Goal: Information Seeking & Learning: Find specific fact

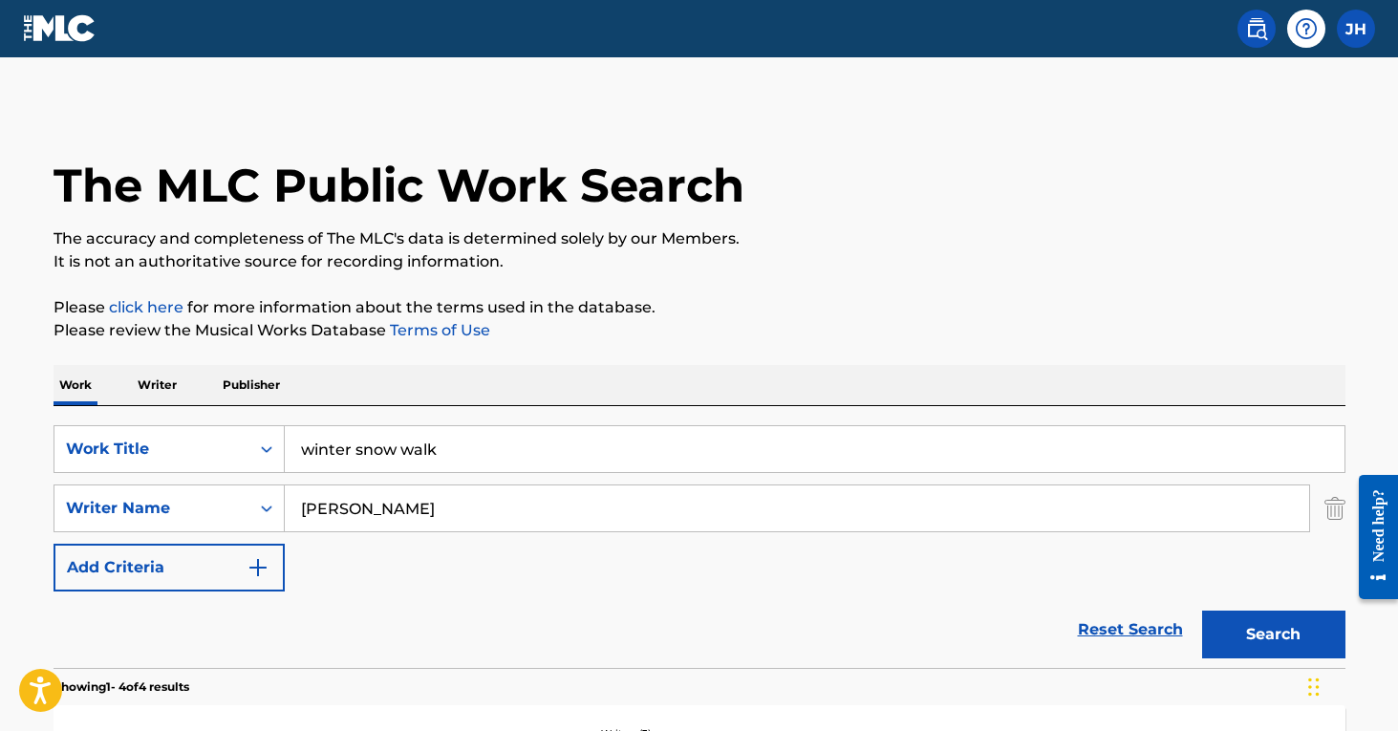
type input "[PERSON_NAME]"
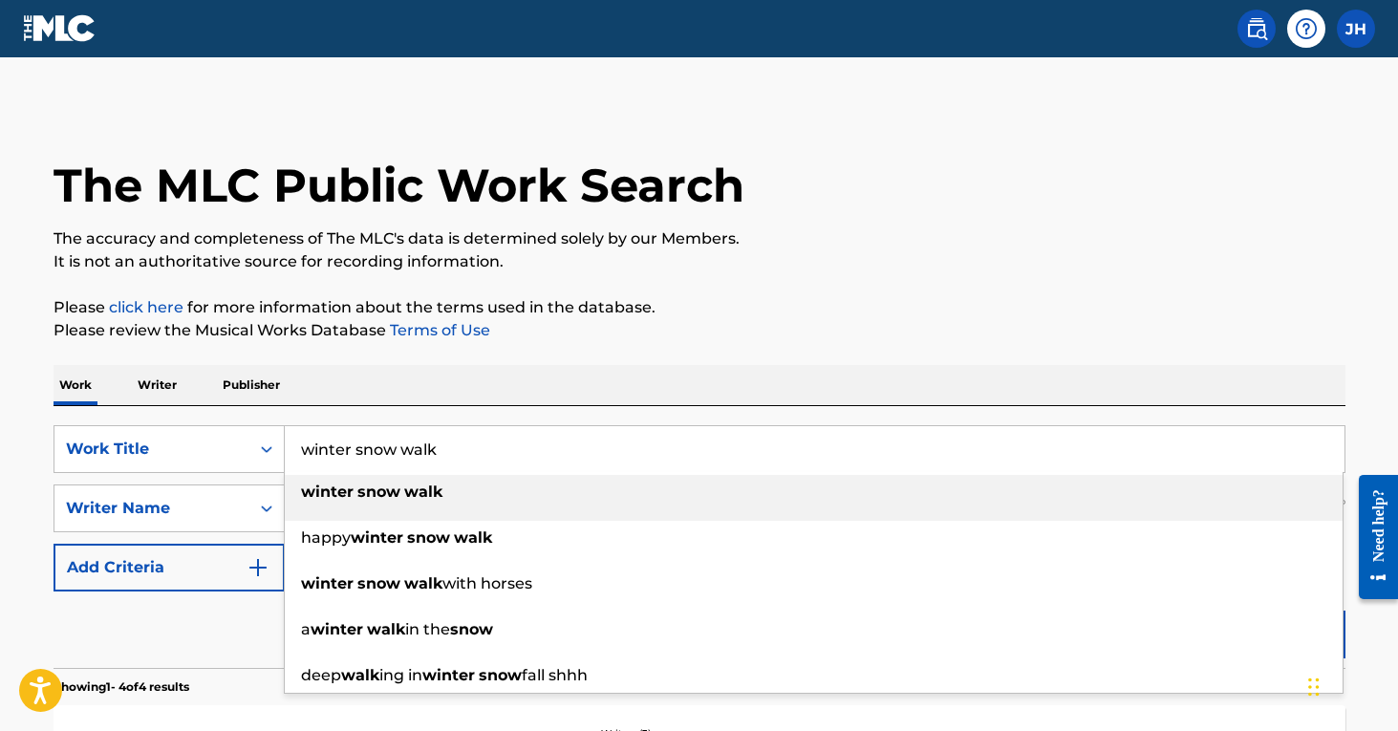
drag, startPoint x: 502, startPoint y: 459, endPoint x: 311, endPoint y: 427, distance: 192.7
click at [311, 427] on input "winter snow walk" at bounding box center [814, 449] width 1059 height 46
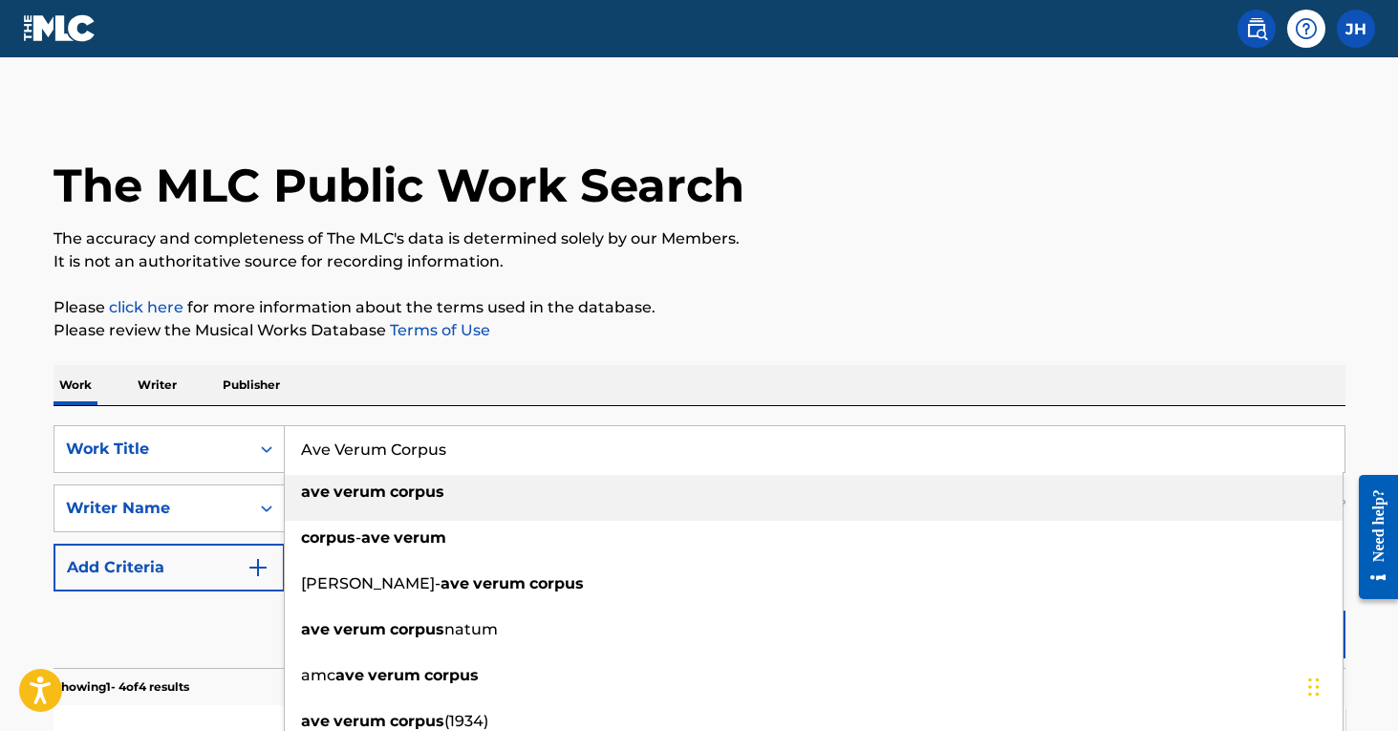
click at [340, 490] on strong "verum" at bounding box center [359, 491] width 53 height 18
type input "ave verum corpus"
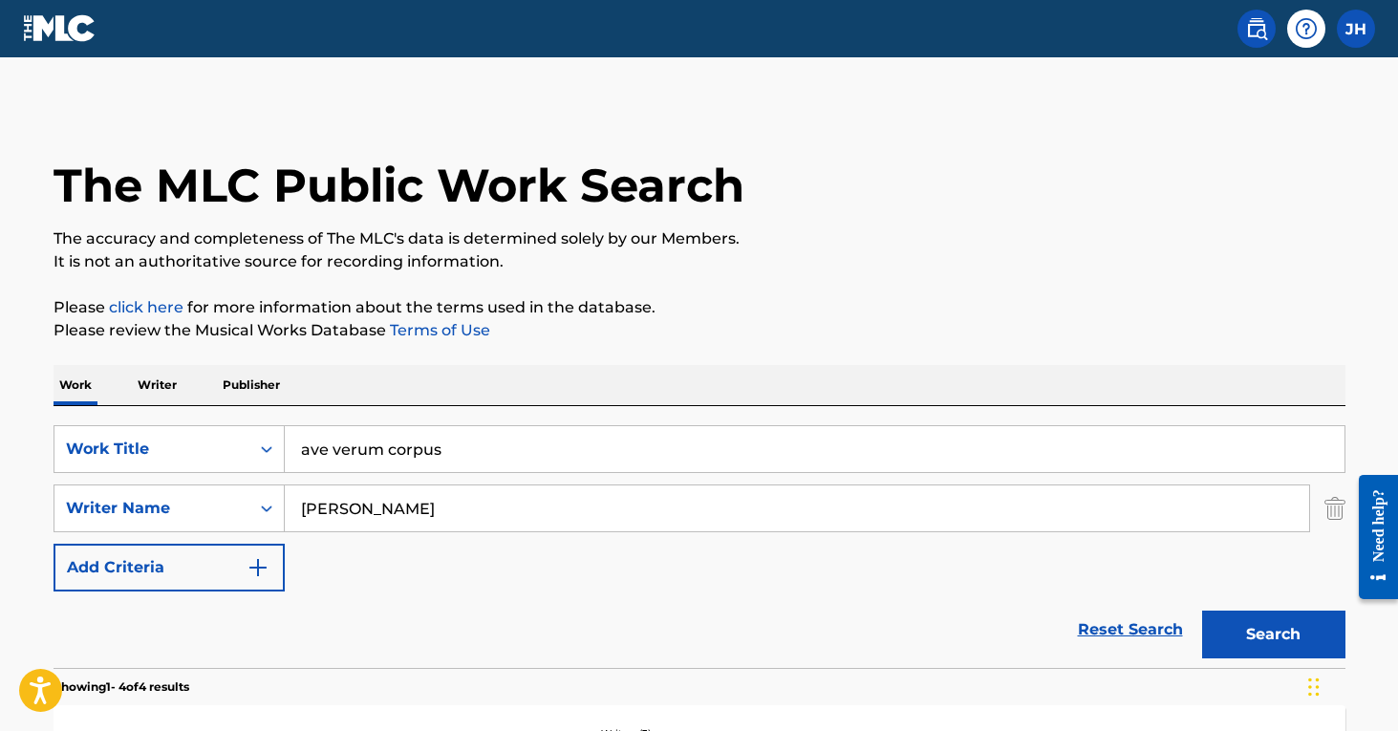
drag, startPoint x: 426, startPoint y: 506, endPoint x: 289, endPoint y: 503, distance: 136.7
click at [289, 503] on input "[PERSON_NAME]" at bounding box center [797, 508] width 1024 height 46
type input "[PERSON_NAME]"
click at [1273, 634] on button "Search" at bounding box center [1273, 634] width 143 height 48
click at [246, 572] on img "Search Form" at bounding box center [257, 567] width 23 height 23
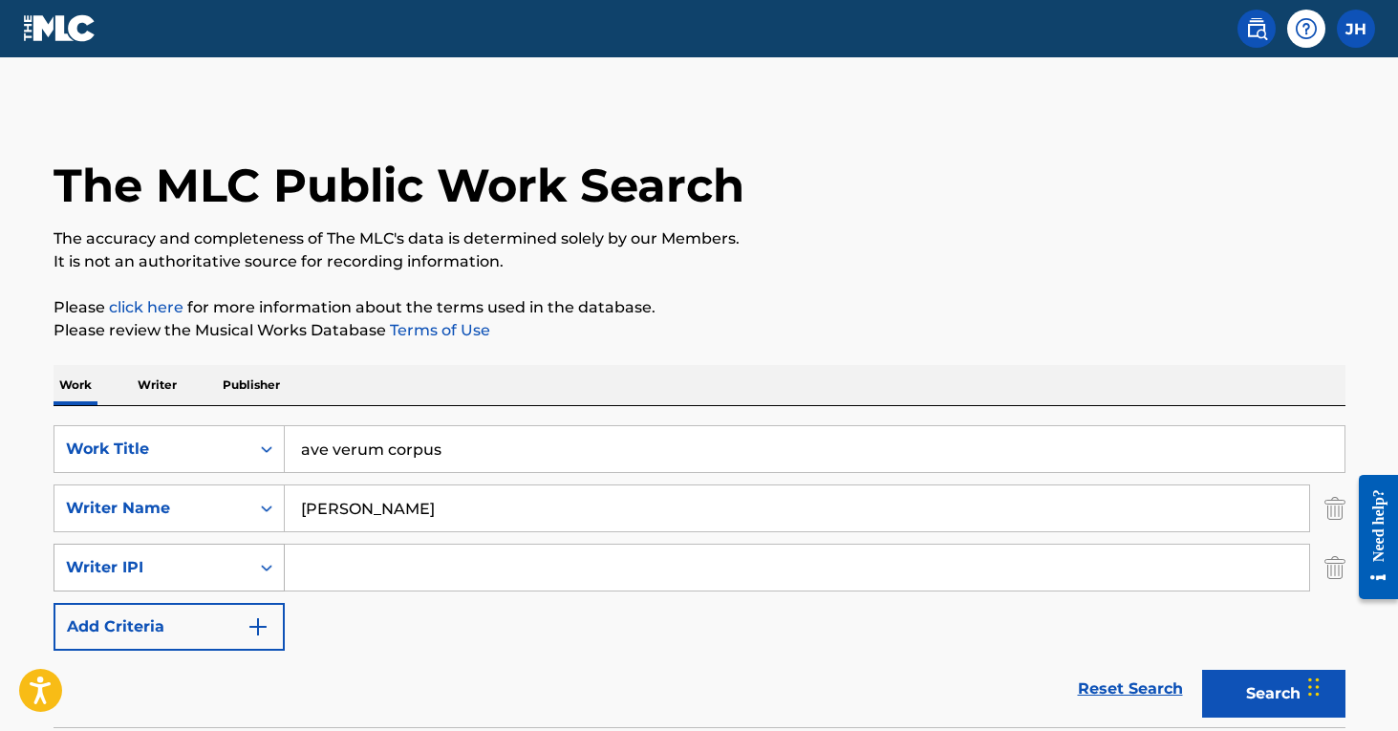
click at [260, 569] on div "Writer IPI" at bounding box center [168, 568] width 231 height 48
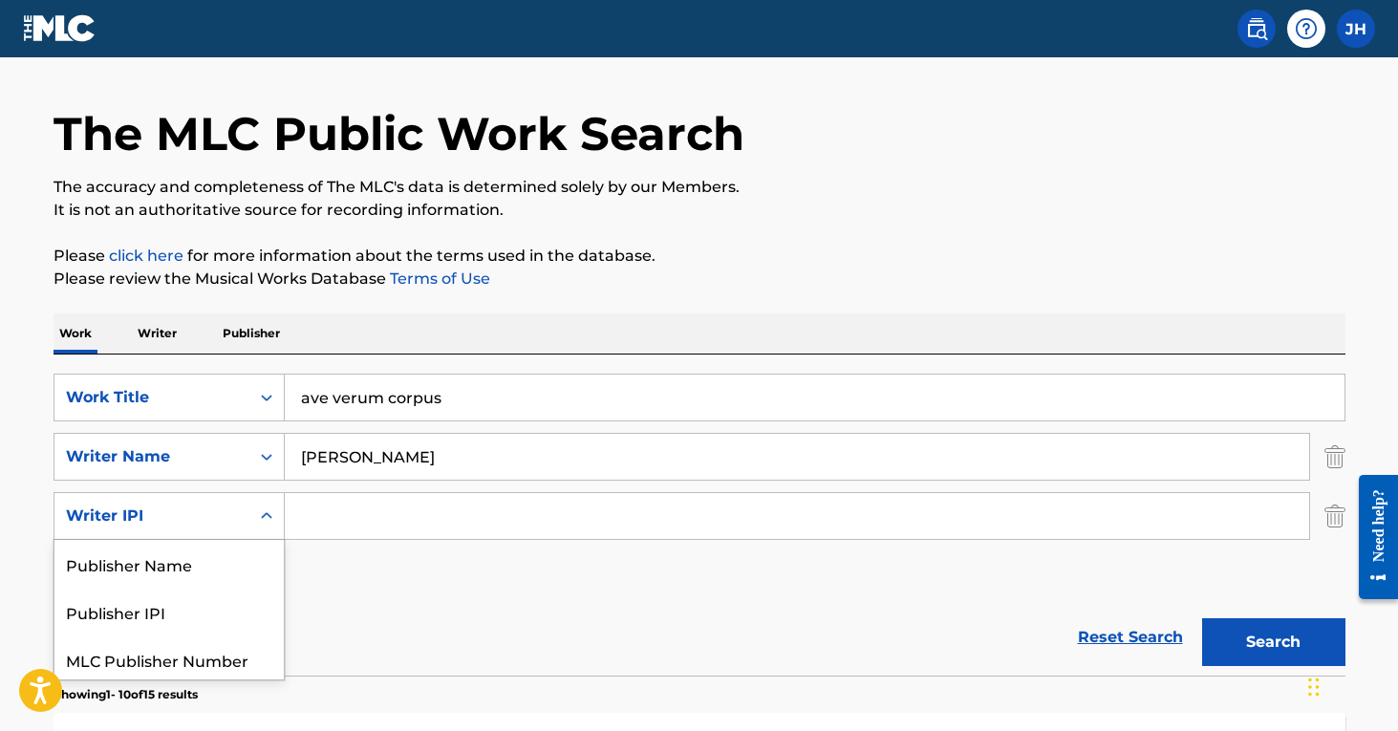
scroll to position [53, 0]
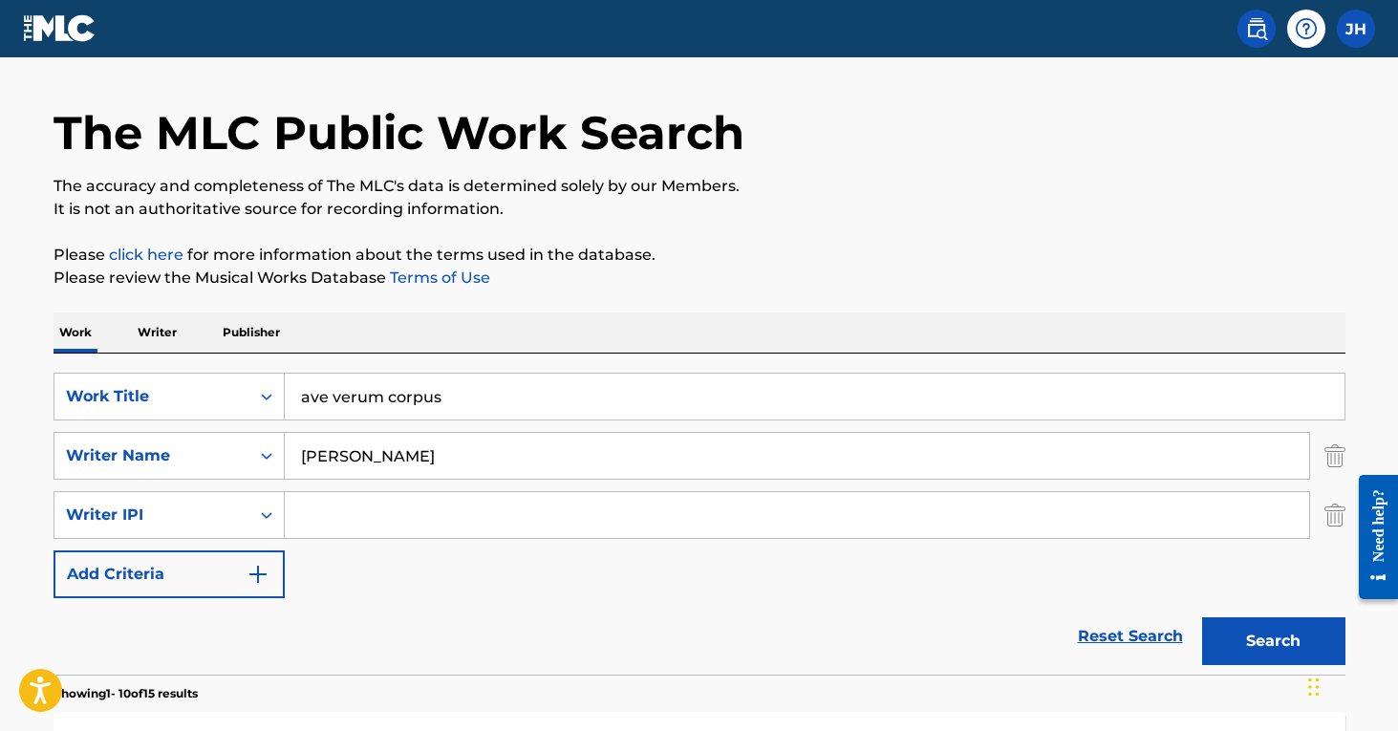
click at [1337, 520] on img "Search Form" at bounding box center [1334, 515] width 21 height 48
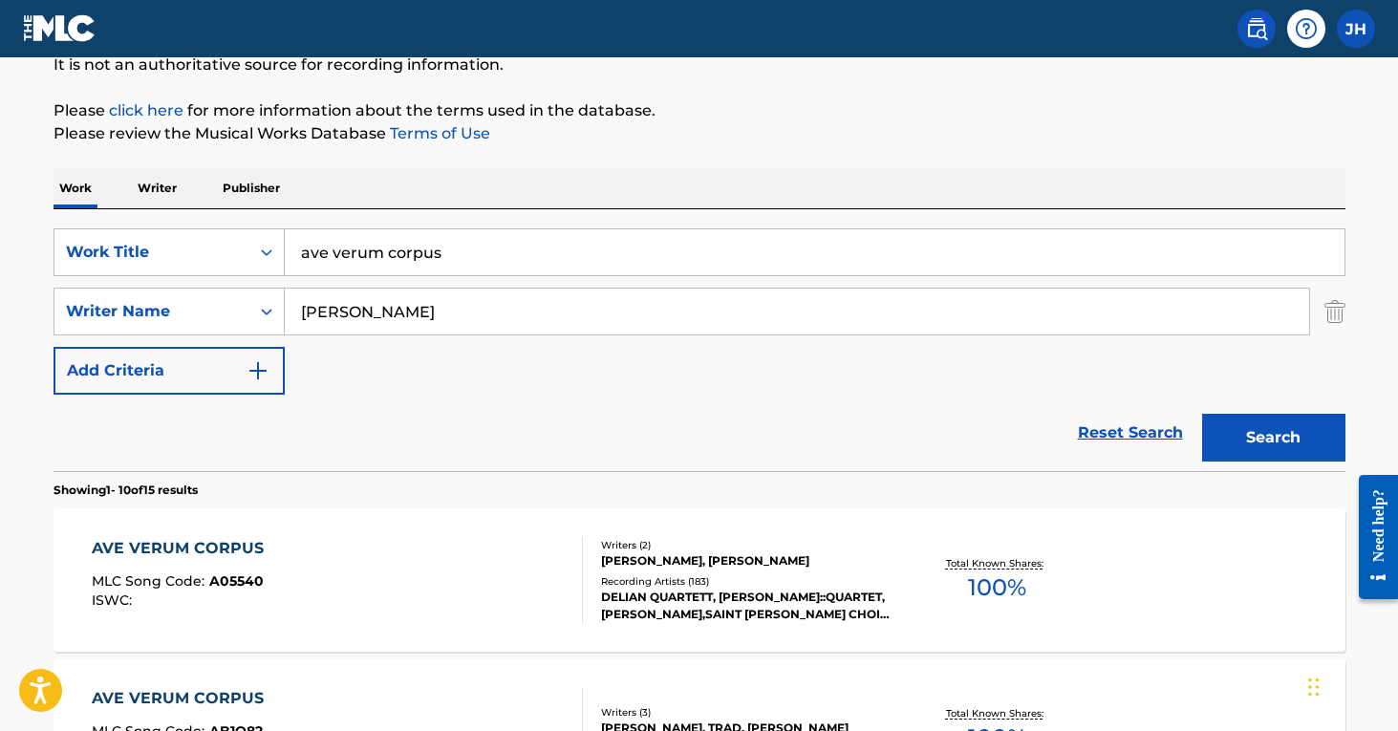
scroll to position [208, 0]
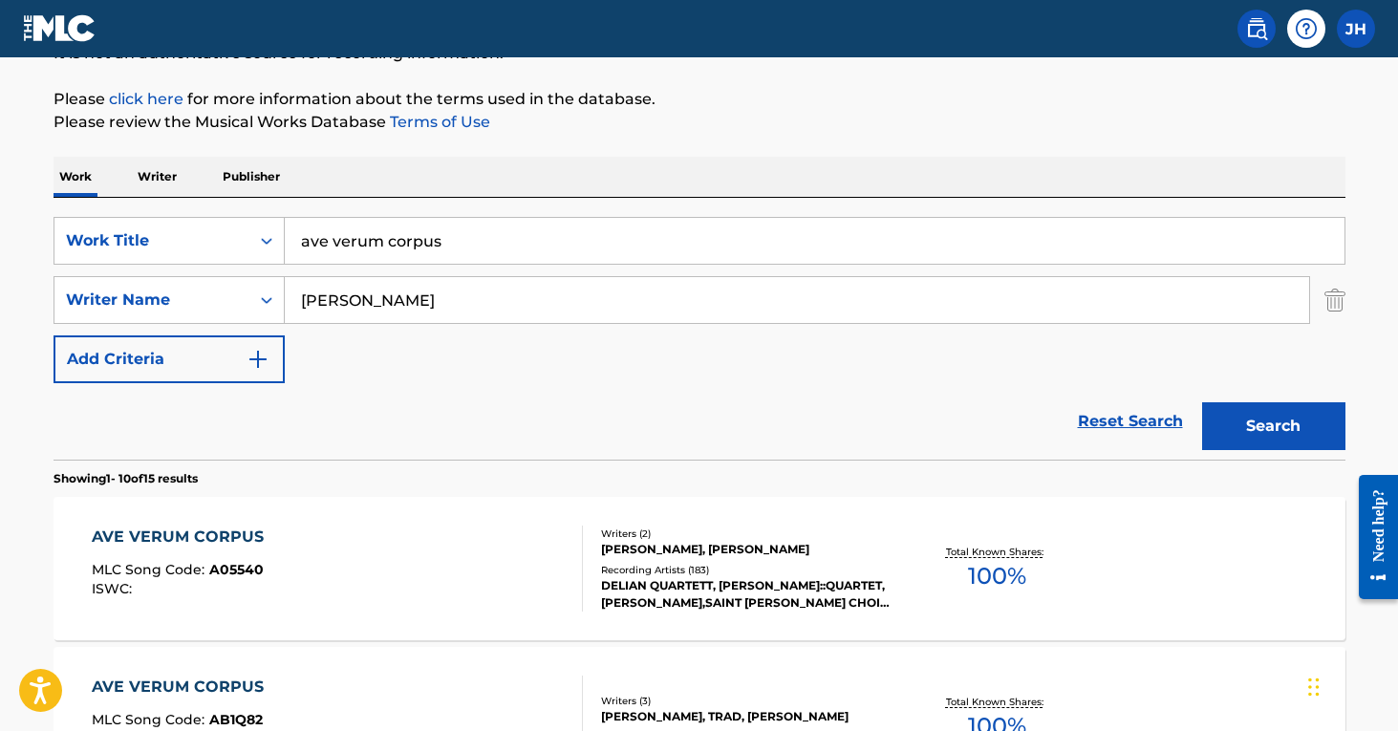
click at [556, 538] on div "AVE VERUM CORPUS MLC Song Code : A05540 ISWC :" at bounding box center [337, 568] width 491 height 86
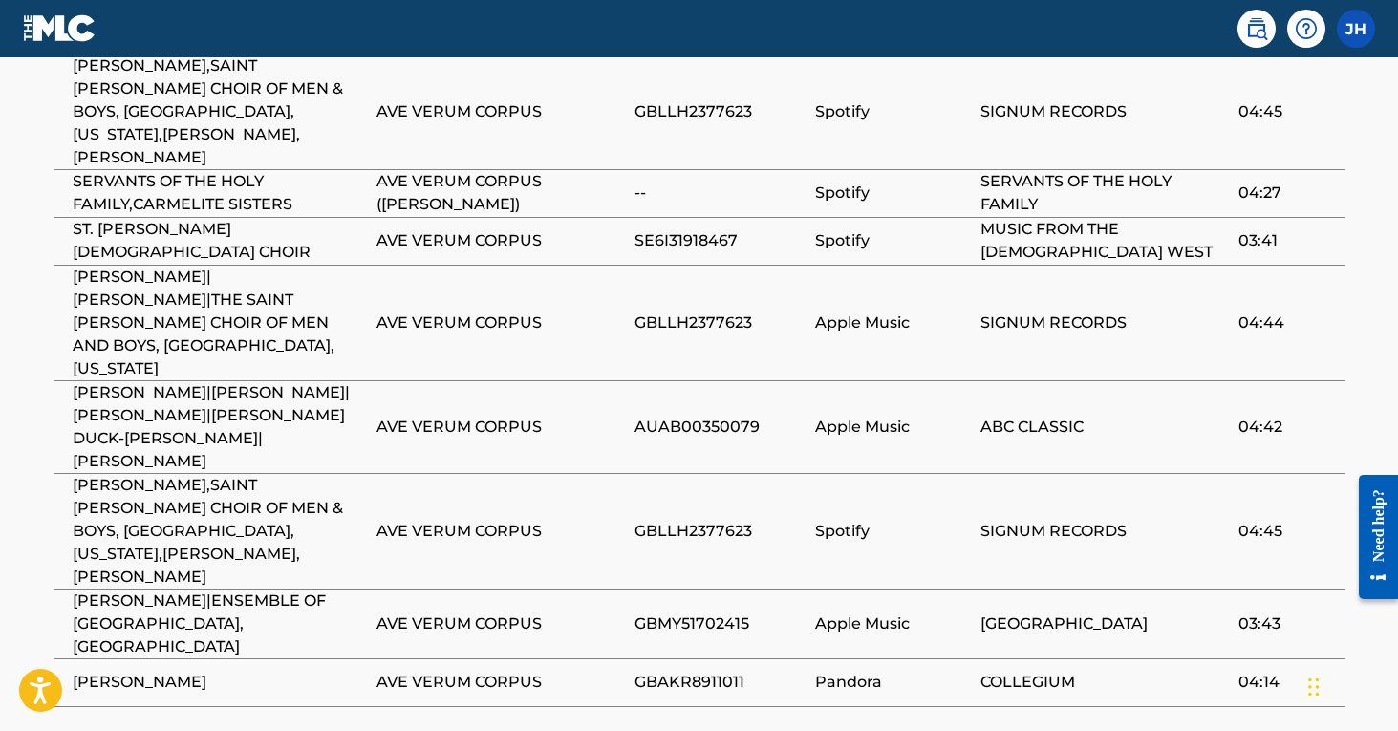
scroll to position [1521, 0]
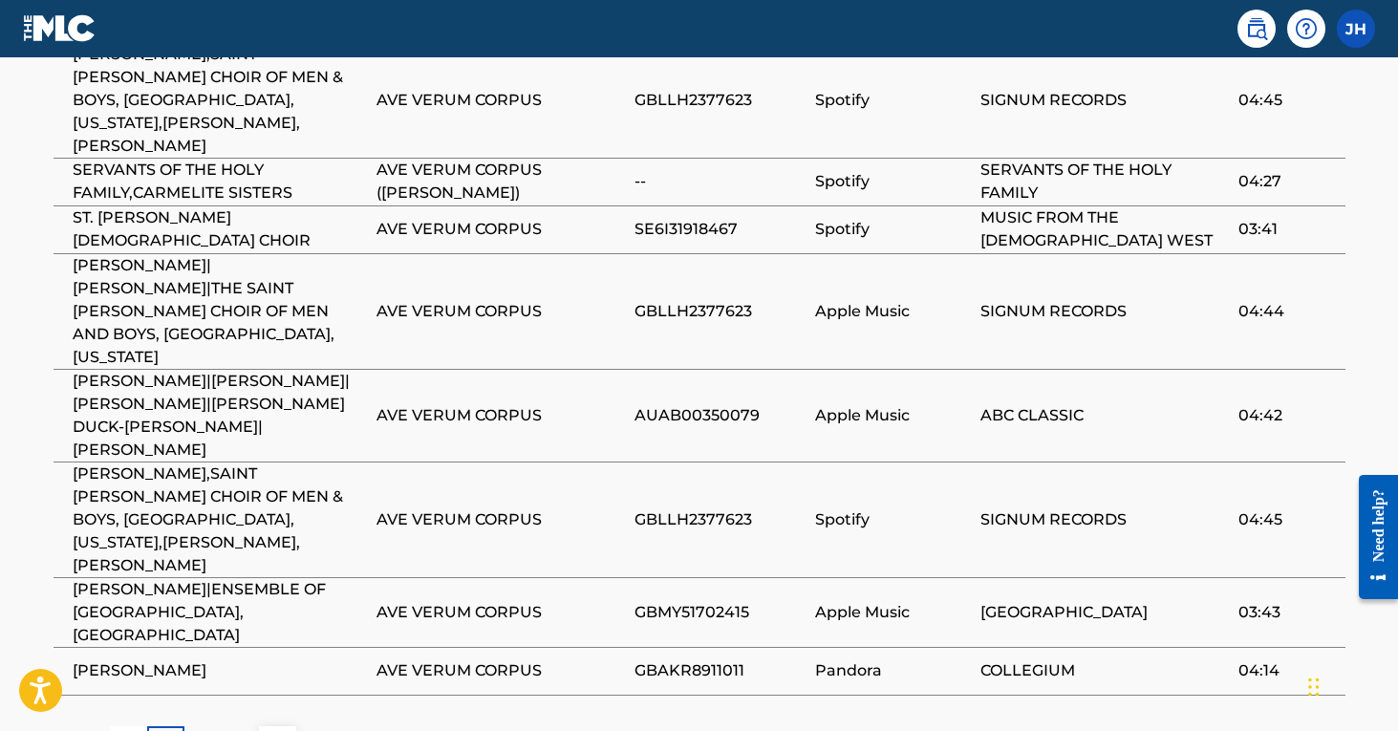
click at [206, 730] on p "2" at bounding box center [203, 744] width 9 height 23
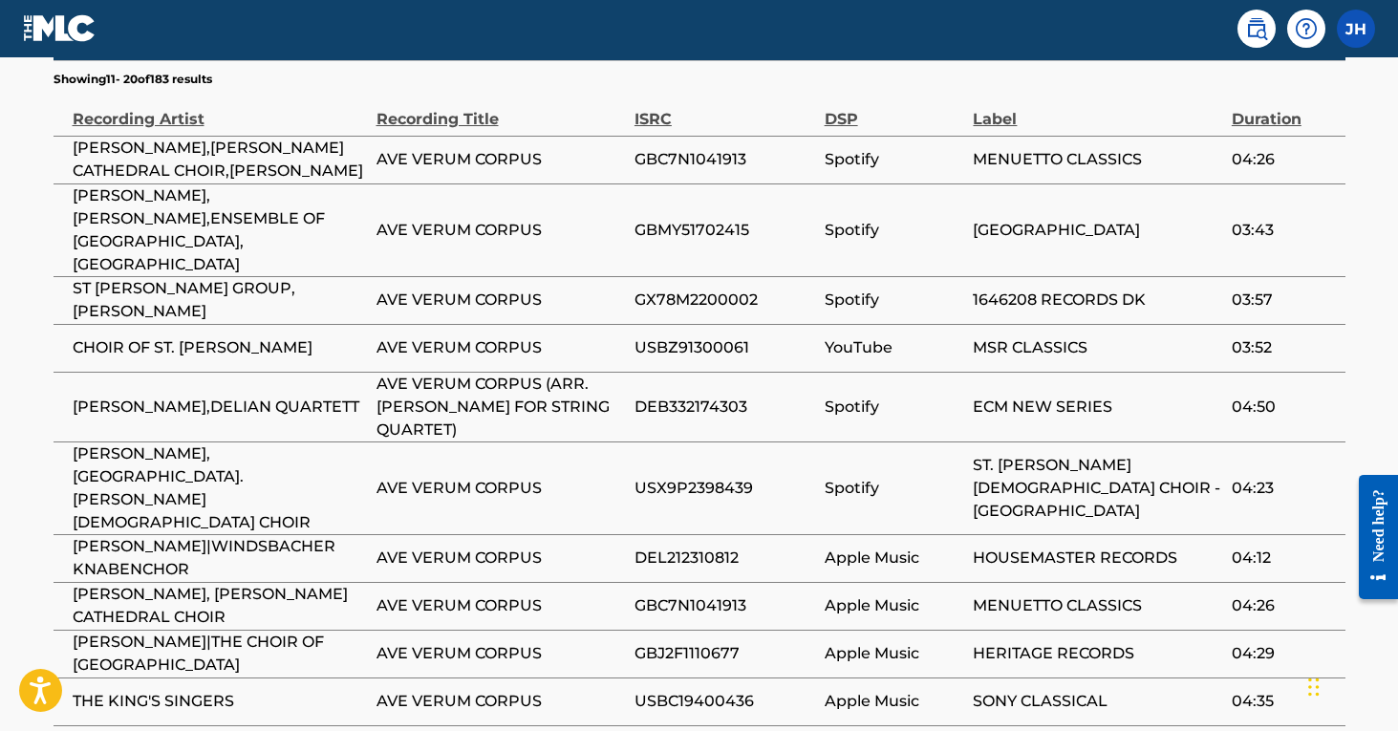
scroll to position [1290, 0]
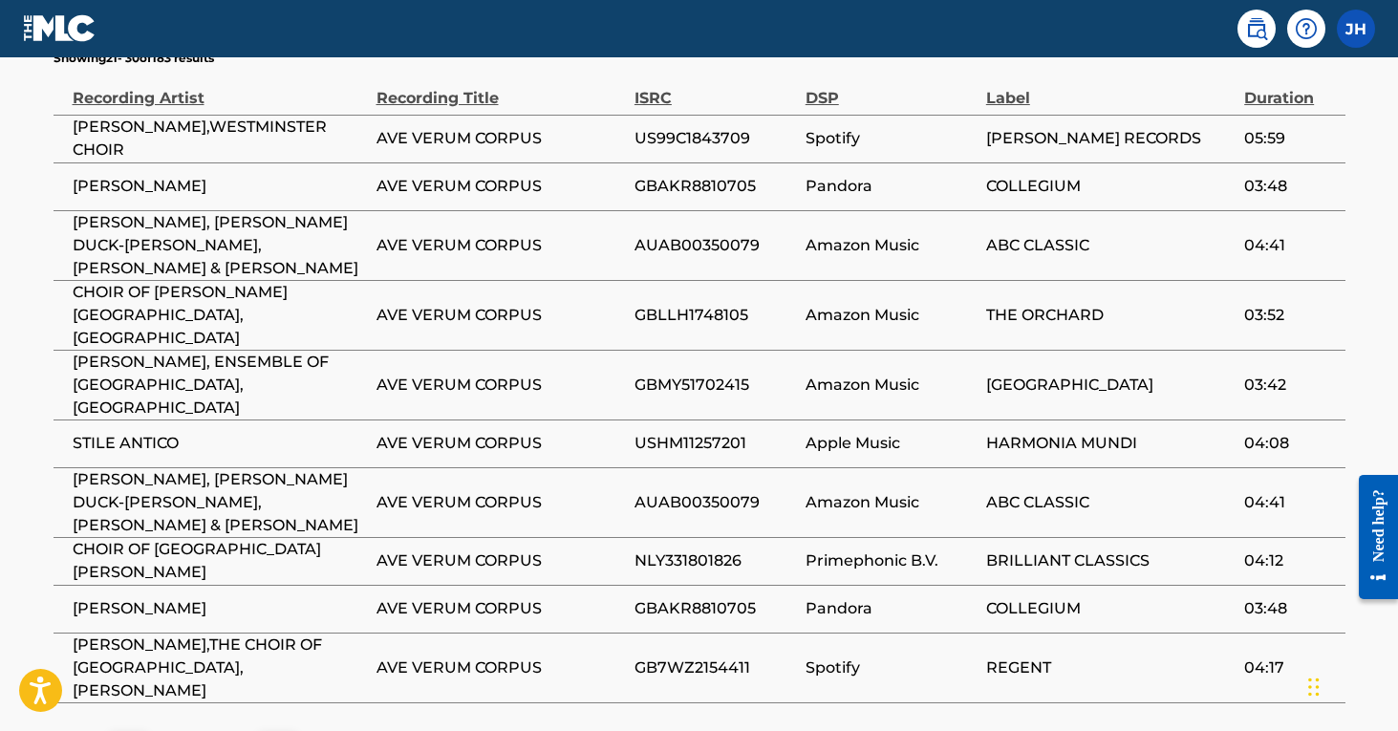
scroll to position [1324, 0]
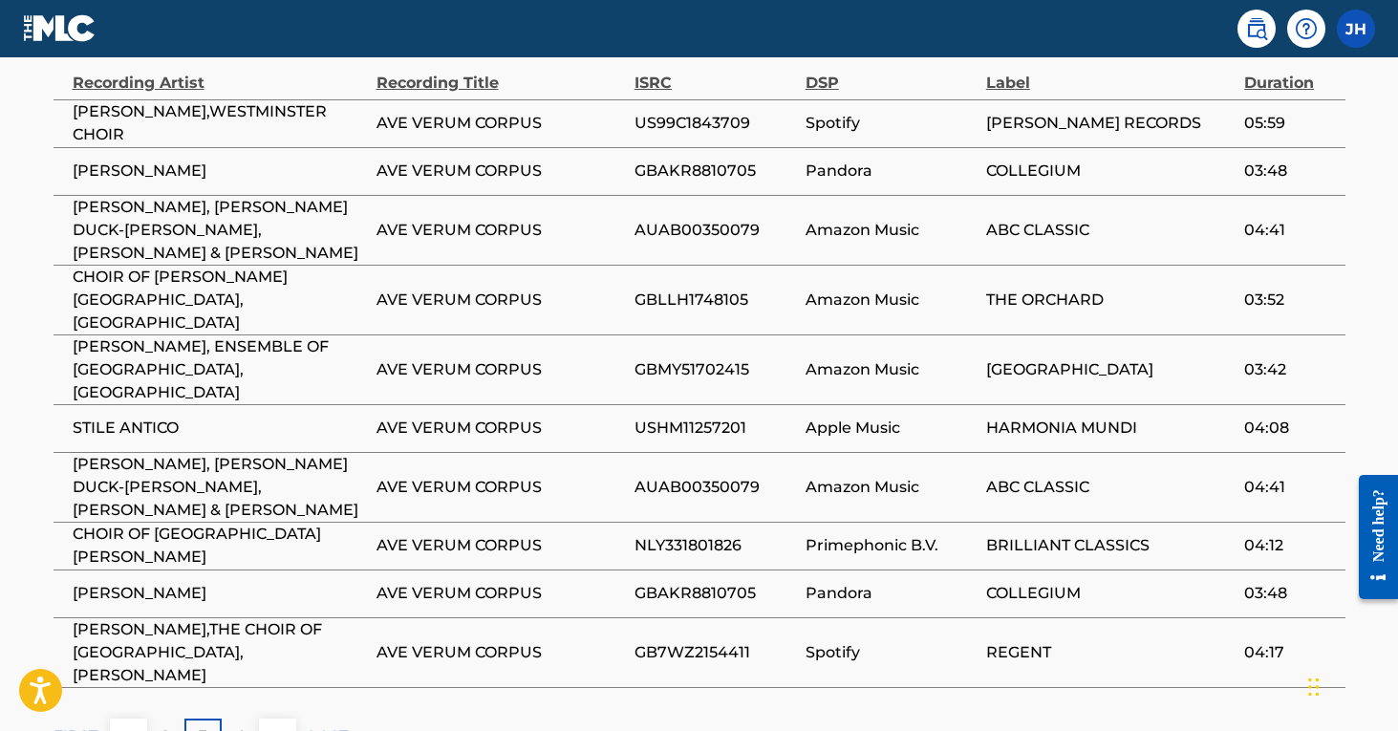
click at [247, 718] on div "4" at bounding box center [240, 736] width 37 height 37
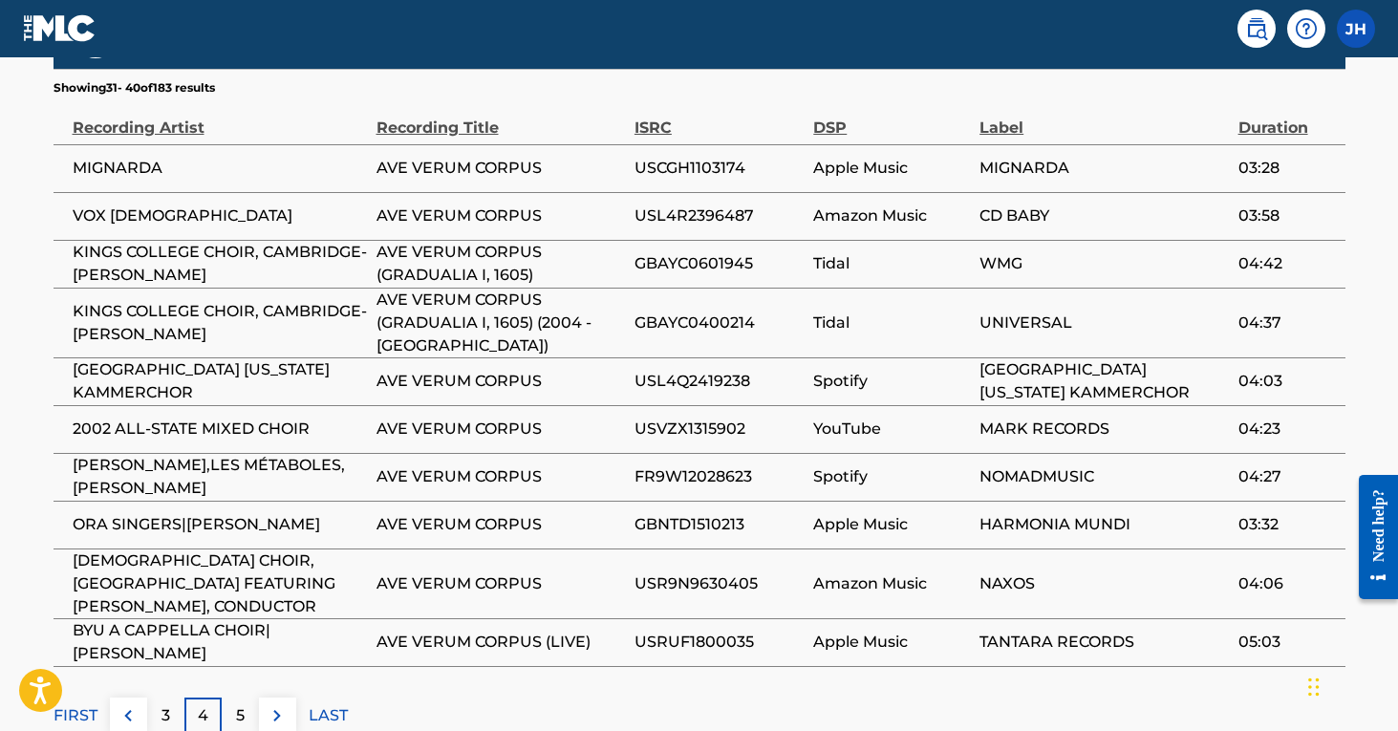
click at [237, 704] on p "5" at bounding box center [240, 715] width 9 height 23
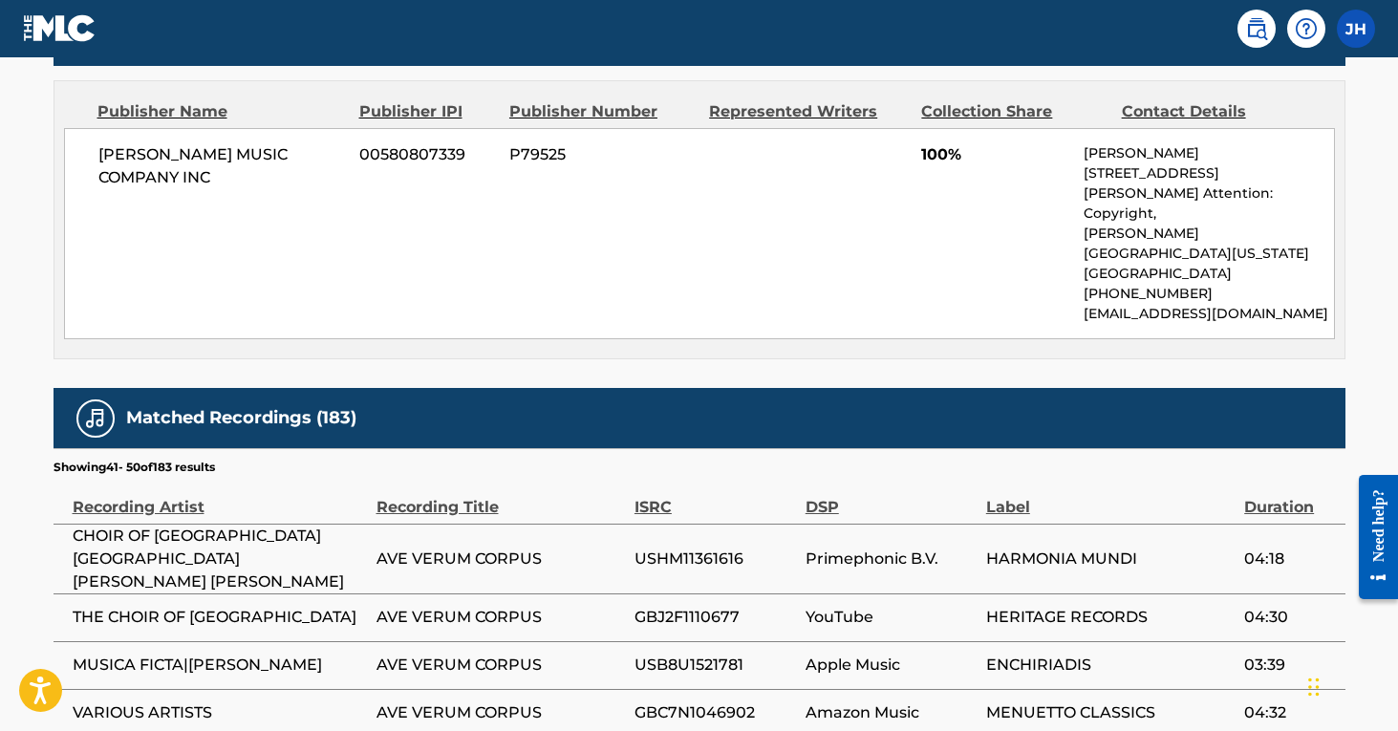
scroll to position [965, 1]
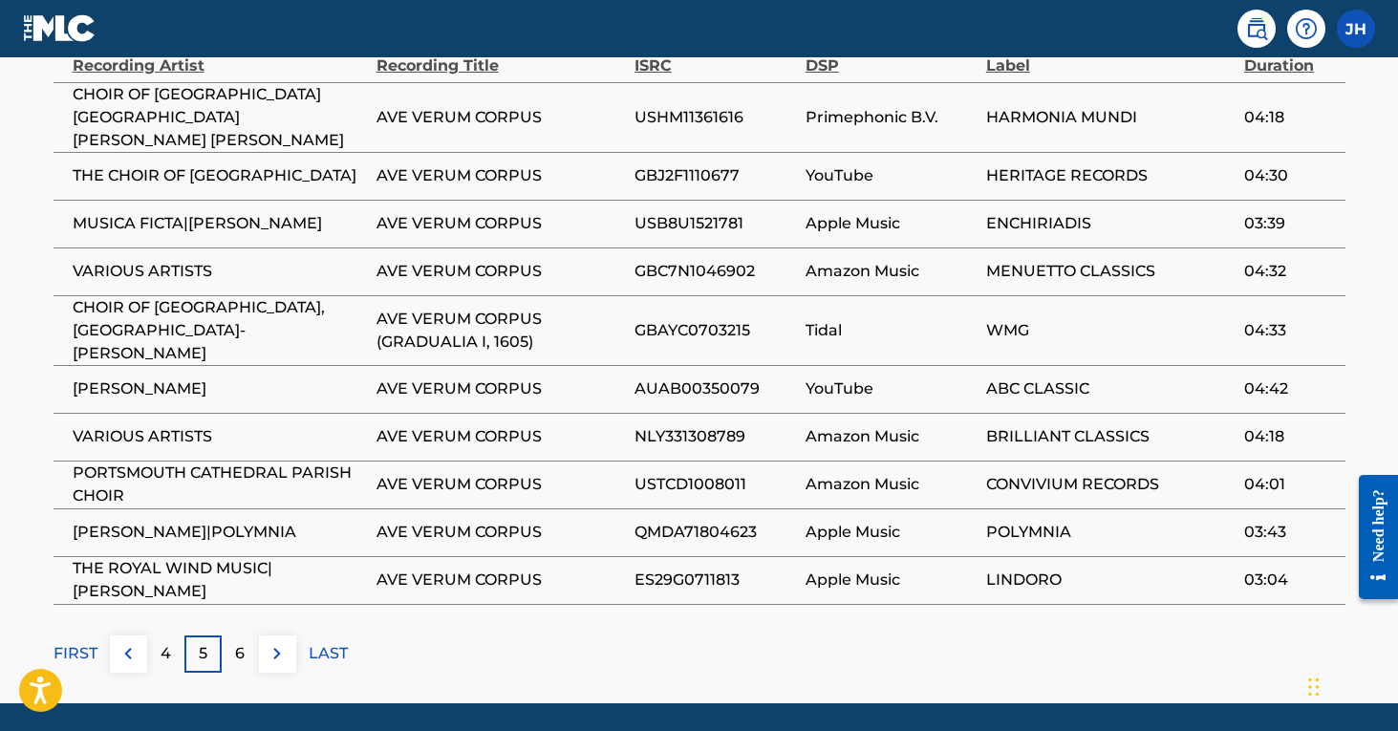
click at [244, 642] on p "6" at bounding box center [240, 653] width 10 height 23
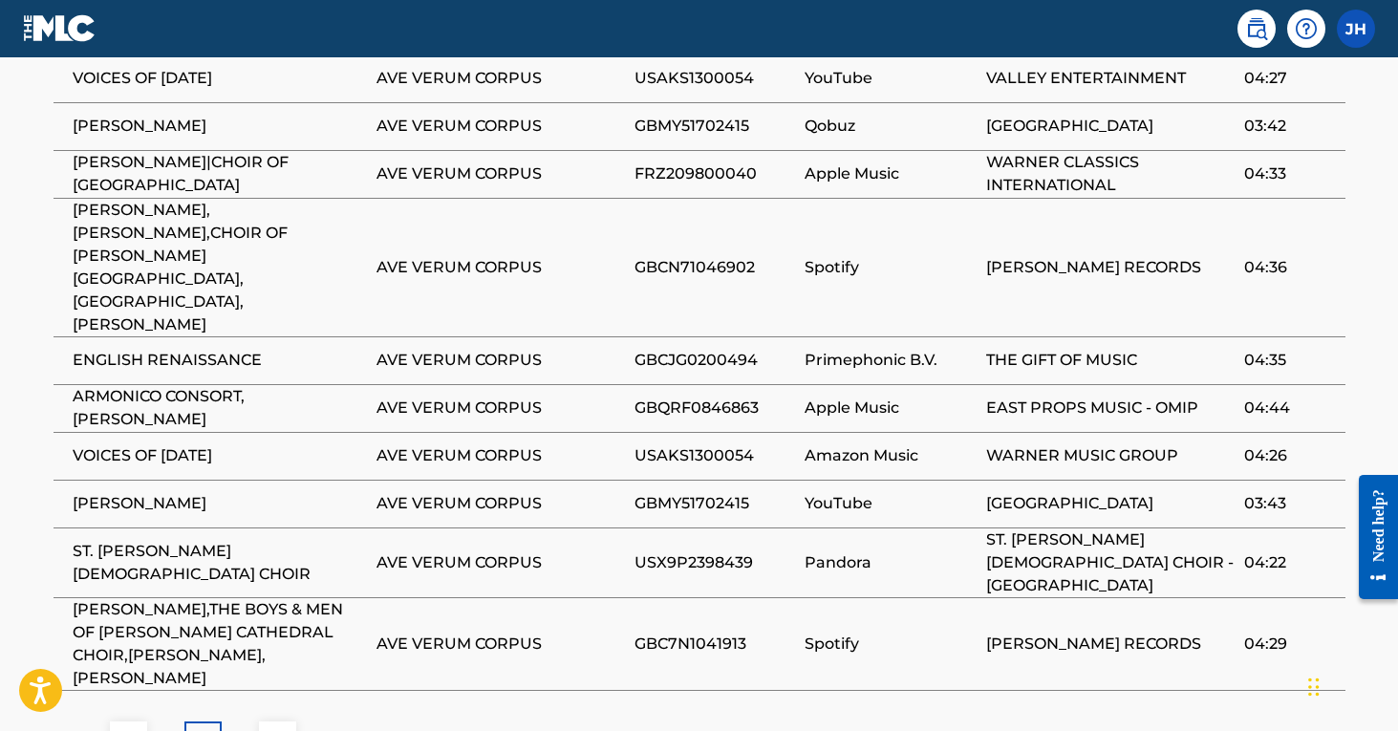
scroll to position [1372, 0]
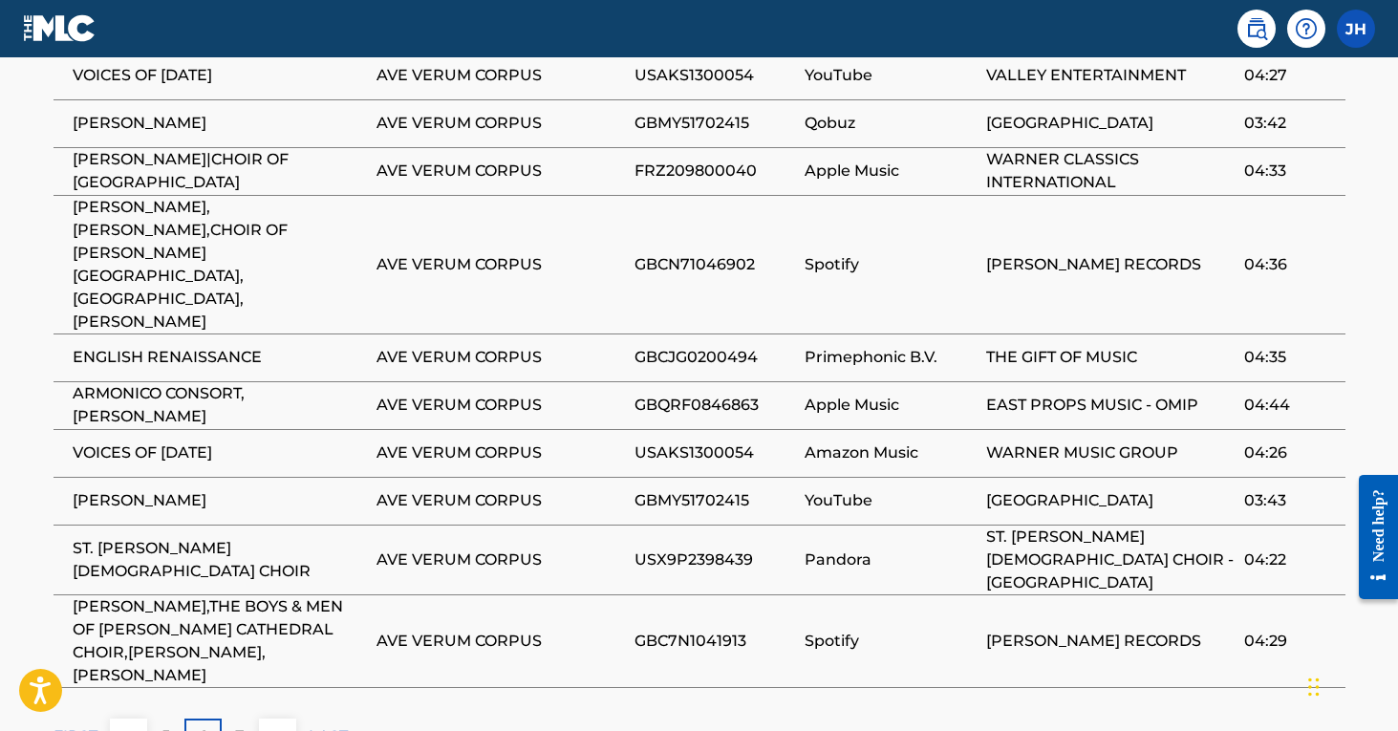
click at [255, 718] on div "7" at bounding box center [240, 736] width 37 height 37
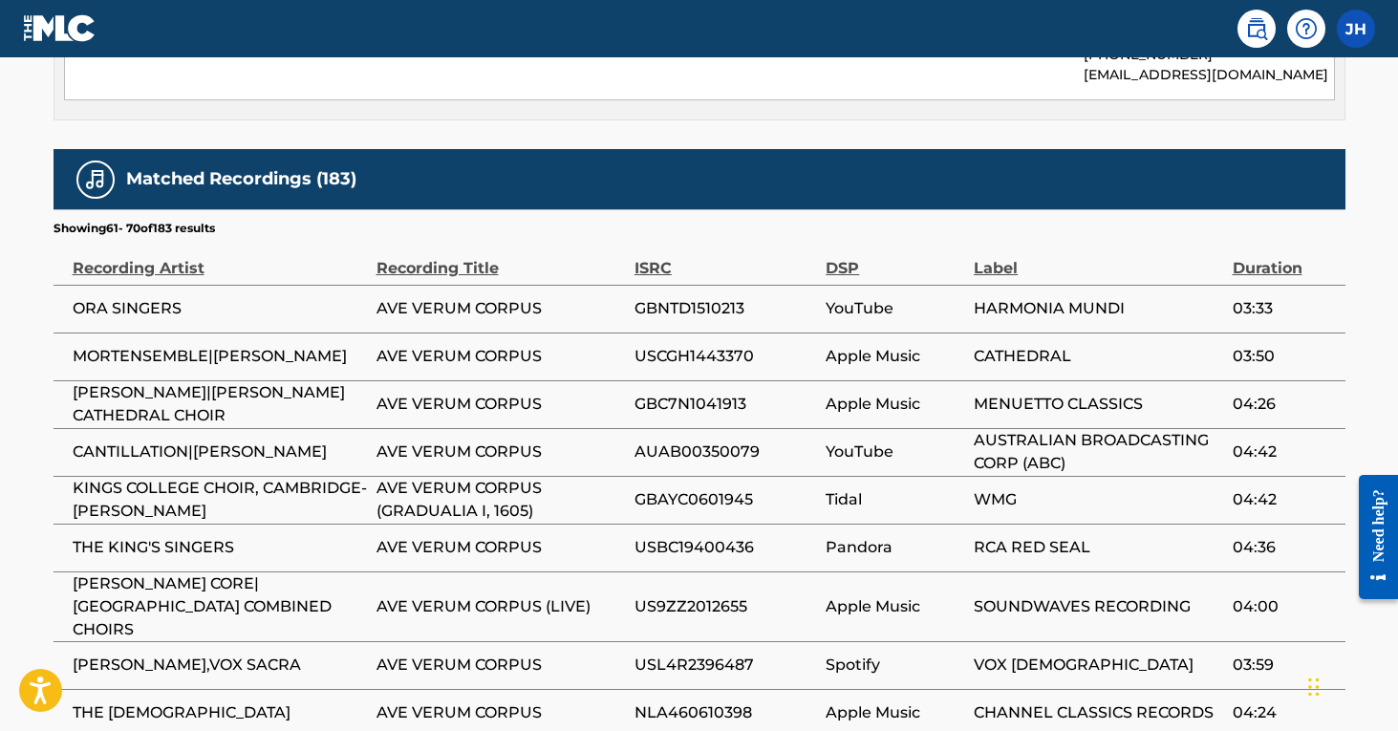
scroll to position [1192, 0]
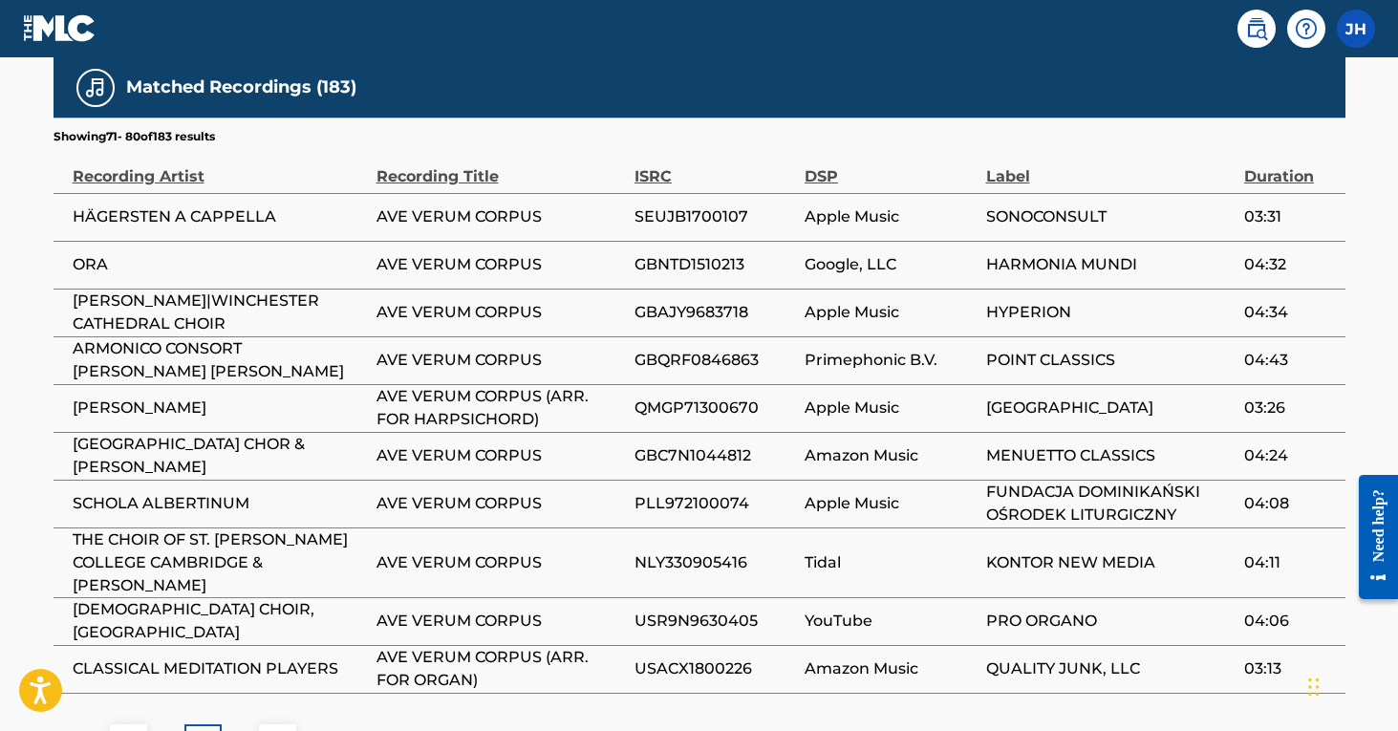
scroll to position [1240, 0]
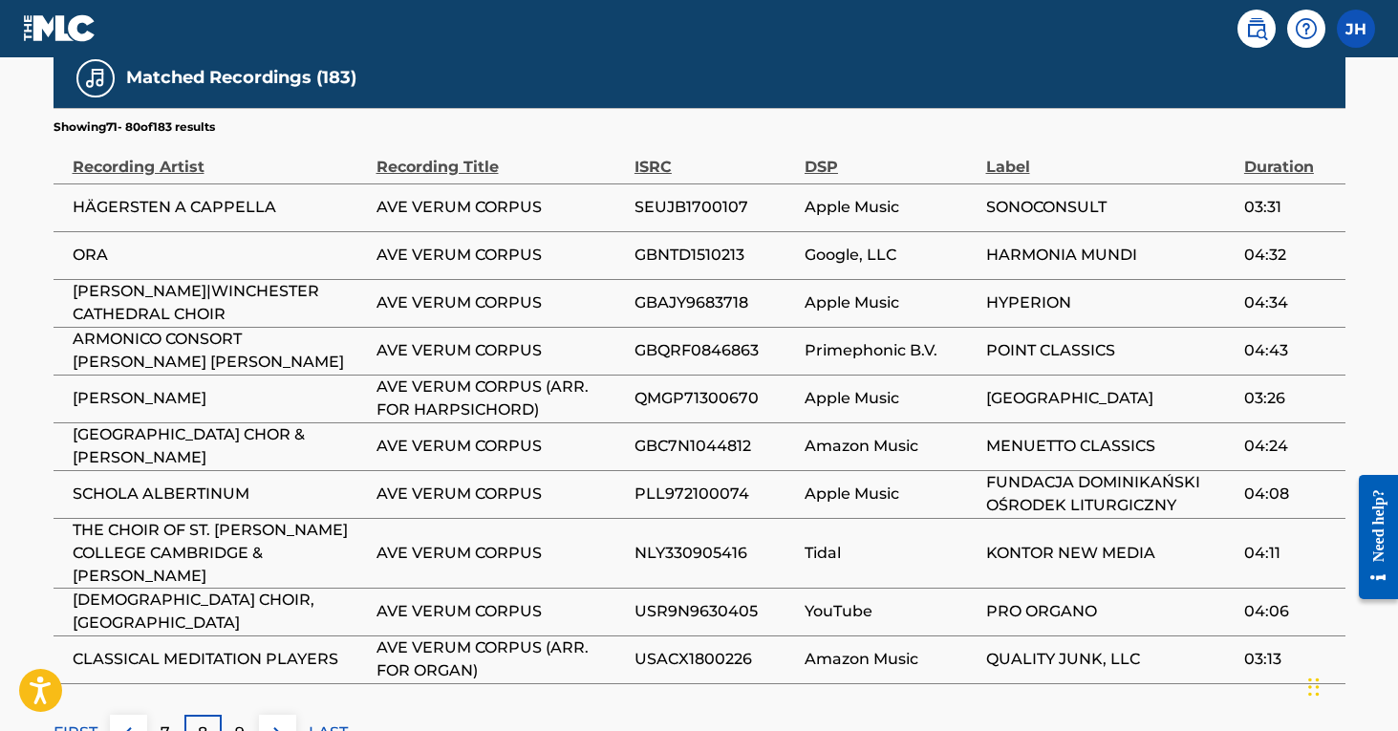
click at [233, 715] on div "9" at bounding box center [240, 733] width 37 height 37
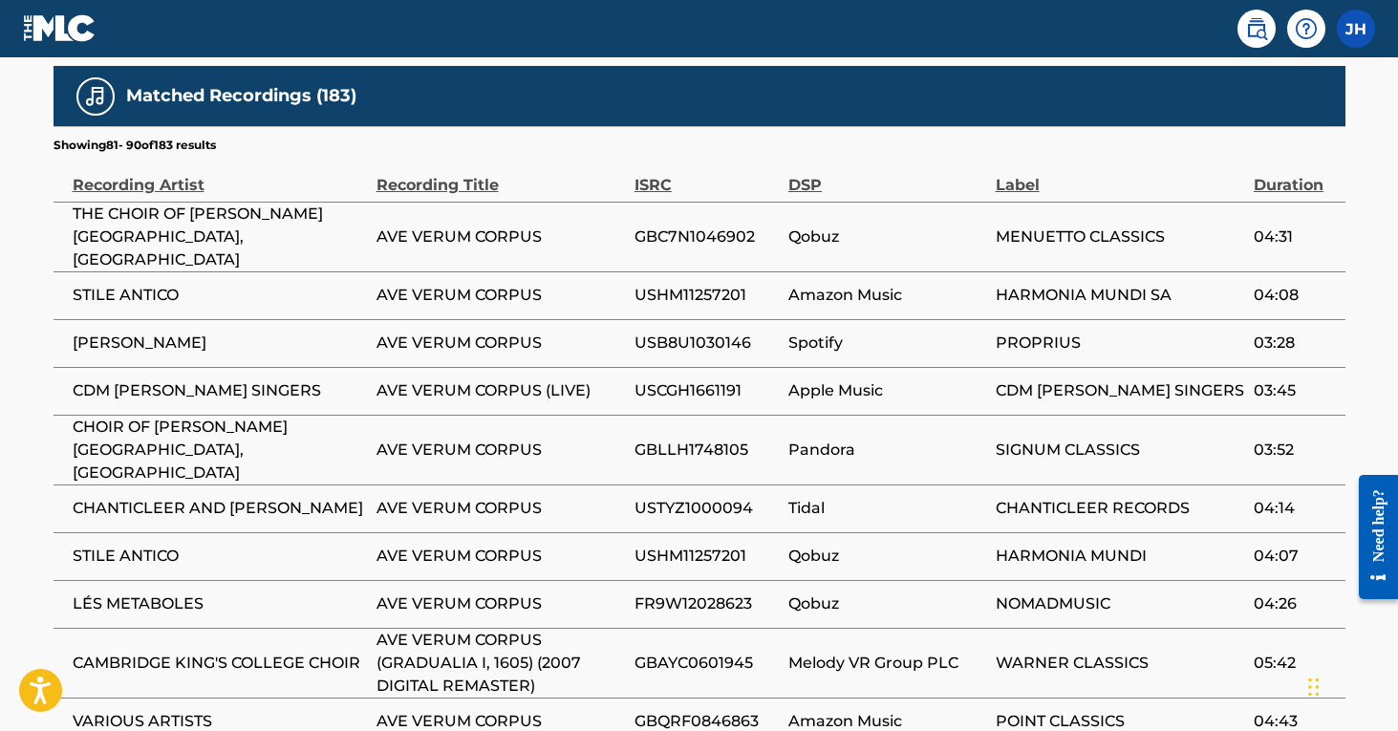
scroll to position [1252, 0]
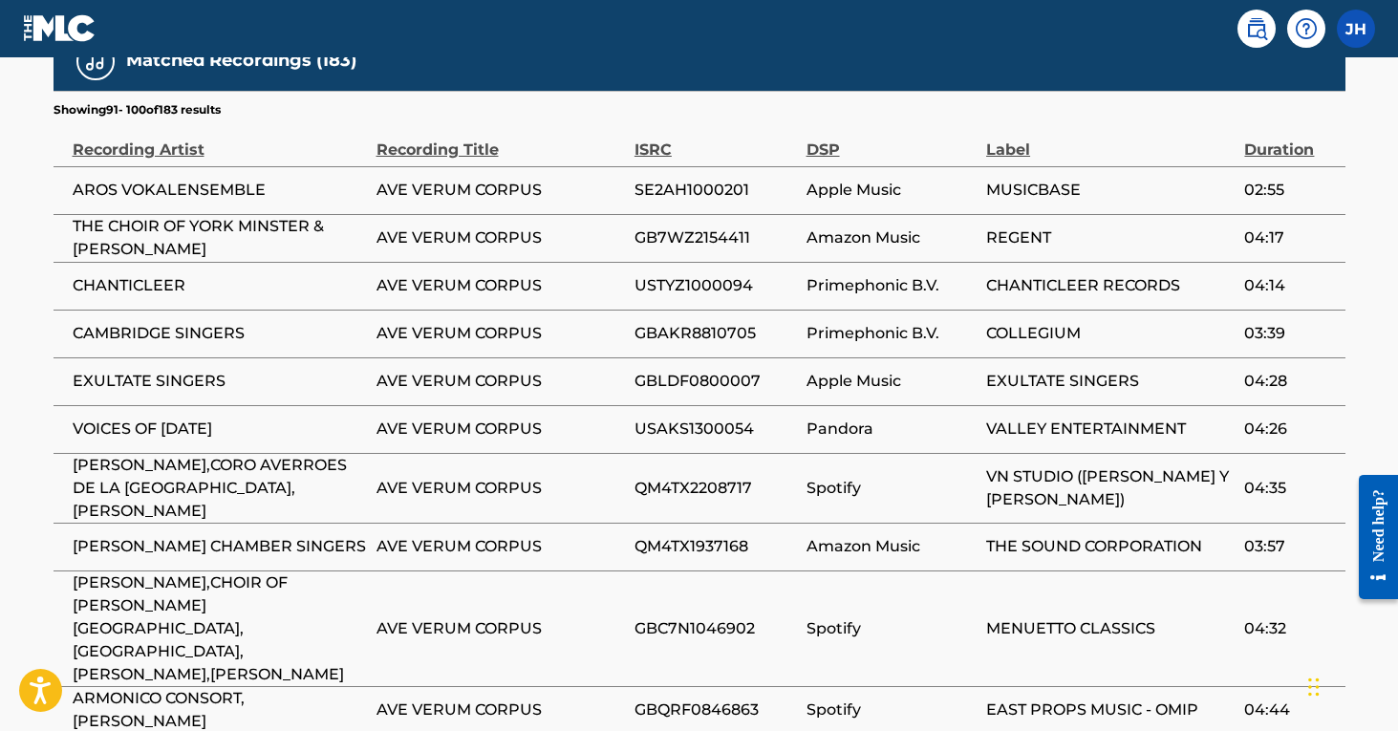
scroll to position [1321, 0]
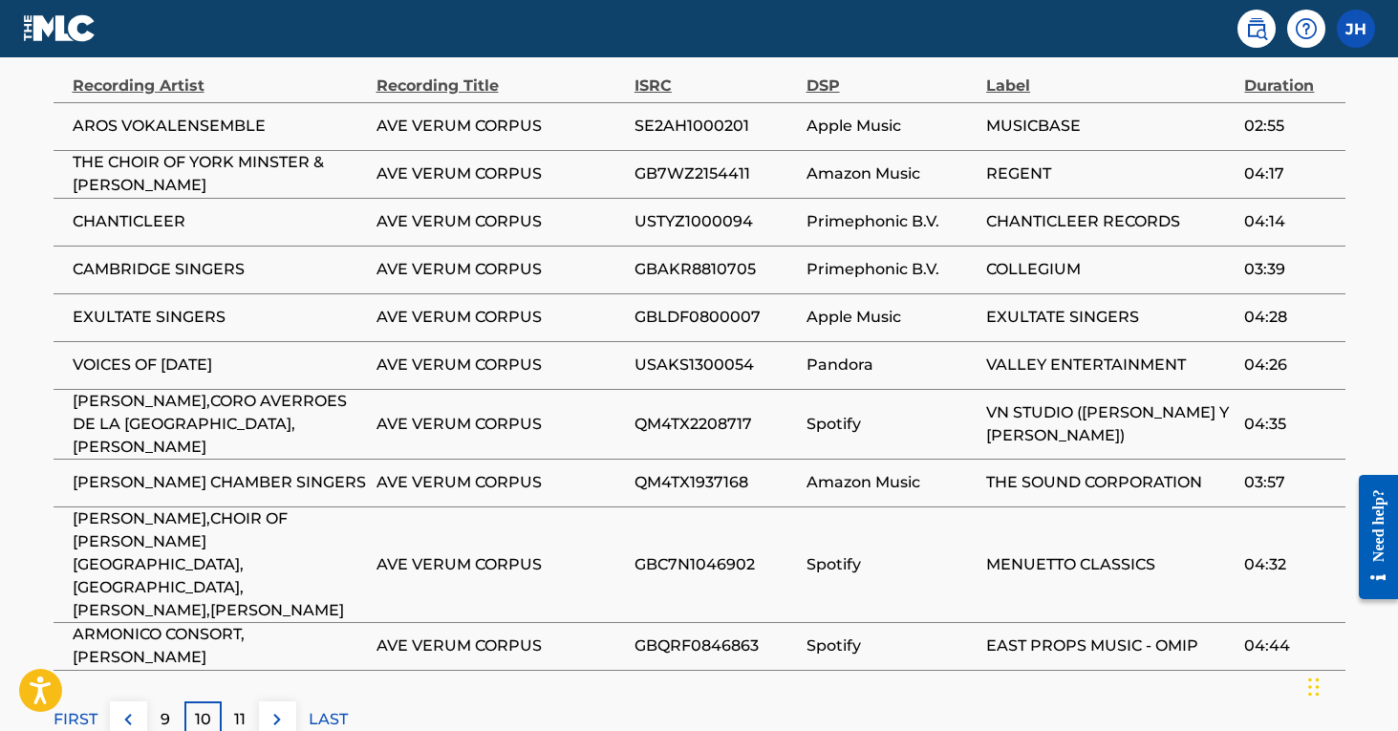
click at [246, 701] on div "11" at bounding box center [240, 719] width 37 height 37
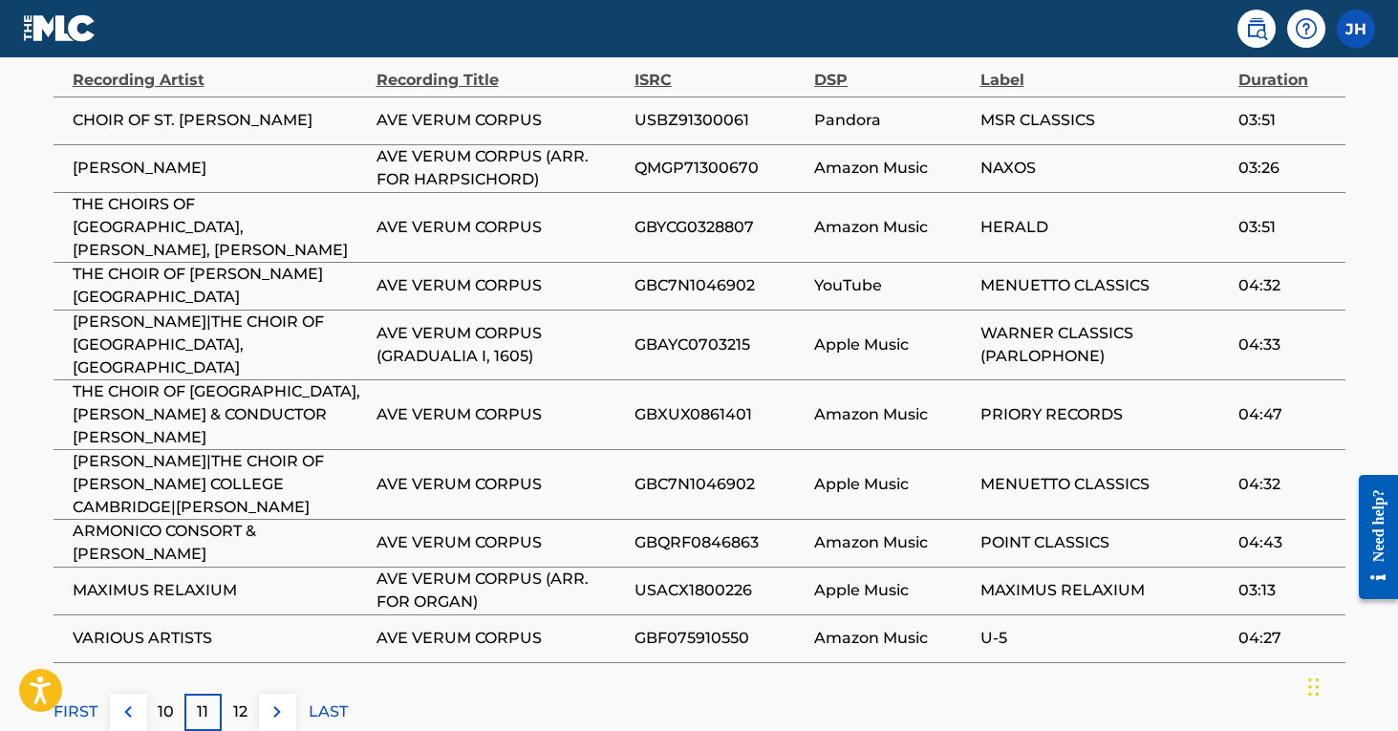
scroll to position [1329, 0]
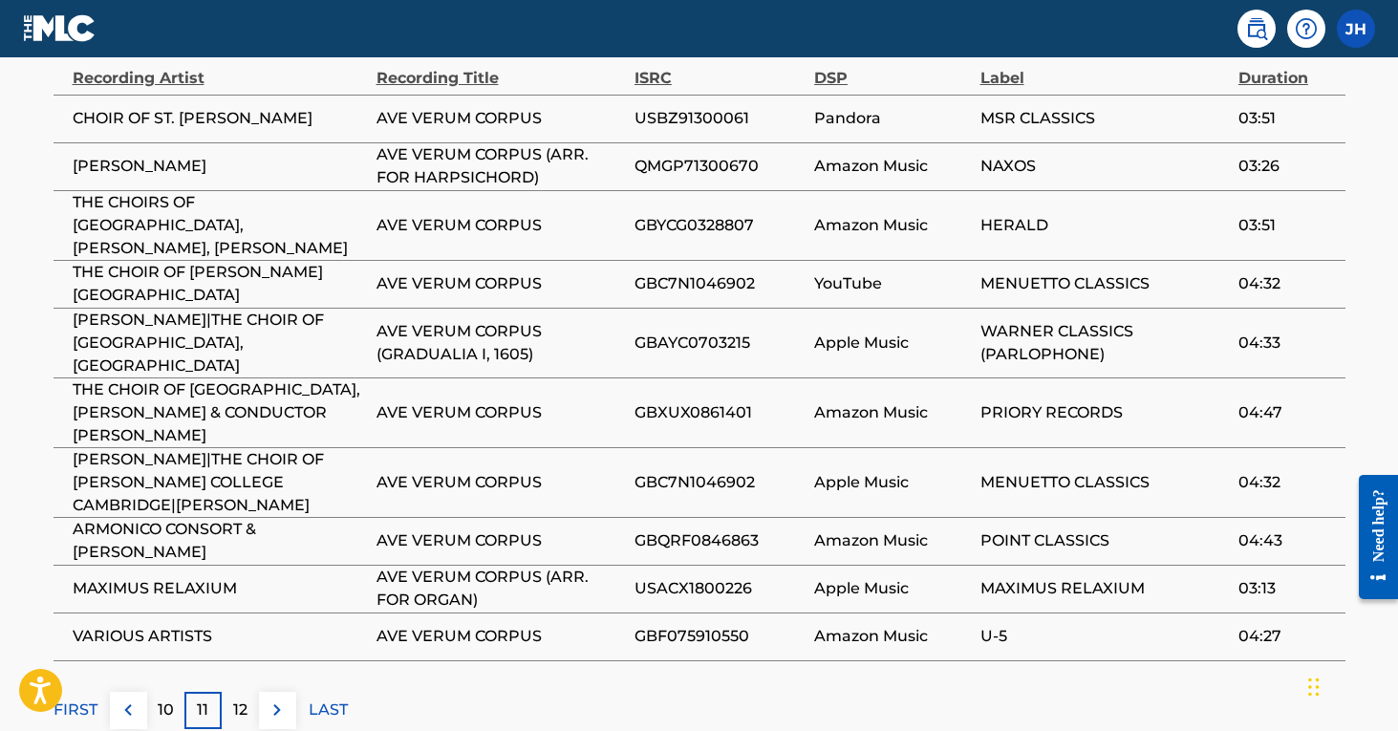
click at [247, 692] on div "12" at bounding box center [240, 710] width 37 height 37
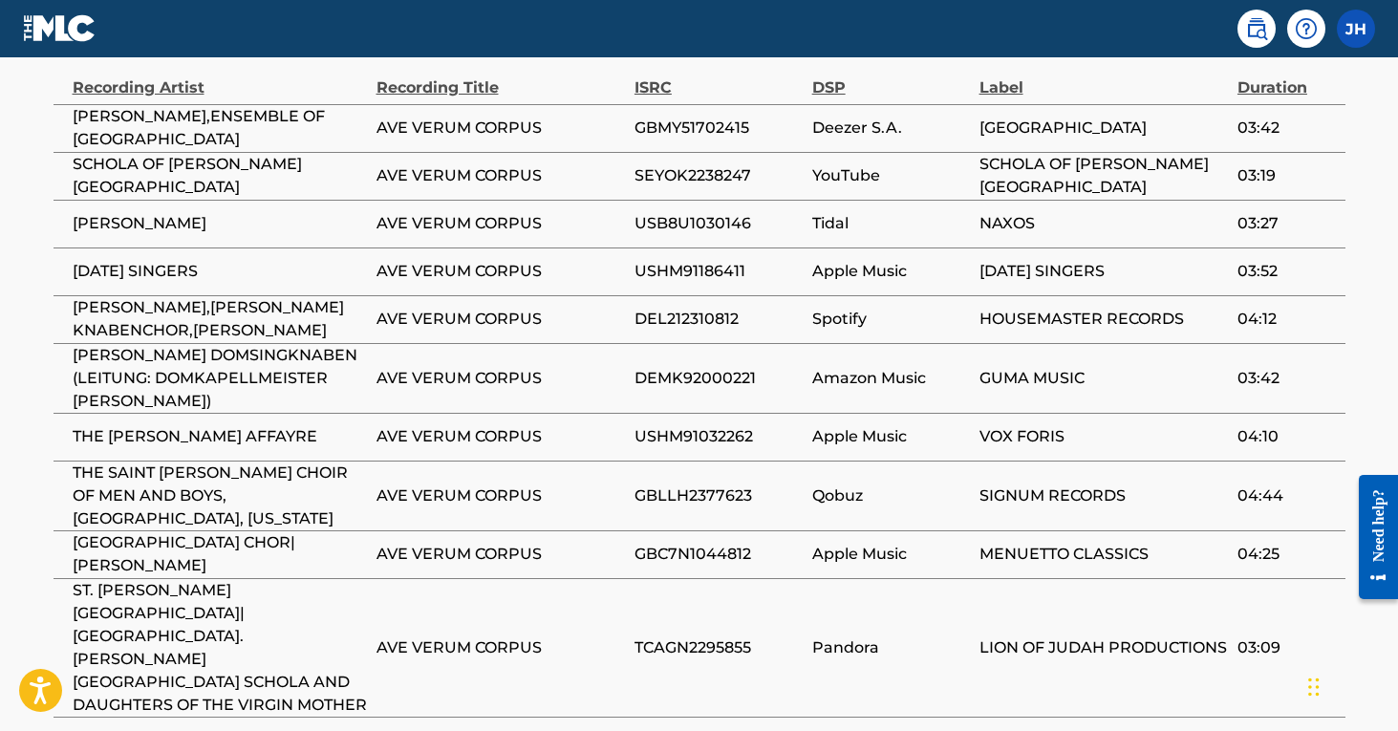
scroll to position [1328, 2]
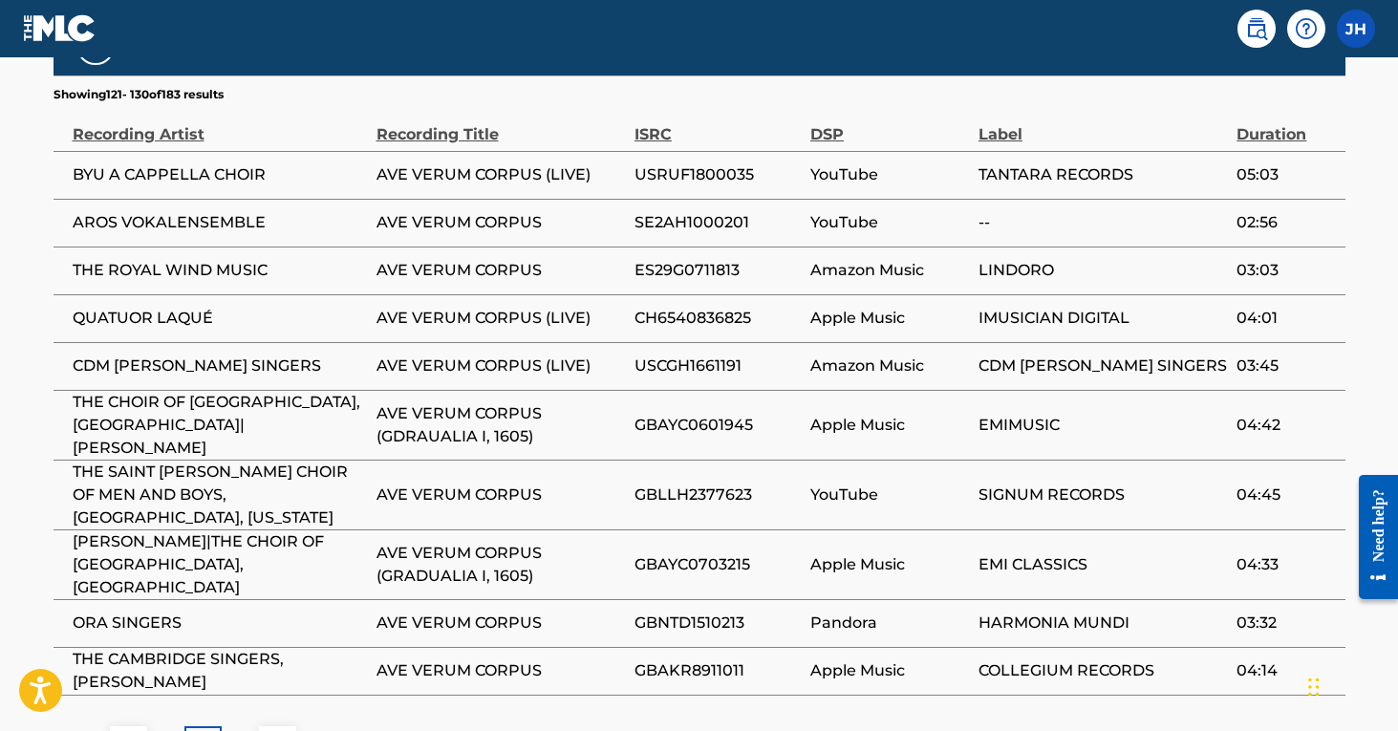
scroll to position [1299, 0]
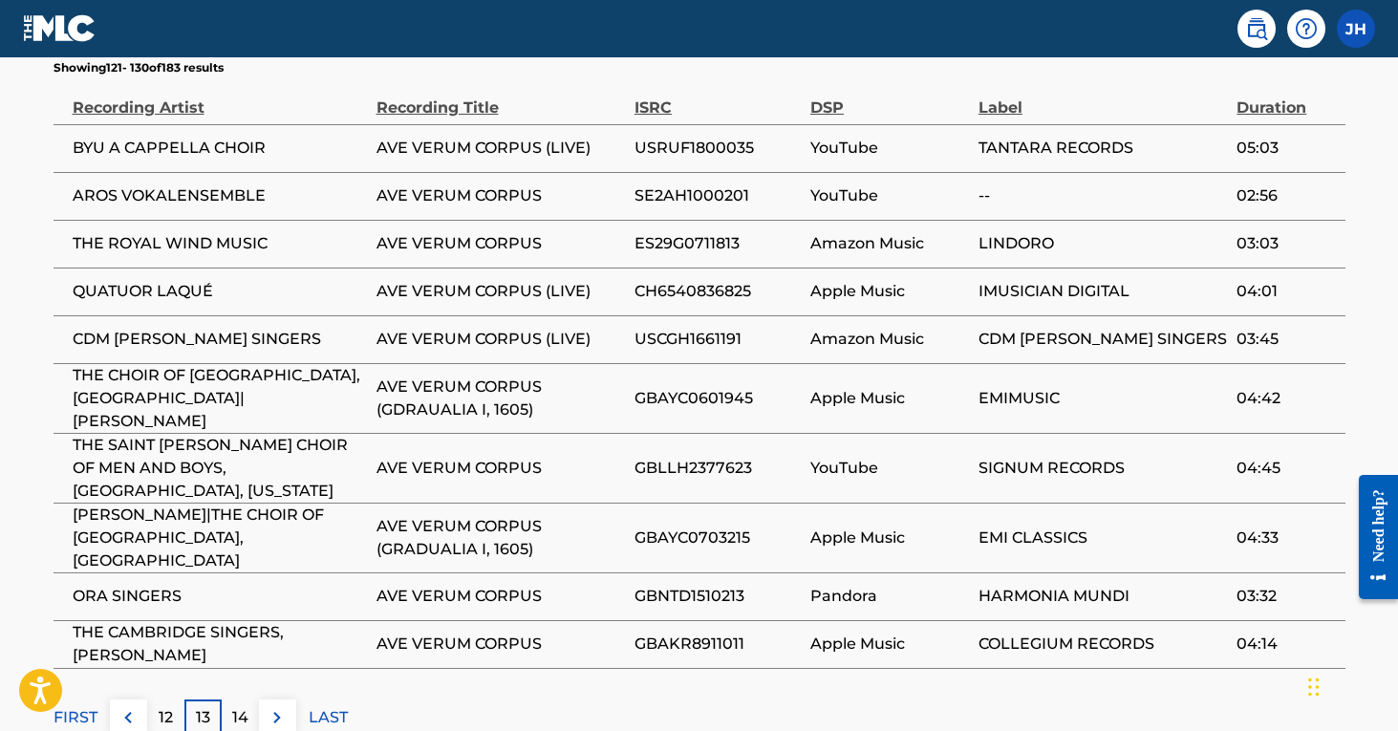
click at [247, 706] on p "14" at bounding box center [240, 717] width 16 height 23
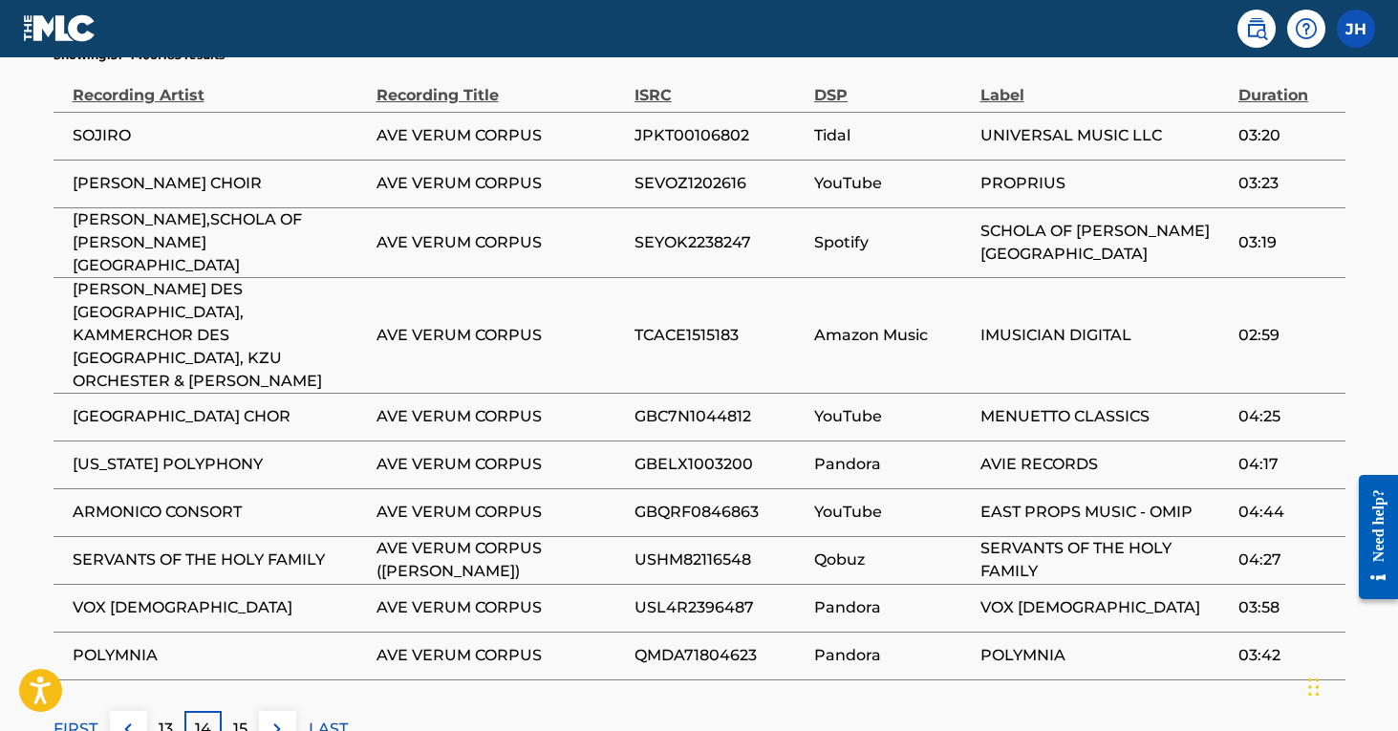
scroll to position [1314, 0]
click at [240, 716] on p "15" at bounding box center [240, 727] width 14 height 23
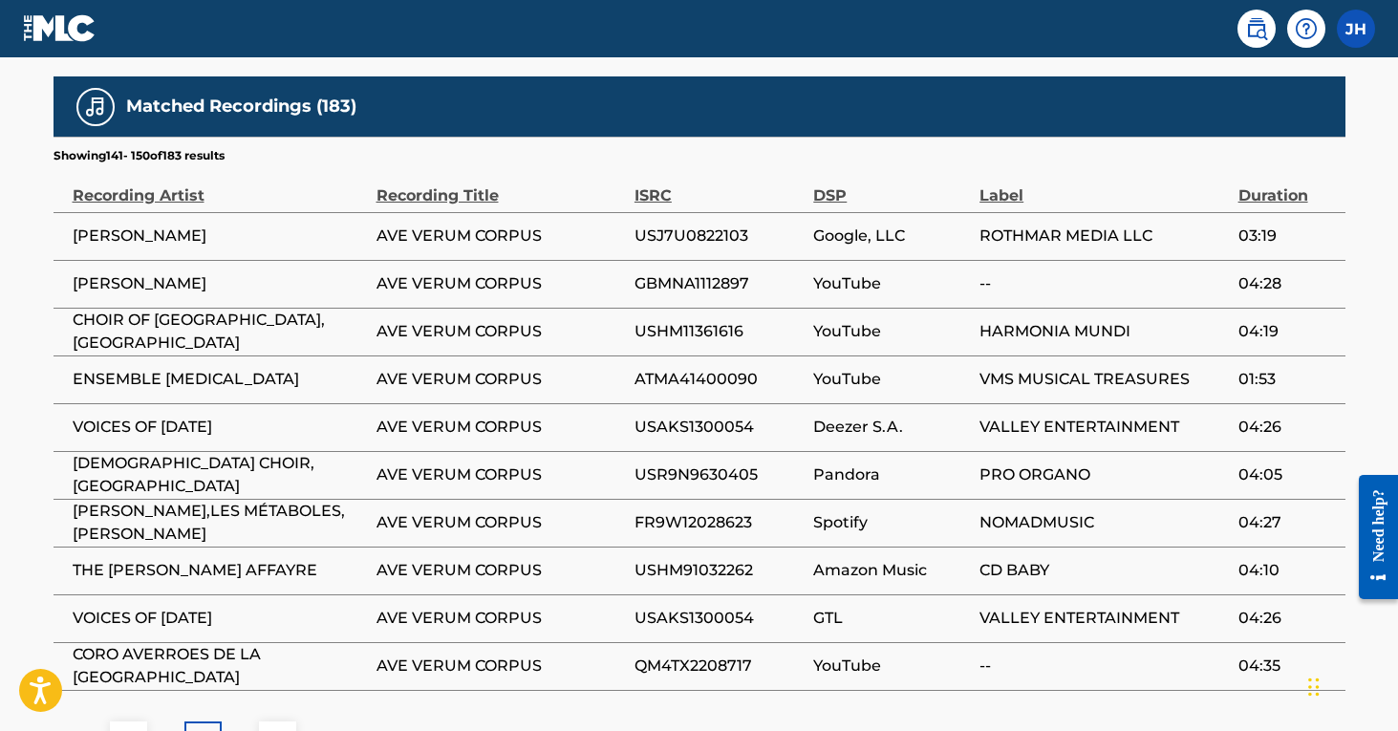
scroll to position [1211, 0]
click at [242, 728] on p "16" at bounding box center [239, 739] width 15 height 23
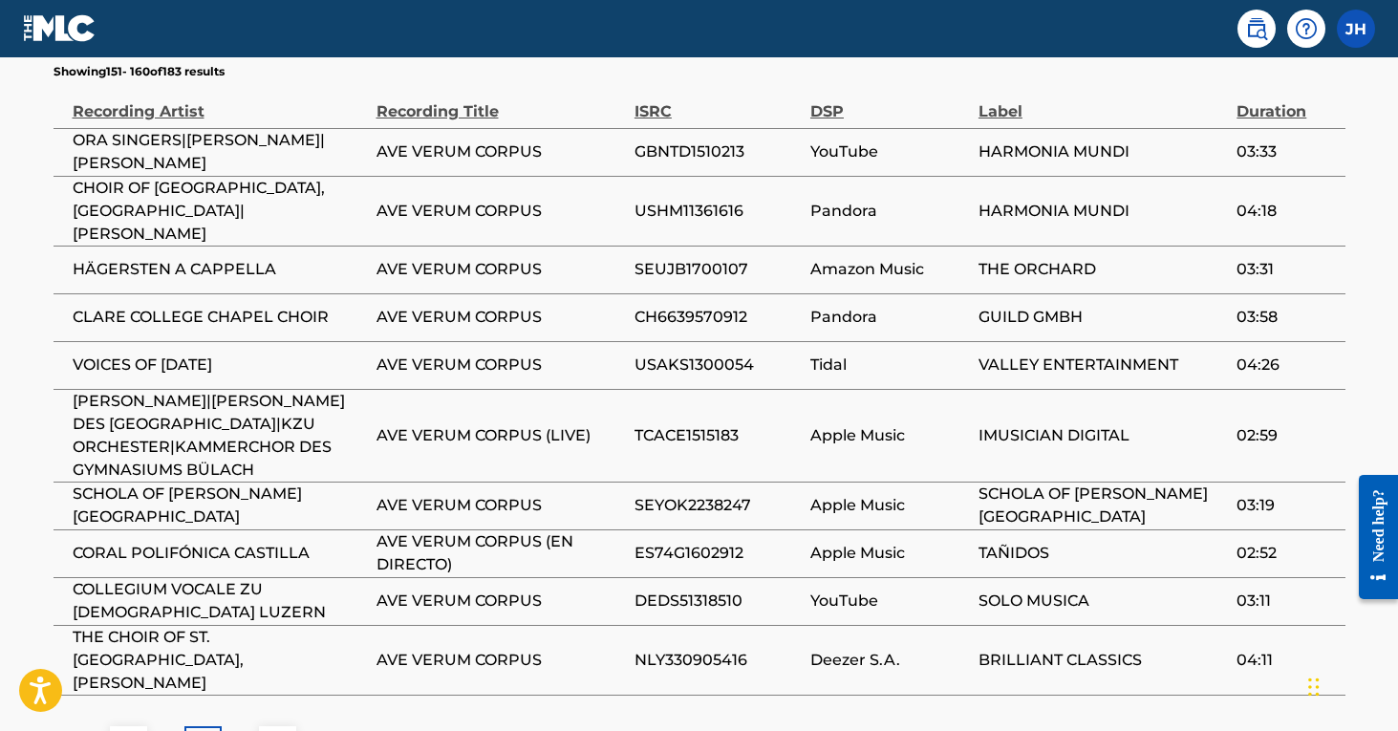
scroll to position [1322, 0]
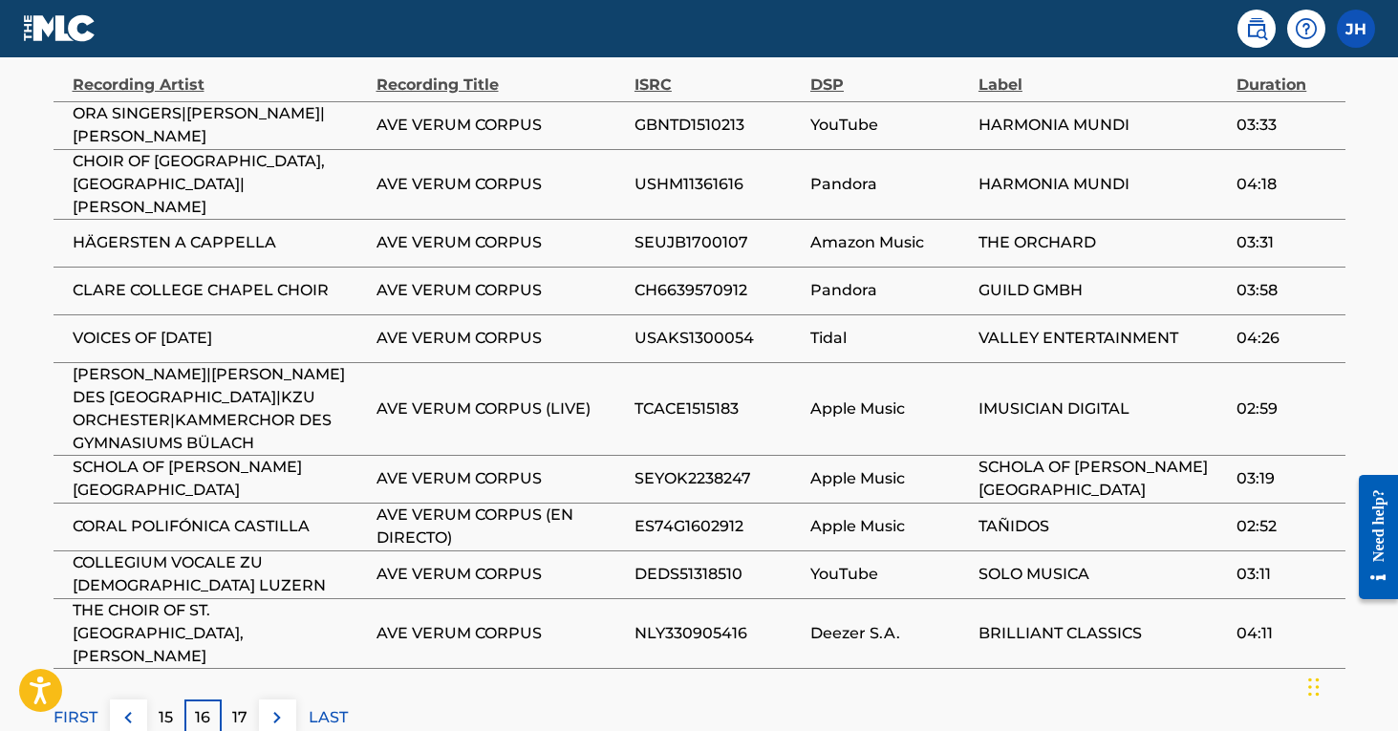
click at [231, 699] on div "17" at bounding box center [240, 717] width 37 height 37
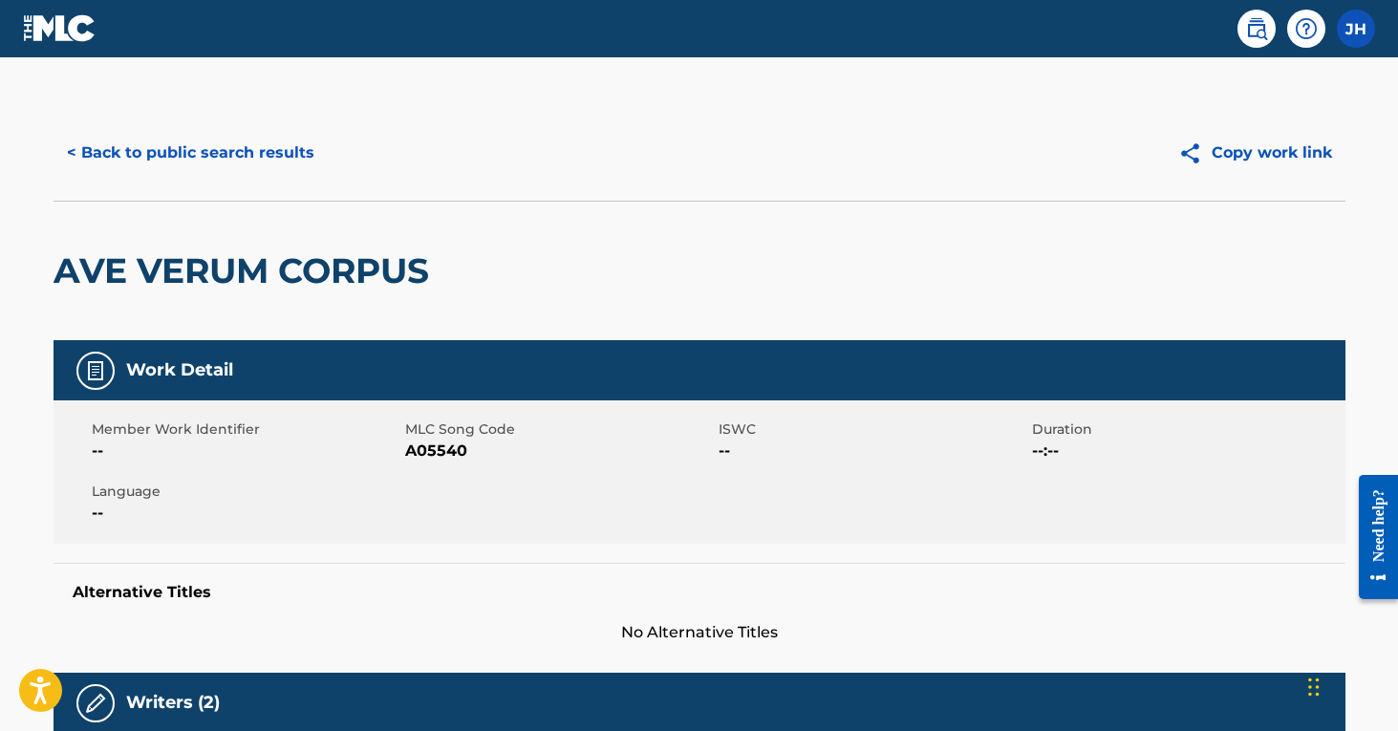
scroll to position [0, 0]
click at [165, 153] on button "< Back to public search results" at bounding box center [190, 153] width 274 height 48
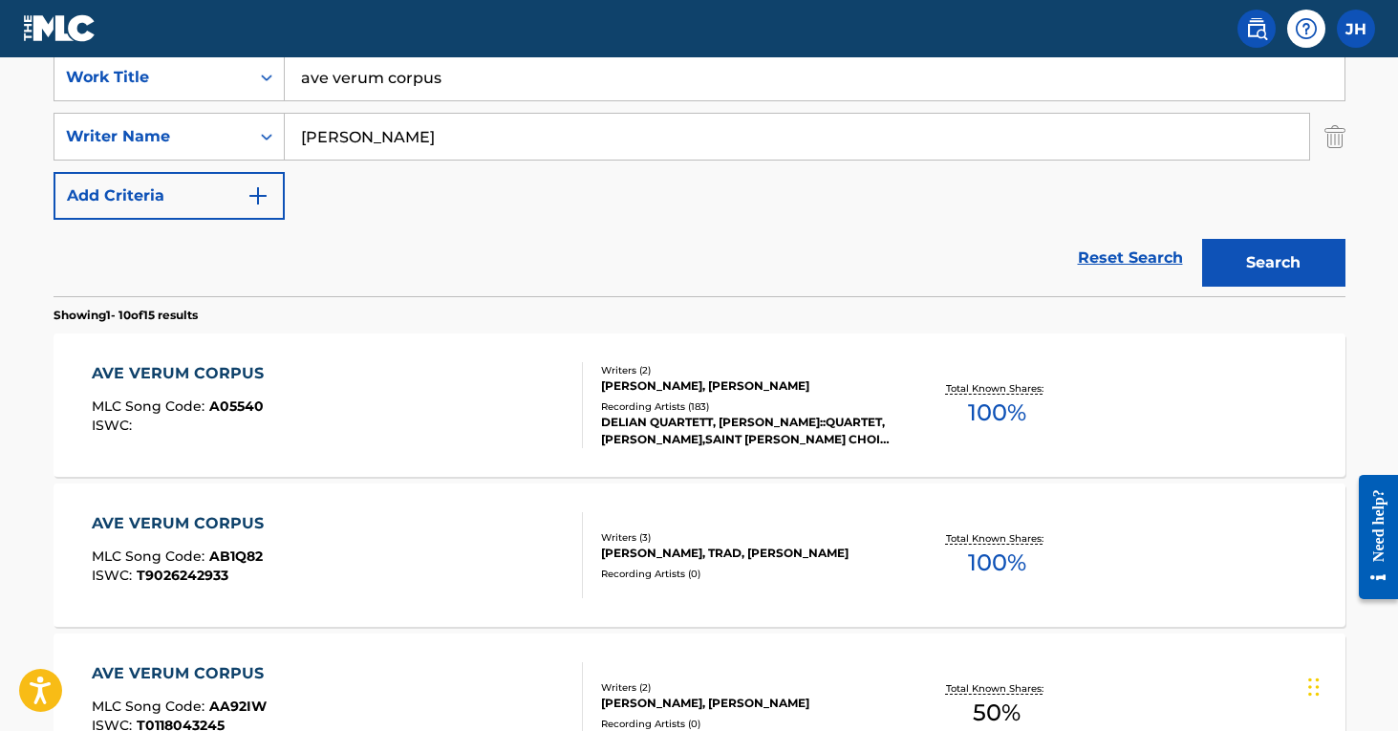
scroll to position [373, 0]
click at [463, 520] on div "AVE VERUM CORPUS MLC Song Code : AB1Q82 ISWC : T9026242933" at bounding box center [337, 554] width 491 height 86
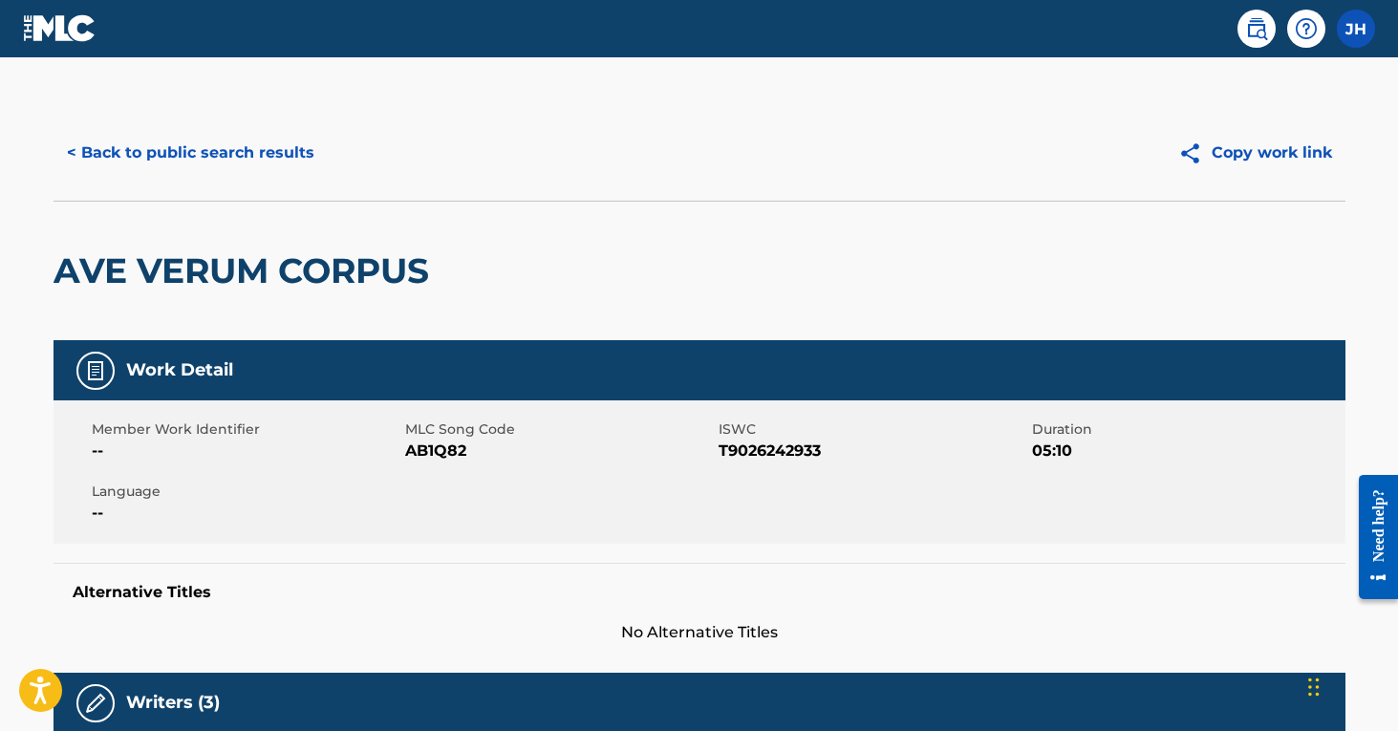
click at [190, 156] on button "< Back to public search results" at bounding box center [190, 153] width 274 height 48
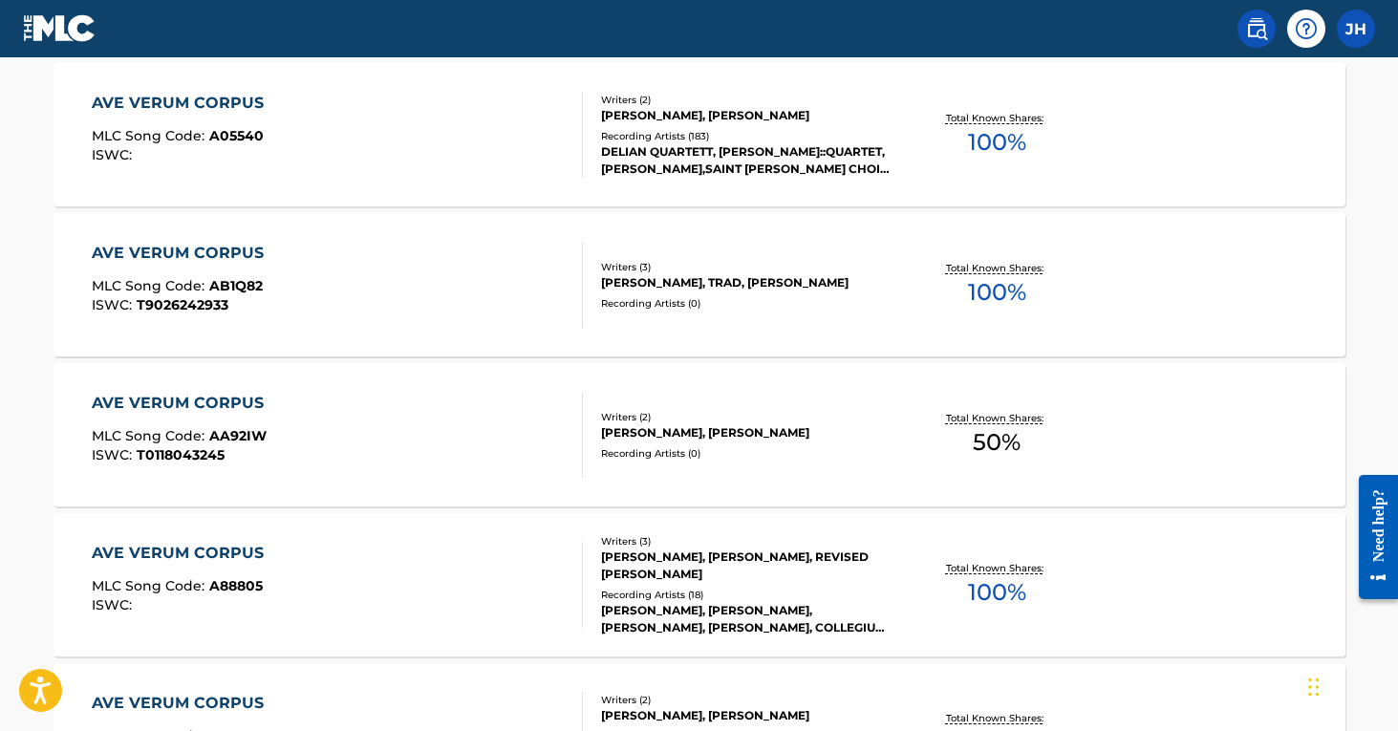
scroll to position [643, 0]
click at [418, 445] on div "AVE VERUM CORPUS MLC Song Code : AA92IW ISWC : T0118043245" at bounding box center [337, 434] width 491 height 86
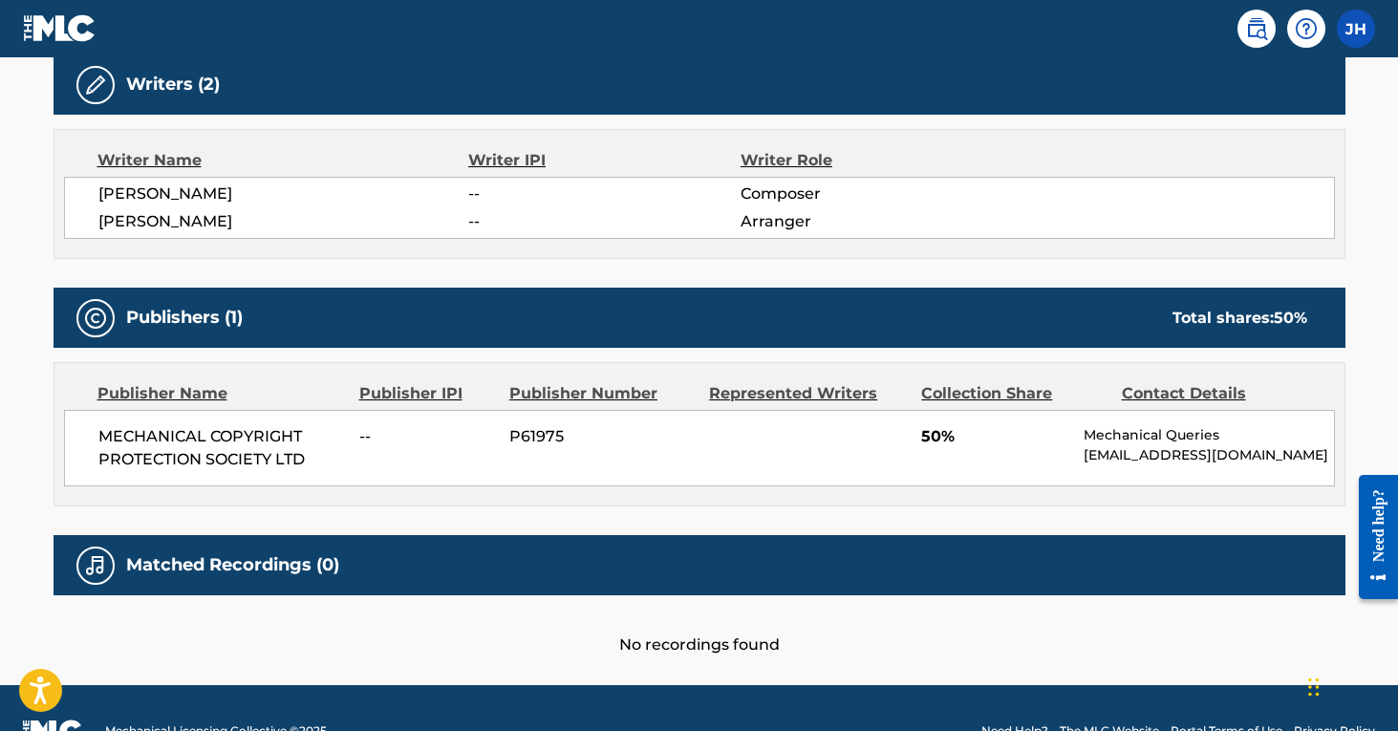
scroll to position [612, 0]
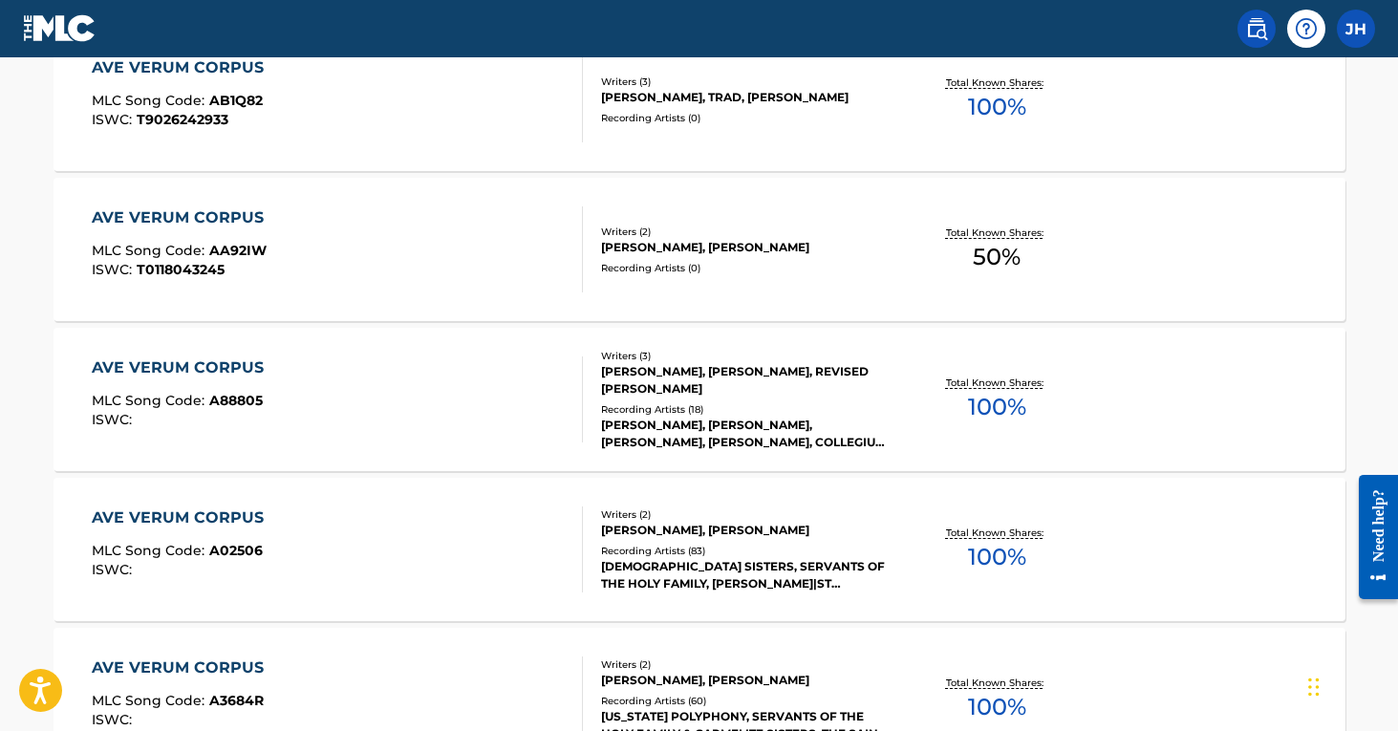
scroll to position [852, 0]
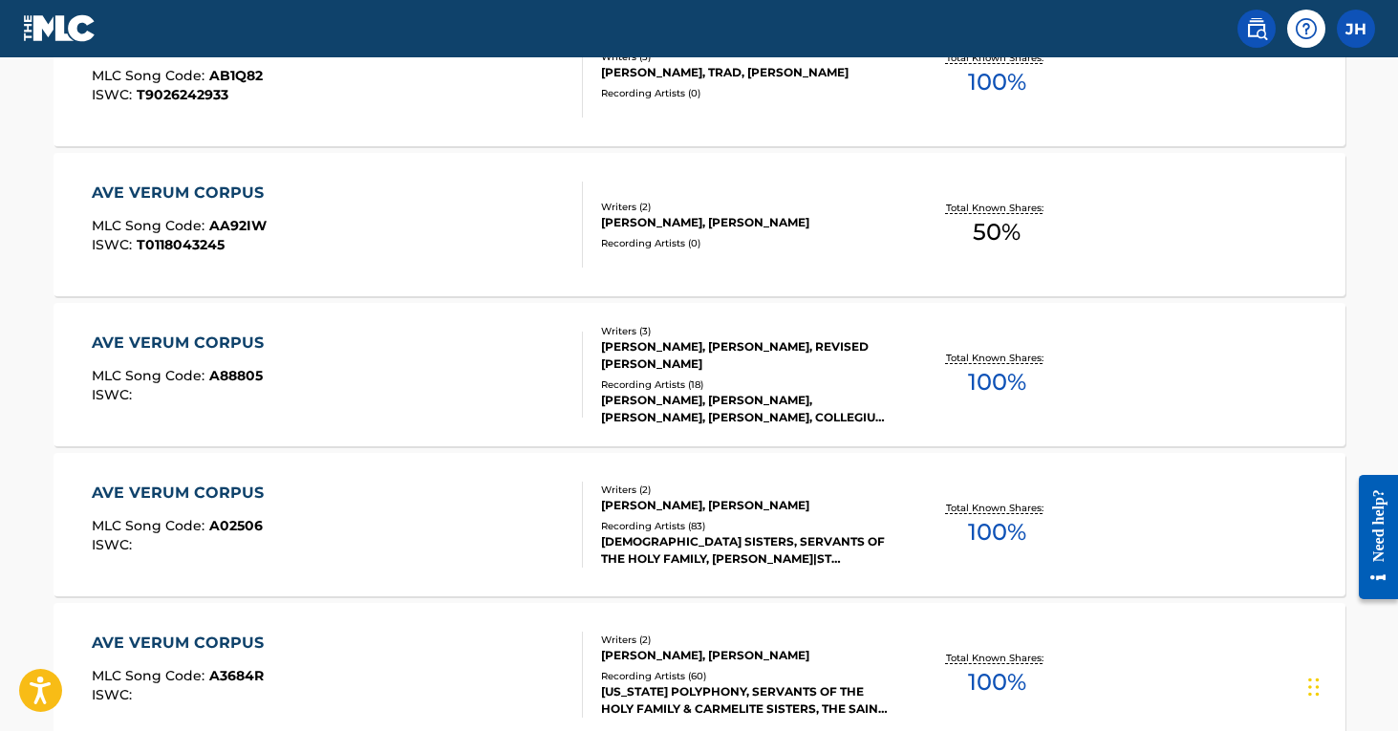
click at [377, 365] on div "AVE VERUM CORPUS MLC Song Code : A88805 ISWC :" at bounding box center [337, 375] width 491 height 86
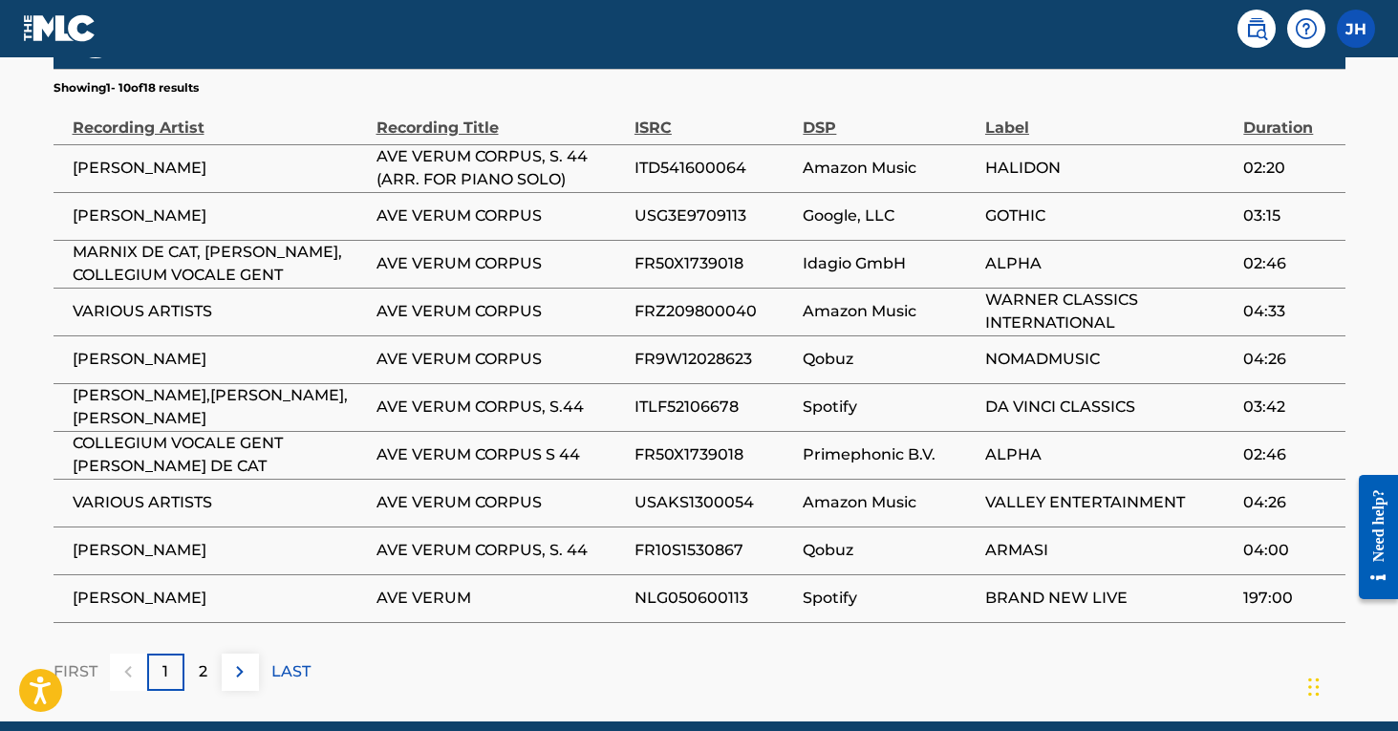
scroll to position [1230, 0]
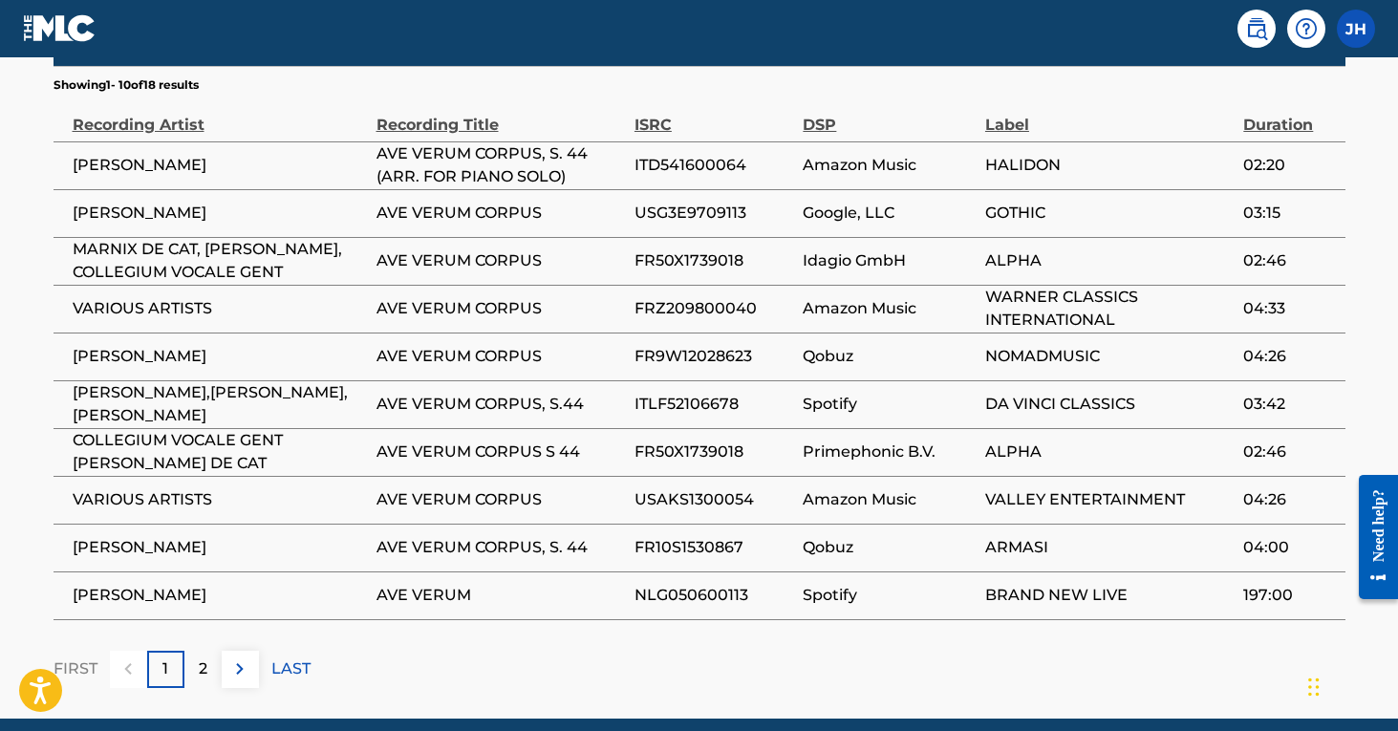
click at [202, 664] on p "2" at bounding box center [203, 668] width 9 height 23
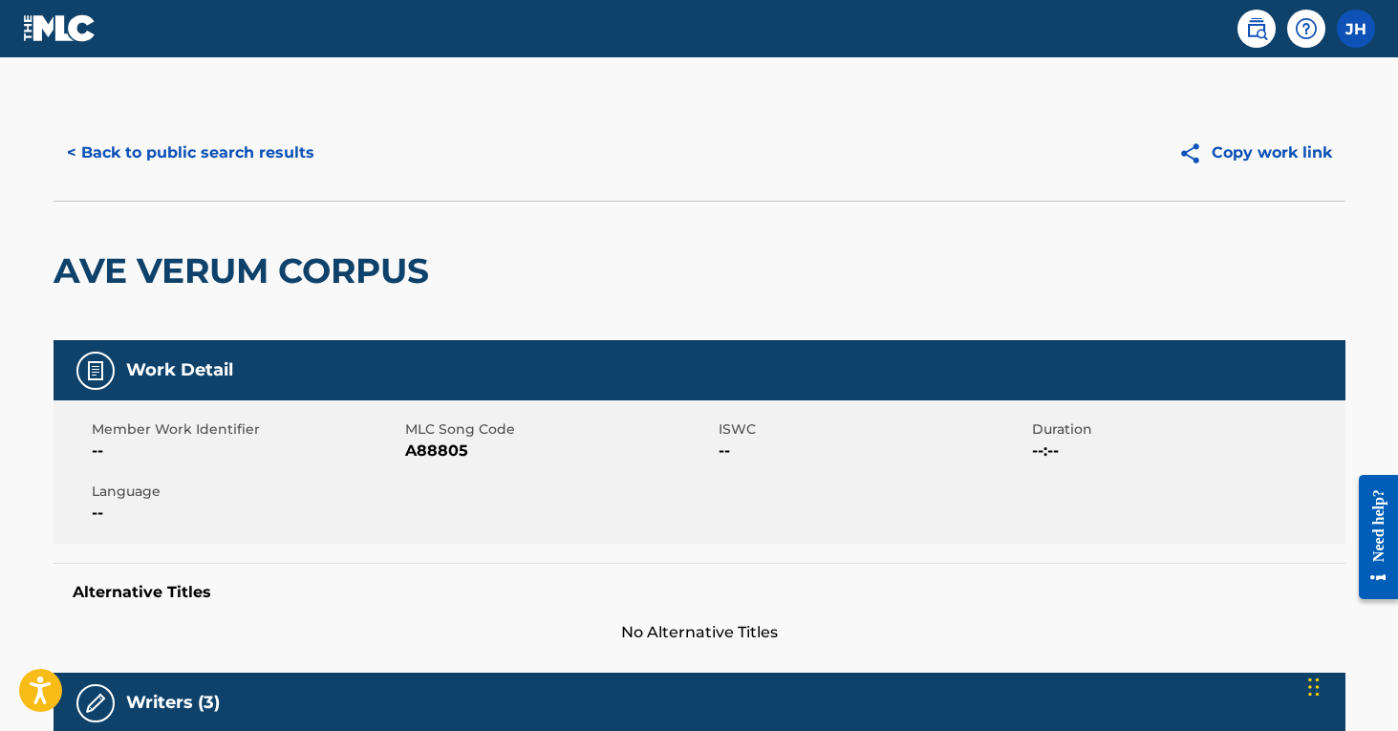
scroll to position [0, 0]
click at [246, 145] on button "< Back to public search results" at bounding box center [190, 153] width 274 height 48
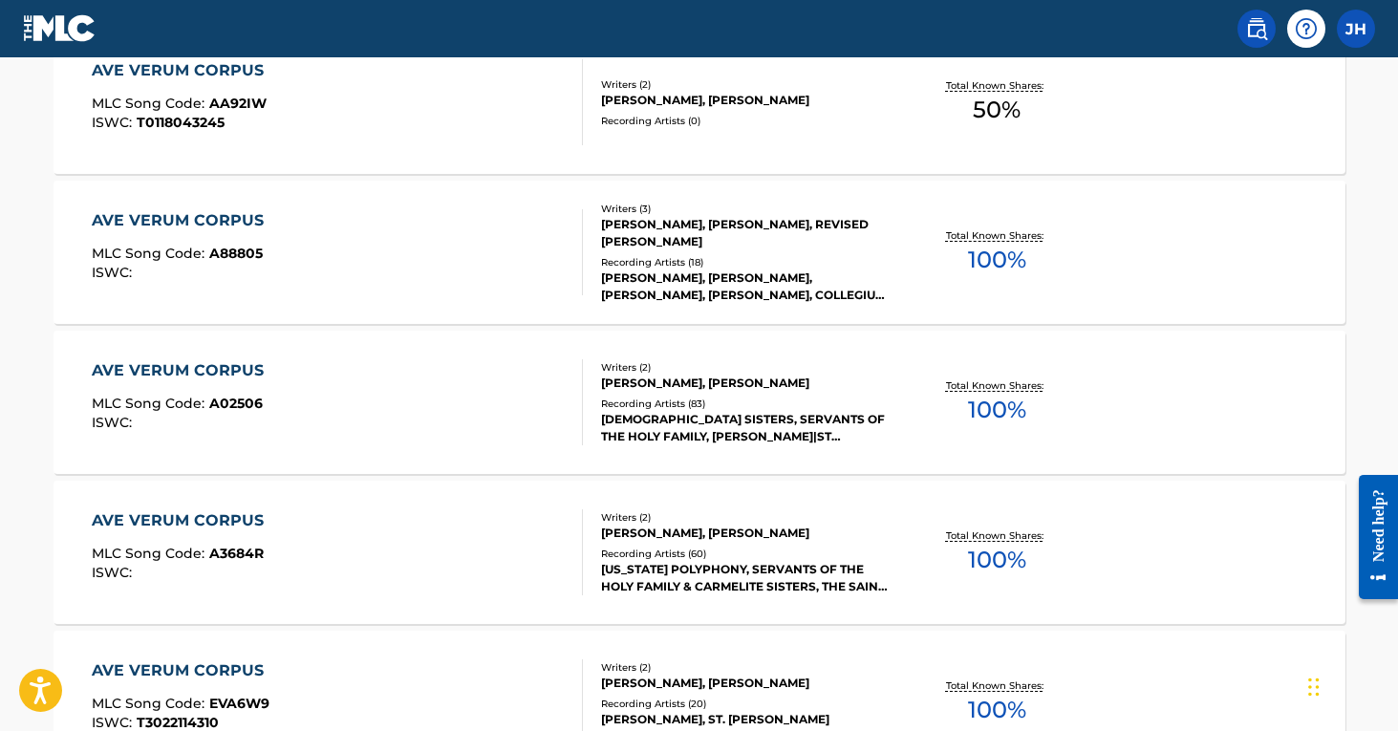
scroll to position [998, 0]
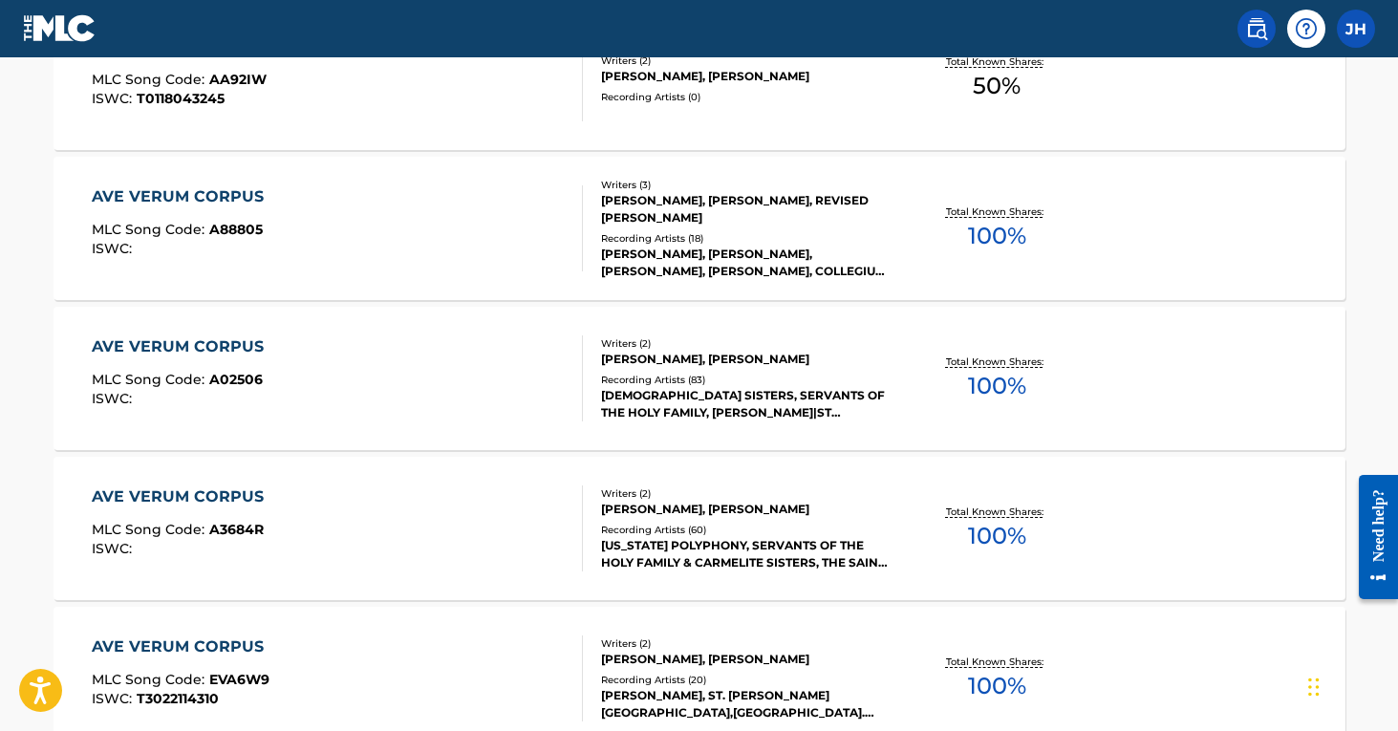
click at [700, 543] on div "[US_STATE] POLYPHONY, SERVANTS OF THE HOLY FAMILY & CARMELITE SISTERS, THE SAIN…" at bounding box center [745, 554] width 289 height 34
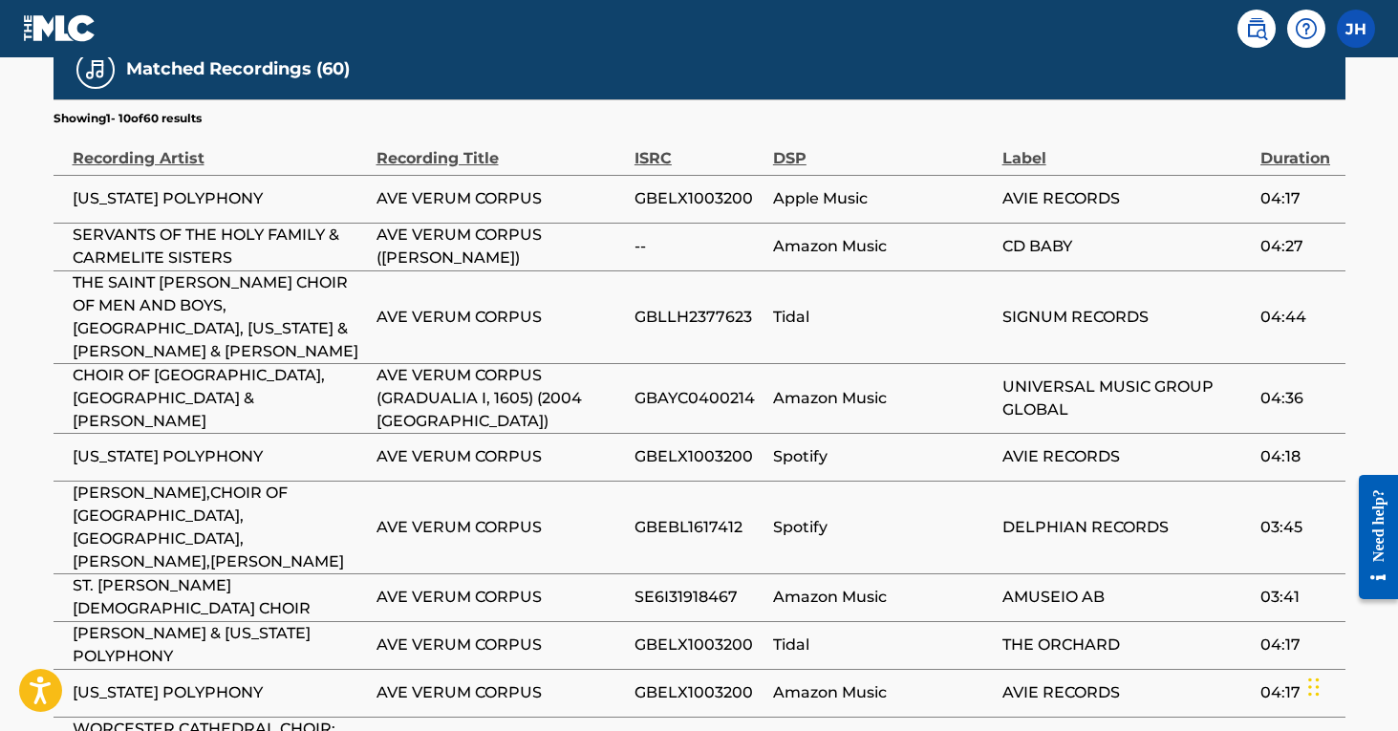
scroll to position [1297, 0]
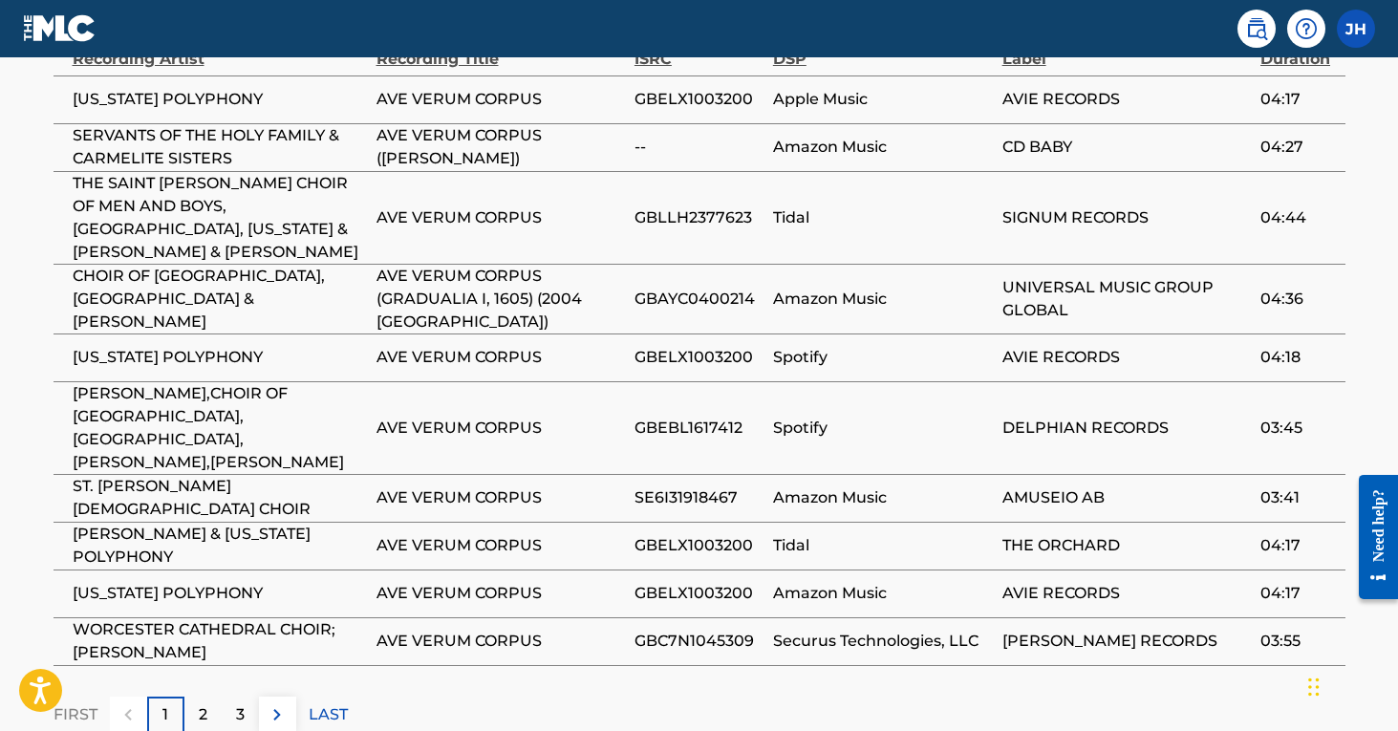
click at [203, 703] on p "2" at bounding box center [203, 714] width 9 height 23
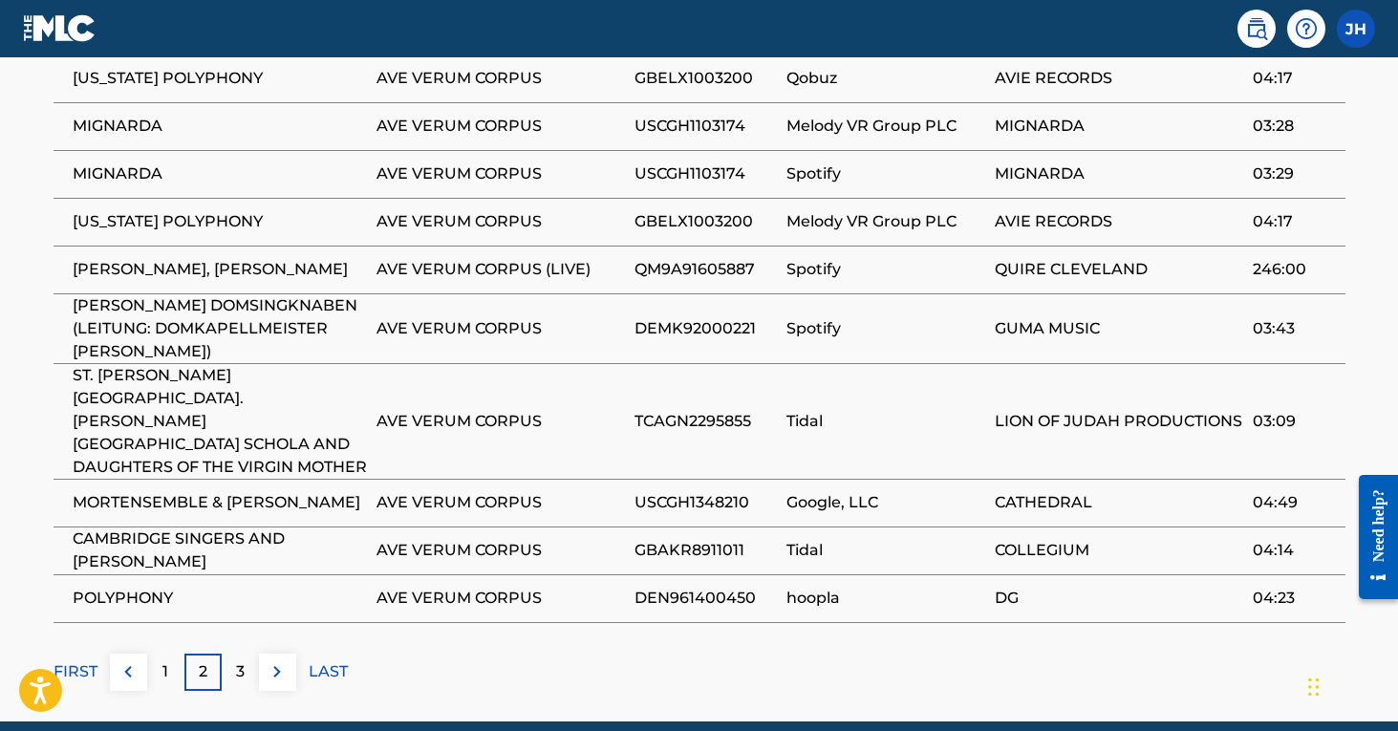
scroll to position [1424, 0]
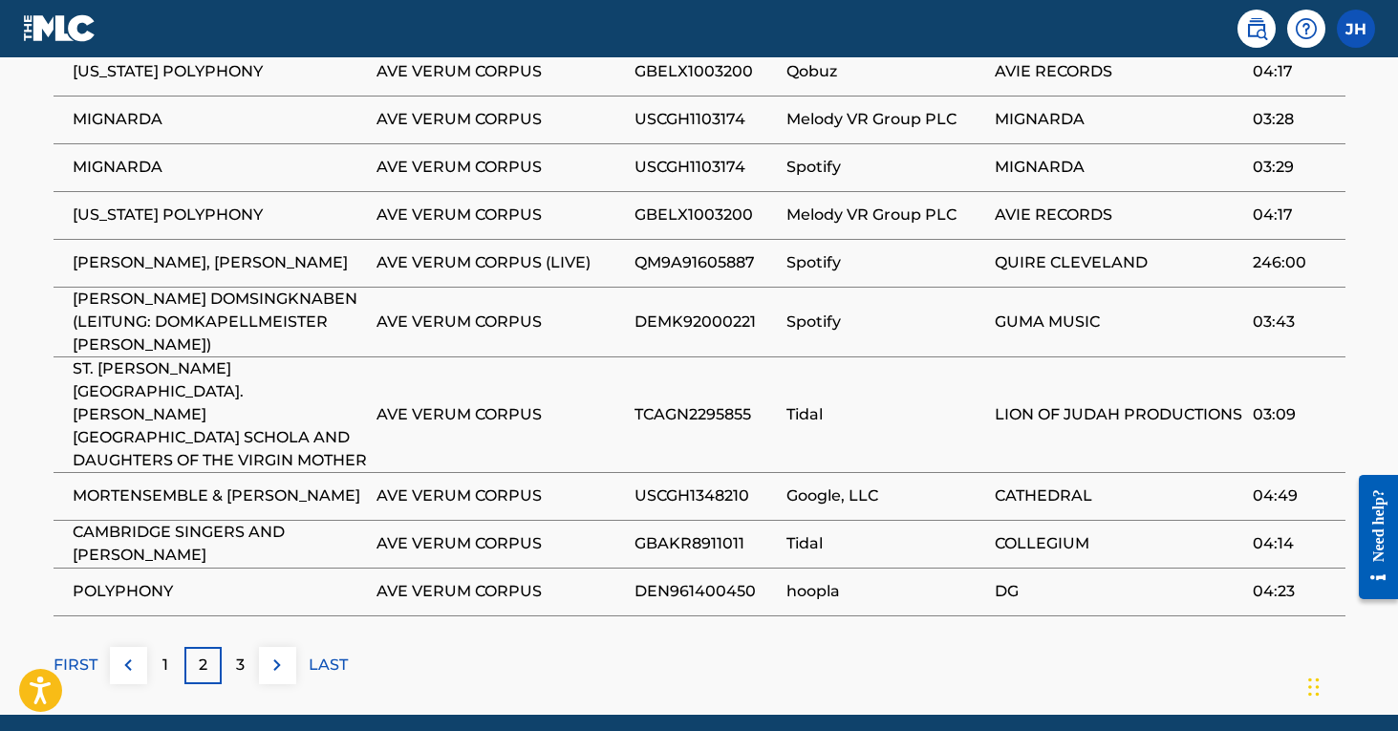
click at [245, 666] on div "3" at bounding box center [240, 665] width 37 height 37
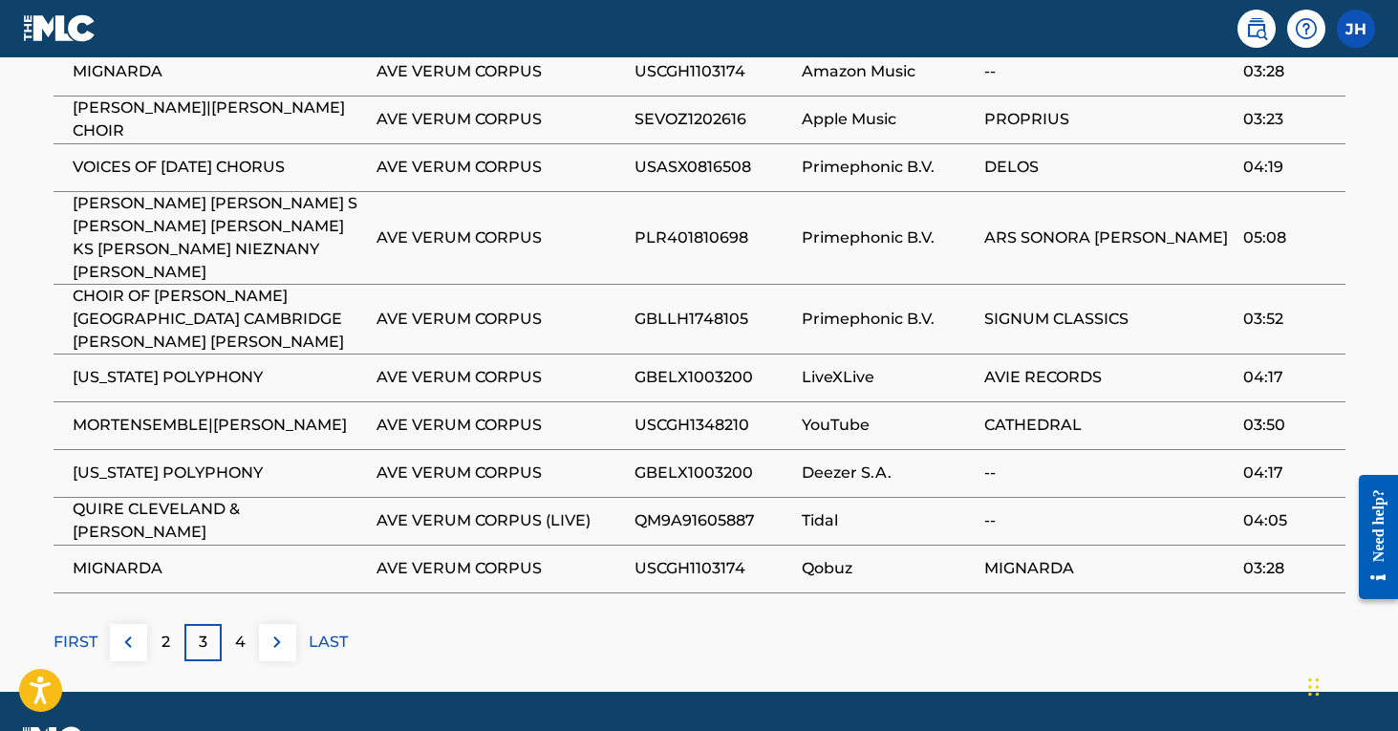
click at [247, 661] on div "4" at bounding box center [240, 642] width 37 height 37
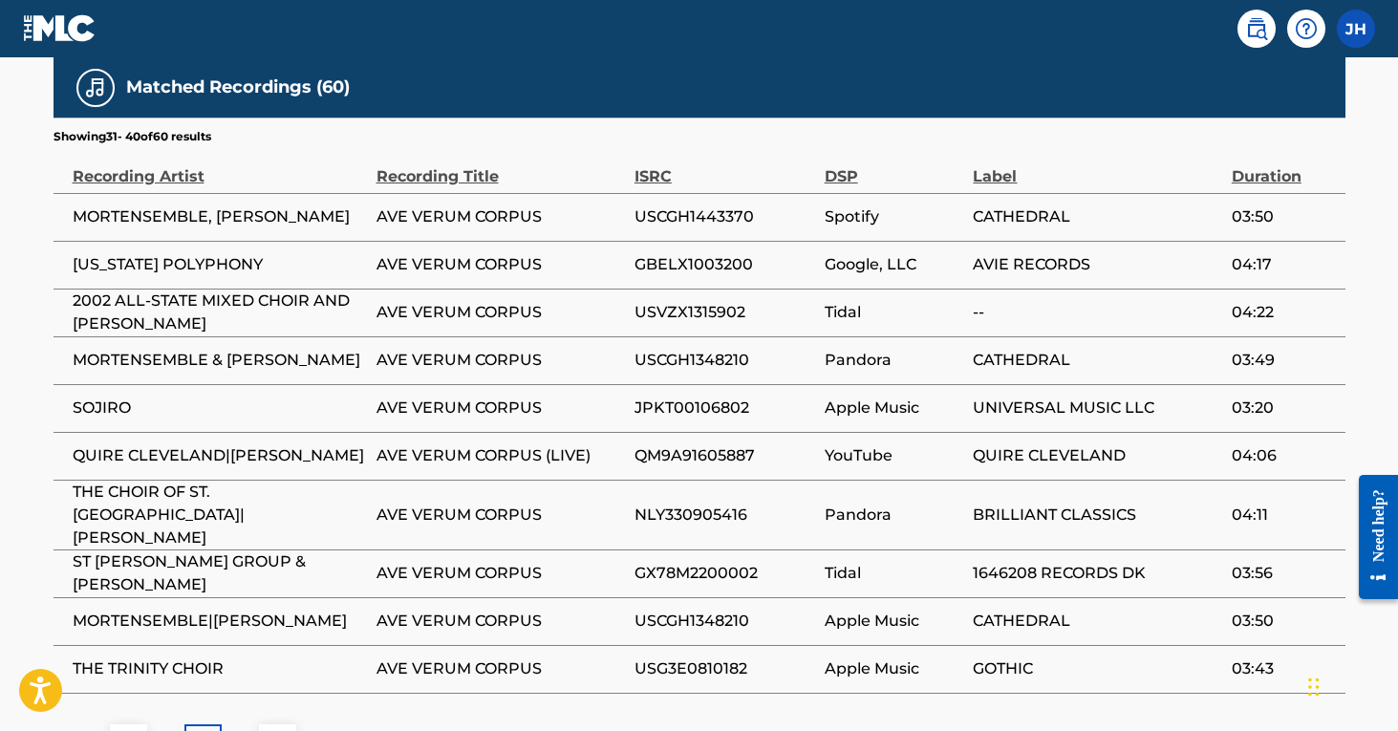
scroll to position [1309, 0]
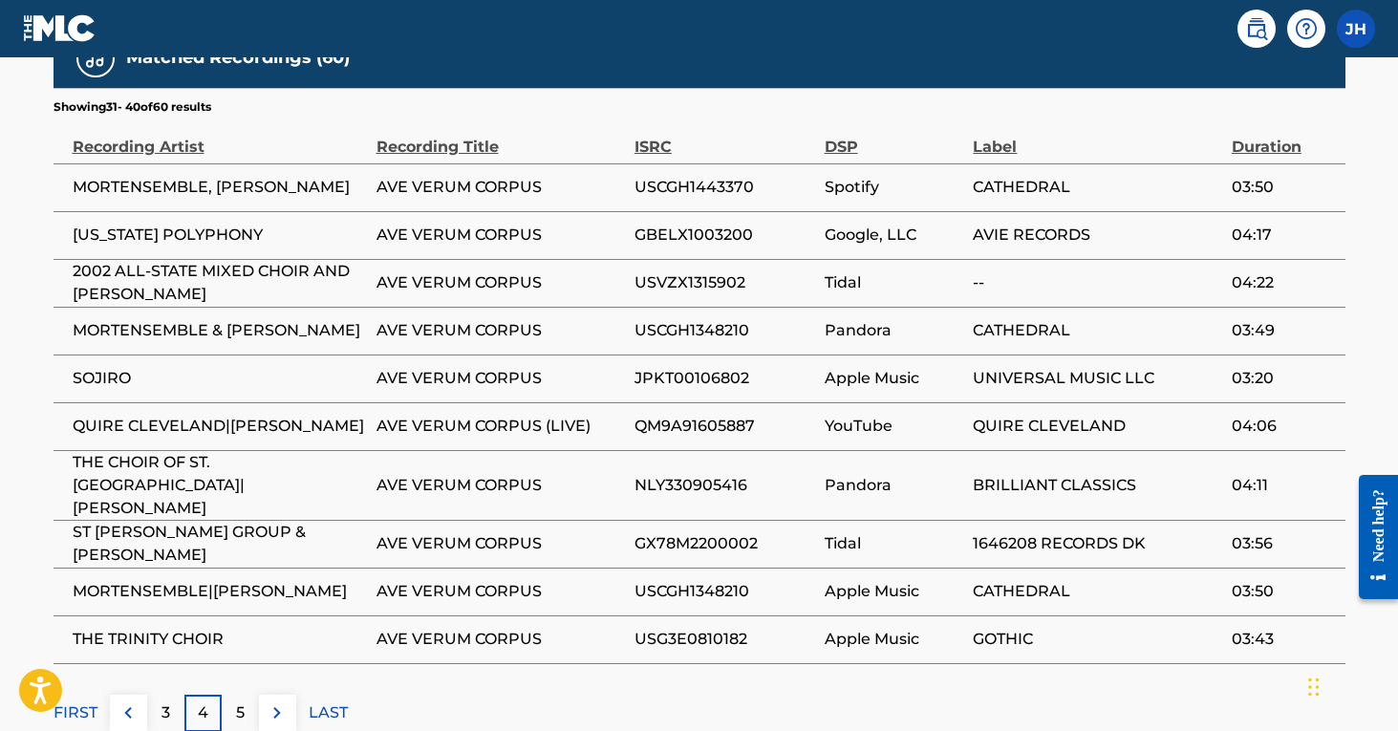
click at [246, 710] on div "5" at bounding box center [240, 713] width 37 height 37
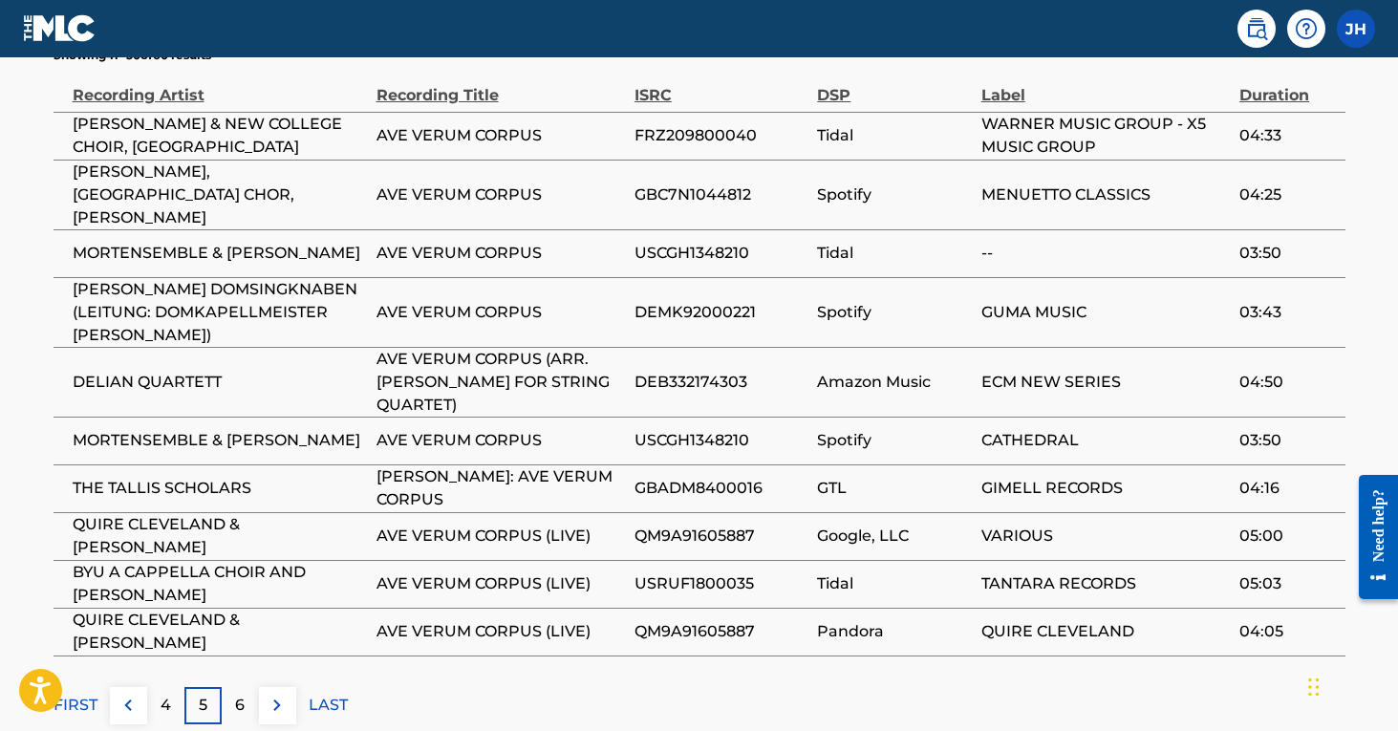
scroll to position [1369, 0]
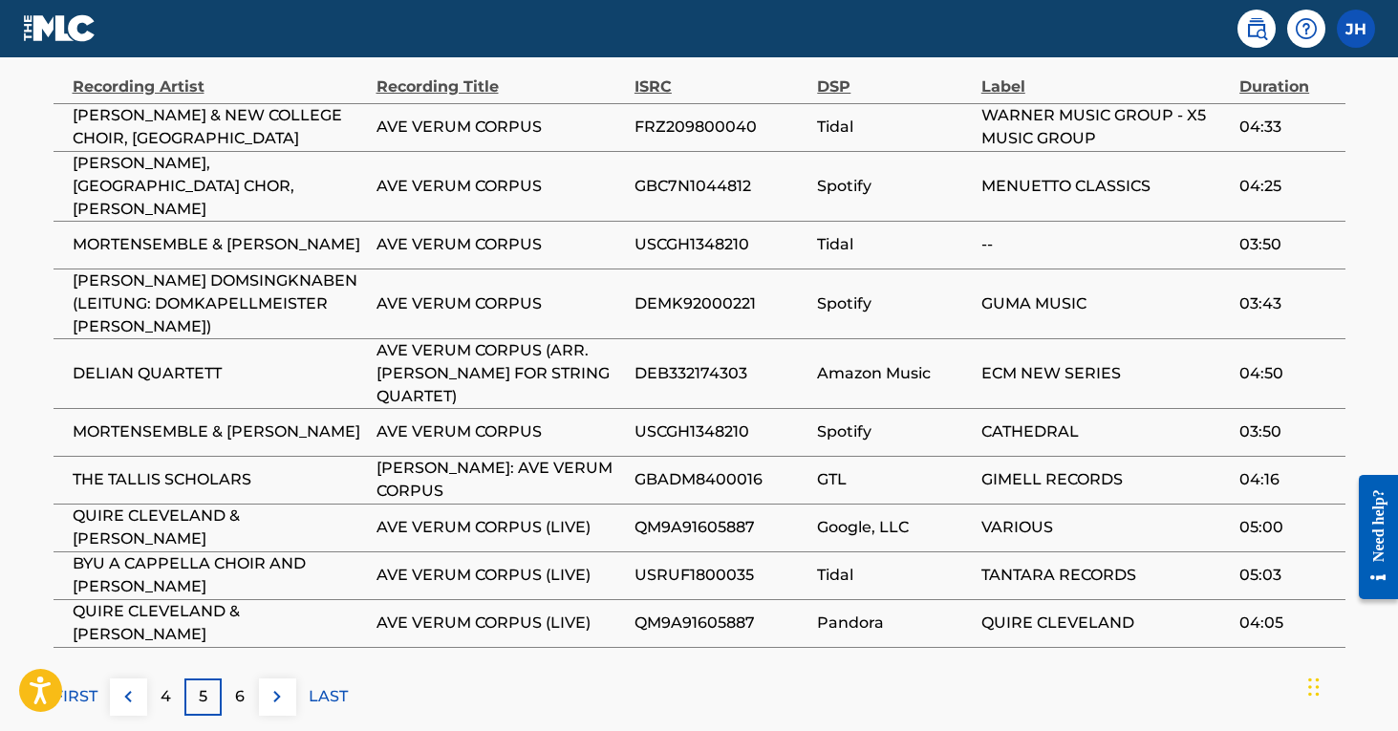
click at [250, 678] on div "6" at bounding box center [240, 696] width 37 height 37
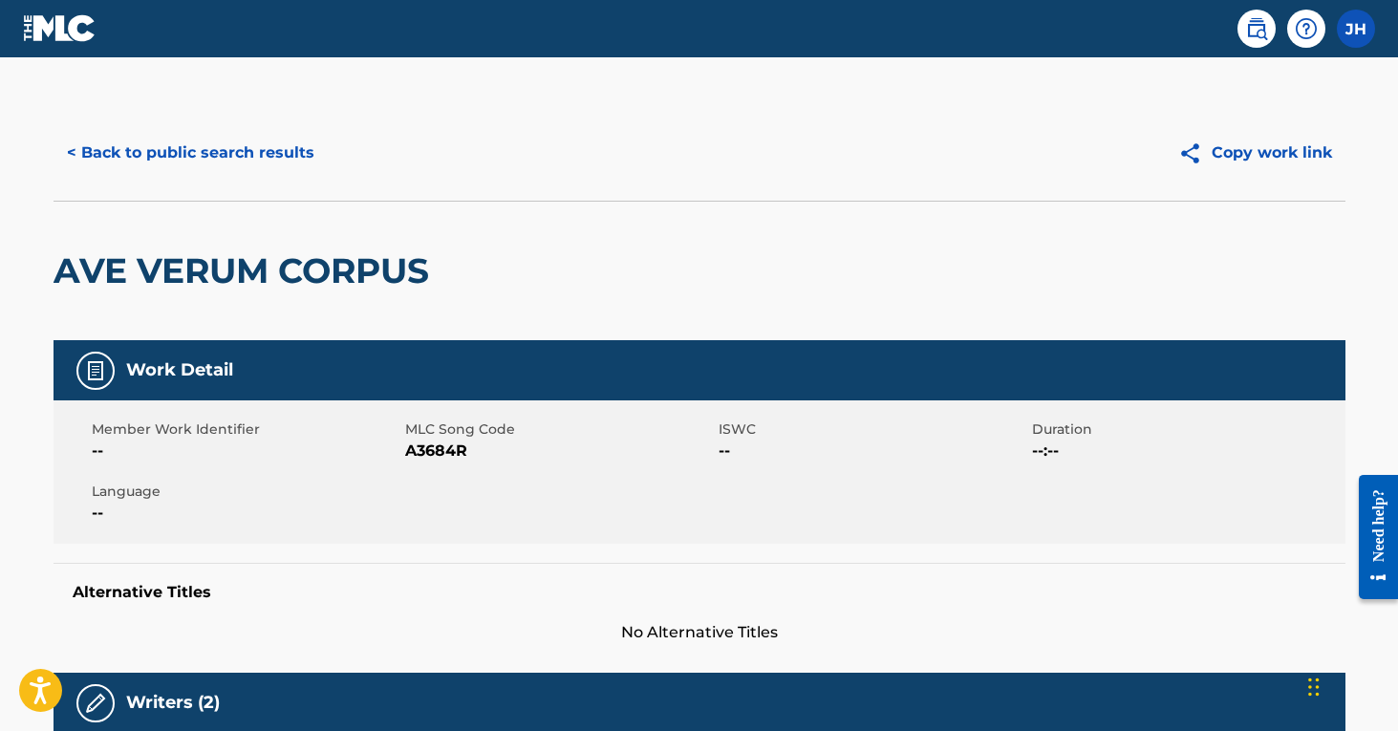
scroll to position [0, 0]
click at [170, 159] on button "< Back to public search results" at bounding box center [190, 153] width 274 height 48
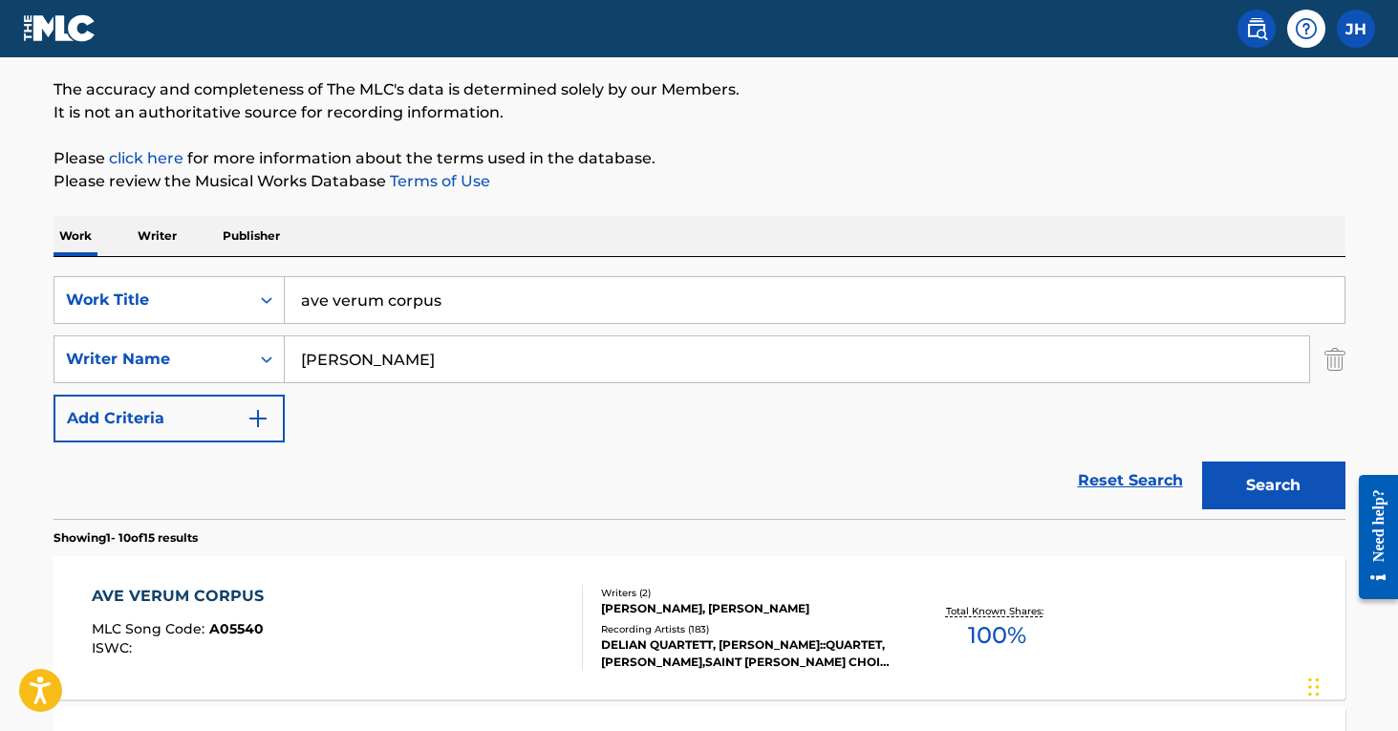
scroll to position [150, 0]
click at [502, 615] on div "AVE VERUM CORPUS MLC Song Code : A05540 ISWC :" at bounding box center [337, 627] width 491 height 86
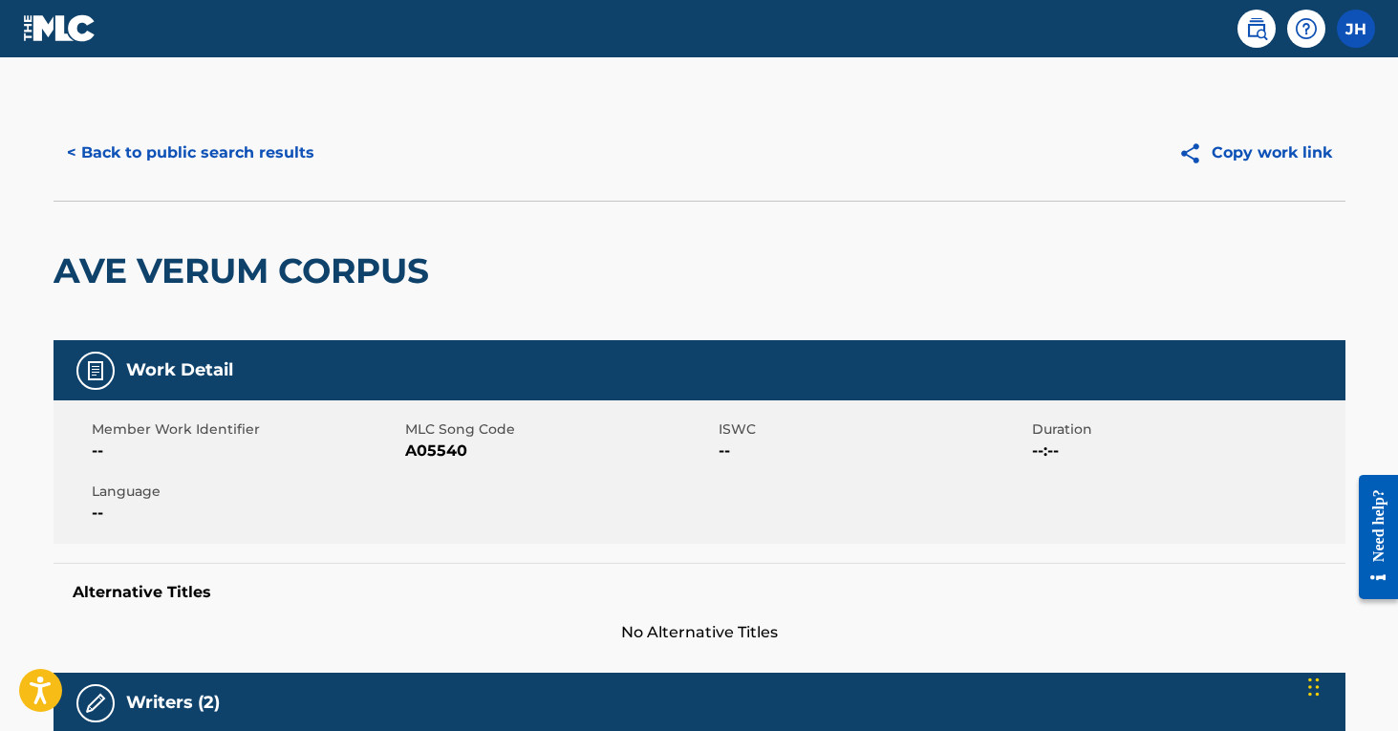
click at [288, 154] on button "< Back to public search results" at bounding box center [190, 153] width 274 height 48
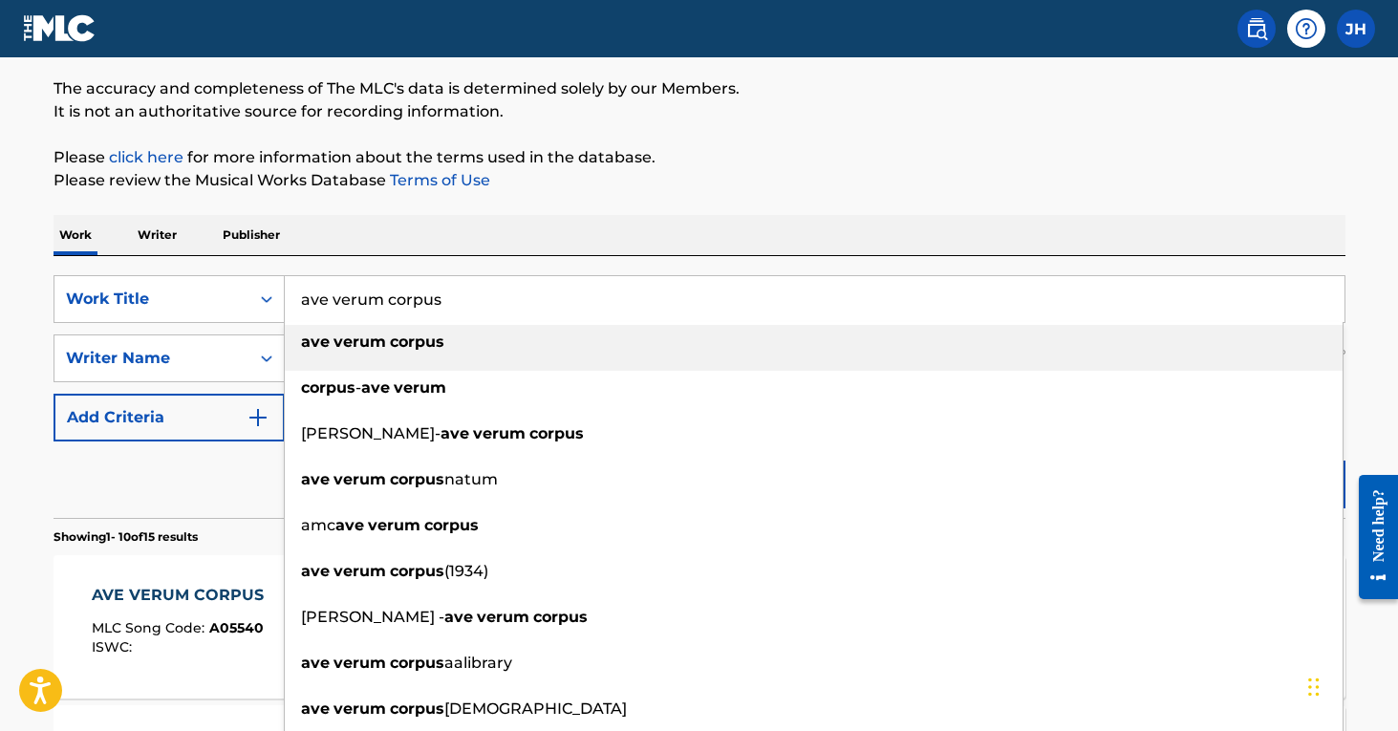
drag, startPoint x: 456, startPoint y: 298, endPoint x: 310, endPoint y: 288, distance: 146.5
click at [310, 288] on input "ave verum corpus" at bounding box center [814, 299] width 1059 height 46
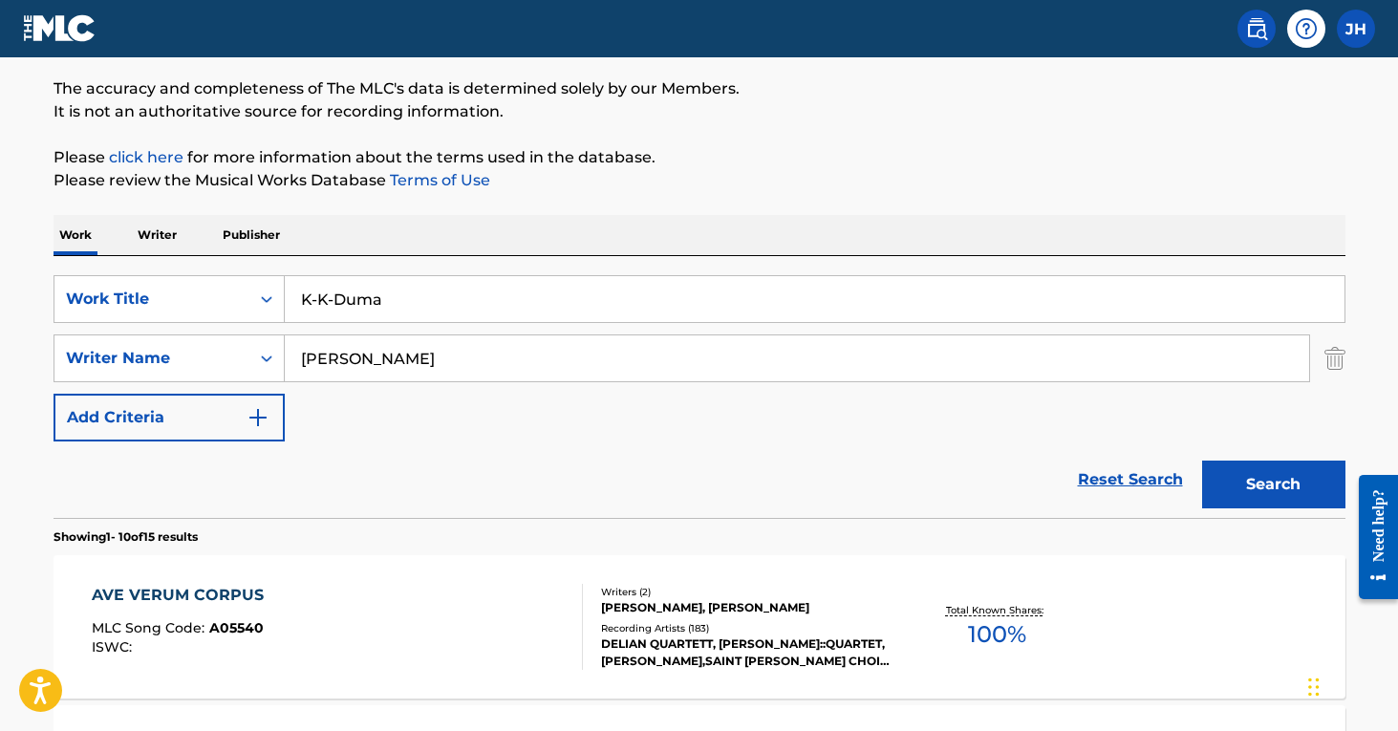
type input "K-K-Duma"
click at [1338, 357] on img "Search Form" at bounding box center [1334, 358] width 21 height 48
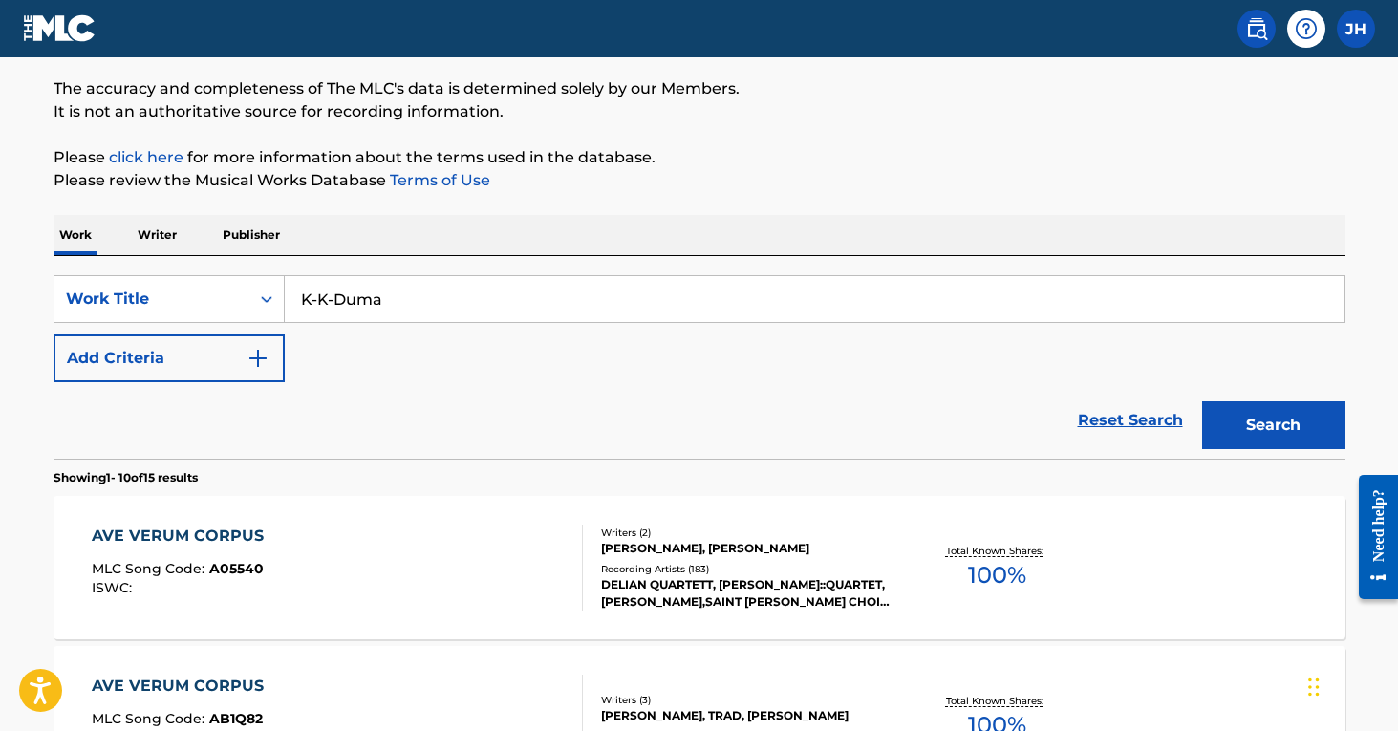
click at [1254, 413] on button "Search" at bounding box center [1273, 425] width 143 height 48
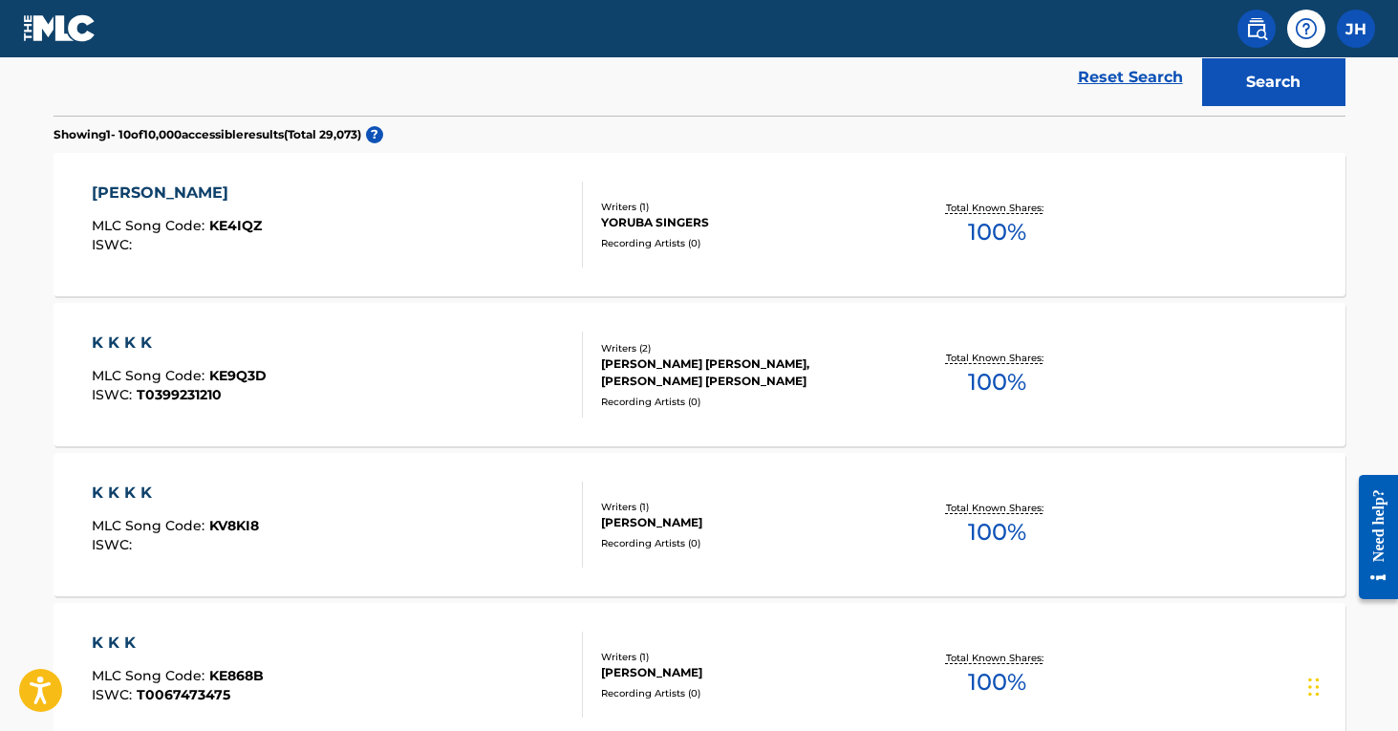
scroll to position [489, 0]
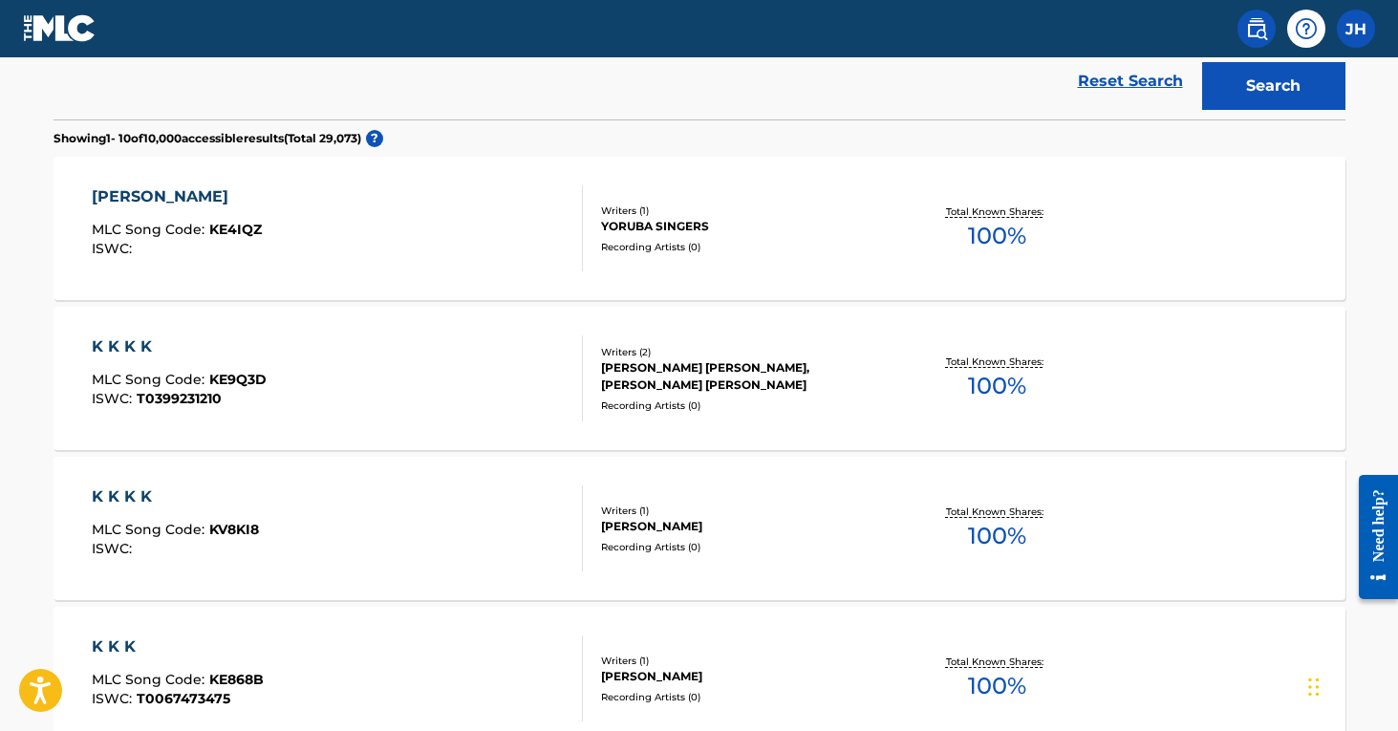
click at [730, 253] on div "Recording Artists ( 0 )" at bounding box center [745, 247] width 289 height 14
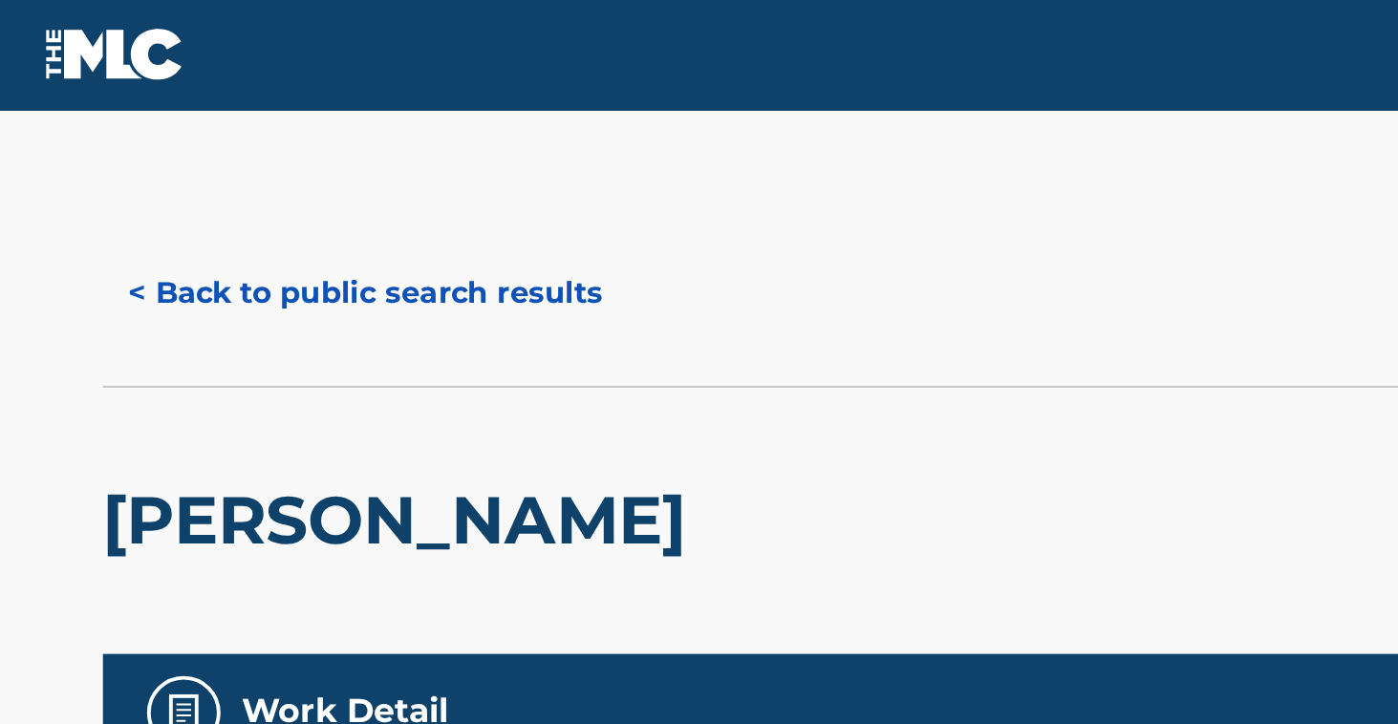
click at [117, 148] on button "< Back to public search results" at bounding box center [190, 153] width 274 height 48
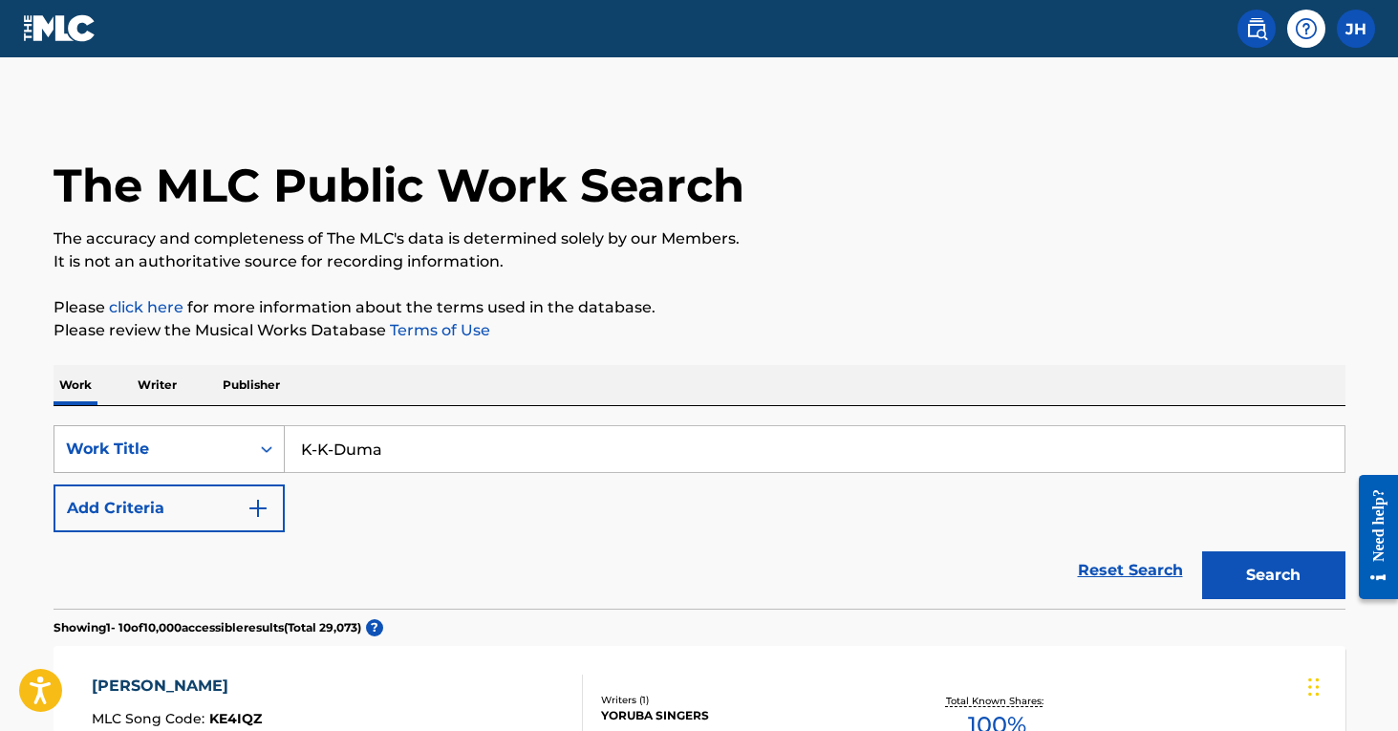
drag, startPoint x: 419, startPoint y: 459, endPoint x: 226, endPoint y: 454, distance: 193.0
click at [226, 454] on div "SearchWithCriteriaa2a193b1-6f6c-49f7-9652-d7013d480ce8 Work Title K-K-Duma" at bounding box center [699, 449] width 1292 height 48
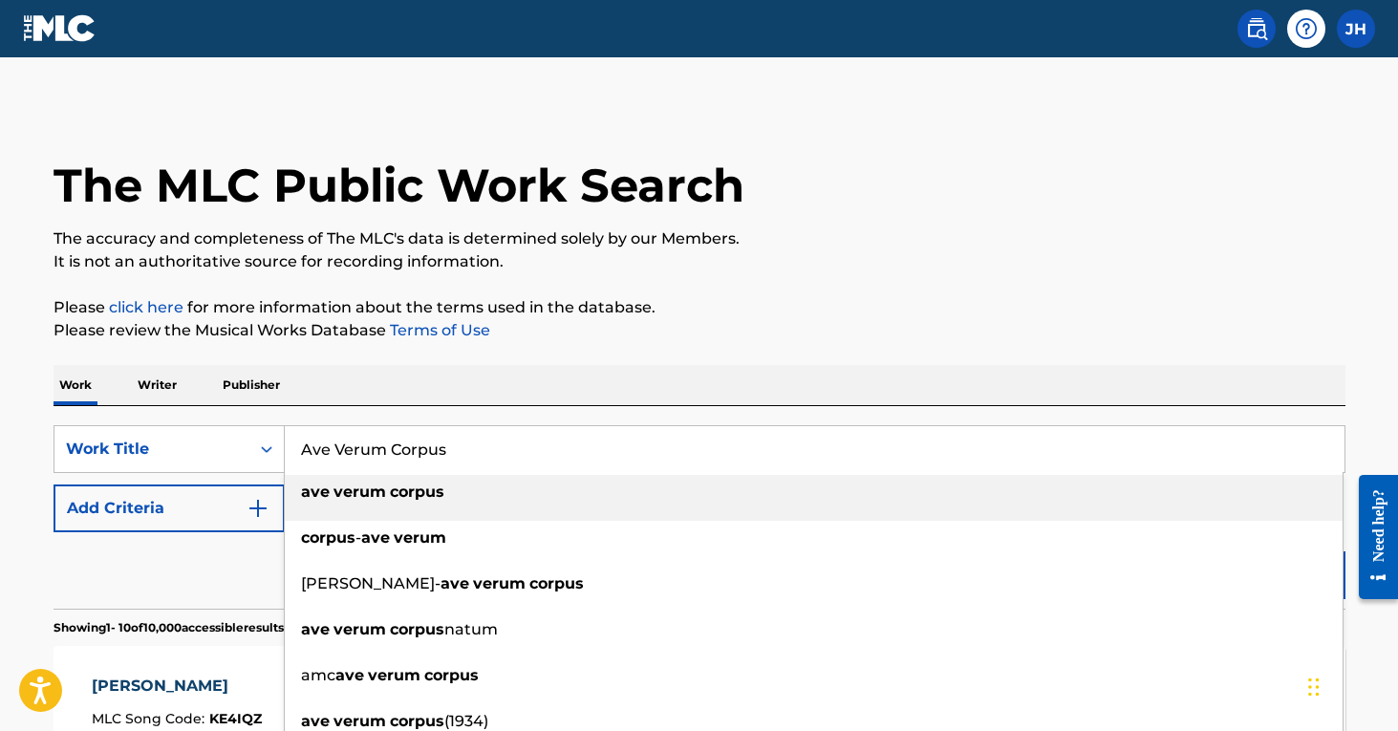
click at [359, 495] on strong "verum" at bounding box center [359, 491] width 53 height 18
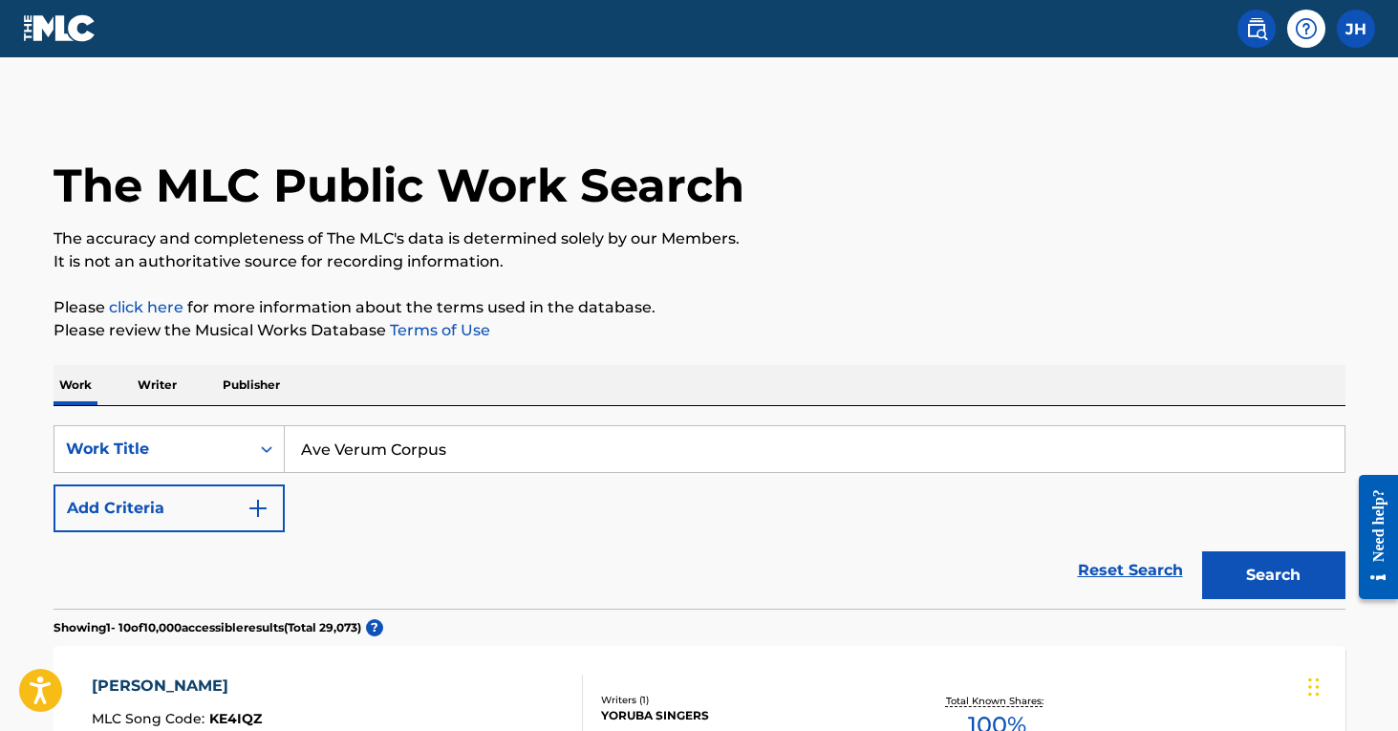
type input "ave verum corpus"
click at [266, 507] on img "Search Form" at bounding box center [257, 508] width 23 height 23
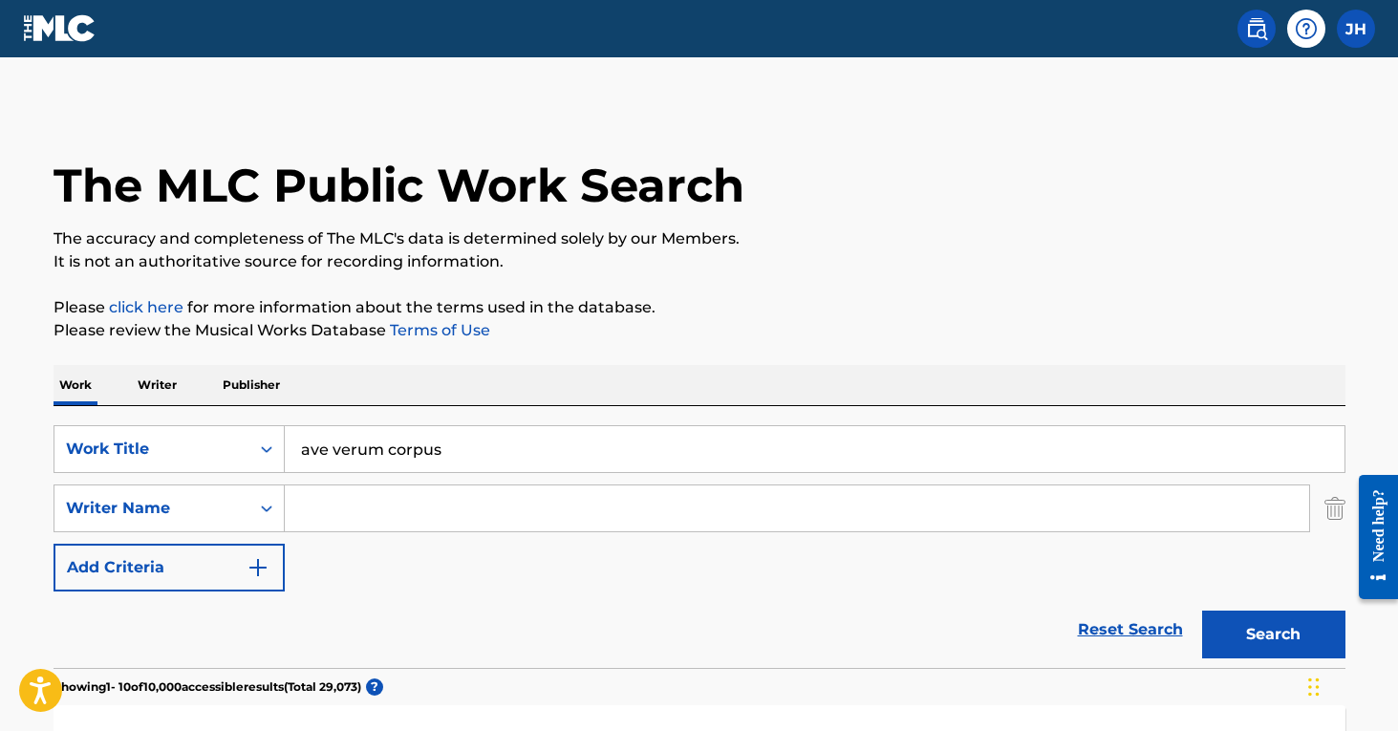
click at [322, 511] on input "Search Form" at bounding box center [797, 508] width 1024 height 46
click at [1273, 634] on button "Search" at bounding box center [1273, 634] width 143 height 48
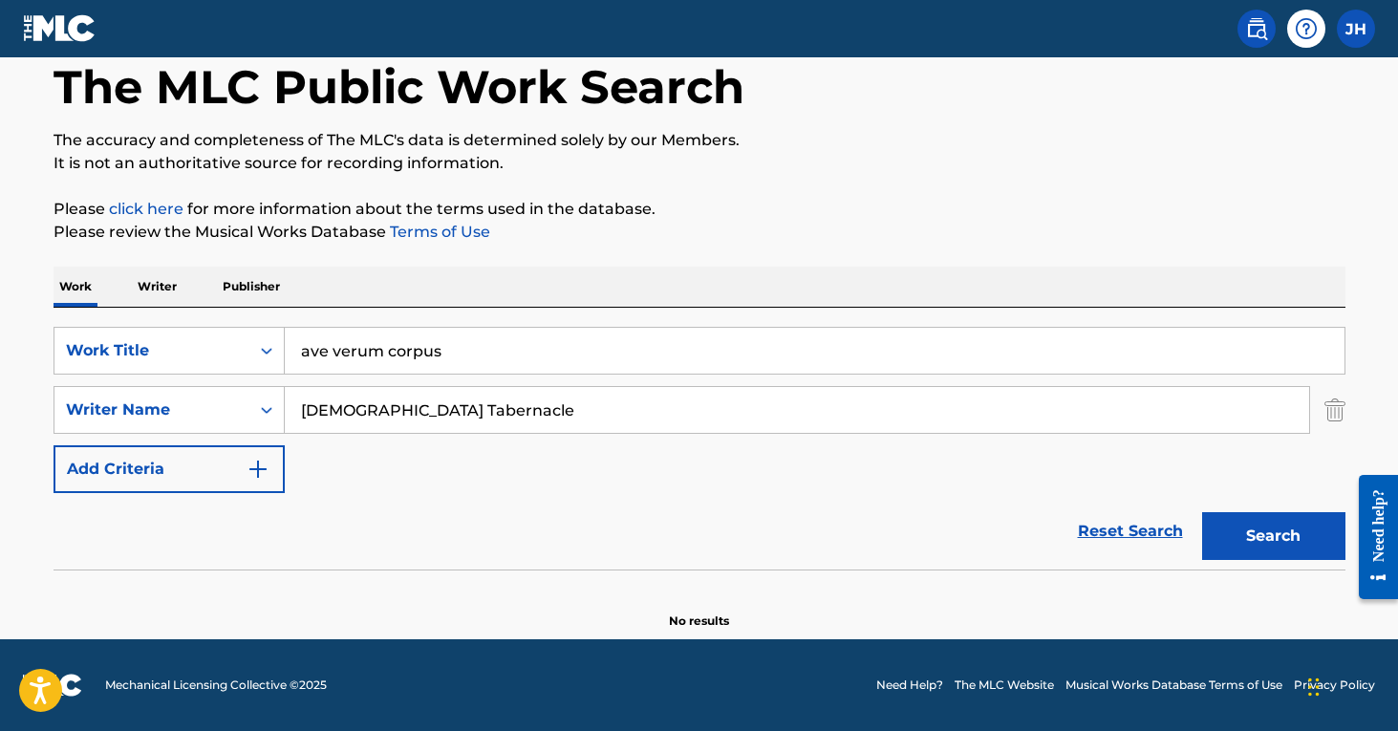
scroll to position [98, 0]
click at [304, 412] on input "[DEMOGRAPHIC_DATA] Tabernacle" at bounding box center [797, 410] width 1024 height 46
click at [535, 422] on input "the [DEMOGRAPHIC_DATA] Tabernacle" at bounding box center [797, 410] width 1024 height 46
type input "the [DEMOGRAPHIC_DATA] Tabernacle choir"
click at [1273, 536] on button "Search" at bounding box center [1273, 536] width 143 height 48
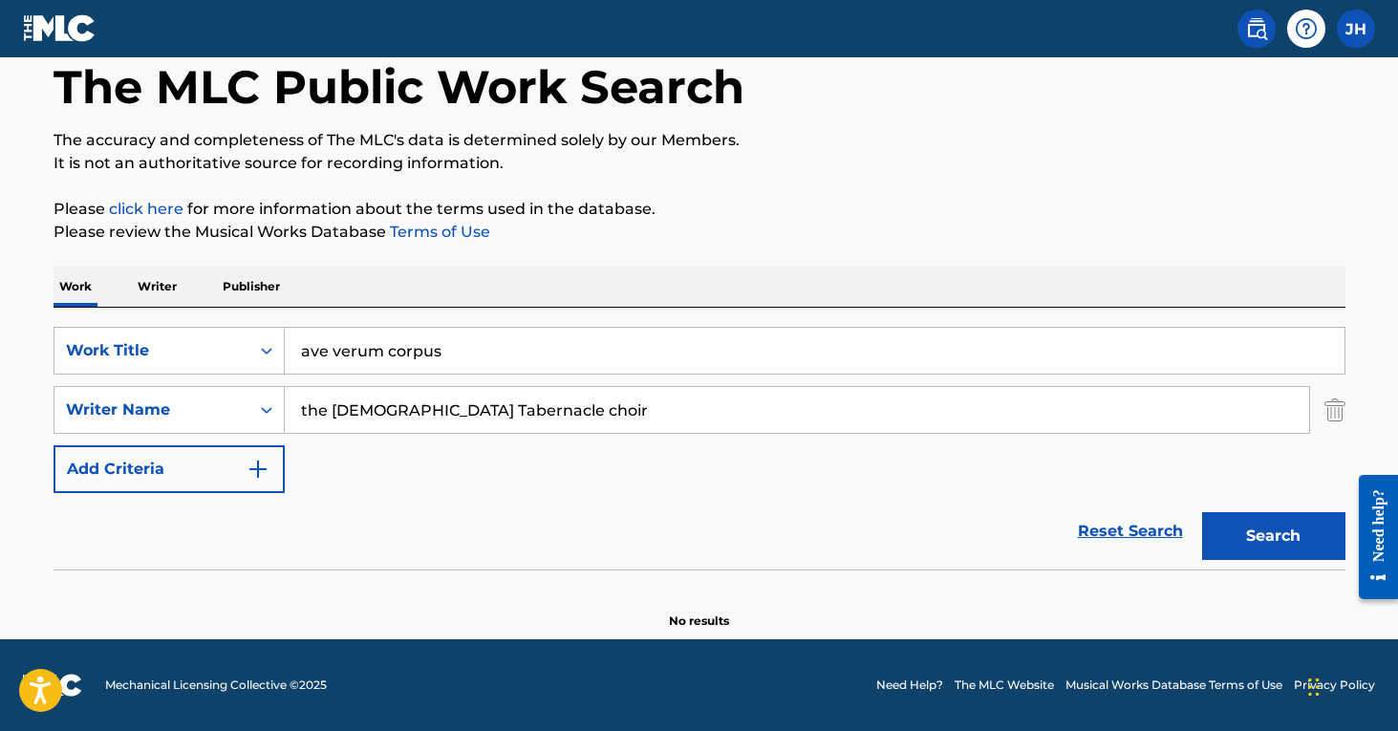
click at [1331, 417] on img "Search Form" at bounding box center [1334, 410] width 21 height 48
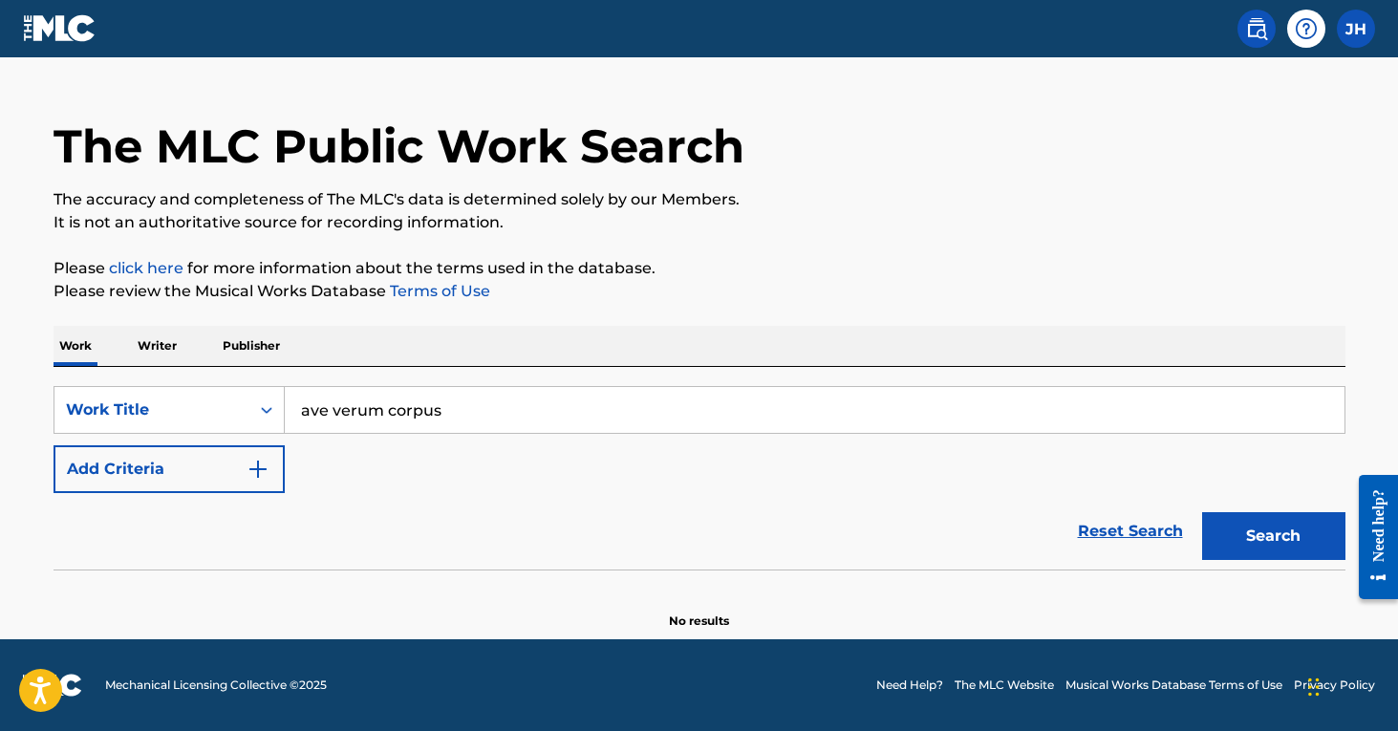
click at [446, 407] on input "ave verum corpus" at bounding box center [814, 410] width 1059 height 46
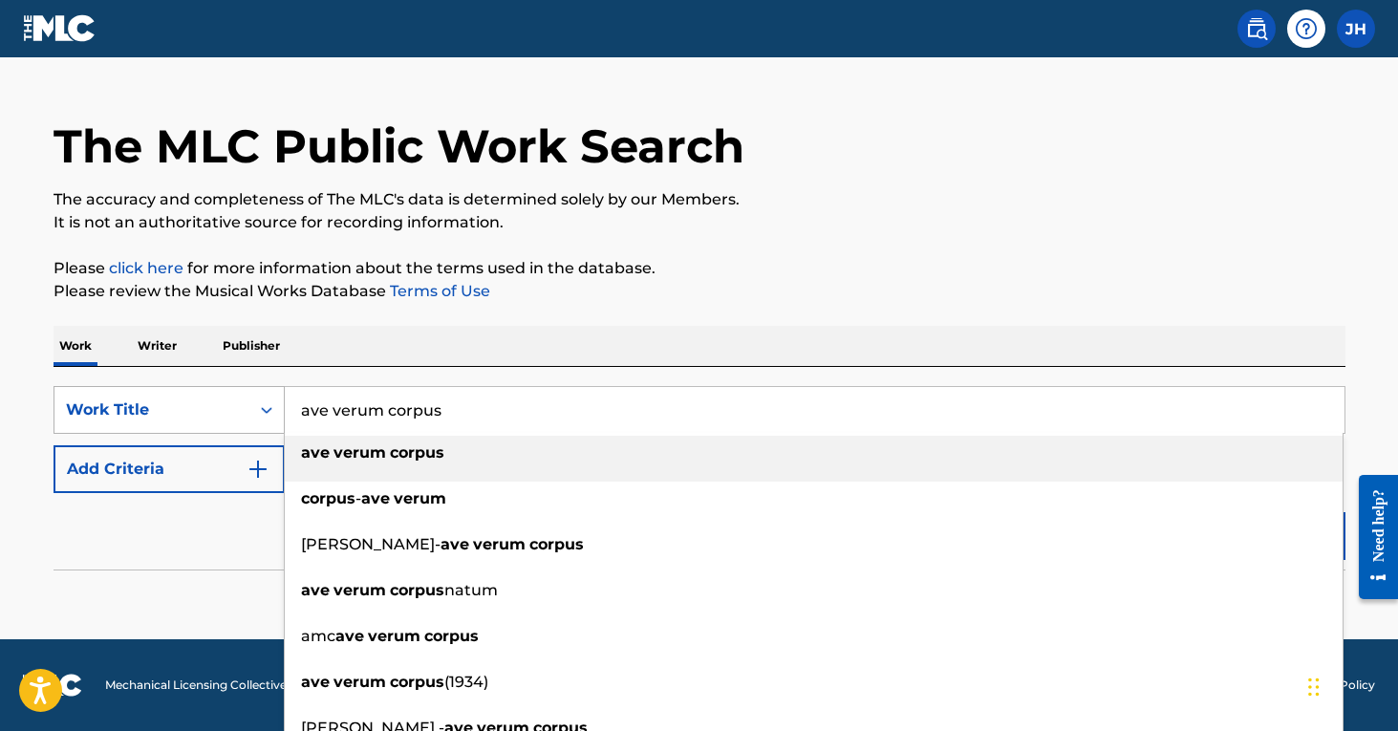
drag, startPoint x: 446, startPoint y: 407, endPoint x: 266, endPoint y: 423, distance: 181.3
click at [266, 423] on div "SearchWithCriteriaa2a193b1-6f6c-49f7-9652-d7013d480ce8 Work Title ave verum cor…" at bounding box center [699, 410] width 1292 height 48
drag, startPoint x: 455, startPoint y: 414, endPoint x: 258, endPoint y: 416, distance: 196.8
click at [258, 416] on div "SearchWithCriteriaa2a193b1-6f6c-49f7-9652-d7013d480ce8 Work Title ave verum cor…" at bounding box center [699, 410] width 1292 height 48
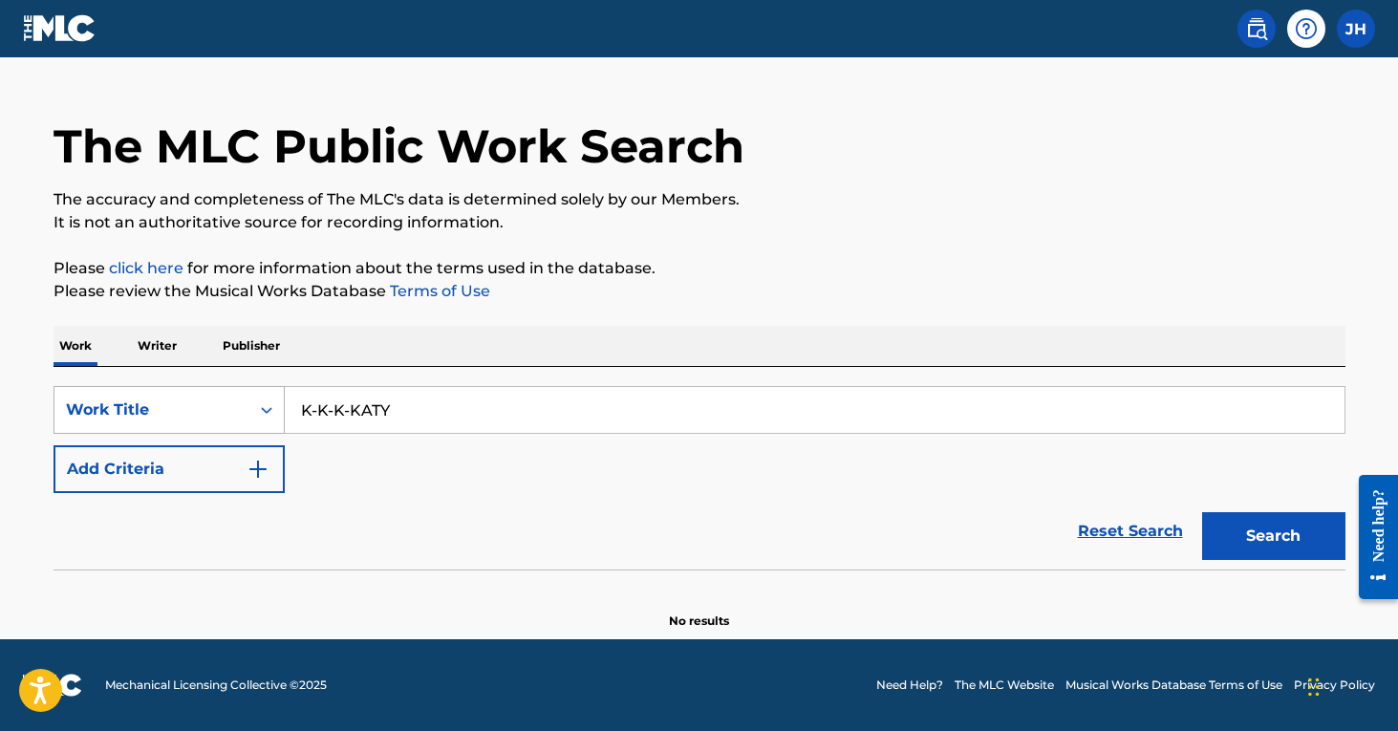
type input "K-K-K-KATY"
click at [1273, 536] on button "Search" at bounding box center [1273, 536] width 143 height 48
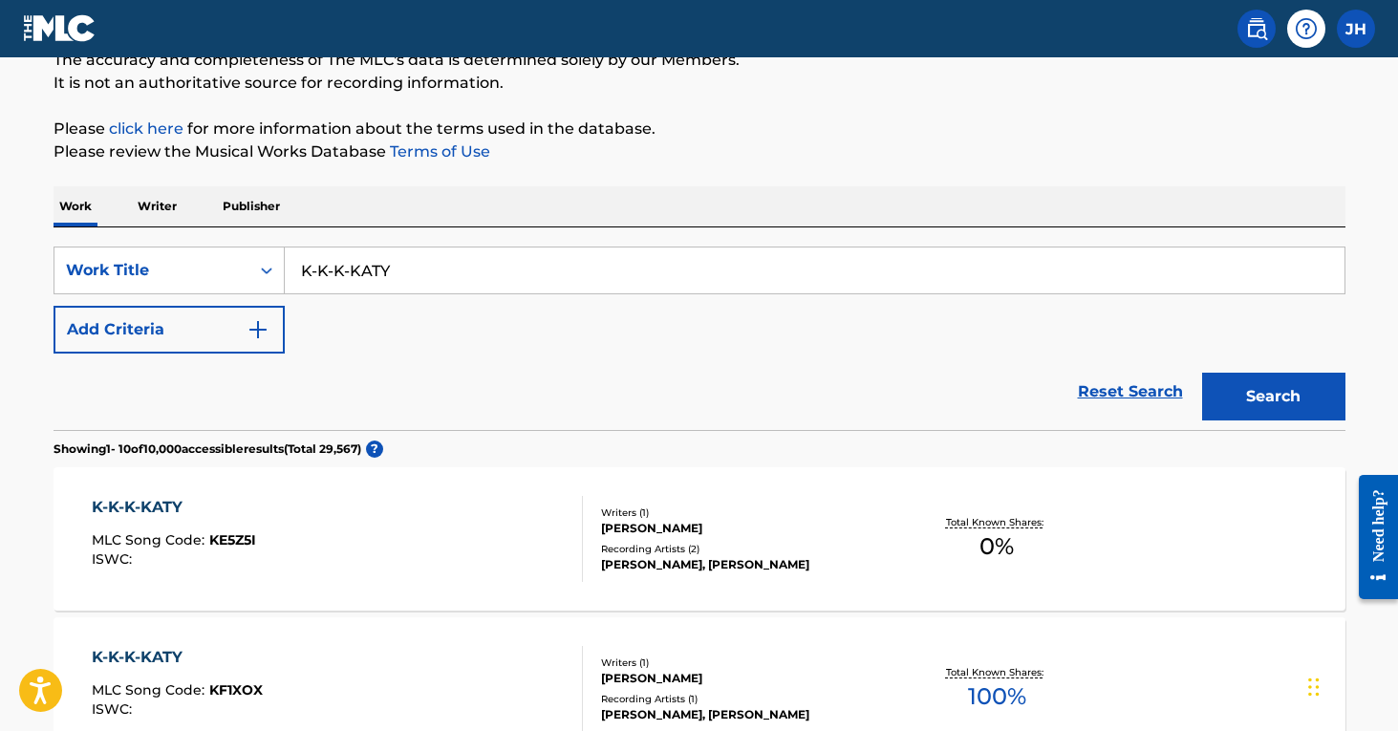
scroll to position [191, 0]
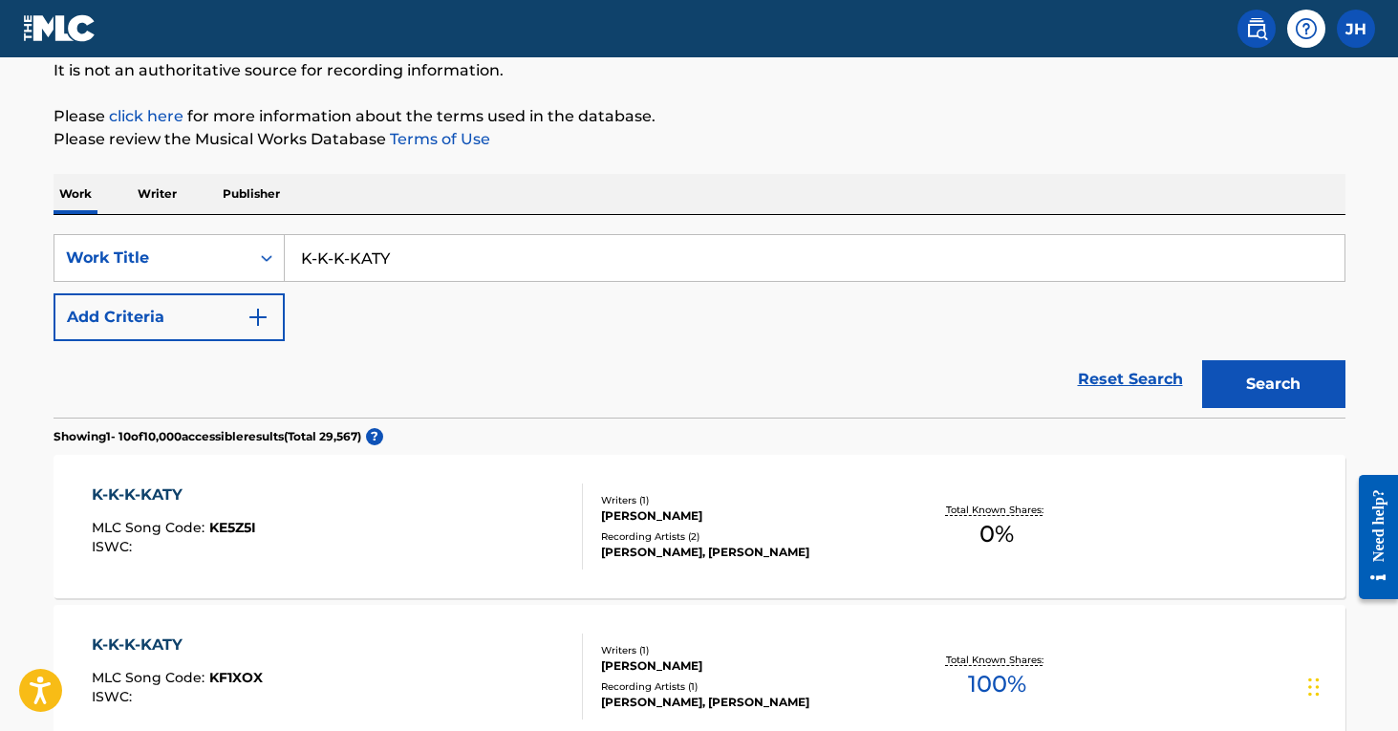
click at [254, 313] on img "Search Form" at bounding box center [257, 317] width 23 height 23
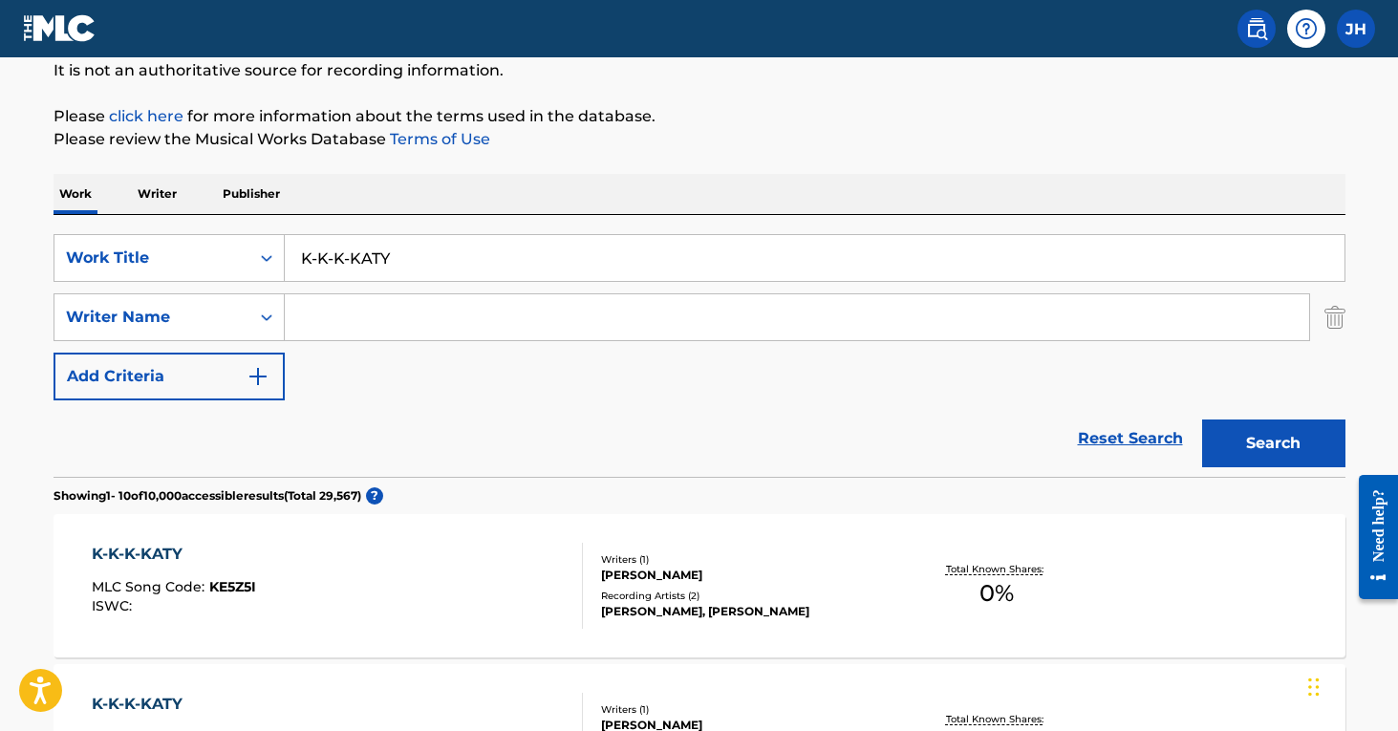
click at [311, 317] on input "Search Form" at bounding box center [797, 317] width 1024 height 46
click at [1273, 443] on button "Search" at bounding box center [1273, 443] width 143 height 48
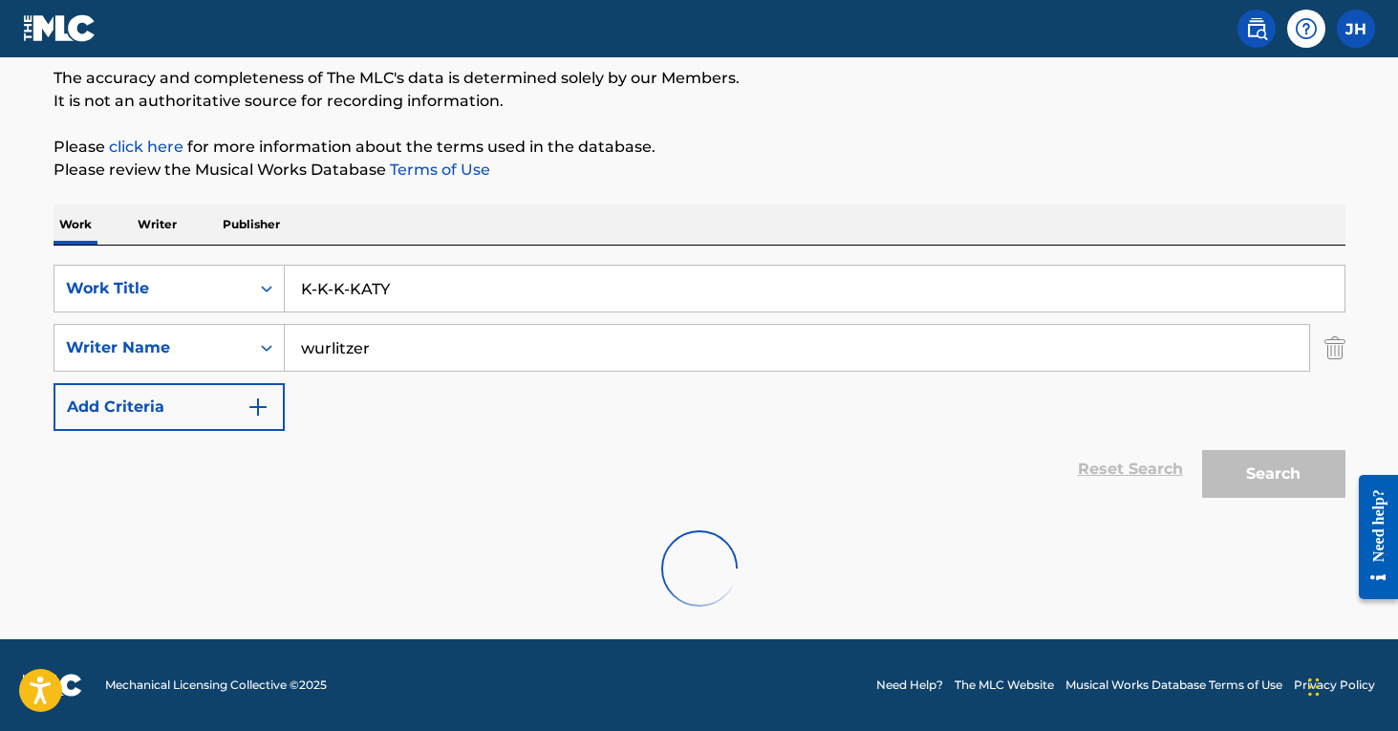
scroll to position [98, 0]
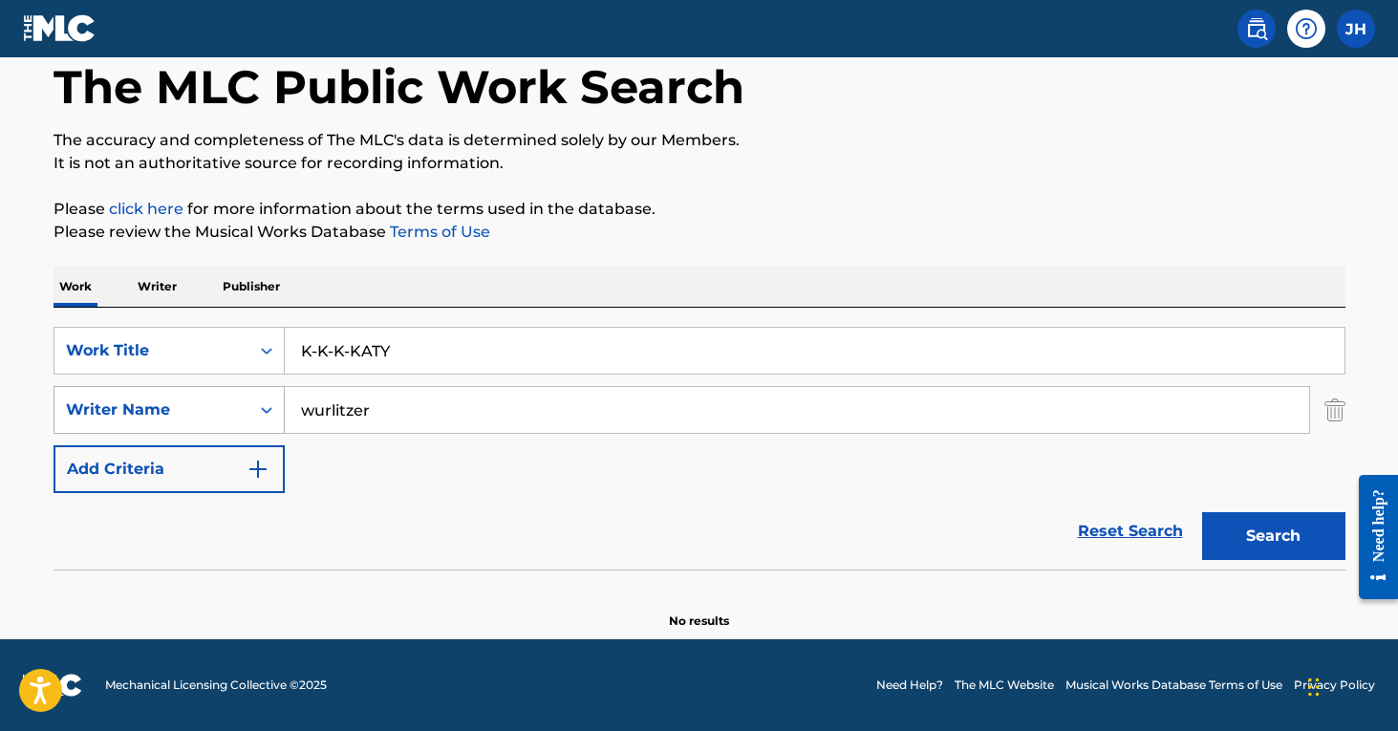
drag, startPoint x: 392, startPoint y: 406, endPoint x: 245, endPoint y: 398, distance: 147.3
click at [245, 398] on div "SearchWithCriteriad6be0849-a5fd-46fa-9456-960fe67a3704 Writer Name wurlitzer" at bounding box center [699, 410] width 1292 height 48
click at [1273, 536] on button "Search" at bounding box center [1273, 536] width 143 height 48
drag, startPoint x: 353, startPoint y: 399, endPoint x: 388, endPoint y: 407, distance: 36.2
click at [388, 407] on input "146" at bounding box center [797, 410] width 1024 height 46
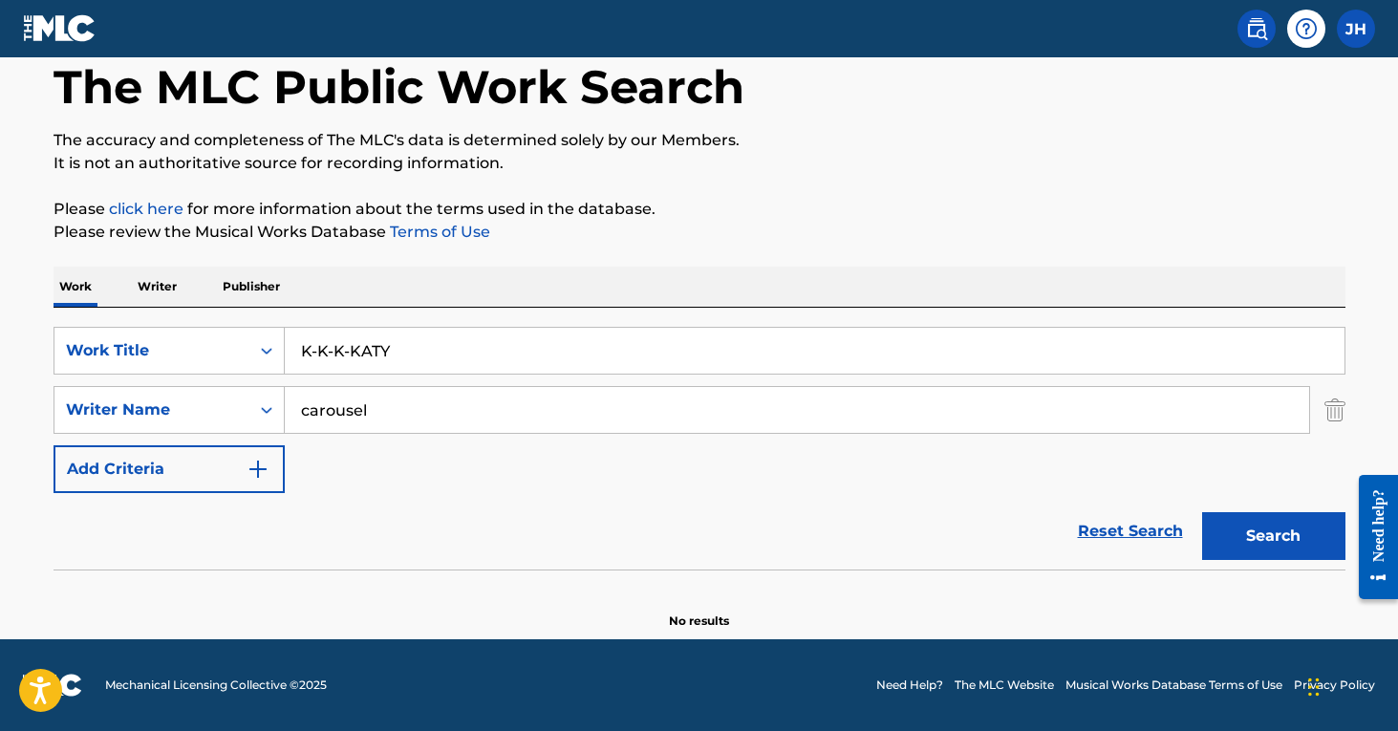
type input "carousel"
click at [1273, 536] on button "Search" at bounding box center [1273, 536] width 143 height 48
drag, startPoint x: 395, startPoint y: 417, endPoint x: 255, endPoint y: 408, distance: 139.8
click at [255, 408] on div "SearchWithCriteriad6be0849-a5fd-46fa-9456-960fe67a3704 Writer Name carousel" at bounding box center [699, 410] width 1292 height 48
click at [1237, 547] on button "Search" at bounding box center [1273, 536] width 143 height 48
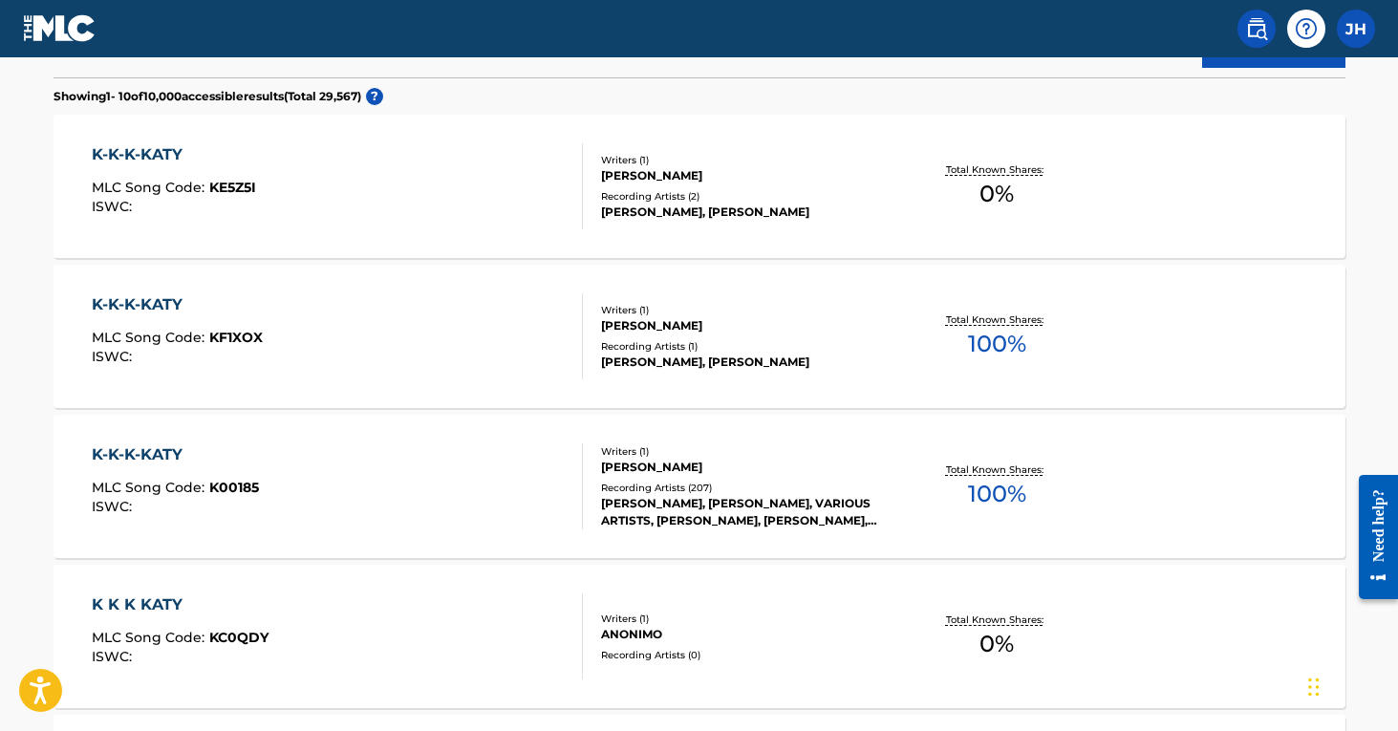
scroll to position [588, 0]
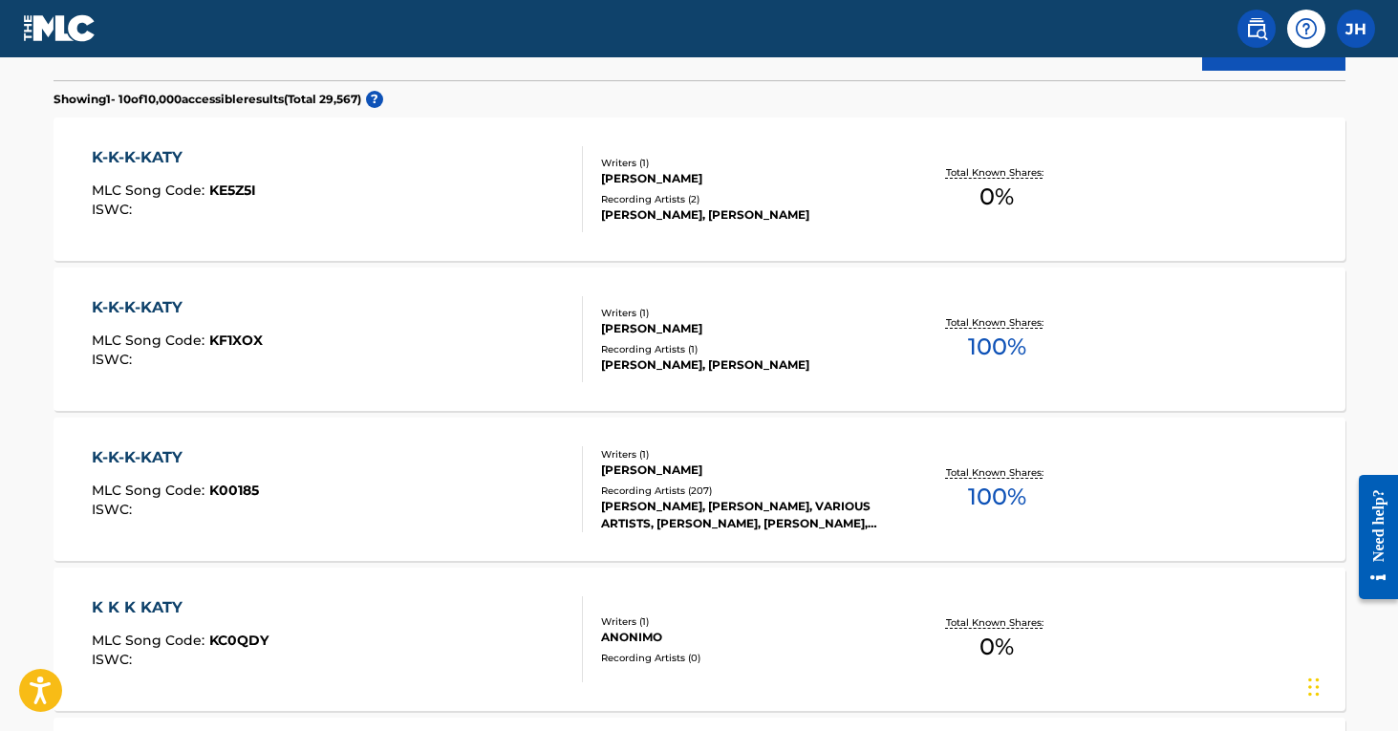
click at [505, 332] on div "K-K-K-KATY MLC Song Code : KF1XOX ISWC :" at bounding box center [337, 339] width 491 height 86
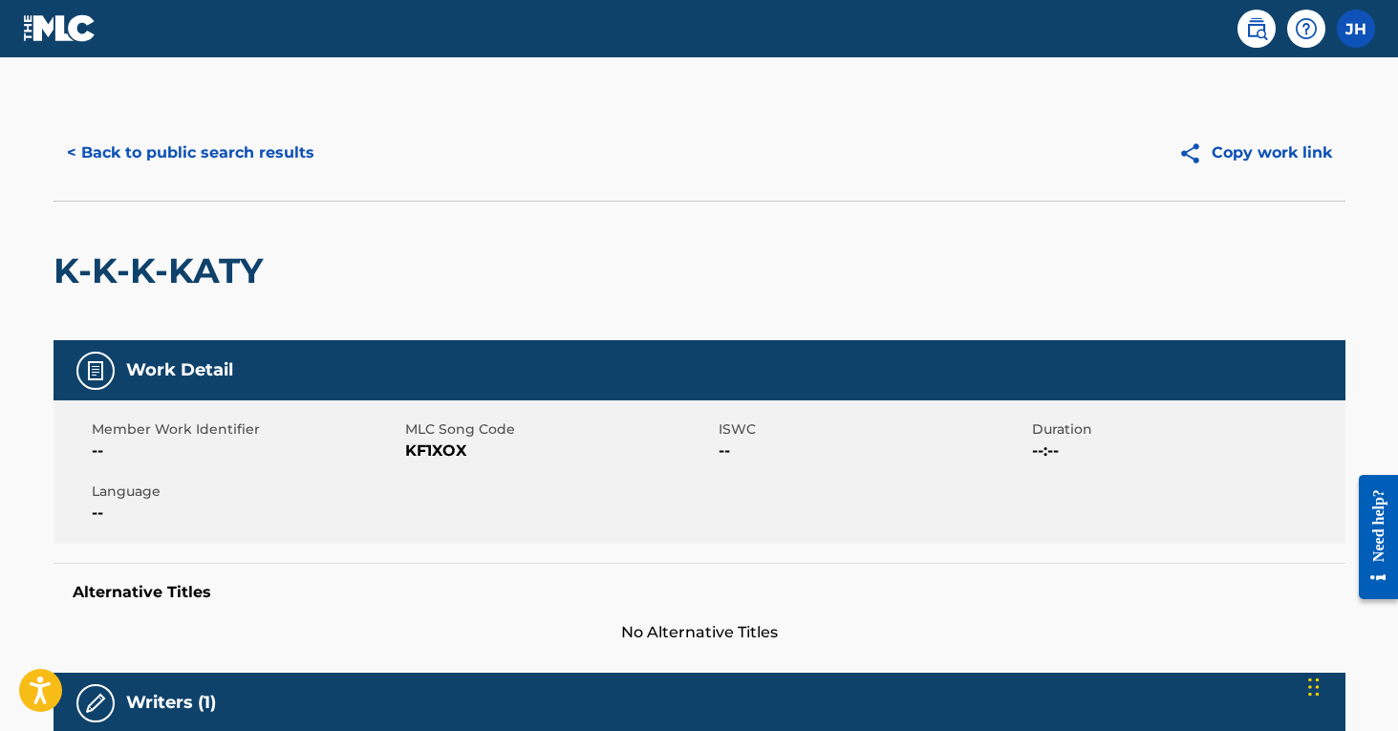
click at [272, 142] on button "< Back to public search results" at bounding box center [190, 153] width 274 height 48
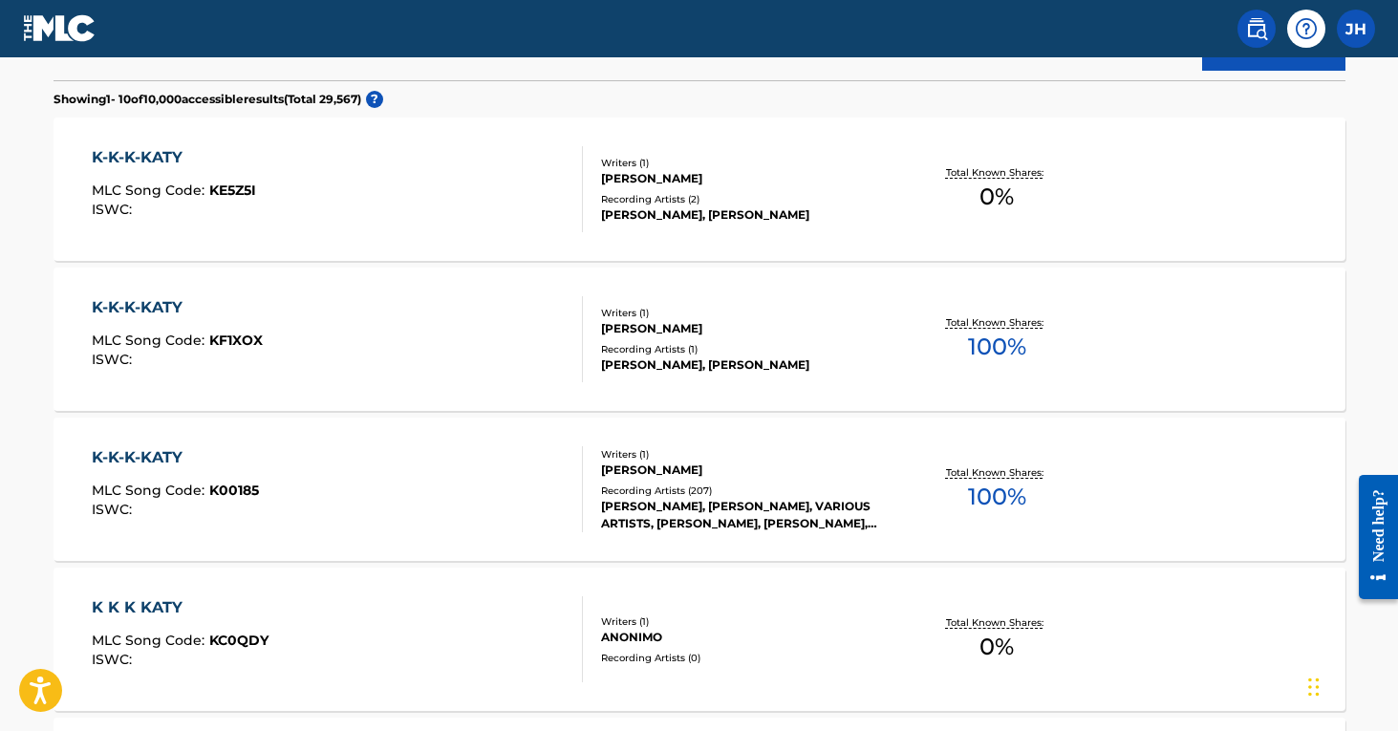
scroll to position [625, 0]
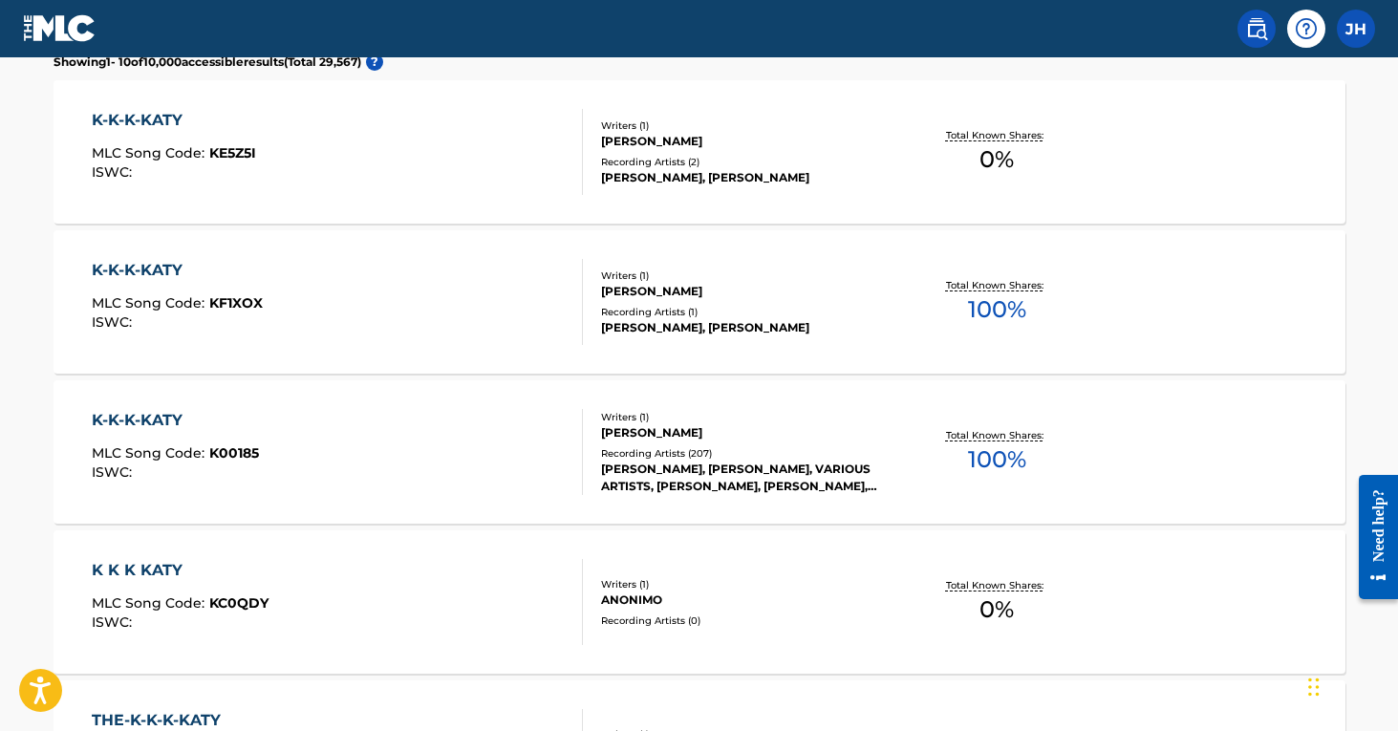
click at [558, 438] on div "K-K-K-KATY MLC Song Code : K00185 ISWC :" at bounding box center [337, 452] width 491 height 86
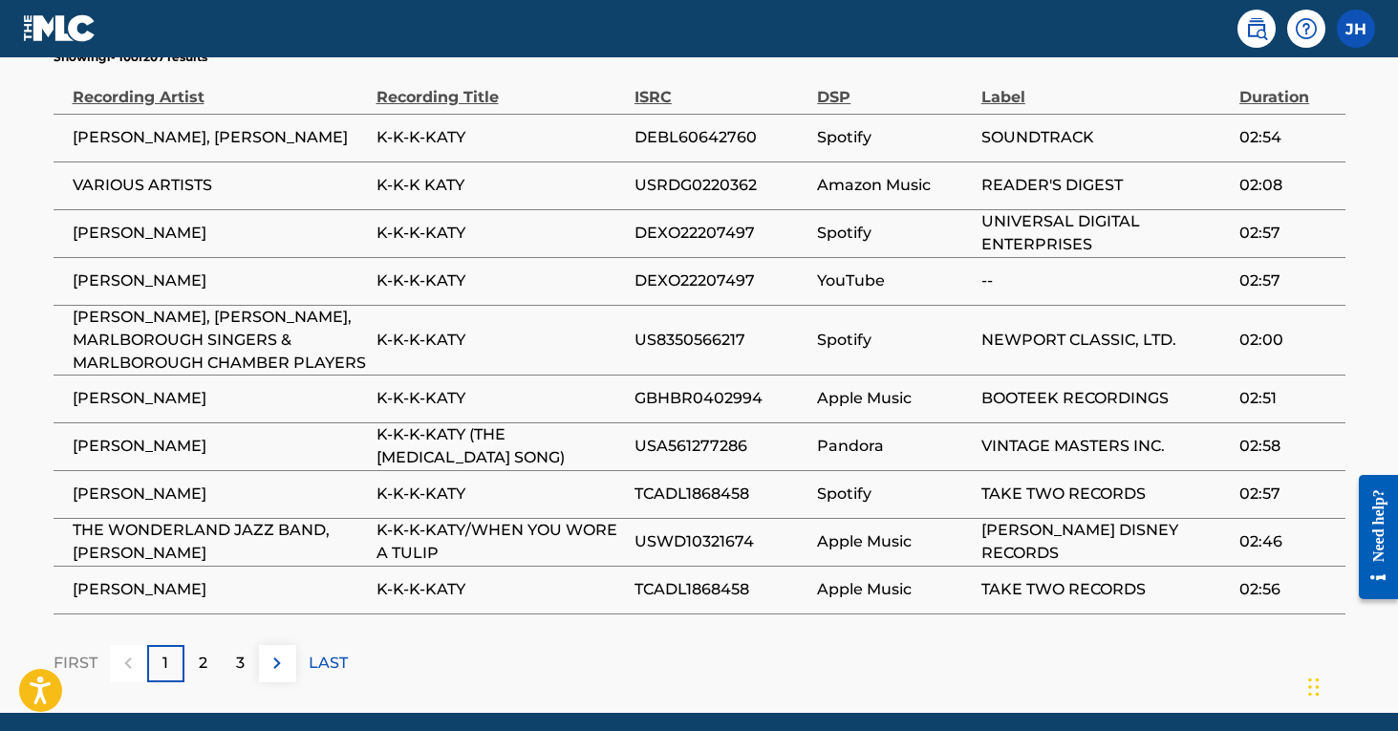
scroll to position [1302, 0]
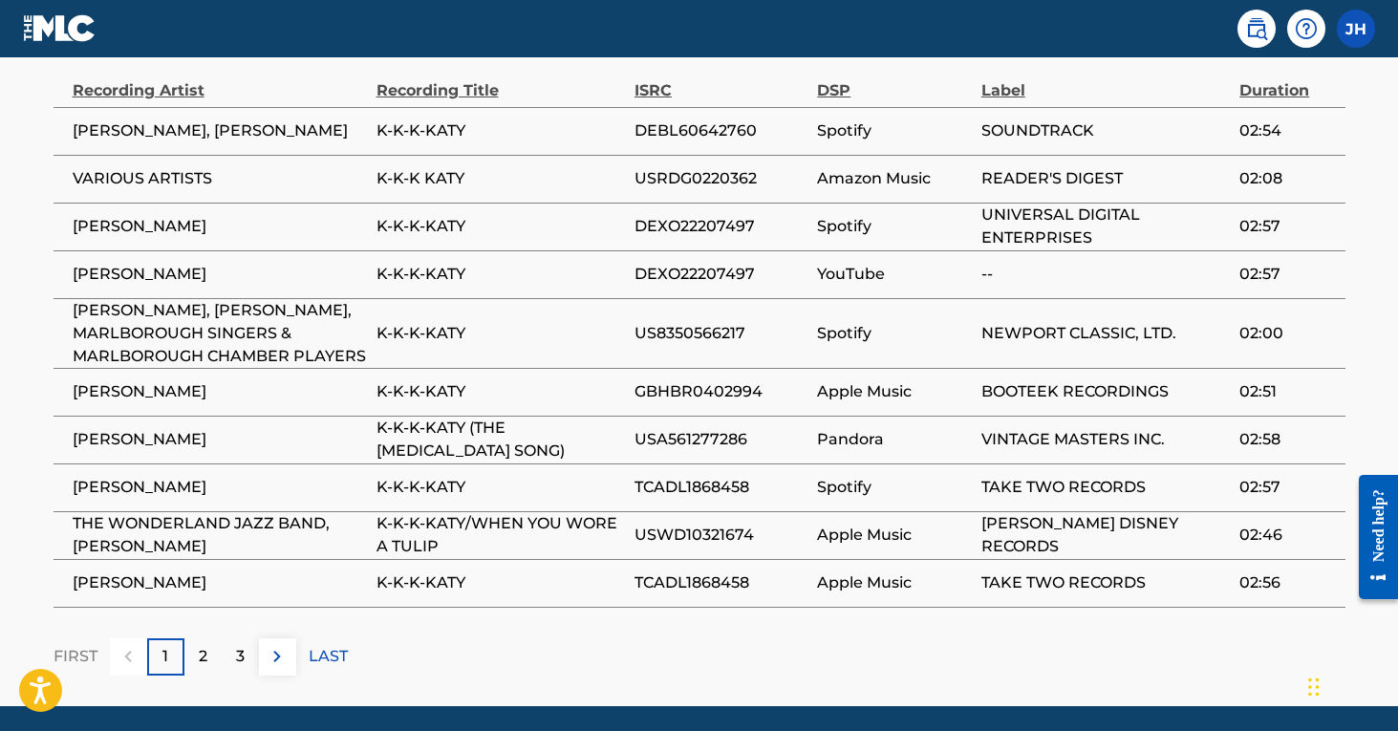
click at [207, 638] on div "2" at bounding box center [202, 656] width 37 height 37
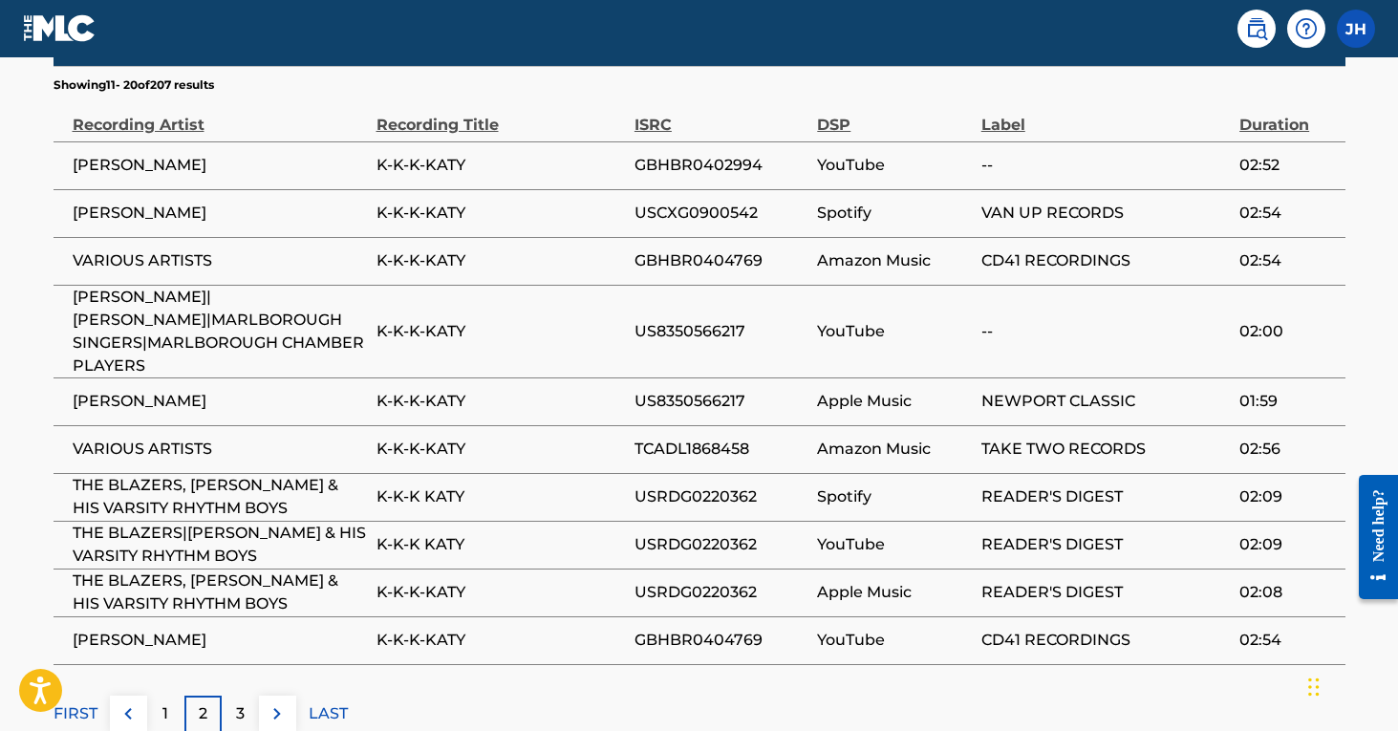
scroll to position [1296, 0]
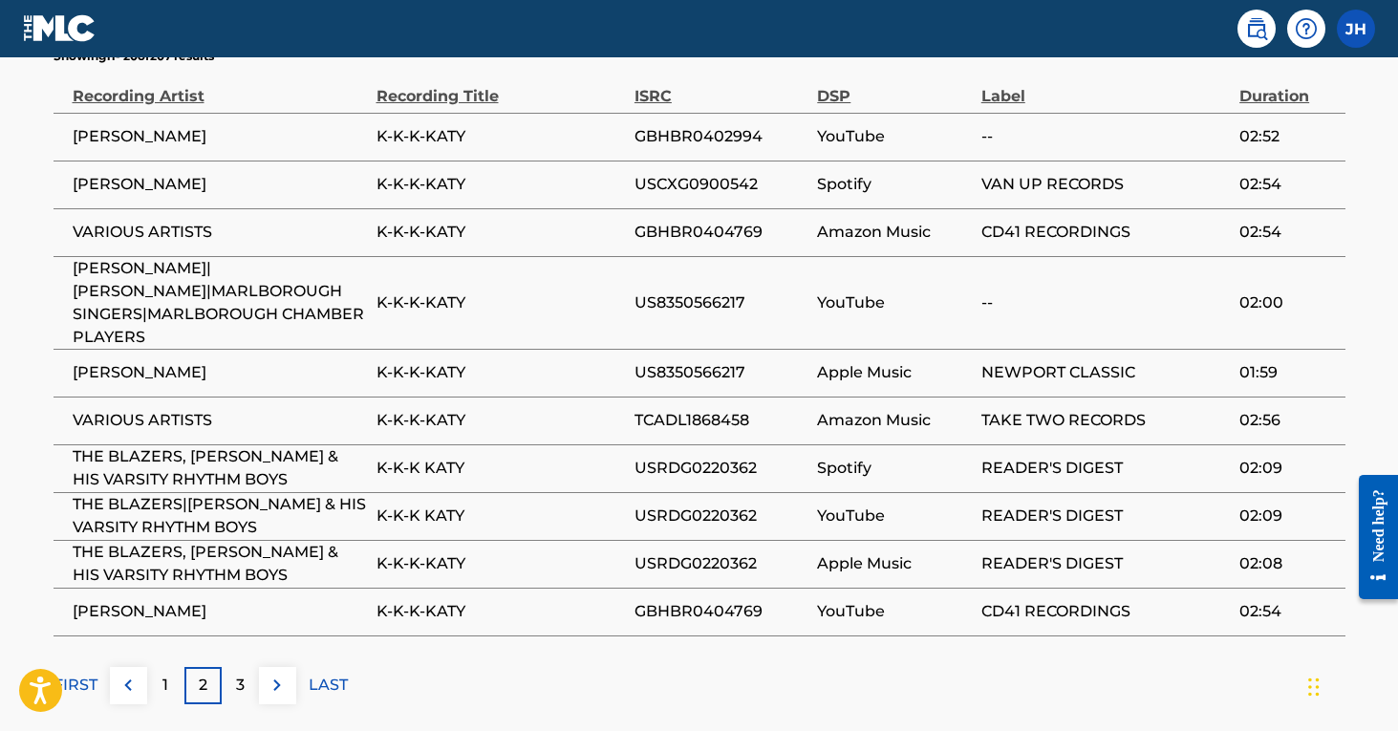
click at [247, 667] on div "3" at bounding box center [240, 685] width 37 height 37
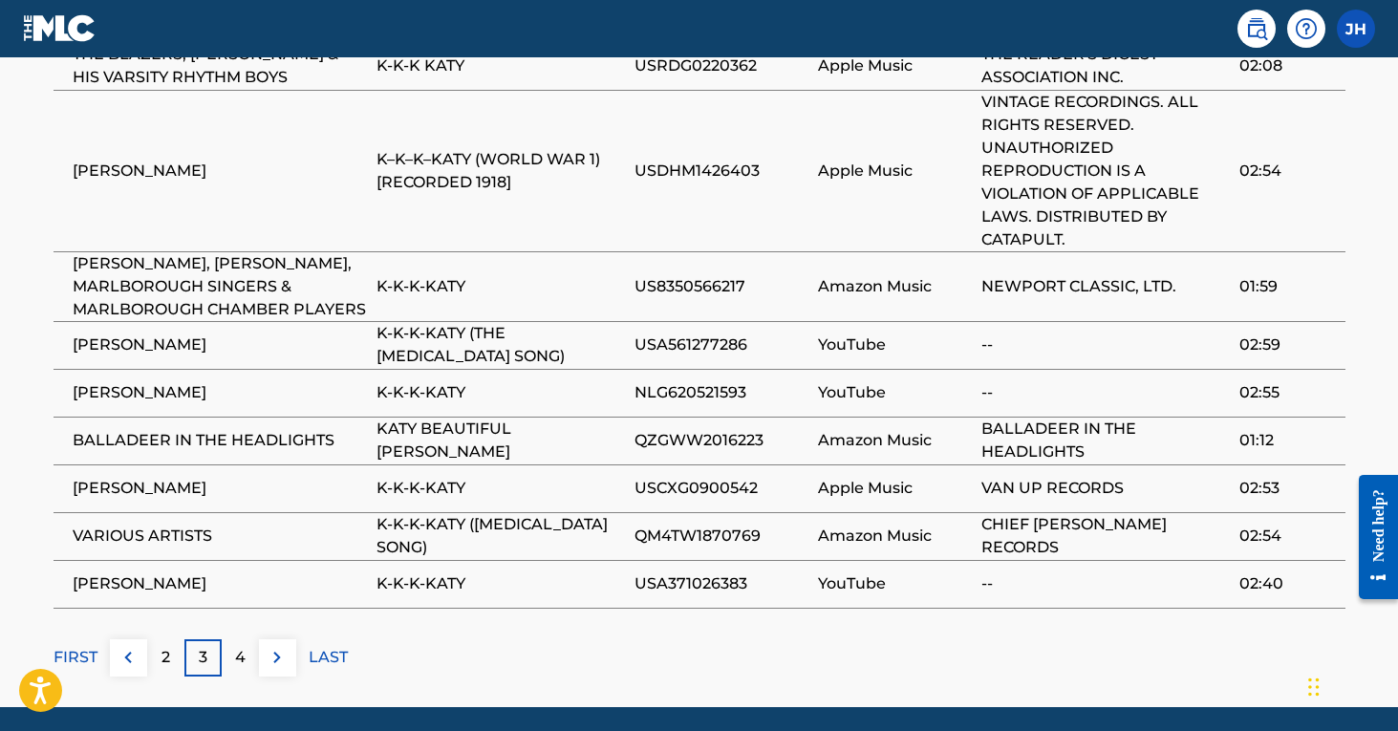
scroll to position [1418, 0]
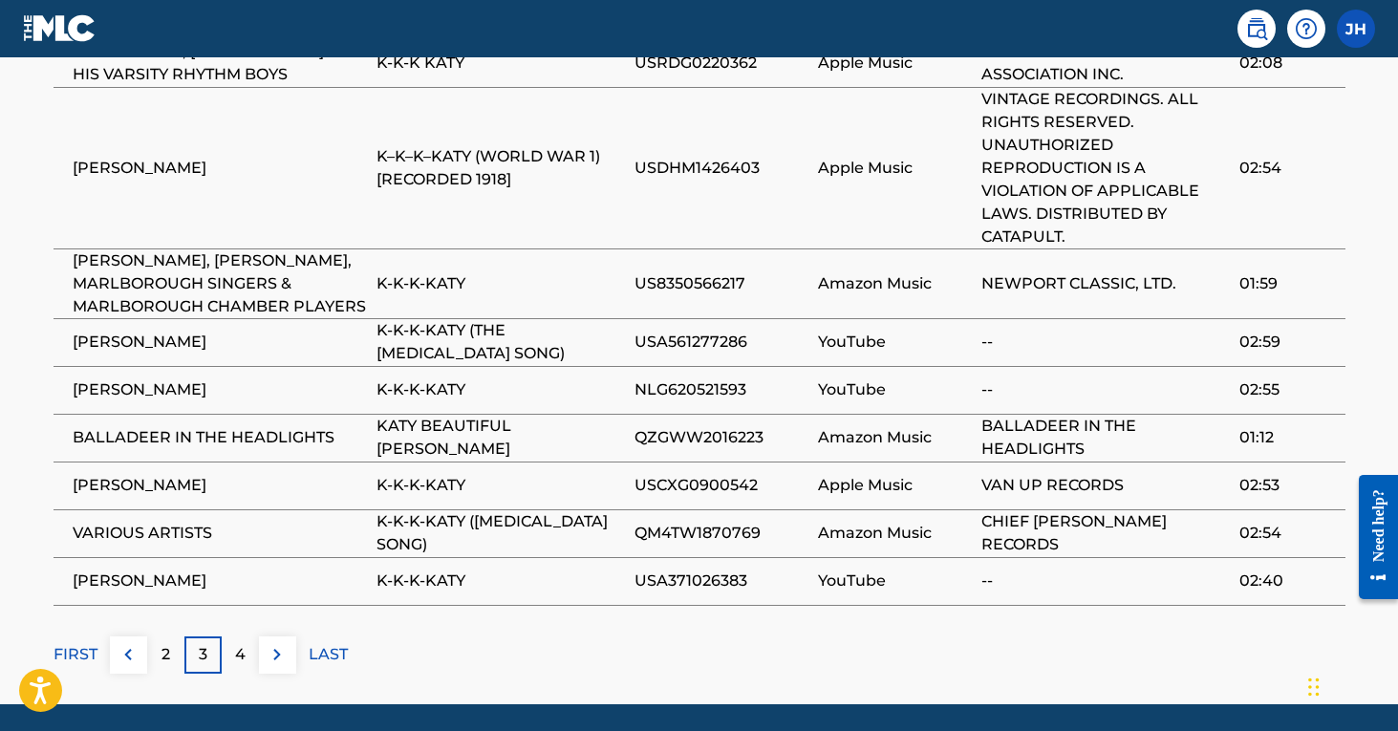
click at [242, 643] on p "4" at bounding box center [240, 654] width 11 height 23
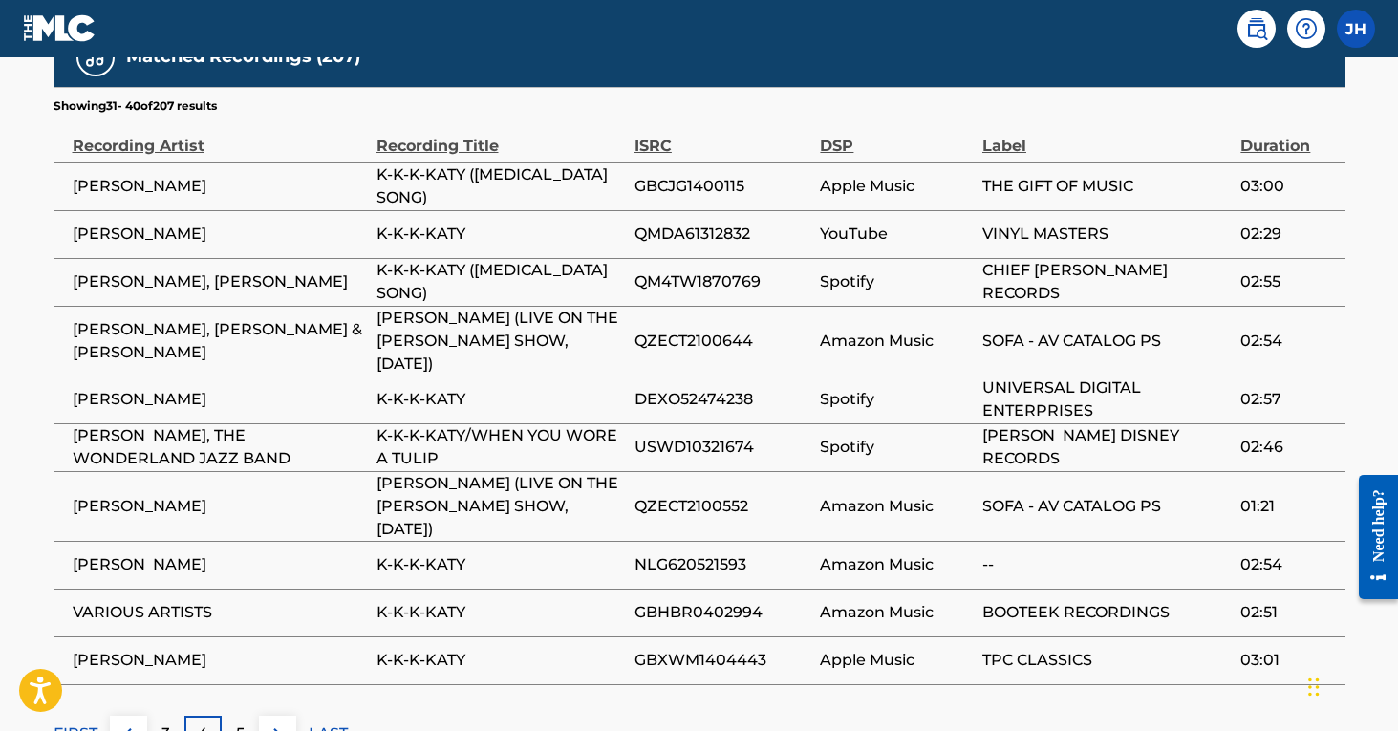
scroll to position [1284, 0]
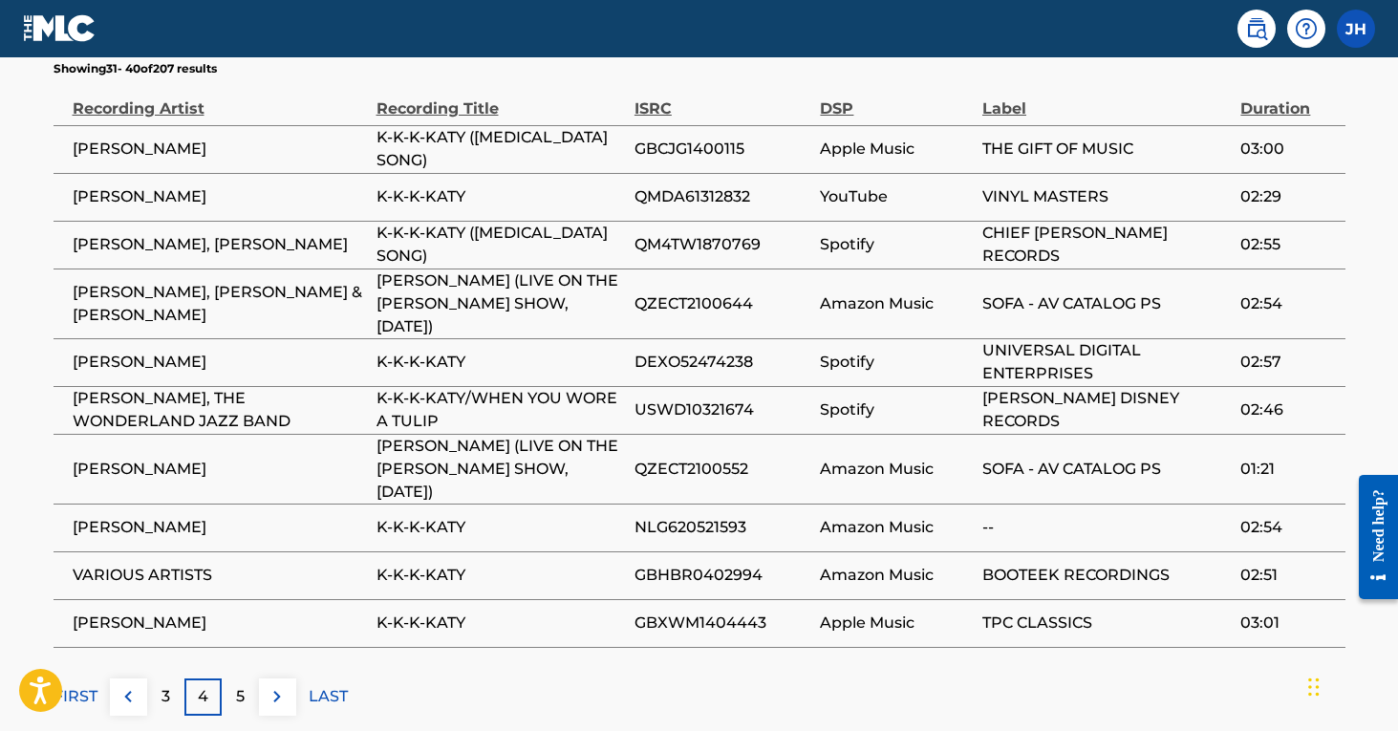
click at [247, 678] on div "5" at bounding box center [240, 696] width 37 height 37
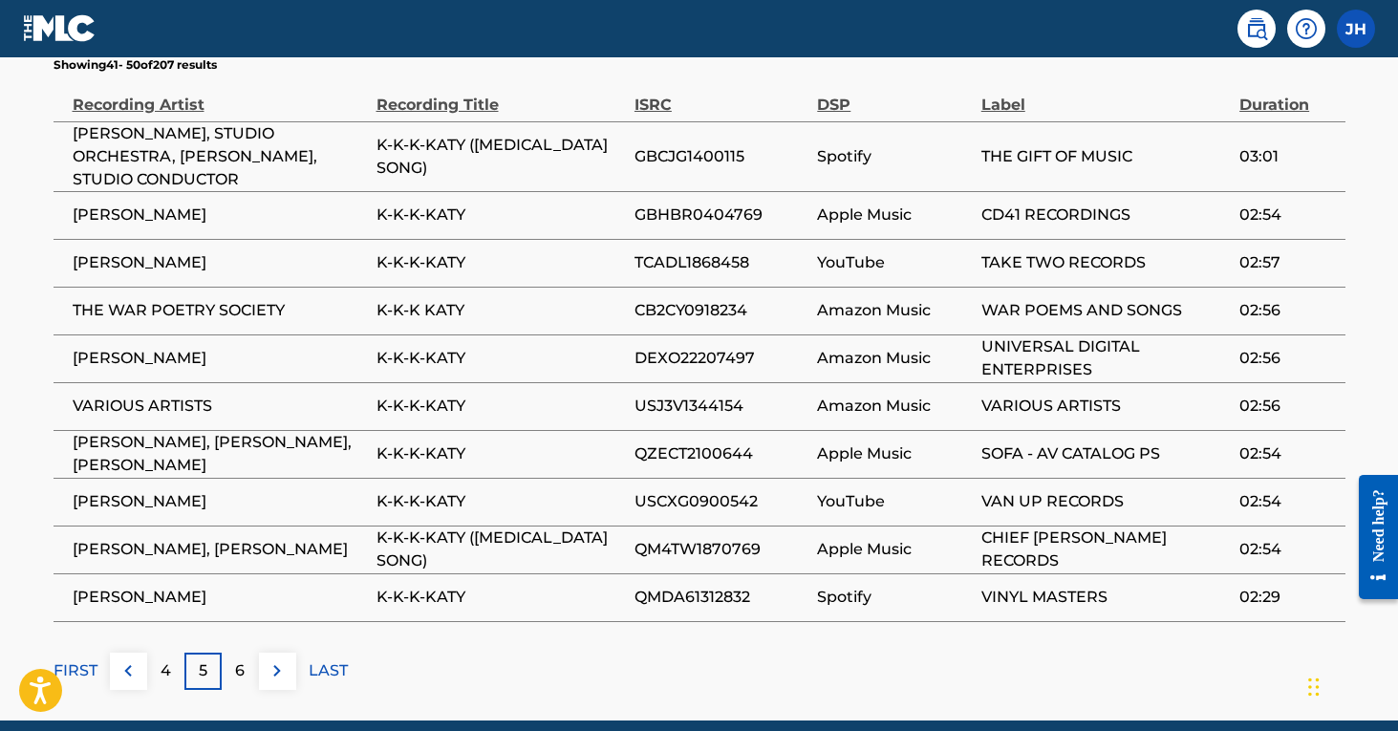
scroll to position [1299, 0]
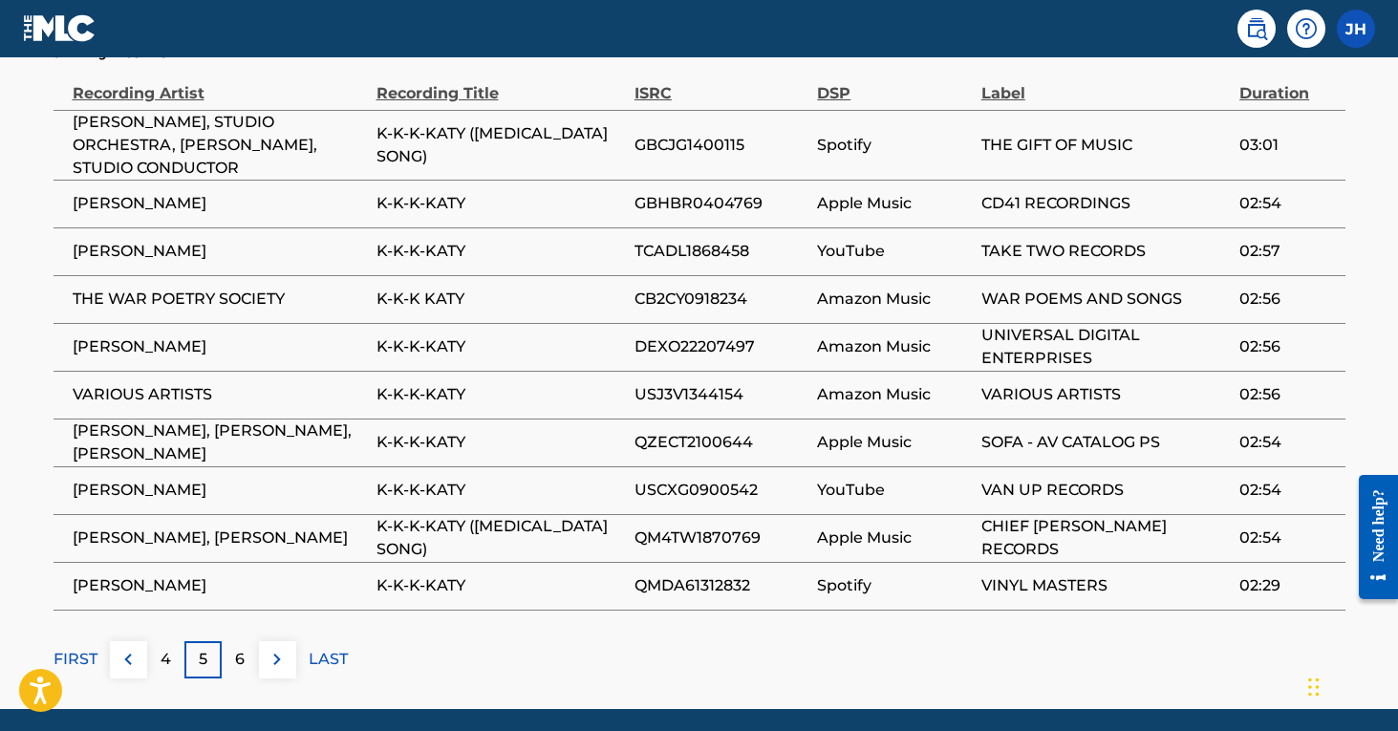
click at [251, 641] on div "6" at bounding box center [240, 659] width 37 height 37
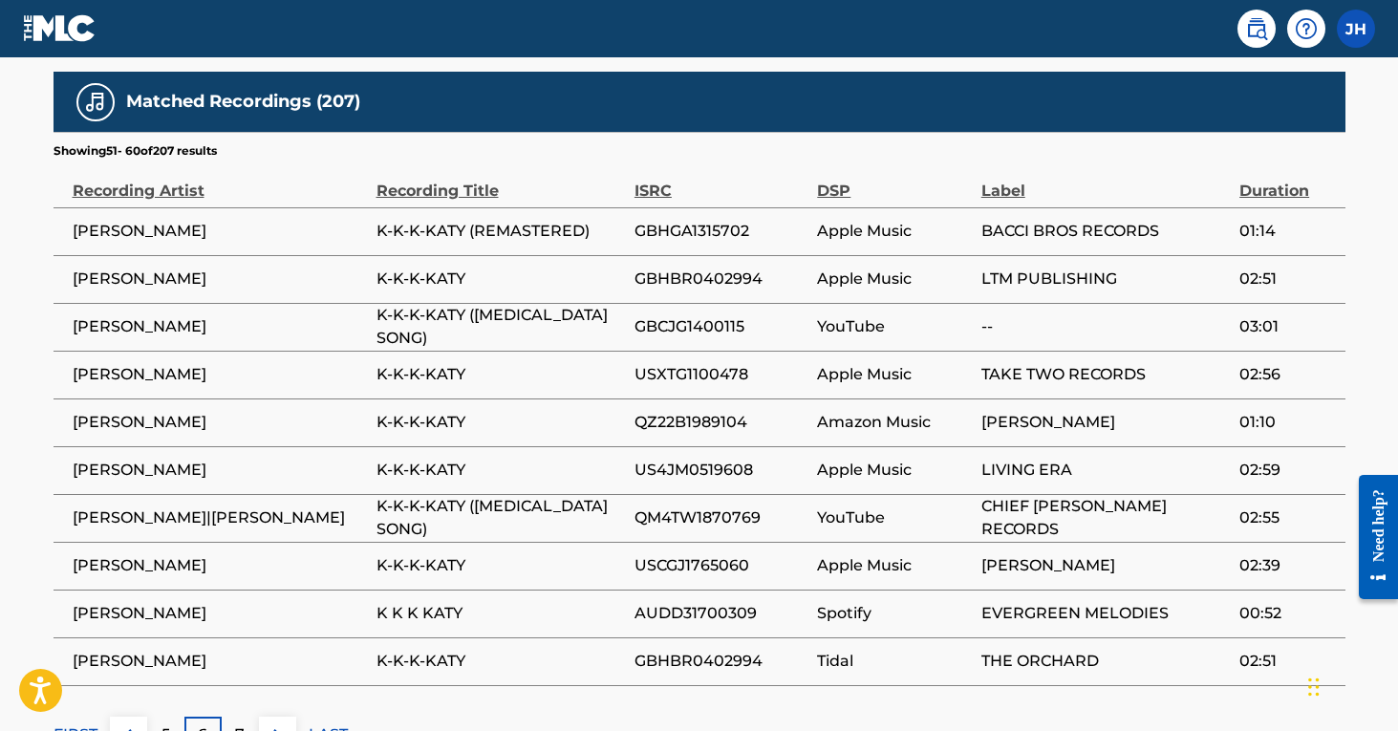
scroll to position [1214, 0]
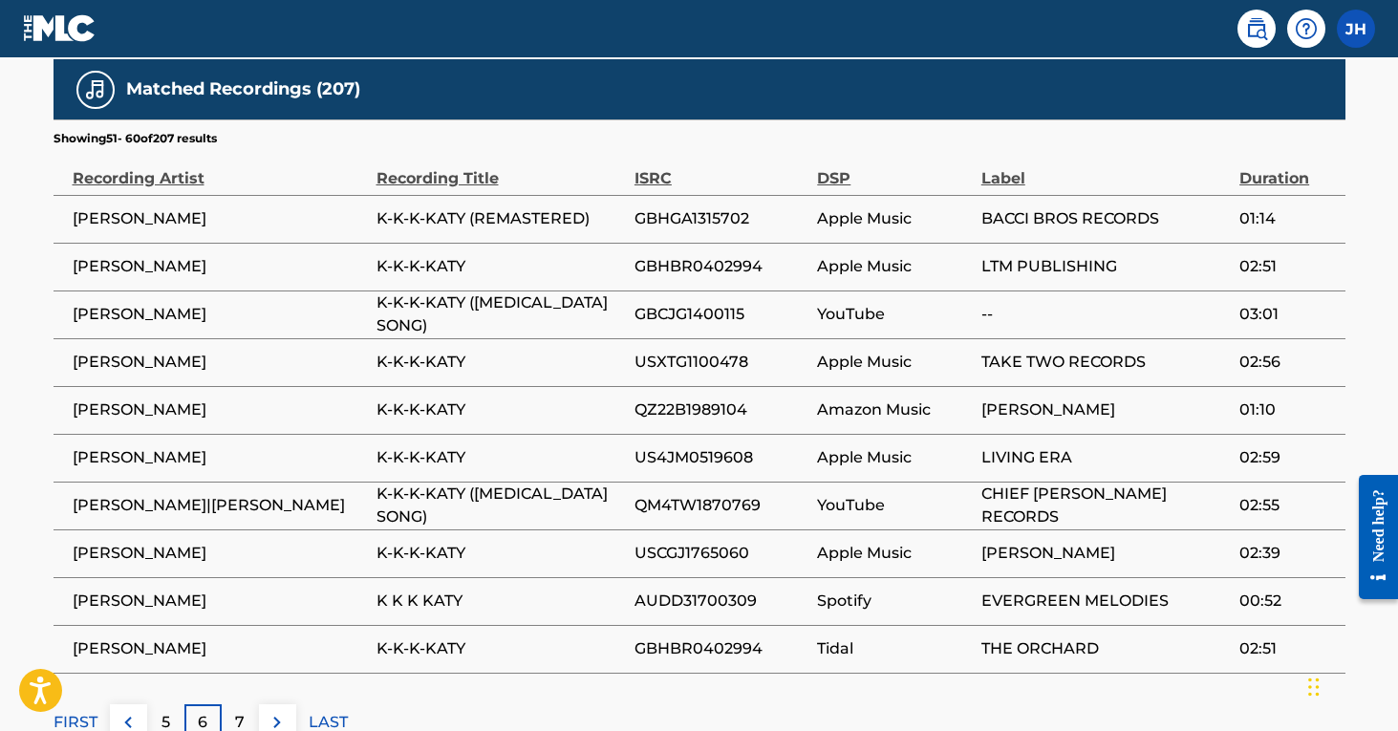
click at [239, 711] on p "7" at bounding box center [240, 722] width 10 height 23
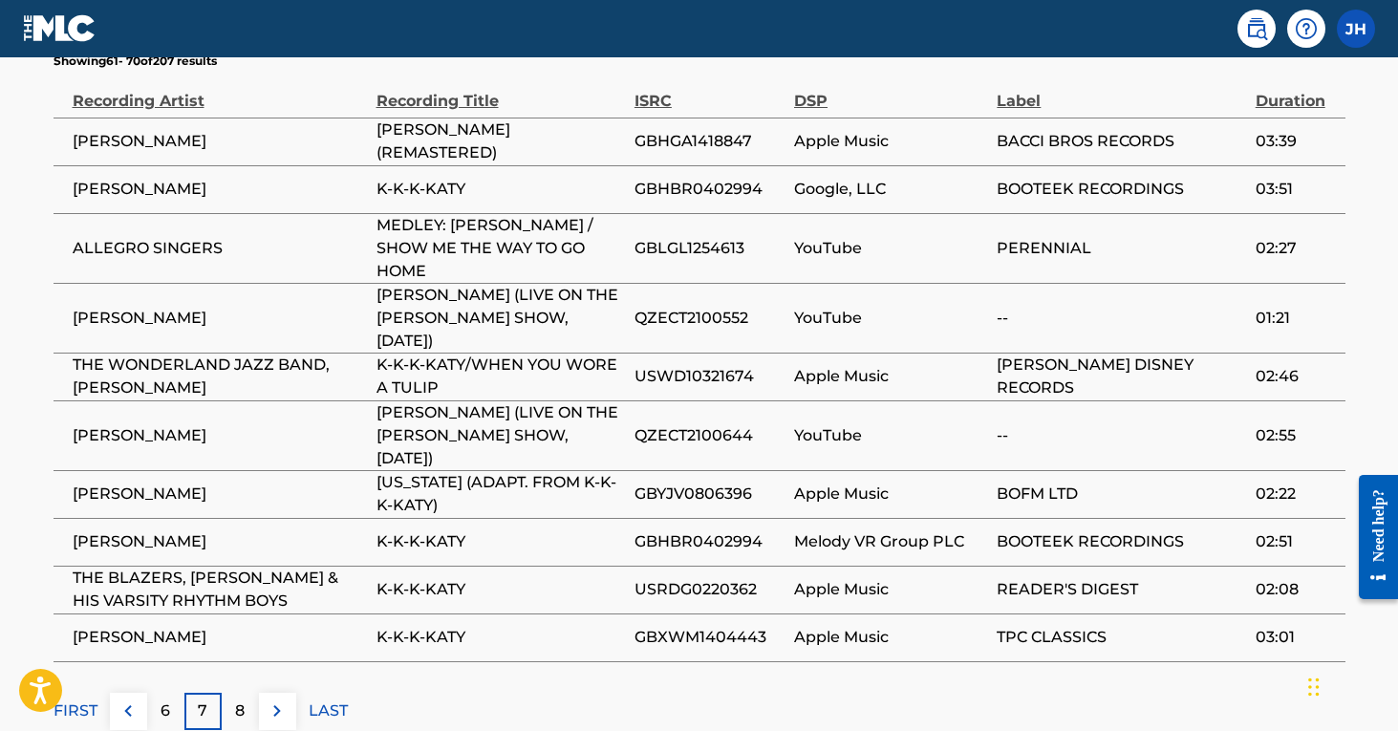
scroll to position [1294, 0]
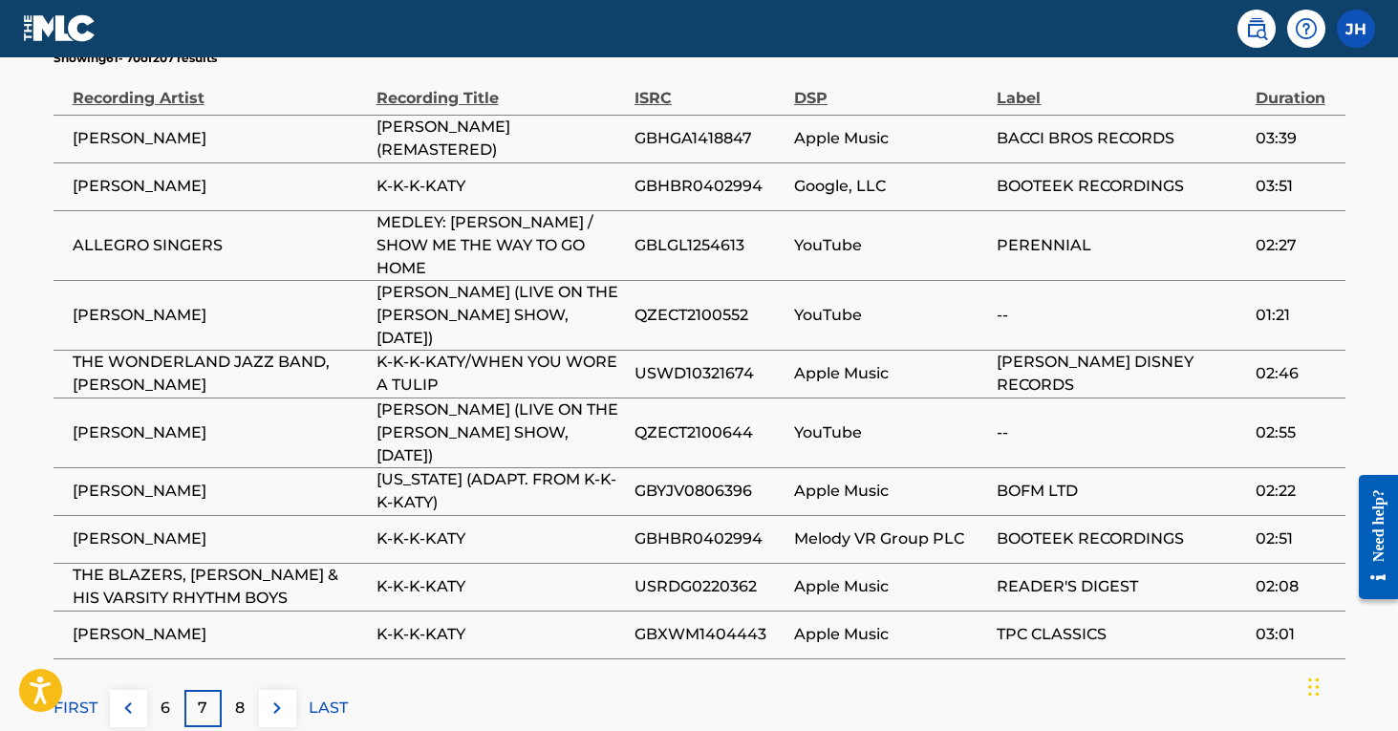
click at [246, 690] on div "8" at bounding box center [240, 708] width 37 height 37
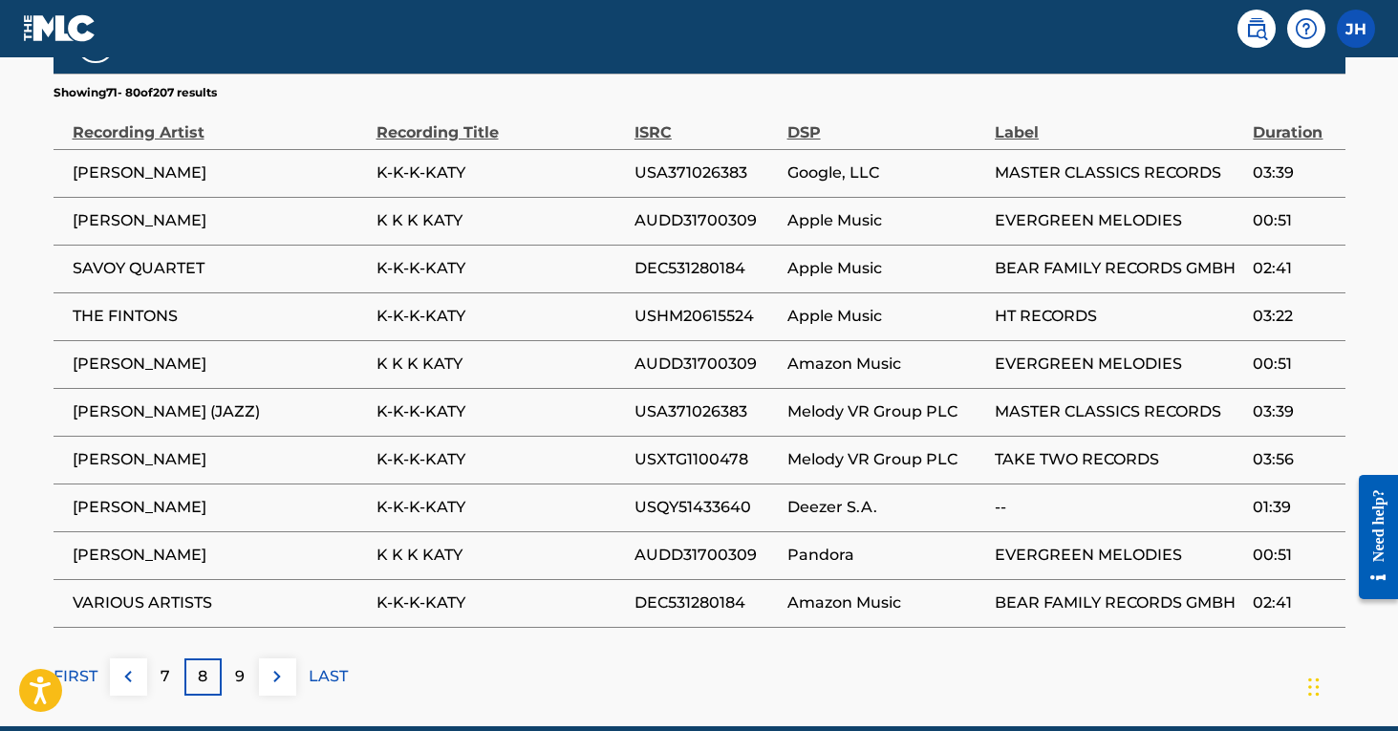
scroll to position [1278, 0]
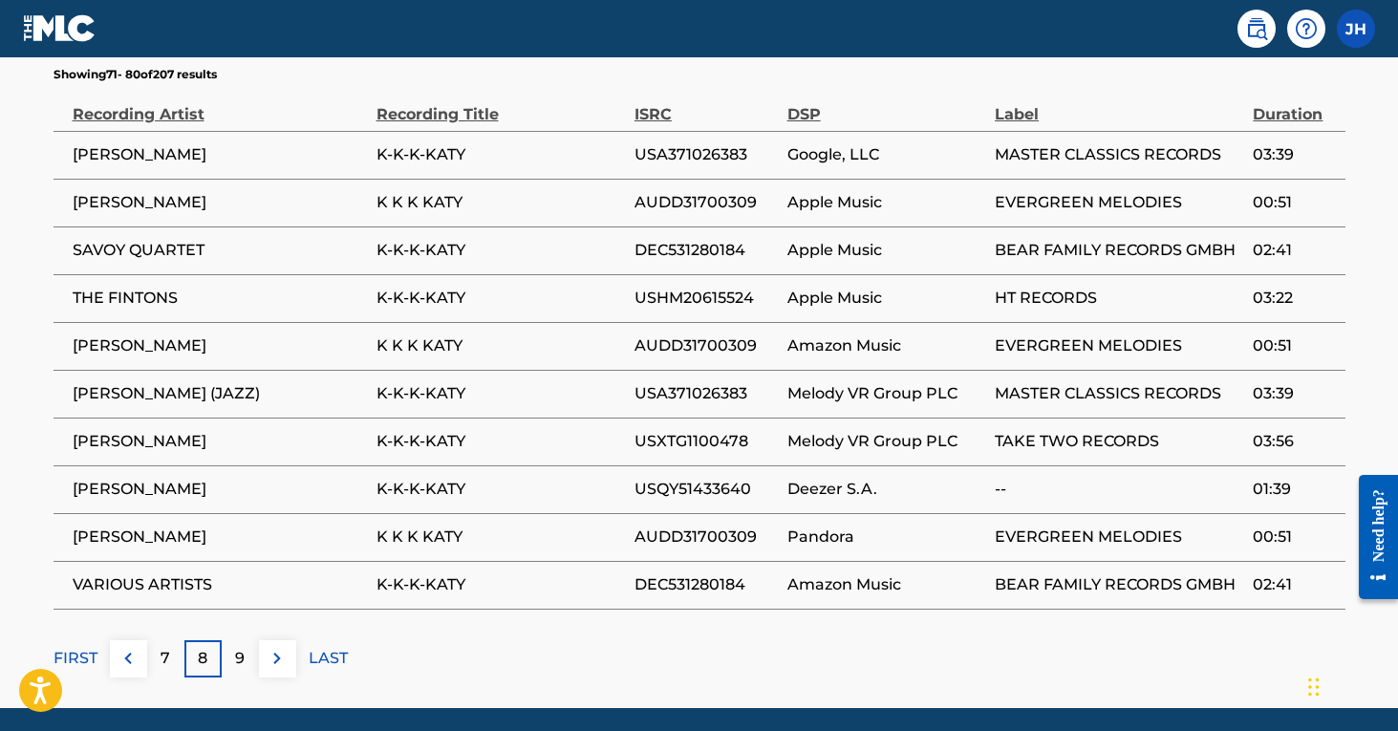
click at [249, 640] on div "9" at bounding box center [240, 658] width 37 height 37
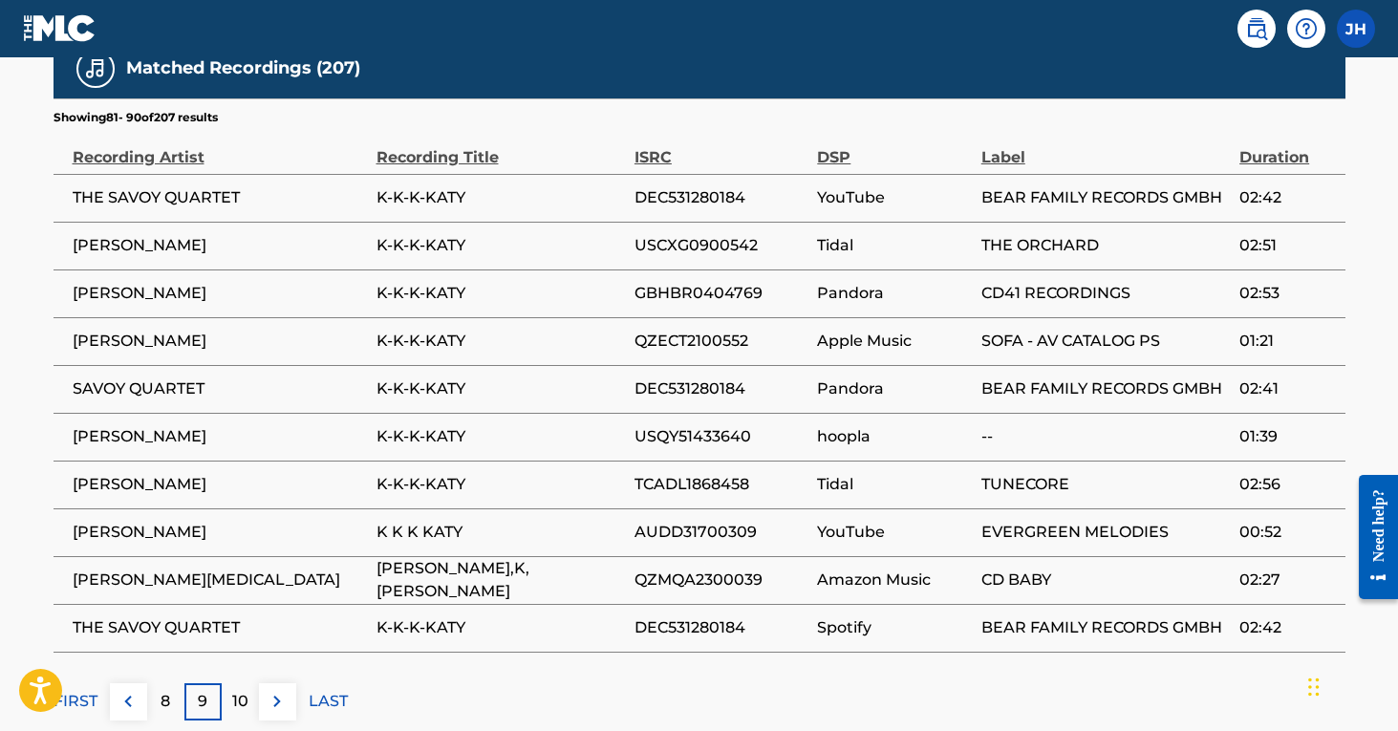
click at [248, 683] on div "10" at bounding box center [240, 701] width 37 height 37
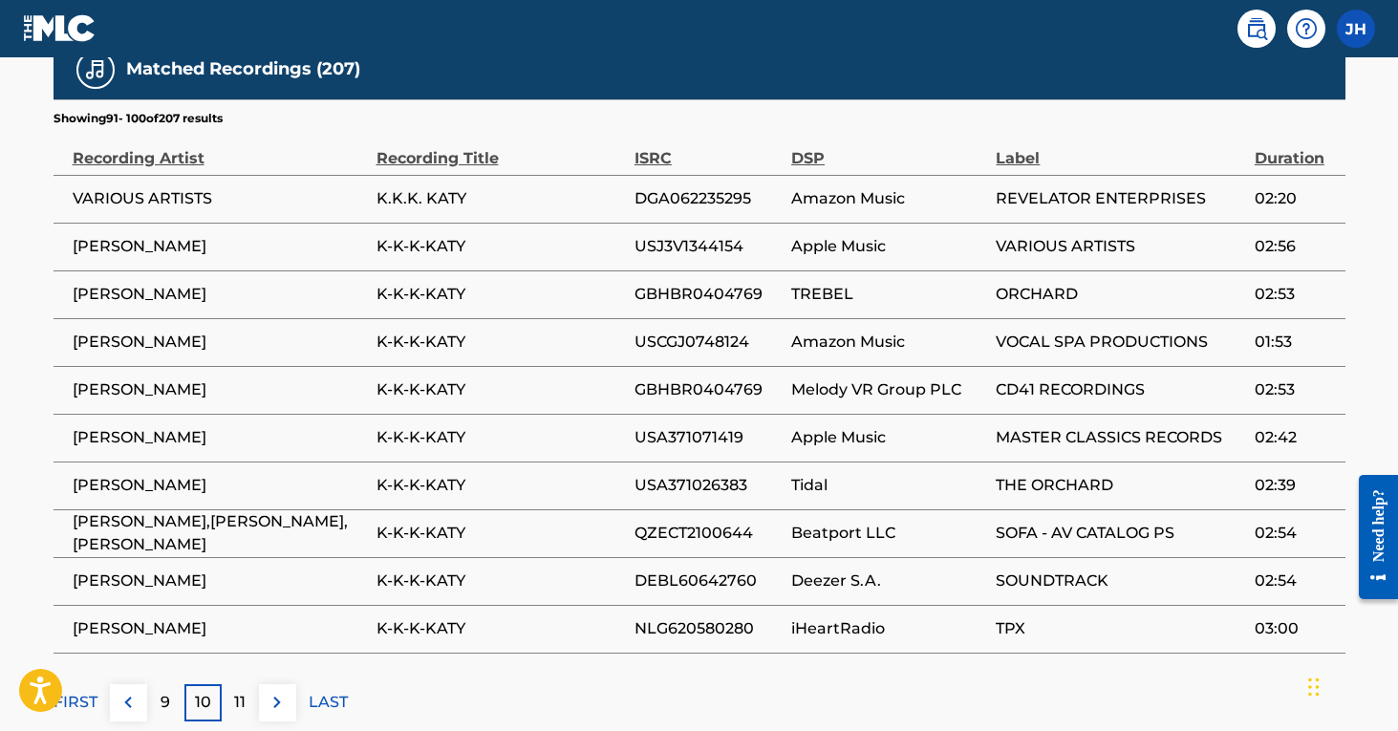
scroll to position [1239, 0]
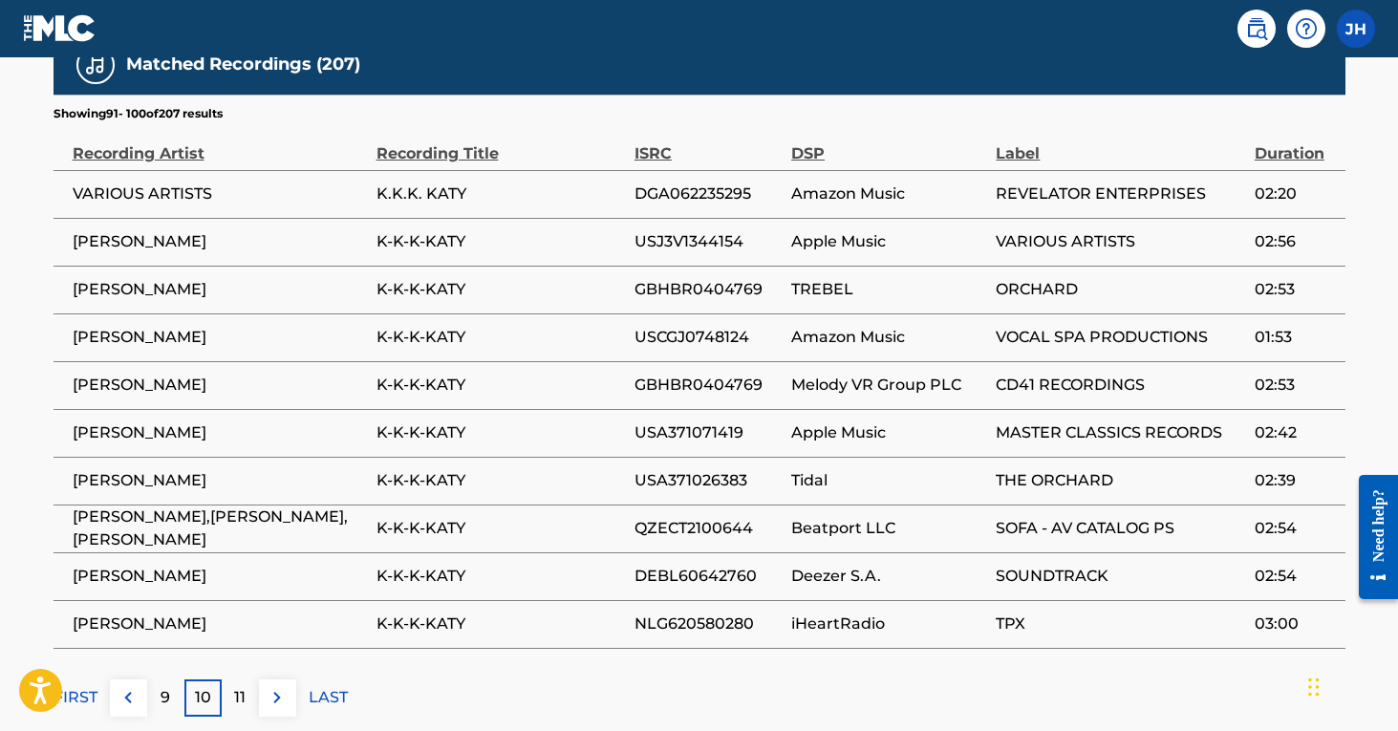
click at [243, 686] on p "11" at bounding box center [239, 697] width 11 height 23
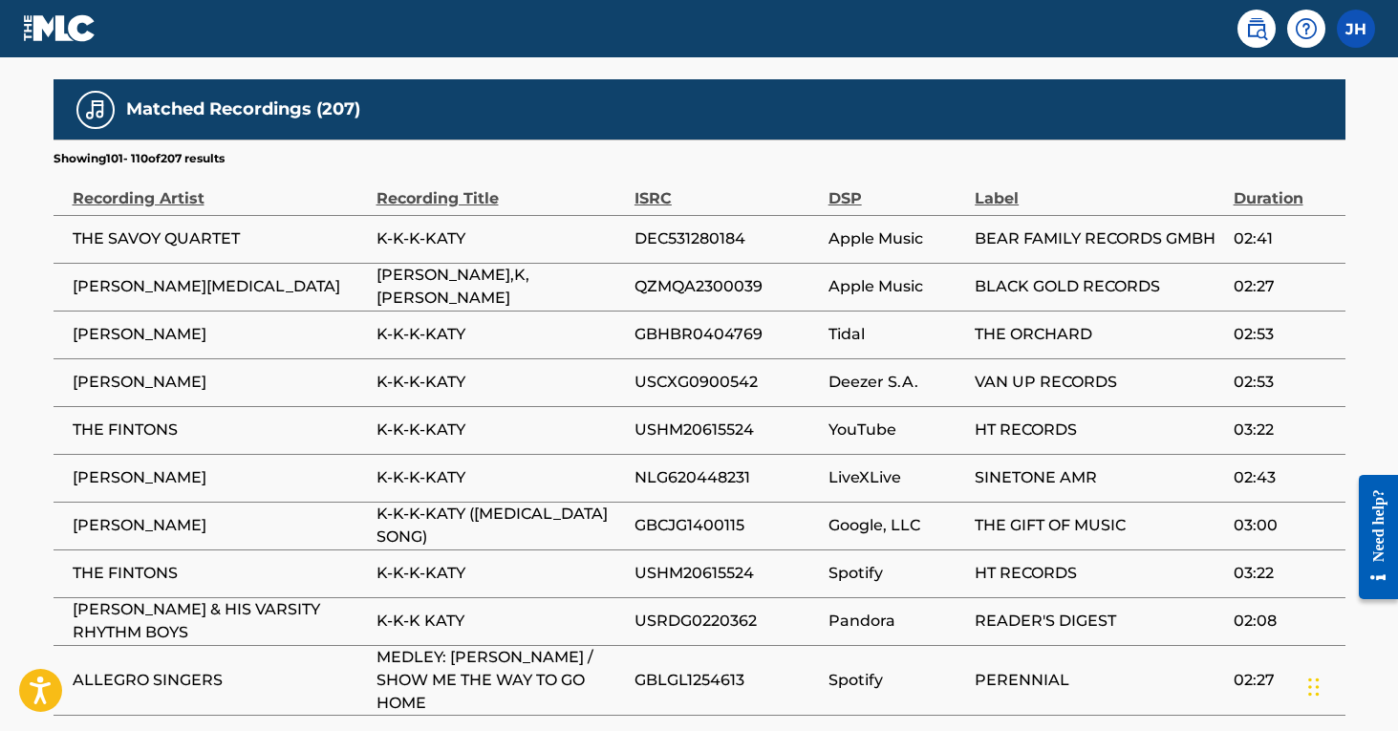
scroll to position [1200, 0]
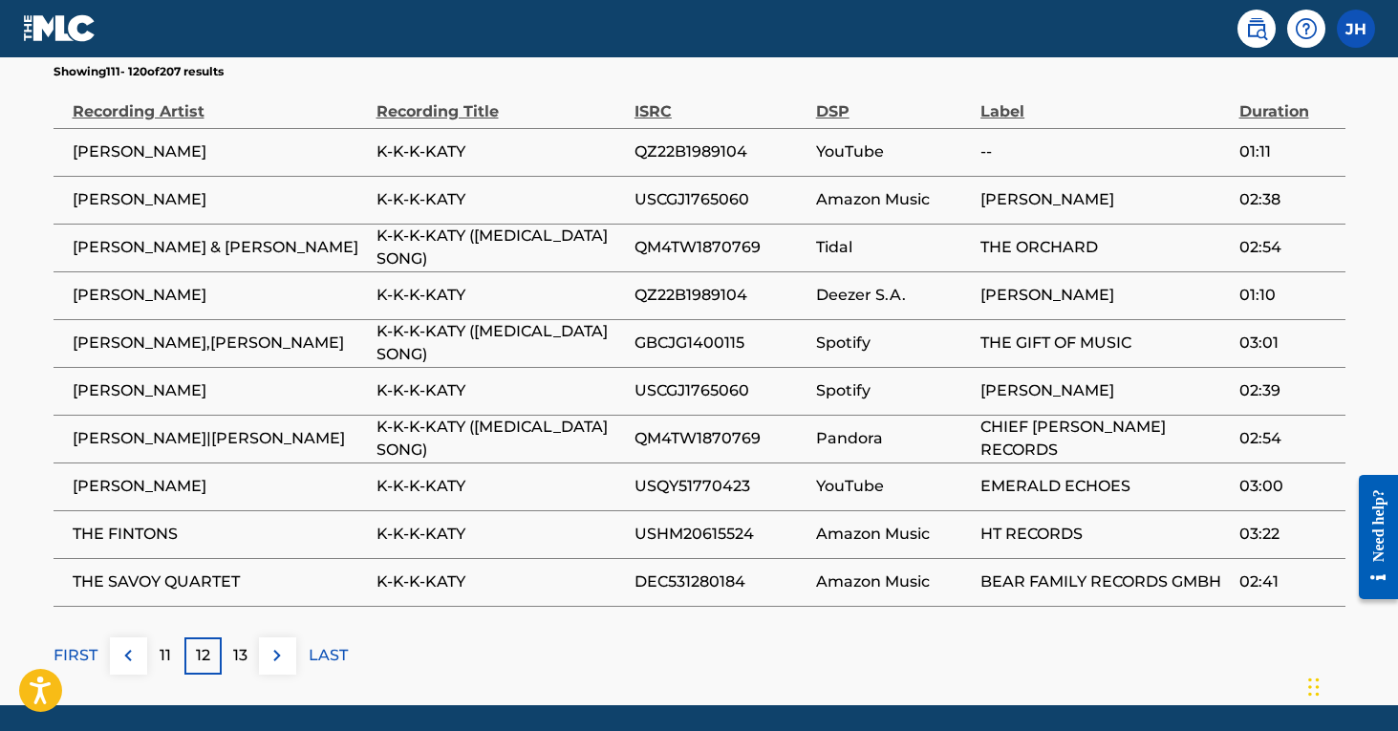
scroll to position [1286, 0]
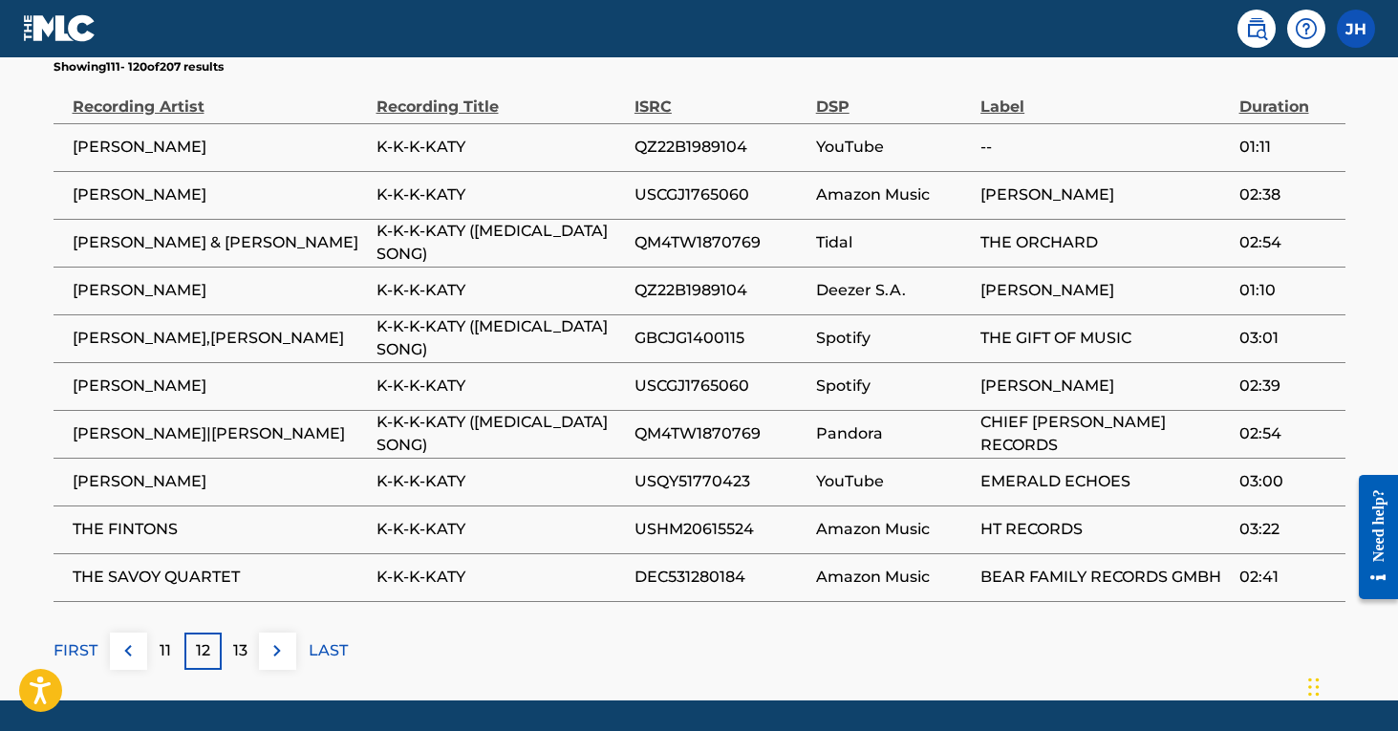
click at [241, 639] on p "13" at bounding box center [240, 650] width 14 height 23
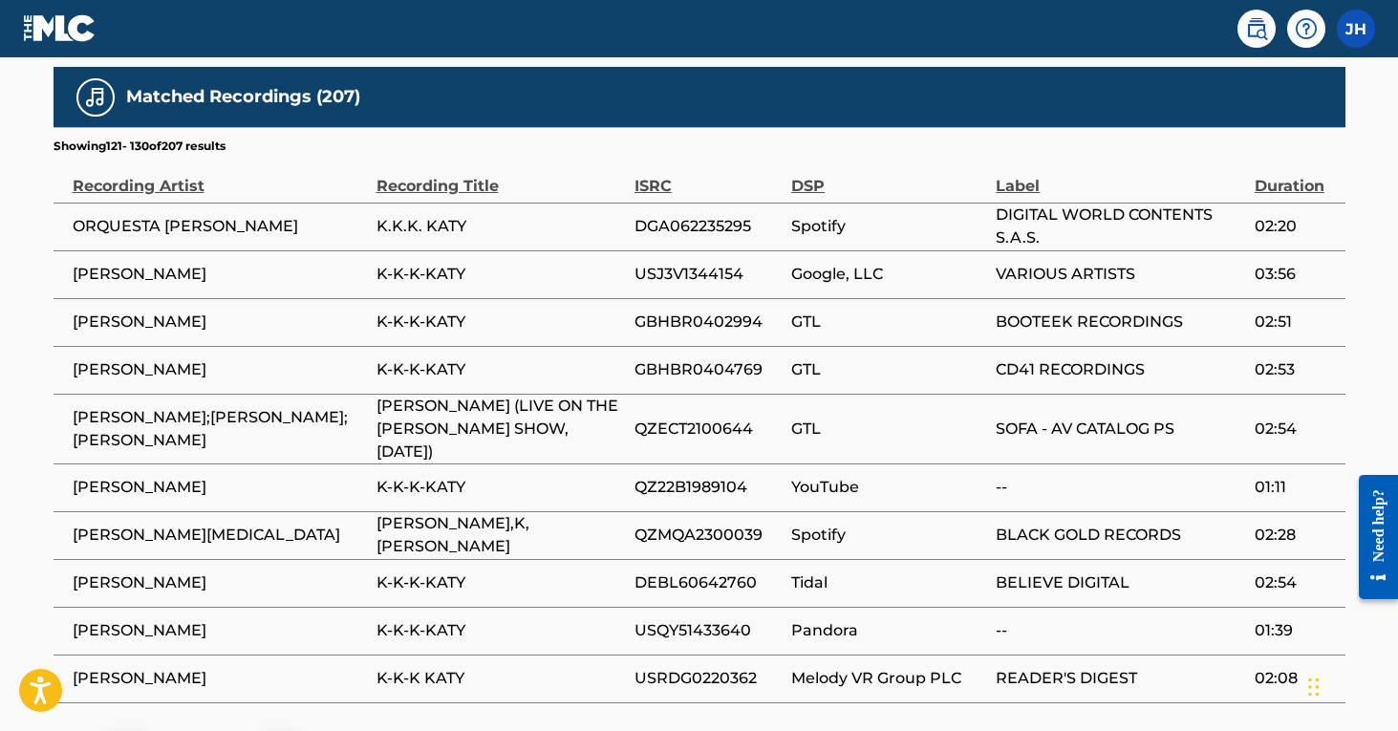
scroll to position [1221, 0]
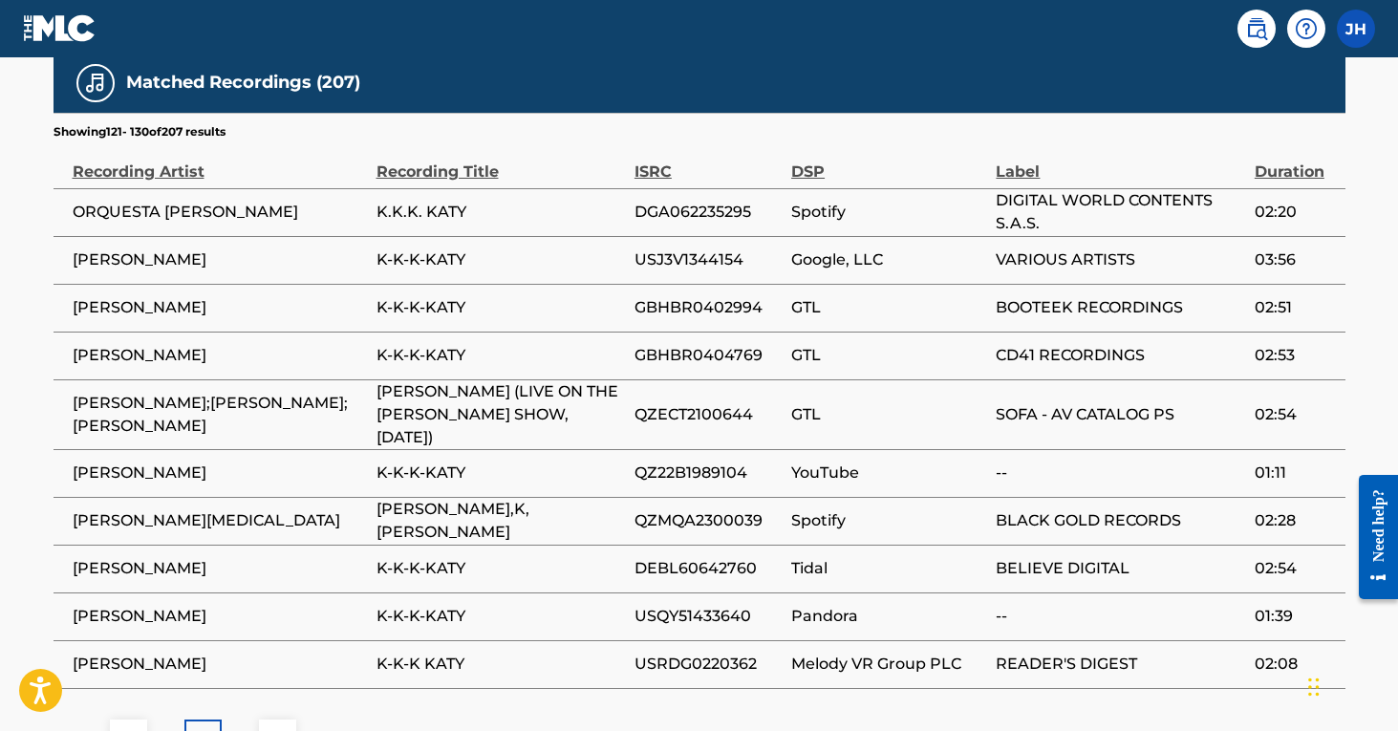
click at [247, 726] on p "14" at bounding box center [240, 737] width 16 height 23
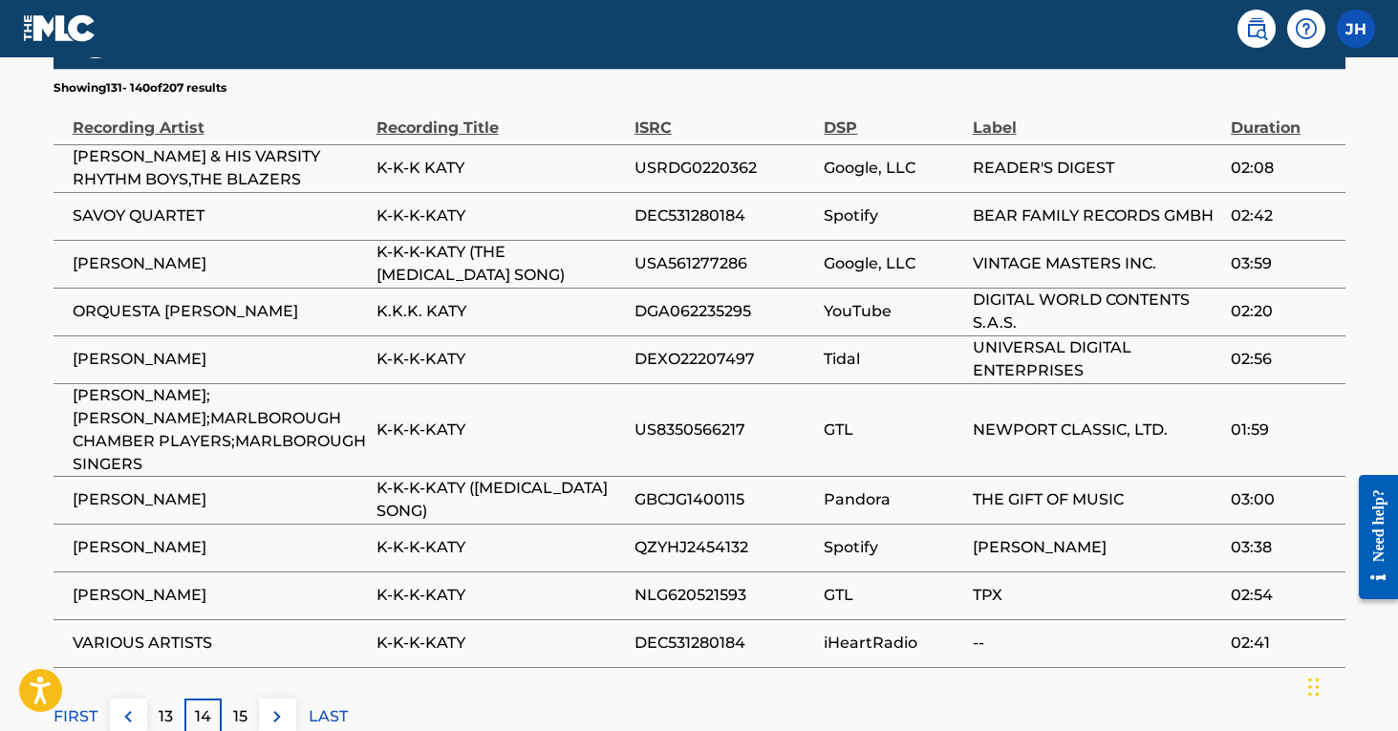
scroll to position [1321, 0]
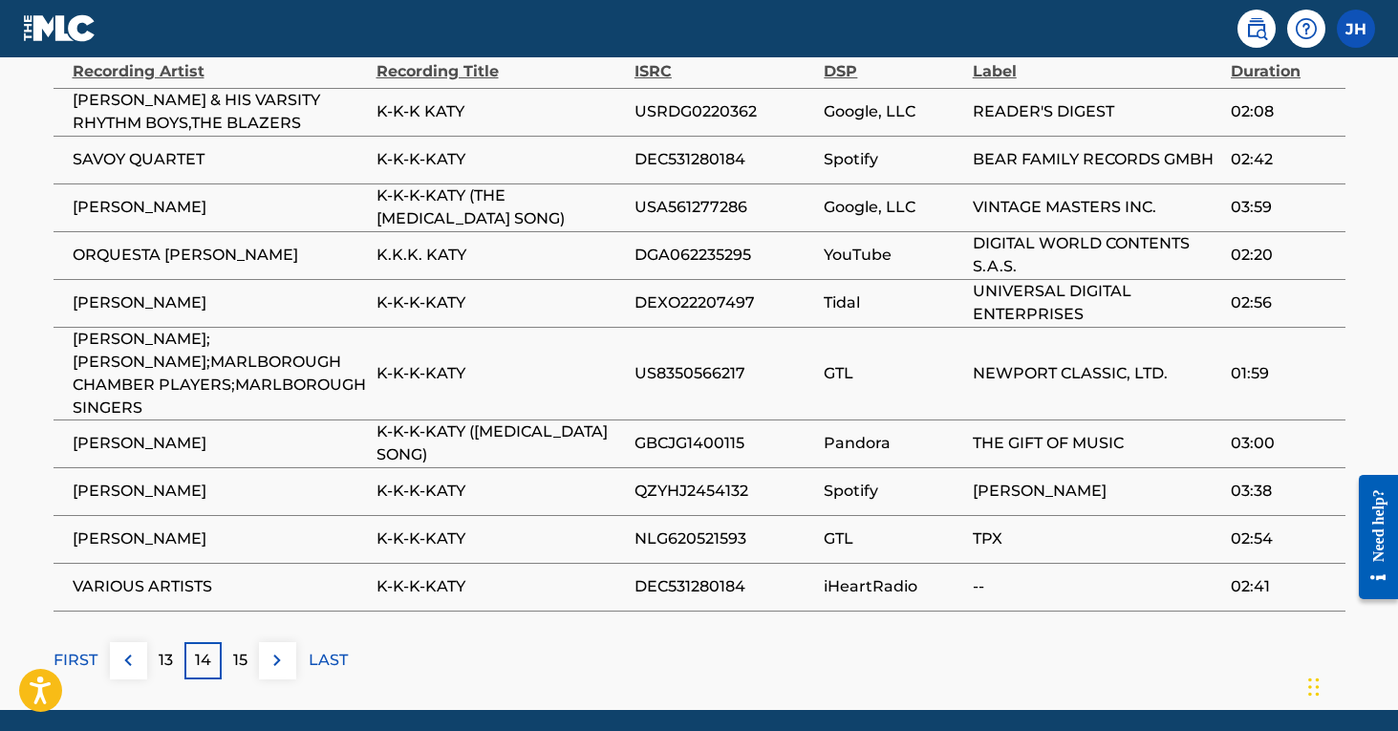
click at [238, 642] on div "15" at bounding box center [240, 660] width 37 height 37
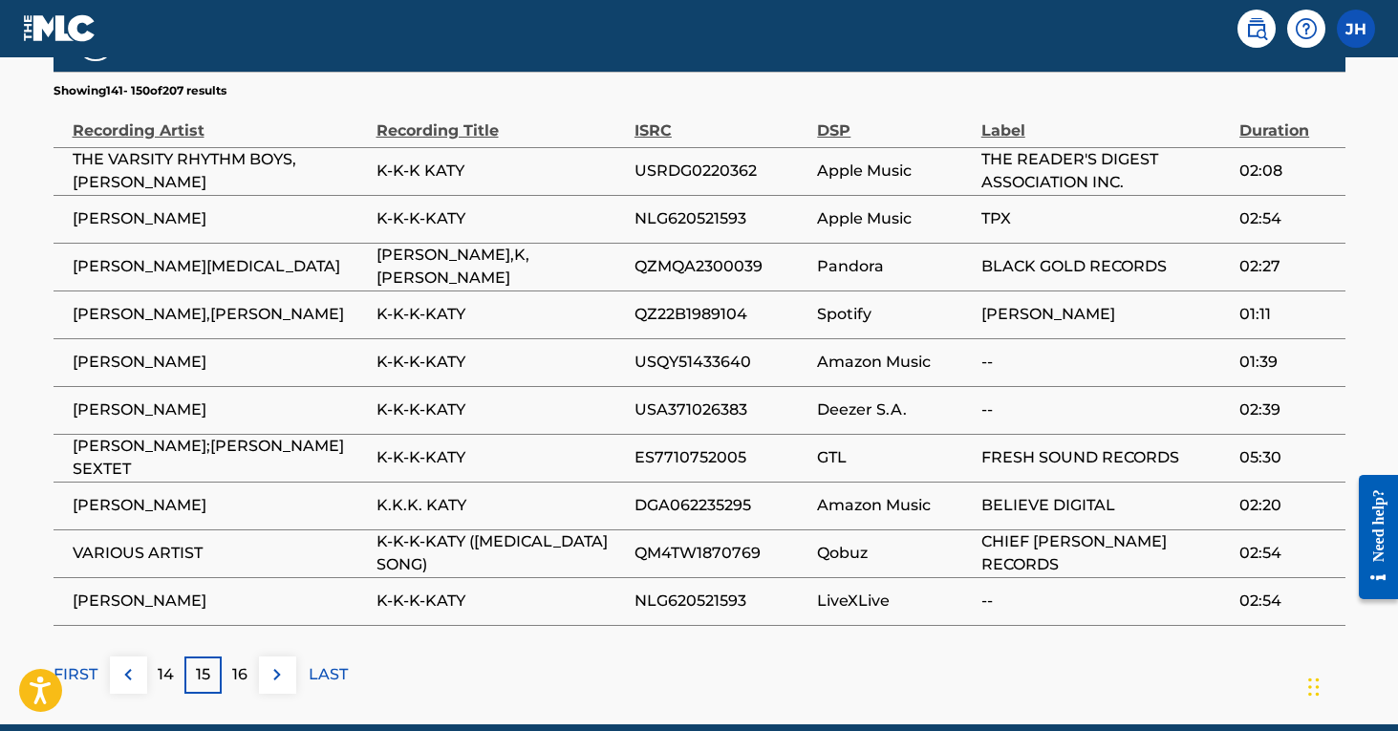
scroll to position [1266, 0]
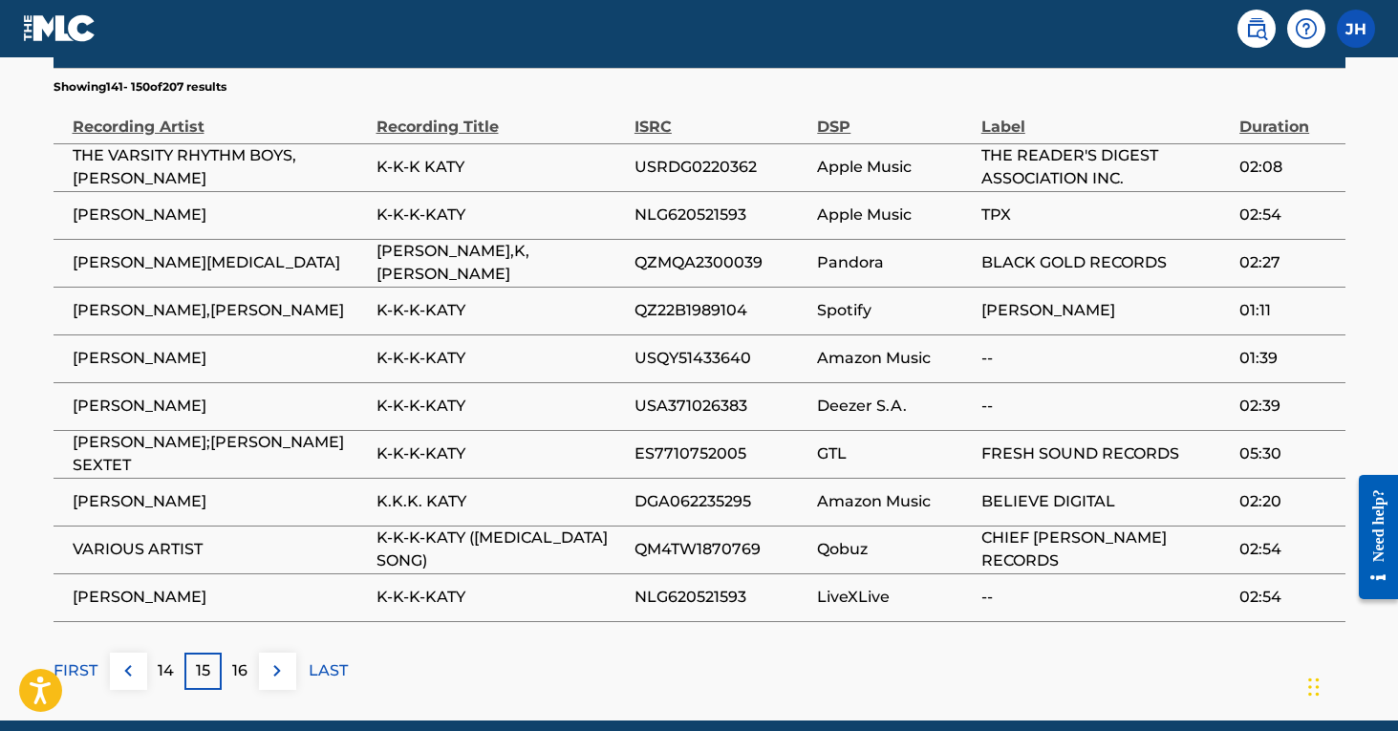
click at [237, 659] on p "16" at bounding box center [239, 670] width 15 height 23
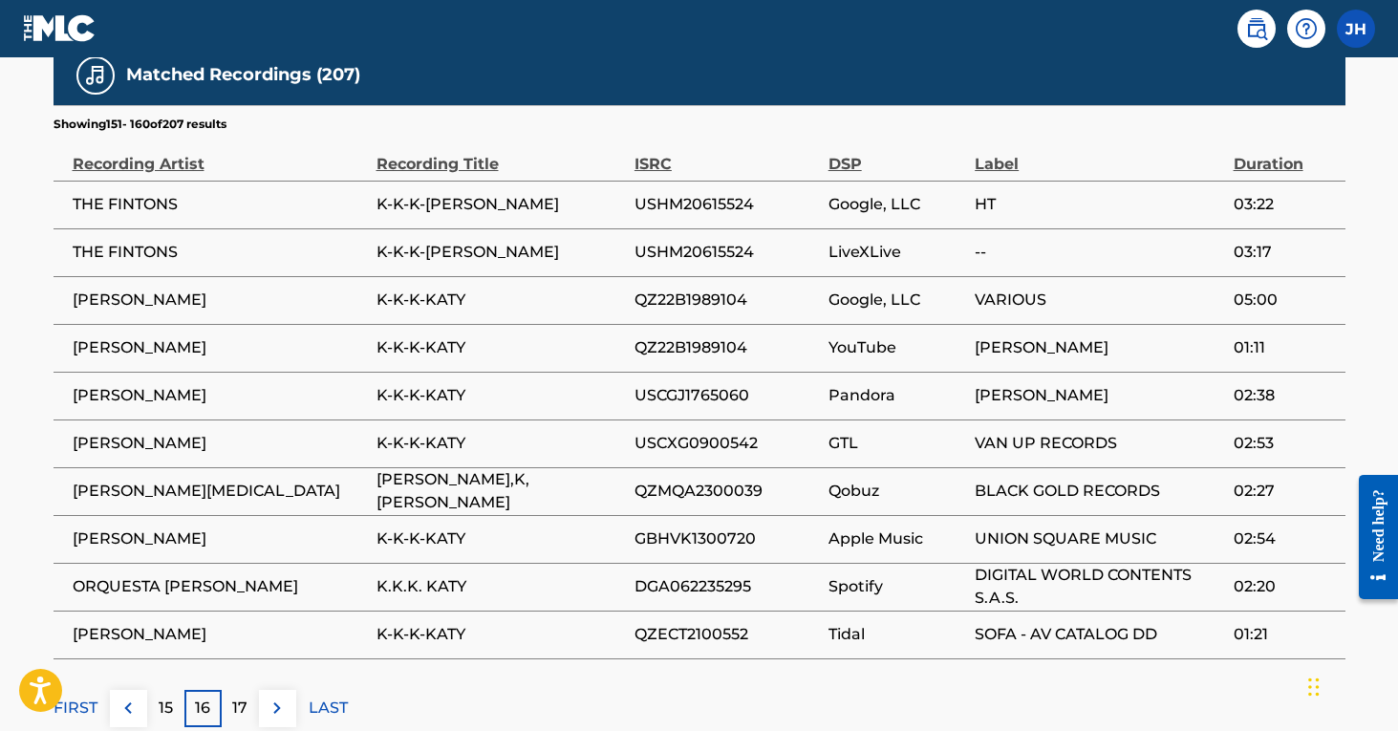
scroll to position [1272, 0]
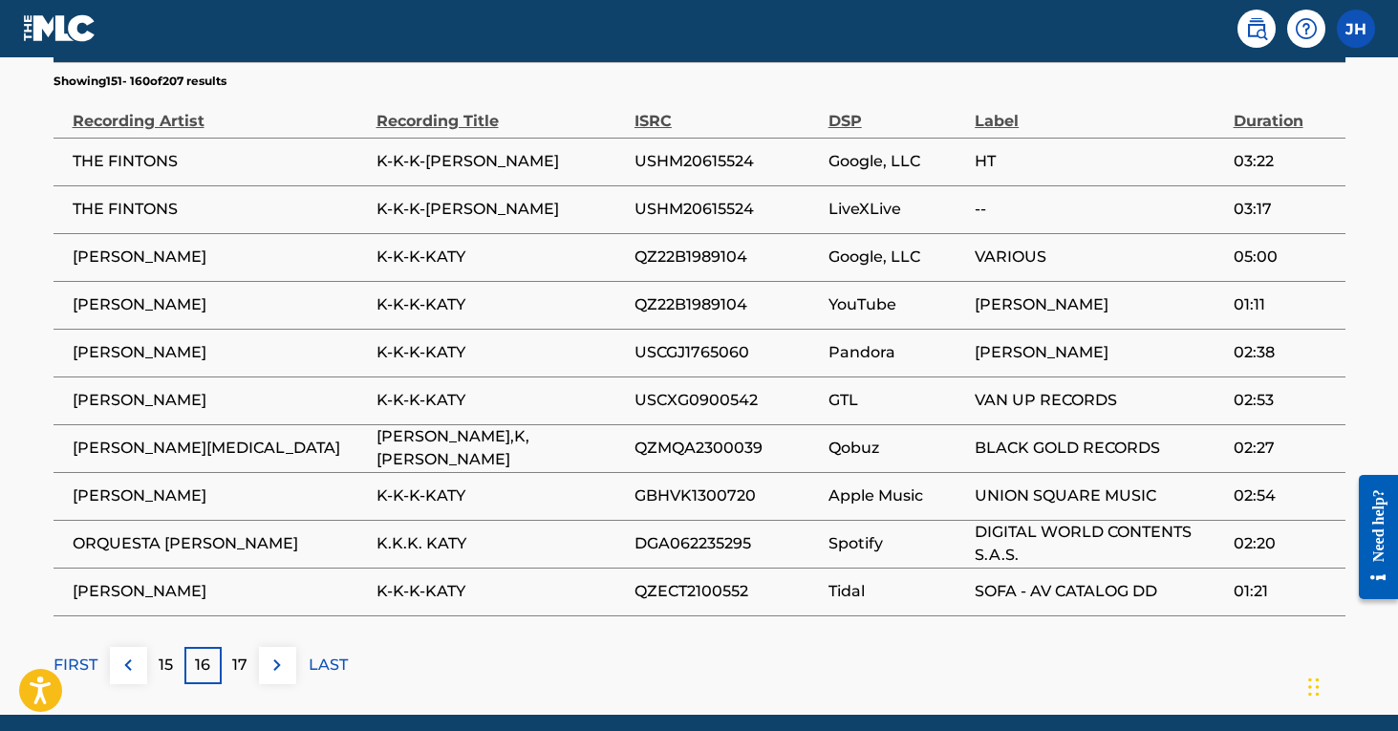
click at [252, 647] on div "17" at bounding box center [240, 665] width 37 height 37
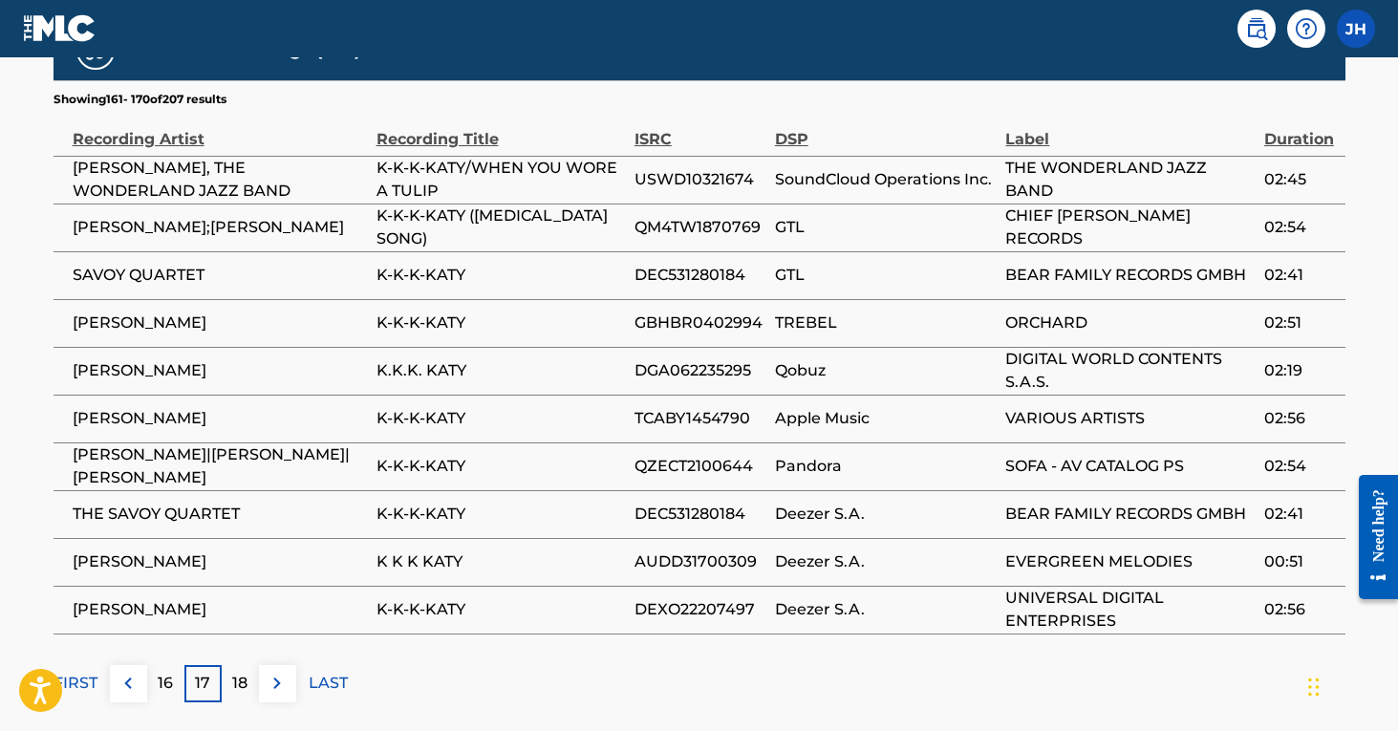
scroll to position [1259, 0]
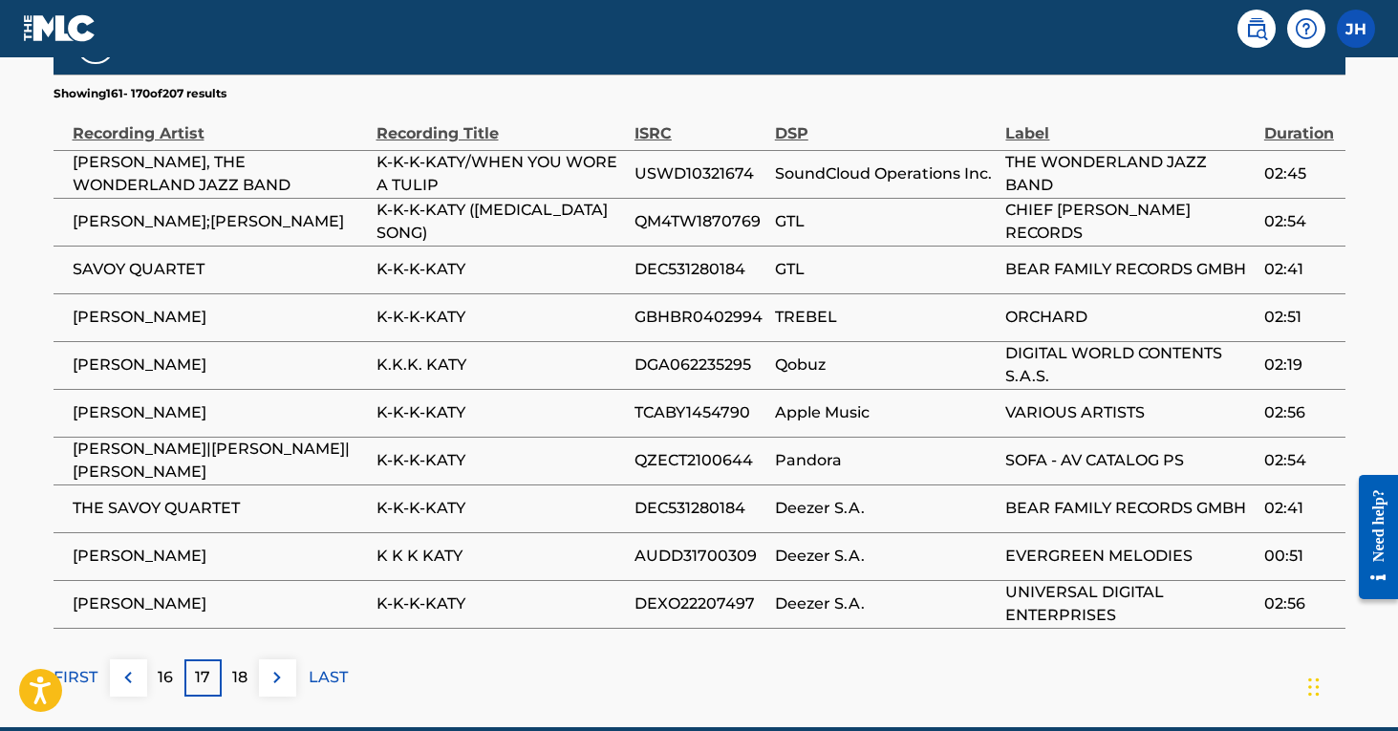
click at [246, 666] on p "18" at bounding box center [239, 677] width 15 height 23
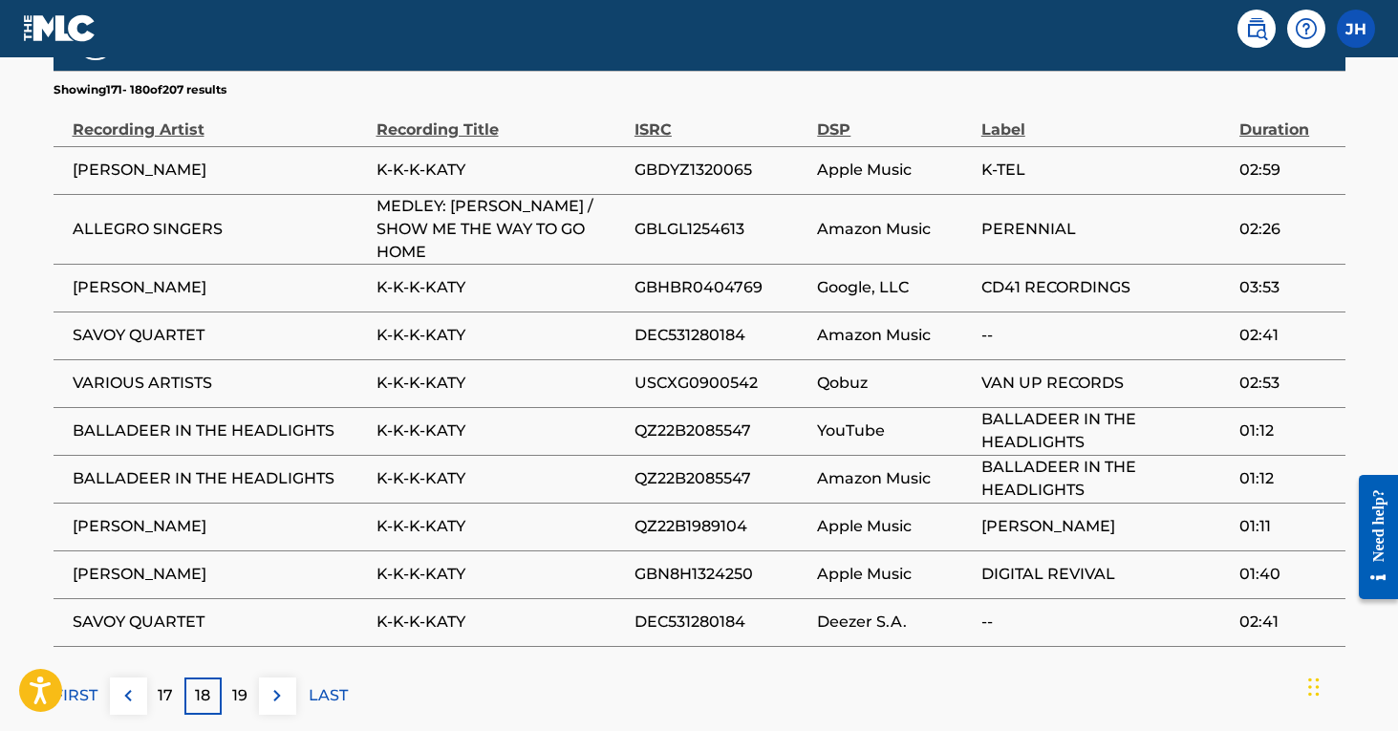
scroll to position [1268, 0]
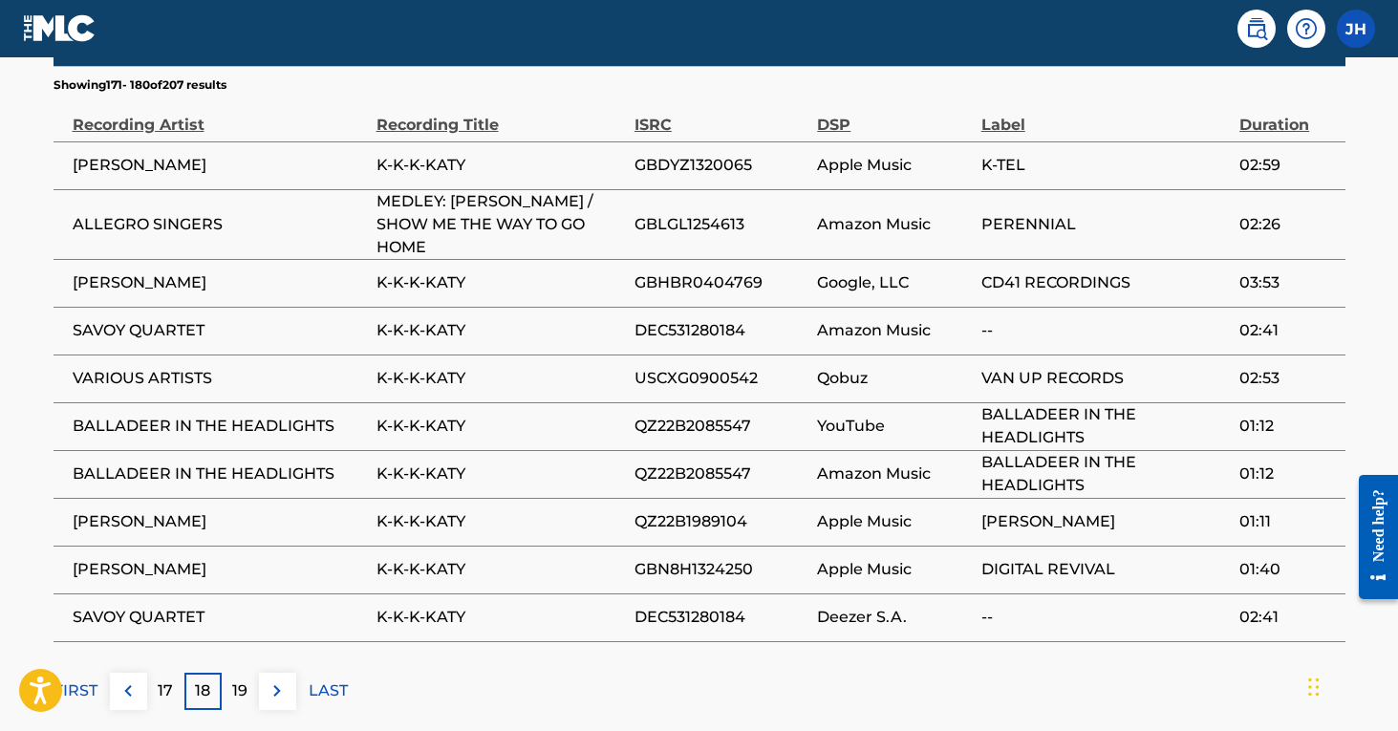
click at [241, 679] on p "19" at bounding box center [239, 690] width 15 height 23
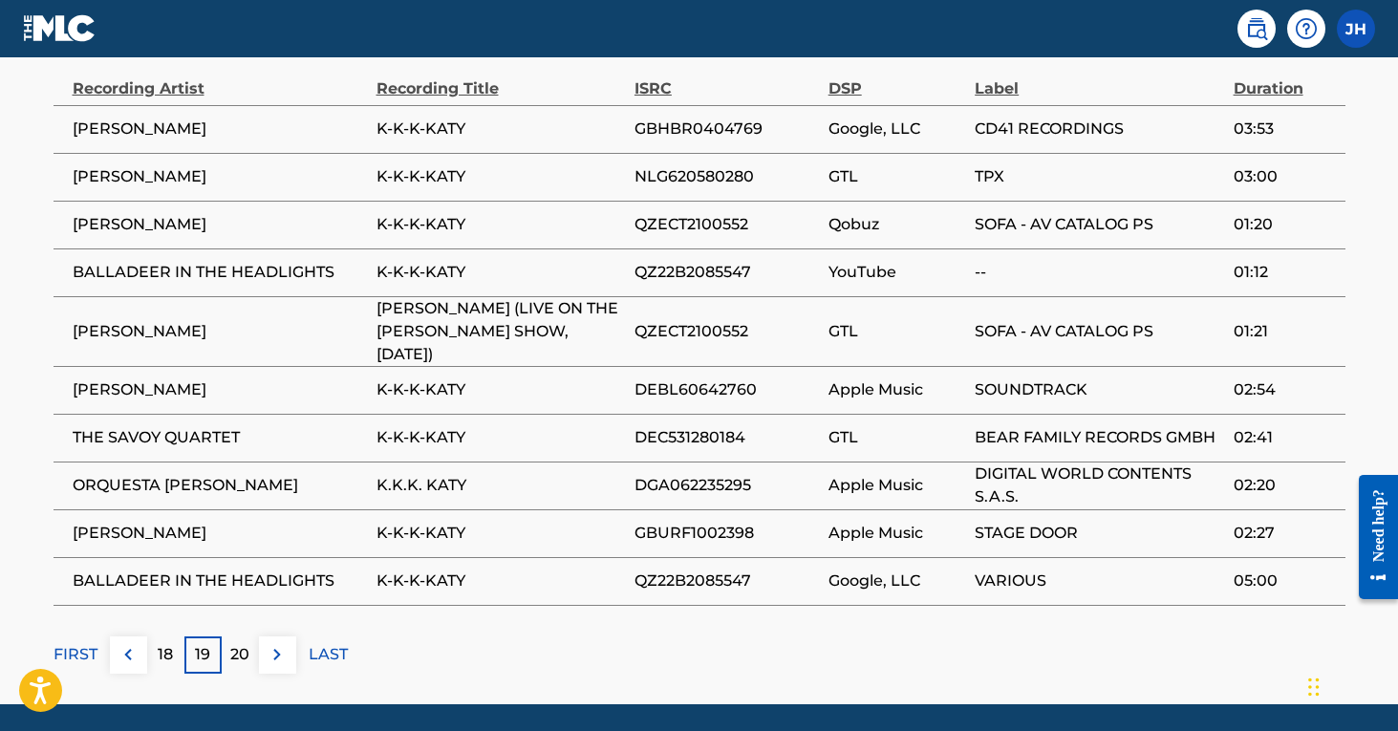
scroll to position [1308, 0]
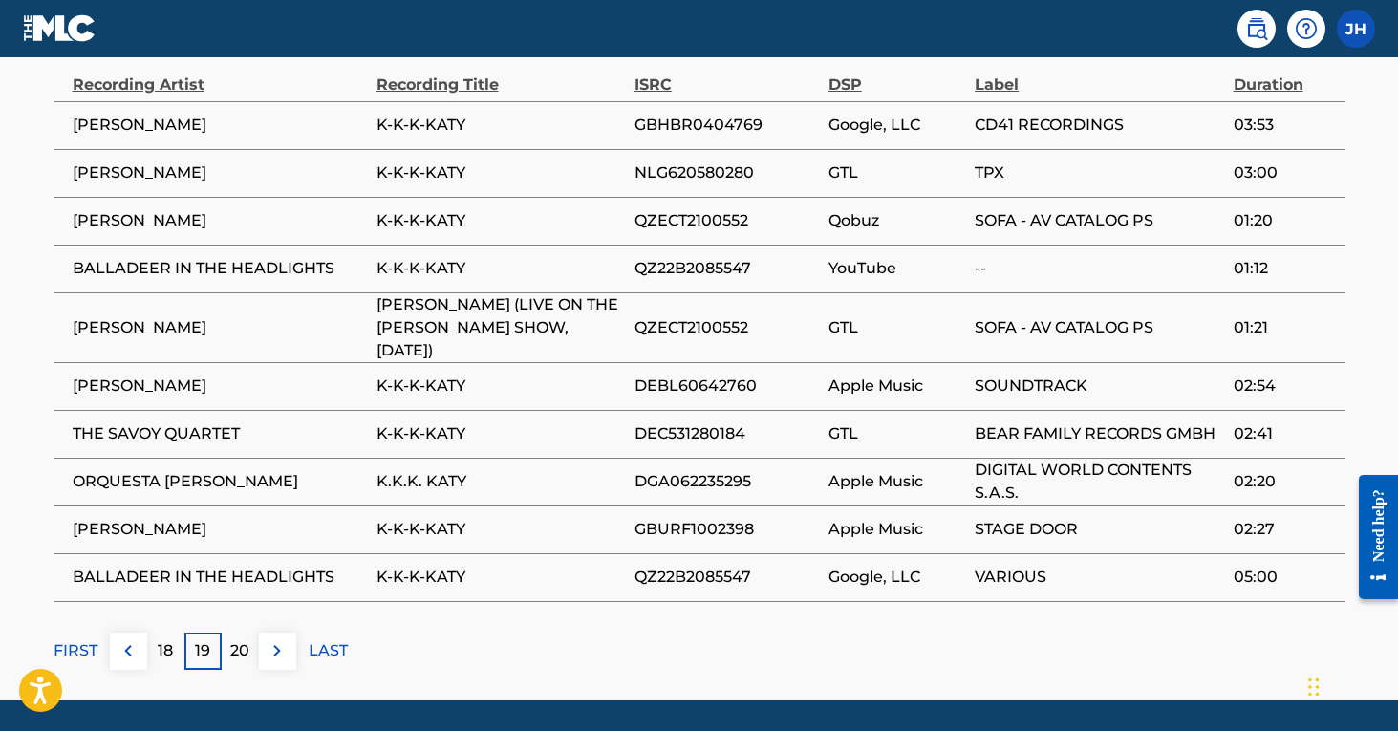
click at [247, 639] on p "20" at bounding box center [239, 650] width 19 height 23
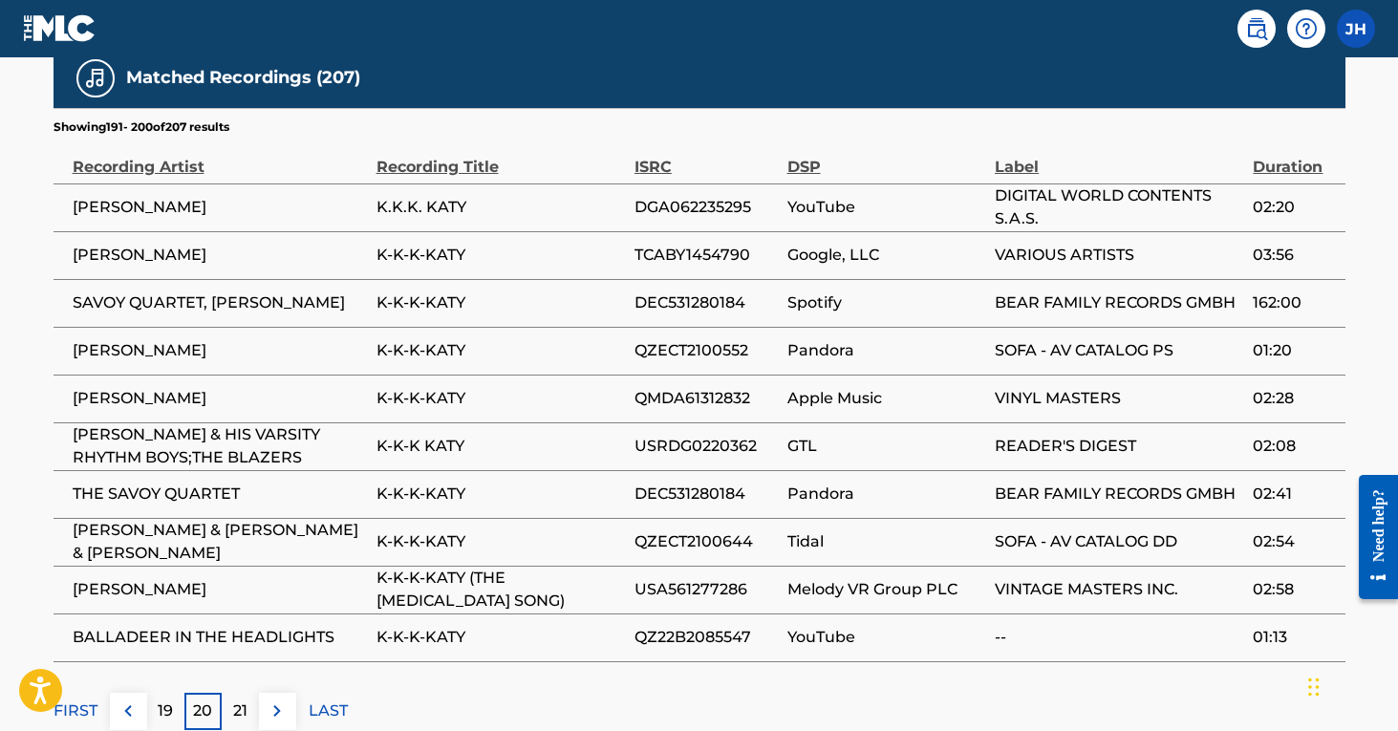
scroll to position [1246, 0]
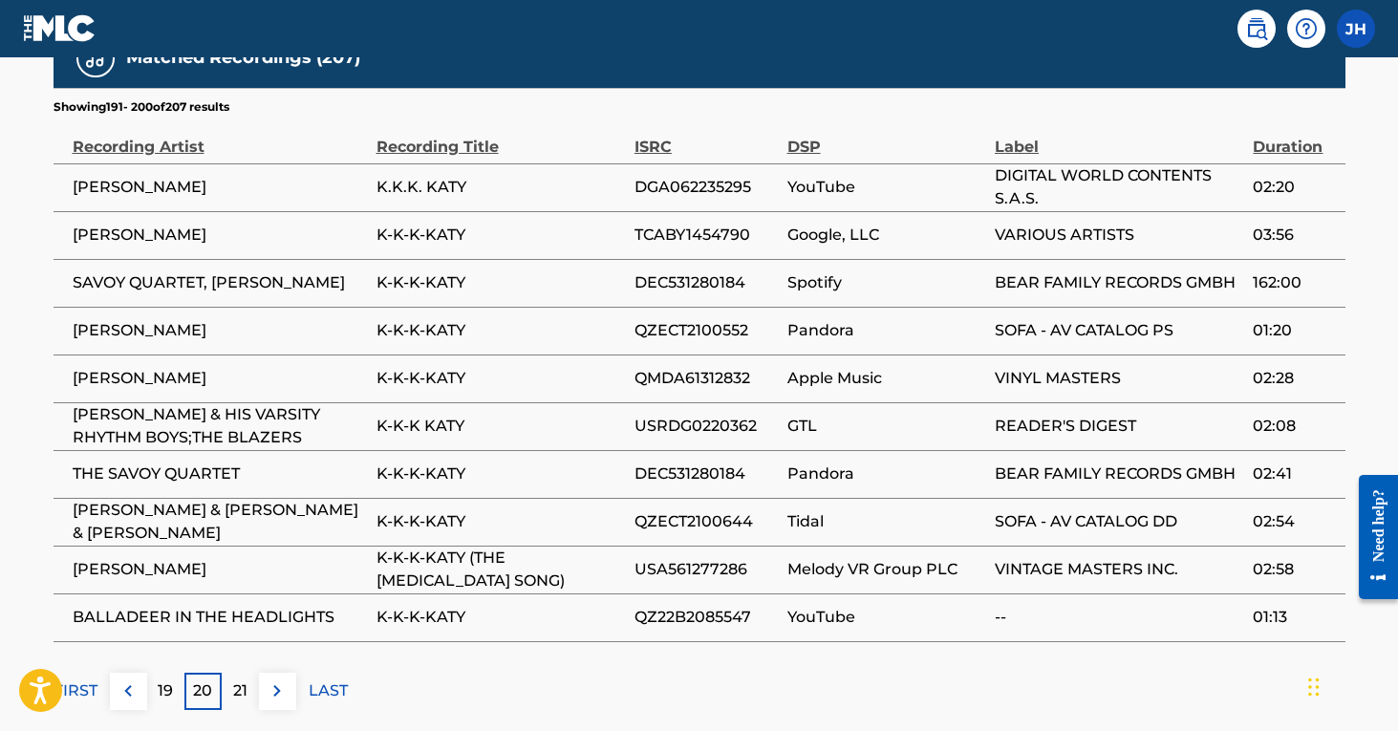
click at [241, 679] on p "21" at bounding box center [240, 690] width 14 height 23
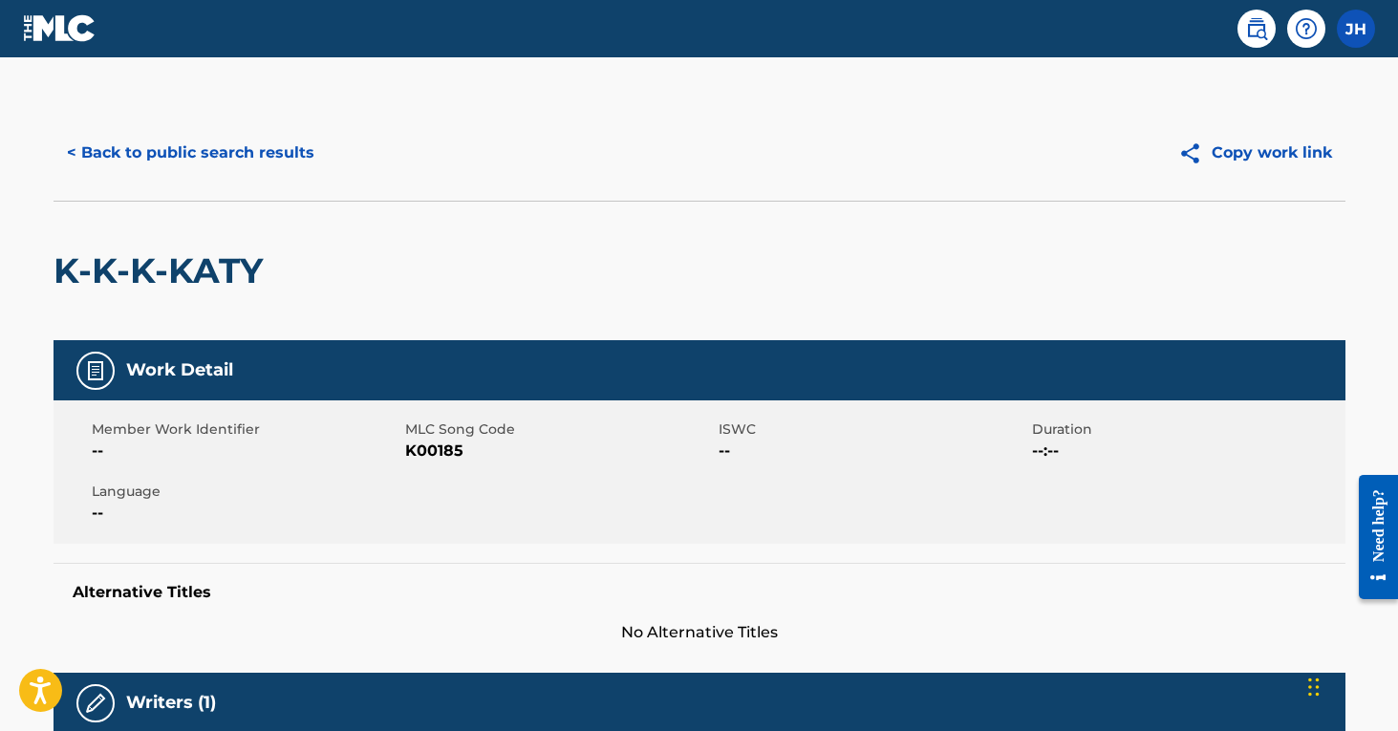
scroll to position [0, 0]
click at [178, 148] on button "< Back to public search results" at bounding box center [190, 153] width 274 height 48
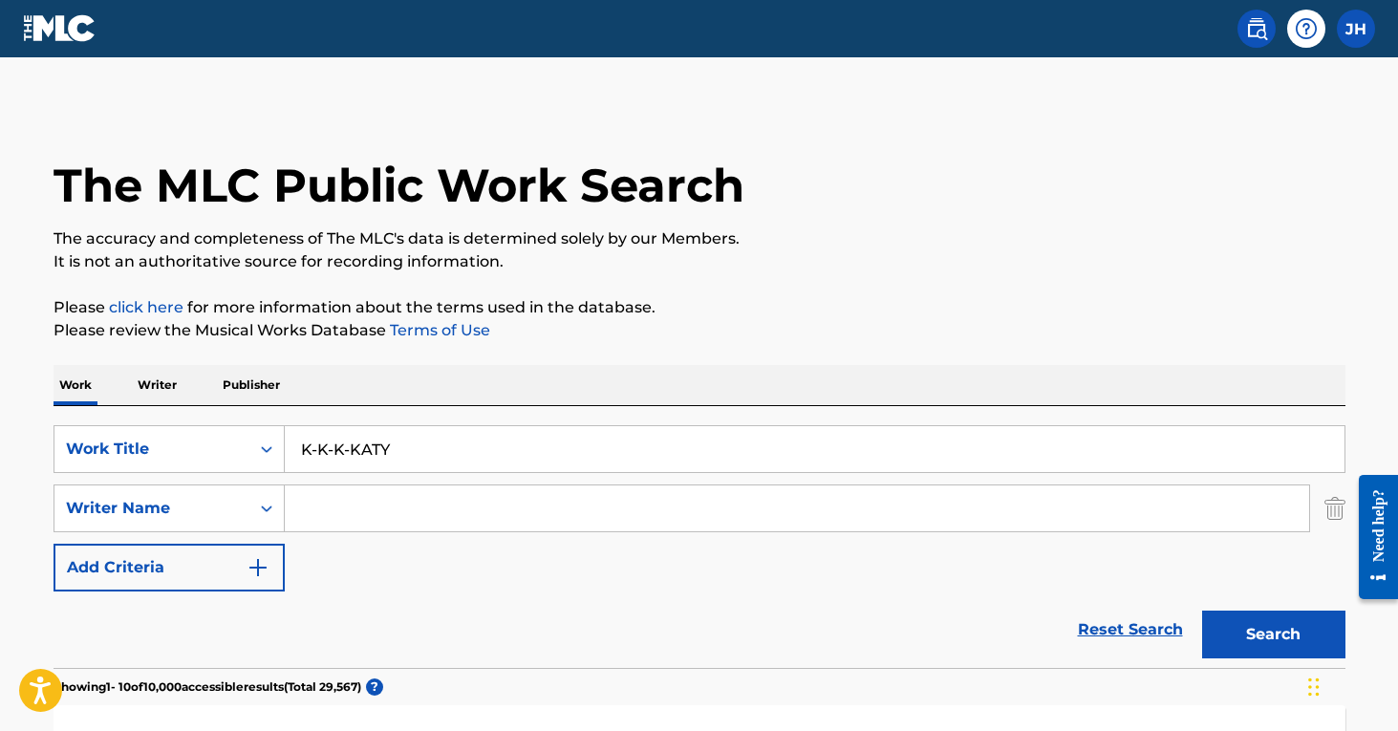
click at [481, 449] on input "K-K-K-KATY" at bounding box center [814, 449] width 1059 height 46
drag, startPoint x: 476, startPoint y: 446, endPoint x: 262, endPoint y: 435, distance: 214.3
click at [262, 435] on div "SearchWithCriteriaa2a193b1-6f6c-49f7-9652-d7013d480ce8 Work Title K-K-K-KATY" at bounding box center [699, 449] width 1292 height 48
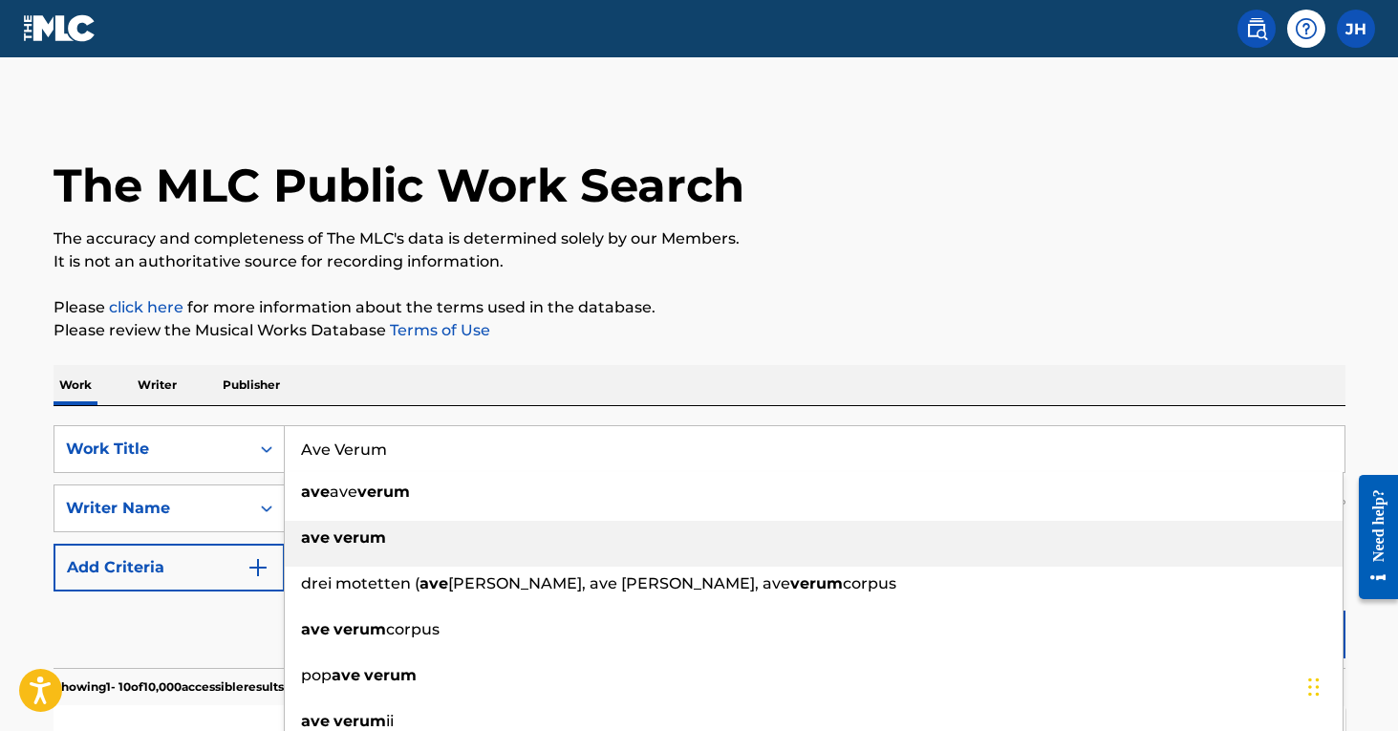
click at [343, 545] on strong "verum" at bounding box center [359, 537] width 53 height 18
type input "ave verum"
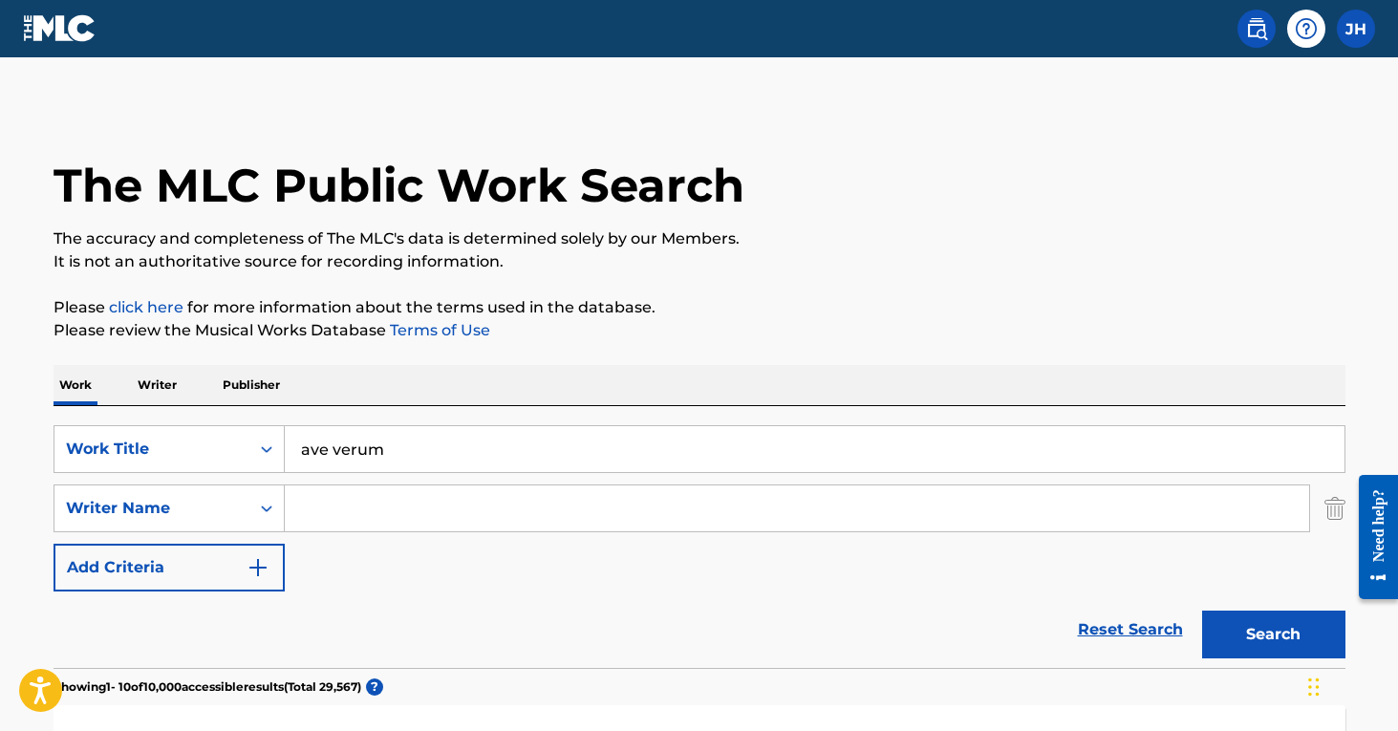
click at [1218, 636] on button "Search" at bounding box center [1273, 634] width 143 height 48
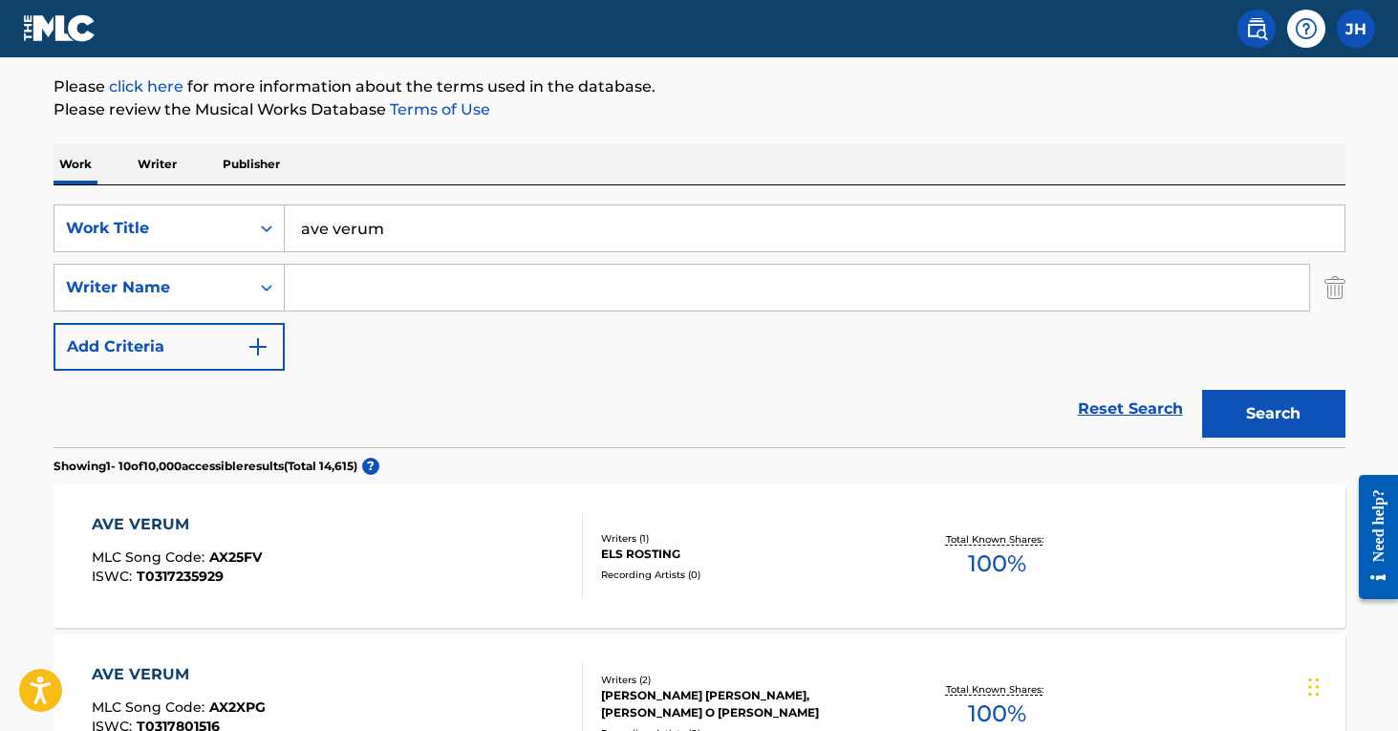
scroll to position [202, 0]
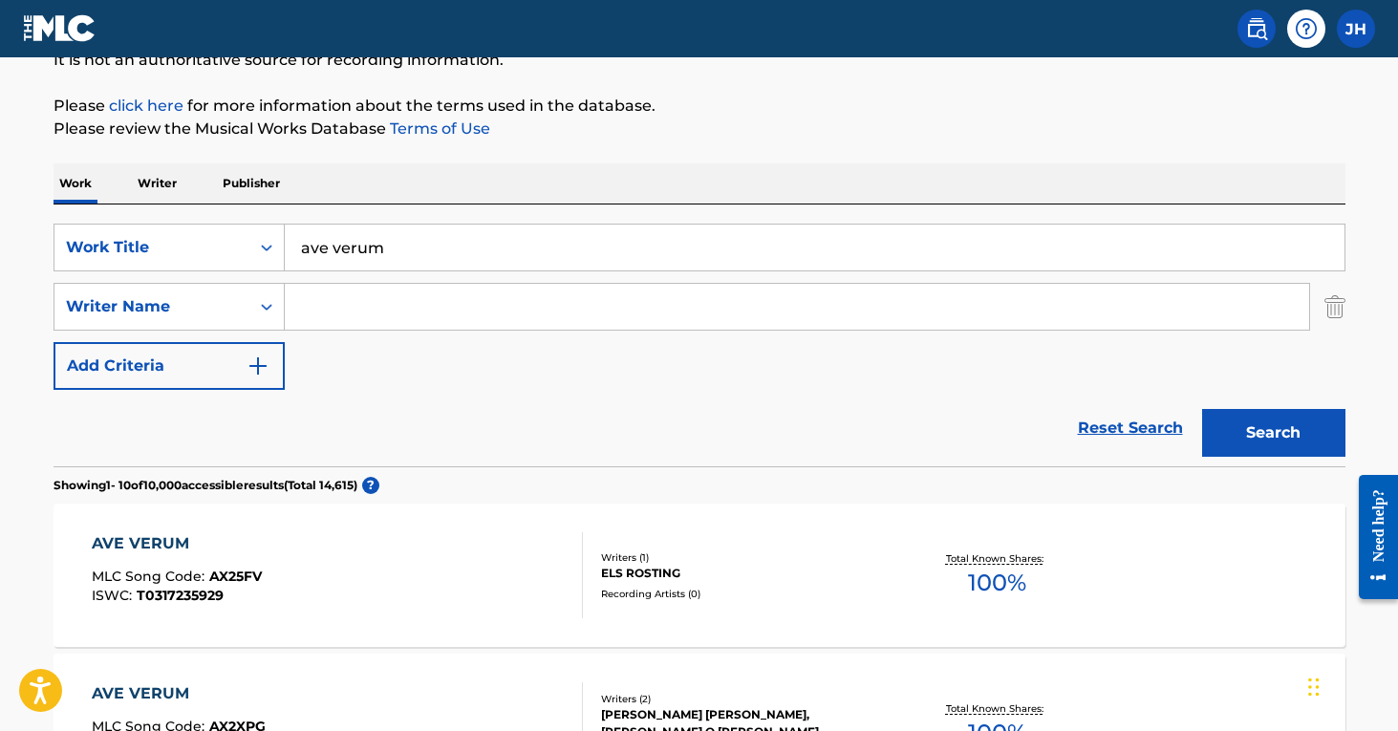
click at [396, 313] on input "Search Form" at bounding box center [797, 307] width 1024 height 46
click at [1273, 433] on button "Search" at bounding box center [1273, 433] width 143 height 48
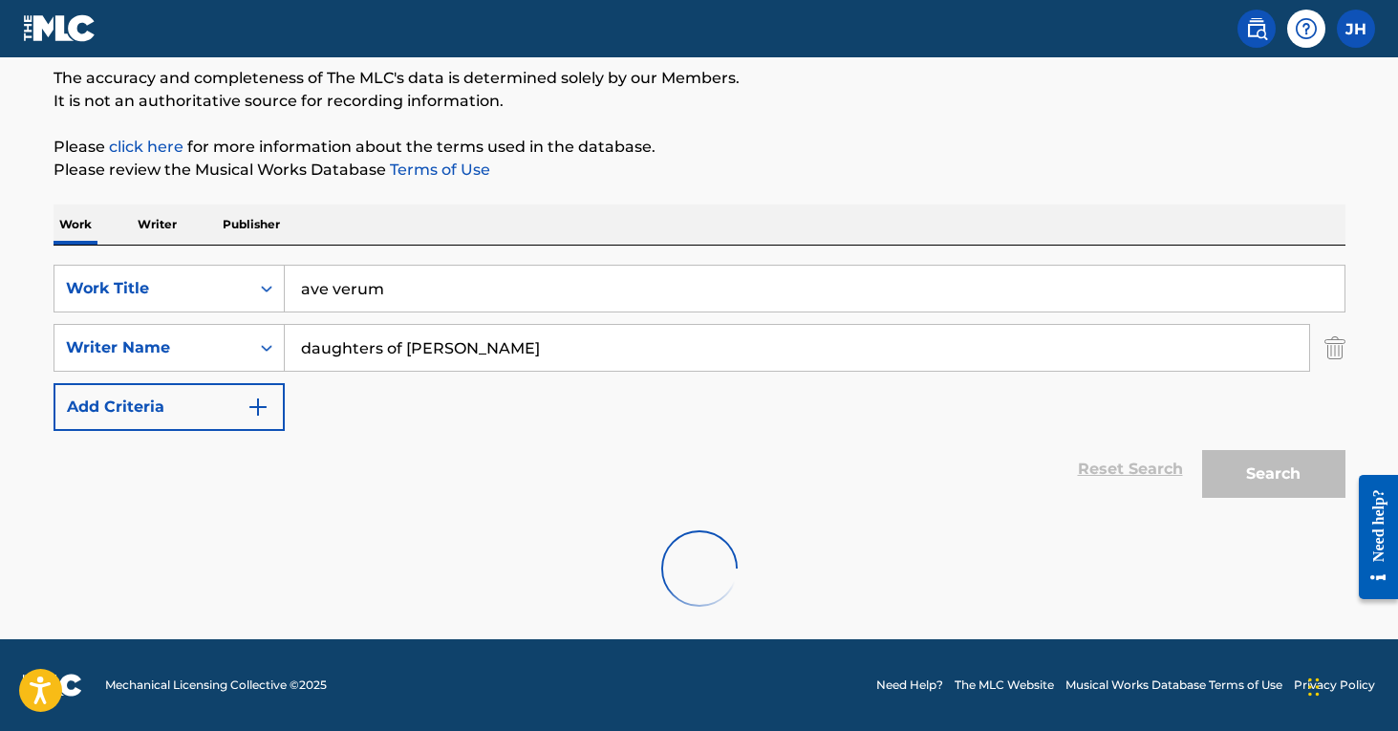
scroll to position [98, 0]
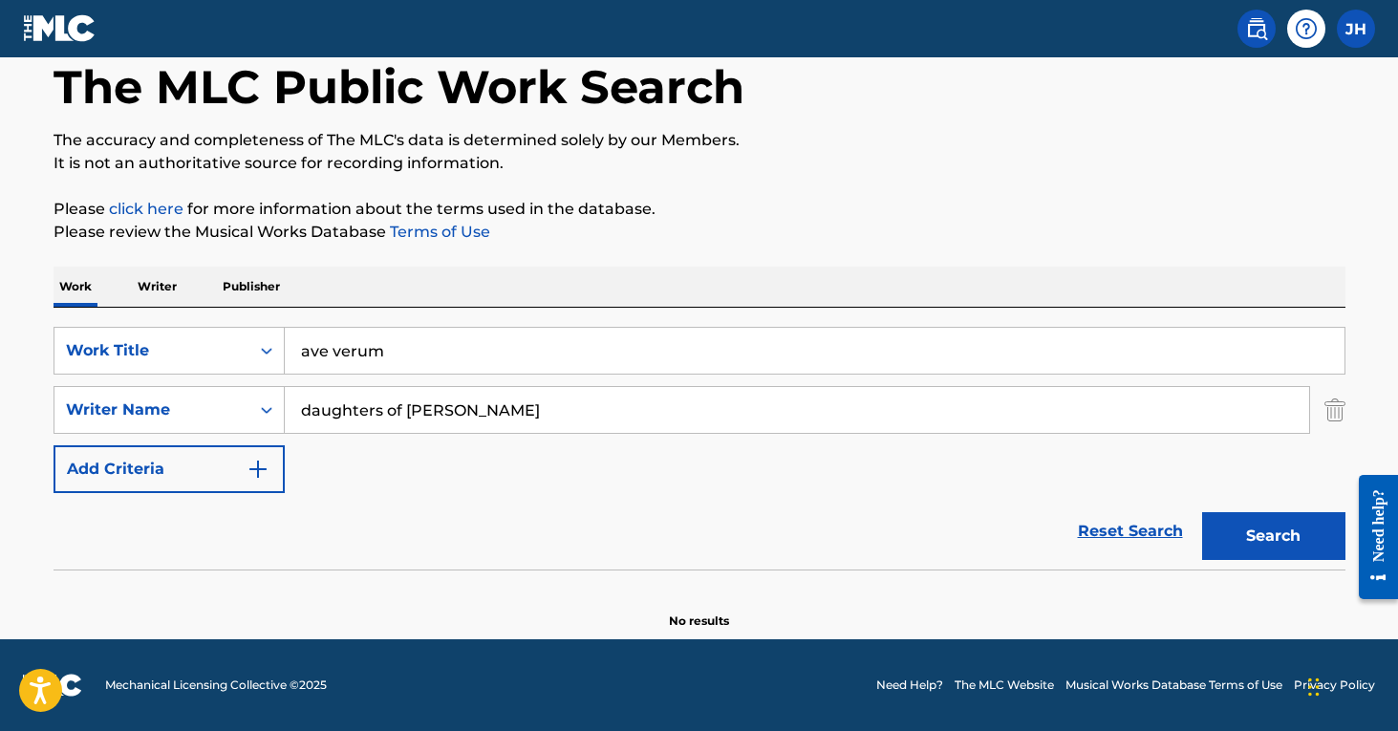
drag, startPoint x: 448, startPoint y: 384, endPoint x: 382, endPoint y: 407, distance: 69.8
click at [382, 407] on input "daughters of [PERSON_NAME]" at bounding box center [797, 410] width 1024 height 46
click at [381, 402] on input "daughters of [PERSON_NAME]" at bounding box center [797, 410] width 1024 height 46
drag, startPoint x: 384, startPoint y: 406, endPoint x: 467, endPoint y: 417, distance: 83.8
click at [467, 417] on input "daughters of [PERSON_NAME]" at bounding box center [797, 410] width 1024 height 46
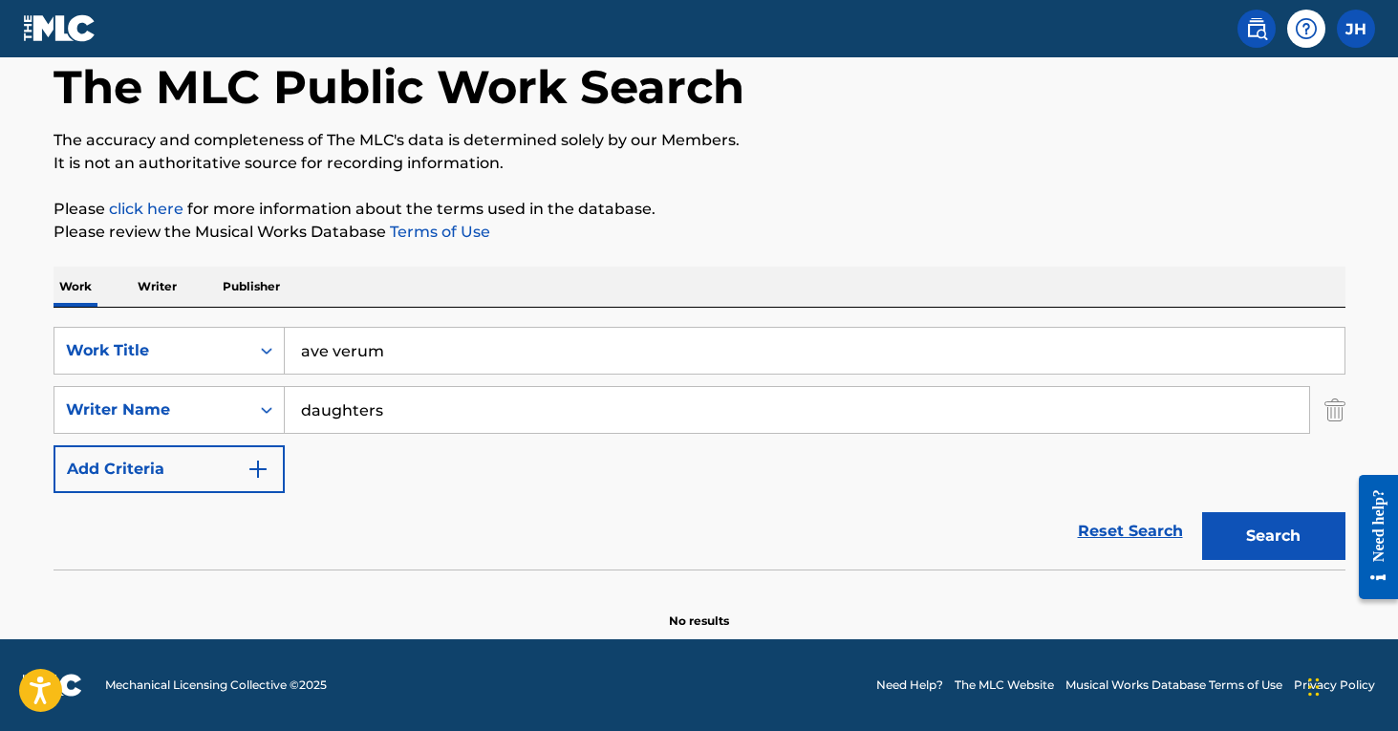
type input "daughters"
click at [1273, 536] on button "Search" at bounding box center [1273, 536] width 143 height 48
click at [463, 418] on input "daughters" at bounding box center [797, 410] width 1024 height 46
drag, startPoint x: 429, startPoint y: 410, endPoint x: 268, endPoint y: 388, distance: 162.0
click at [268, 388] on div "SearchWithCriteriad6be0849-a5fd-46fa-9456-960fe67a3704 Writer Name daughters" at bounding box center [699, 410] width 1292 height 48
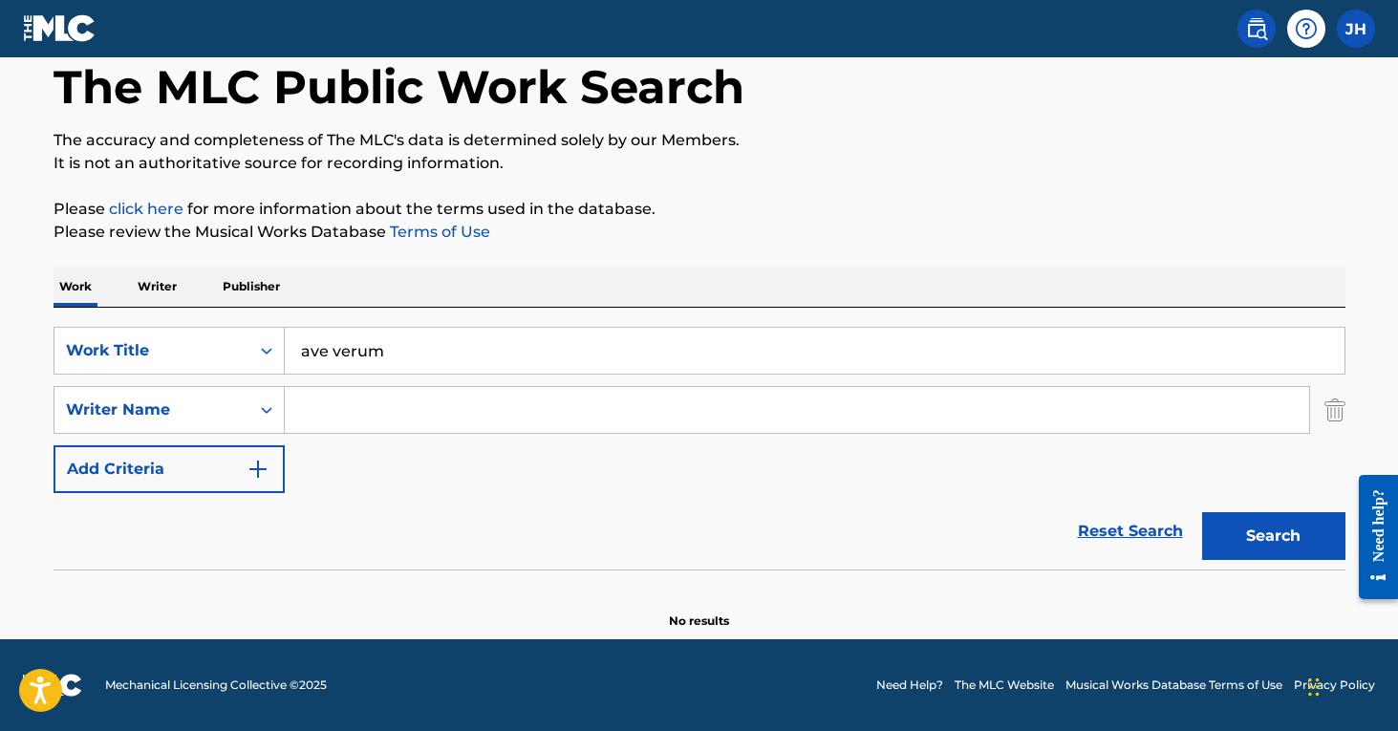
click at [1243, 545] on button "Search" at bounding box center [1273, 536] width 143 height 48
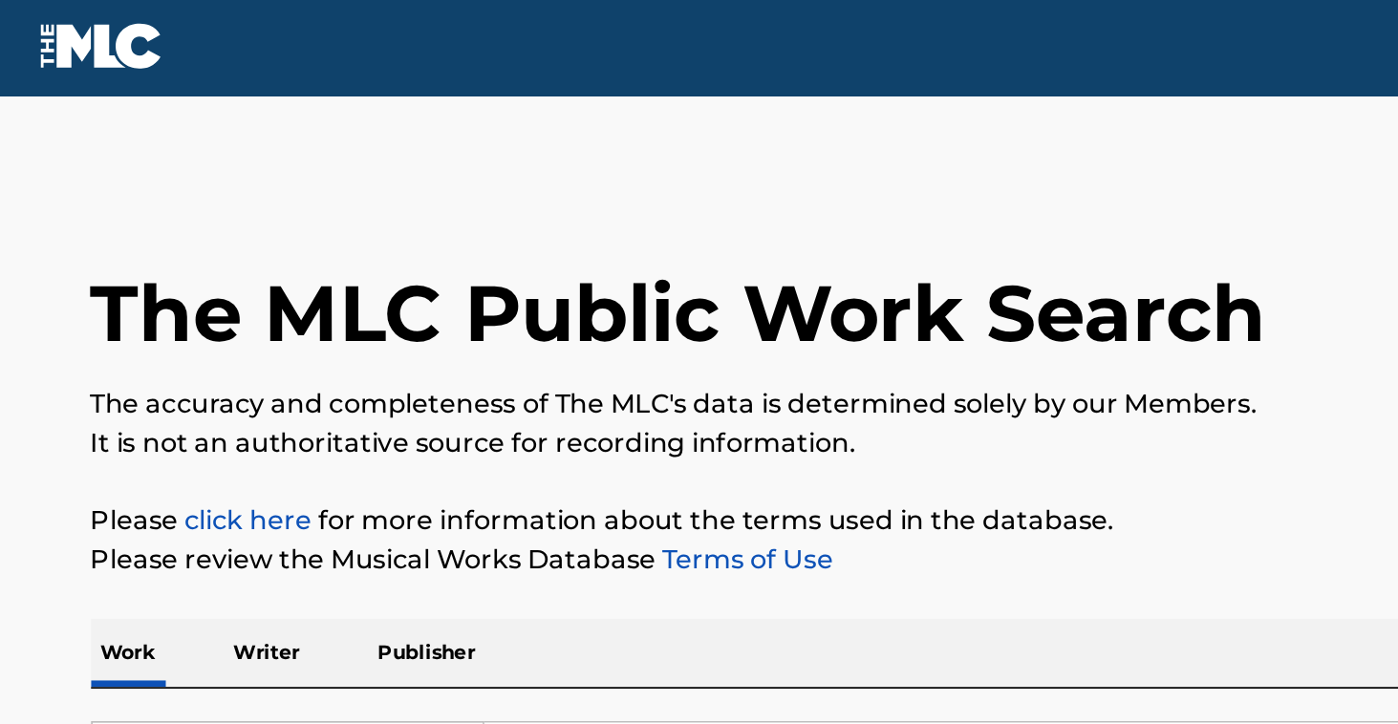
scroll to position [0, 0]
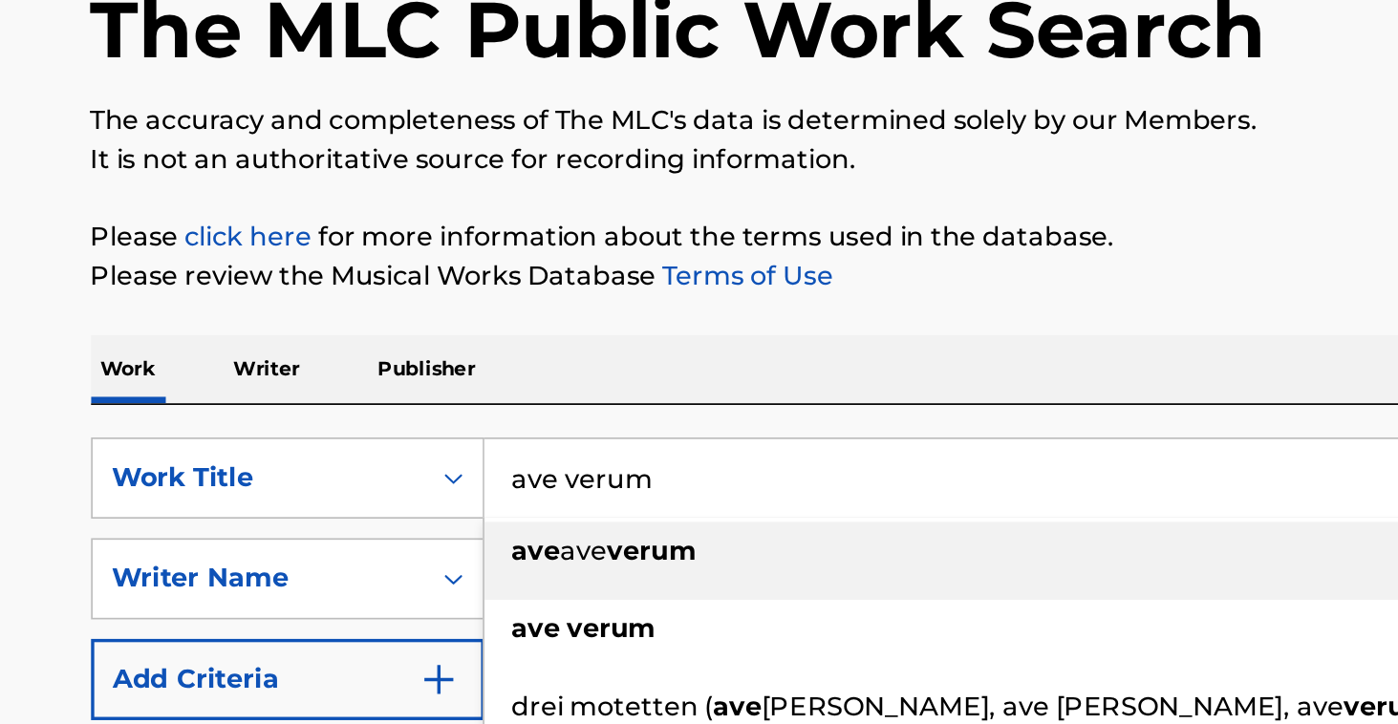
drag, startPoint x: 423, startPoint y: 284, endPoint x: 288, endPoint y: 269, distance: 136.4
click at [288, 426] on input "ave verum" at bounding box center [814, 449] width 1059 height 46
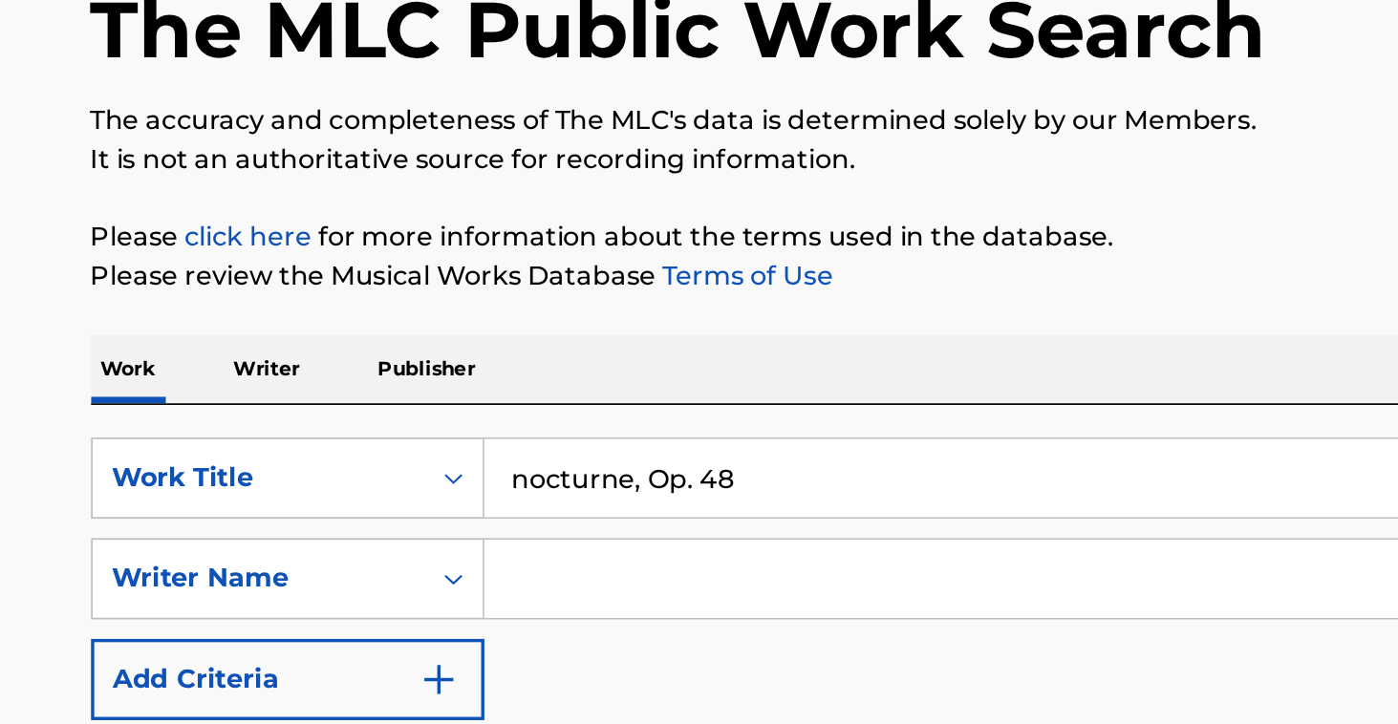
type input "nocturne, Op. 48"
click at [1273, 610] on button "Search" at bounding box center [1273, 634] width 143 height 48
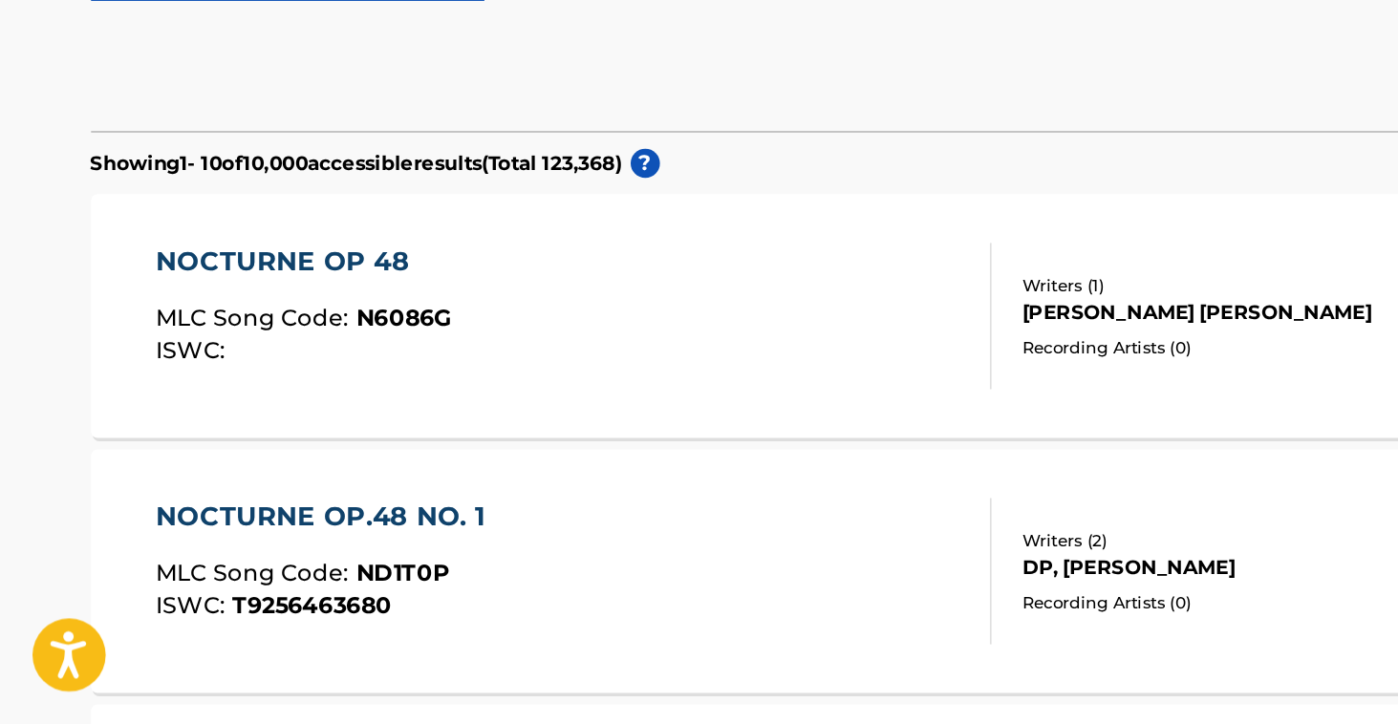
scroll to position [294, 0]
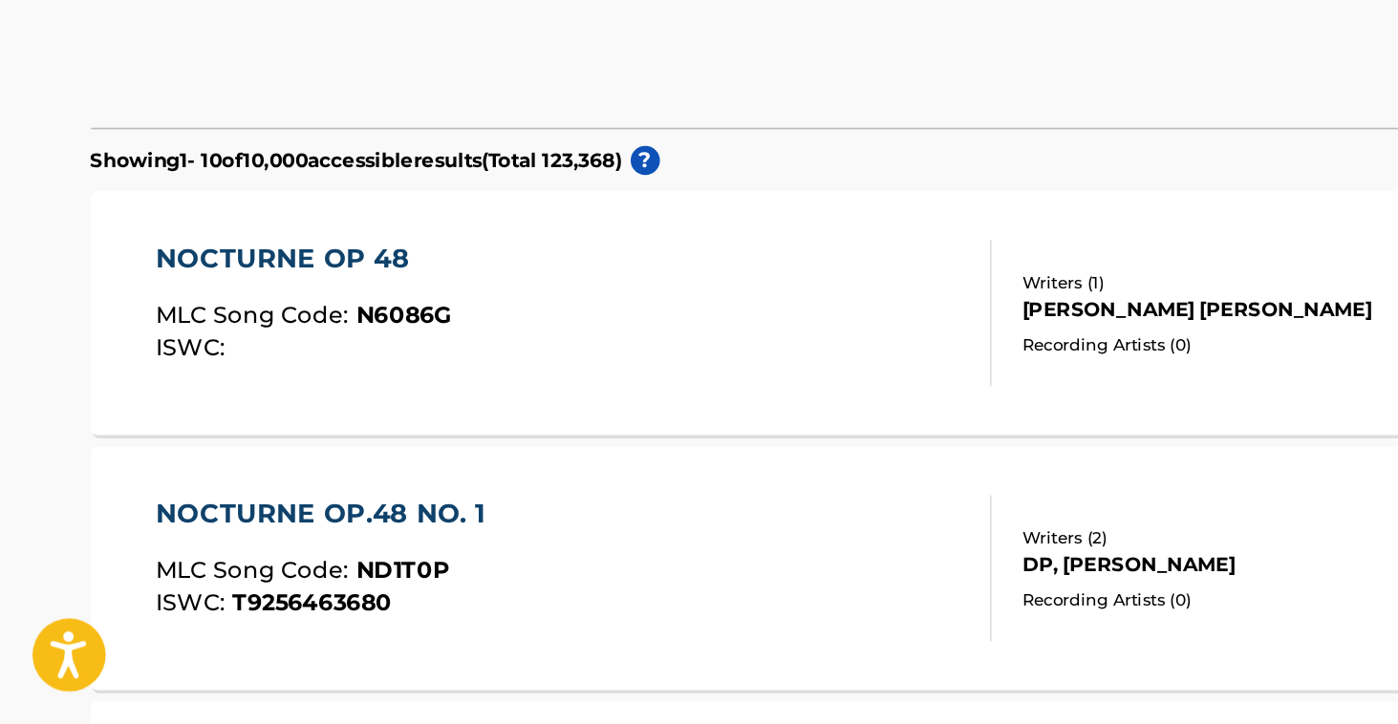
click at [358, 589] on div "NOCTURNE OP.48 NO. 1 MLC Song Code : ND1T0P ISWC : T9256463680" at bounding box center [337, 632] width 491 height 86
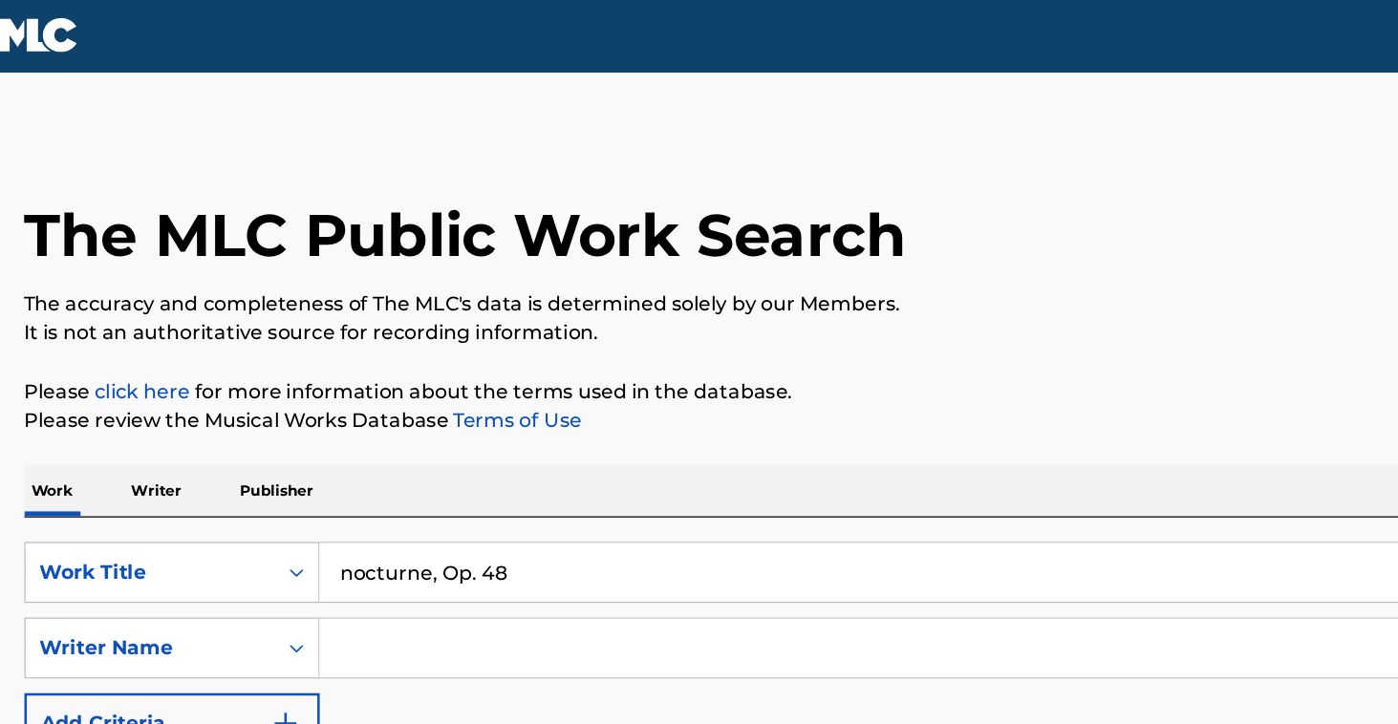
drag, startPoint x: 411, startPoint y: 455, endPoint x: 225, endPoint y: 423, distance: 188.9
click at [225, 423] on div "SearchWithCriteriaa2a193b1-6f6c-49f7-9652-d7013d480ce8 Work Title nocturne, Op.…" at bounding box center [699, 537] width 1292 height 262
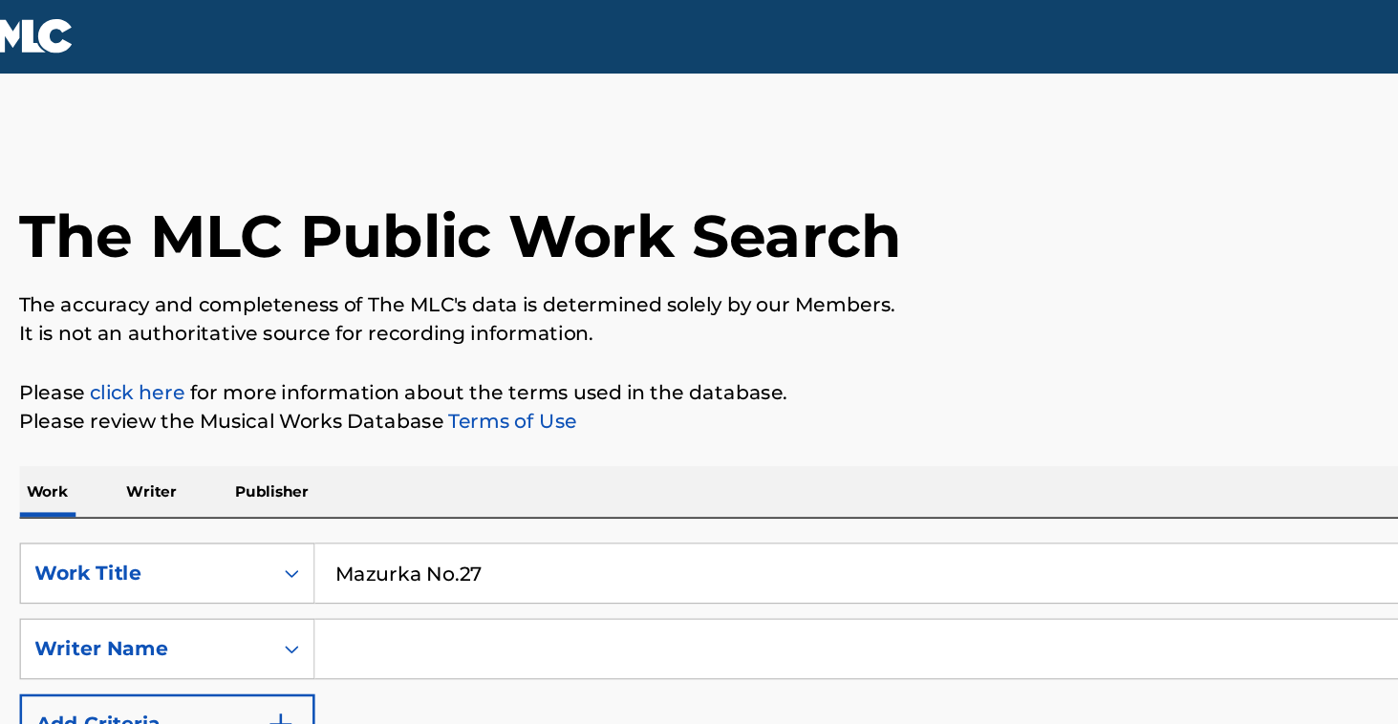
type input "Mazurka No.27"
click at [1234, 634] on button "Search" at bounding box center [1273, 634] width 143 height 48
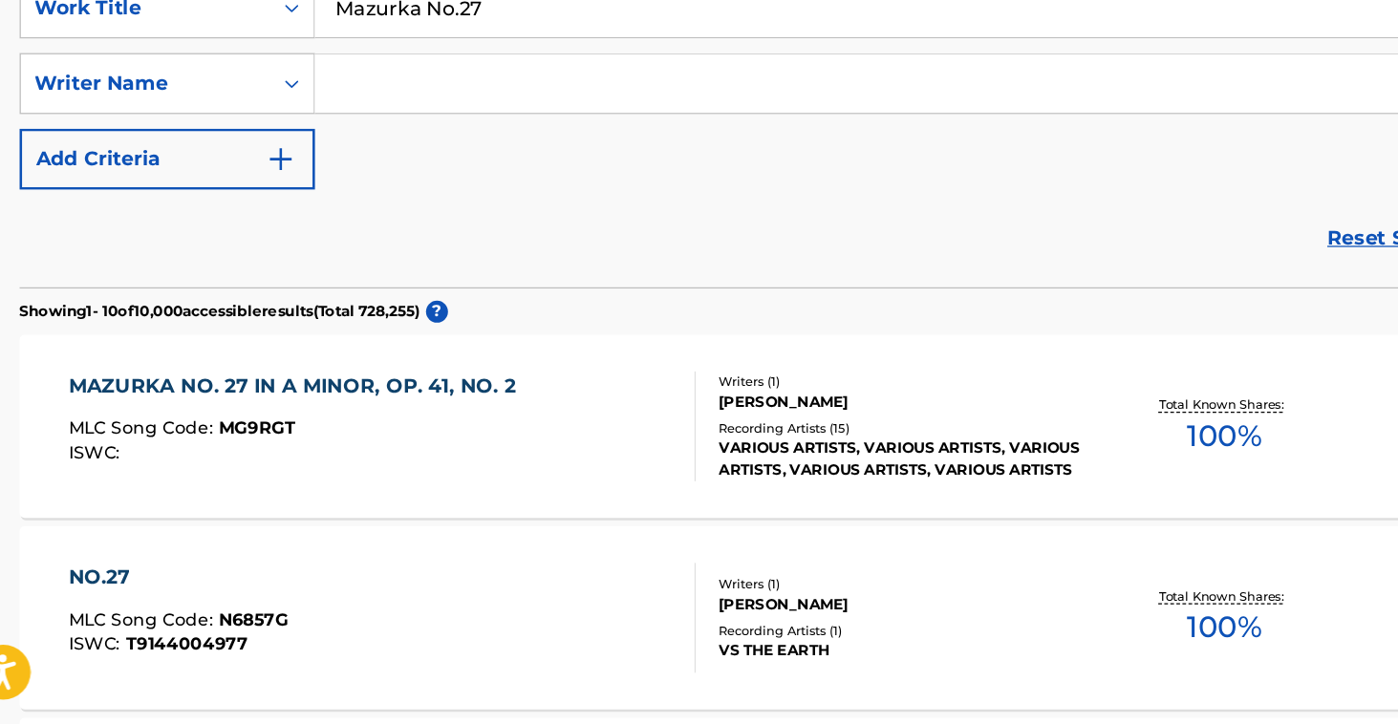
scroll to position [289, 0]
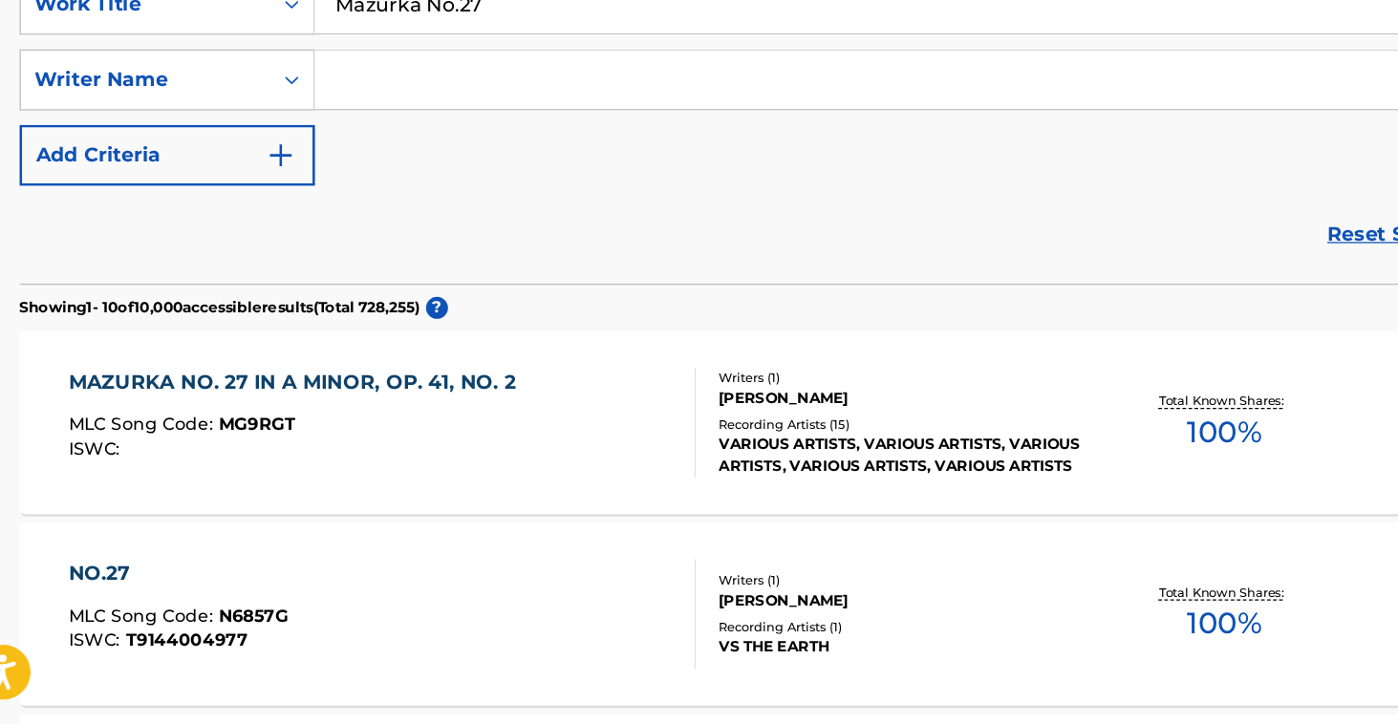
click at [427, 445] on div "MAZURKA NO. 27 IN A MINOR, OP. 41, NO. 2 MLC Song Code : MG9RGT ISWC :" at bounding box center [337, 488] width 491 height 86
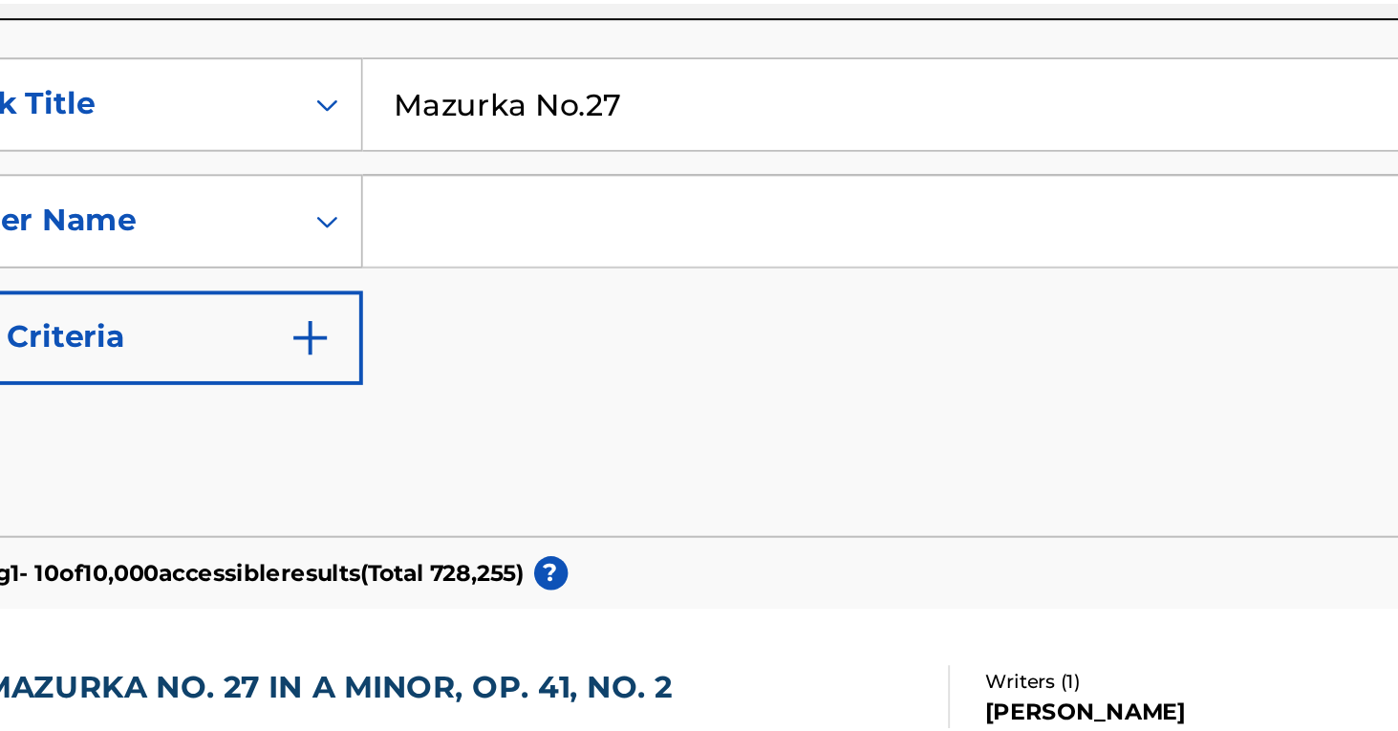
scroll to position [228, 0]
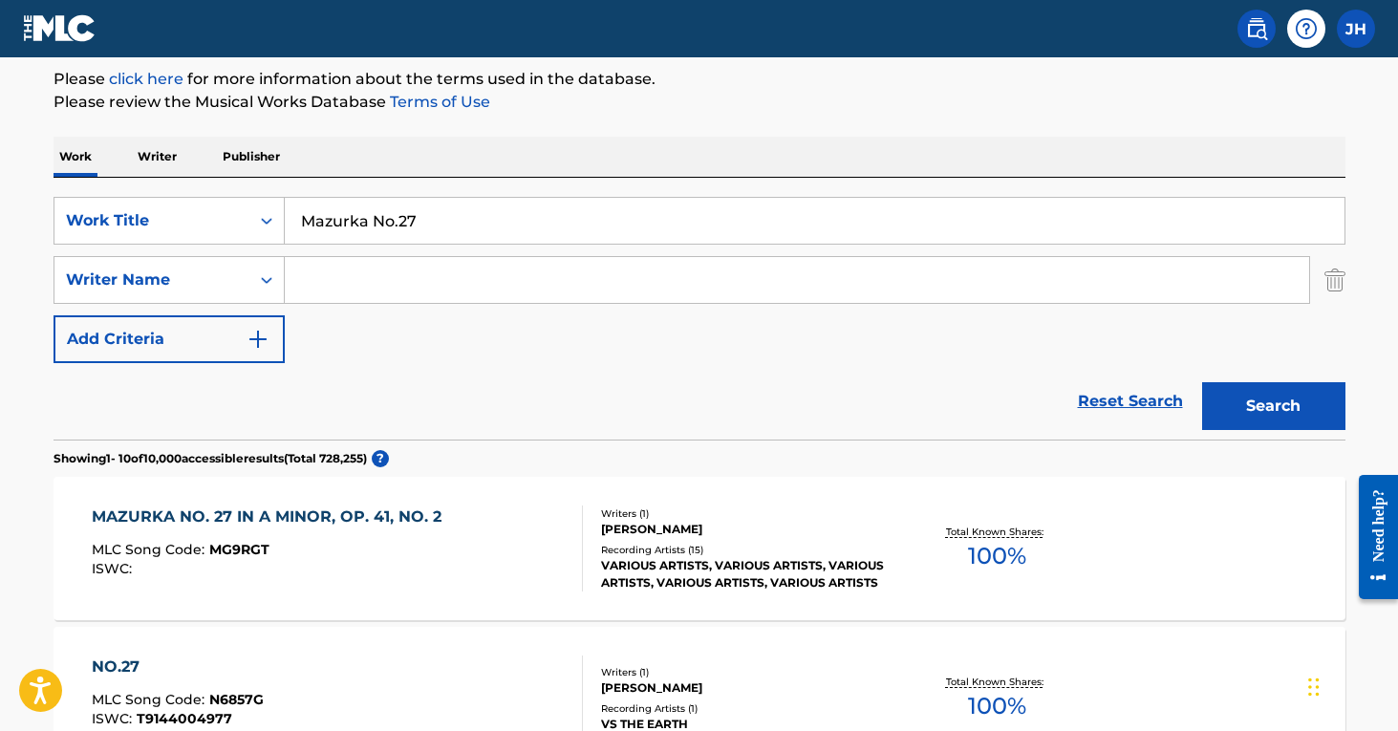
drag, startPoint x: 467, startPoint y: 211, endPoint x: 456, endPoint y: 241, distance: 31.8
click at [456, 241] on input "Mazurka No.27" at bounding box center [814, 221] width 1059 height 46
type input "No. 1 in C-Sharp"
click at [1273, 406] on button "Search" at bounding box center [1273, 406] width 143 height 48
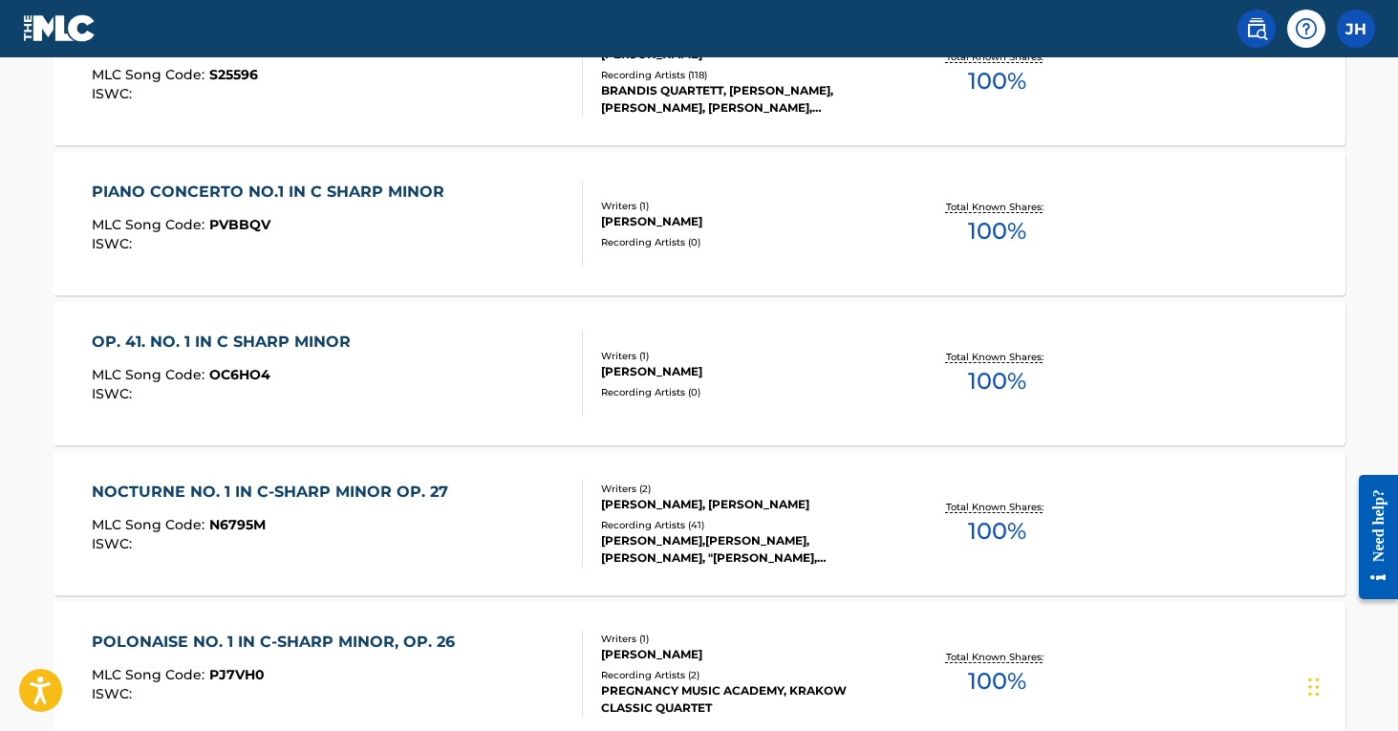
scroll to position [1155, 0]
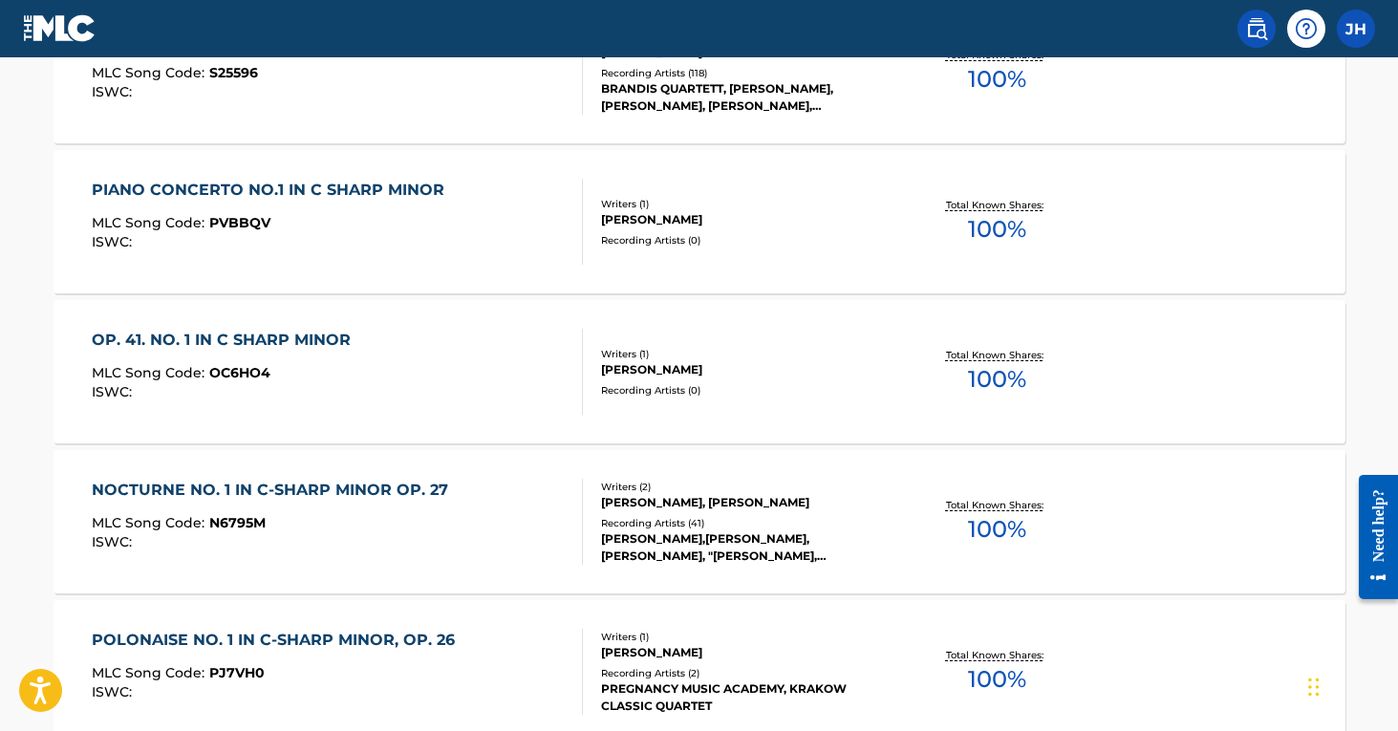
click at [392, 496] on div "NOCTURNE NO. 1 IN C-SHARP MINOR OP. 27" at bounding box center [275, 490] width 366 height 23
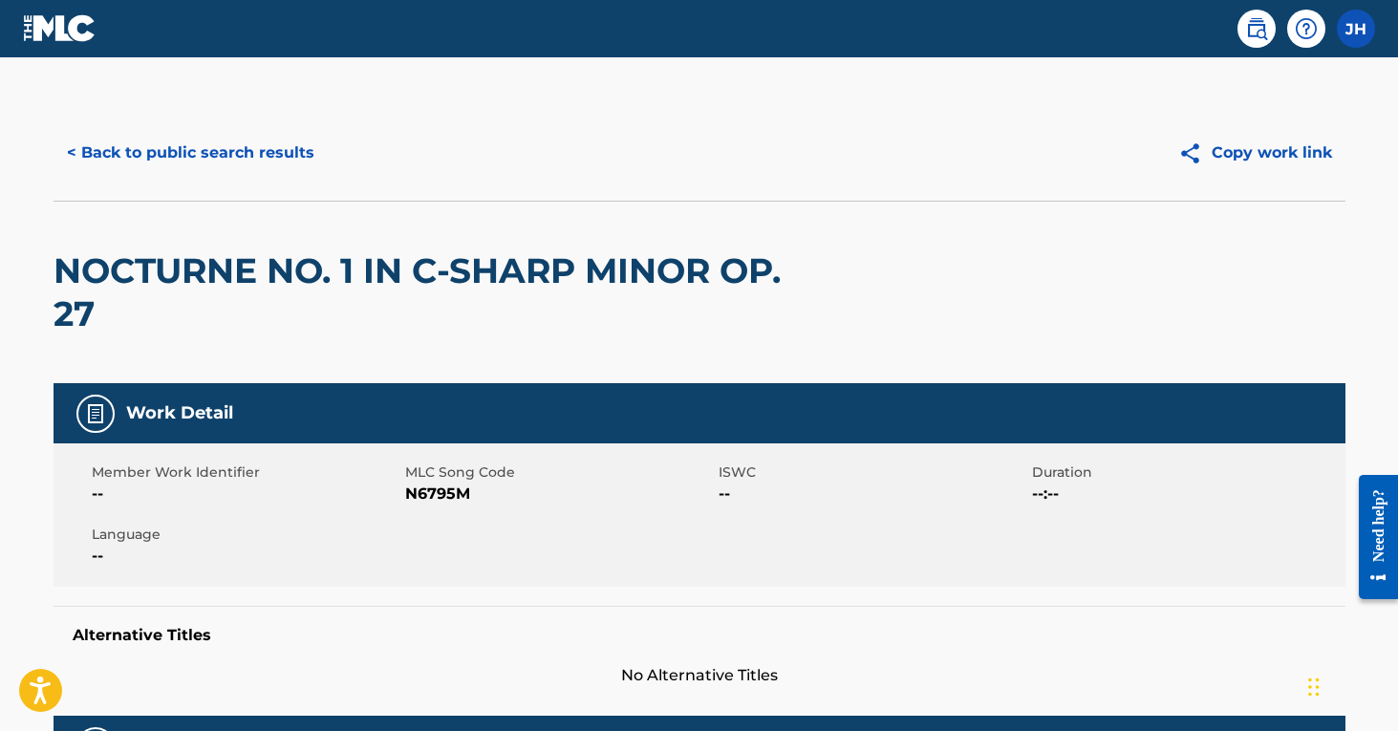
click at [146, 155] on button "< Back to public search results" at bounding box center [190, 153] width 274 height 48
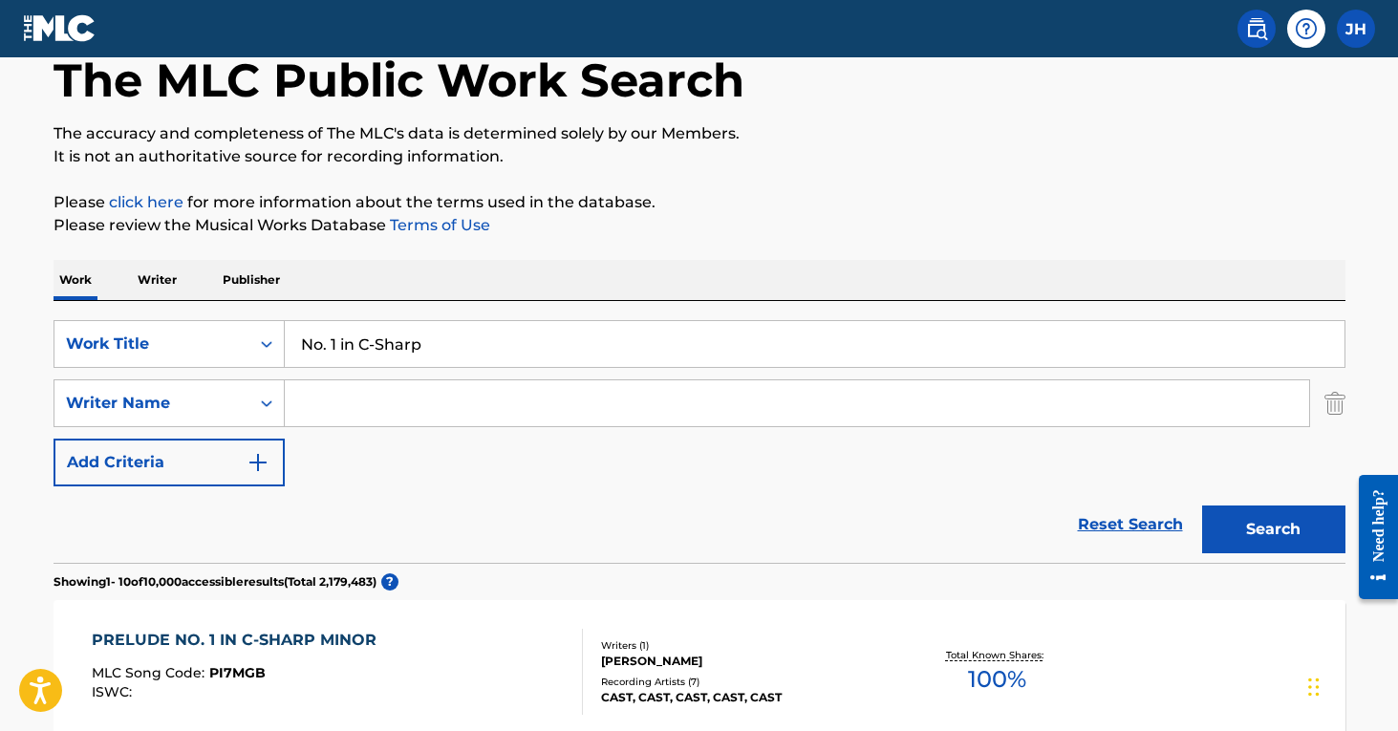
scroll to position [38, 0]
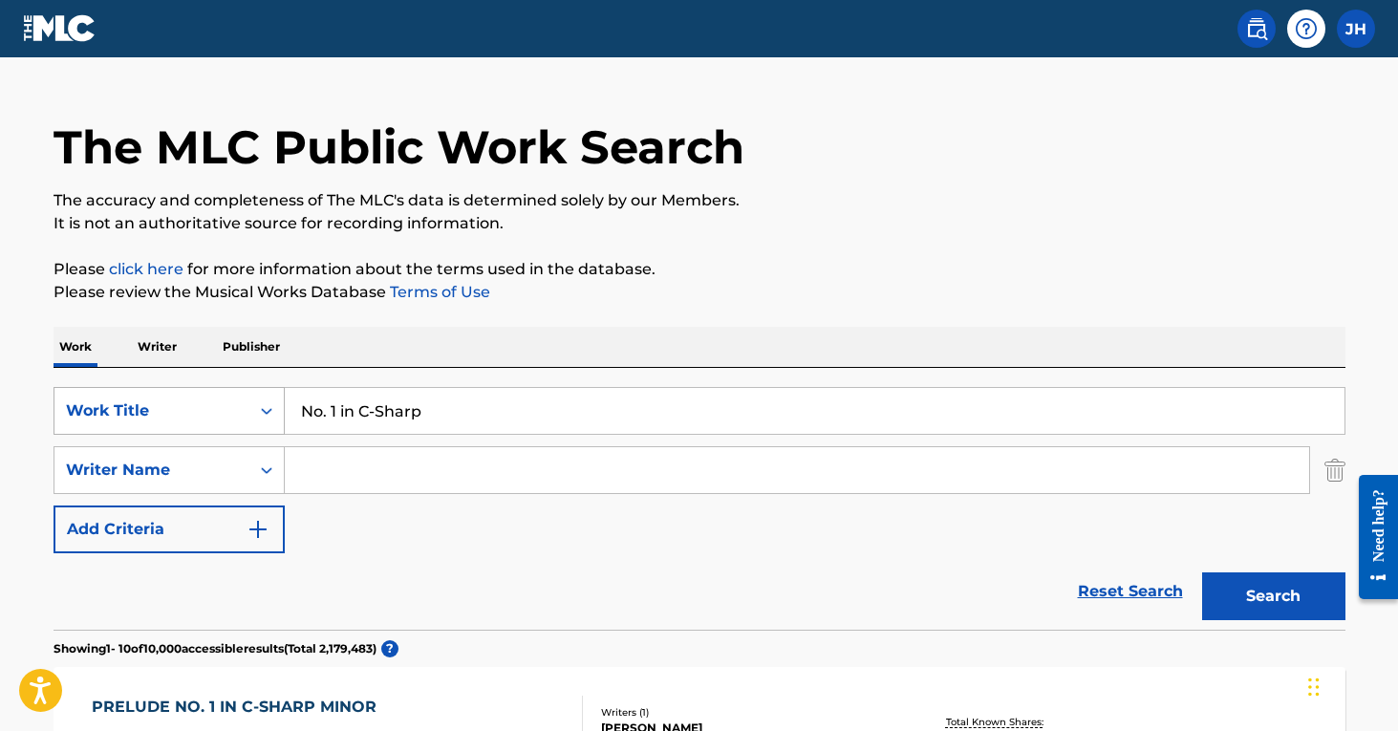
drag, startPoint x: 481, startPoint y: 406, endPoint x: 281, endPoint y: 408, distance: 200.6
click at [281, 408] on div "SearchWithCriteriaa2a193b1-6f6c-49f7-9652-d7013d480ce8 Work Title No. 1 in C-Sh…" at bounding box center [699, 411] width 1292 height 48
click at [1273, 596] on button "Search" at bounding box center [1273, 596] width 143 height 48
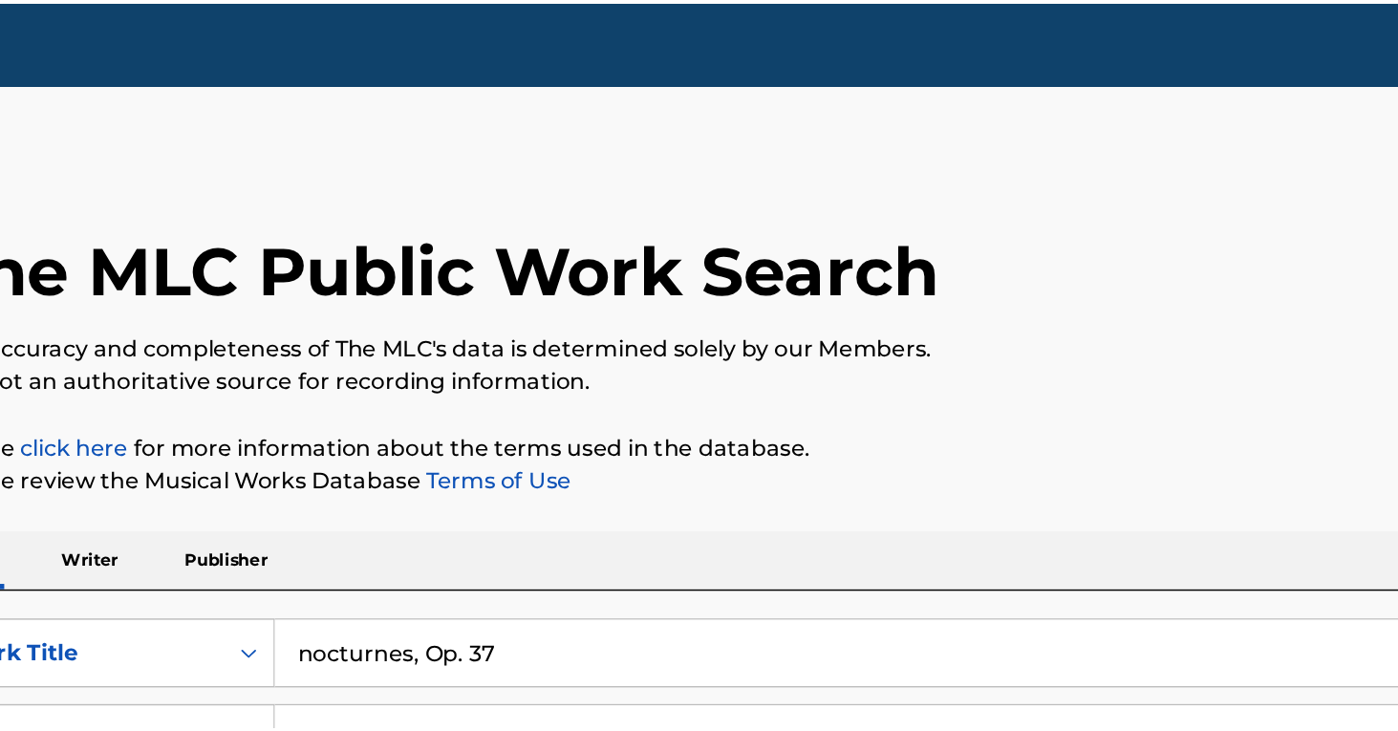
scroll to position [0, 0]
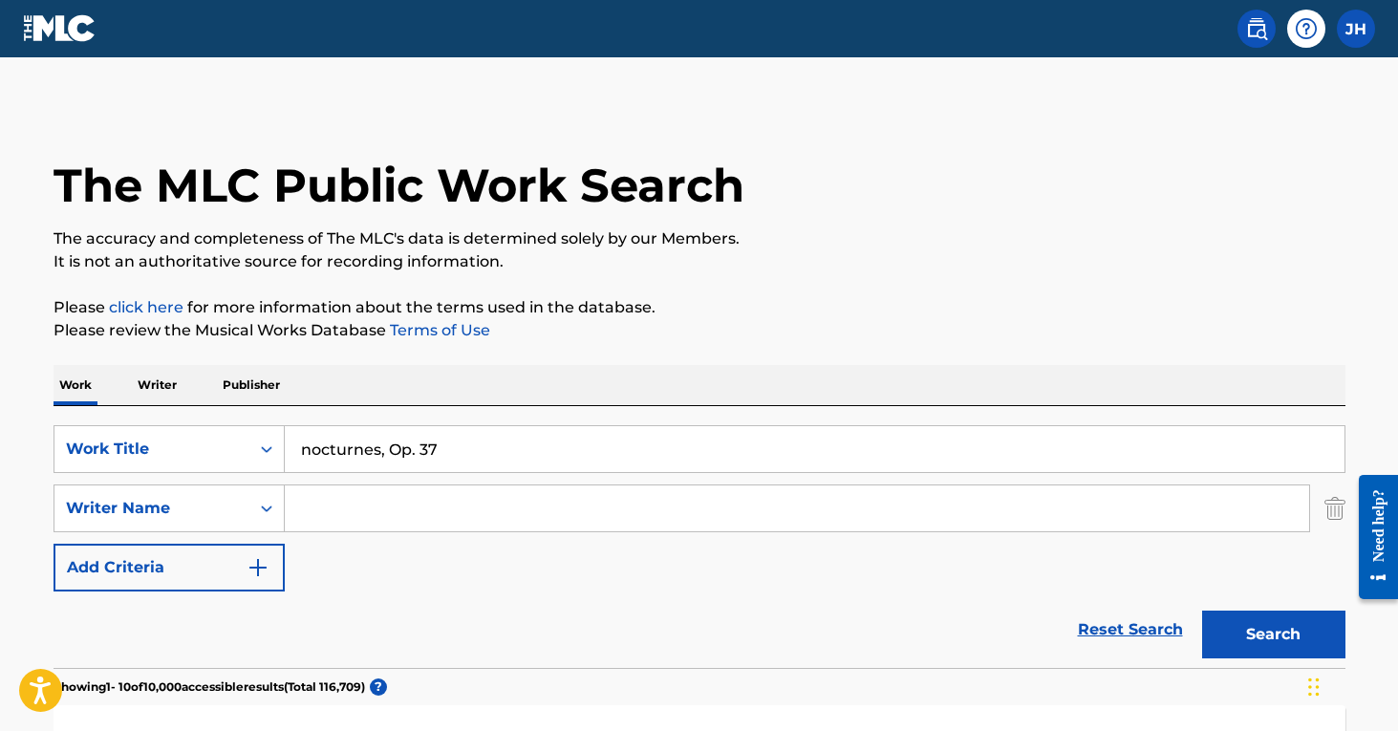
drag, startPoint x: 461, startPoint y: 440, endPoint x: 383, endPoint y: 446, distance: 78.5
click at [383, 446] on input "nocturnes, Op. 37" at bounding box center [814, 449] width 1059 height 46
click at [1273, 634] on button "Search" at bounding box center [1273, 634] width 143 height 48
type input "nocturne in E-flat minor, Op.33"
click at [1273, 634] on button "Search" at bounding box center [1273, 634] width 143 height 48
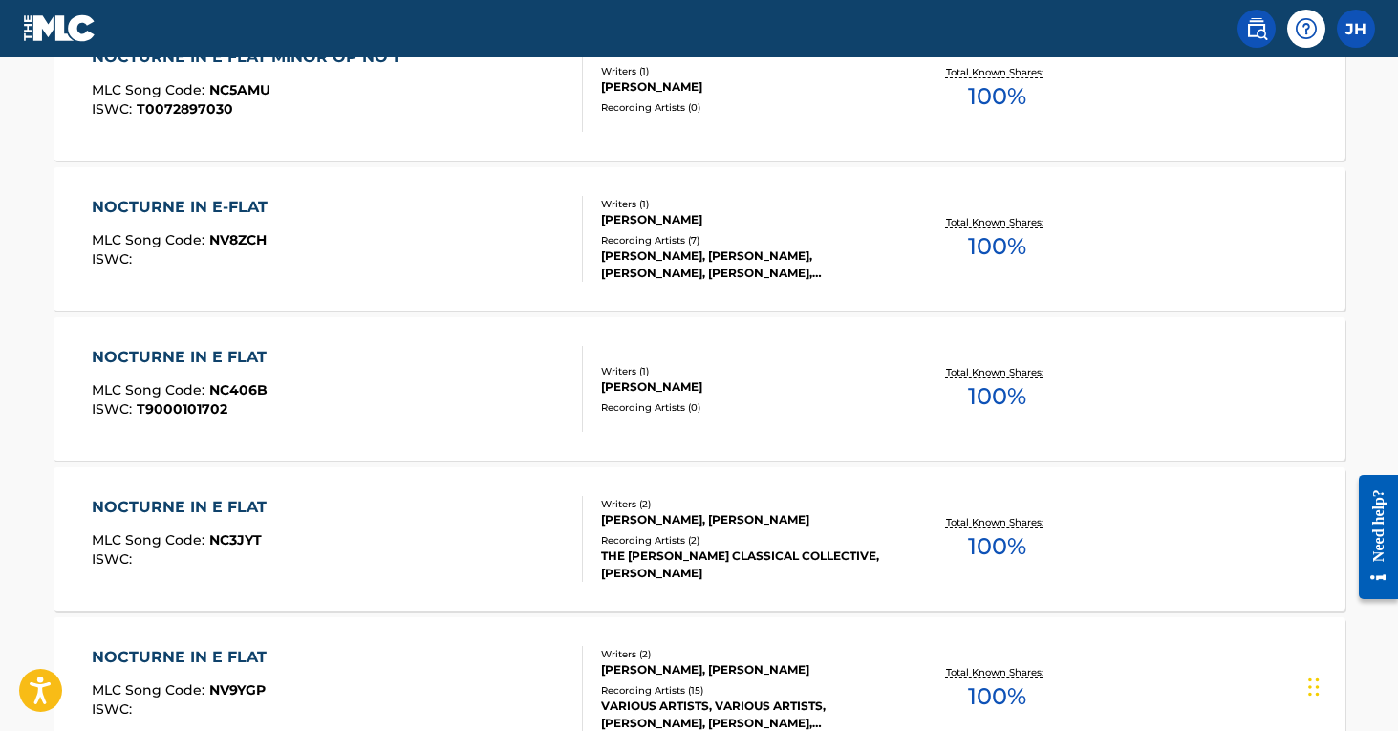
scroll to position [1292, 0]
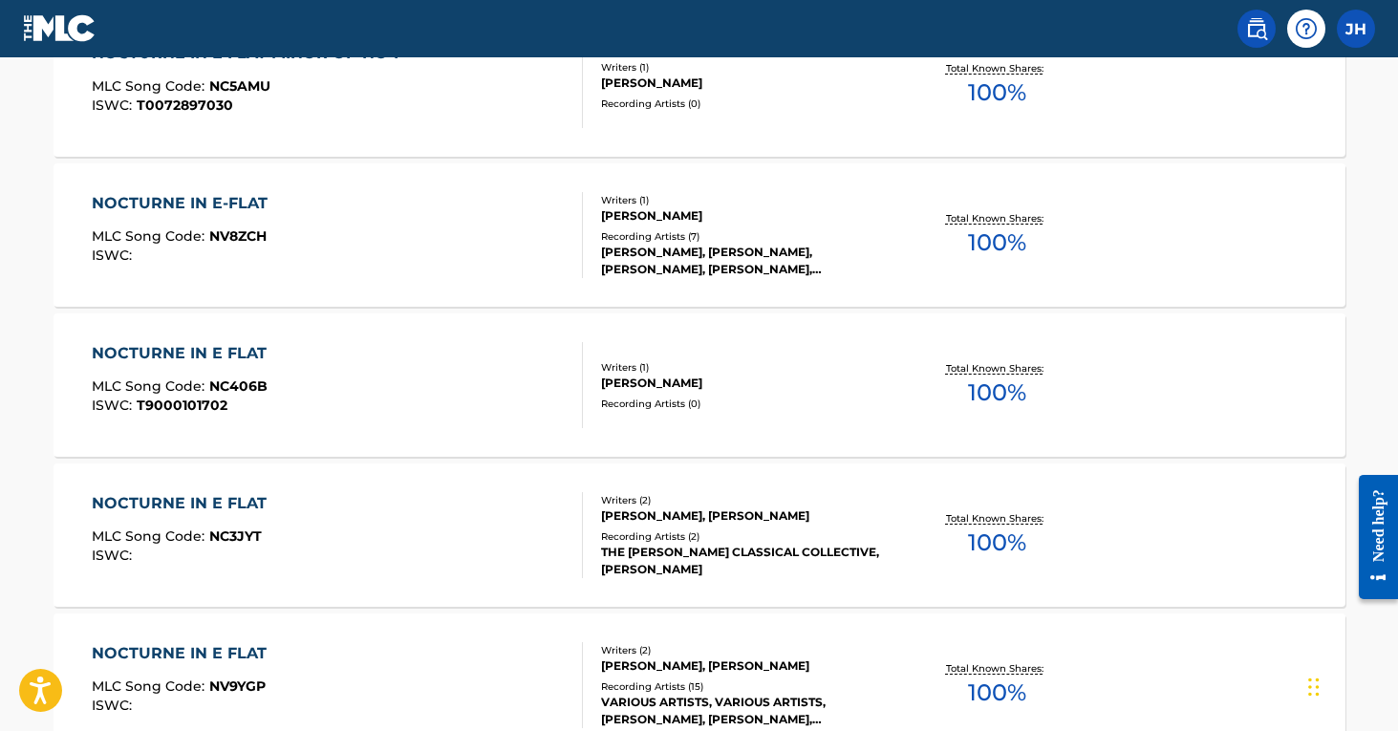
click at [441, 558] on div "NOCTURNE IN E FLAT MLC Song Code : NC3JYT ISWC :" at bounding box center [337, 535] width 491 height 86
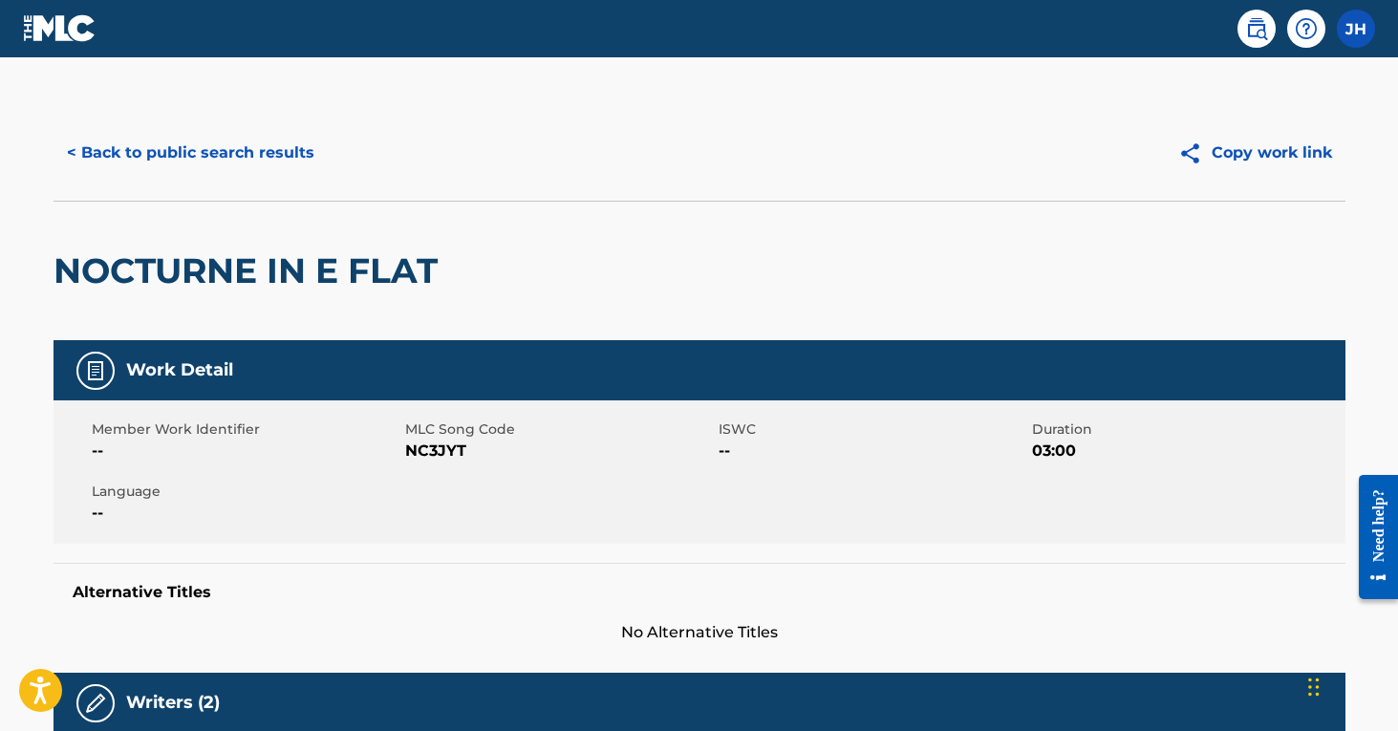
click at [213, 149] on button "< Back to public search results" at bounding box center [190, 153] width 274 height 48
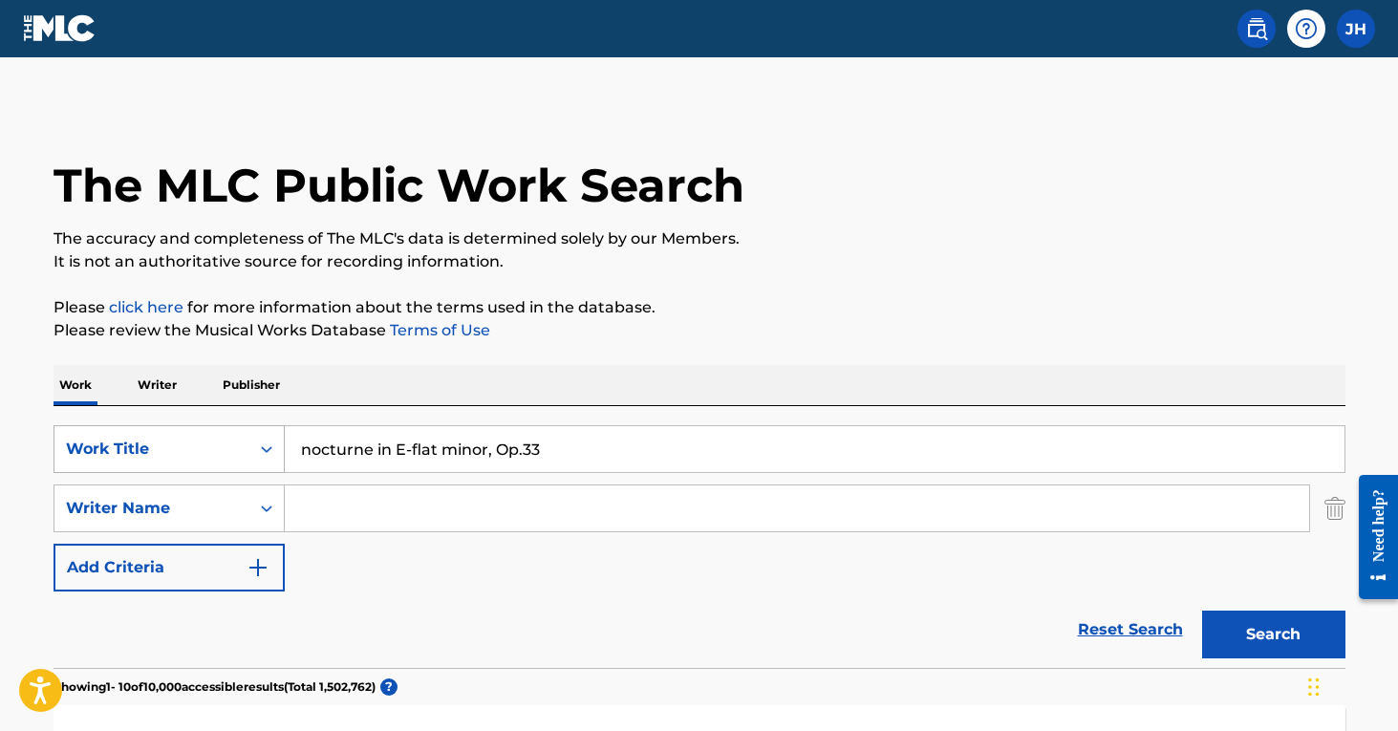
drag, startPoint x: 600, startPoint y: 443, endPoint x: 254, endPoint y: 432, distance: 346.0
click at [254, 432] on div "SearchWithCriteriaa2a193b1-6f6c-49f7-9652-d7013d480ce8 Work Title nocturne in E…" at bounding box center [699, 449] width 1292 height 48
type input "arabesque No.1"
click at [1273, 634] on button "Search" at bounding box center [1273, 634] width 143 height 48
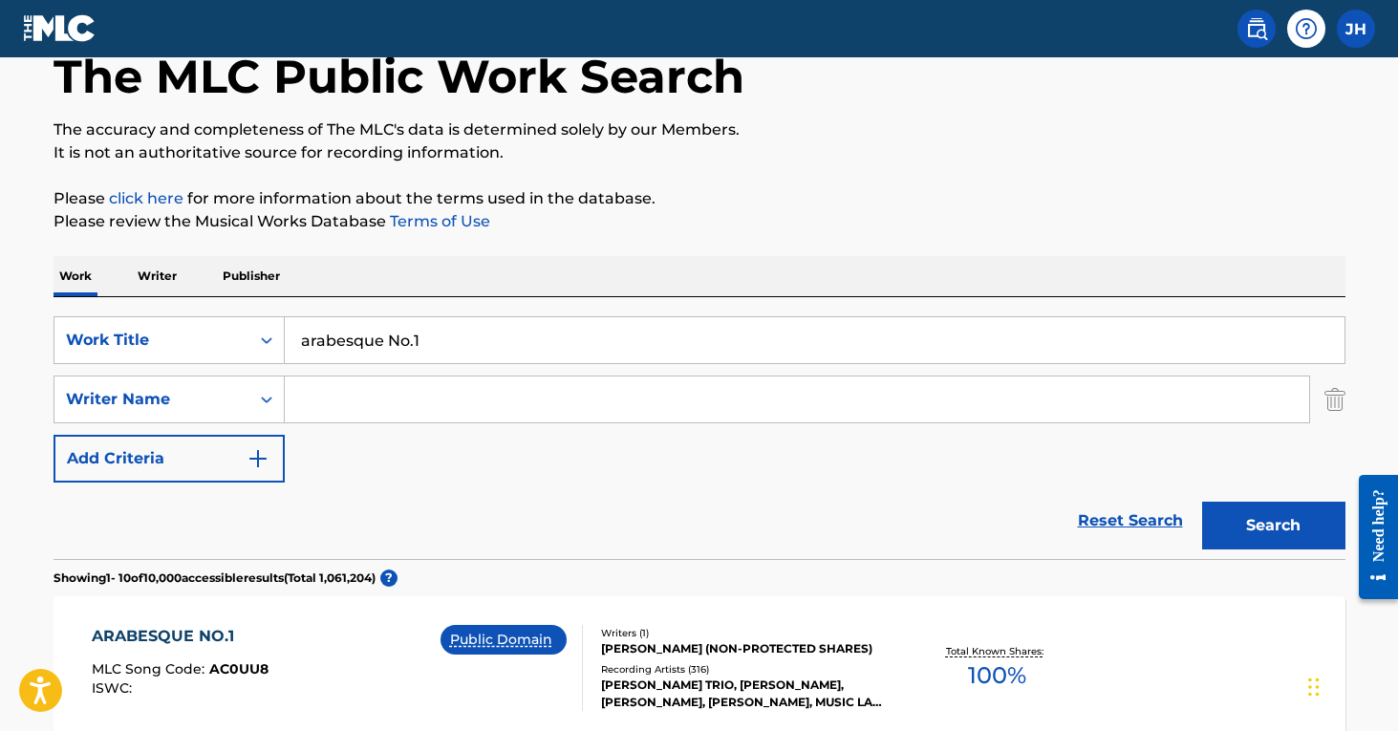
scroll to position [65, 0]
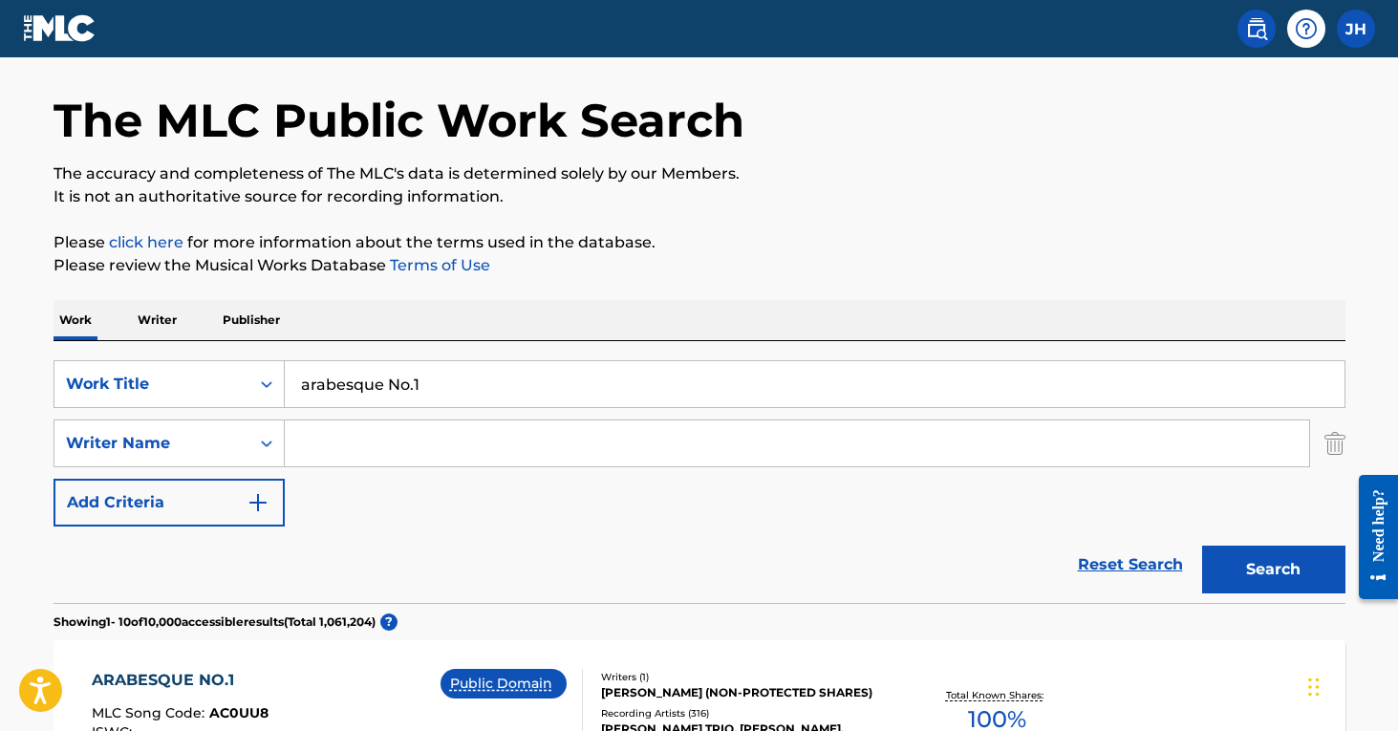
click at [394, 443] on input "Search Form" at bounding box center [797, 443] width 1024 height 46
click at [1273, 569] on button "Search" at bounding box center [1273, 569] width 143 height 48
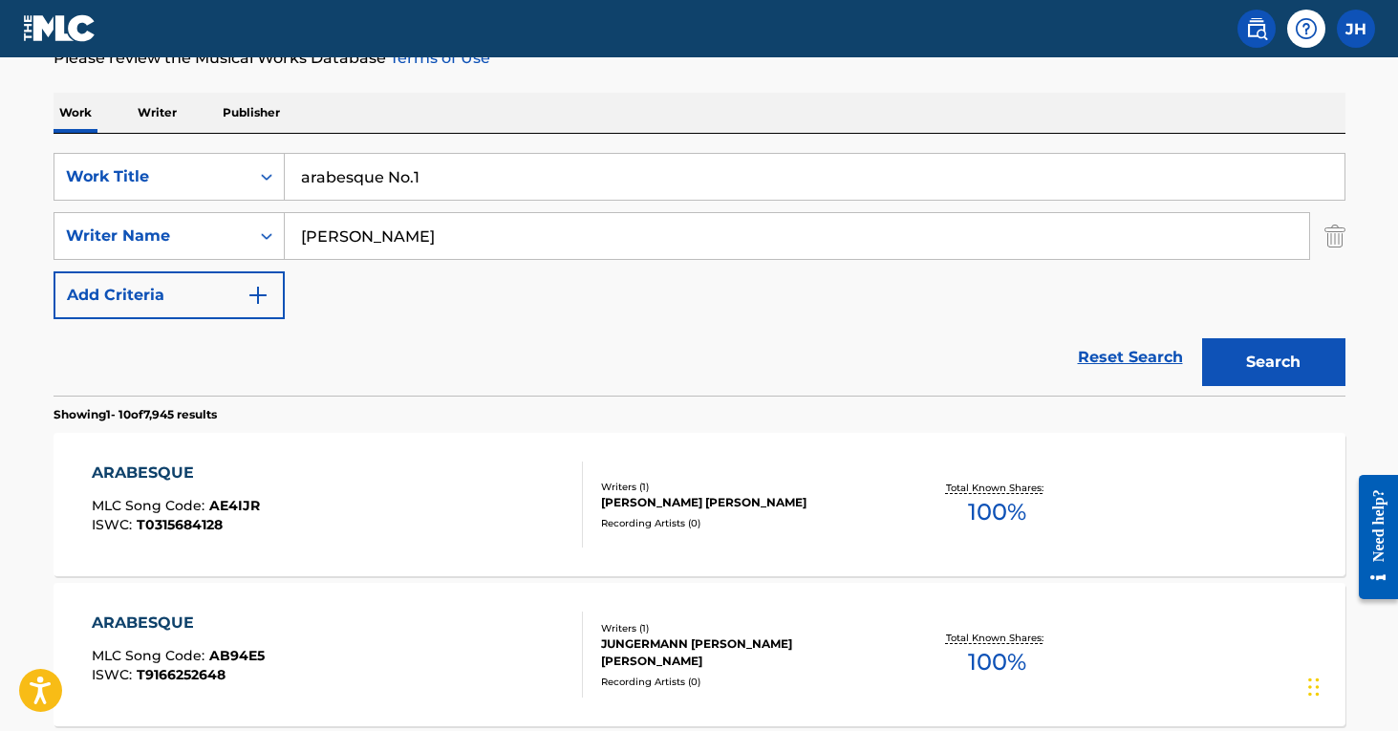
scroll to position [263, 0]
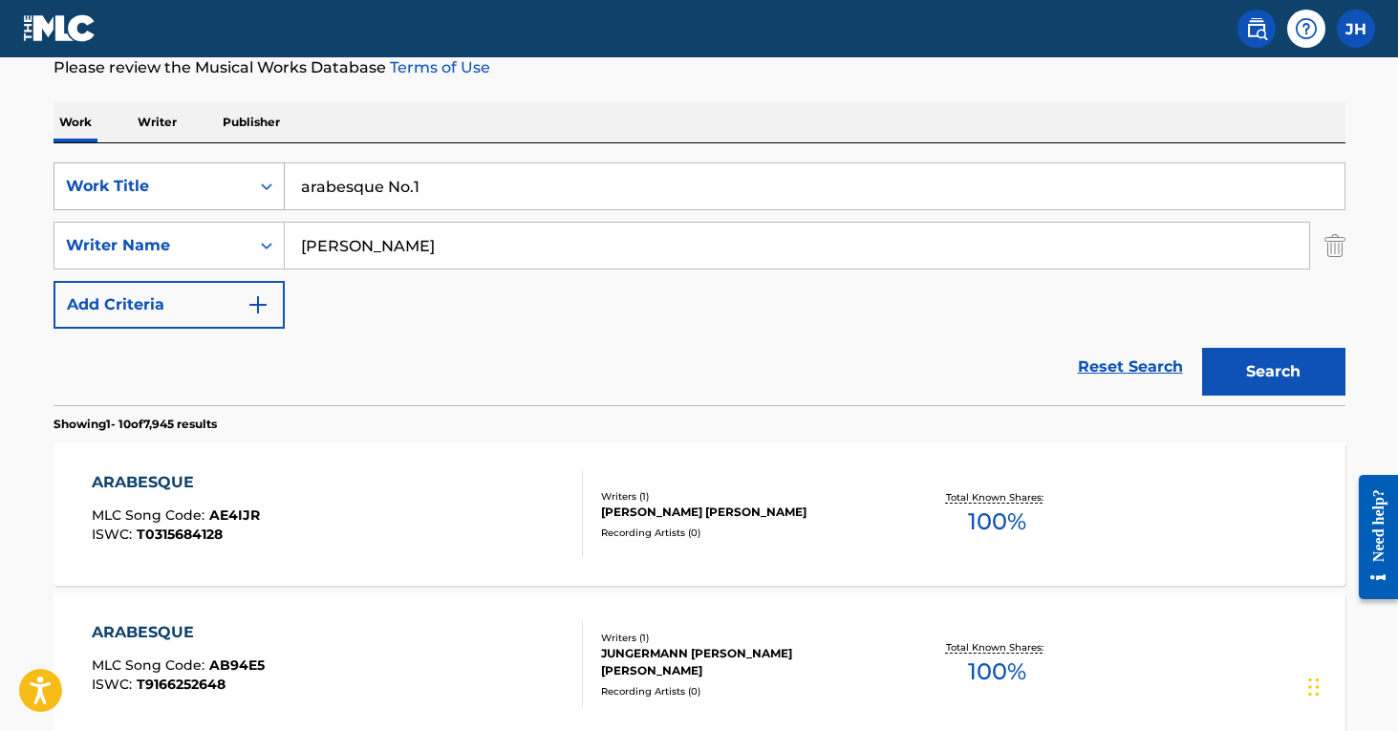
drag, startPoint x: 387, startPoint y: 242, endPoint x: 266, endPoint y: 197, distance: 129.4
click at [266, 197] on div "SearchWithCriteriaa2a193b1-6f6c-49f7-9652-d7013d480ce8 Work Title arabesque No.…" at bounding box center [699, 245] width 1292 height 166
click at [1273, 372] on button "Search" at bounding box center [1273, 372] width 143 height 48
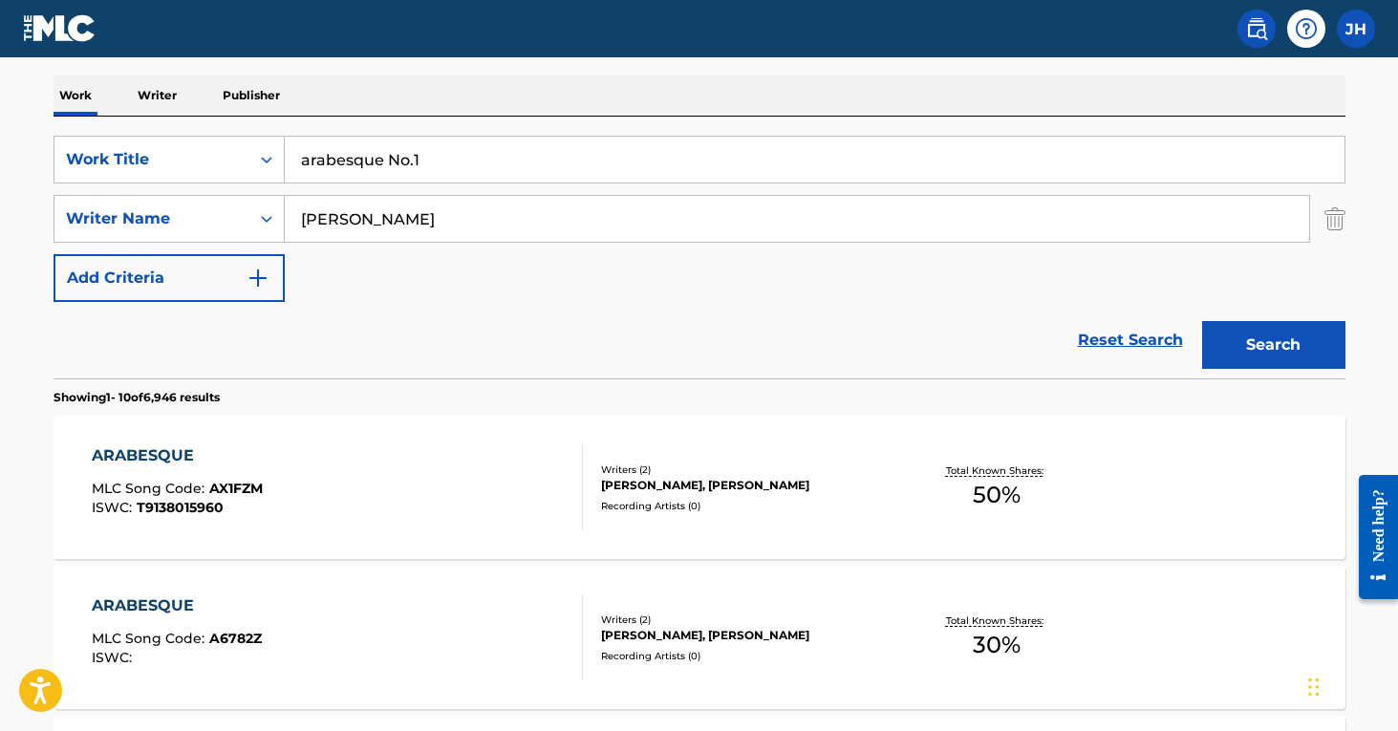
scroll to position [295, 0]
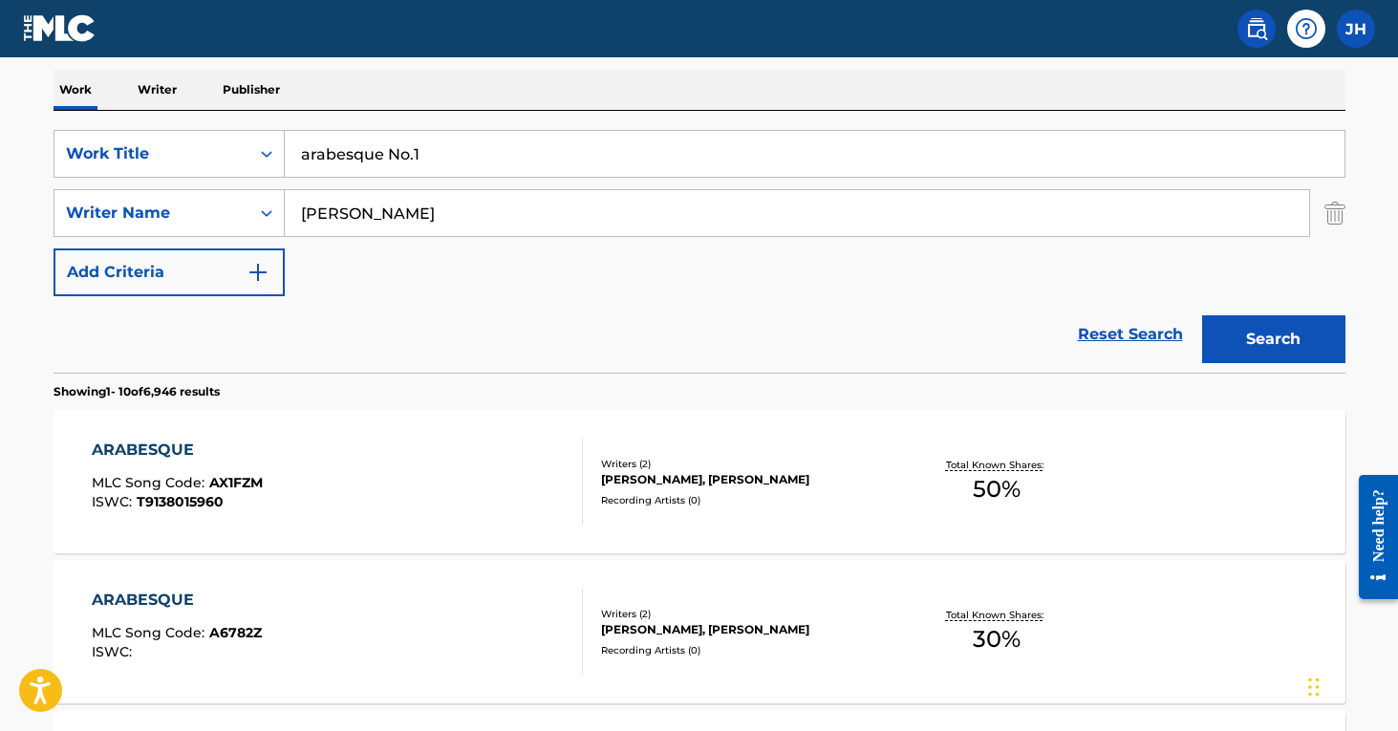
type input "[PERSON_NAME]"
click at [1340, 208] on img "Search Form" at bounding box center [1334, 213] width 21 height 48
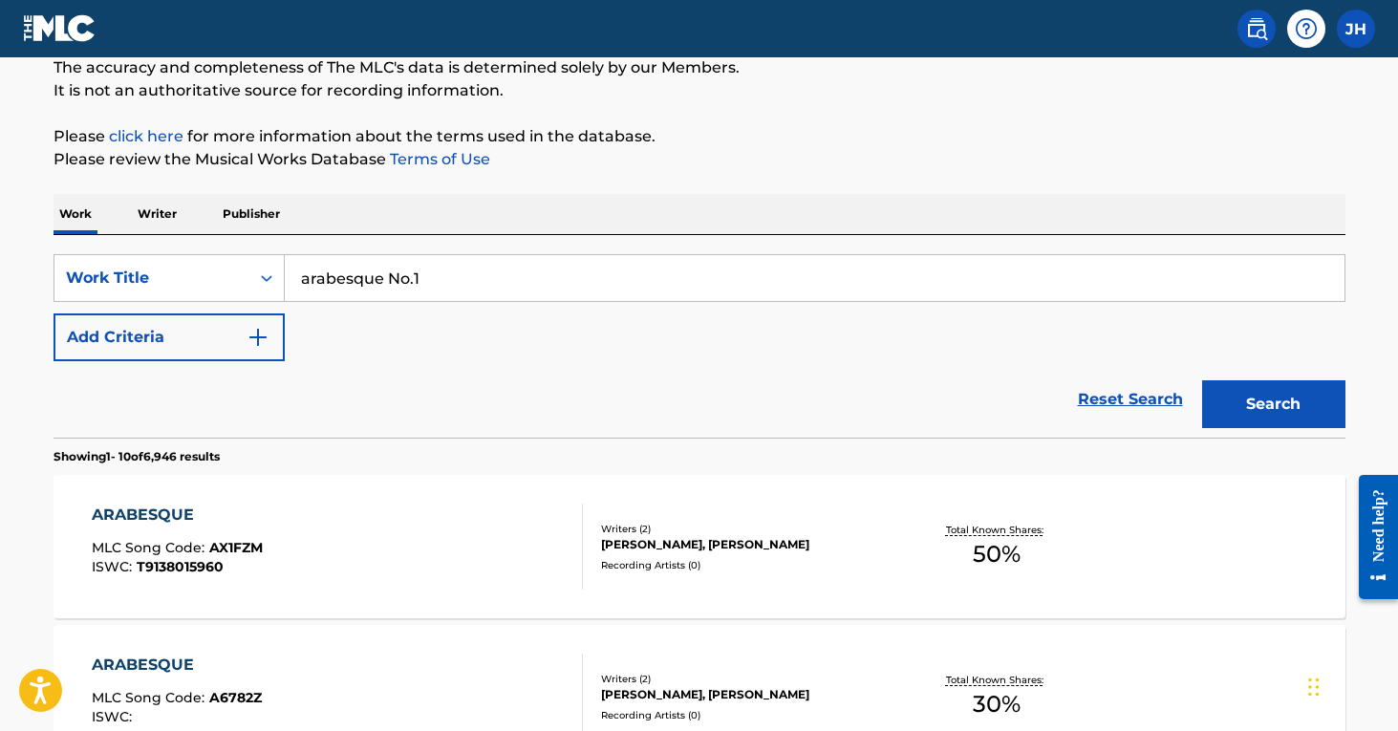
scroll to position [123, 0]
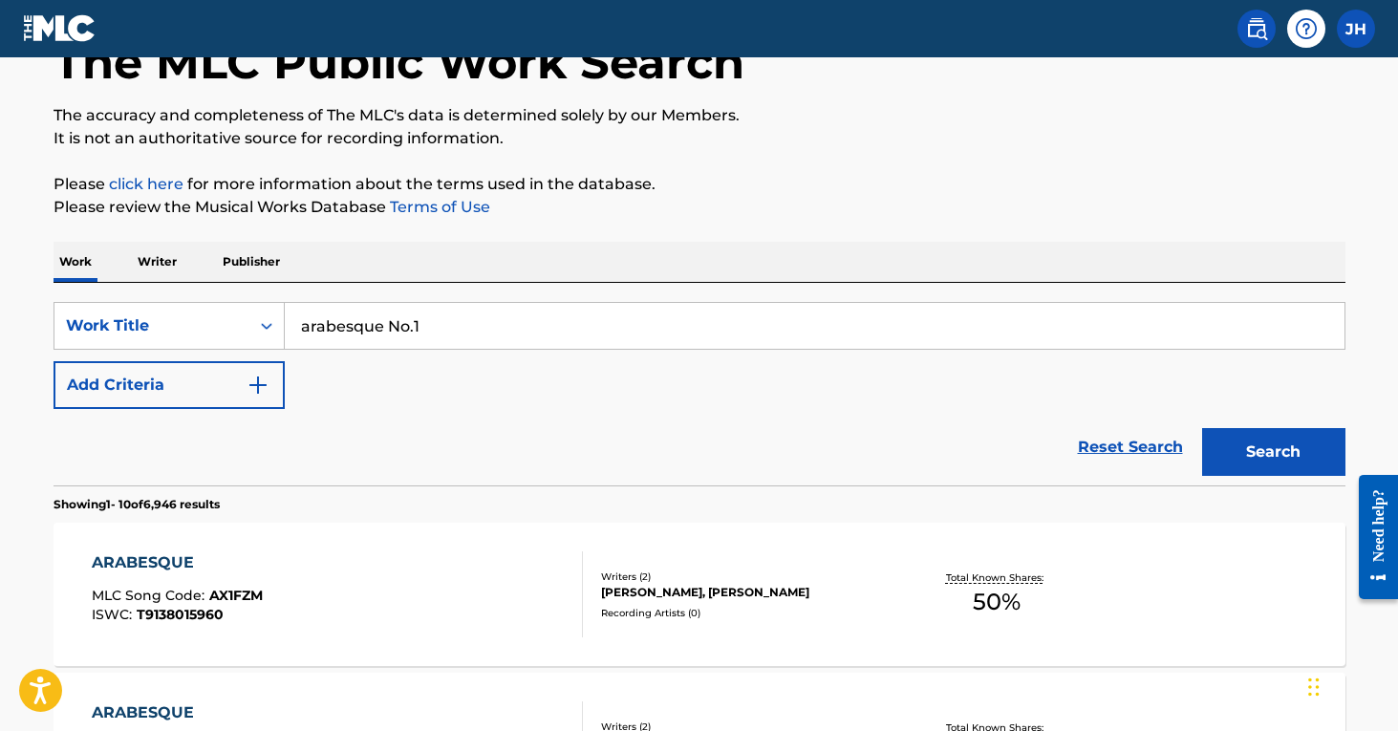
click at [513, 317] on input "arabesque No.1" at bounding box center [814, 326] width 1059 height 46
click at [1273, 452] on button "Search" at bounding box center [1273, 452] width 143 height 48
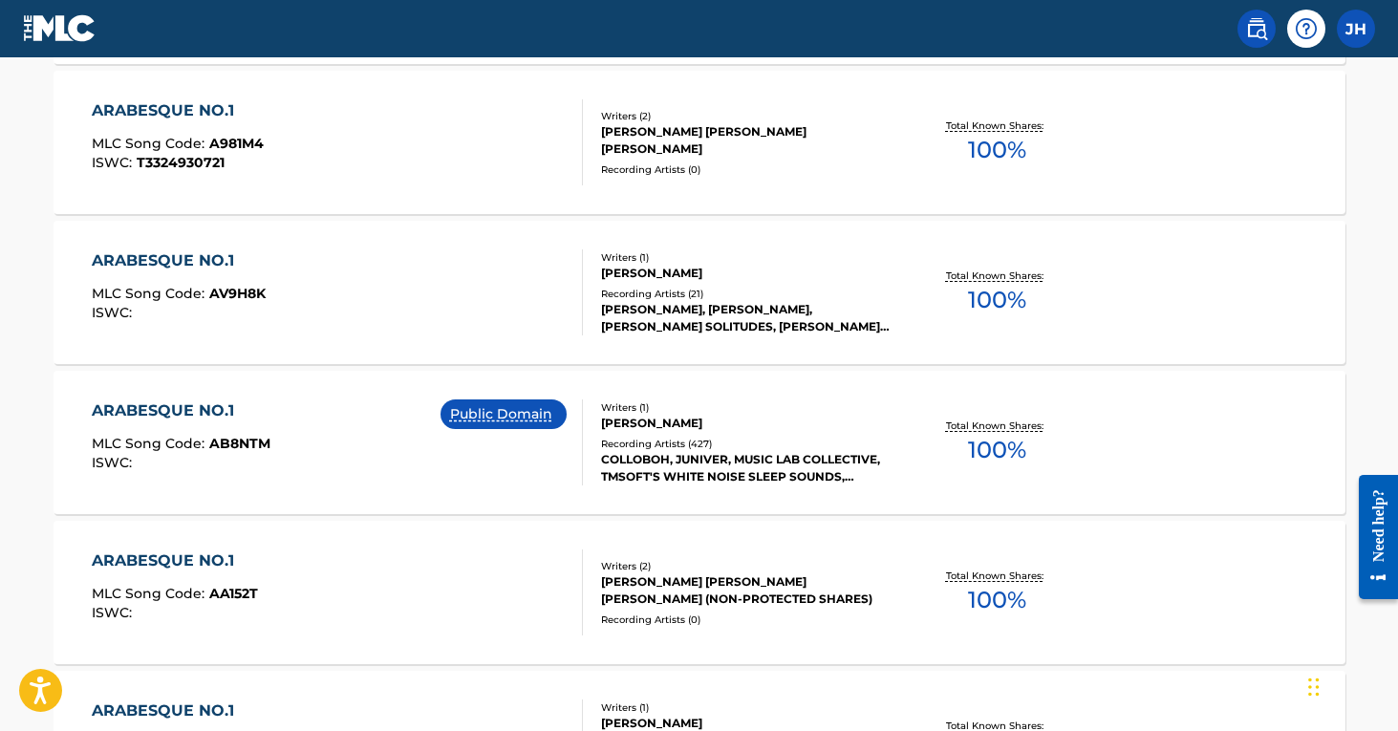
scroll to position [881, 0]
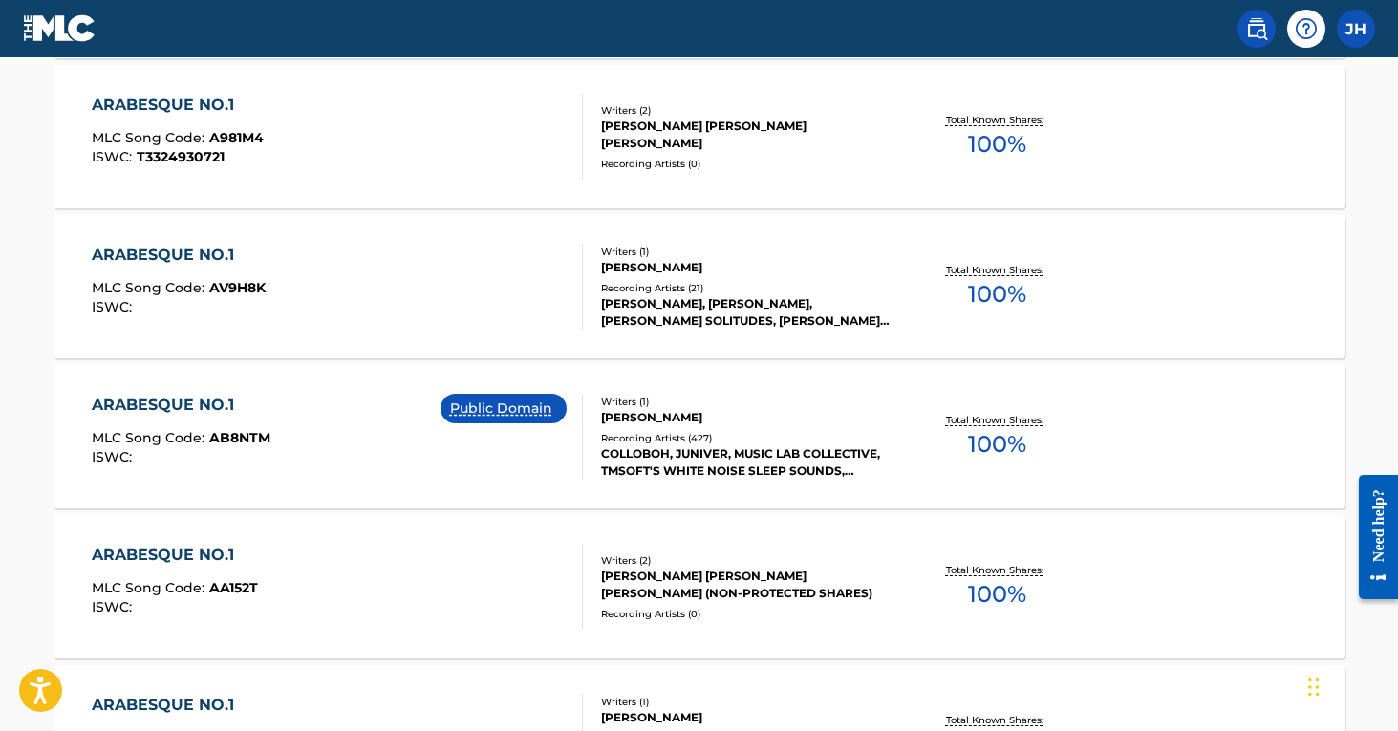
click at [655, 441] on div "Recording Artists ( 427 )" at bounding box center [745, 438] width 289 height 14
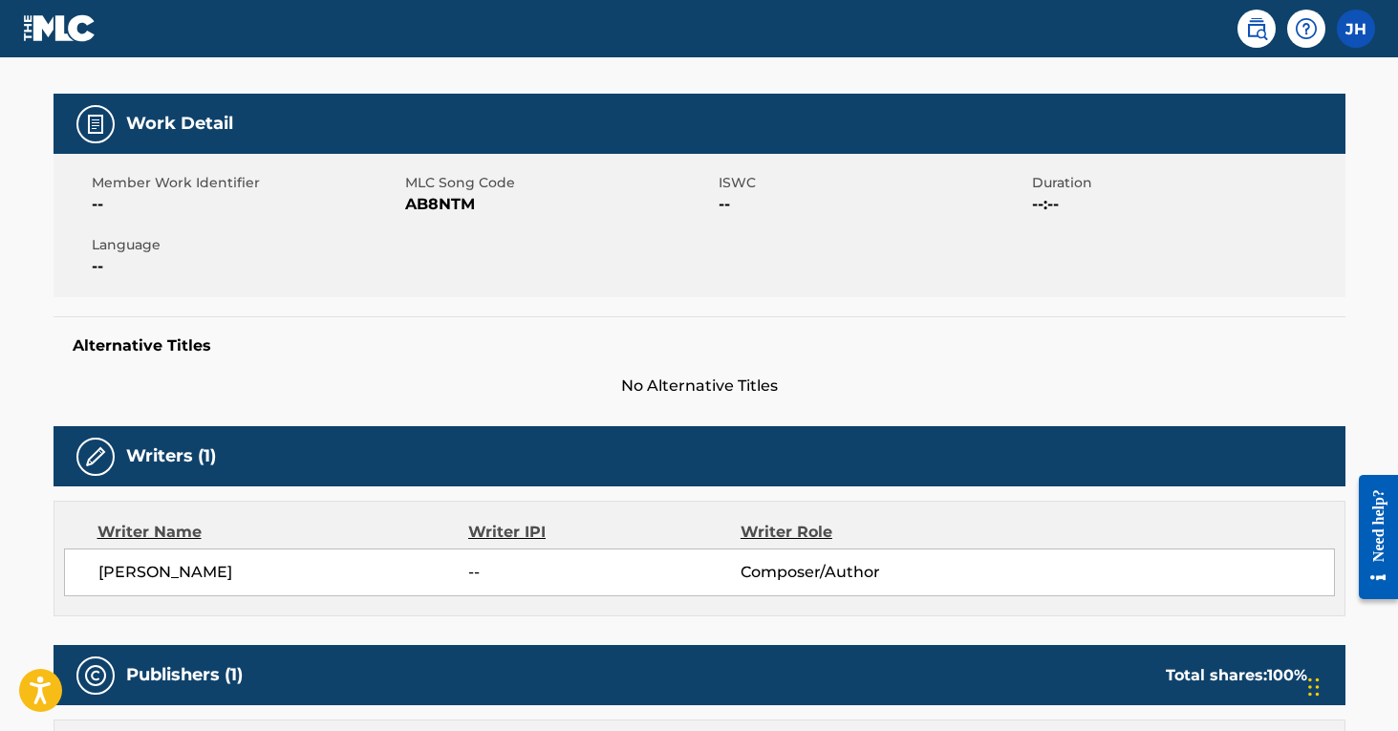
scroll to position [313, 0]
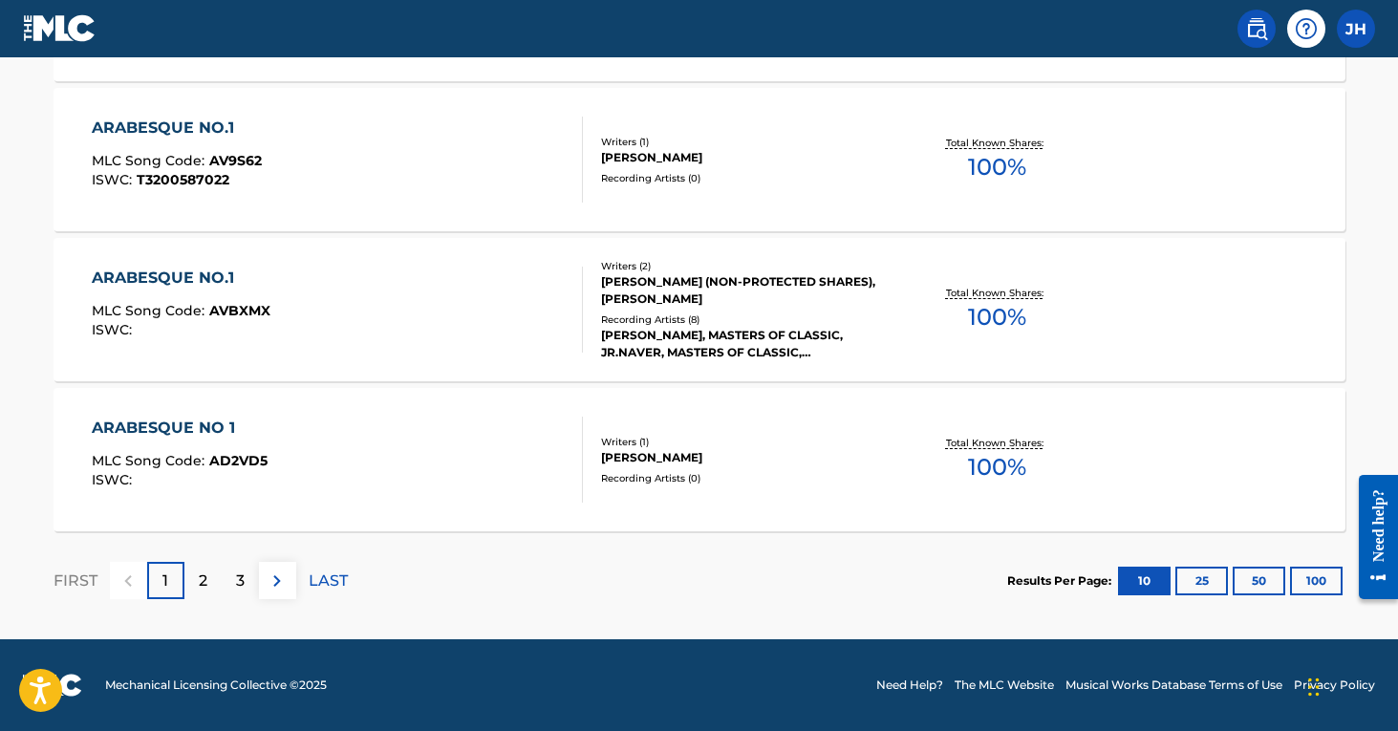
scroll to position [1608, 0]
click at [216, 569] on div "2" at bounding box center [202, 580] width 37 height 37
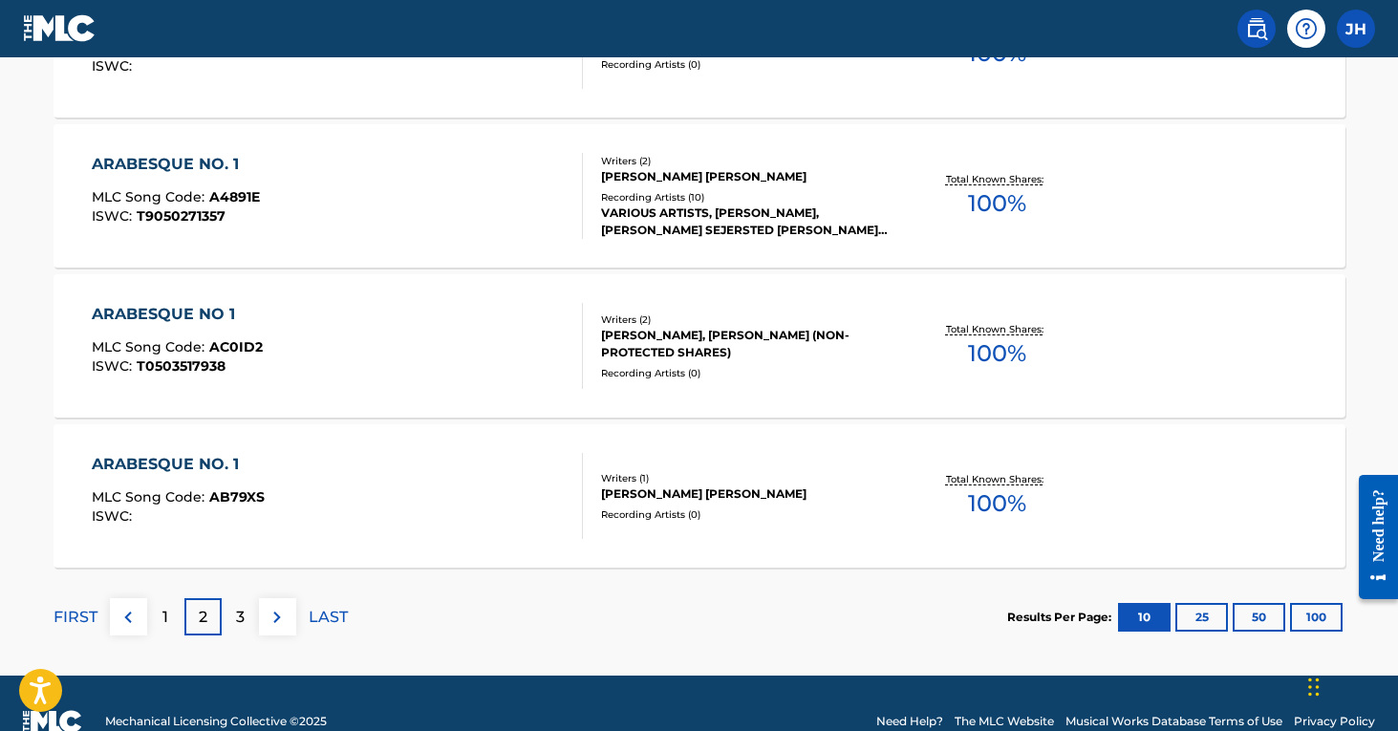
scroll to position [1575, 0]
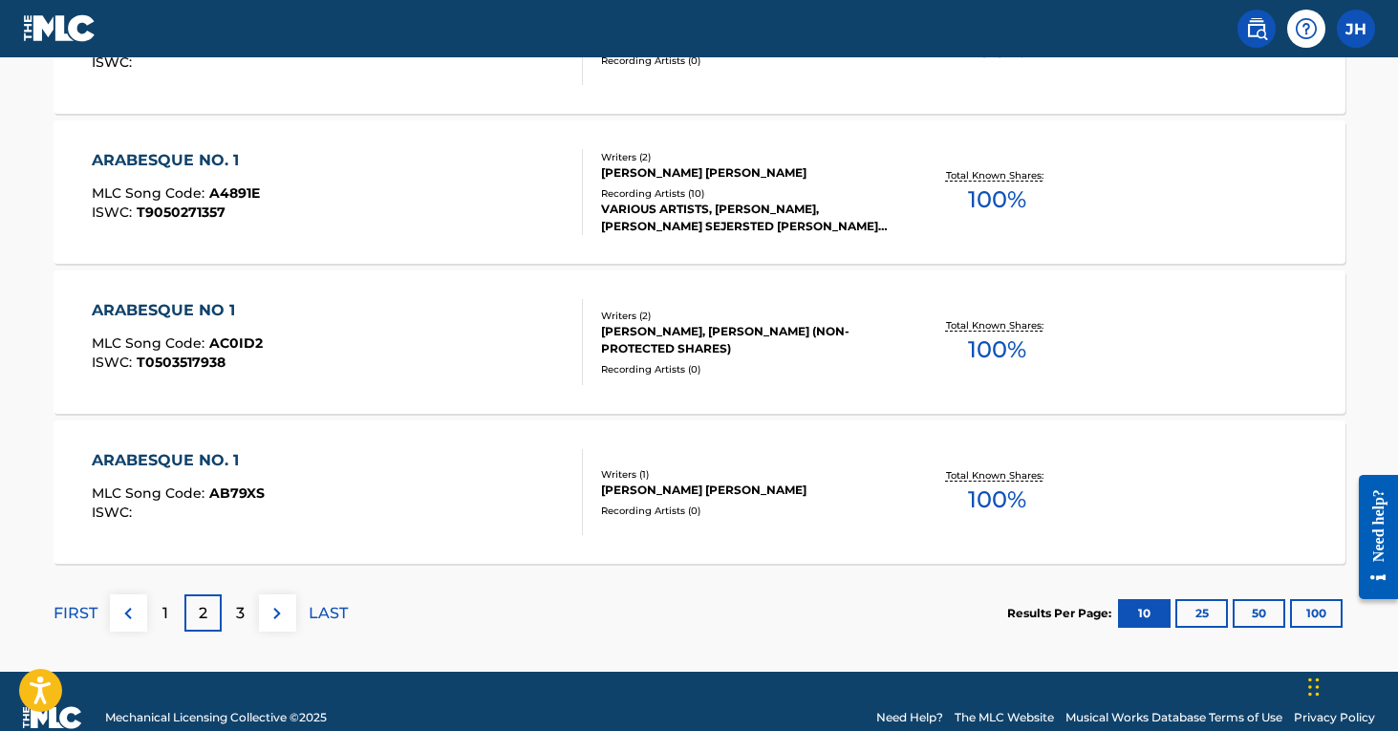
click at [238, 617] on p "3" at bounding box center [240, 613] width 9 height 23
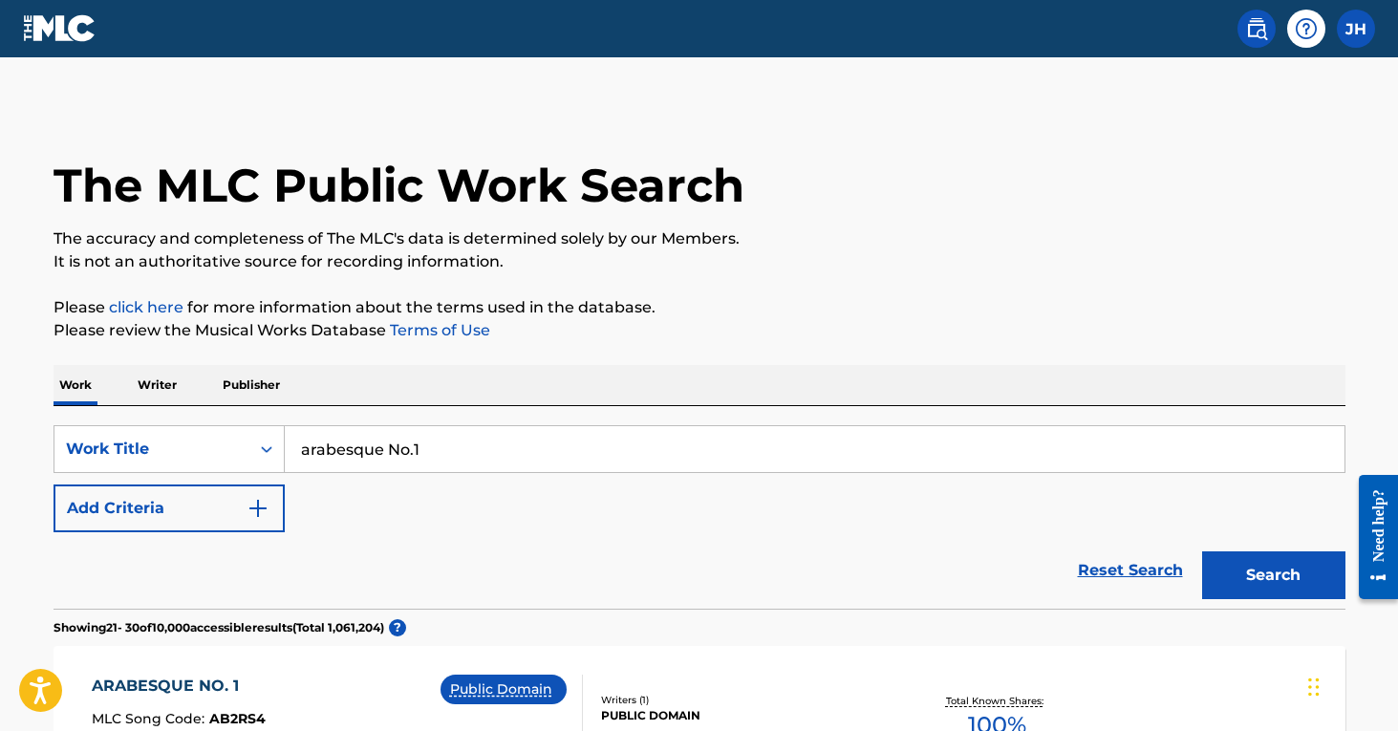
scroll to position [0, 0]
drag, startPoint x: 457, startPoint y: 437, endPoint x: 485, endPoint y: 449, distance: 31.2
click at [485, 449] on input "arabesque No.1" at bounding box center [814, 449] width 1059 height 46
click at [1273, 575] on button "Search" at bounding box center [1273, 575] width 143 height 48
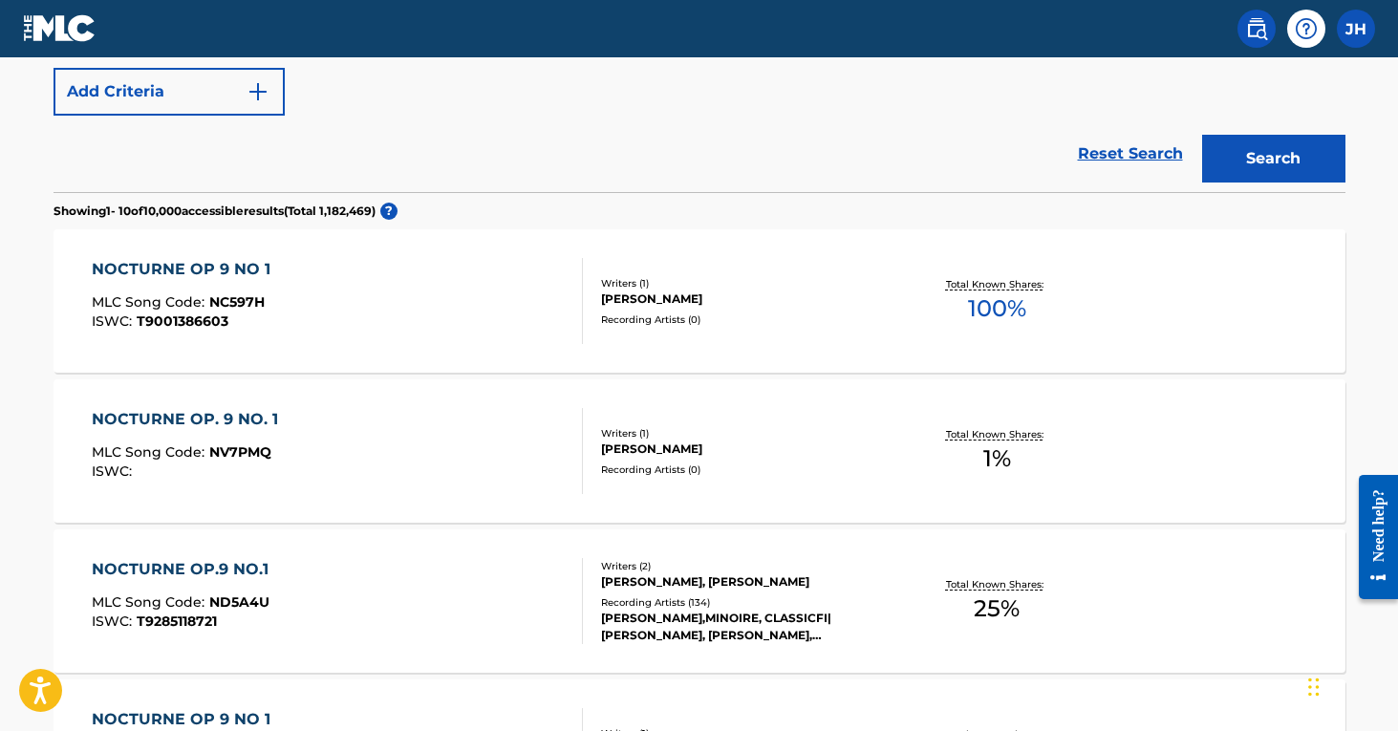
scroll to position [369, 0]
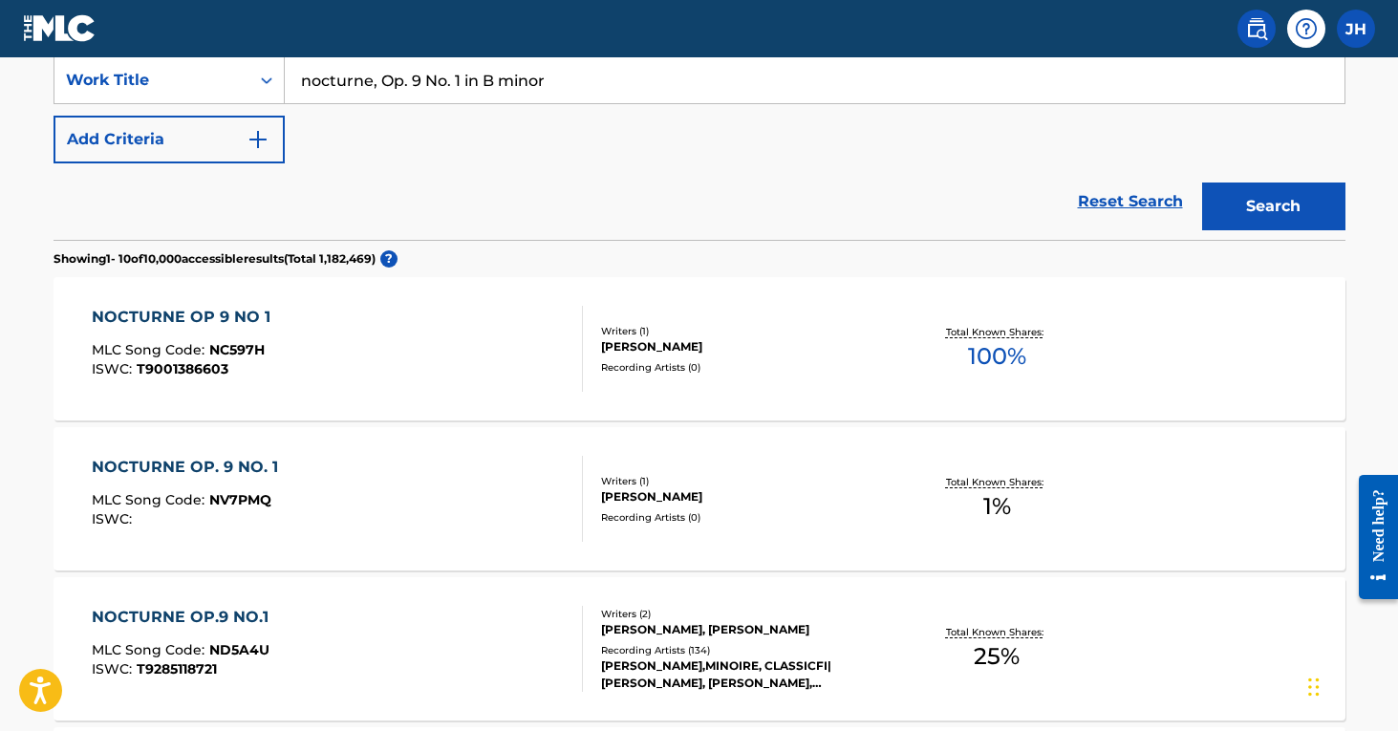
click at [1273, 206] on button "Search" at bounding box center [1273, 206] width 143 height 48
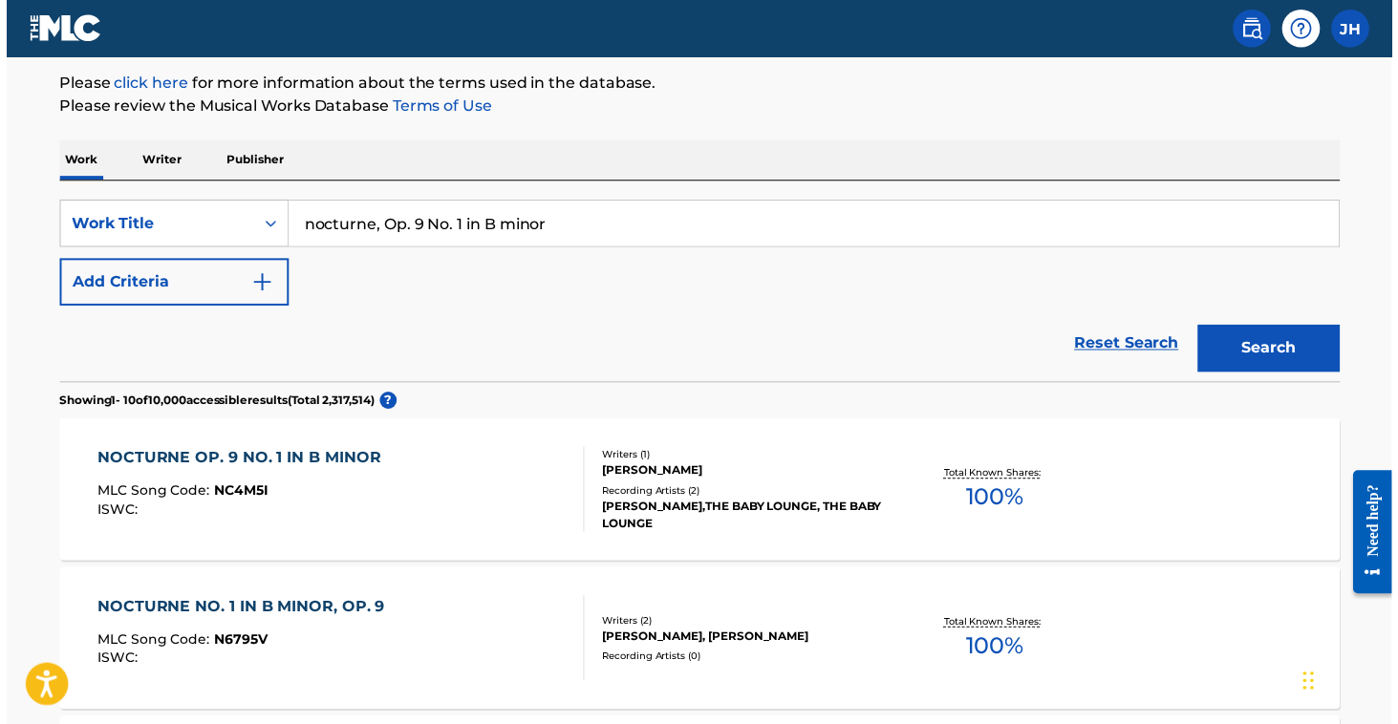
scroll to position [138, 0]
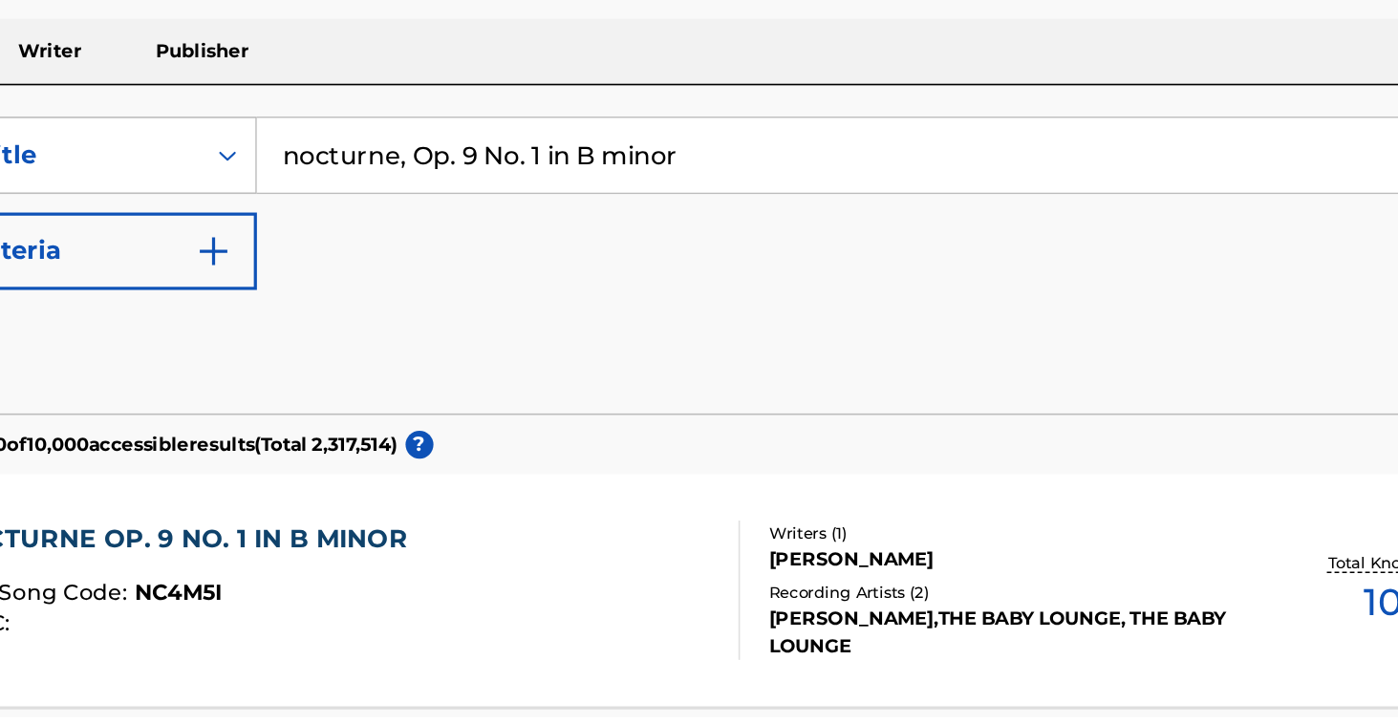
drag, startPoint x: 457, startPoint y: 96, endPoint x: 247, endPoint y: 102, distance: 209.3
click at [285, 289] on input "nocturne, Op. 9 No. 1 in B minor" at bounding box center [814, 312] width 1059 height 46
click at [1202, 414] on button "Search" at bounding box center [1273, 438] width 143 height 48
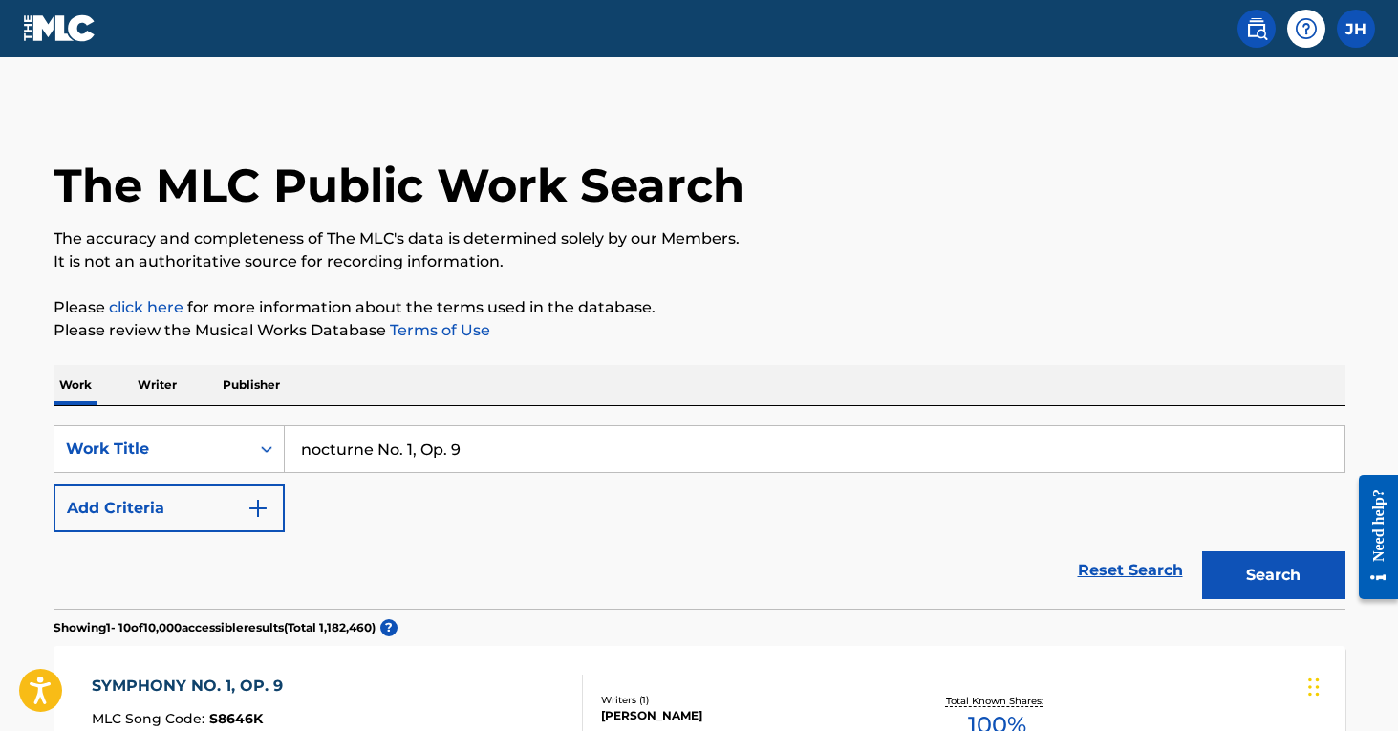
scroll to position [0, 0]
drag, startPoint x: 478, startPoint y: 459, endPoint x: 378, endPoint y: 447, distance: 100.0
click at [378, 447] on input "nocturne No. 1, Op. 9" at bounding box center [814, 449] width 1059 height 46
click at [1273, 575] on button "Search" at bounding box center [1273, 575] width 143 height 48
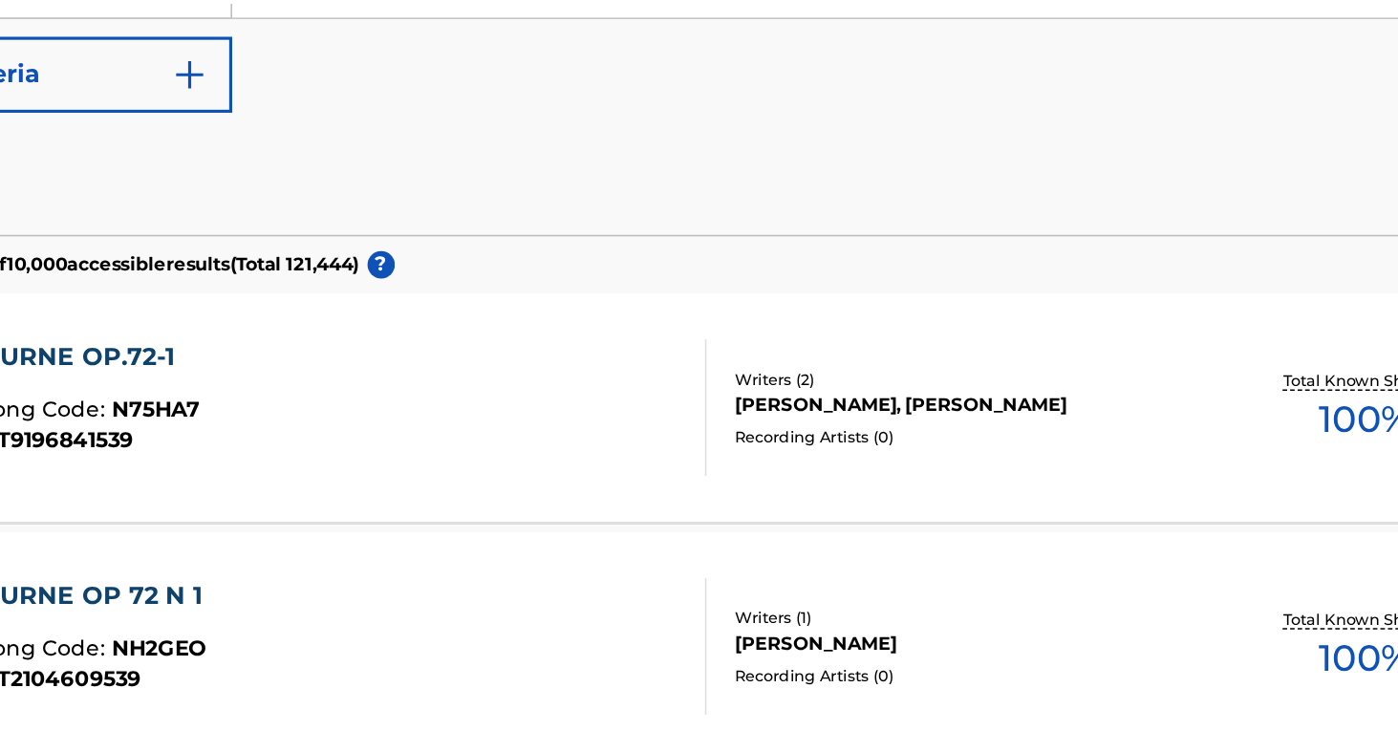
scroll to position [321, 0]
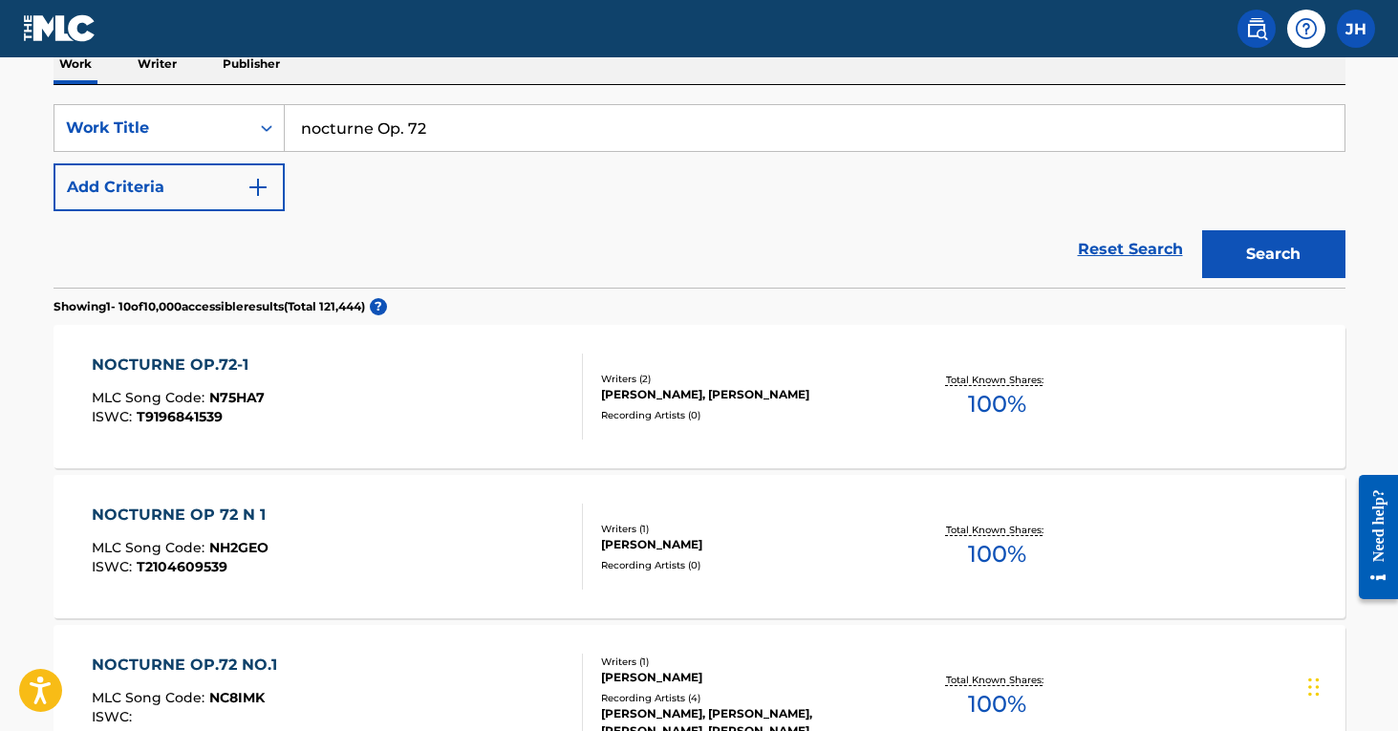
drag, startPoint x: 444, startPoint y: 133, endPoint x: 375, endPoint y: 127, distance: 69.0
click at [375, 127] on input "nocturne Op. 72" at bounding box center [814, 128] width 1059 height 46
click at [1273, 254] on button "Search" at bounding box center [1273, 254] width 143 height 48
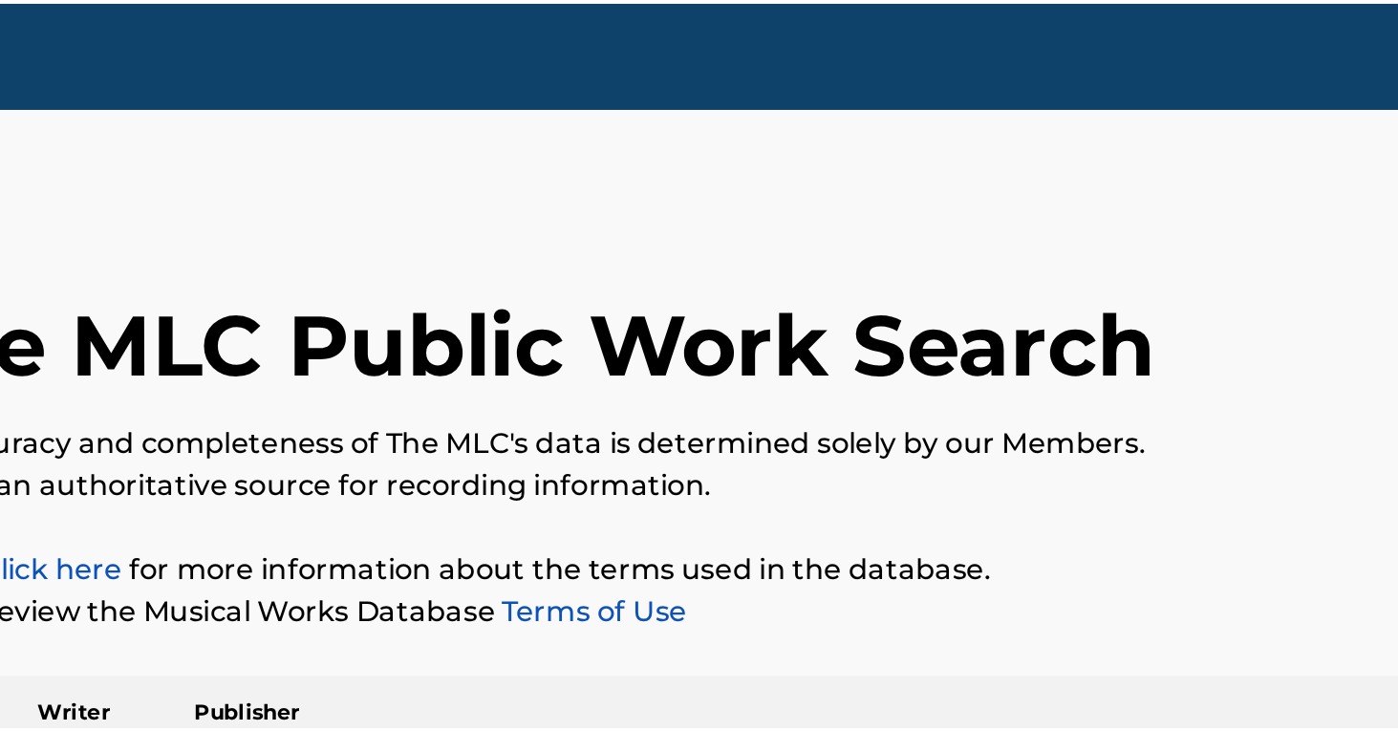
scroll to position [1, 0]
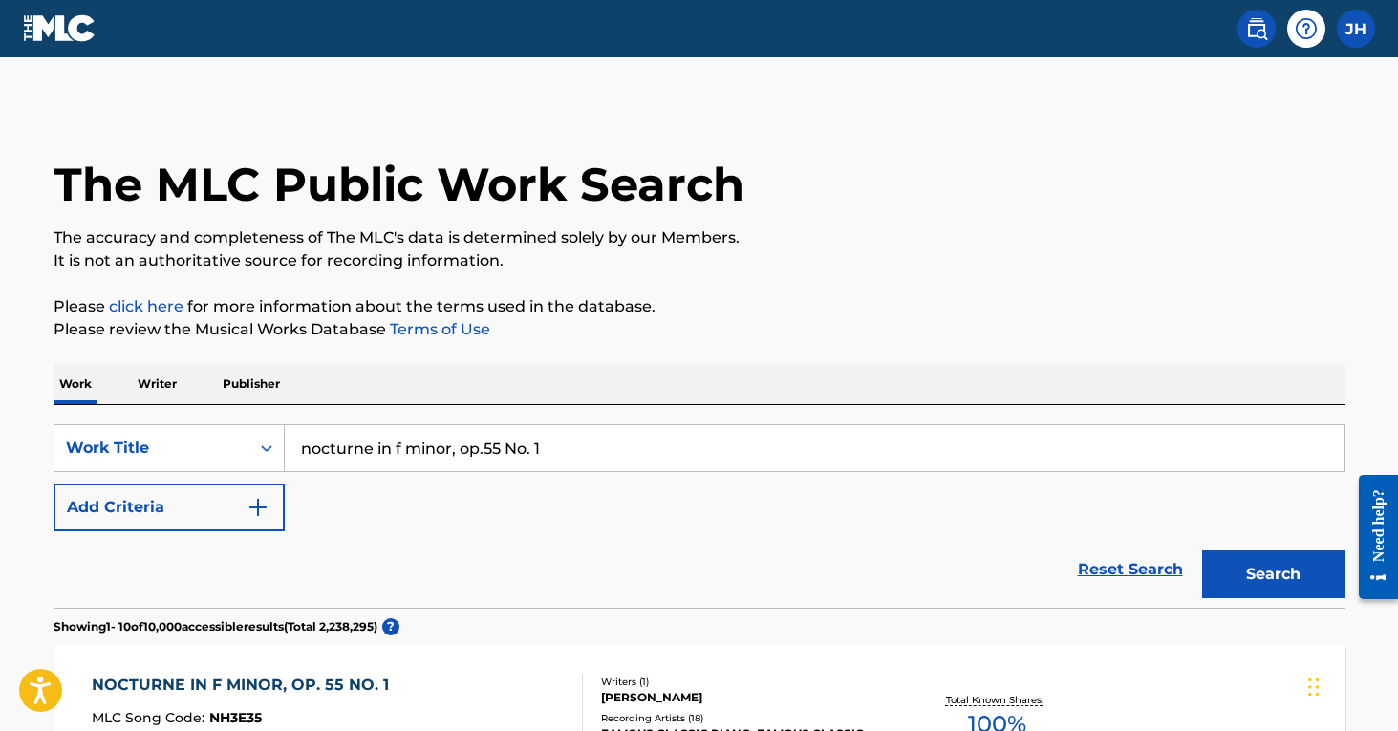
drag, startPoint x: 542, startPoint y: 448, endPoint x: 375, endPoint y: 454, distance: 166.3
click at [375, 454] on input "nocturne in f minor, op.55 No. 1" at bounding box center [814, 448] width 1059 height 46
click at [1273, 574] on button "Search" at bounding box center [1273, 574] width 143 height 48
drag, startPoint x: 591, startPoint y: 456, endPoint x: 255, endPoint y: 434, distance: 337.0
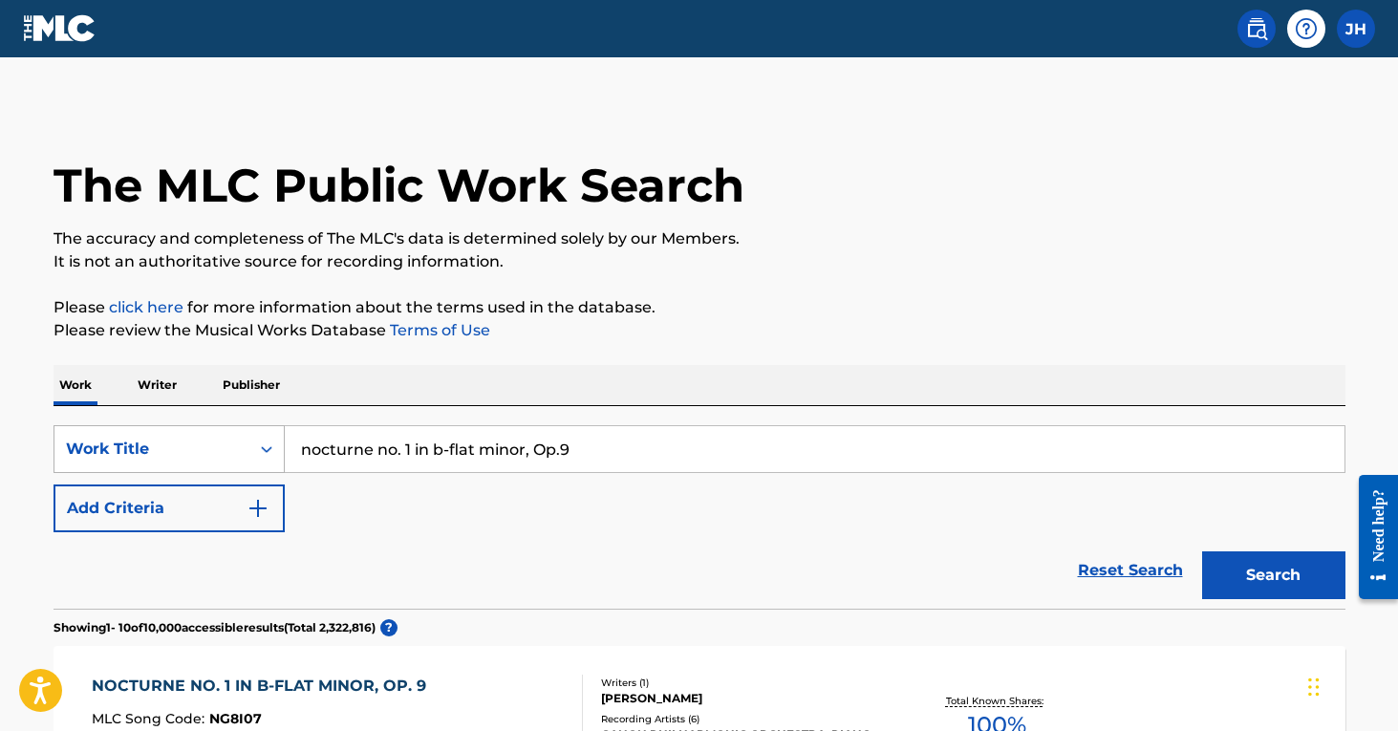
click at [255, 434] on div "SearchWithCriteriaa2a193b1-6f6c-49f7-9652-d7013d480ce8 Work Title nocturne no. …" at bounding box center [699, 449] width 1292 height 48
type input "No. 1 in C-Sharp Minor"
click at [1273, 575] on button "Search" at bounding box center [1273, 575] width 143 height 48
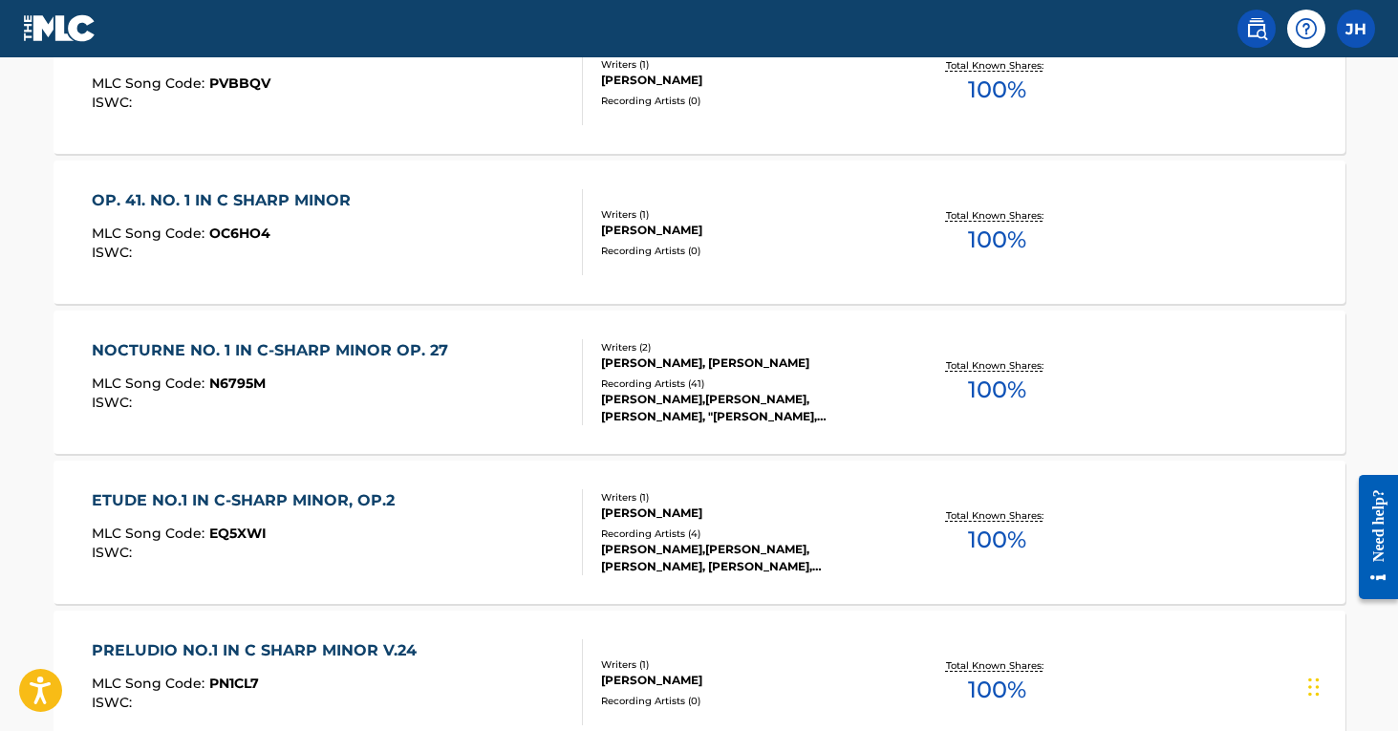
scroll to position [1248, 0]
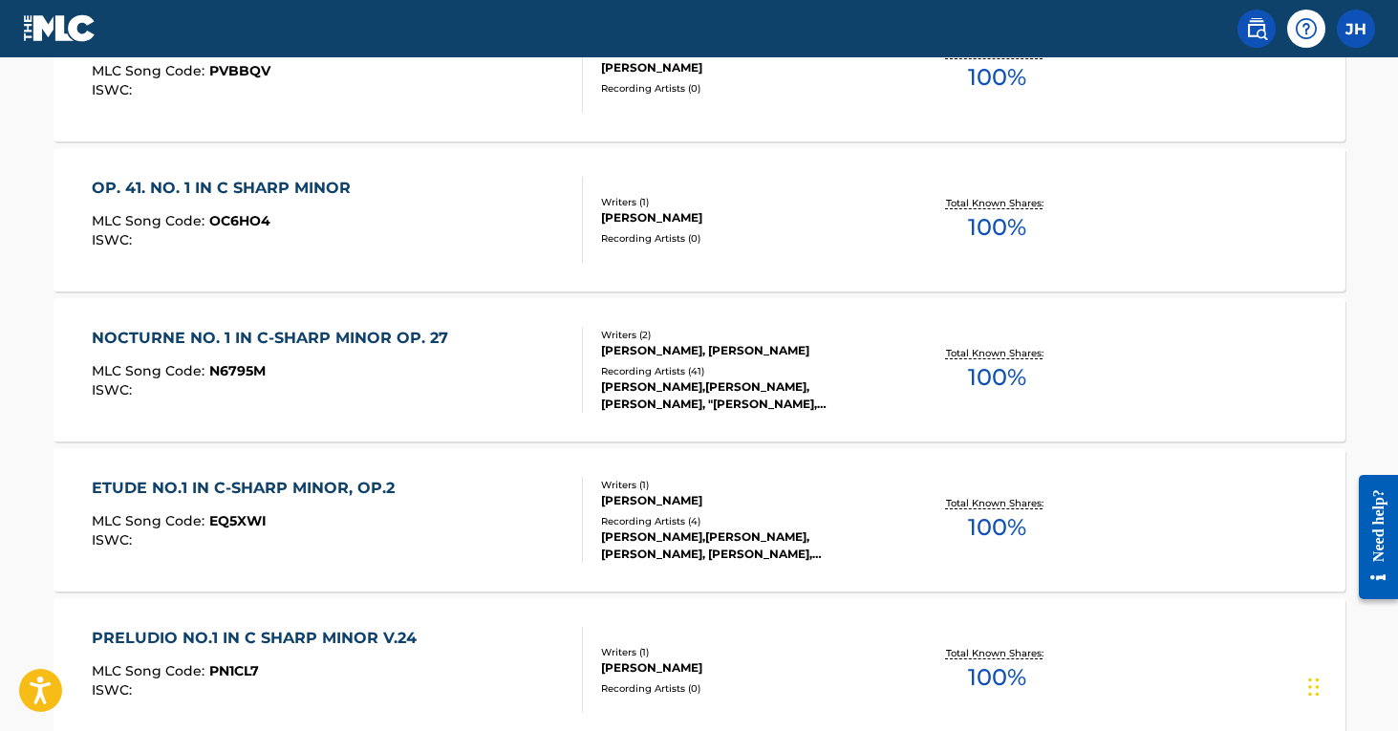
click at [286, 343] on div "NOCTURNE NO. 1 IN C-SHARP MINOR OP. 27" at bounding box center [275, 338] width 366 height 23
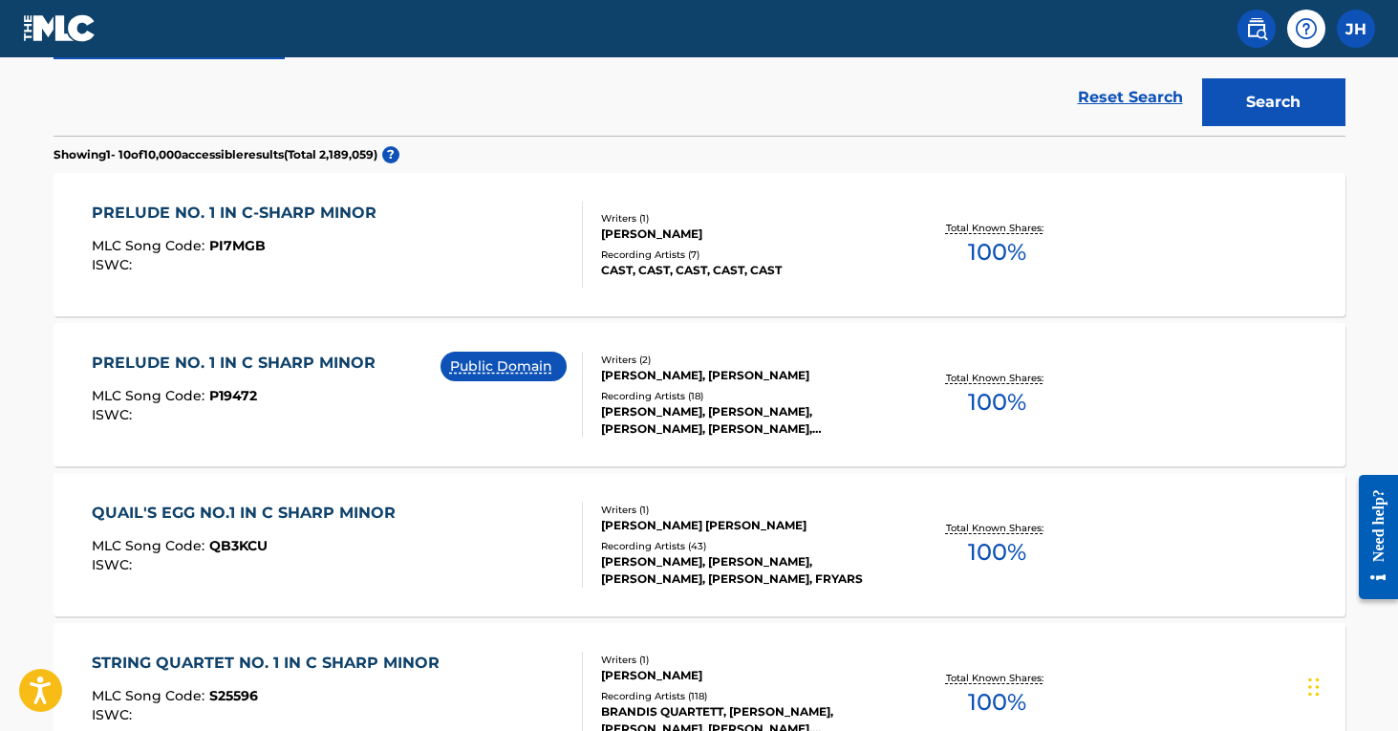
scroll to position [469, 0]
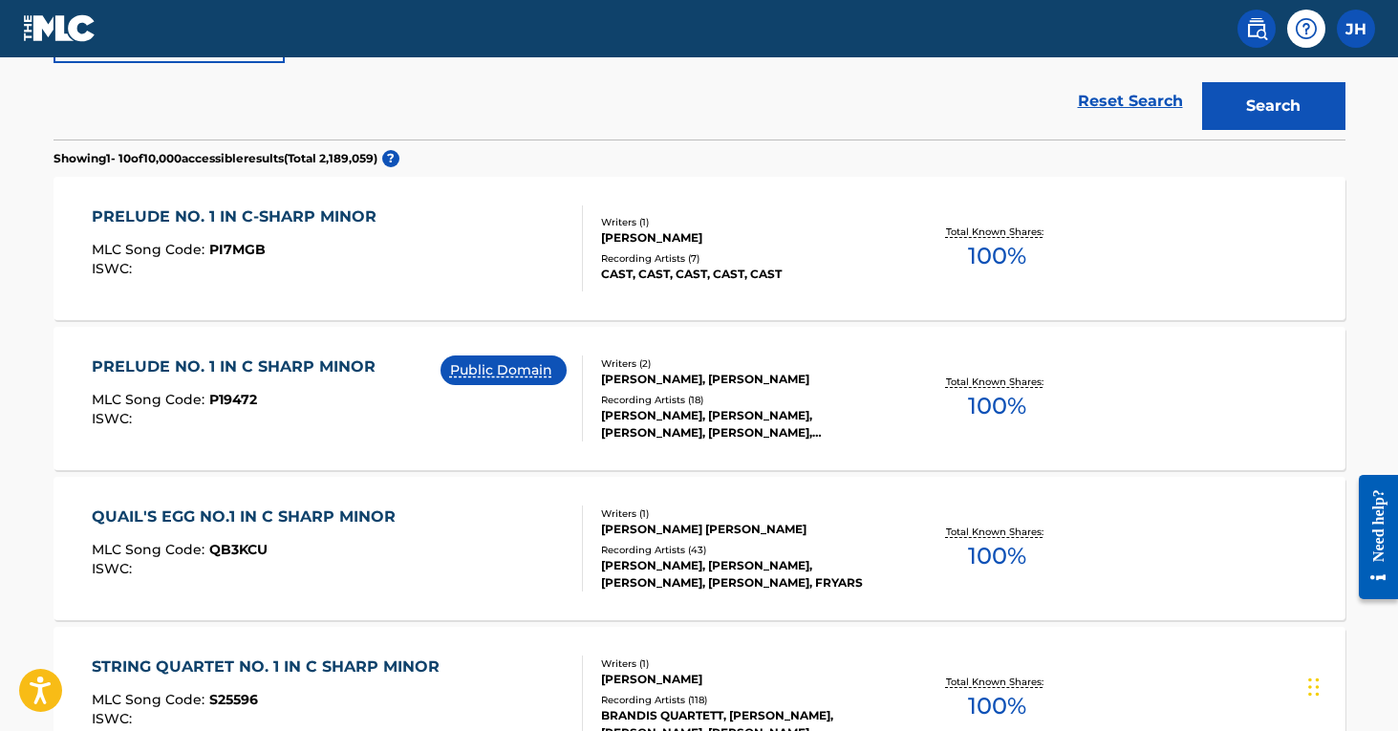
click at [663, 388] on div "[PERSON_NAME], [PERSON_NAME]" at bounding box center [745, 379] width 289 height 17
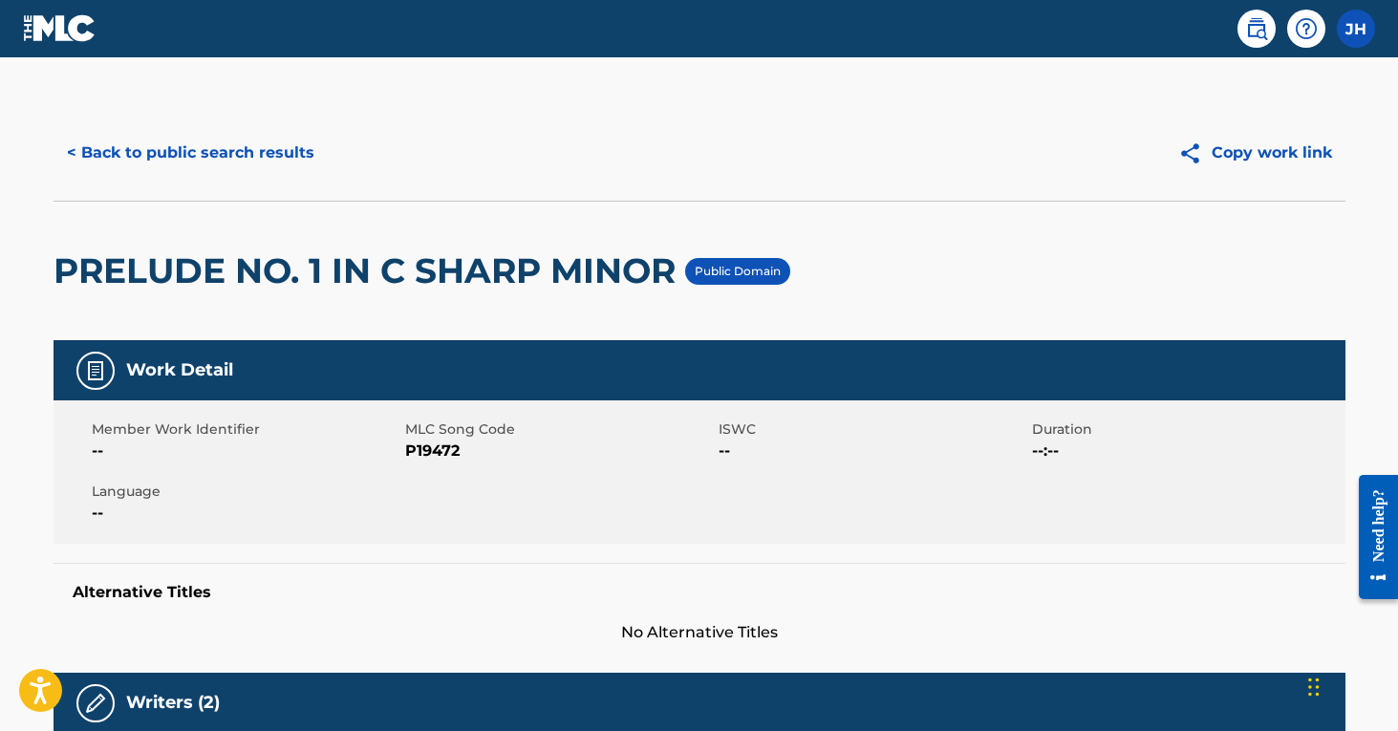
click at [298, 159] on button "< Back to public search results" at bounding box center [190, 153] width 274 height 48
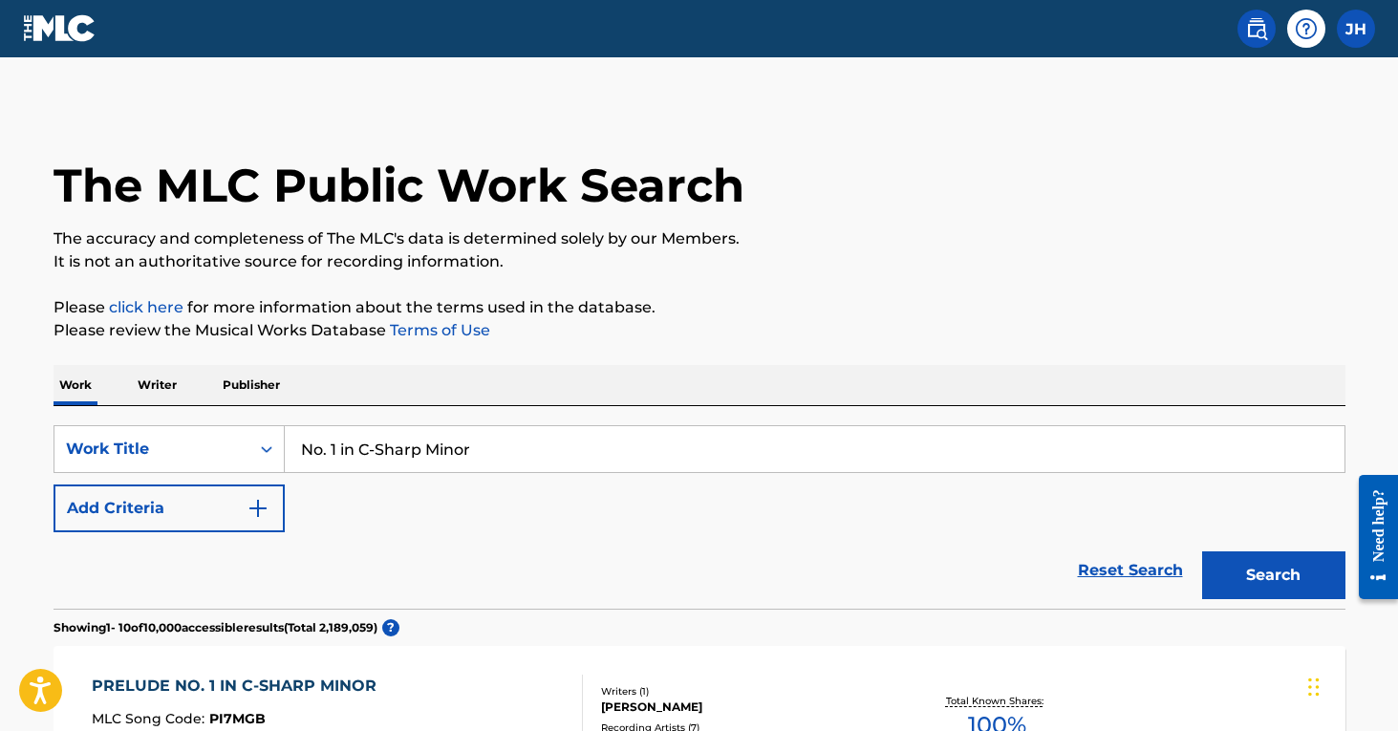
drag, startPoint x: 515, startPoint y: 435, endPoint x: 434, endPoint y: 460, distance: 84.9
click at [434, 460] on input "No. 1 in C-Sharp Minor" at bounding box center [814, 449] width 1059 height 46
type input "nocturne Op. 37 No. 1 in G minor"
click at [1273, 575] on button "Search" at bounding box center [1273, 575] width 143 height 48
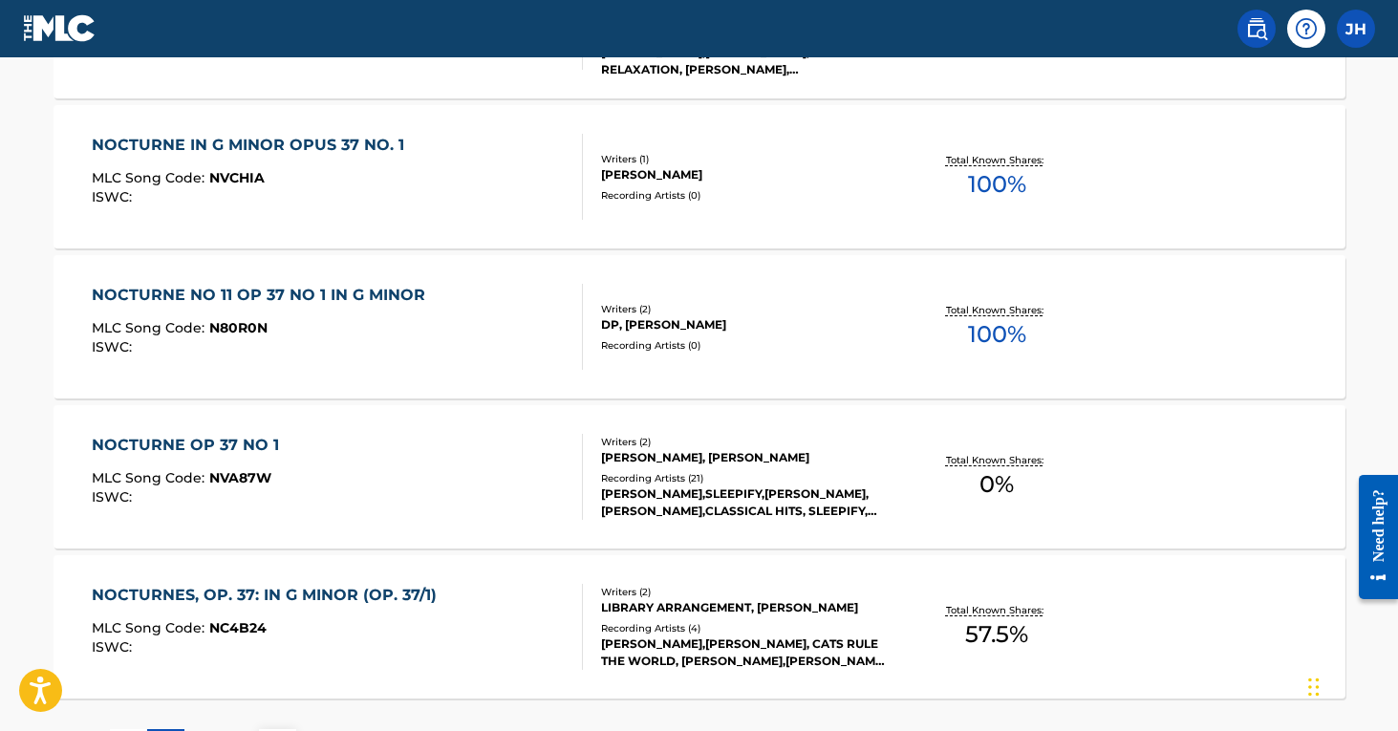
scroll to position [1445, 0]
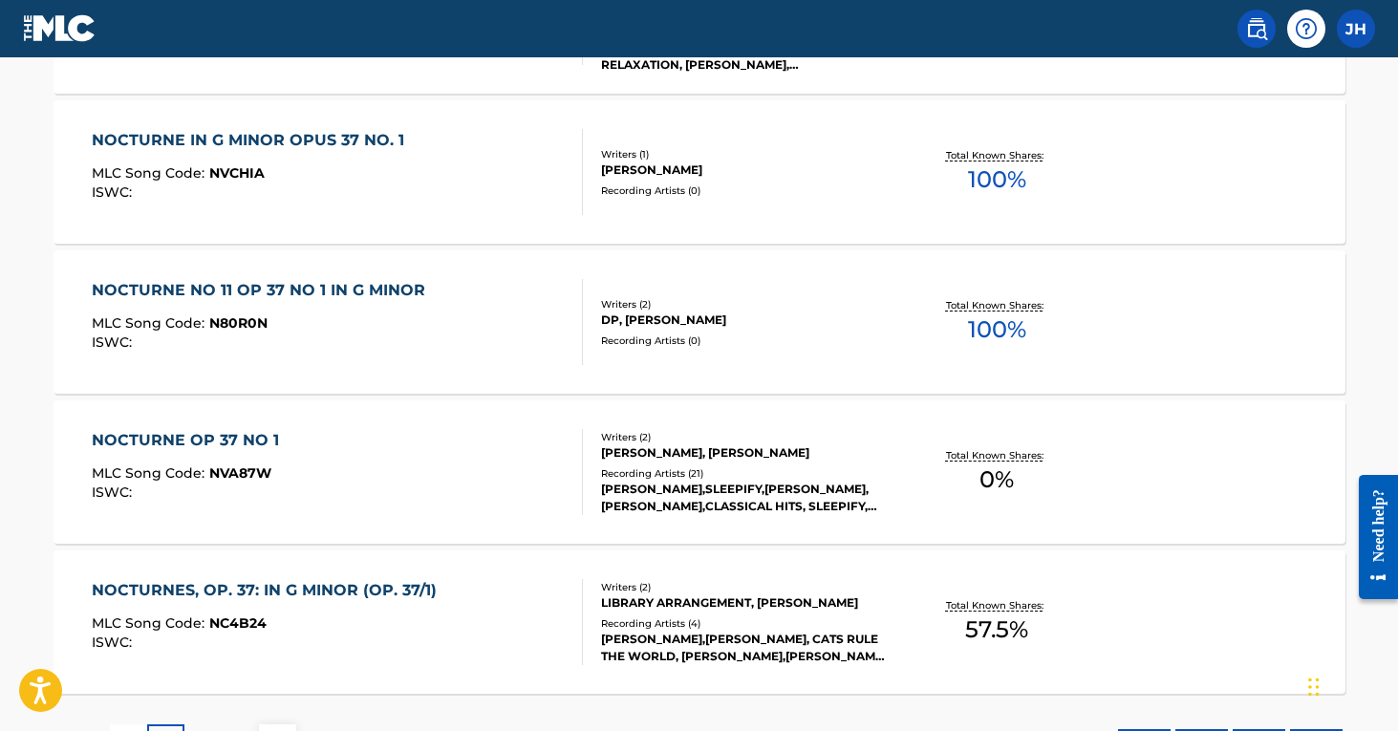
click at [458, 454] on div "NOCTURNE OP 37 NO 1 MLC Song Code : NVA87W ISWC :" at bounding box center [337, 472] width 491 height 86
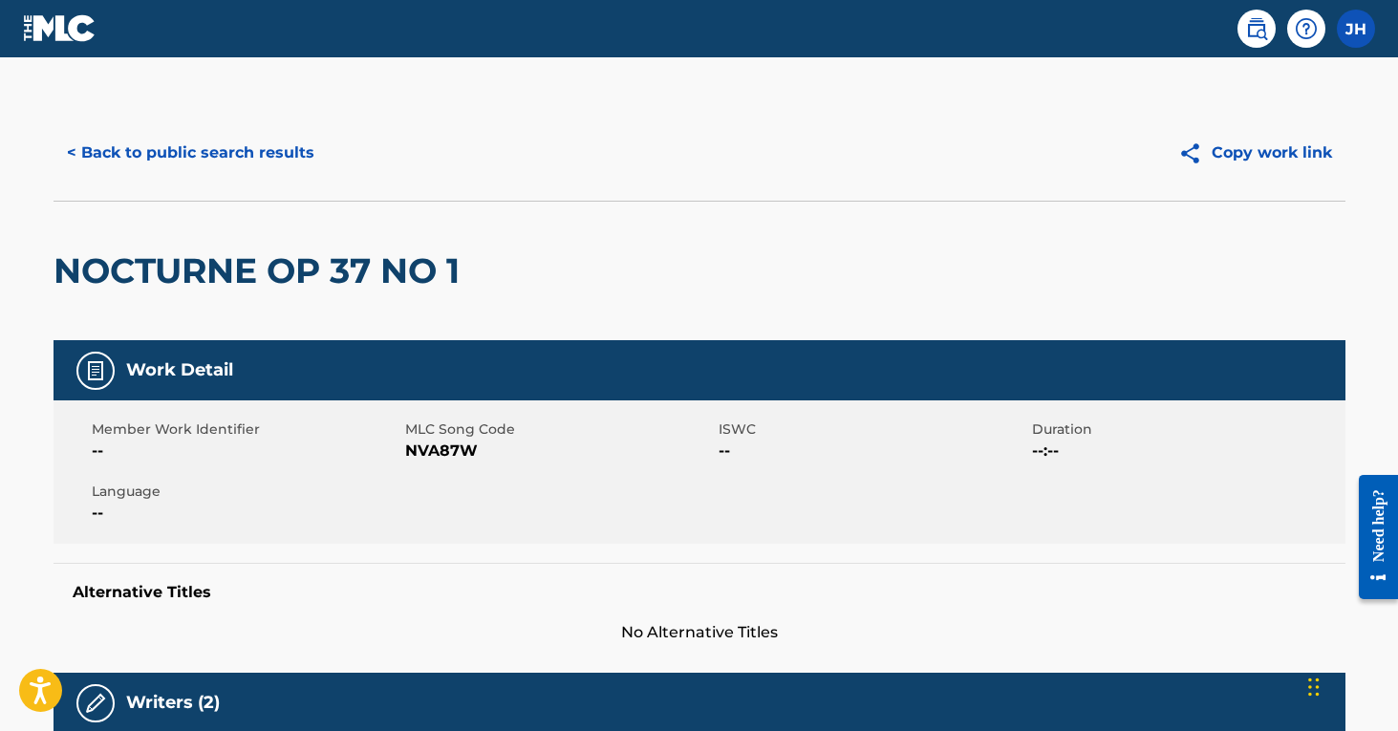
click at [268, 159] on button "< Back to public search results" at bounding box center [190, 153] width 274 height 48
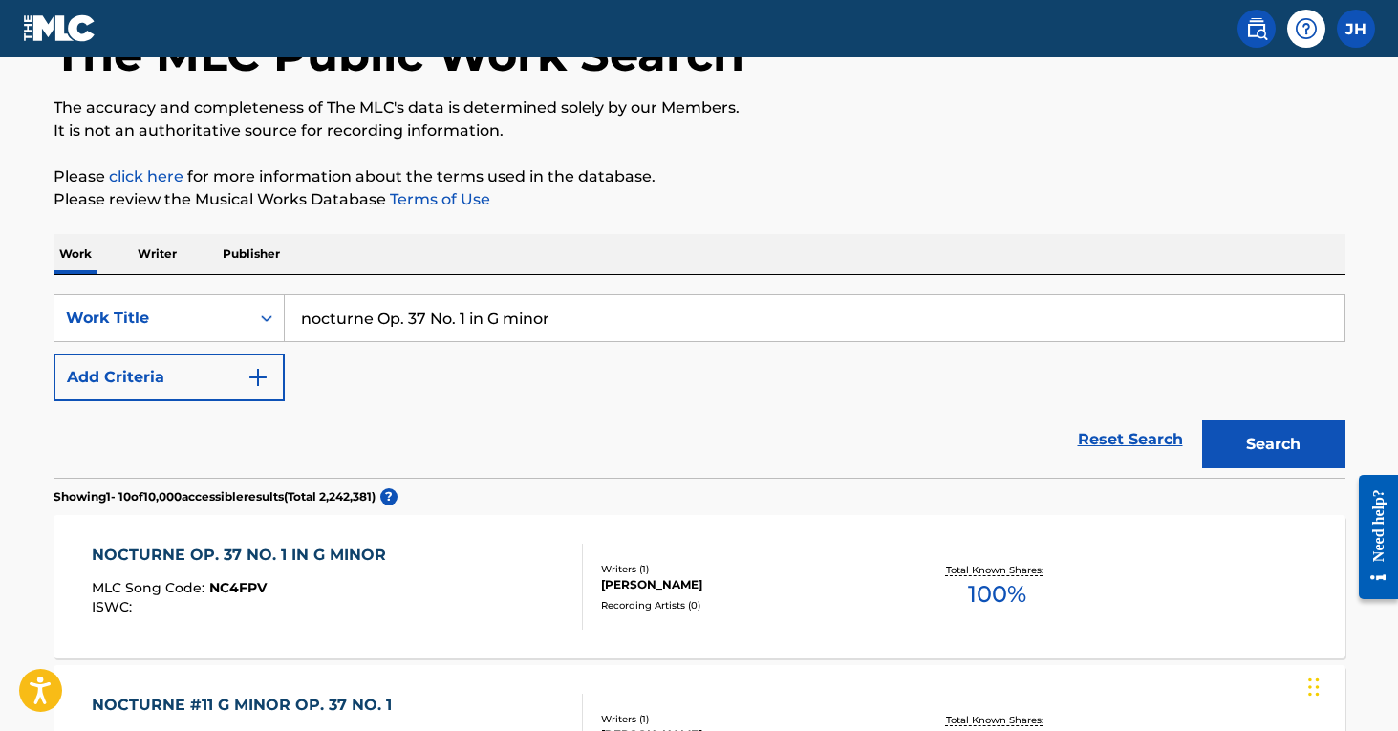
scroll to position [71, 0]
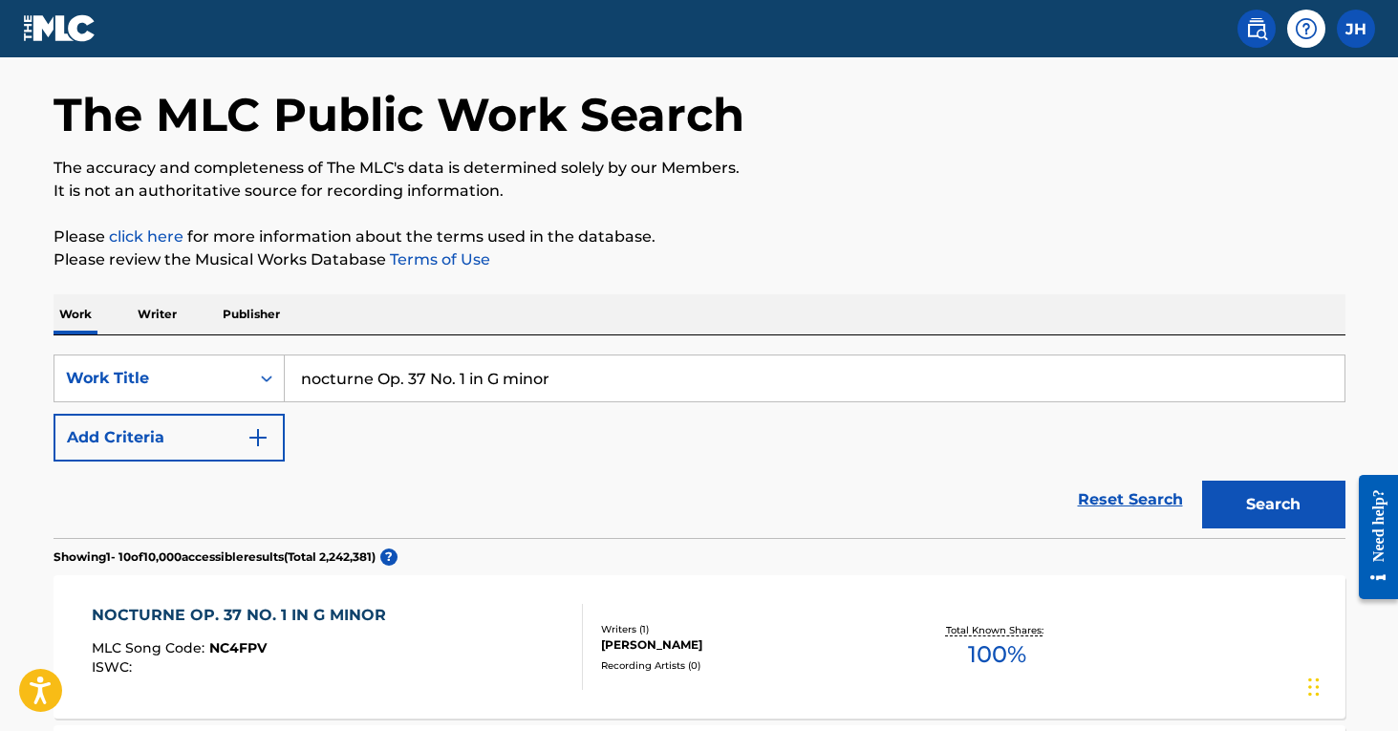
drag, startPoint x: 564, startPoint y: 381, endPoint x: 410, endPoint y: 379, distance: 153.8
click at [410, 379] on input "nocturne Op. 37 No. 1 in G minor" at bounding box center [814, 378] width 1059 height 46
click at [1273, 504] on button "Search" at bounding box center [1273, 505] width 143 height 48
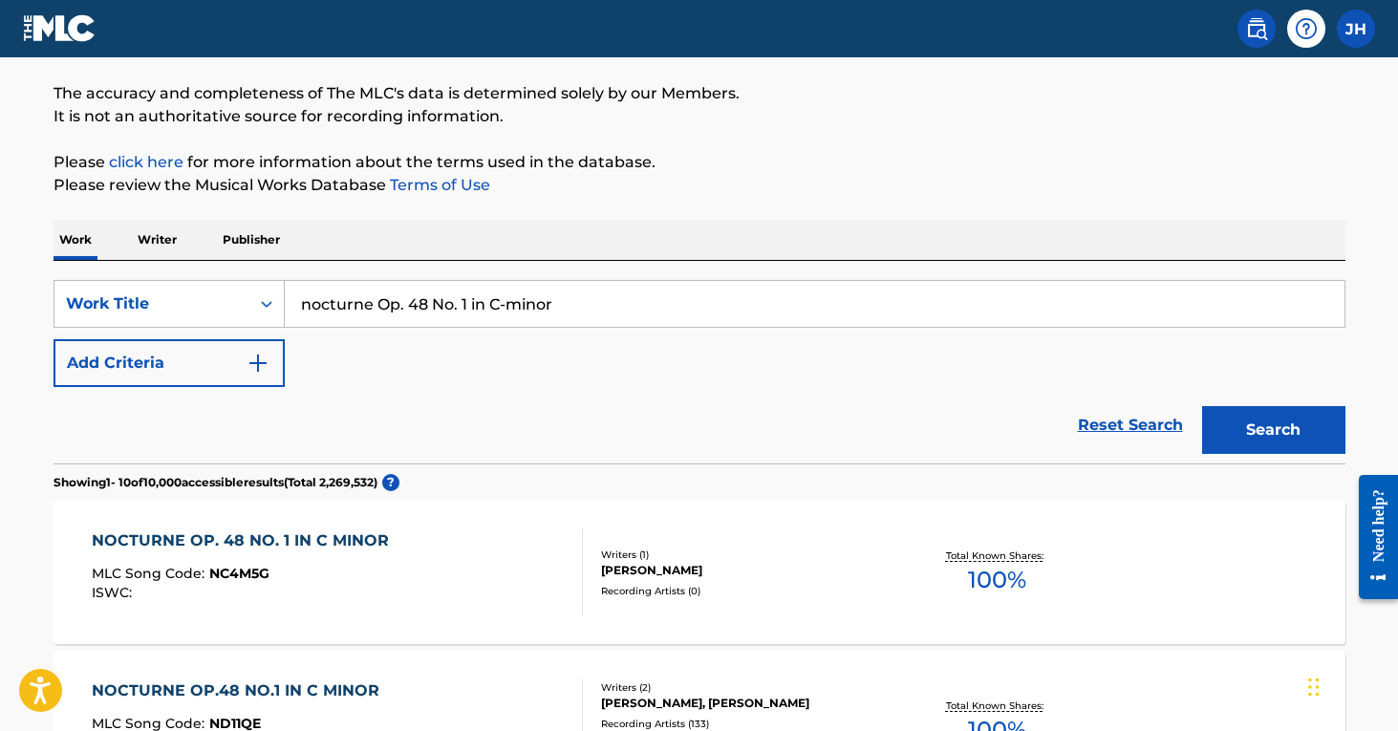
scroll to position [19, 0]
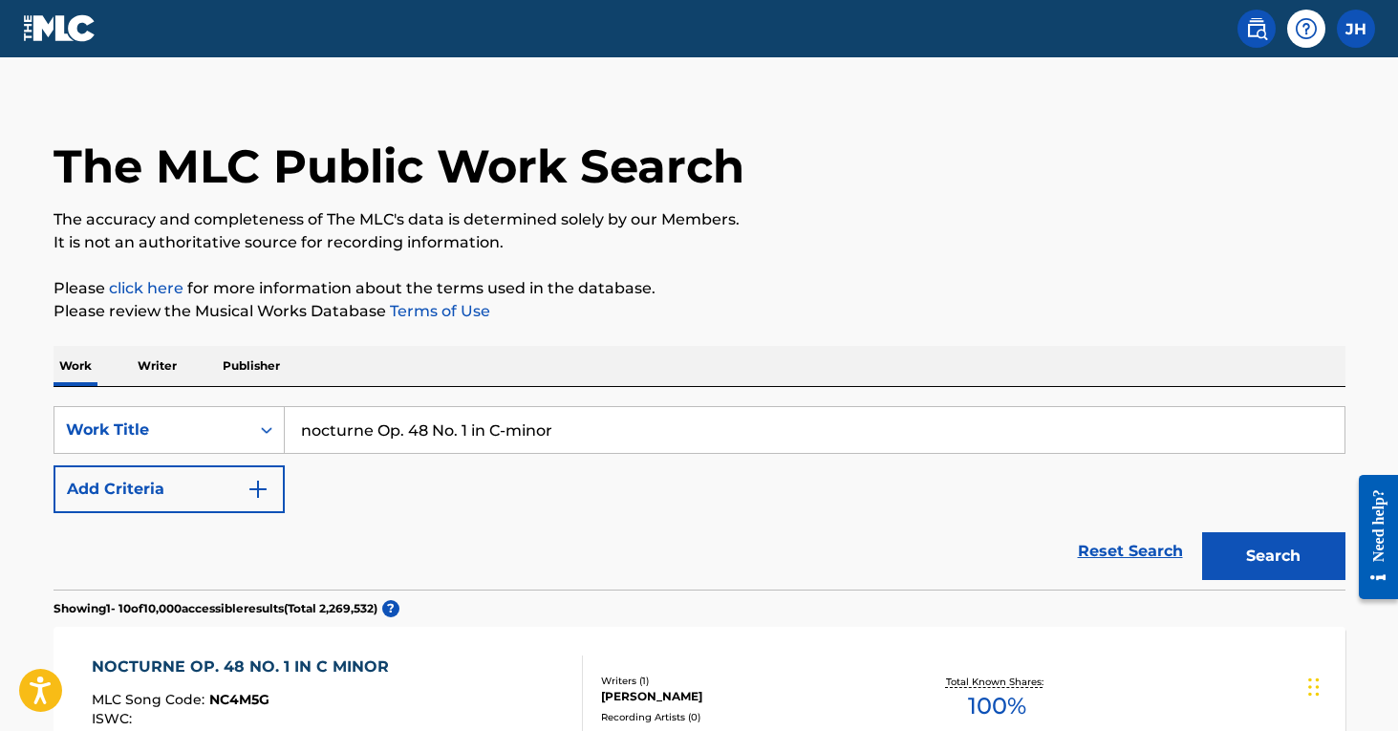
drag, startPoint x: 581, startPoint y: 425, endPoint x: 409, endPoint y: 432, distance: 172.1
click at [409, 432] on input "nocturne Op. 48 No. 1 in C-minor" at bounding box center [814, 430] width 1059 height 46
click at [1273, 556] on button "Search" at bounding box center [1273, 556] width 143 height 48
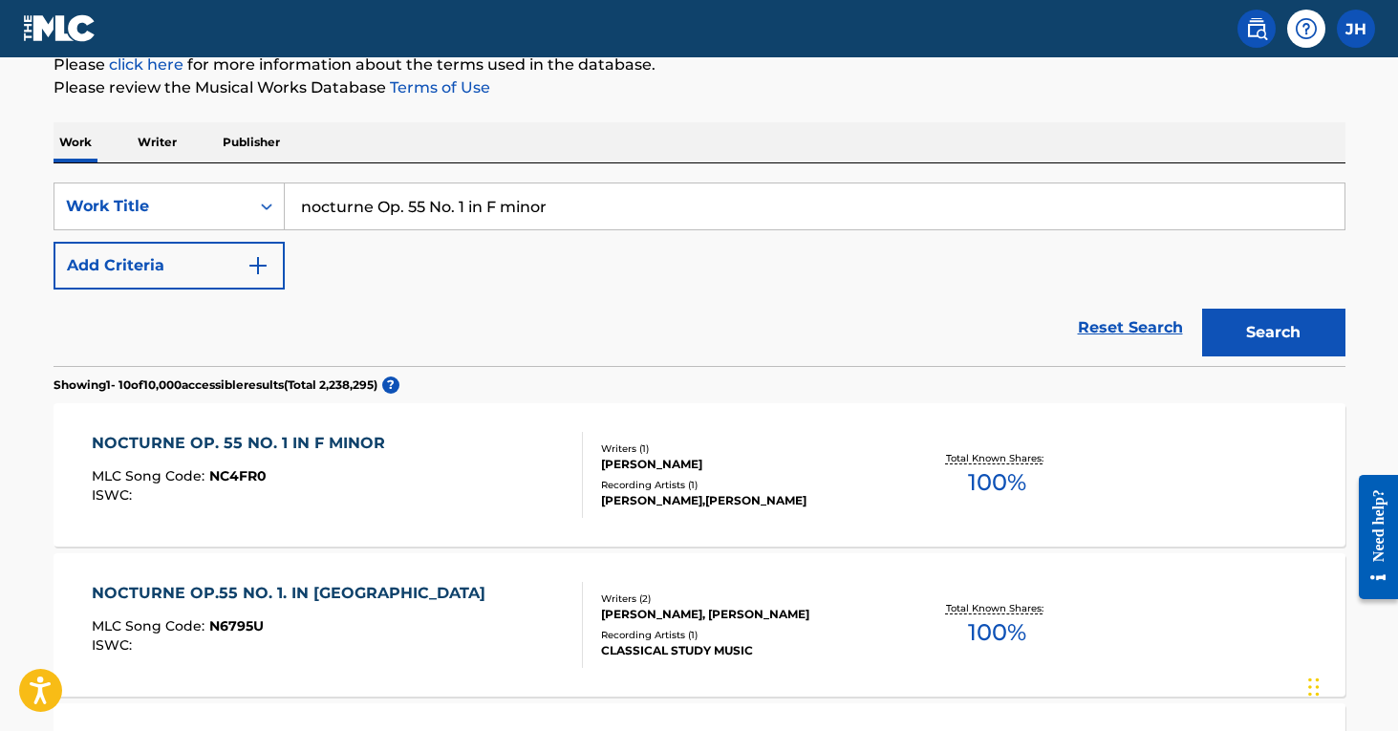
scroll to position [118, 0]
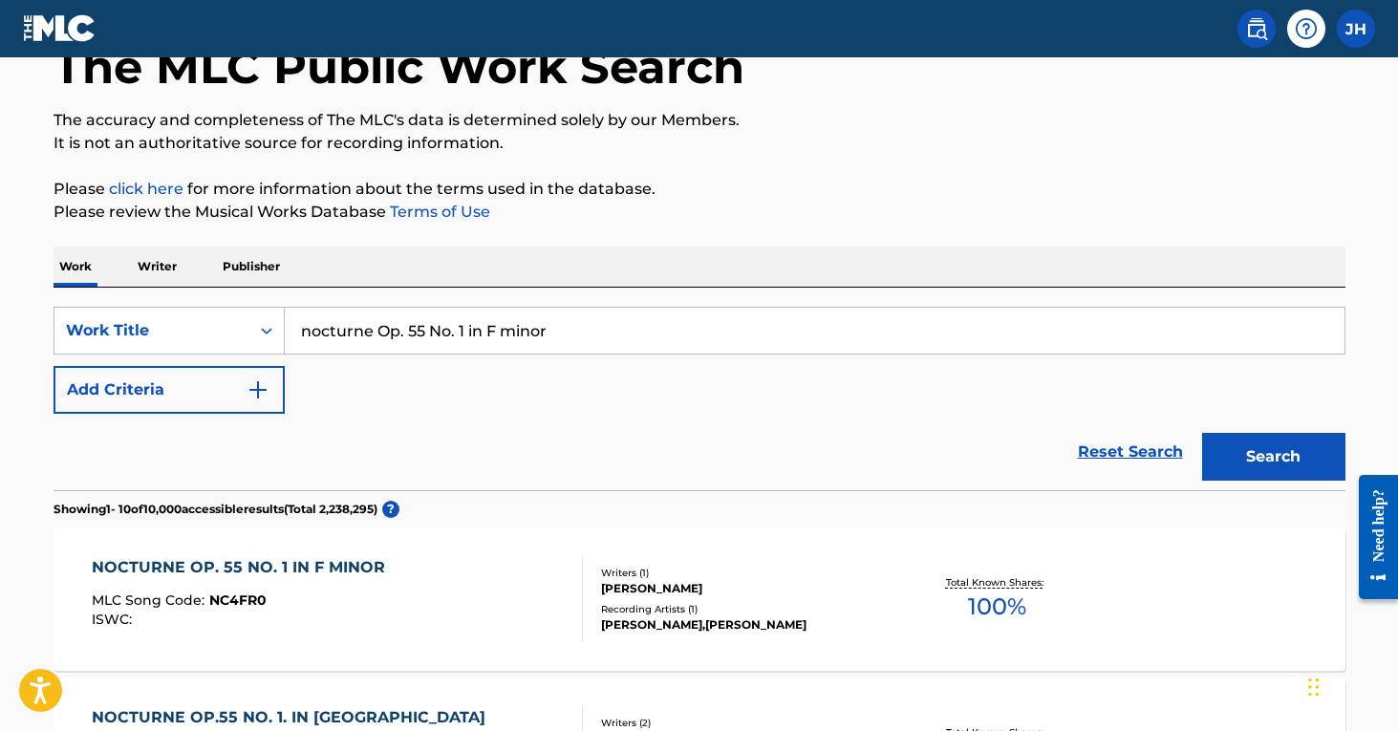
drag, startPoint x: 554, startPoint y: 334, endPoint x: 408, endPoint y: 322, distance: 146.7
click at [408, 322] on input "nocturne Op. 55 No. 1 in F minor" at bounding box center [814, 331] width 1059 height 46
type input "nocturne Op. 21 No. 1 in g minor"
click at [1273, 457] on button "Search" at bounding box center [1273, 457] width 143 height 48
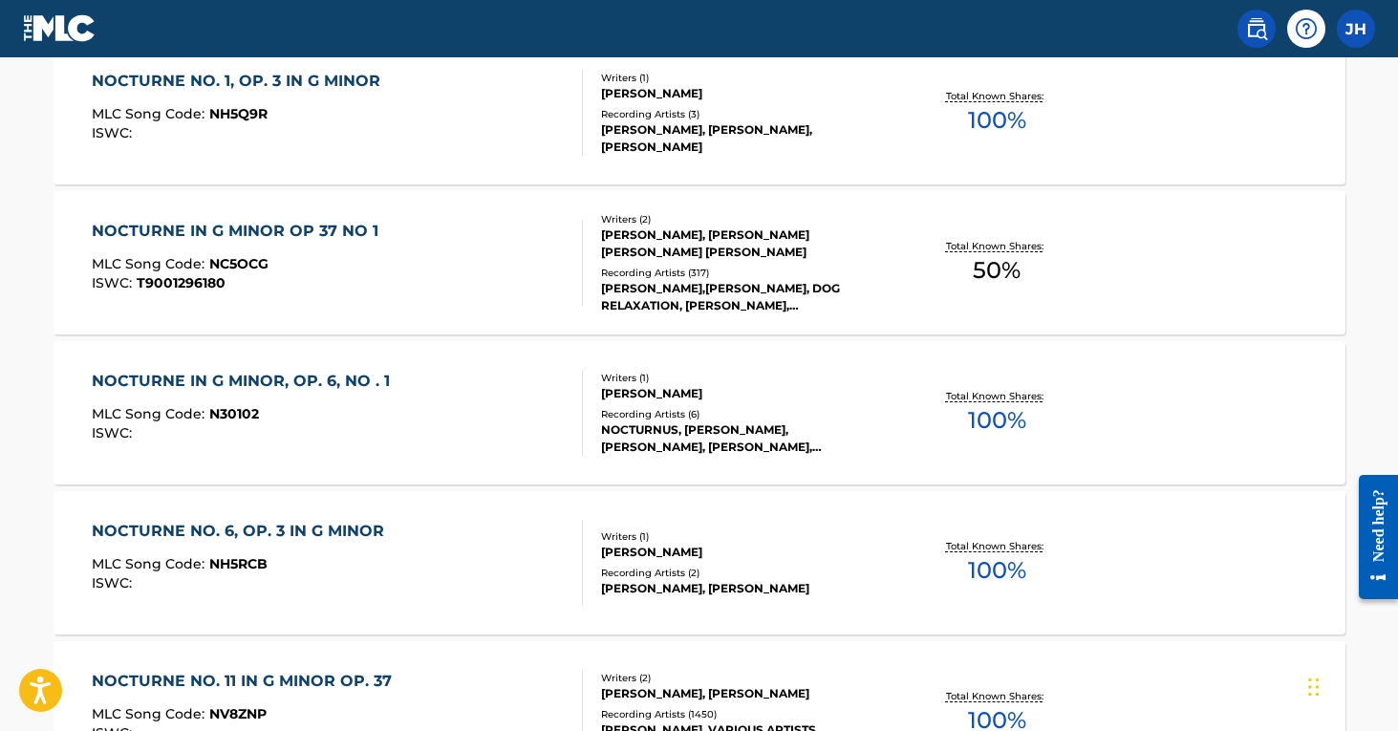
scroll to position [1207, 0]
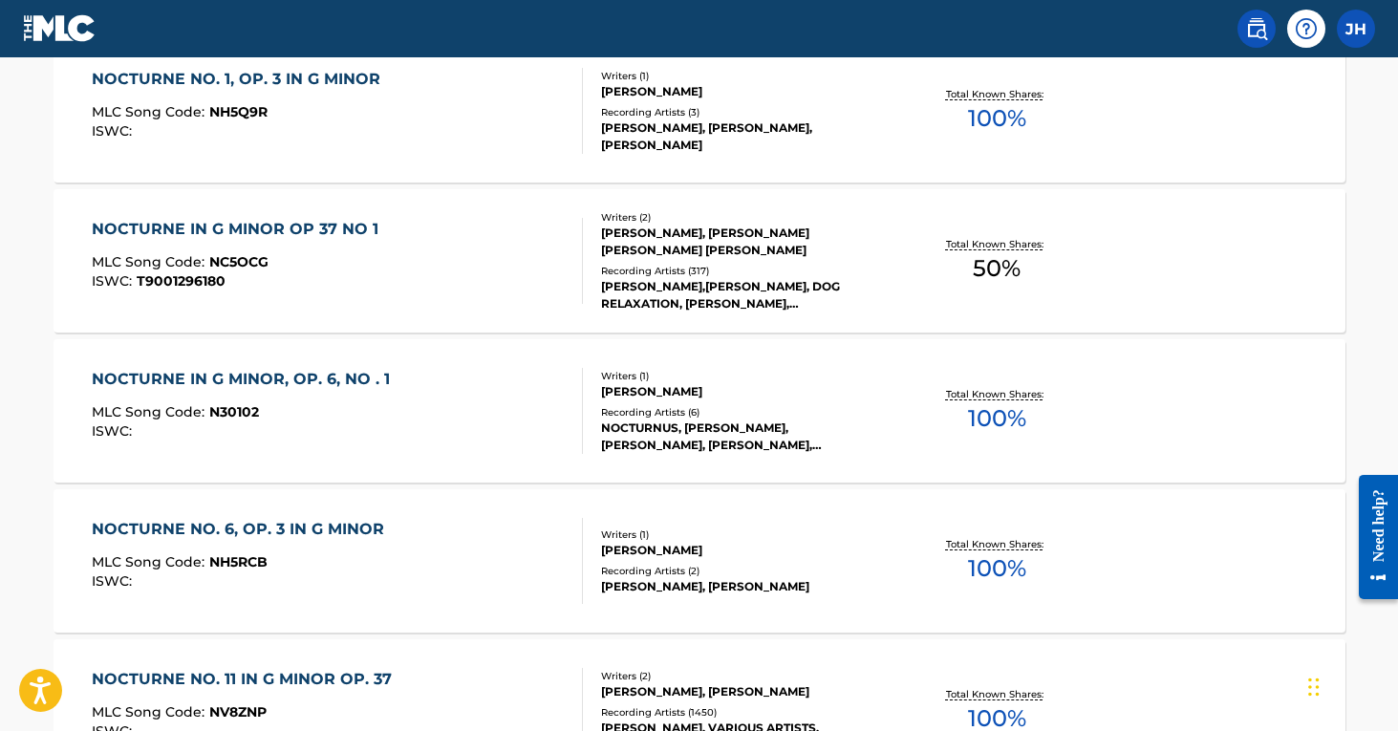
click at [307, 305] on div "NOCTURNE IN G MINOR OP 37 NO 1 MLC Song Code : NC5OCG ISWC : T9001296180 Writer…" at bounding box center [699, 260] width 1292 height 143
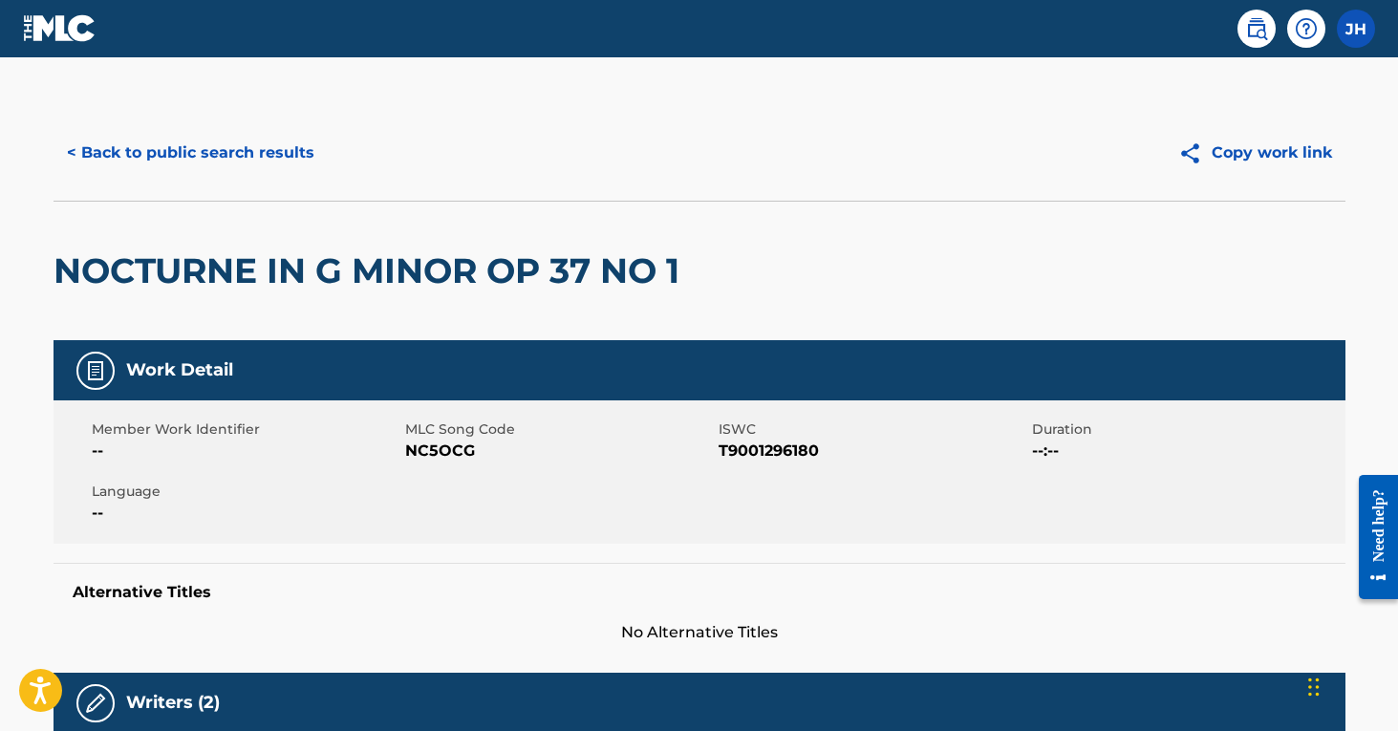
click at [267, 150] on button "< Back to public search results" at bounding box center [190, 153] width 274 height 48
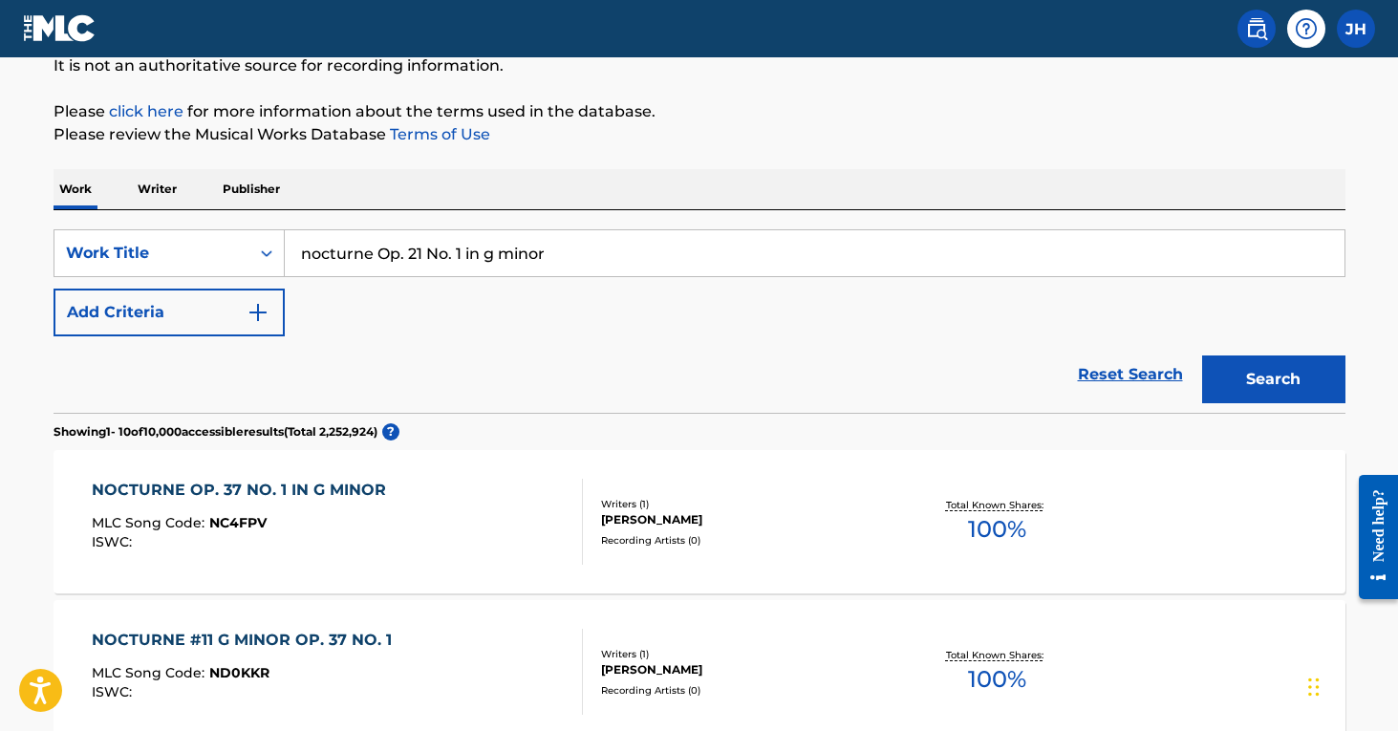
scroll to position [170, 0]
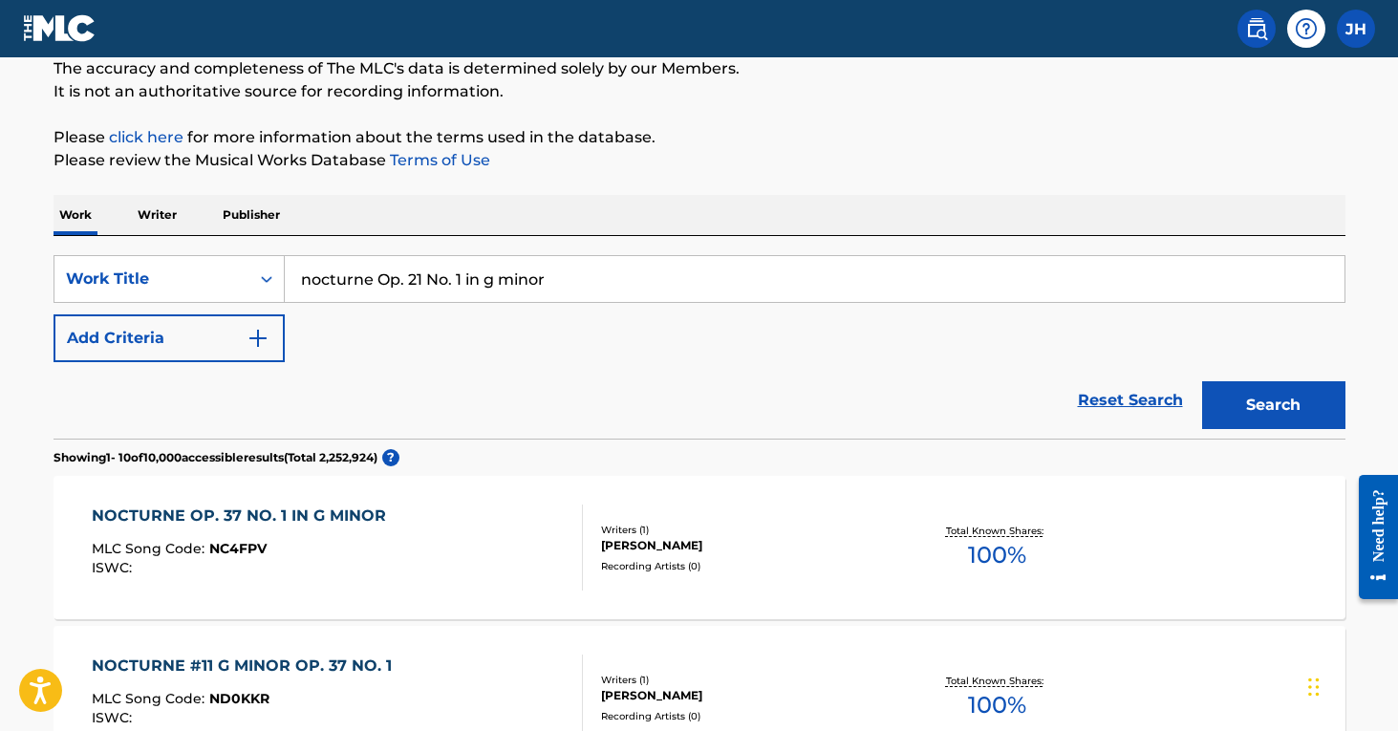
click at [1289, 416] on button "Search" at bounding box center [1273, 405] width 143 height 48
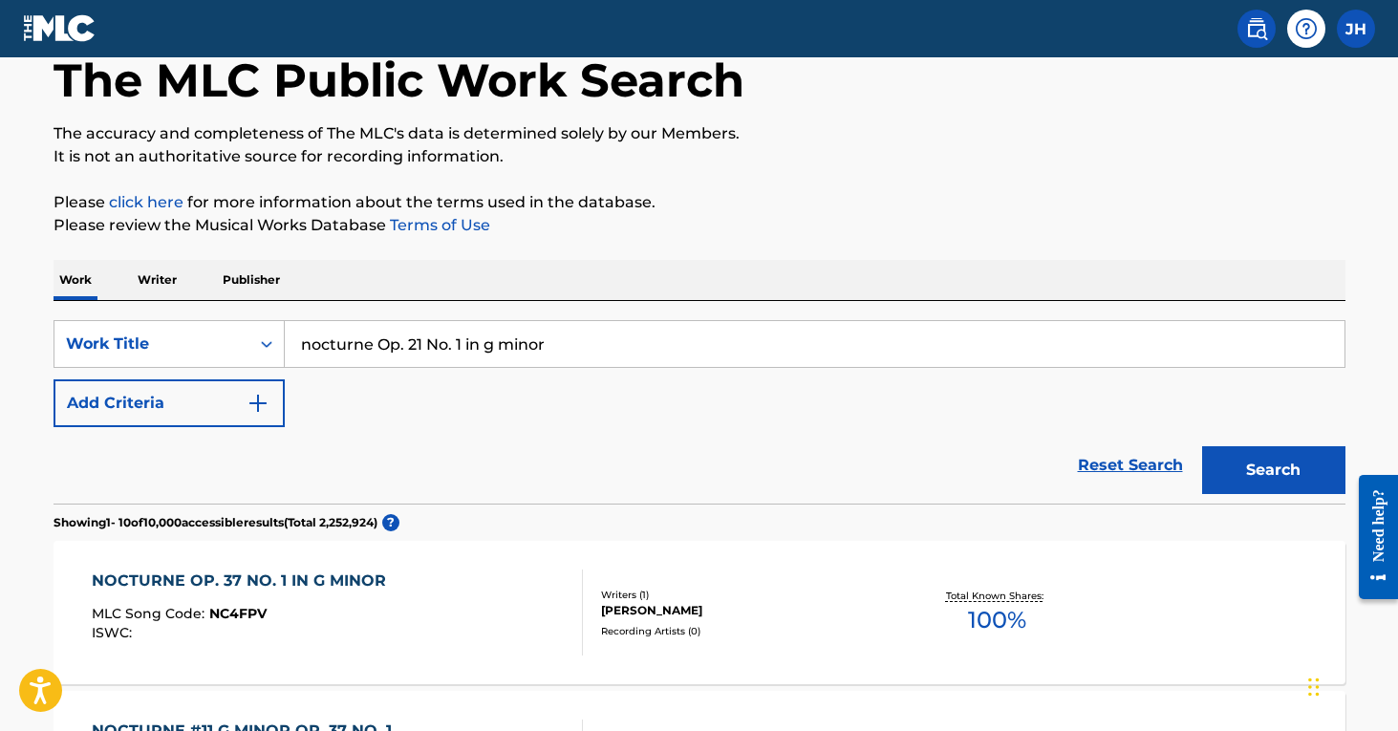
scroll to position [104, 0]
drag, startPoint x: 568, startPoint y: 346, endPoint x: 377, endPoint y: 344, distance: 191.1
click at [377, 344] on input "nocturne Op. 21 No. 1 in g minor" at bounding box center [814, 345] width 1059 height 46
click at [1273, 471] on button "Search" at bounding box center [1273, 471] width 143 height 48
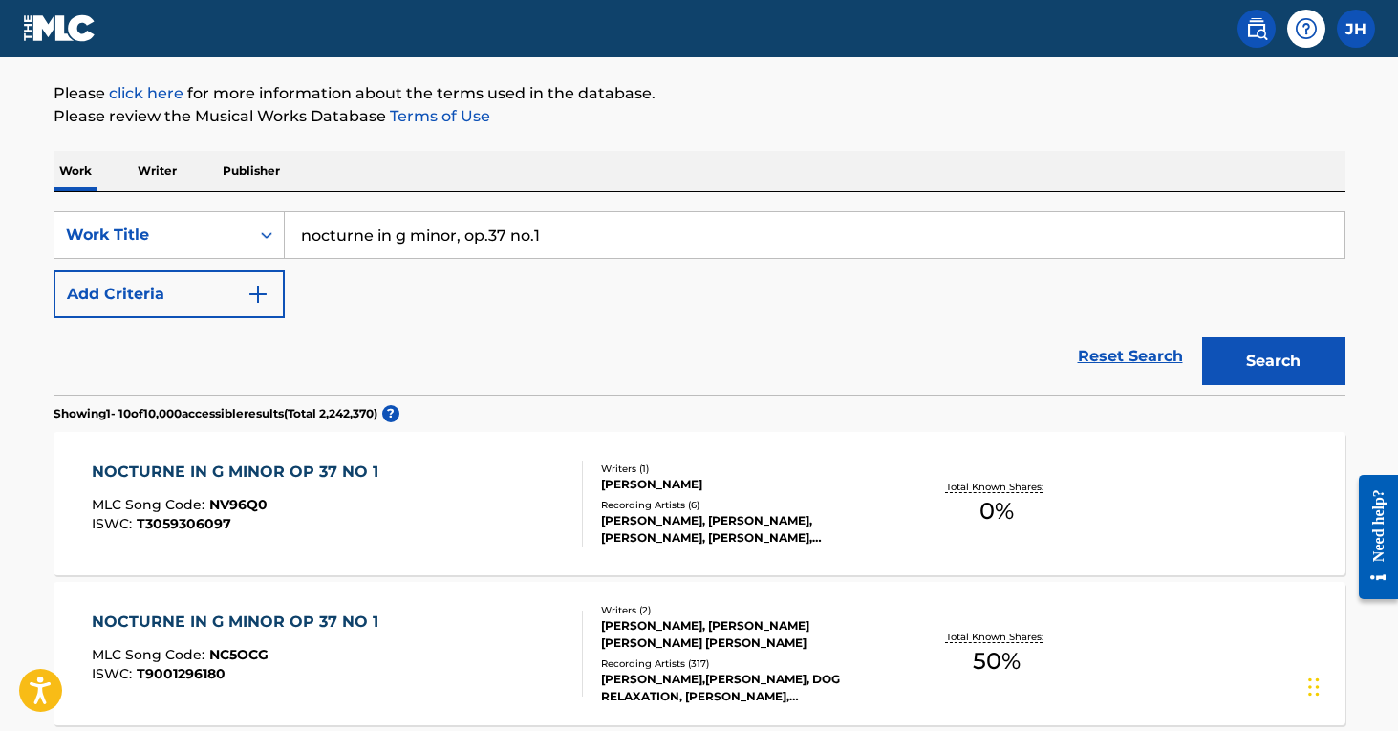
scroll to position [211, 0]
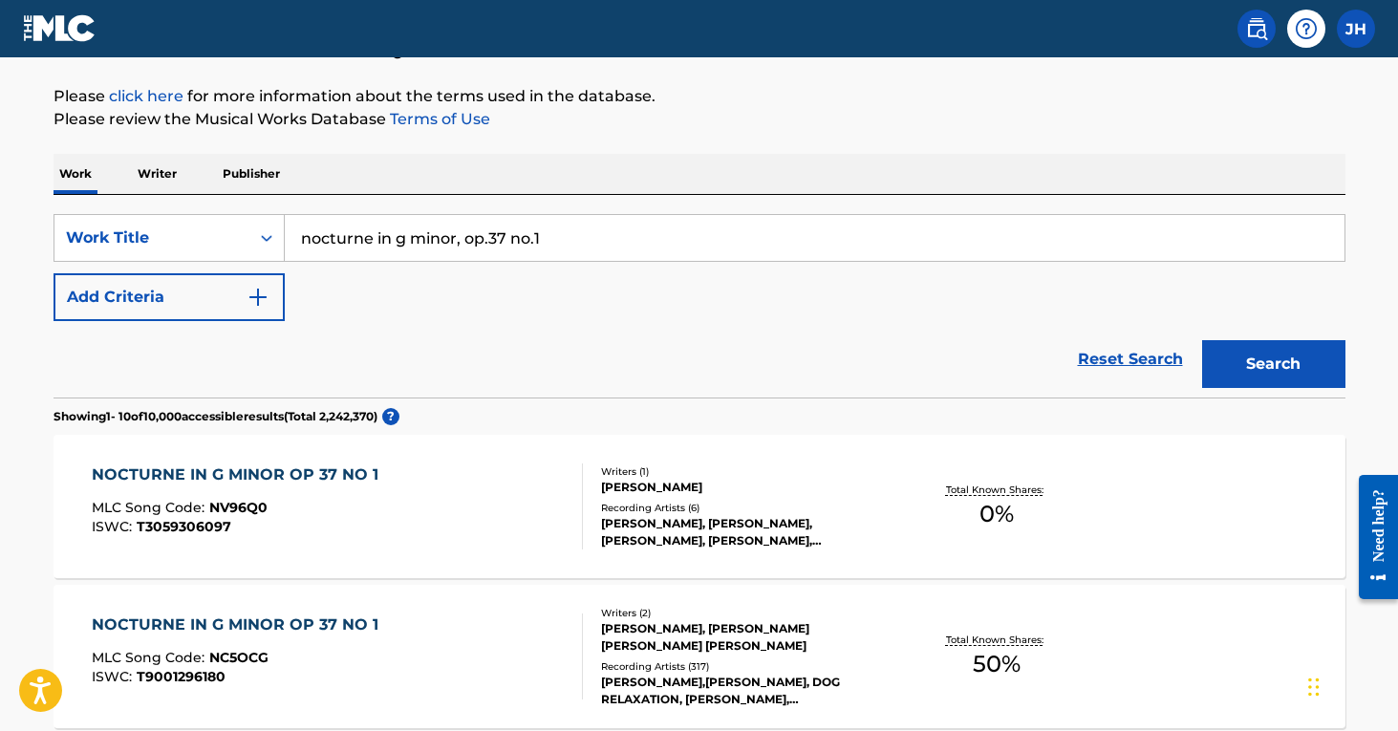
click at [567, 236] on input "nocturne in g minor, op.37 no.1" at bounding box center [814, 238] width 1059 height 46
drag, startPoint x: 567, startPoint y: 236, endPoint x: 397, endPoint y: 233, distance: 170.1
click at [397, 233] on input "nocturne in g minor, op.37 no.1" at bounding box center [814, 238] width 1059 height 46
click at [1273, 364] on button "Search" at bounding box center [1273, 364] width 143 height 48
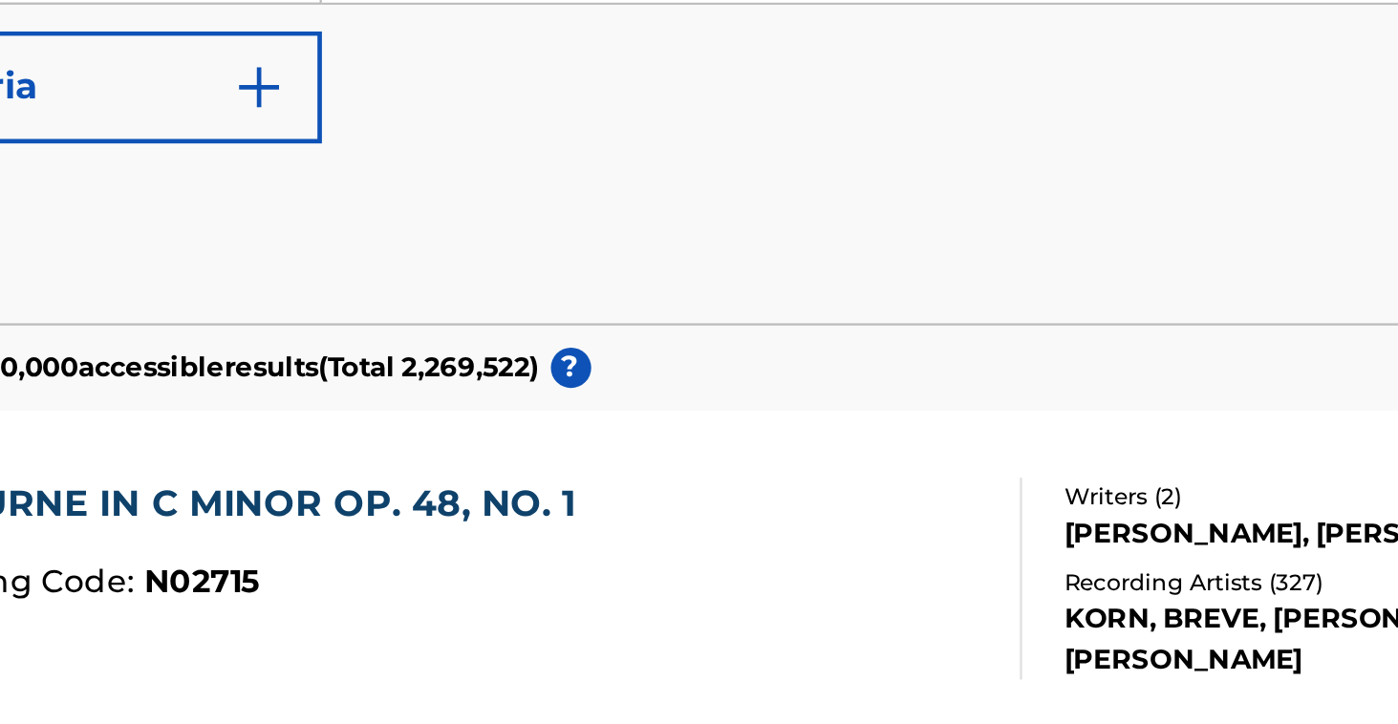
scroll to position [253, 0]
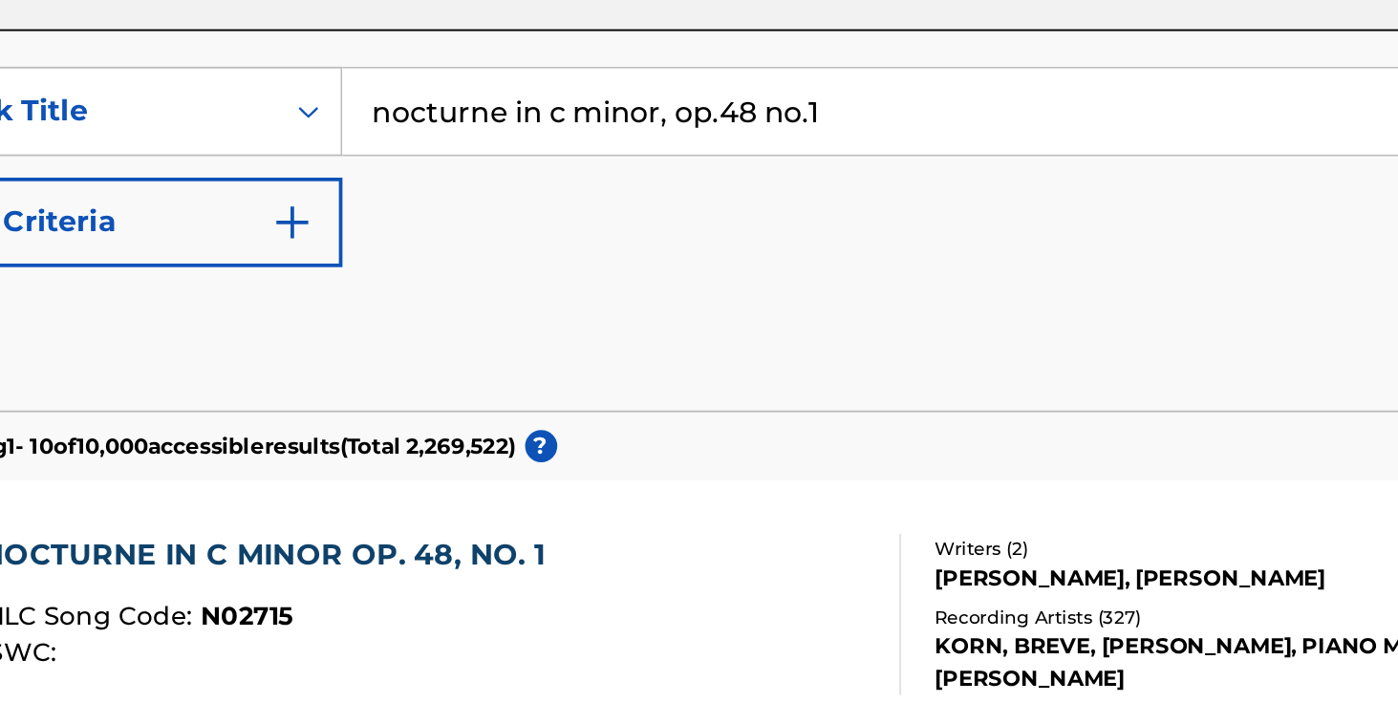
drag, startPoint x: 471, startPoint y: 61, endPoint x: 274, endPoint y: 63, distance: 196.8
click at [285, 173] on input "nocturne in c minor, op.48 no.1" at bounding box center [814, 196] width 1059 height 46
type input "nocturne Op. 55 no.1 in f minor"
click at [1202, 298] on button "Search" at bounding box center [1273, 322] width 143 height 48
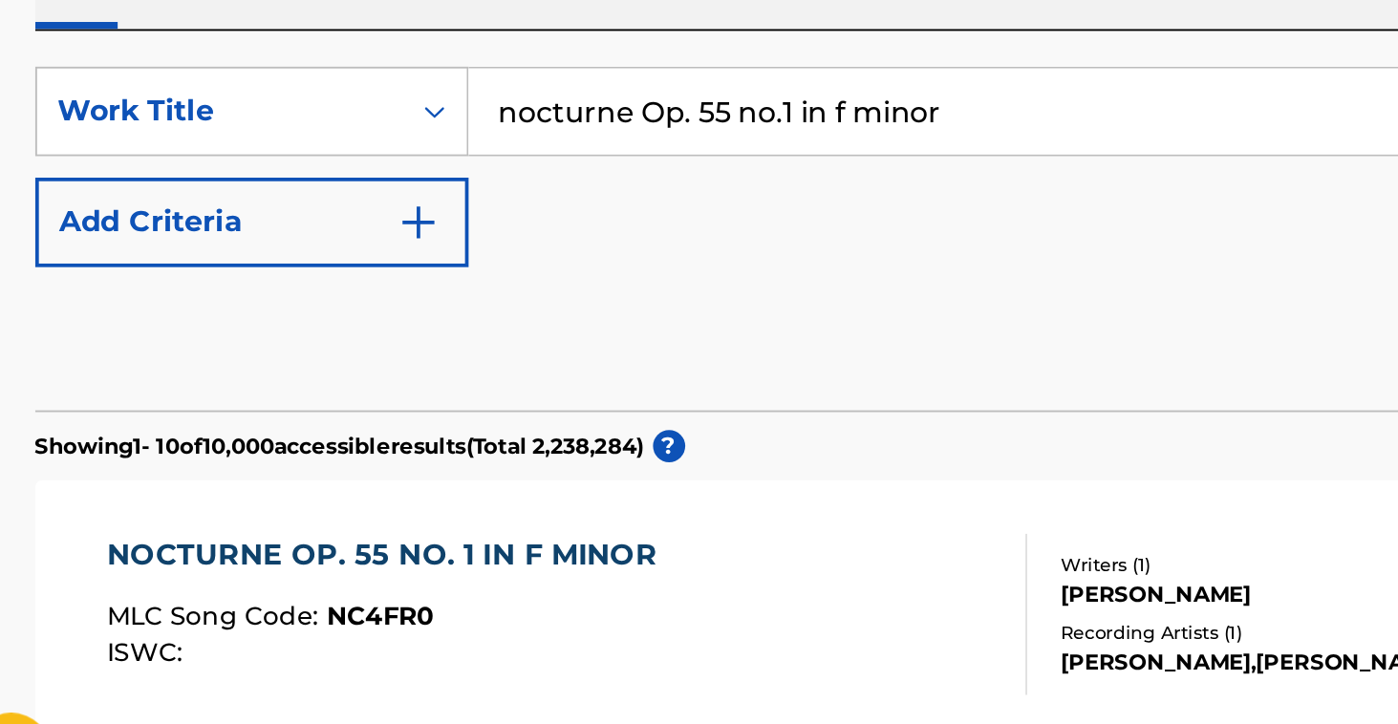
scroll to position [296, 0]
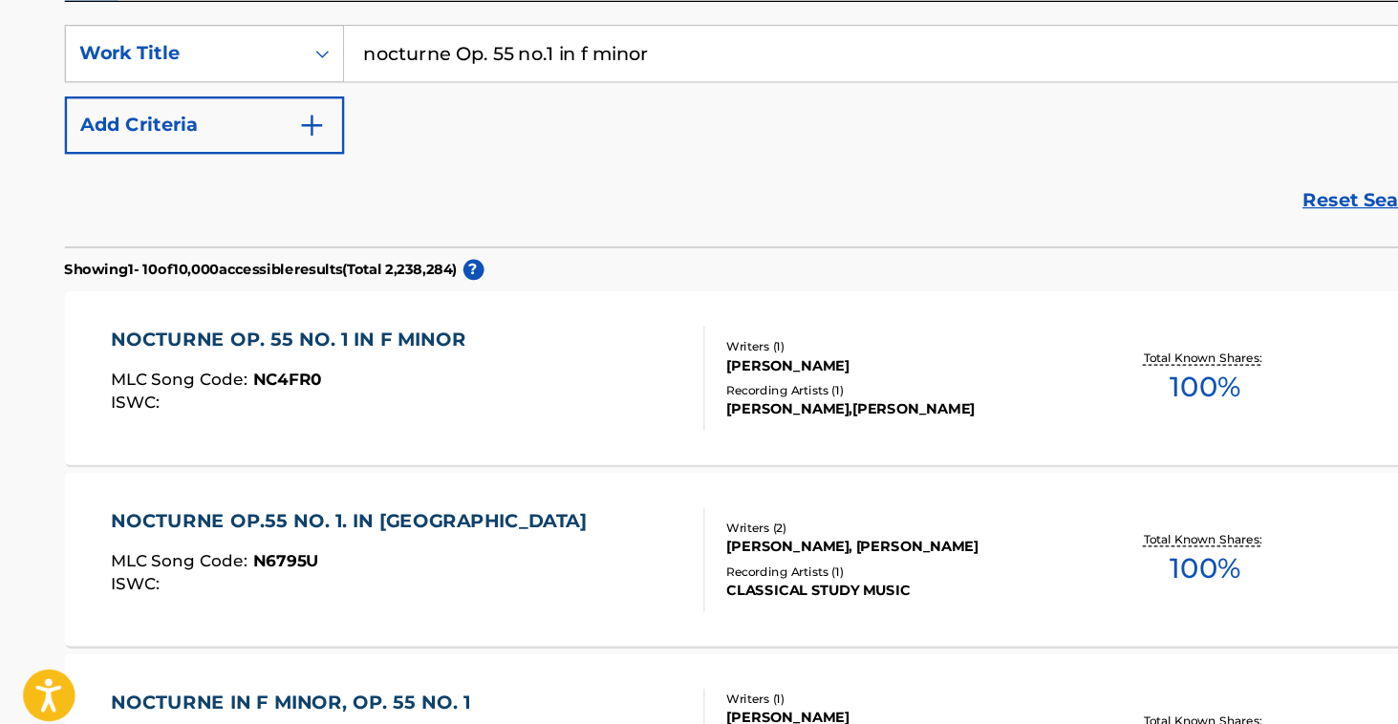
drag, startPoint x: 228, startPoint y: 322, endPoint x: 246, endPoint y: 298, distance: 30.0
click at [246, 378] on div "NOCTURNE OP. 55 NO. 1 IN F MINOR MLC Song Code : NC4FR0 ISWC :" at bounding box center [243, 421] width 303 height 86
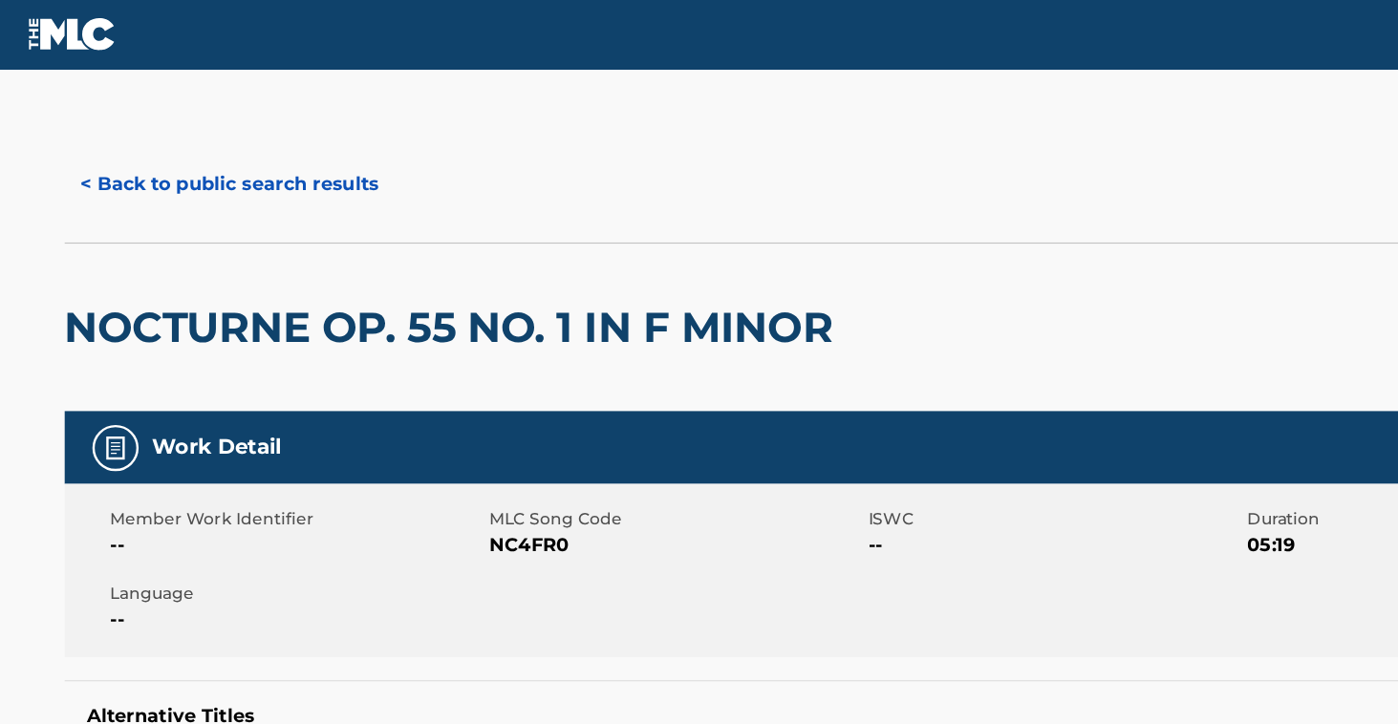
click at [265, 160] on button "< Back to public search results" at bounding box center [190, 153] width 274 height 48
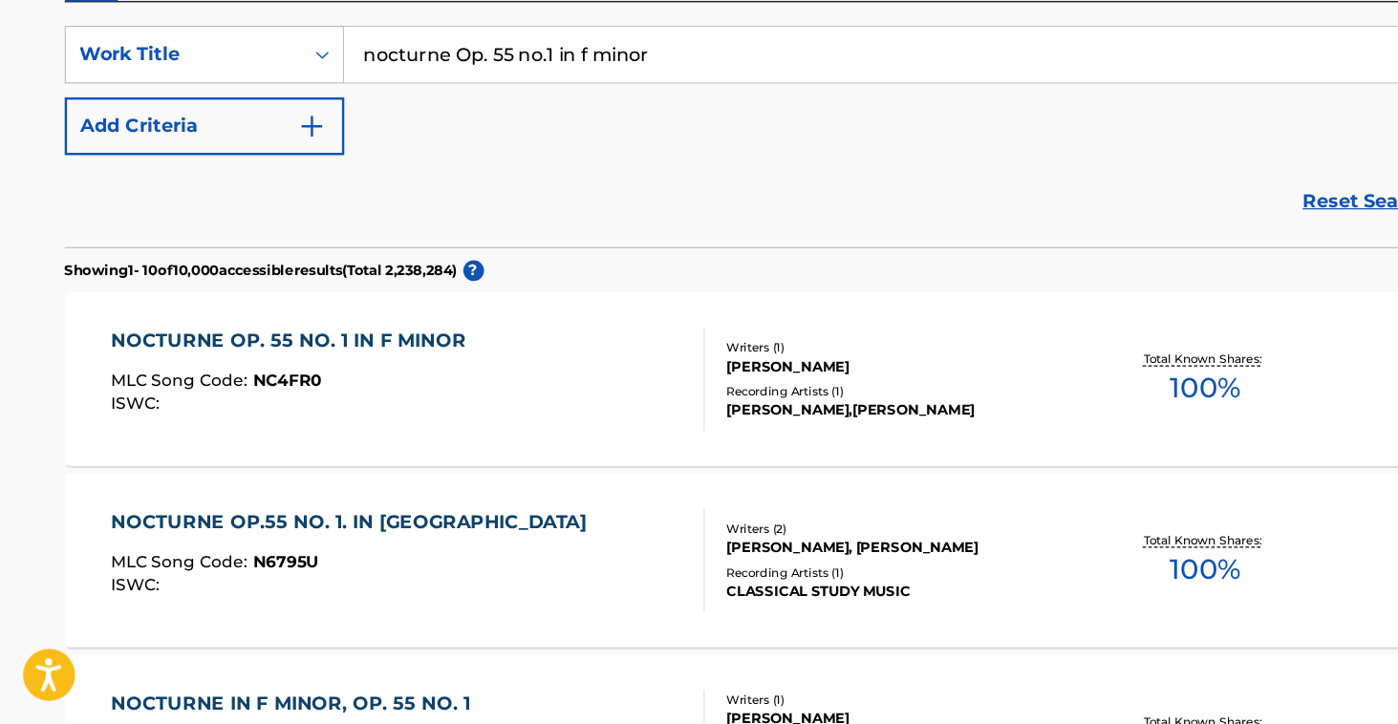
drag, startPoint x: 562, startPoint y: 41, endPoint x: 376, endPoint y: 50, distance: 185.5
click at [376, 147] on input "nocturne Op. 55 no.1 in f minor" at bounding box center [814, 170] width 1059 height 46
click at [1273, 272] on button "Search" at bounding box center [1273, 296] width 143 height 48
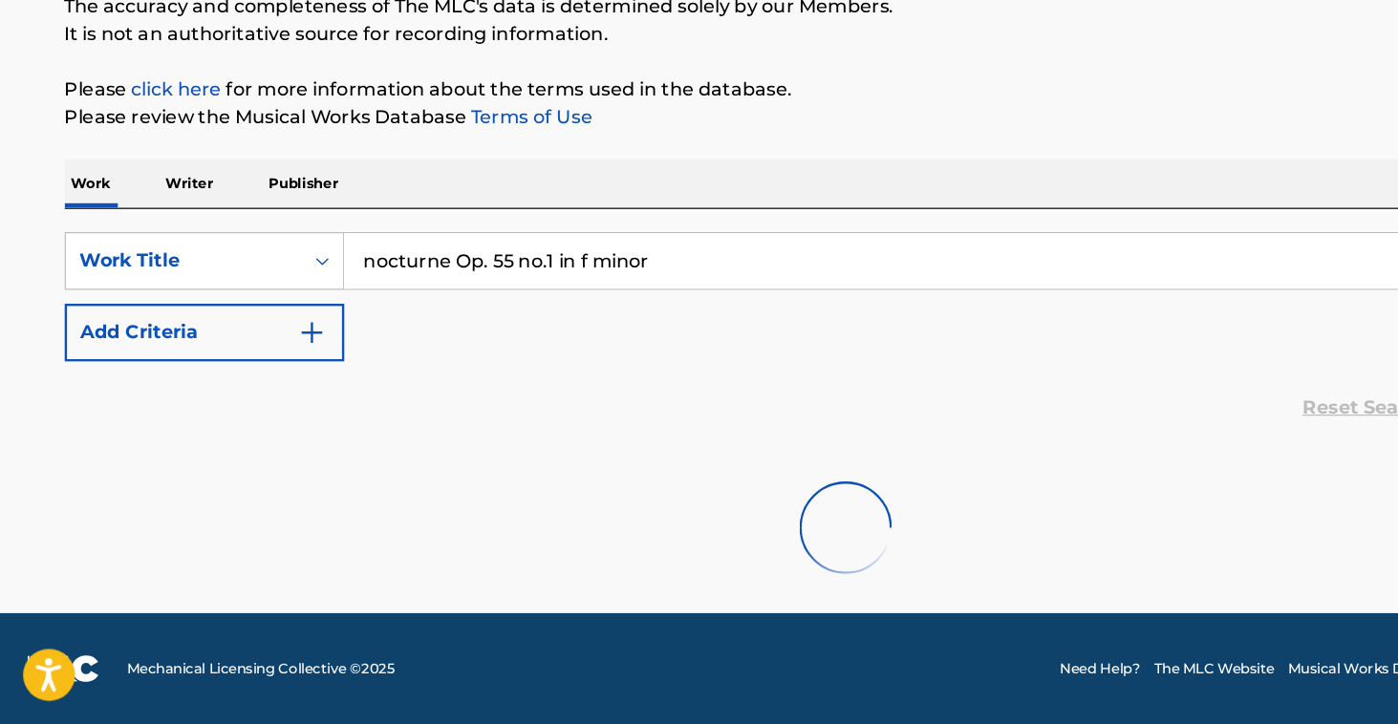
scroll to position [108, 0]
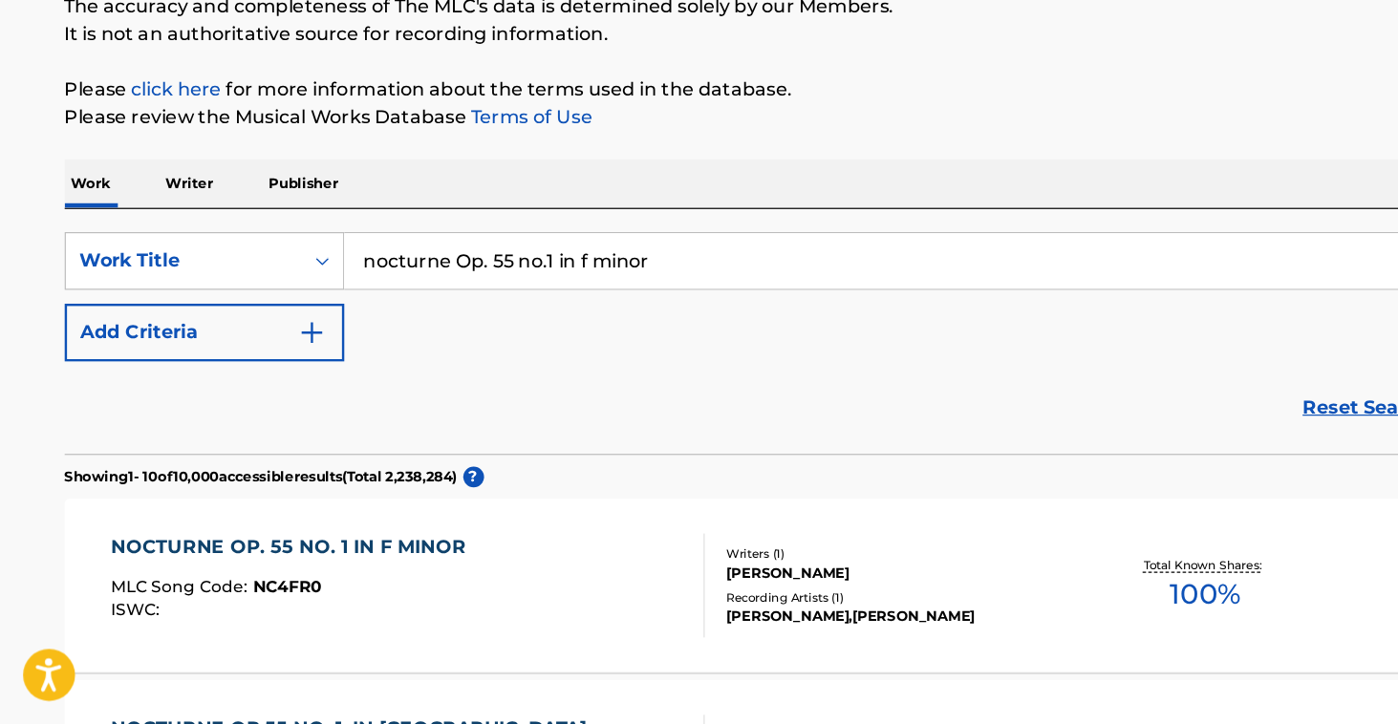
click at [1273, 443] on button "Search" at bounding box center [1273, 467] width 143 height 48
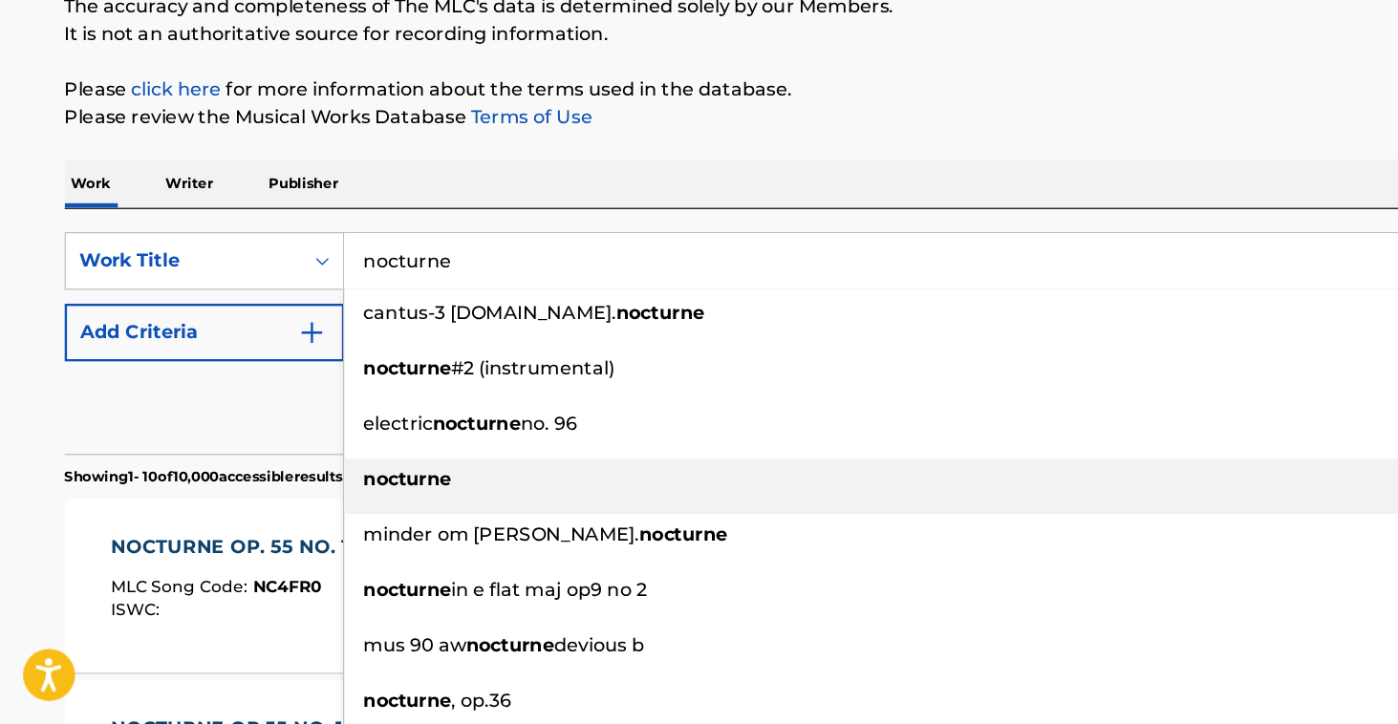
click at [338, 512] on strong "nocturne" at bounding box center [337, 521] width 73 height 18
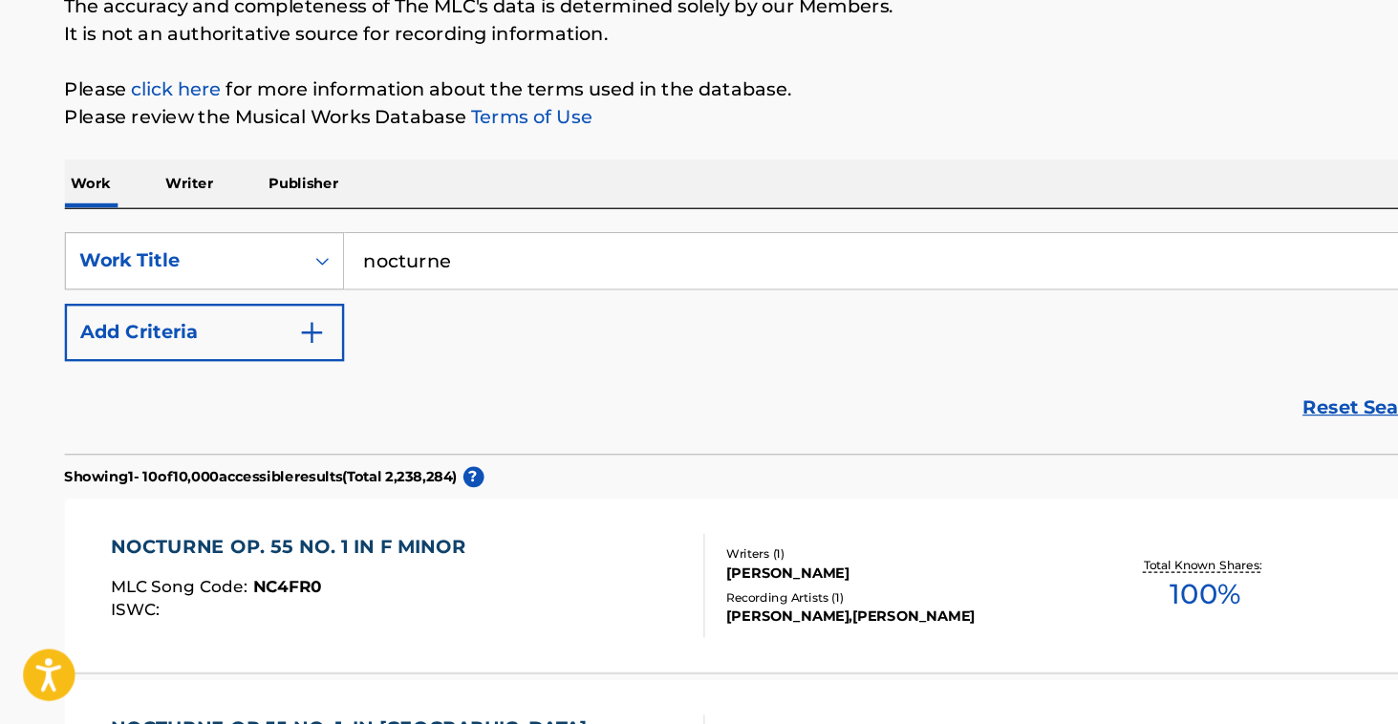
click at [1273, 443] on button "Search" at bounding box center [1273, 467] width 143 height 48
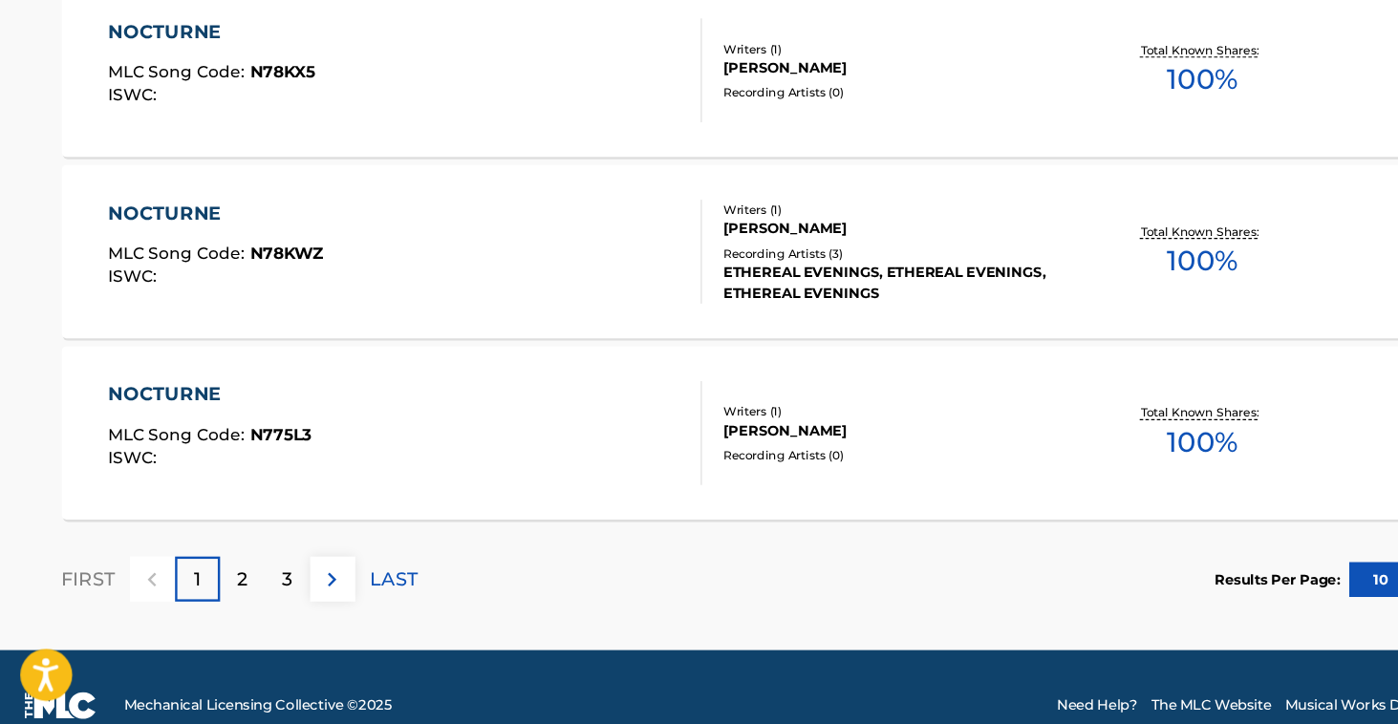
scroll to position [1584, 0]
click at [203, 593] on p "2" at bounding box center [203, 604] width 9 height 23
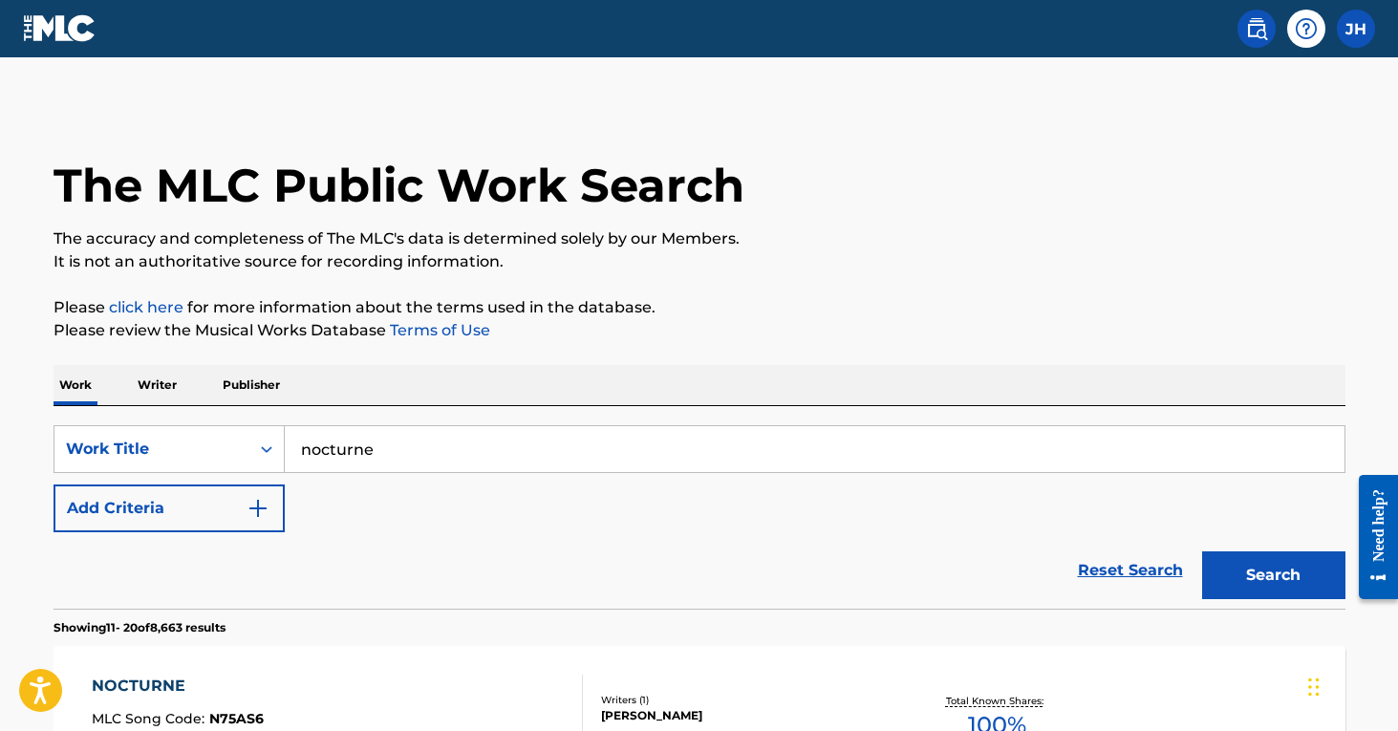
scroll to position [0, 0]
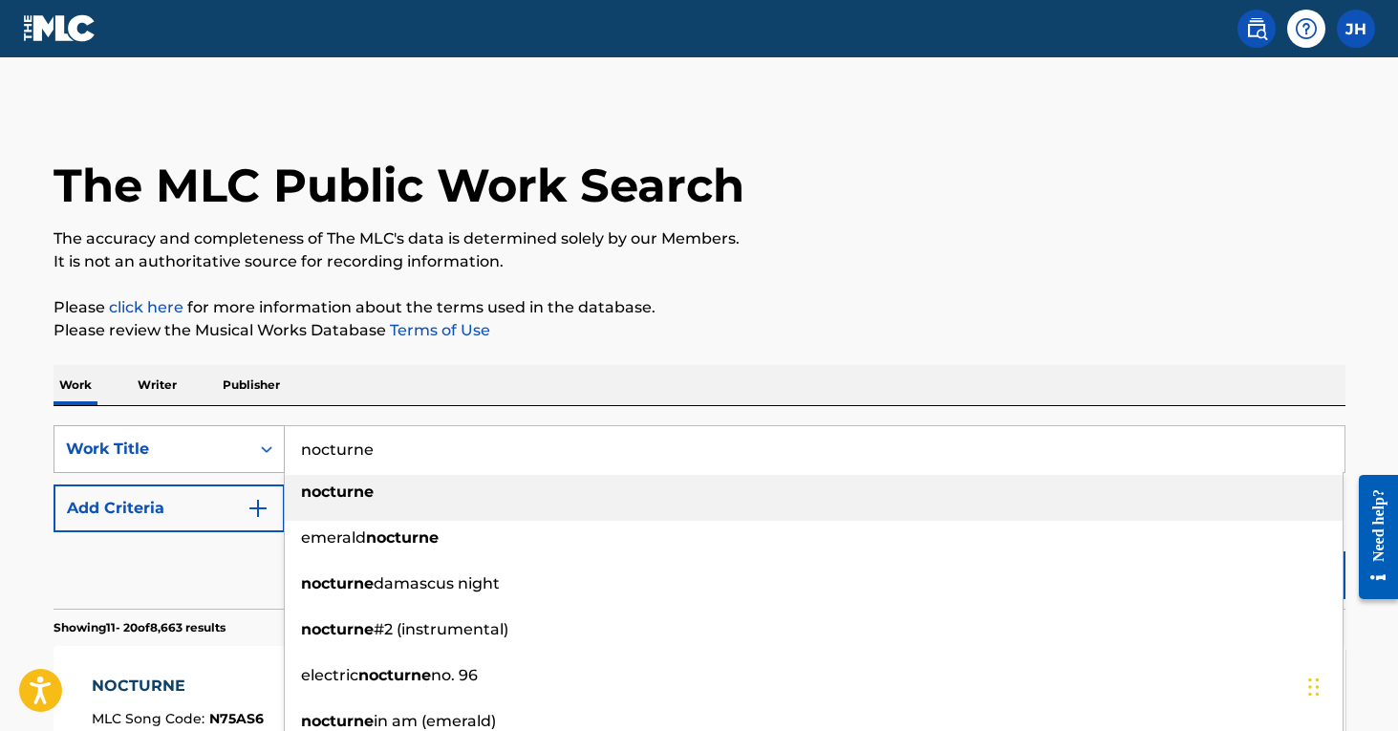
drag, startPoint x: 422, startPoint y: 467, endPoint x: 246, endPoint y: 430, distance: 180.6
click at [246, 430] on div "SearchWithCriteriaa2a193b1-6f6c-49f7-9652-d7013d480ce8 Work Title nocturne noct…" at bounding box center [699, 449] width 1292 height 48
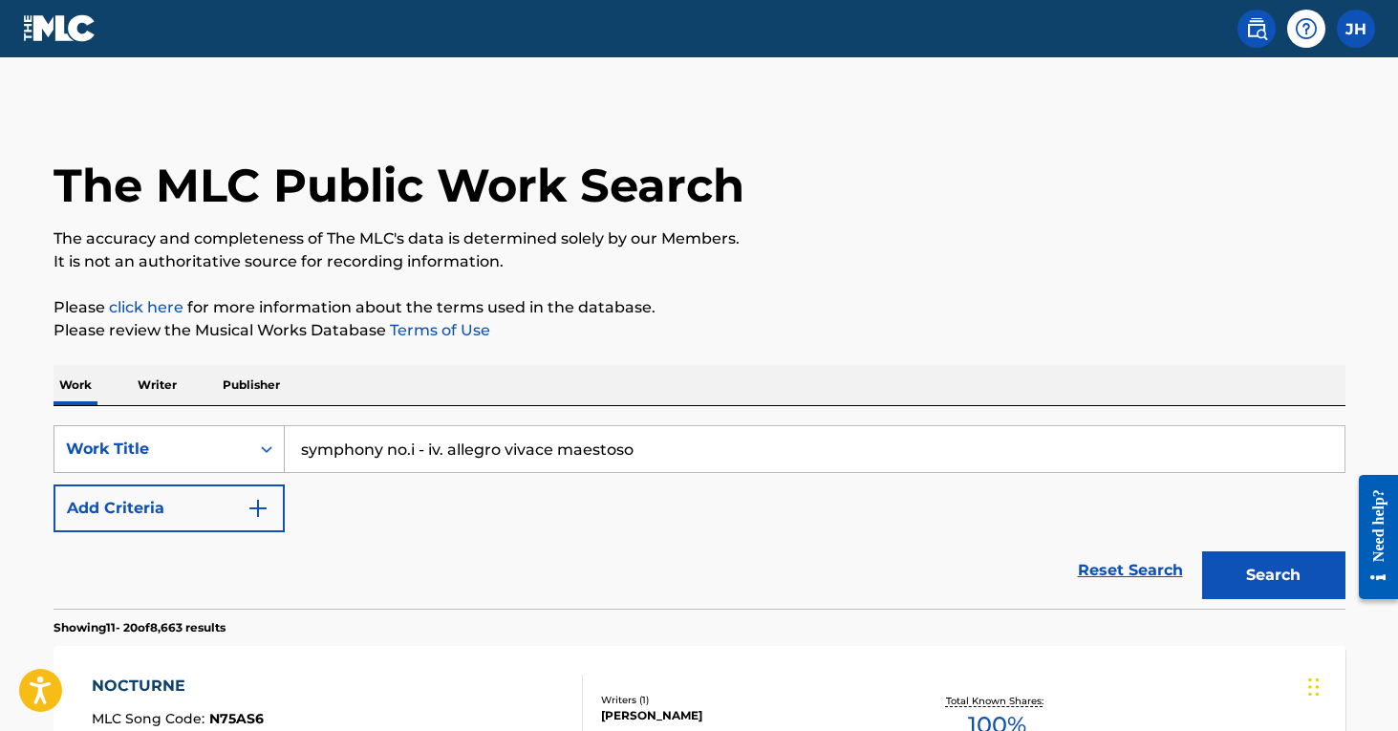
drag, startPoint x: 672, startPoint y: 465, endPoint x: 254, endPoint y: 463, distance: 417.5
click at [254, 463] on div "SearchWithCriteriaa2a193b1-6f6c-49f7-9652-d7013d480ce8 Work Title symphony no.i…" at bounding box center [699, 449] width 1292 height 48
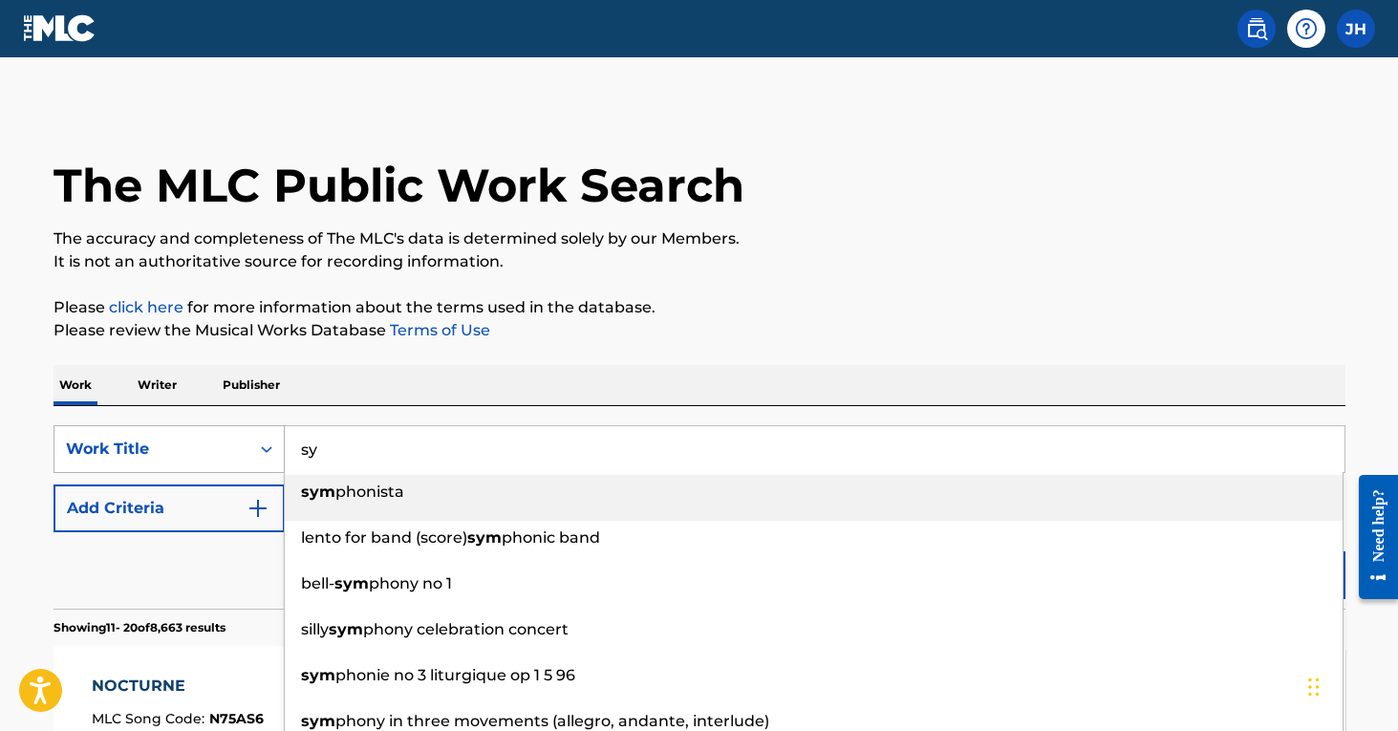
type input "s"
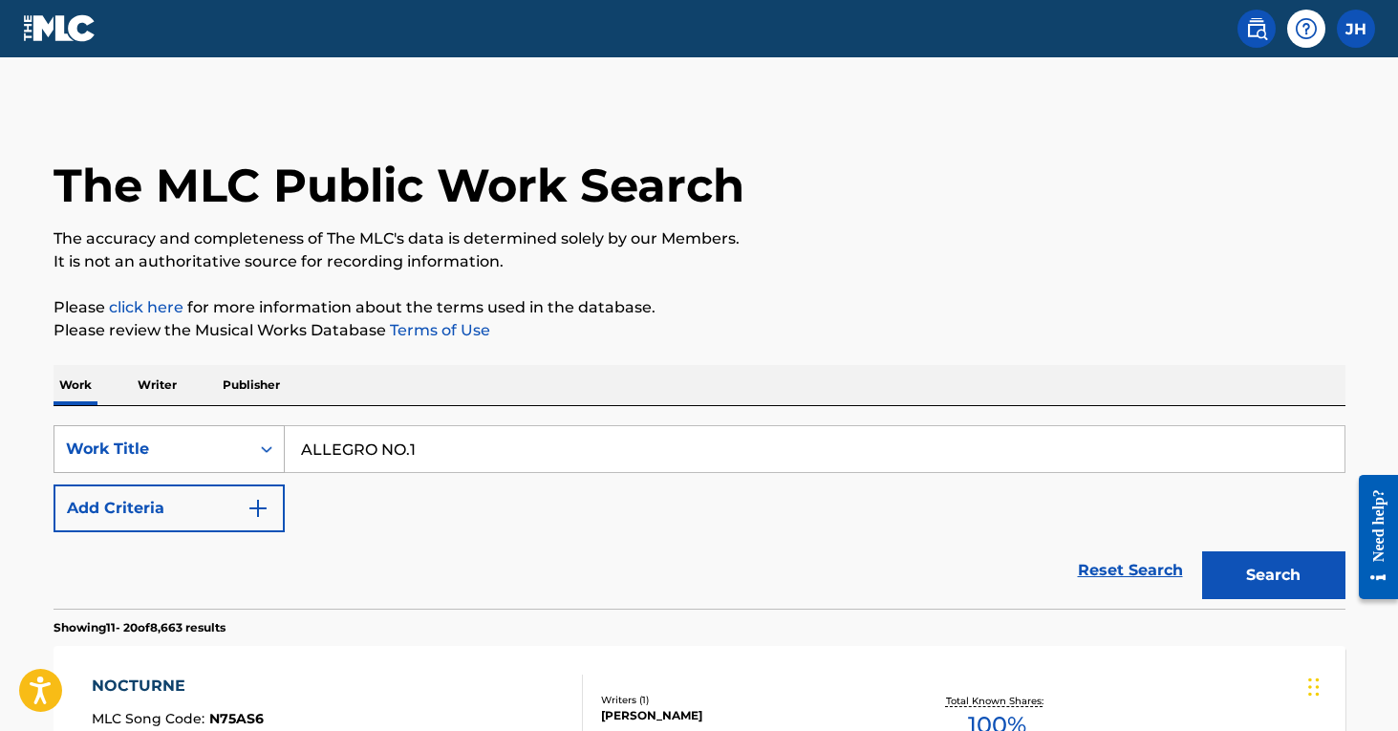
drag, startPoint x: 440, startPoint y: 459, endPoint x: 259, endPoint y: 439, distance: 182.5
click at [259, 439] on div "SearchWithCriteriaa2a193b1-6f6c-49f7-9652-d7013d480ce8 Work Title ALLEGRO NO.1" at bounding box center [699, 449] width 1292 height 48
type input "Nocturne Op. 27 C sharp minor"
click at [1273, 575] on button "Search" at bounding box center [1273, 575] width 143 height 48
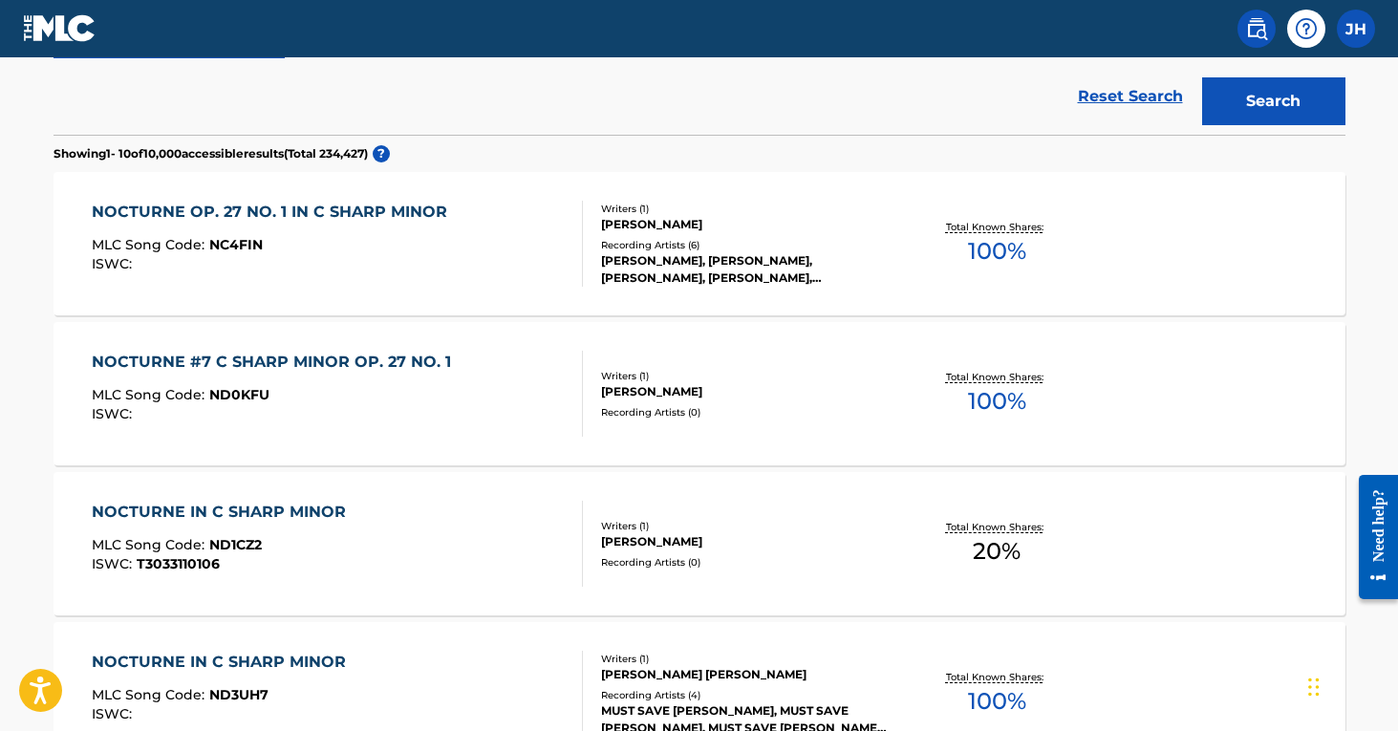
scroll to position [473, 0]
click at [656, 261] on div "[PERSON_NAME], [PERSON_NAME], [PERSON_NAME], [PERSON_NAME], [PERSON_NAME]" at bounding box center [745, 270] width 289 height 34
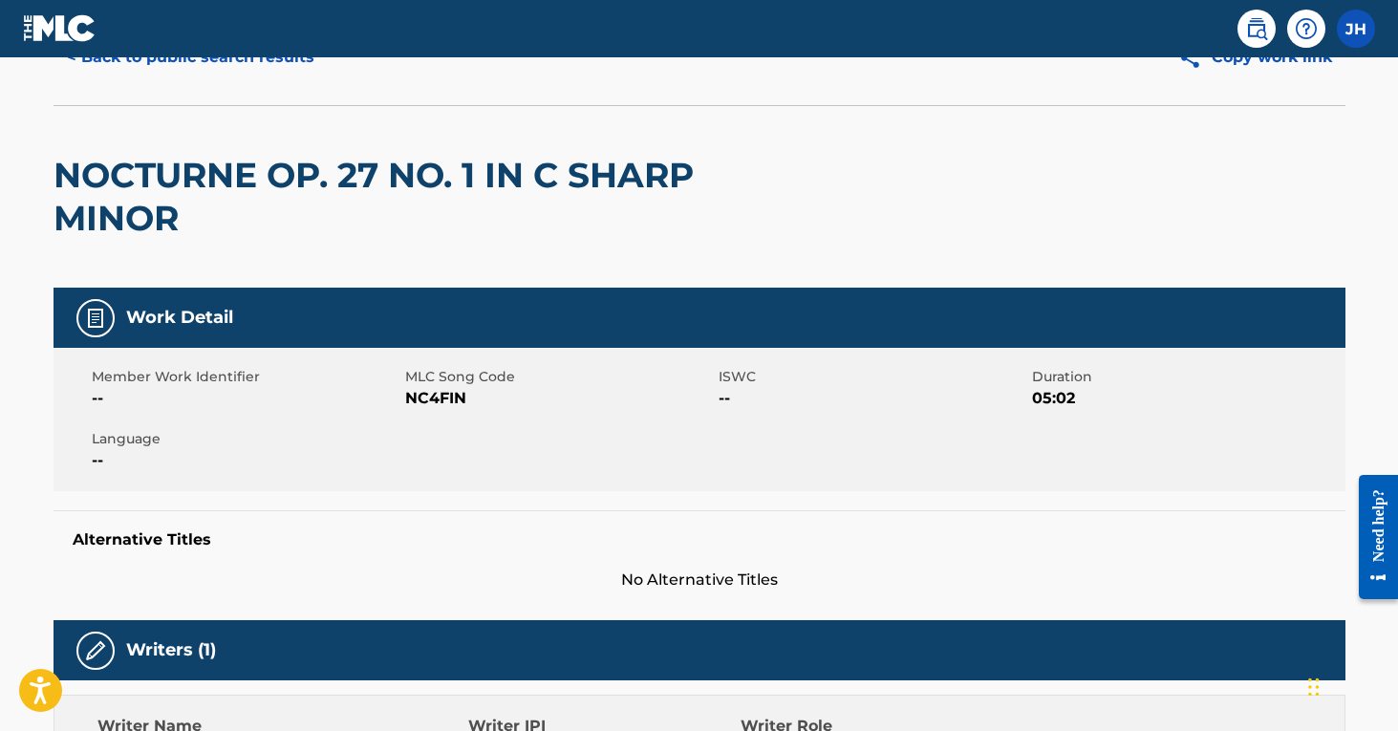
scroll to position [69, 0]
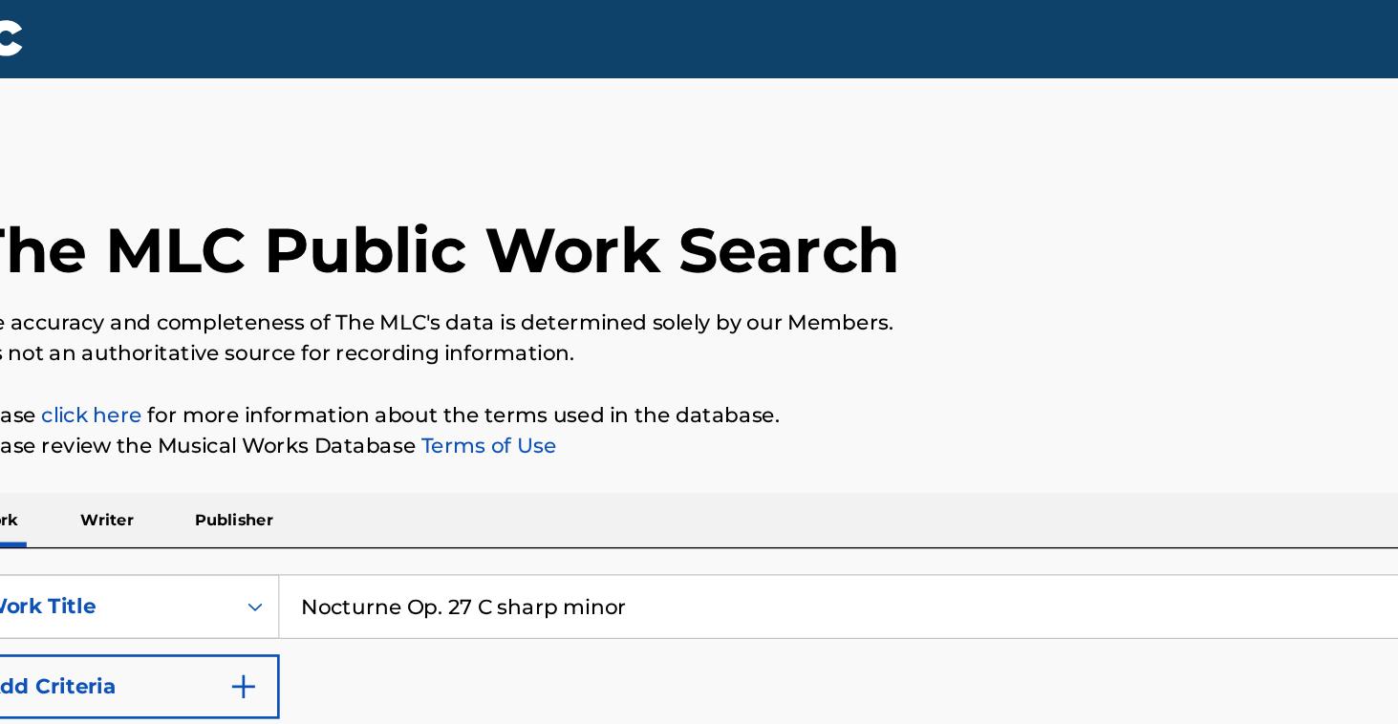
drag, startPoint x: 467, startPoint y: 451, endPoint x: 304, endPoint y: 443, distance: 163.5
click at [304, 443] on input "Nocturne Op. 27 C sharp minor" at bounding box center [814, 449] width 1059 height 46
click at [1202, 575] on button "Search" at bounding box center [1273, 575] width 143 height 48
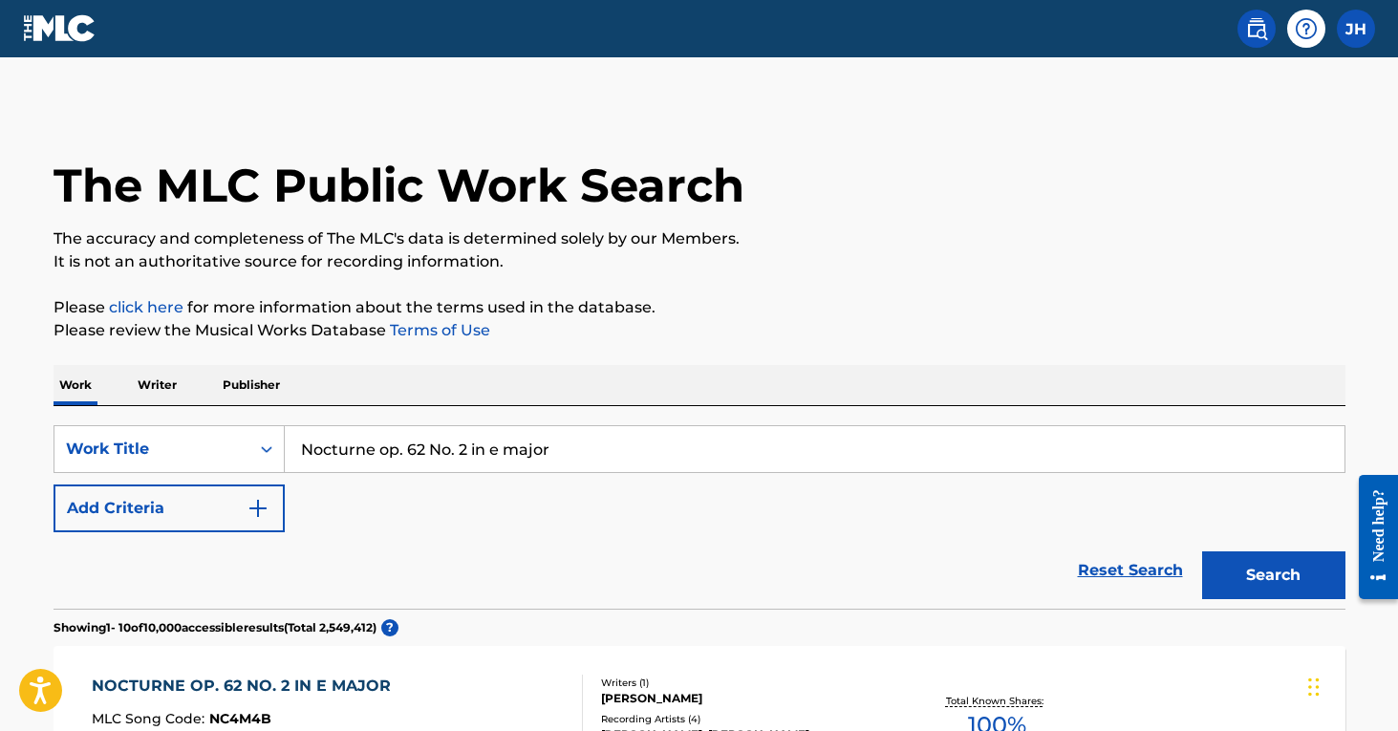
drag, startPoint x: 406, startPoint y: 444, endPoint x: 586, endPoint y: 447, distance: 179.6
click at [568, 445] on input "Nocturne op. 62 No. 2 in e major" at bounding box center [814, 449] width 1059 height 46
drag, startPoint x: 568, startPoint y: 445, endPoint x: 380, endPoint y: 447, distance: 188.2
click at [380, 447] on input "Nocturne op. 62 No. 2 in e major" at bounding box center [814, 449] width 1059 height 46
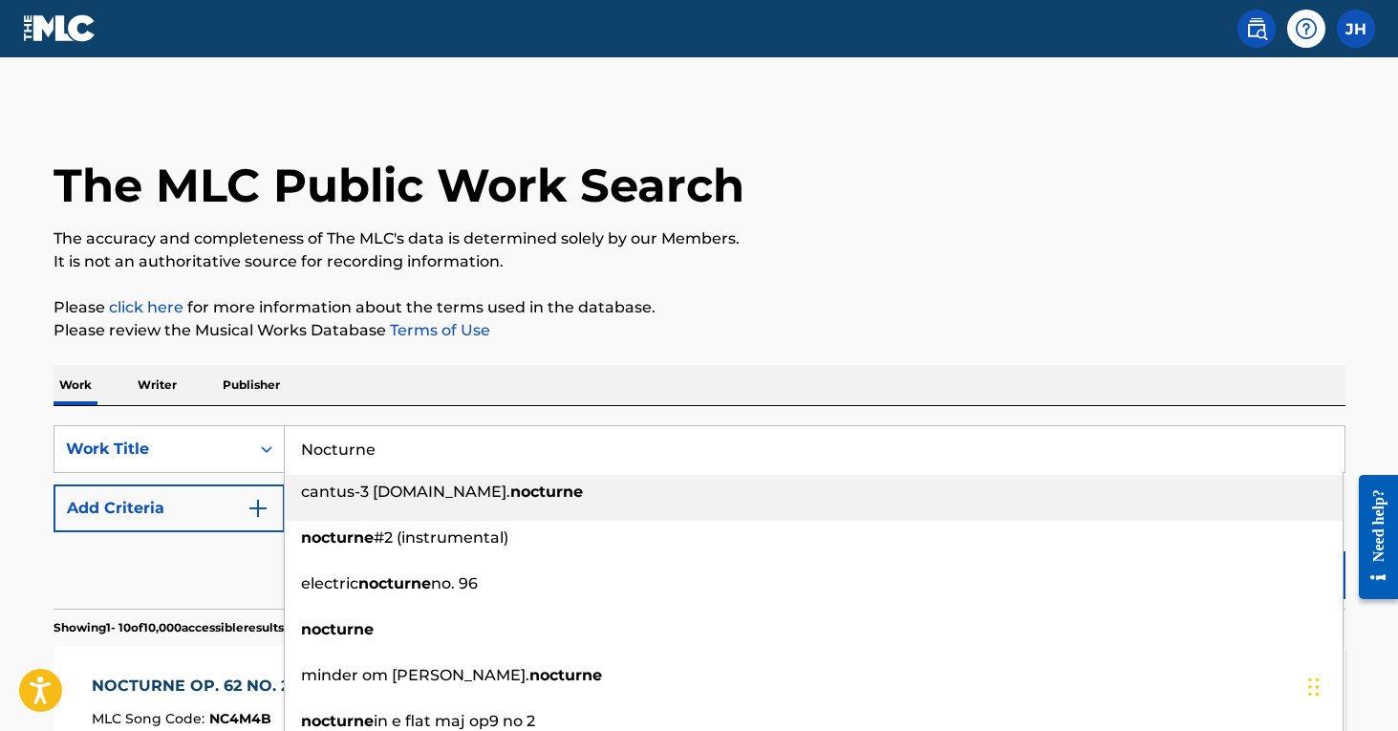
click at [289, 451] on input "Nocturne" at bounding box center [814, 449] width 1059 height 46
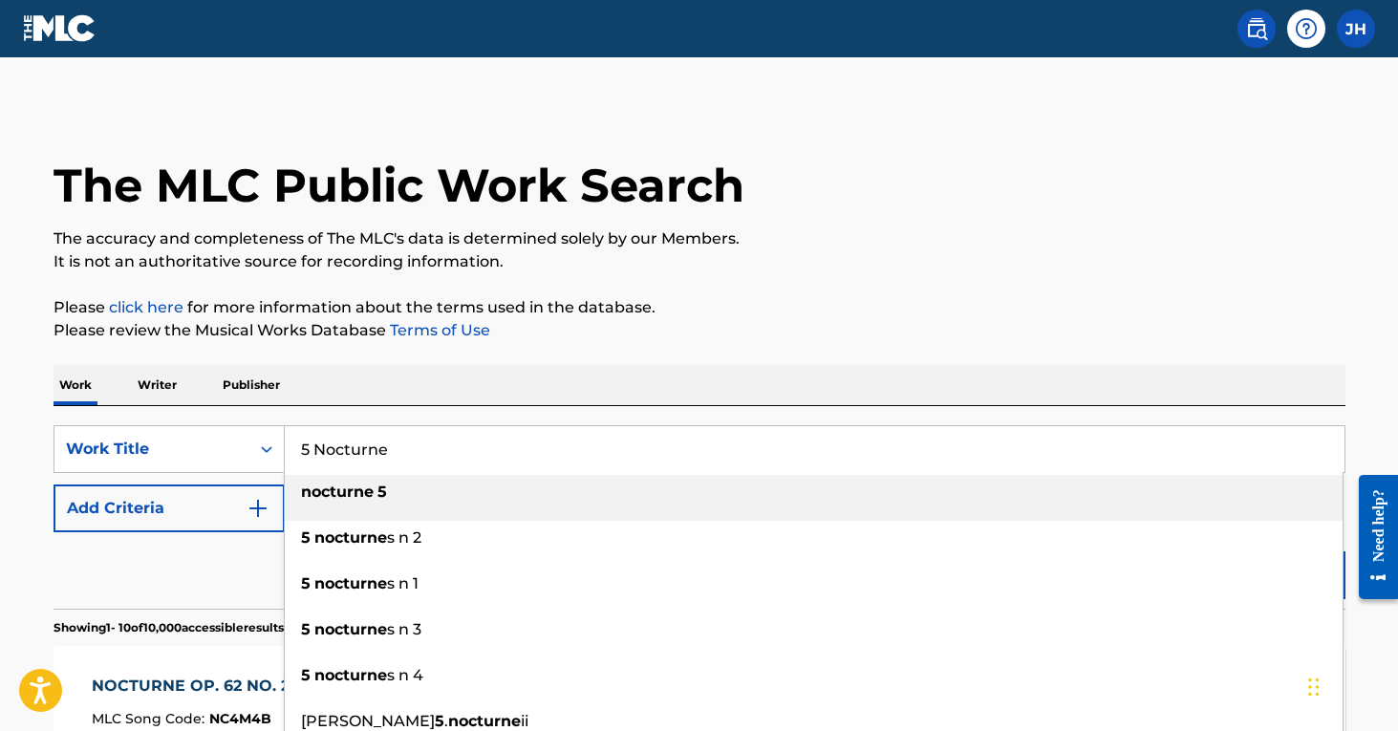
click at [436, 447] on input "5 Nocturne" at bounding box center [814, 449] width 1059 height 46
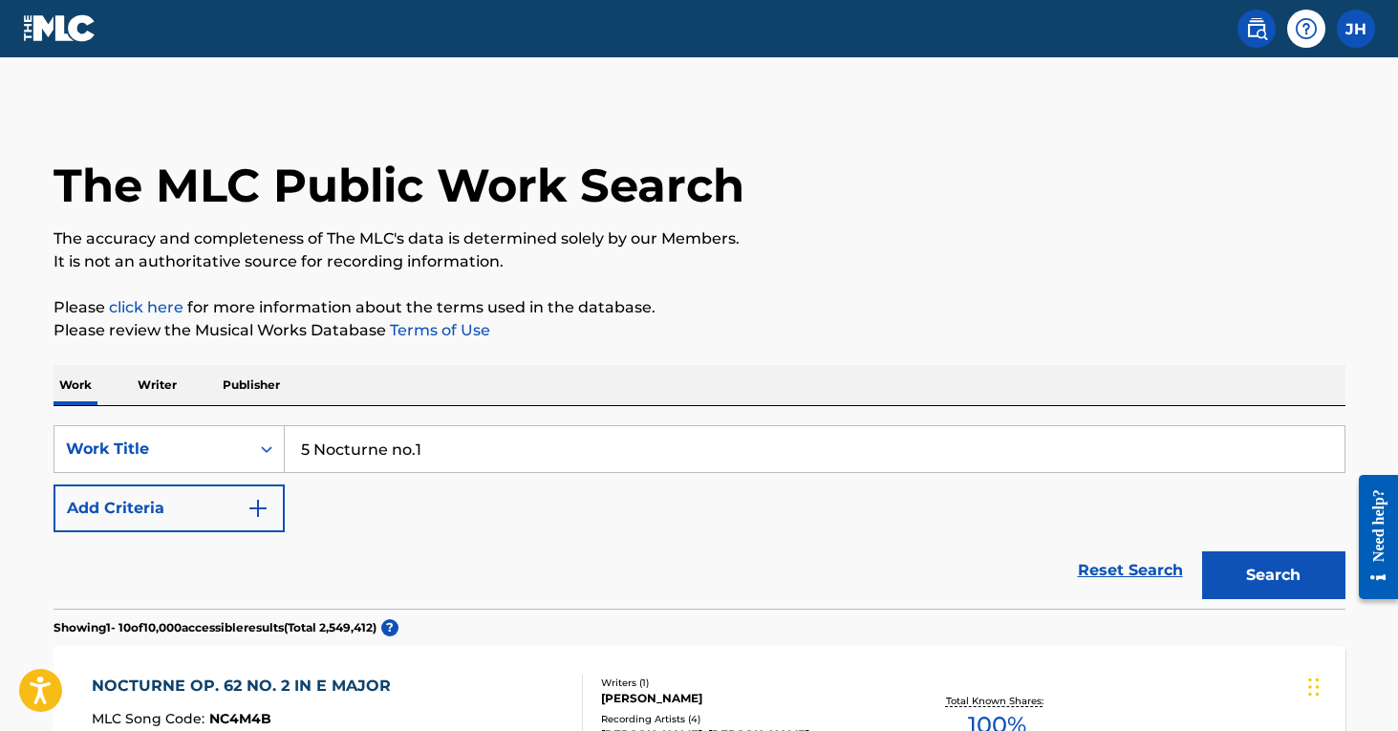
click at [1273, 575] on button "Search" at bounding box center [1273, 575] width 143 height 48
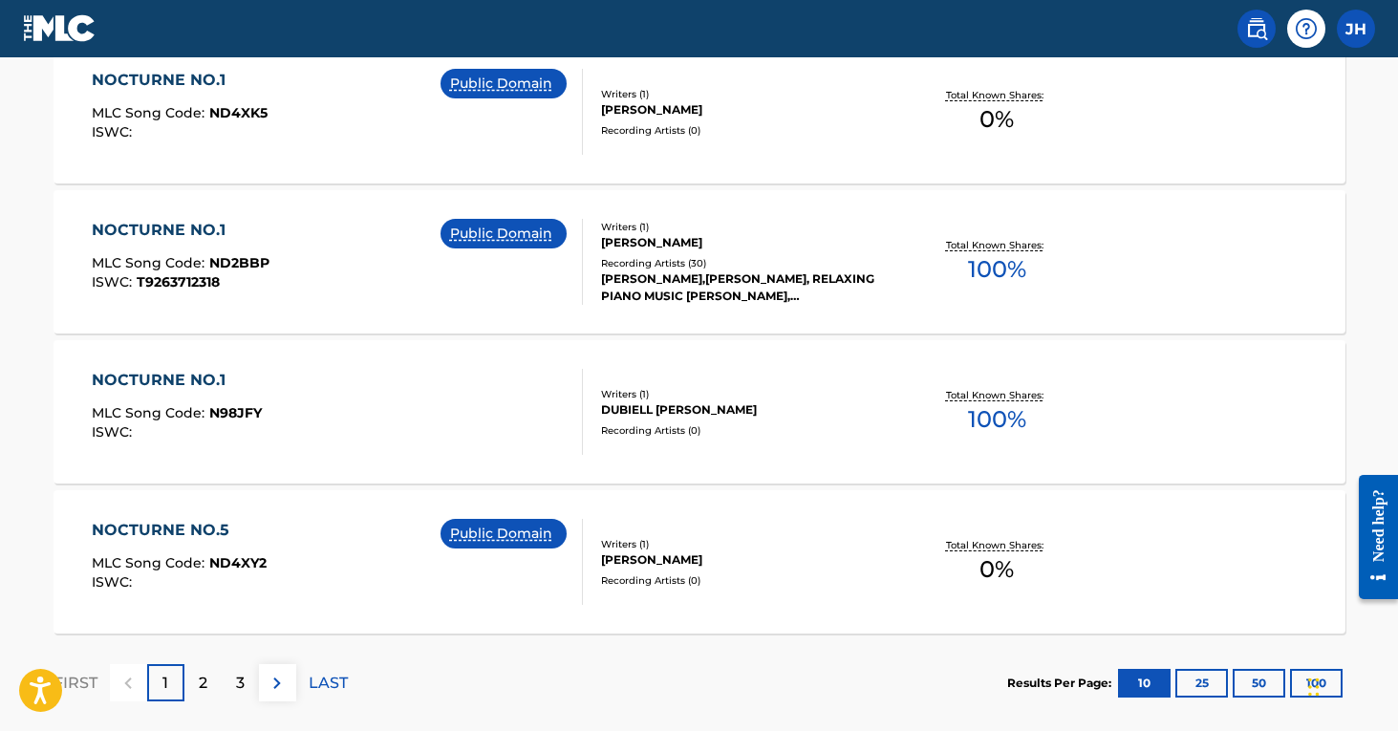
scroll to position [1515, 0]
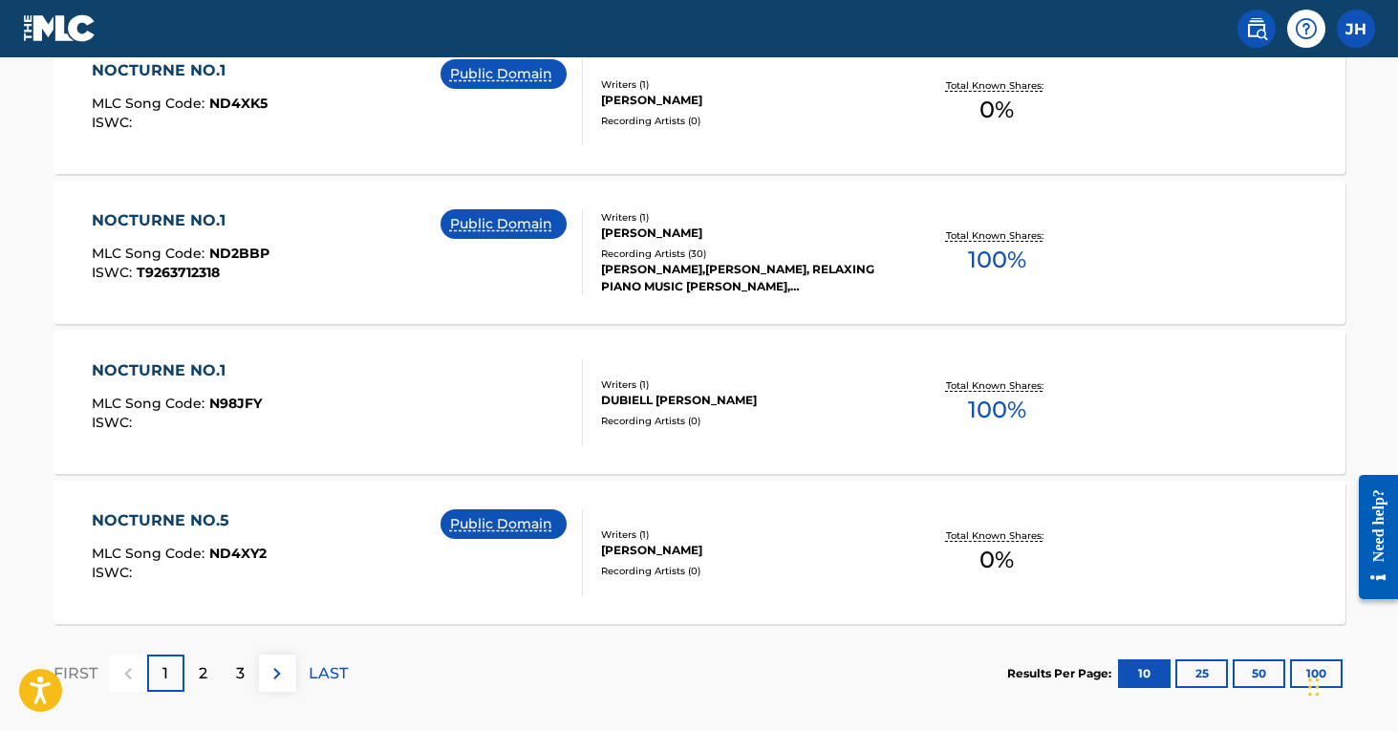
click at [208, 682] on div "2" at bounding box center [202, 672] width 37 height 37
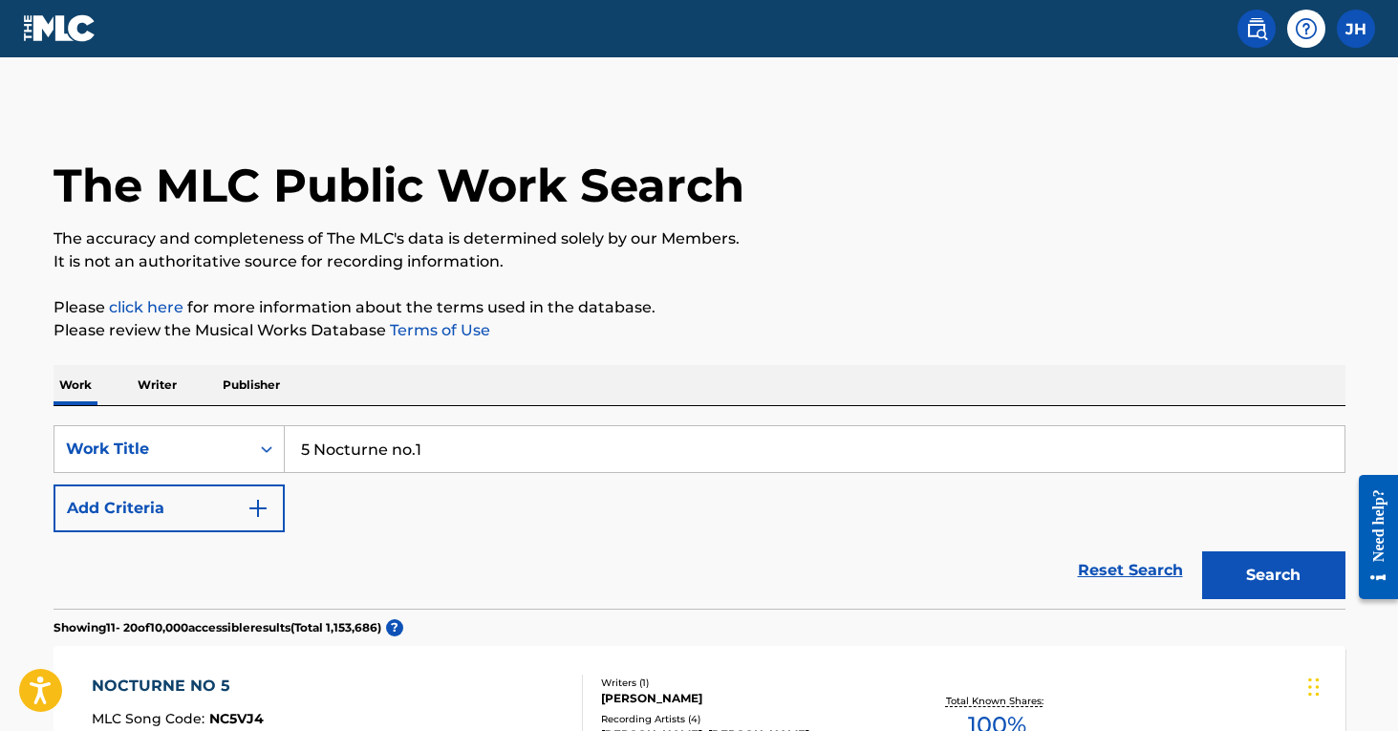
scroll to position [0, 0]
drag, startPoint x: 443, startPoint y: 438, endPoint x: 468, endPoint y: 461, distance: 34.5
click at [468, 461] on input "5 Nocturne no.1" at bounding box center [814, 449] width 1059 height 46
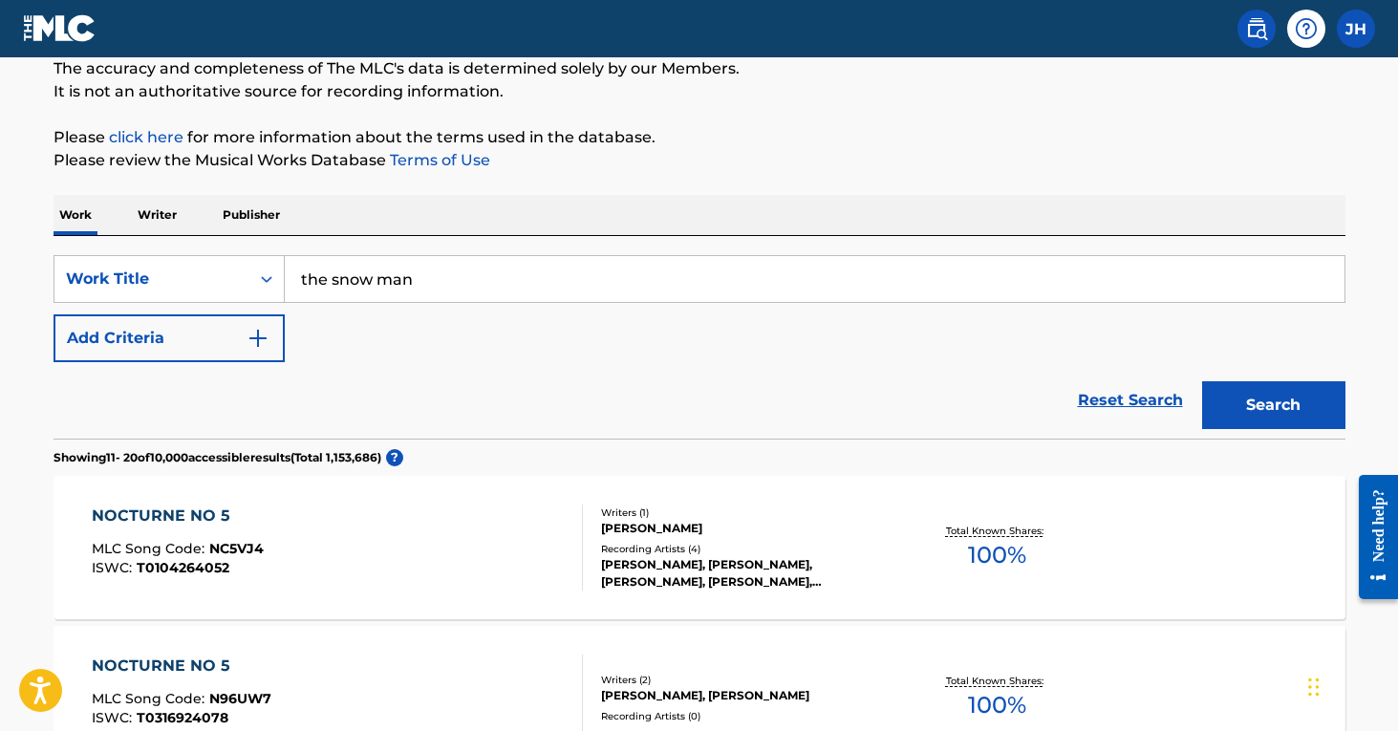
scroll to position [171, 0]
click at [1291, 401] on button "Search" at bounding box center [1273, 404] width 143 height 48
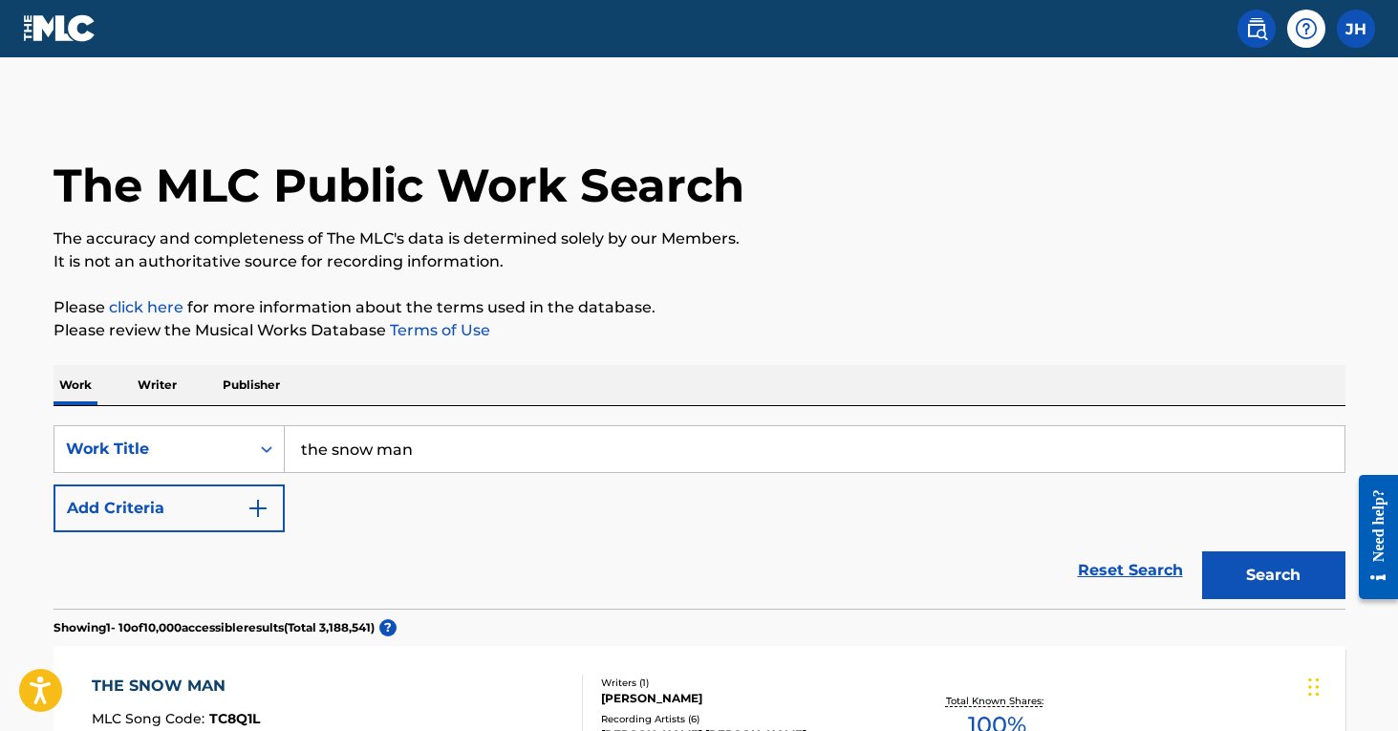
scroll to position [0, 0]
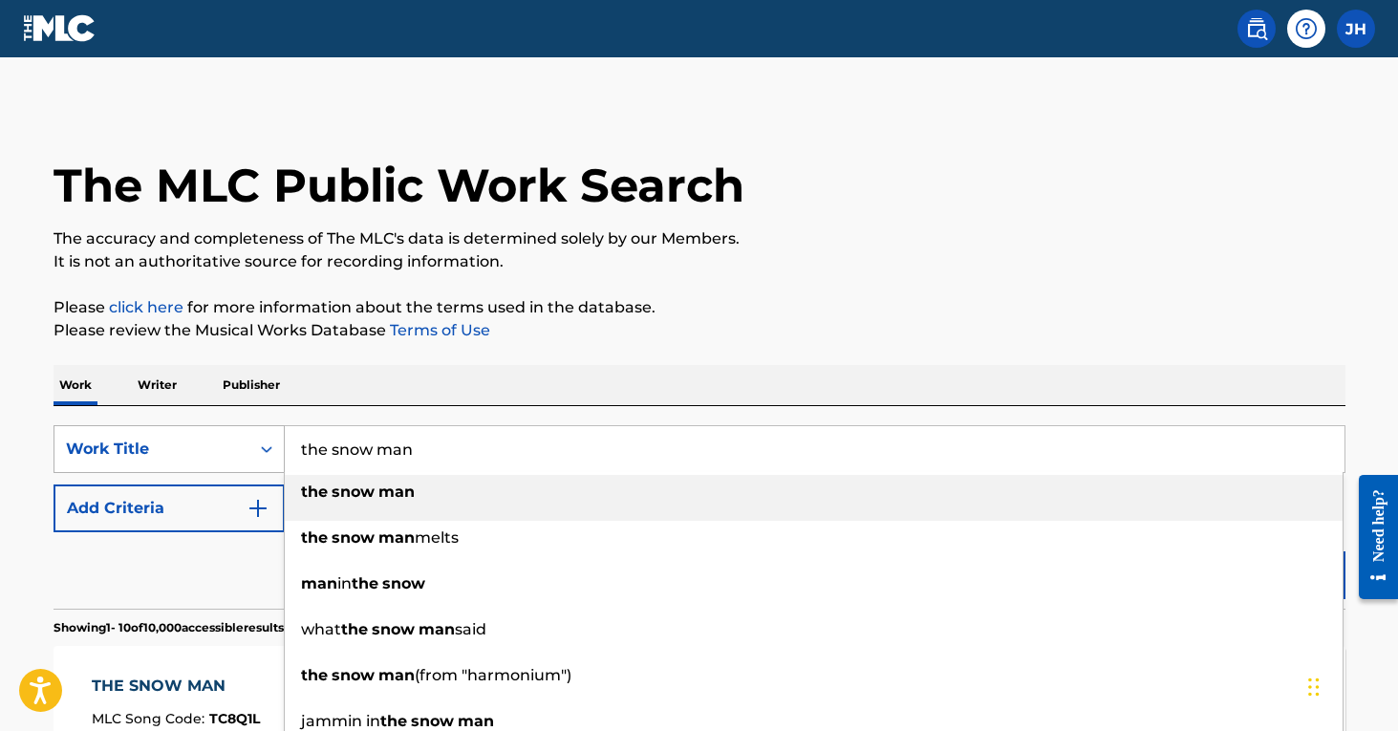
drag, startPoint x: 463, startPoint y: 456, endPoint x: 231, endPoint y: 433, distance: 233.3
click at [231, 433] on div "SearchWithCriteriaa2a193b1-6f6c-49f7-9652-d7013d480ce8 Work Title the snow man …" at bounding box center [699, 449] width 1292 height 48
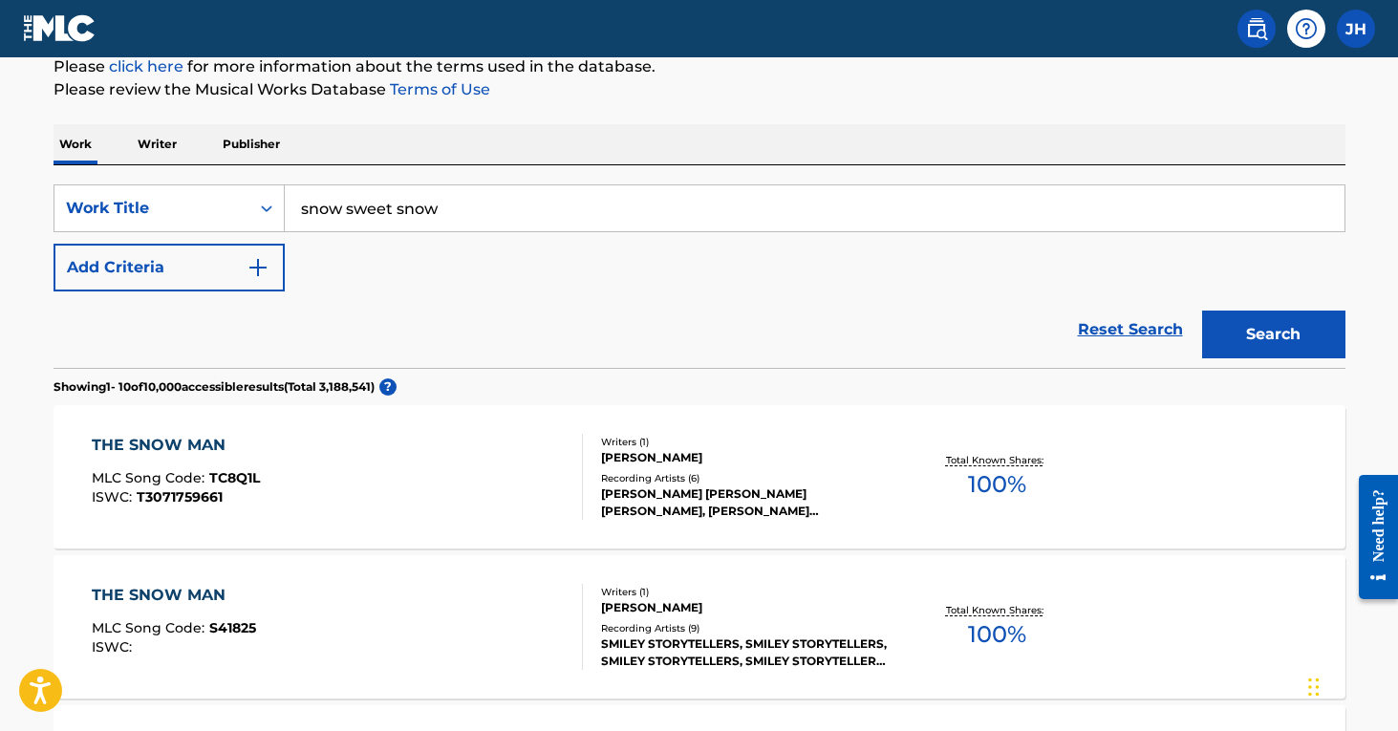
scroll to position [266, 0]
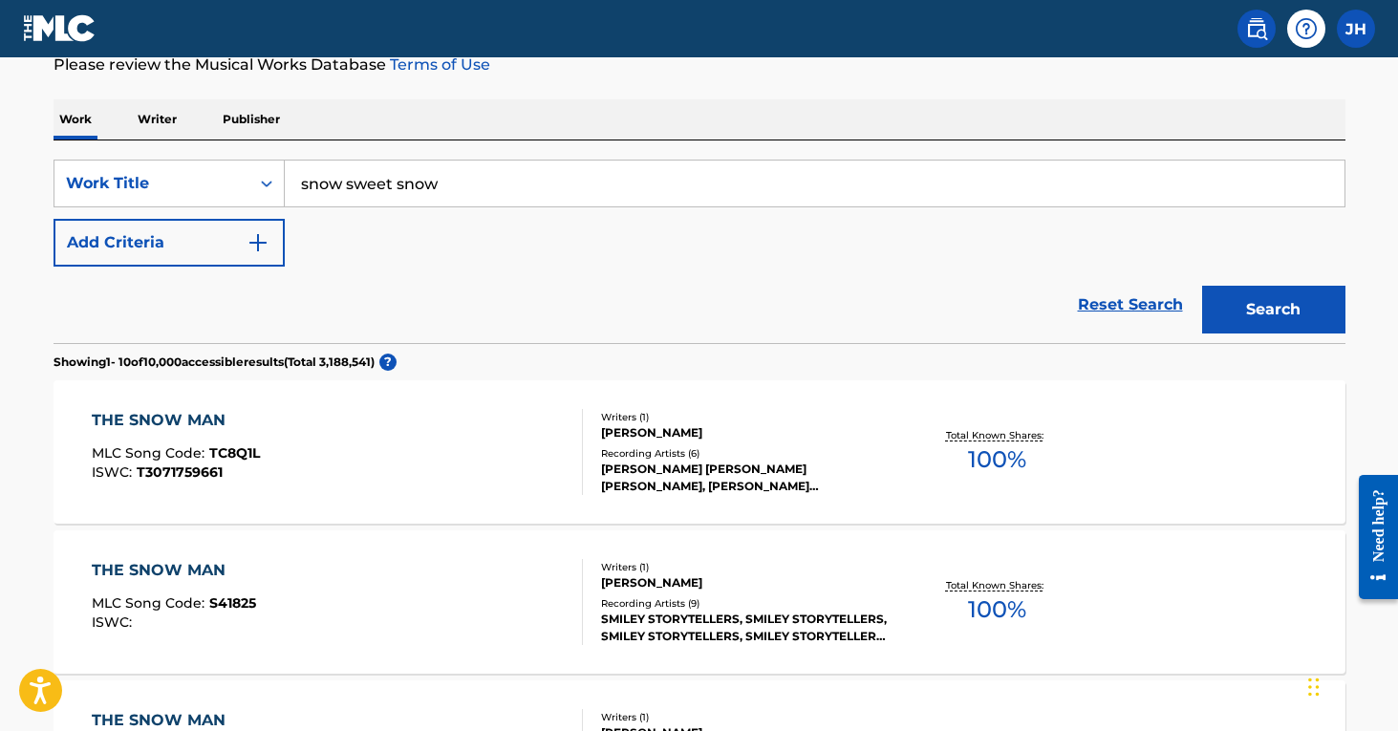
click at [1249, 317] on button "Search" at bounding box center [1273, 310] width 143 height 48
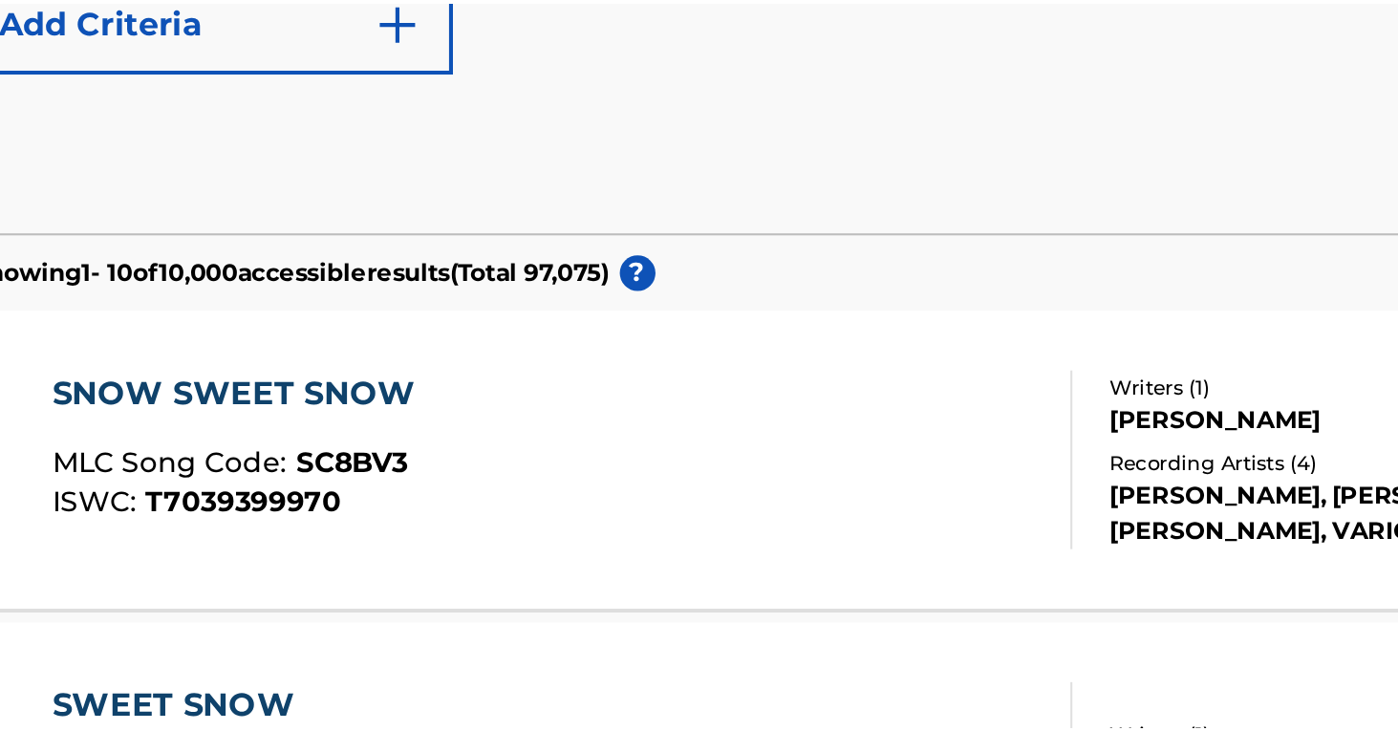
scroll to position [243, 0]
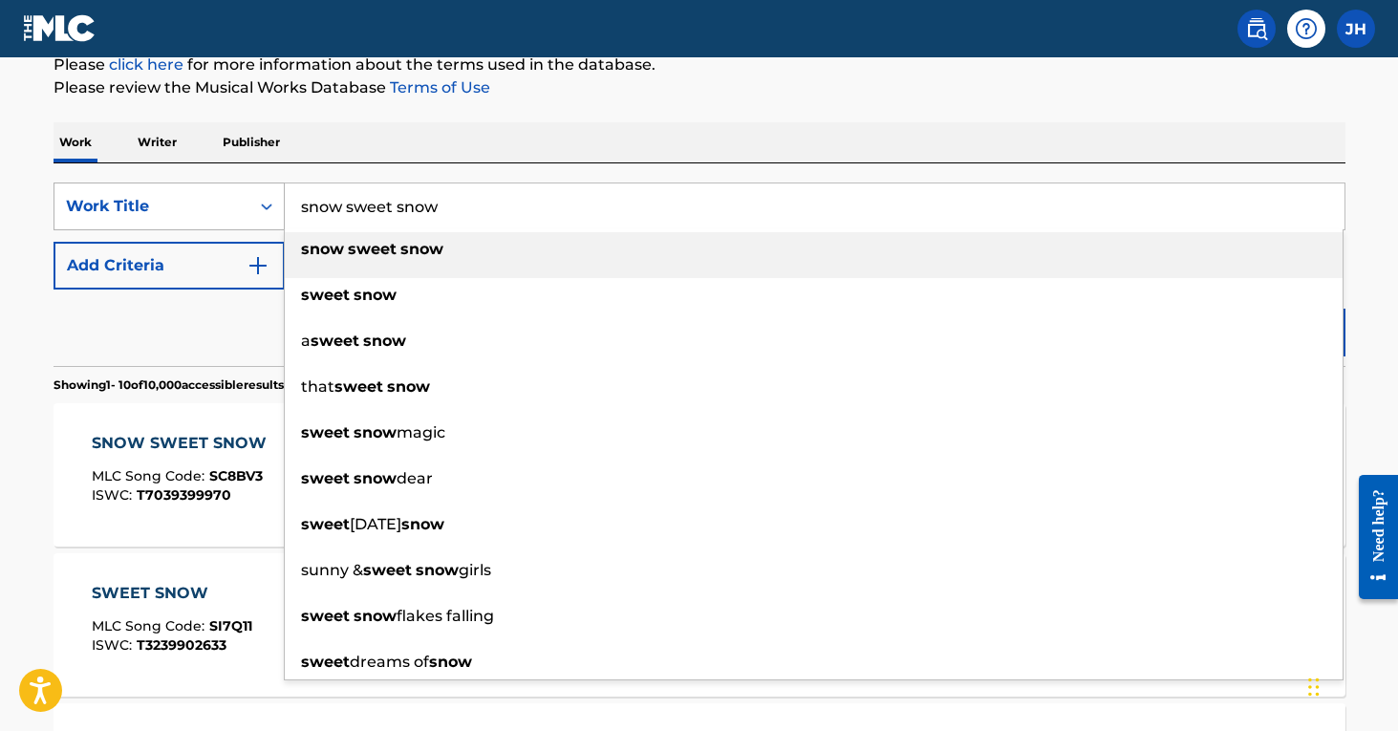
drag, startPoint x: 444, startPoint y: 209, endPoint x: 267, endPoint y: 200, distance: 177.9
click at [267, 200] on div "SearchWithCriteriaa2a193b1-6f6c-49f7-9652-d7013d480ce8 Work Title snow sweet sn…" at bounding box center [699, 206] width 1292 height 48
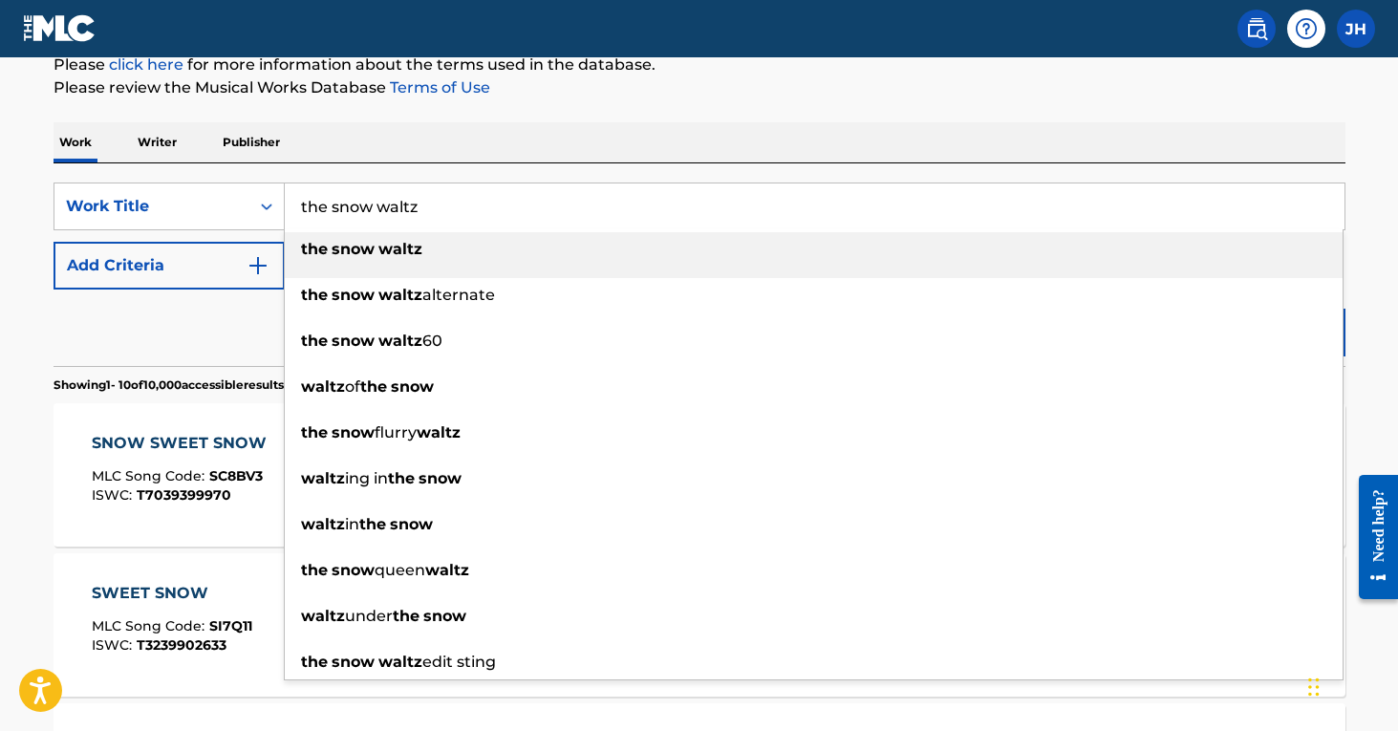
click at [308, 252] on strong "the" at bounding box center [314, 249] width 27 height 18
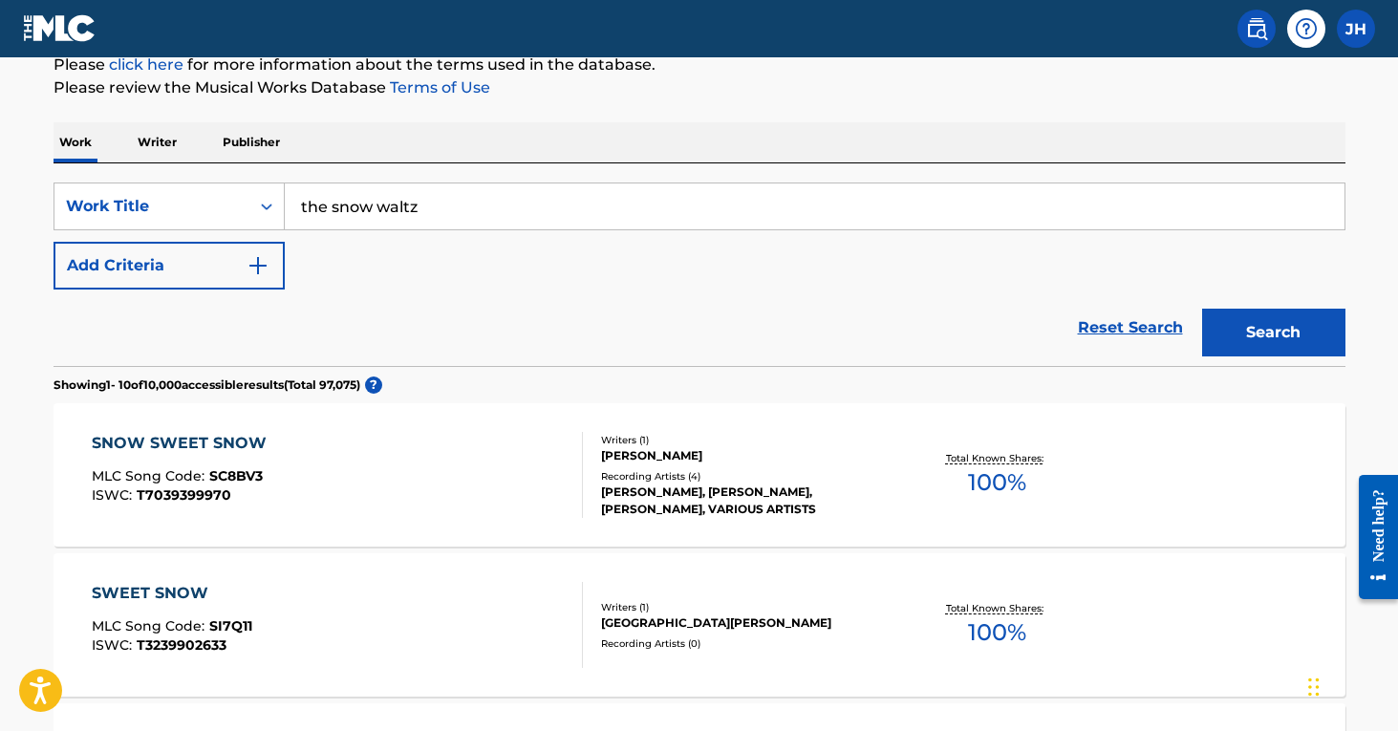
click at [1306, 319] on button "Search" at bounding box center [1273, 333] width 143 height 48
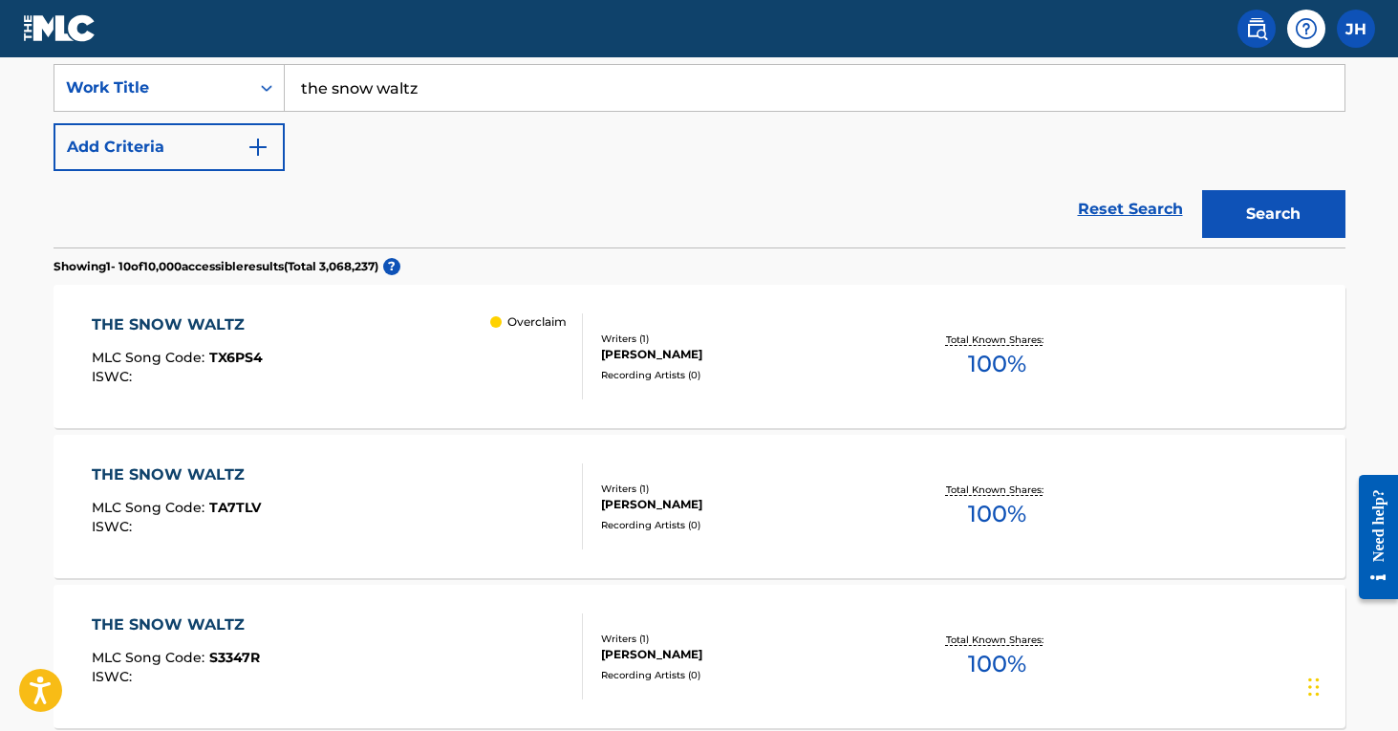
scroll to position [367, 0]
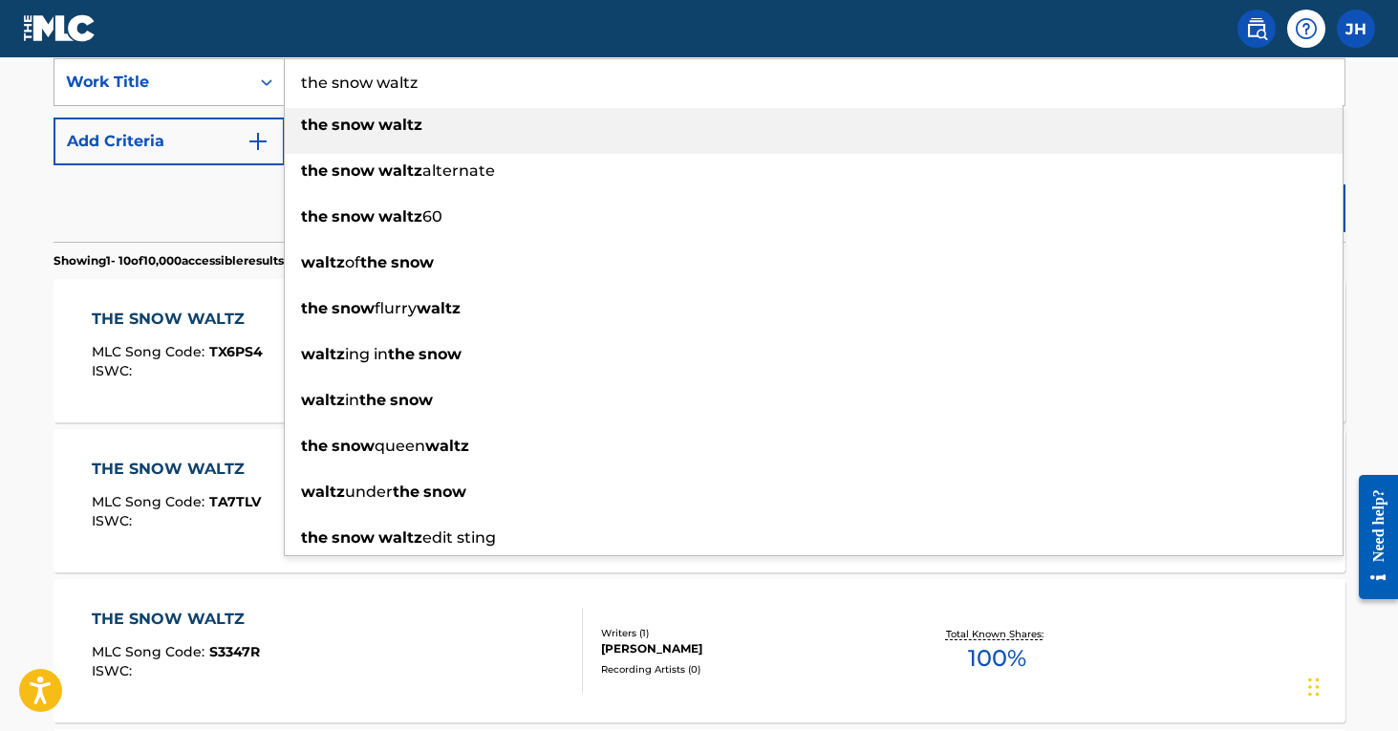
drag, startPoint x: 444, startPoint y: 86, endPoint x: 250, endPoint y: 70, distance: 194.6
click at [250, 70] on div "SearchWithCriteriaa2a193b1-6f6c-49f7-9652-d7013d480ce8 Work Title the snow walt…" at bounding box center [699, 82] width 1292 height 48
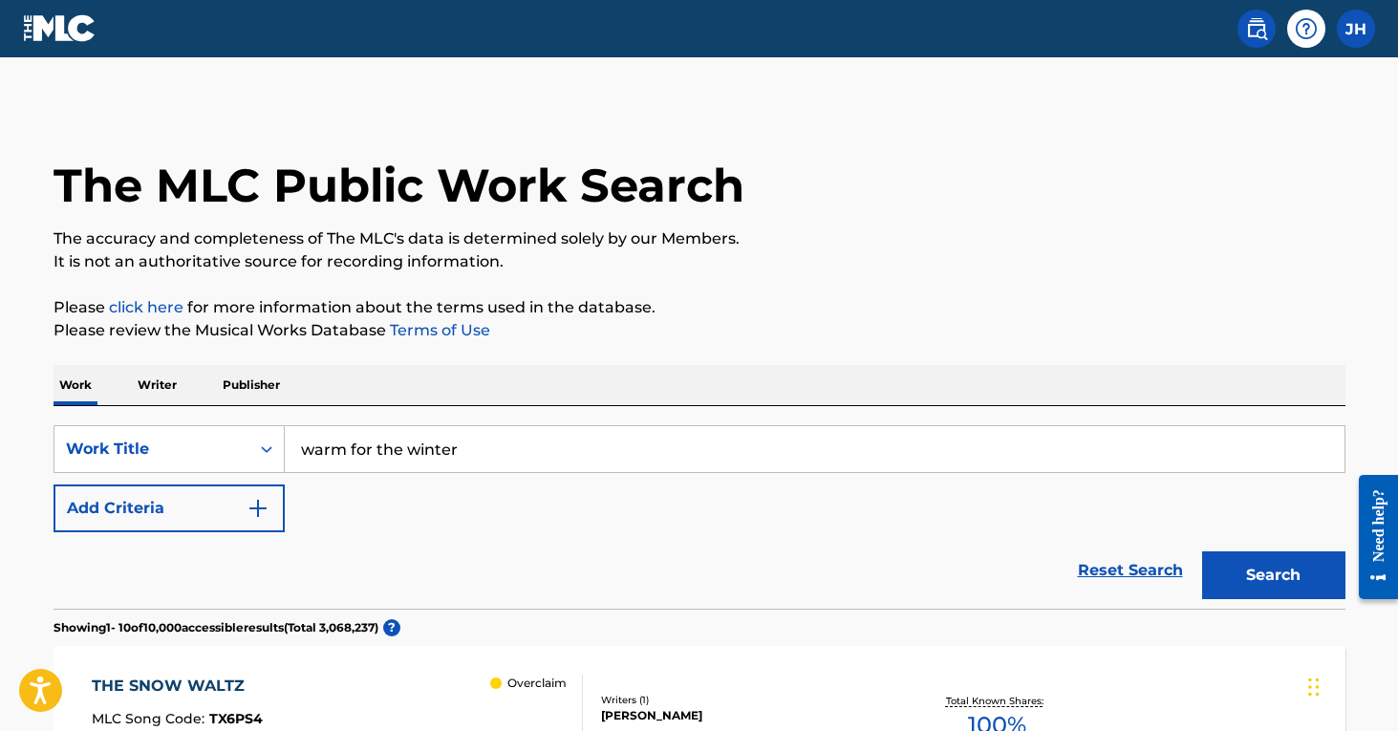
scroll to position [0, 0]
drag, startPoint x: 484, startPoint y: 438, endPoint x: 500, endPoint y: 449, distance: 19.1
click at [500, 449] on input "warm for the winter" at bounding box center [814, 449] width 1059 height 46
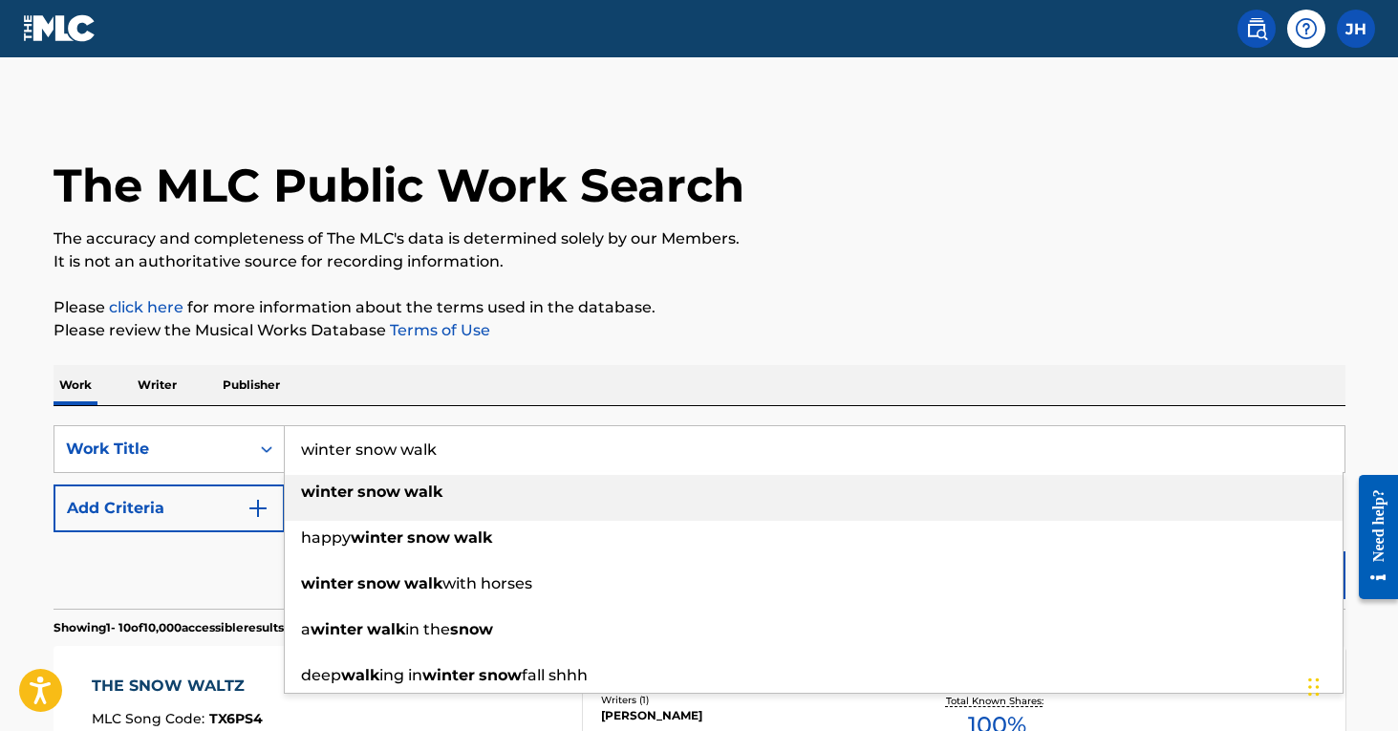
type input "winter snow walk"
click at [452, 505] on div "winter snow walk" at bounding box center [814, 492] width 1058 height 34
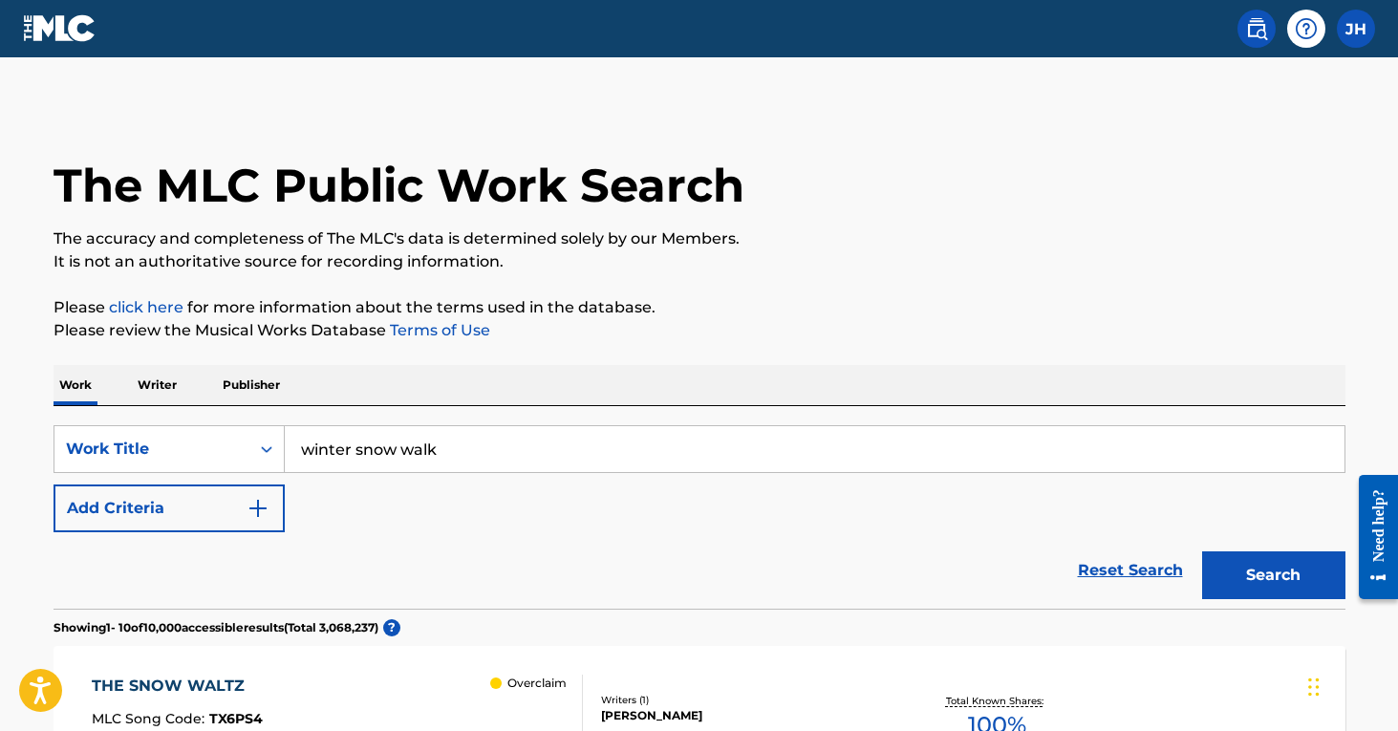
click at [1290, 573] on button "Search" at bounding box center [1273, 575] width 143 height 48
click at [255, 507] on img "Search Form" at bounding box center [257, 508] width 23 height 23
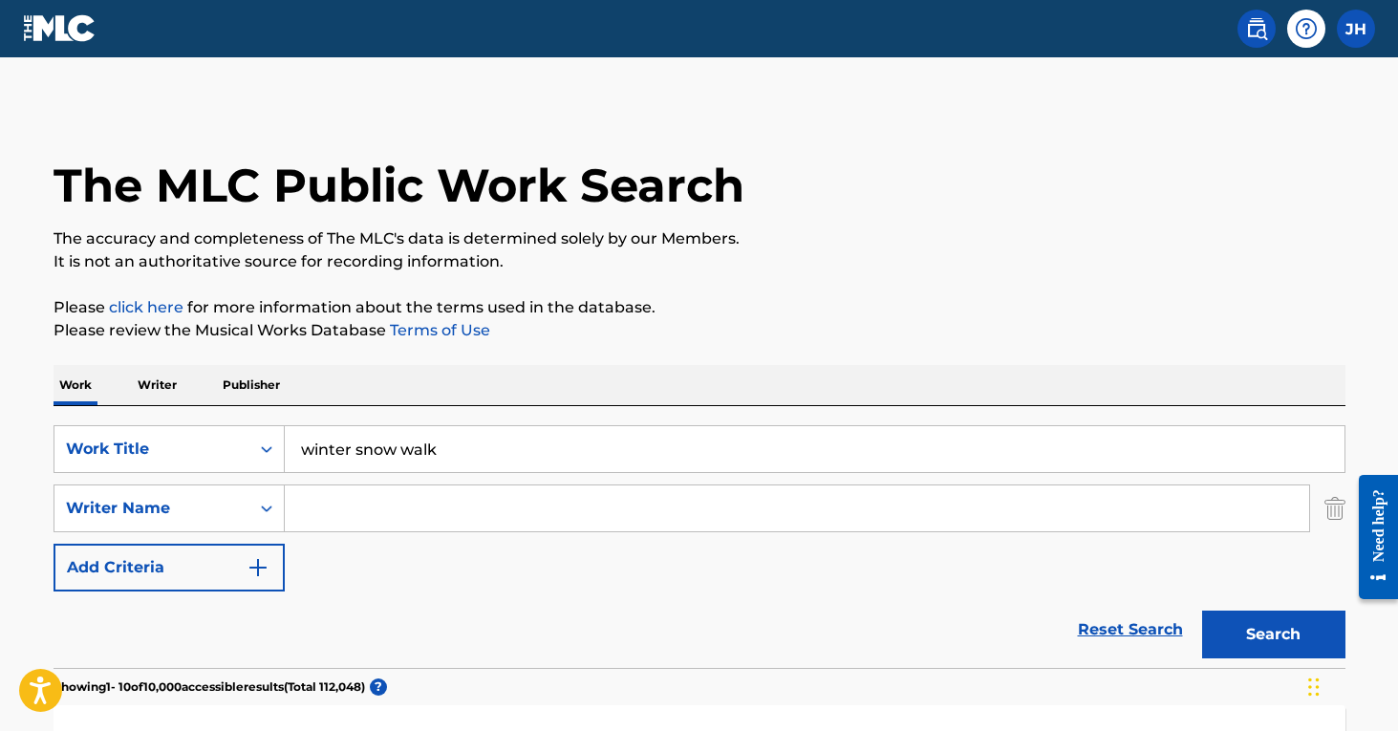
click at [361, 512] on input "Search Form" at bounding box center [797, 508] width 1024 height 46
click at [1273, 634] on button "Search" at bounding box center [1273, 634] width 143 height 48
type input "[PERSON_NAME]"
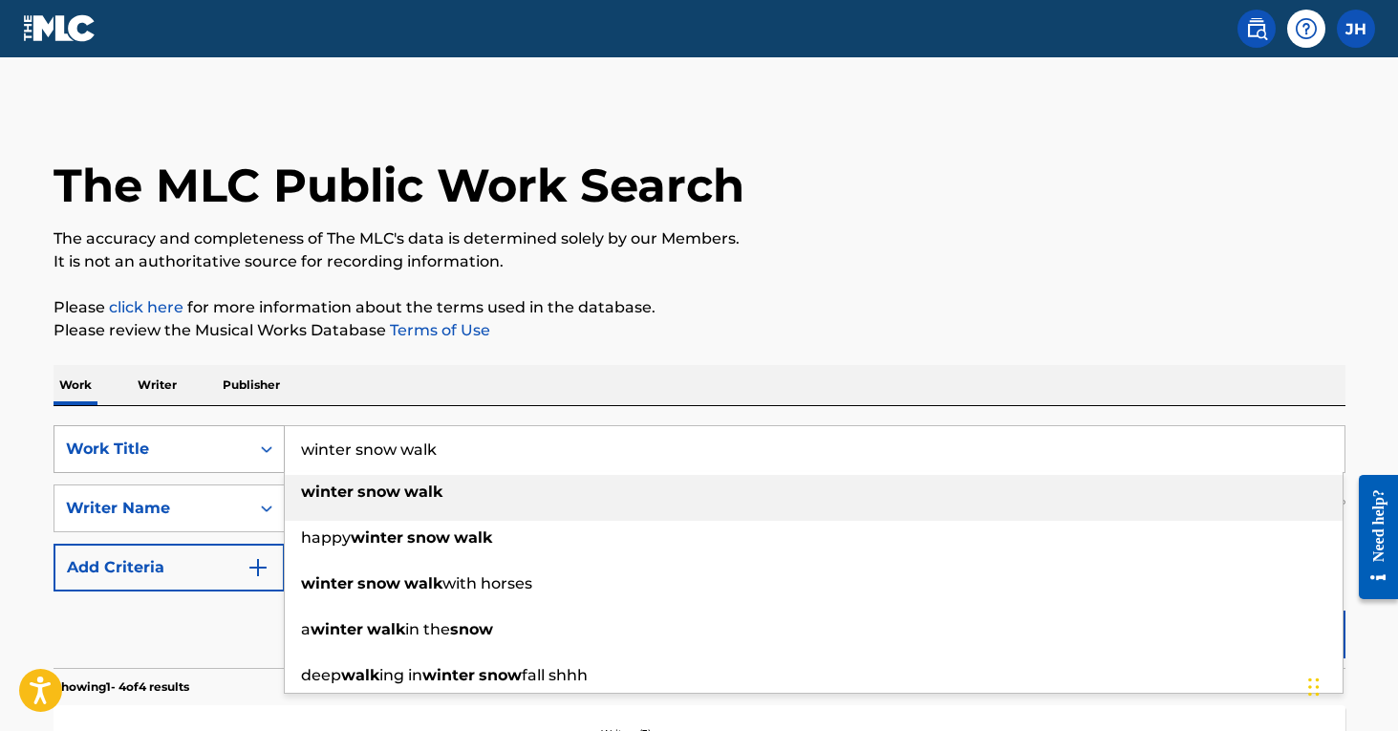
drag, startPoint x: 471, startPoint y: 441, endPoint x: 256, endPoint y: 441, distance: 215.0
click at [256, 441] on div "SearchWithCriteriaa2a193b1-6f6c-49f7-9652-d7013d480ce8 Work Title winter snow w…" at bounding box center [699, 449] width 1292 height 48
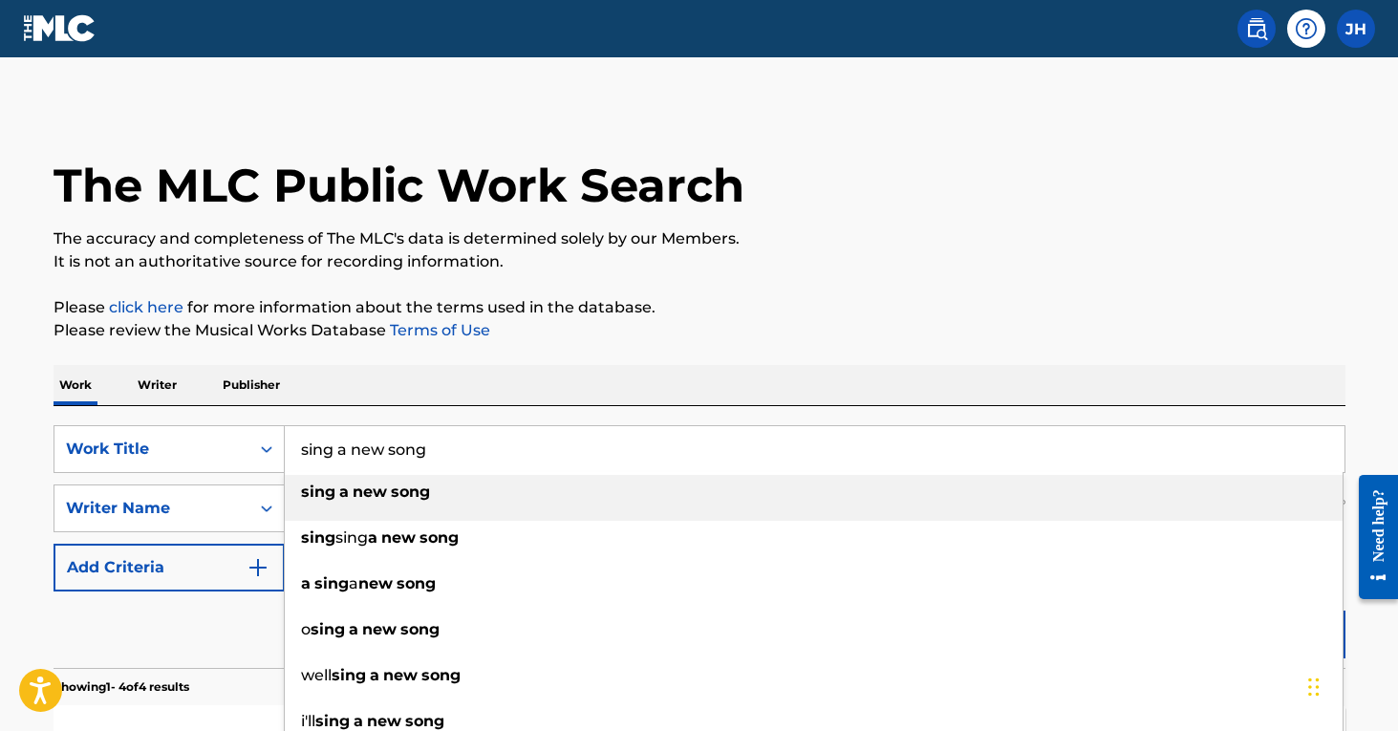
type input "sing a new song"
click at [333, 497] on strong "sing" at bounding box center [318, 491] width 34 height 18
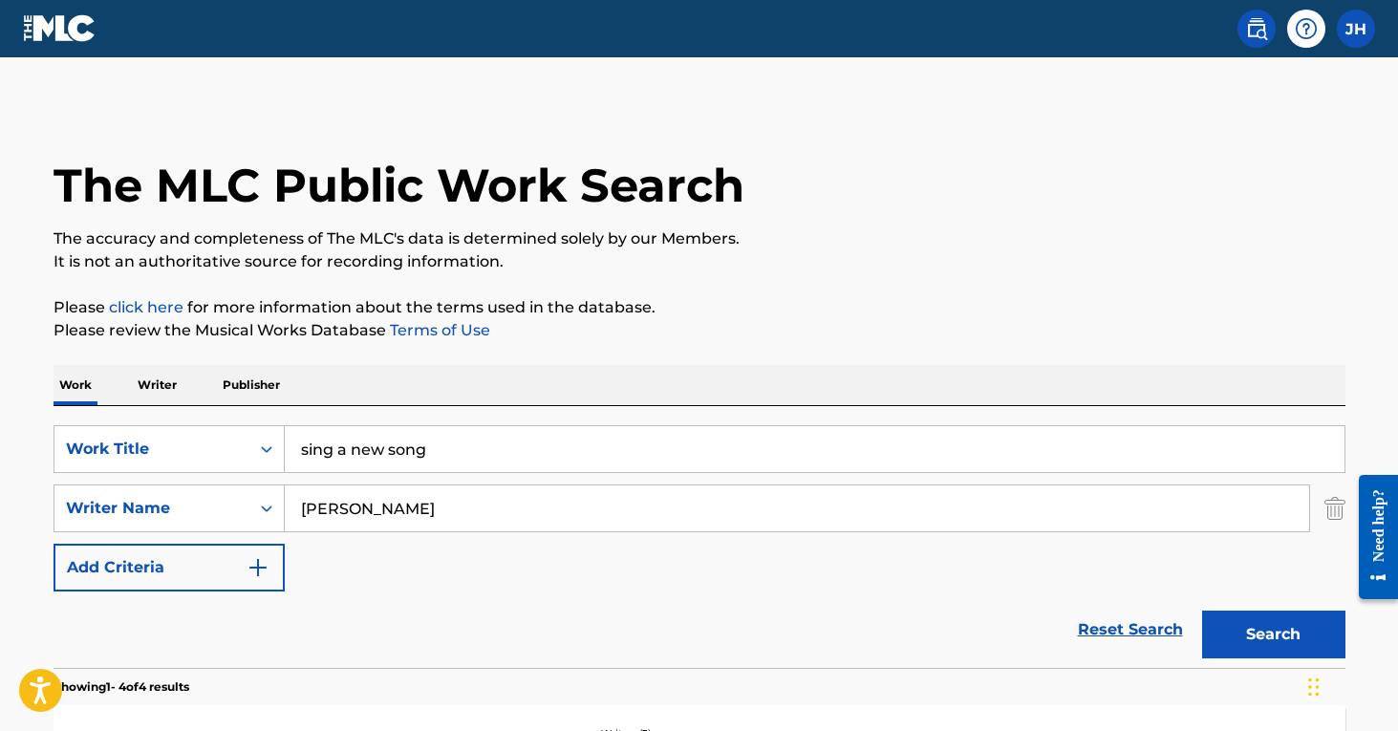
click at [1333, 514] on img "Search Form" at bounding box center [1334, 508] width 21 height 48
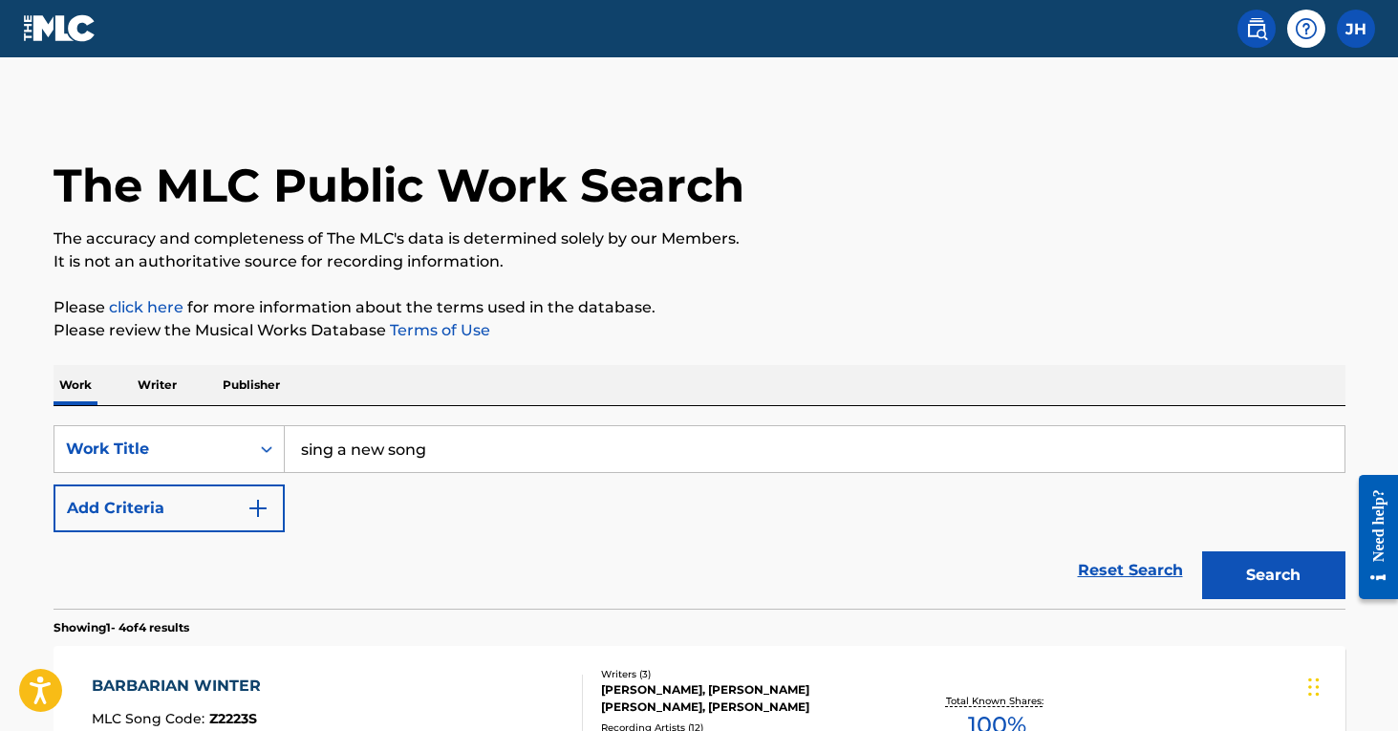
click at [1305, 575] on button "Search" at bounding box center [1273, 575] width 143 height 48
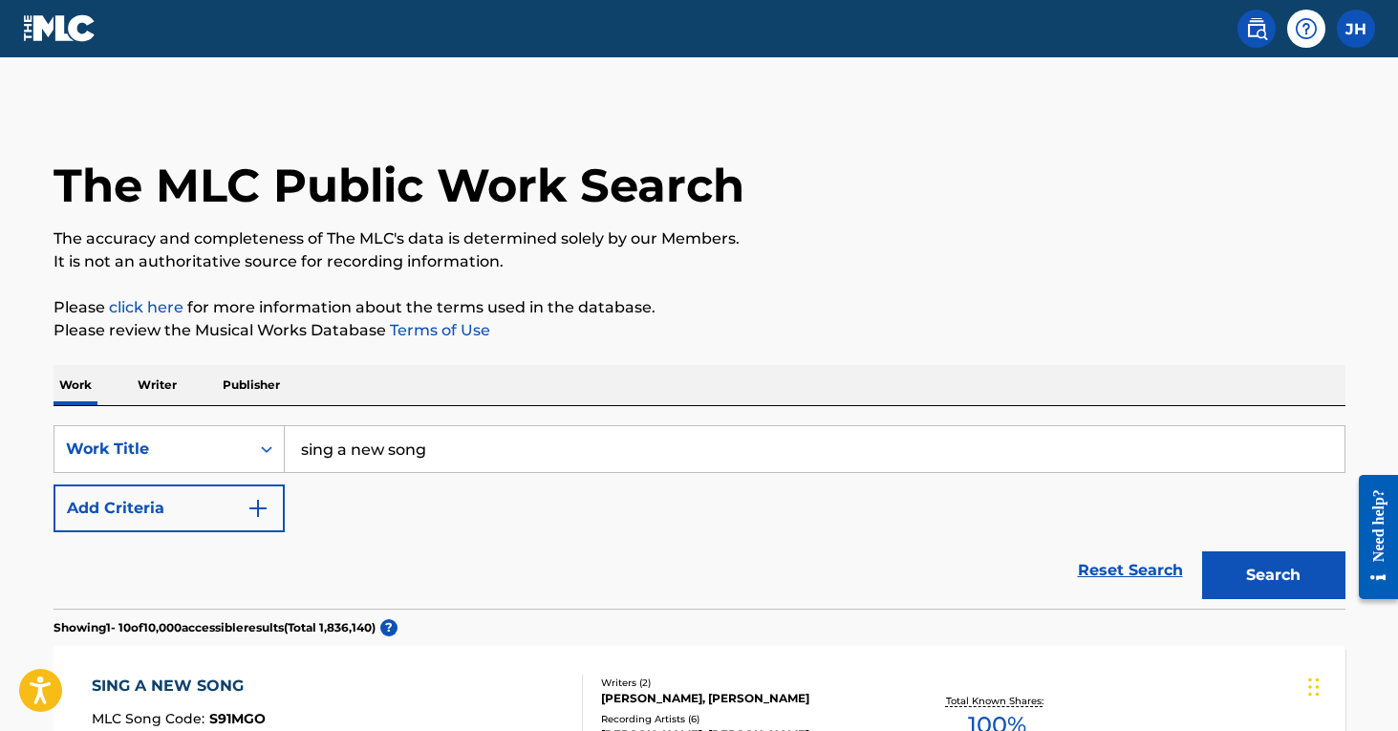
click at [257, 514] on img "Search Form" at bounding box center [257, 508] width 23 height 23
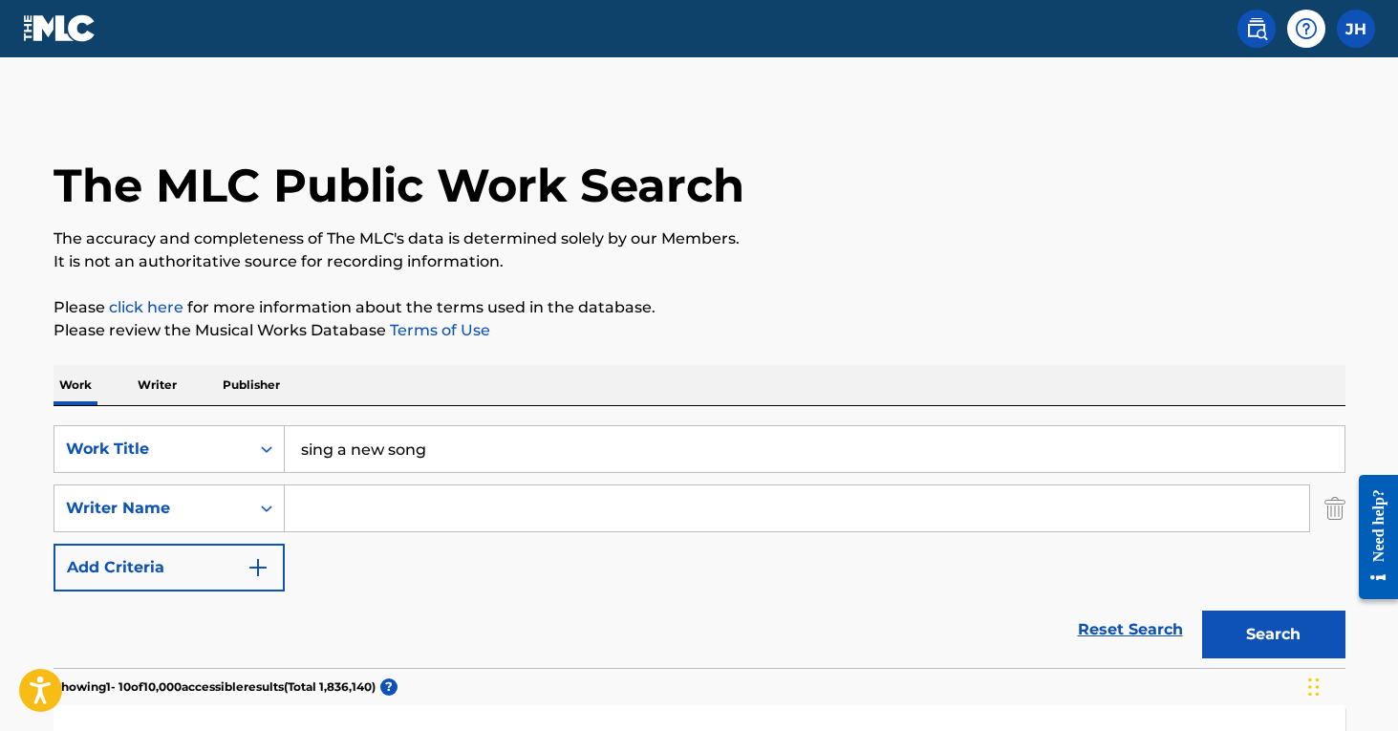
click at [305, 517] on input "Search Form" at bounding box center [797, 508] width 1024 height 46
type input "o'neil"
click at [1273, 634] on button "Search" at bounding box center [1273, 634] width 143 height 48
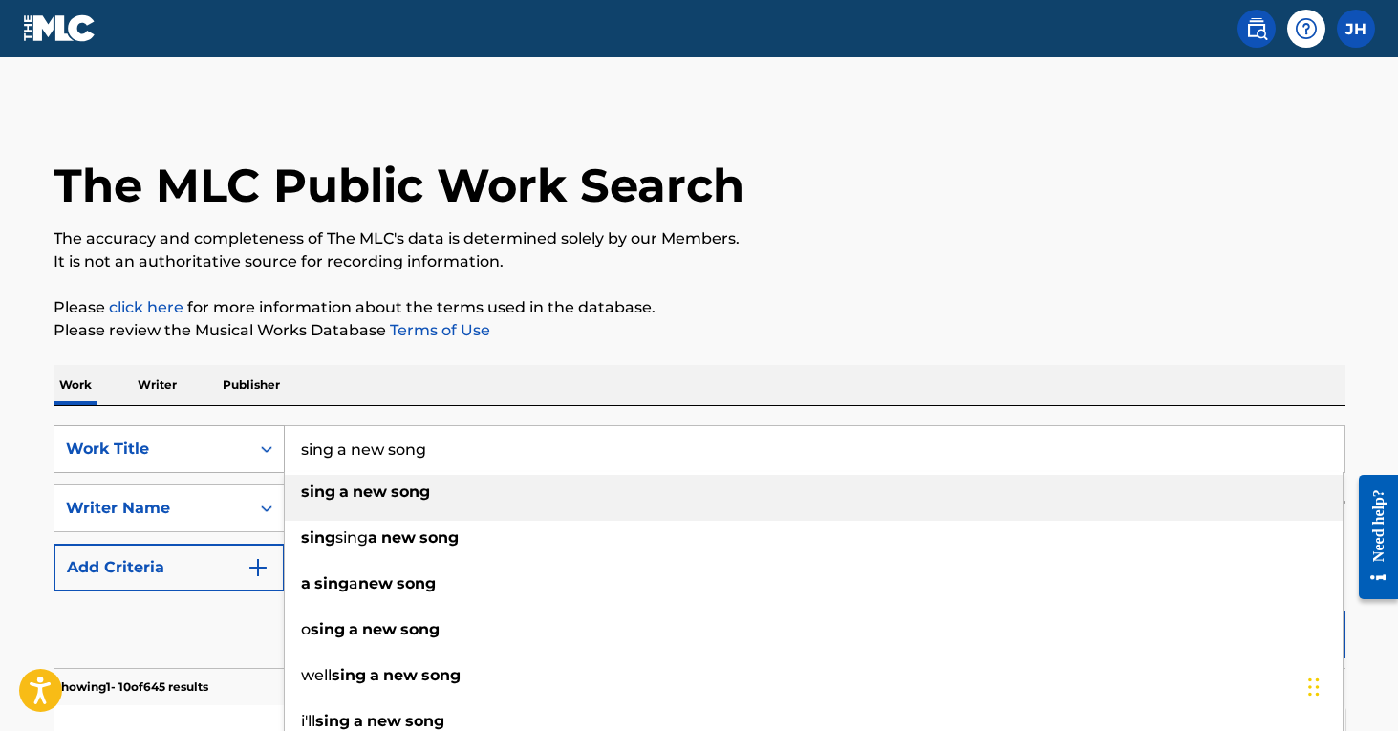
drag, startPoint x: 442, startPoint y: 451, endPoint x: 250, endPoint y: 447, distance: 192.1
click at [250, 447] on div "SearchWithCriteriaa2a193b1-6f6c-49f7-9652-d7013d480ce8 Work Title sing a new so…" at bounding box center [699, 449] width 1292 height 48
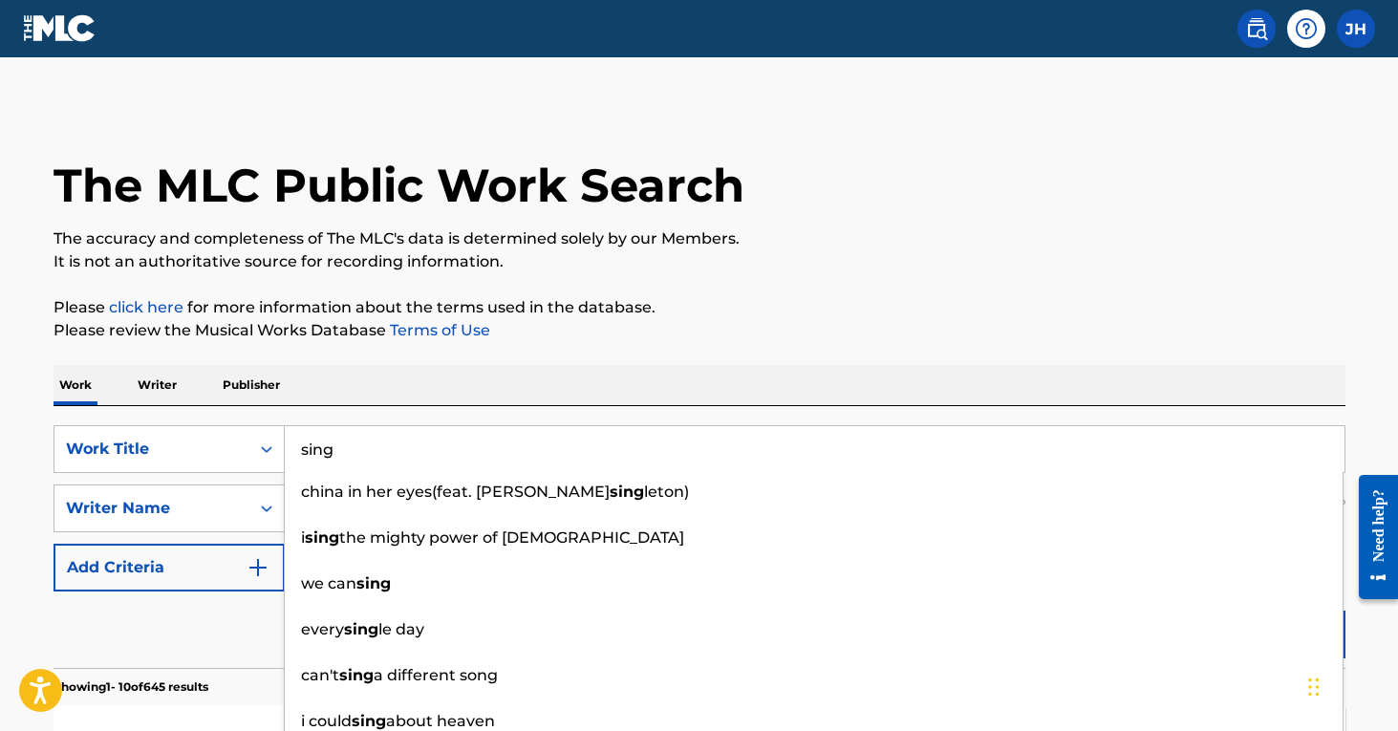
click at [305, 466] on input "sing" at bounding box center [814, 449] width 1059 height 46
click at [305, 464] on input "sing" at bounding box center [814, 449] width 1059 height 46
type input "sing"
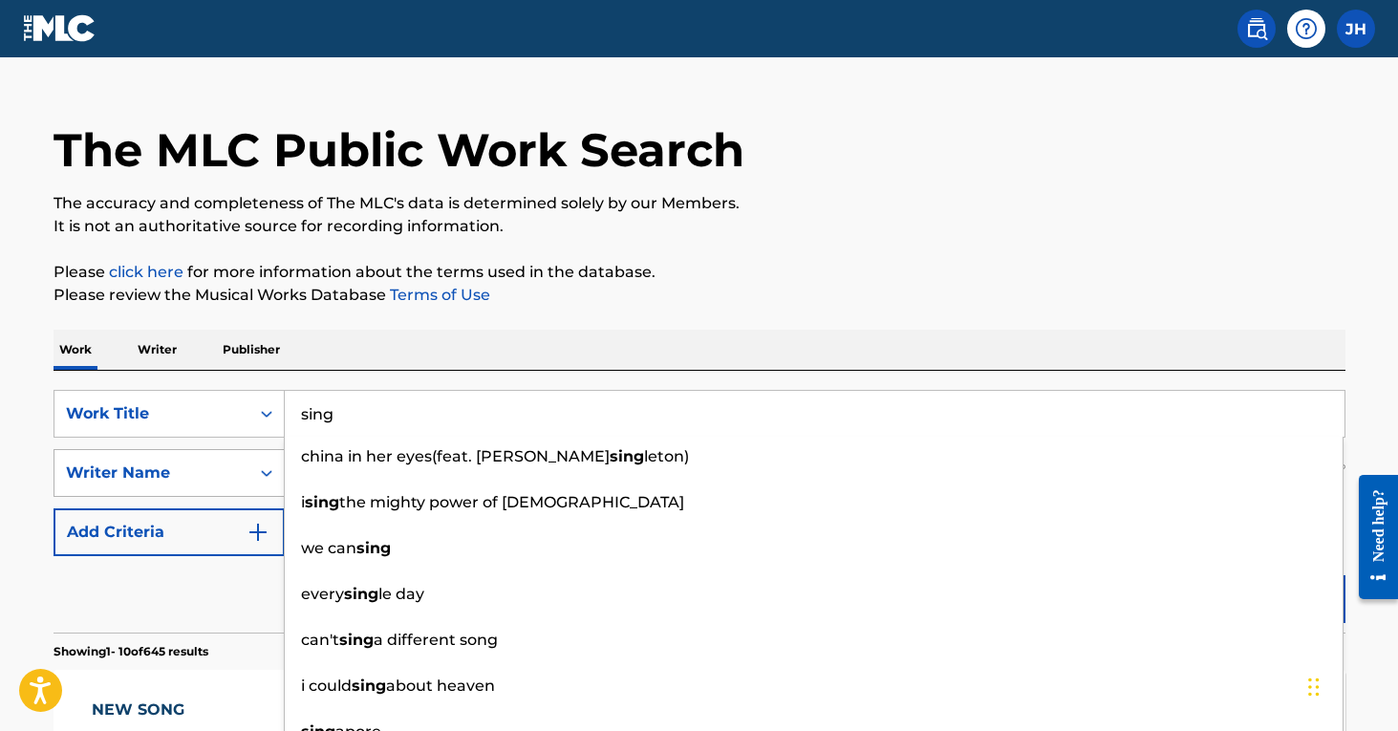
click at [275, 486] on div "Search Form" at bounding box center [266, 473] width 34 height 46
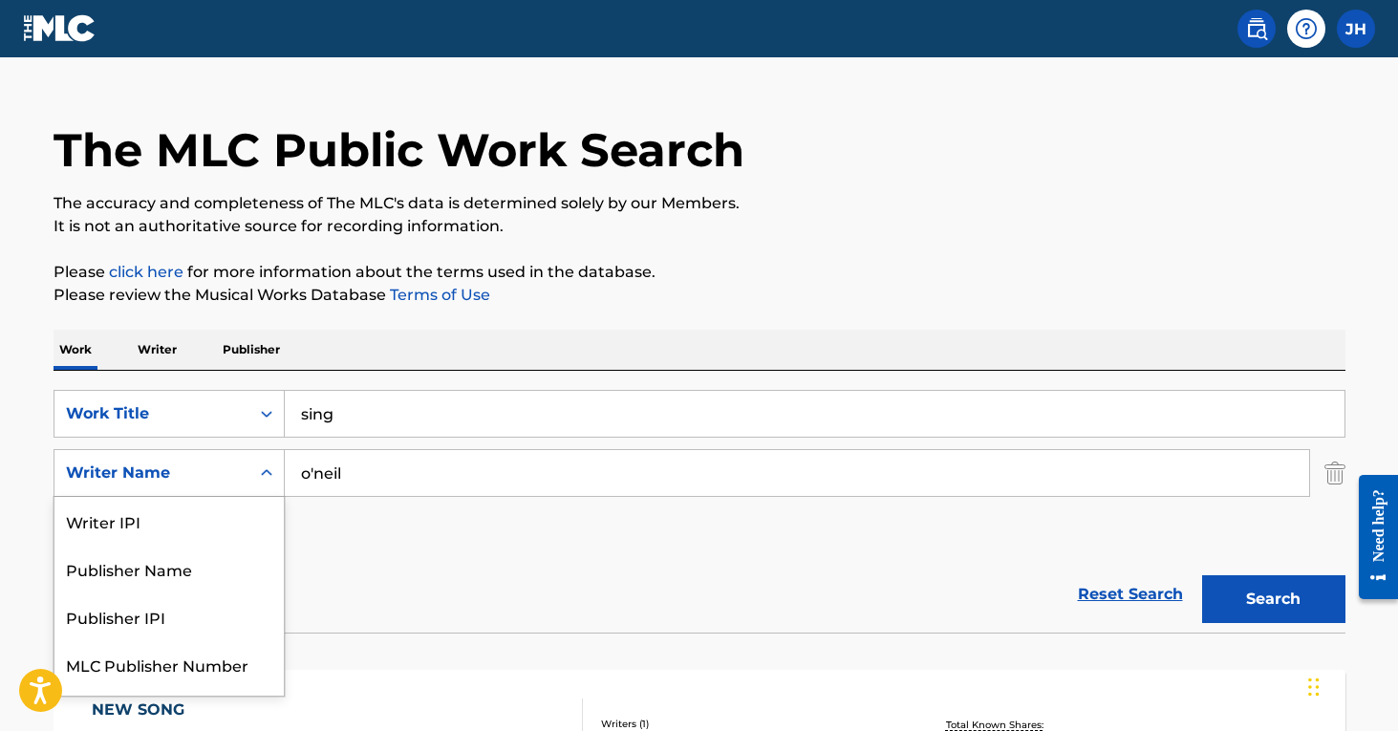
scroll to position [41, 0]
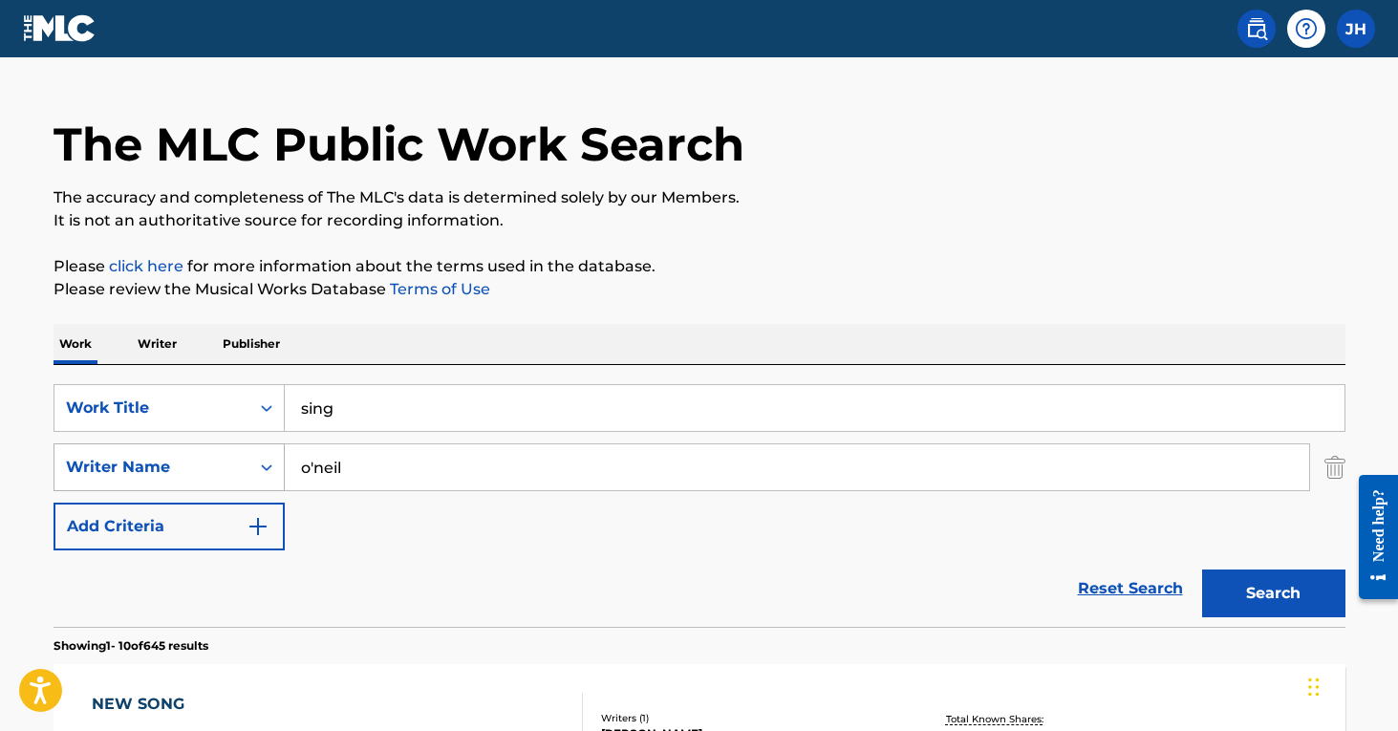
drag, startPoint x: 366, startPoint y: 474, endPoint x: 251, endPoint y: 465, distance: 115.0
click at [251, 465] on div "SearchWithCriteriad6be0849-a5fd-46fa-9456-960fe67a3704 Writer Name [PERSON_NAME]" at bounding box center [699, 467] width 1292 height 48
type input "[PERSON_NAME]"
click at [1273, 593] on button "Search" at bounding box center [1273, 593] width 143 height 48
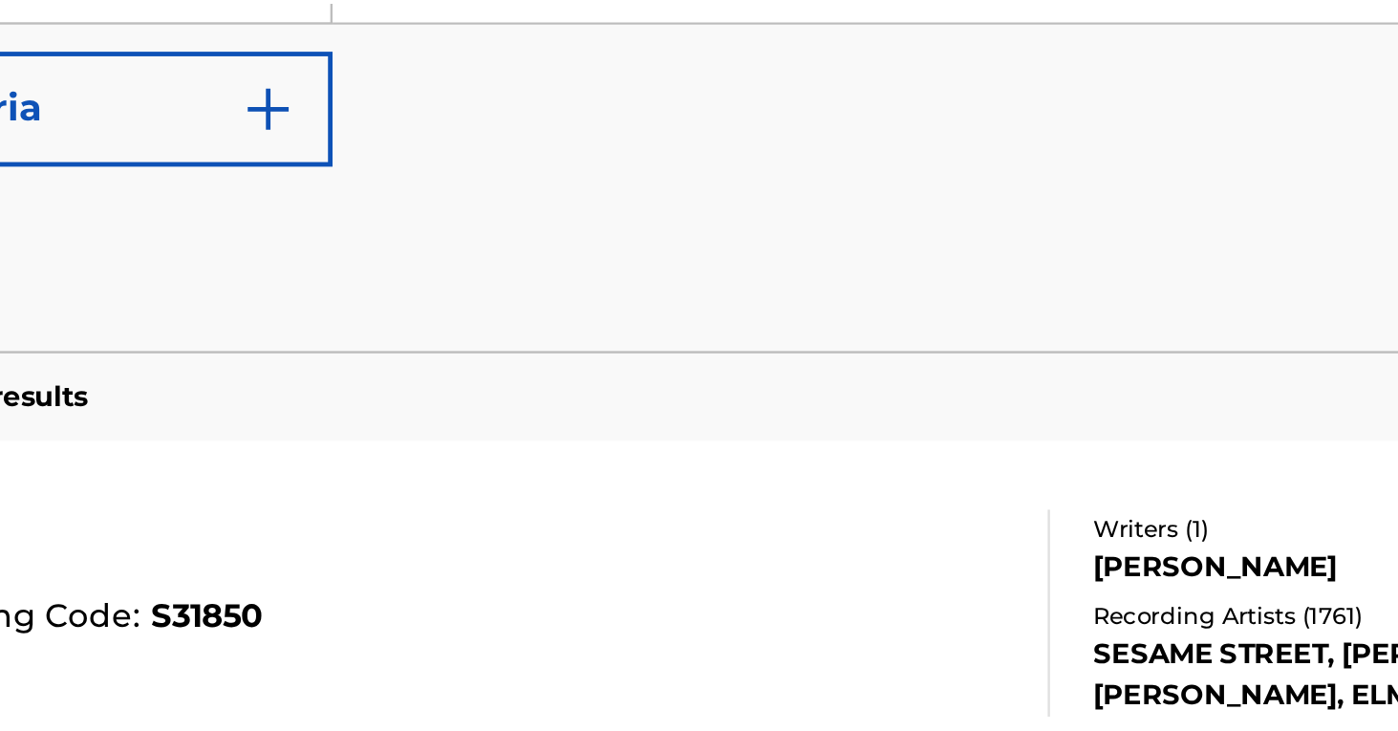
scroll to position [214, 0]
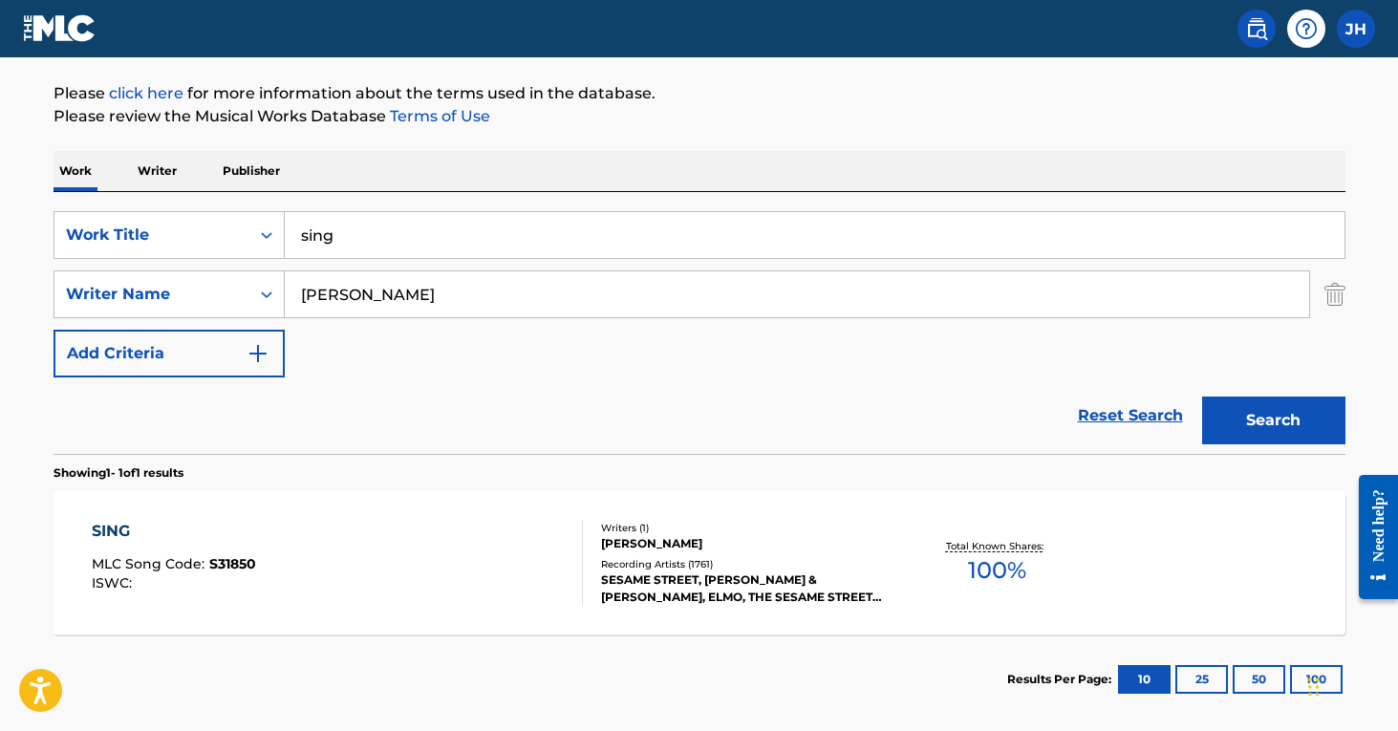
click at [375, 248] on input "sing" at bounding box center [814, 235] width 1059 height 46
type input "sing-a-ling"
drag, startPoint x: 398, startPoint y: 296, endPoint x: 239, endPoint y: 297, distance: 159.5
click at [239, 297] on div "SearchWithCriteriad6be0849-a5fd-46fa-9456-960fe67a3704 Writer Name [PERSON_NAME]" at bounding box center [699, 294] width 1292 height 48
click at [1336, 304] on img "Search Form" at bounding box center [1334, 294] width 21 height 48
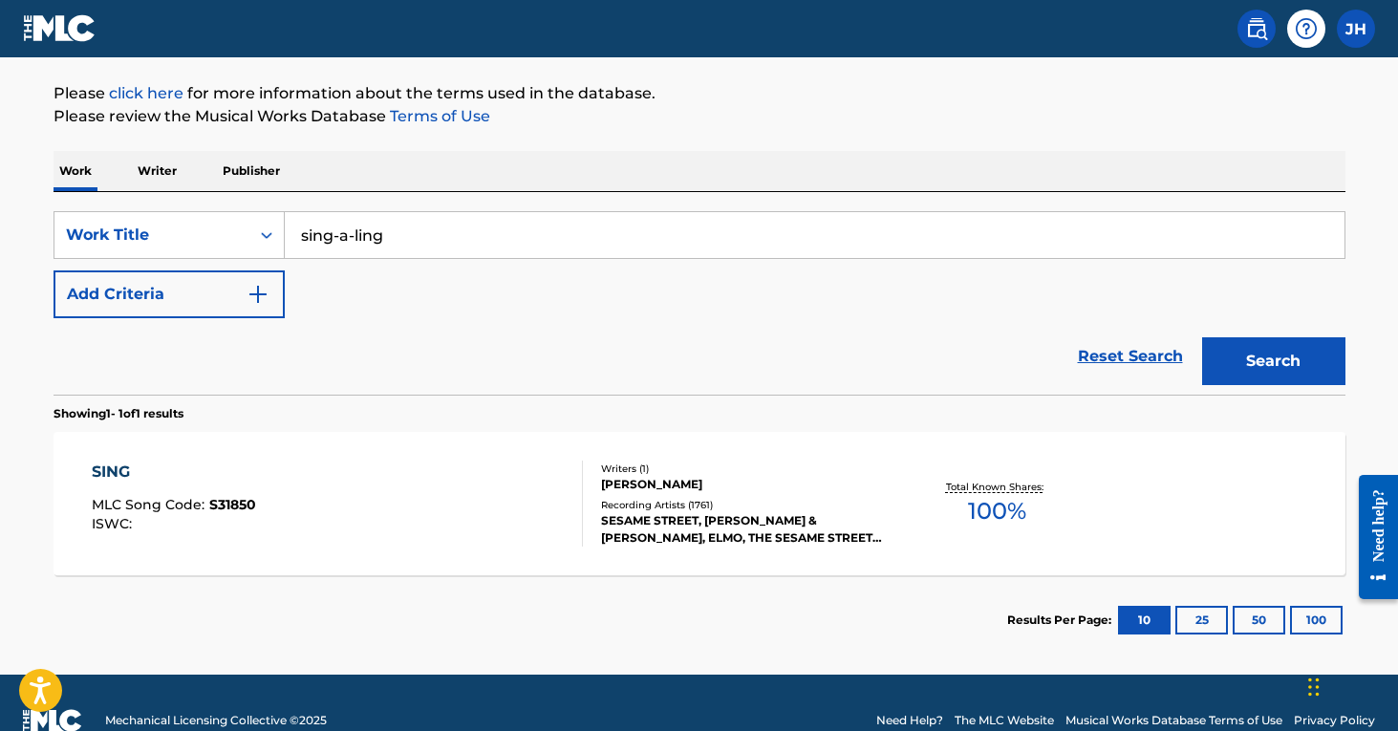
click at [1291, 375] on button "Search" at bounding box center [1273, 361] width 143 height 48
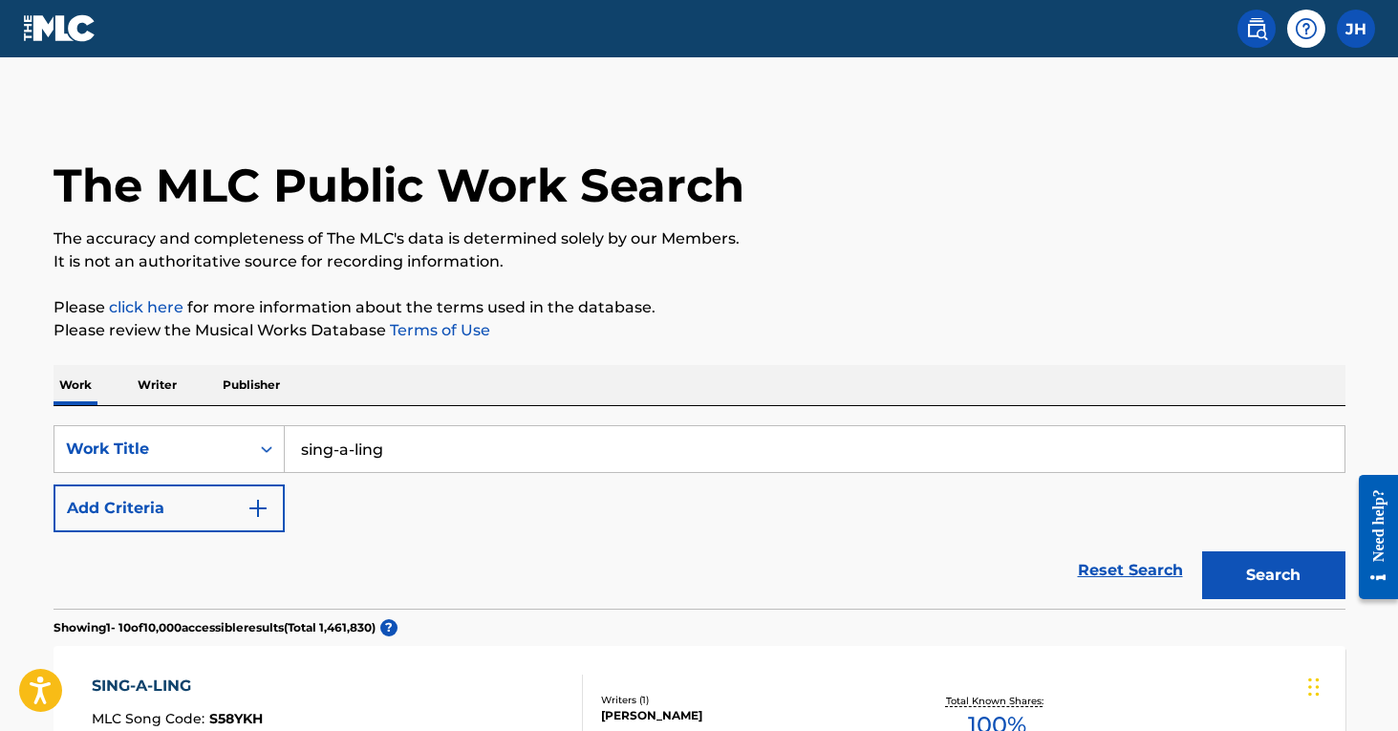
scroll to position [0, 0]
click at [264, 504] on img "Search Form" at bounding box center [257, 508] width 23 height 23
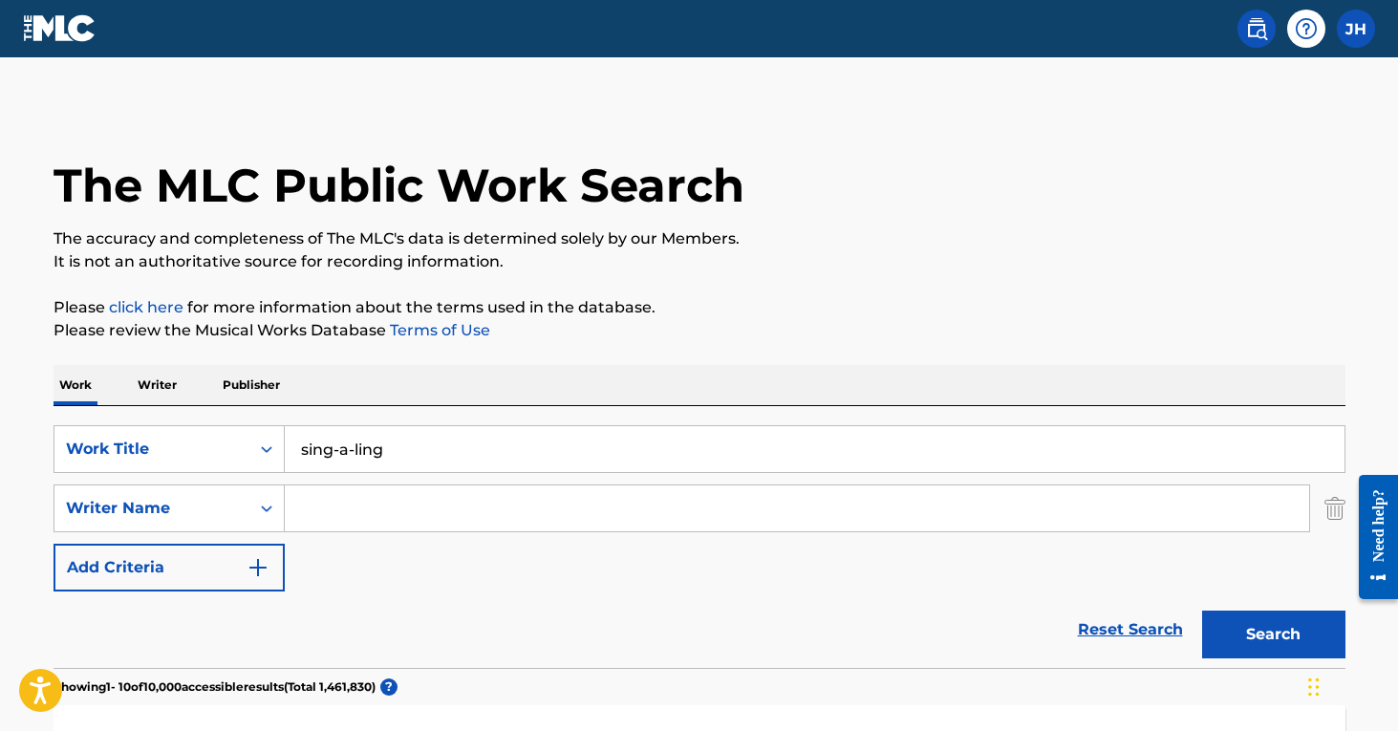
click at [360, 497] on input "Search Form" at bounding box center [797, 508] width 1024 height 46
click at [1273, 634] on button "Search" at bounding box center [1273, 634] width 143 height 48
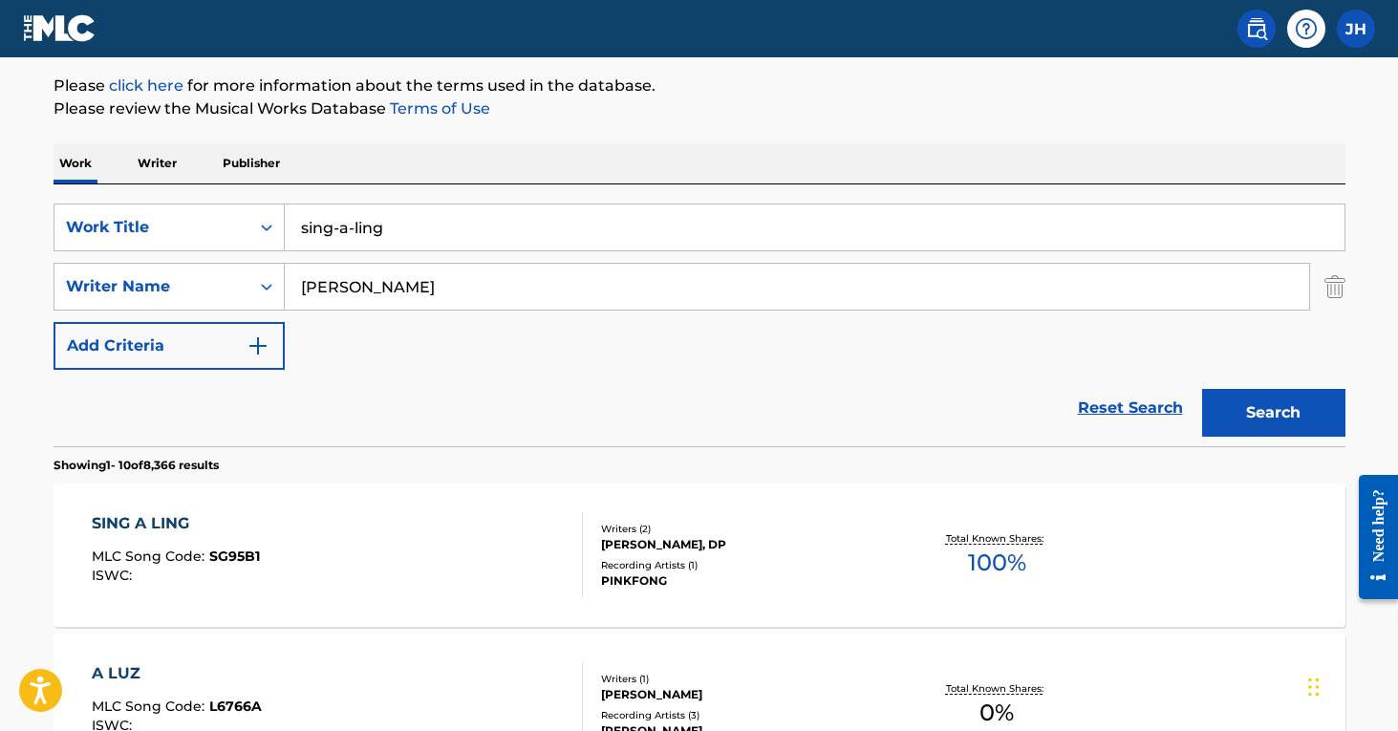
scroll to position [165, 0]
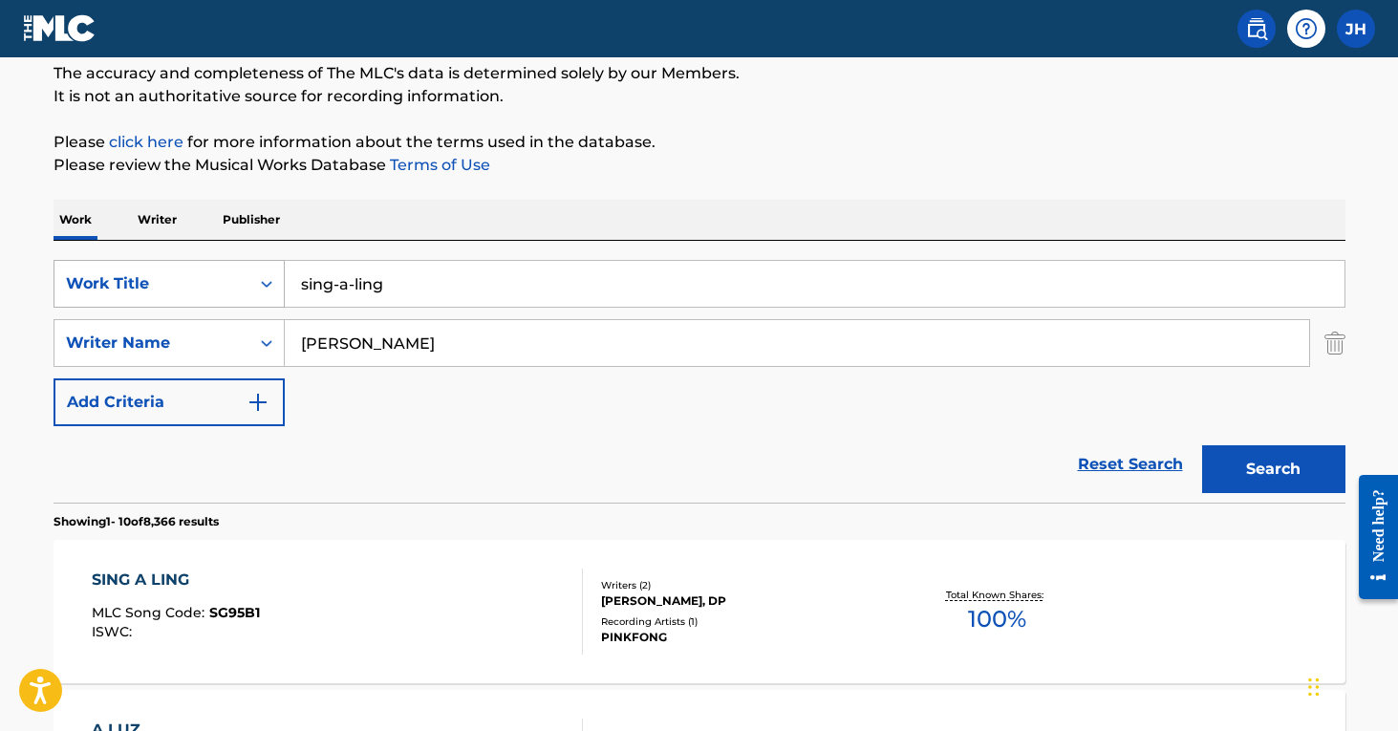
drag, startPoint x: 389, startPoint y: 352, endPoint x: 282, endPoint y: 286, distance: 125.7
click at [290, 308] on div "SearchWithCriteriaa2a193b1-6f6c-49f7-9652-d7013d480ce8 Work Title sing-a-ling S…" at bounding box center [699, 343] width 1292 height 166
click at [1273, 469] on button "Search" at bounding box center [1273, 469] width 143 height 48
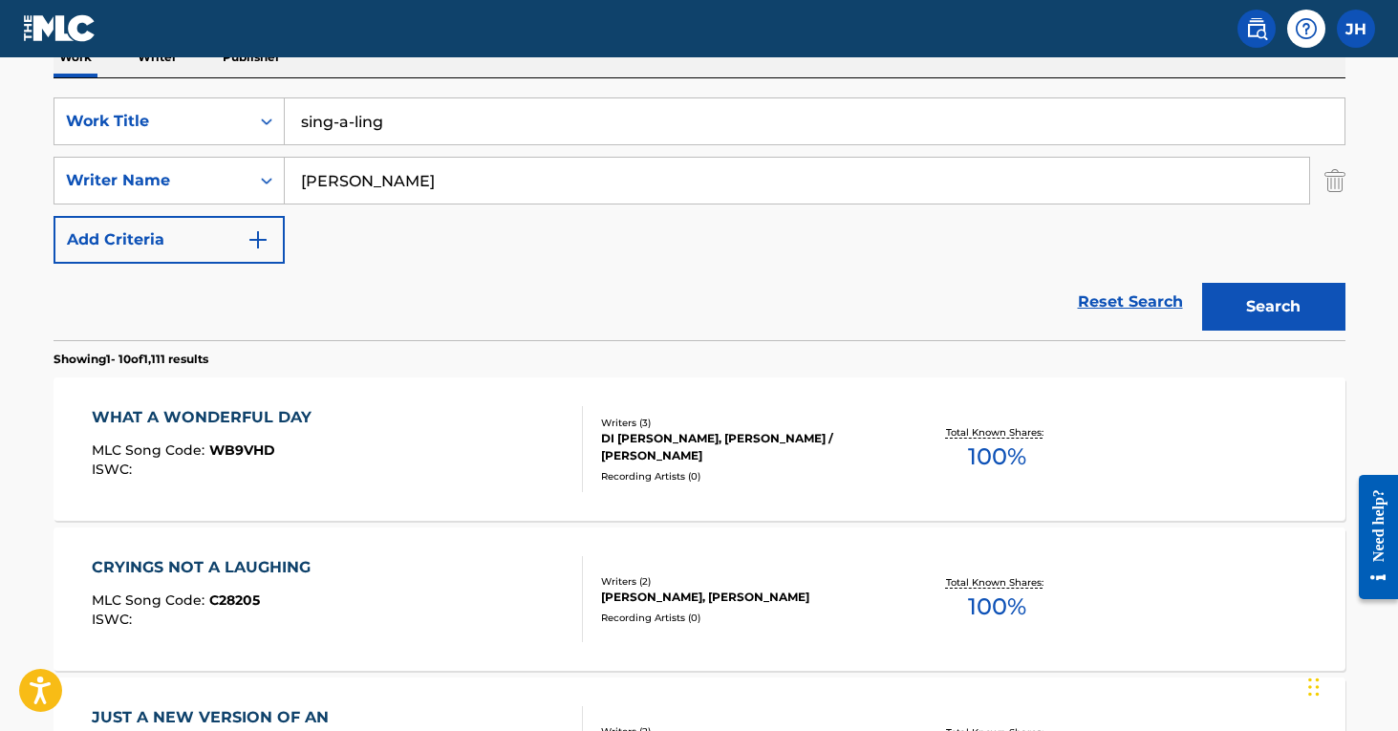
scroll to position [330, 0]
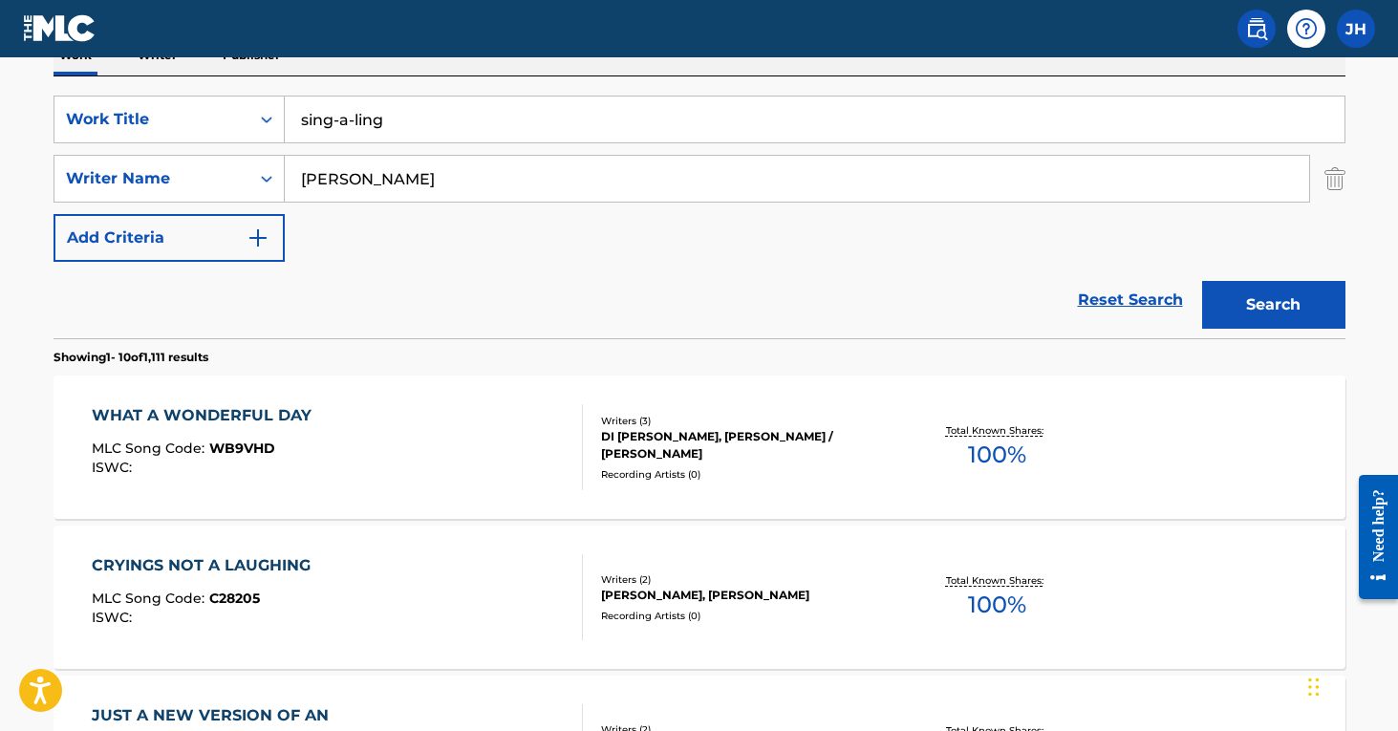
type input "[PERSON_NAME]"
click at [1273, 305] on button "Search" at bounding box center [1273, 305] width 143 height 48
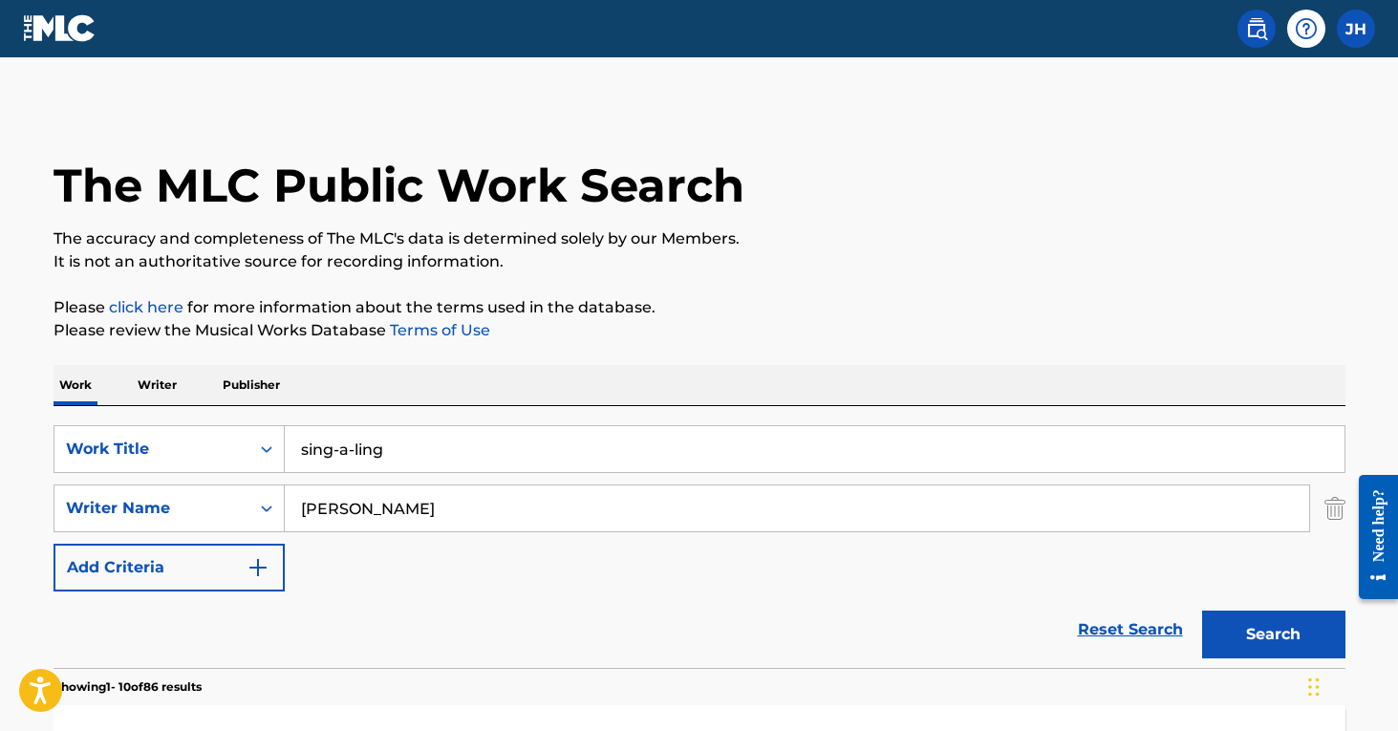
scroll to position [0, 0]
drag, startPoint x: 415, startPoint y: 448, endPoint x: 224, endPoint y: 424, distance: 192.6
click at [224, 424] on div "SearchWithCriteriaa2a193b1-6f6c-49f7-9652-d7013d480ce8 Work Title sing-a-ling S…" at bounding box center [699, 537] width 1292 height 262
type input "sing, sing, sing a song"
drag, startPoint x: 486, startPoint y: 509, endPoint x: 179, endPoint y: 477, distance: 309.3
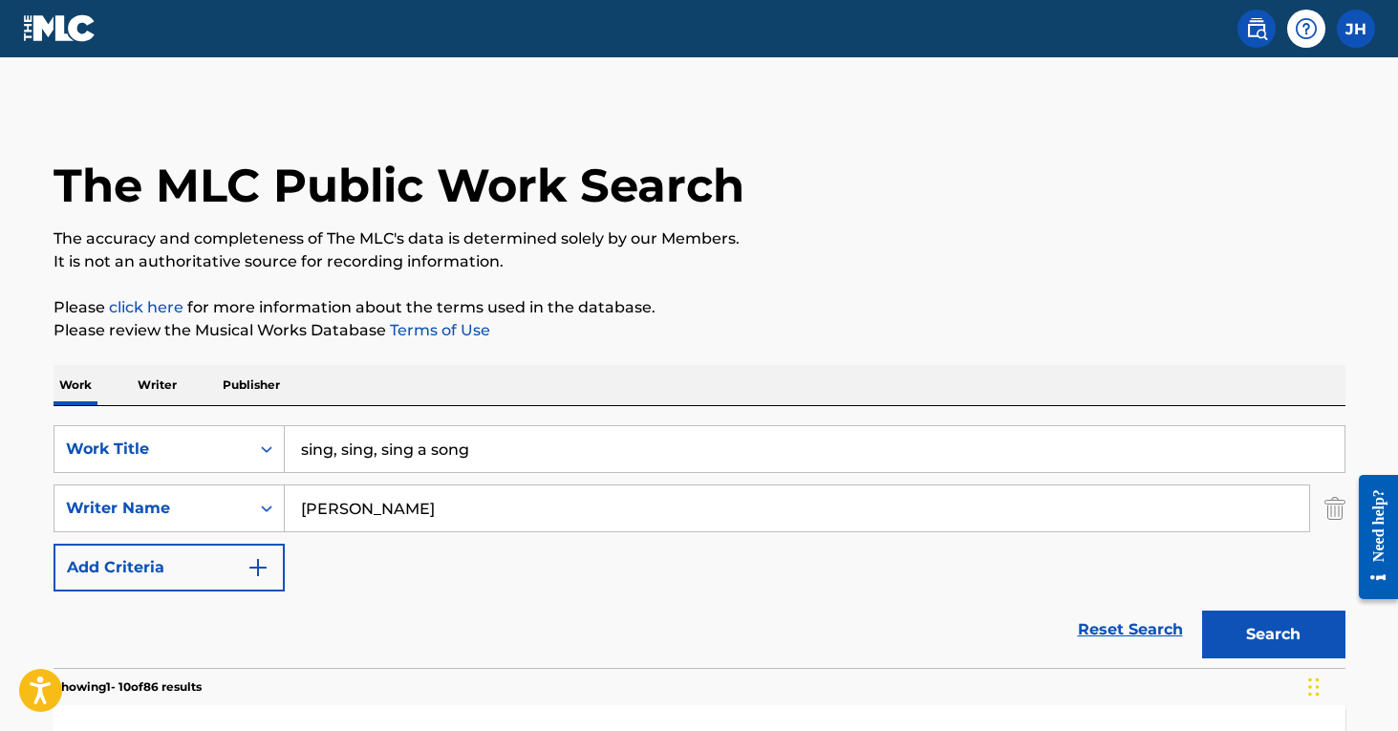
click at [179, 477] on div "SearchWithCriteriaa2a193b1-6f6c-49f7-9652-d7013d480ce8 Work Title sing, sing, s…" at bounding box center [699, 508] width 1292 height 166
type input "[PERSON_NAME]"
click at [1273, 634] on button "Search" at bounding box center [1273, 634] width 143 height 48
drag, startPoint x: 394, startPoint y: 502, endPoint x: 256, endPoint y: 489, distance: 138.1
click at [256, 489] on div "SearchWithCriteriad6be0849-a5fd-46fa-9456-960fe67a3704 Writer Name [PERSON_NAME]" at bounding box center [699, 508] width 1292 height 48
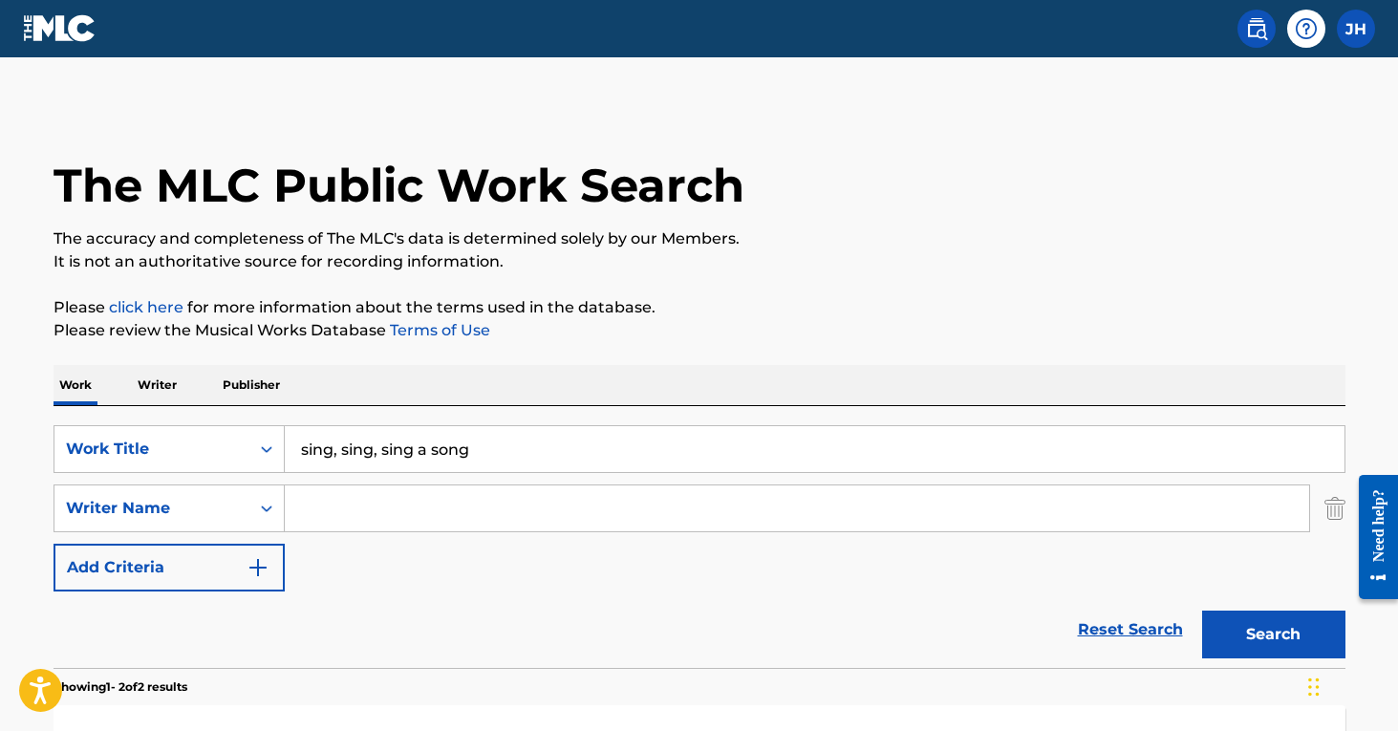
click at [1251, 631] on button "Search" at bounding box center [1273, 634] width 143 height 48
drag, startPoint x: 511, startPoint y: 440, endPoint x: 273, endPoint y: 432, distance: 238.0
click at [273, 432] on div "SearchWithCriteriaa2a193b1-6f6c-49f7-9652-d7013d480ce8 Work Title sing, sing, s…" at bounding box center [699, 449] width 1292 height 48
drag, startPoint x: 470, startPoint y: 463, endPoint x: 214, endPoint y: 461, distance: 256.0
click at [214, 461] on div "SearchWithCriteriaa2a193b1-6f6c-49f7-9652-d7013d480ce8 Work Title o sing a song" at bounding box center [699, 449] width 1292 height 48
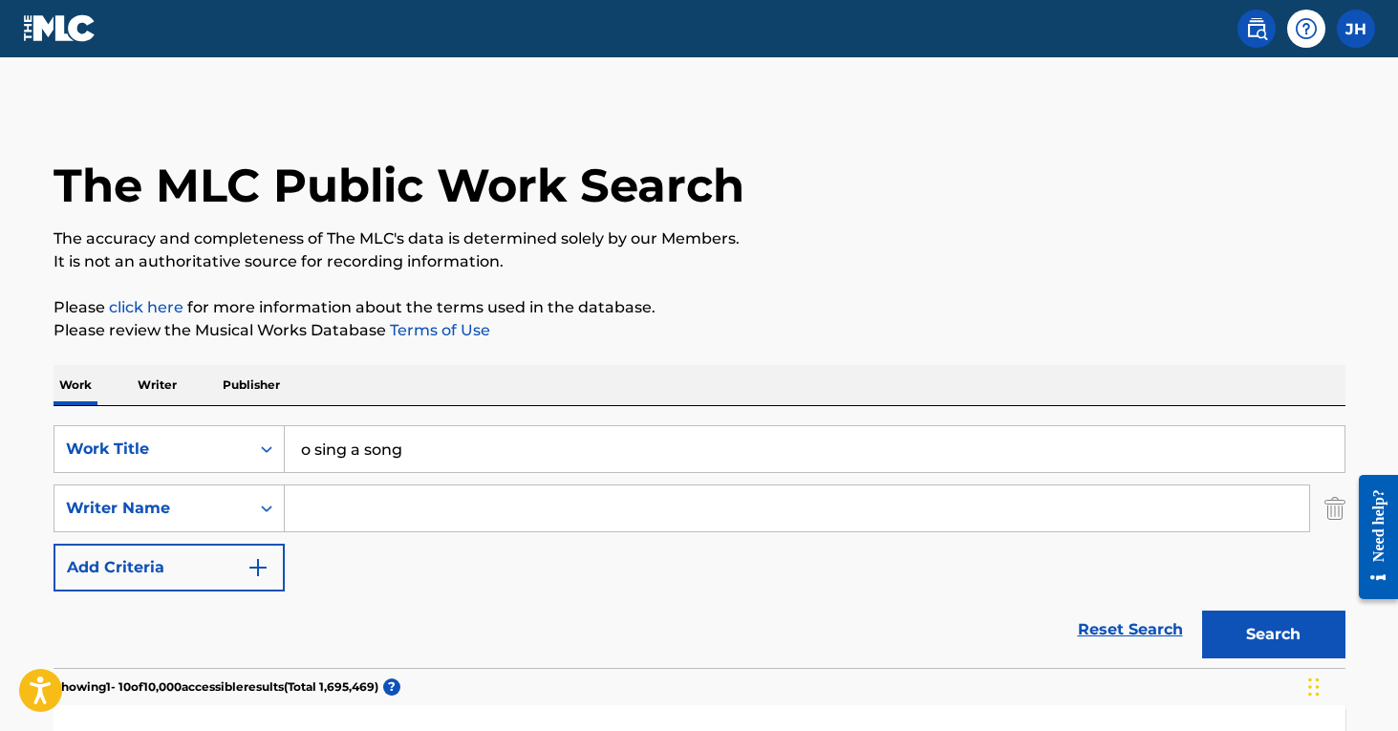
drag, startPoint x: 437, startPoint y: 442, endPoint x: 305, endPoint y: 435, distance: 132.1
click at [305, 435] on input "o sing a song" at bounding box center [814, 449] width 1059 height 46
click at [1273, 634] on button "Search" at bounding box center [1273, 634] width 143 height 48
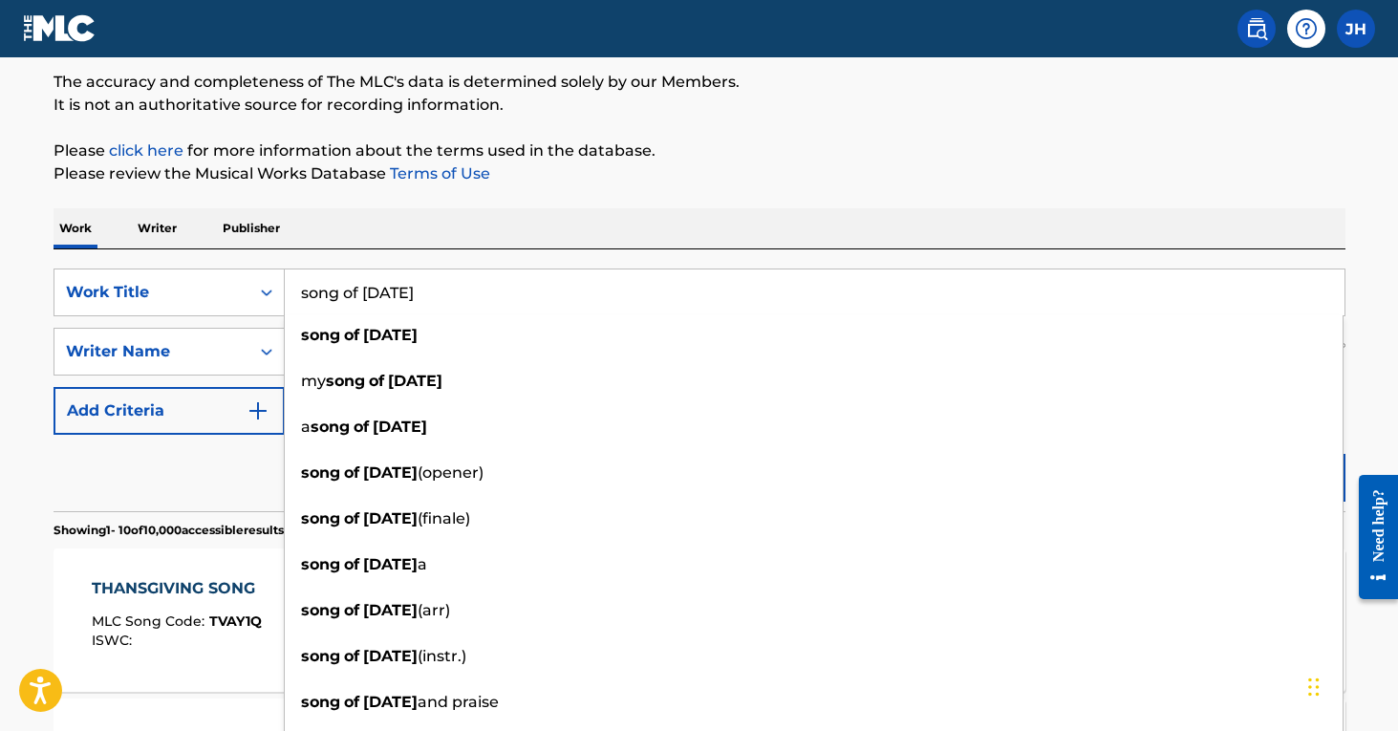
type input "song of [DATE]"
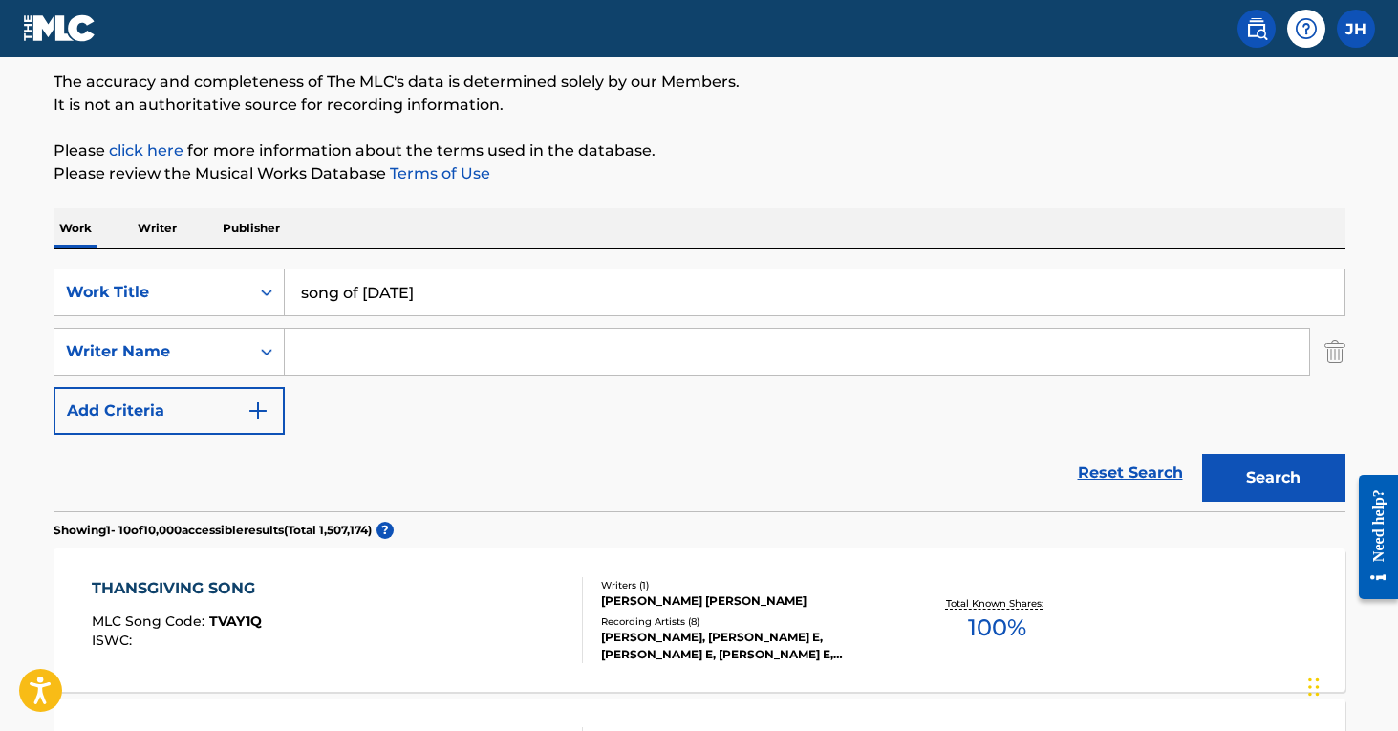
click at [121, 514] on section "Showing 1 - 10 of 10,000 accessible results (Total 1,507,174 ) ?" at bounding box center [699, 525] width 1292 height 28
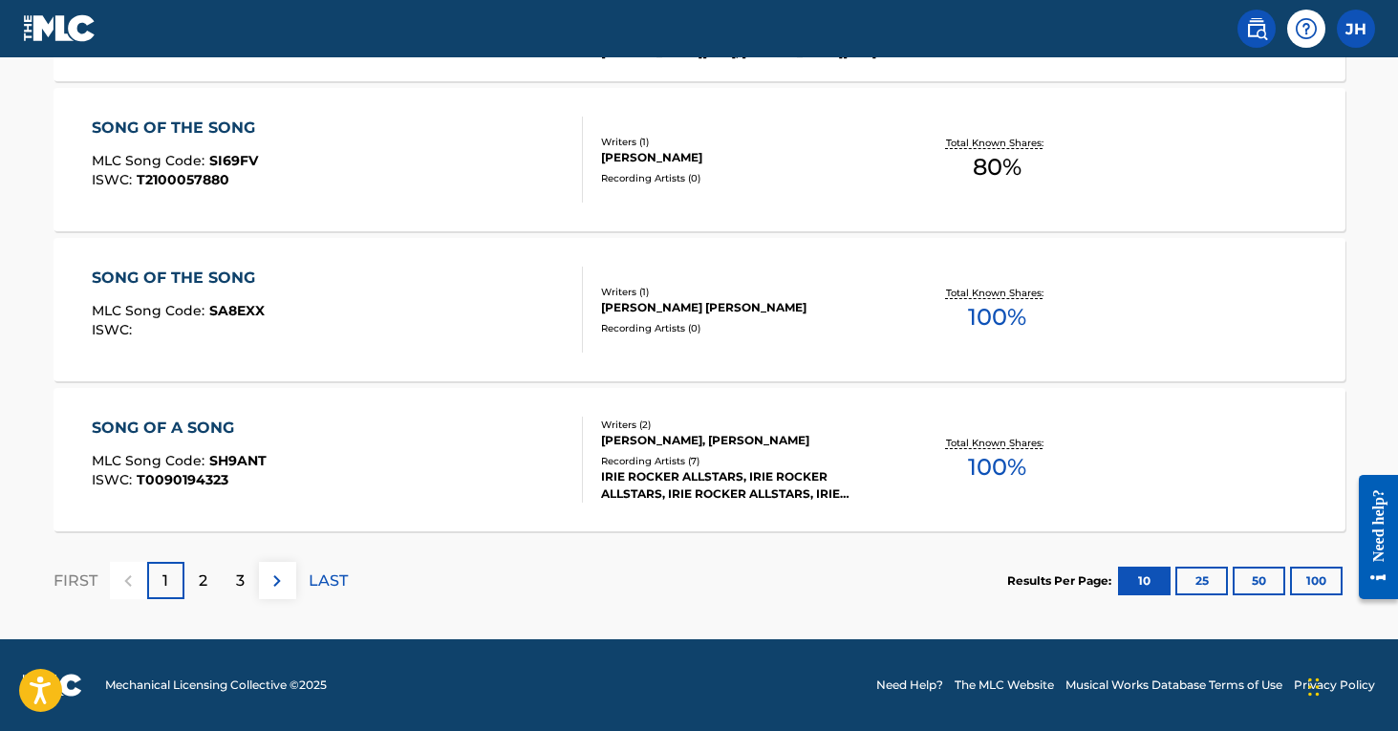
scroll to position [1667, 0]
